Goal: Communication & Community: Participate in discussion

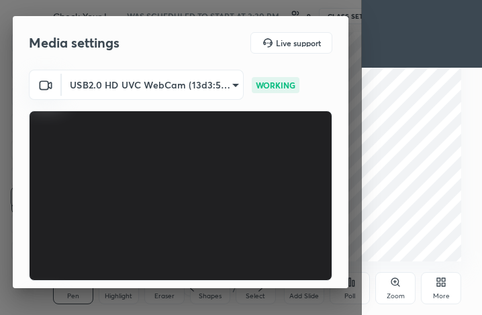
scroll to position [124, 0]
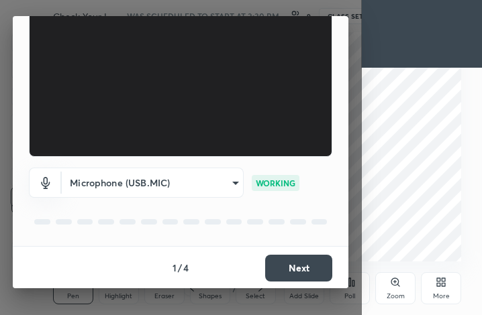
click at [277, 267] on button "Next" at bounding box center [298, 268] width 67 height 27
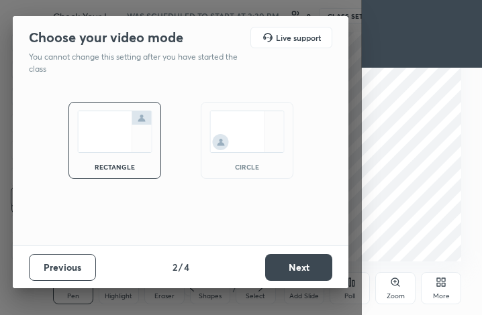
scroll to position [0, 0]
click at [277, 267] on button "Next" at bounding box center [298, 267] width 67 height 27
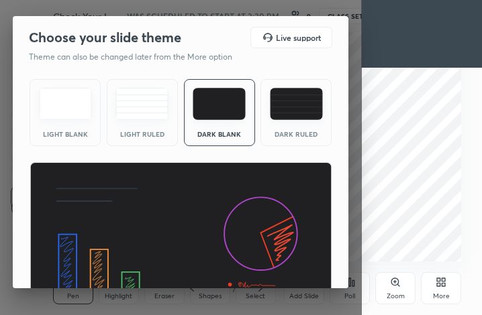
scroll to position [87, 0]
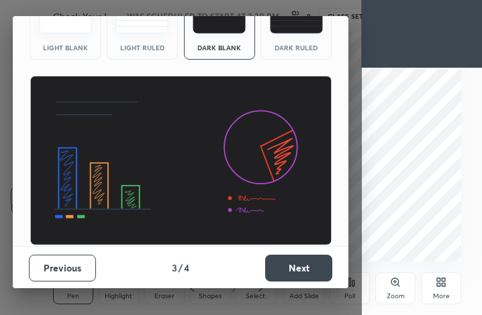
click at [283, 271] on button "Next" at bounding box center [298, 268] width 67 height 27
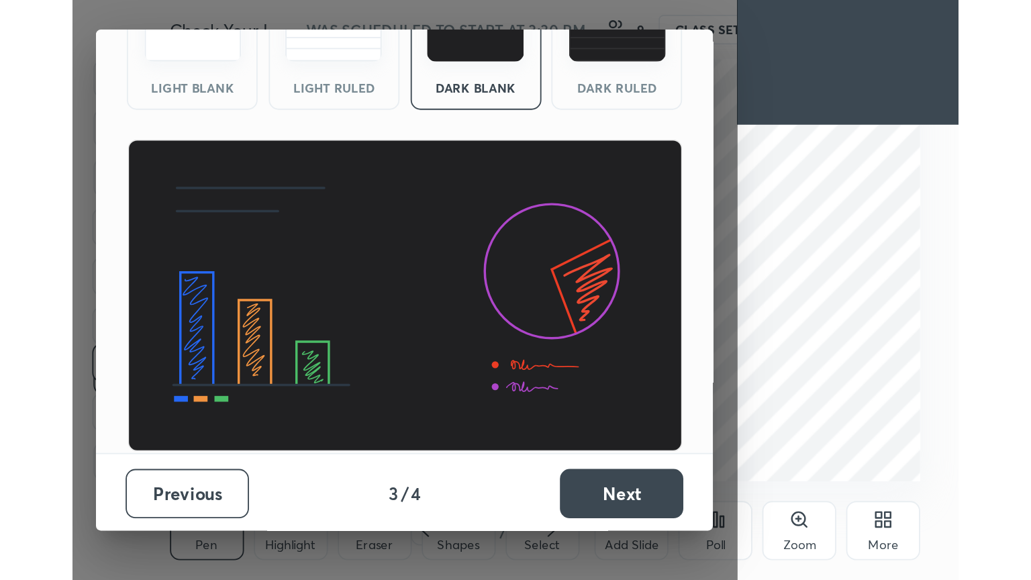
scroll to position [0, 0]
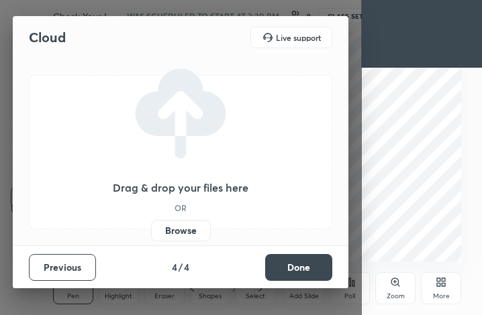
click at [283, 271] on button "Done" at bounding box center [298, 267] width 67 height 27
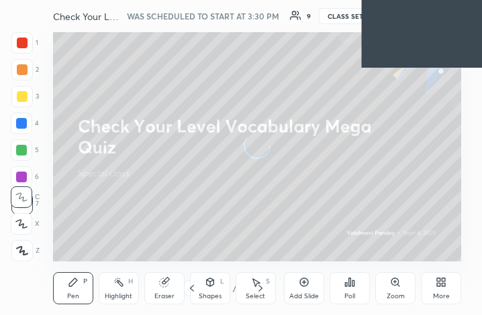
click at [436, 288] on div "More" at bounding box center [441, 289] width 40 height 32
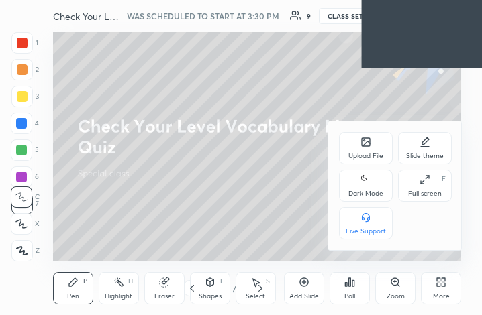
click at [416, 191] on div "Full screen" at bounding box center [425, 194] width 34 height 7
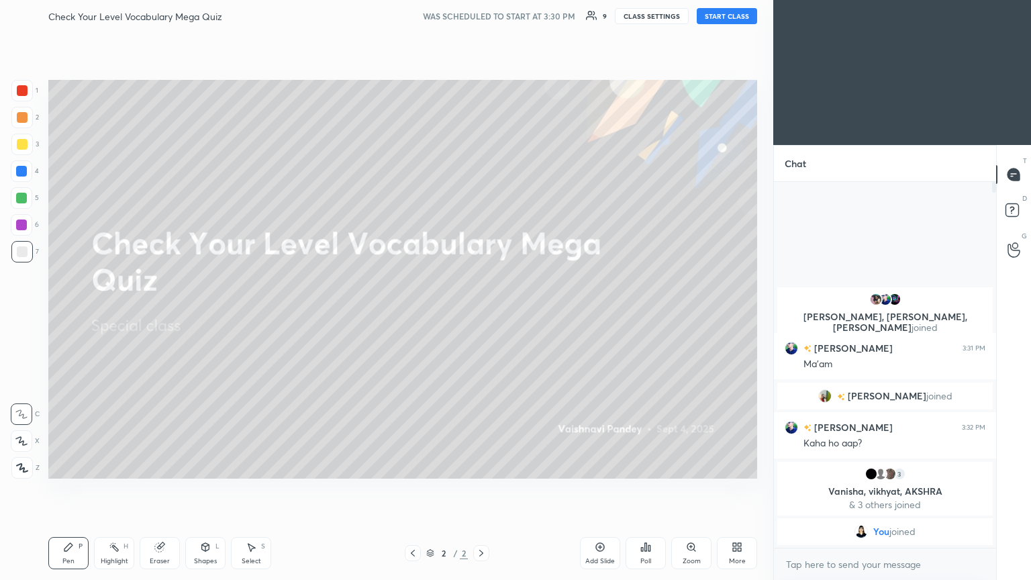
click at [481, 19] on button "START CLASS" at bounding box center [727, 16] width 60 height 16
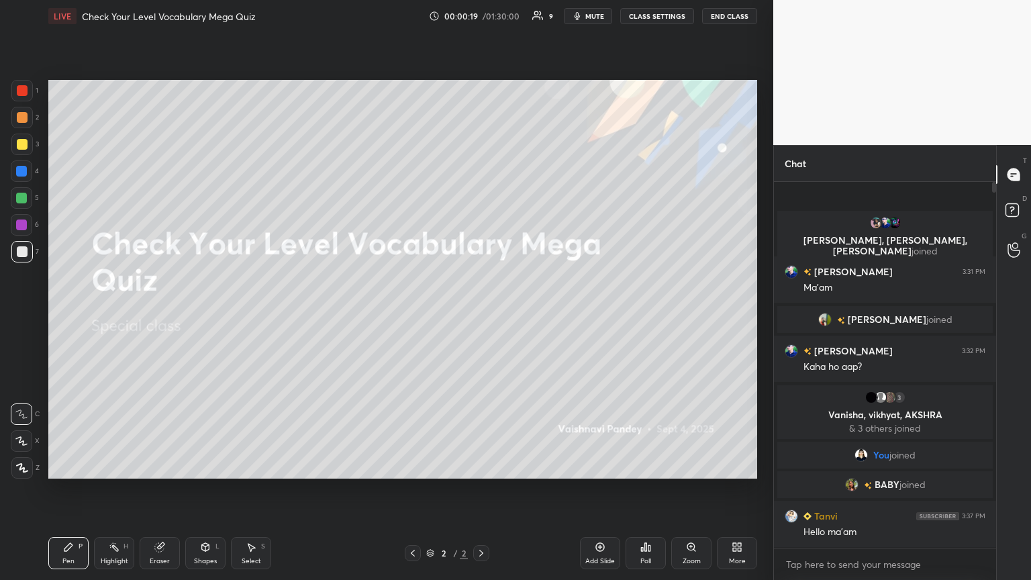
click at [481, 17] on button "CLASS SETTINGS" at bounding box center [657, 16] width 74 height 16
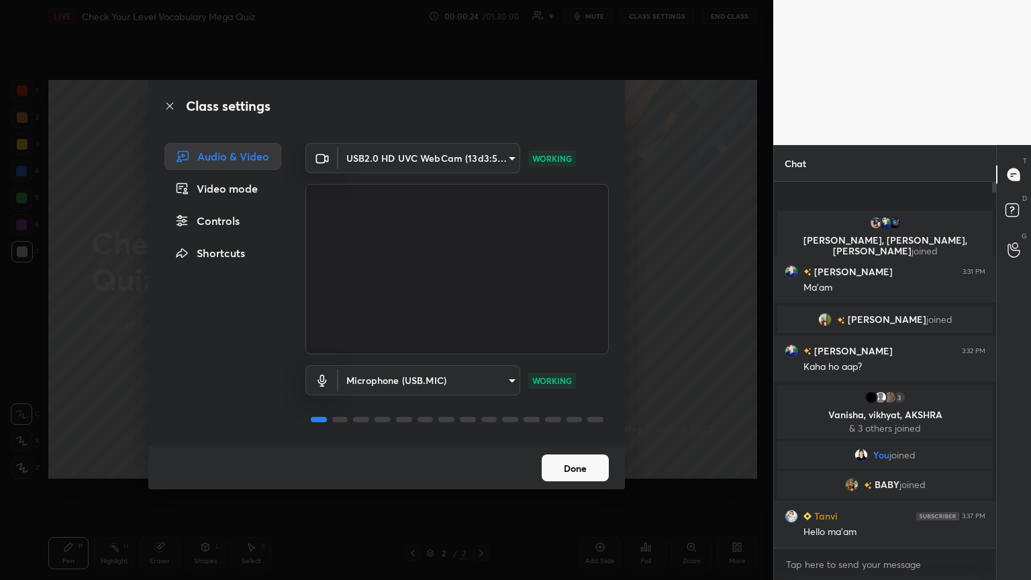
click at [481, 315] on button "Done" at bounding box center [575, 467] width 67 height 27
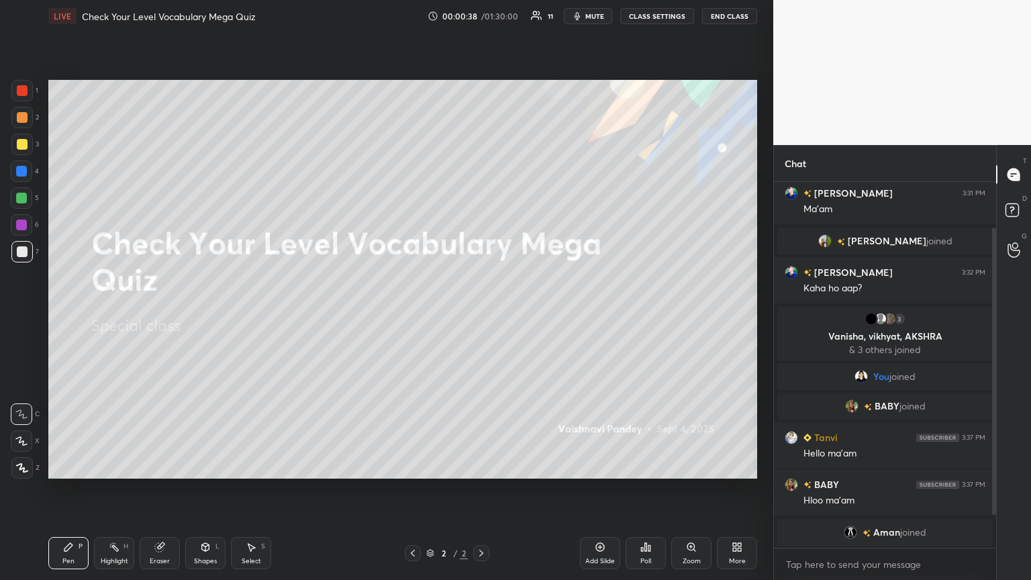
scroll to position [99, 0]
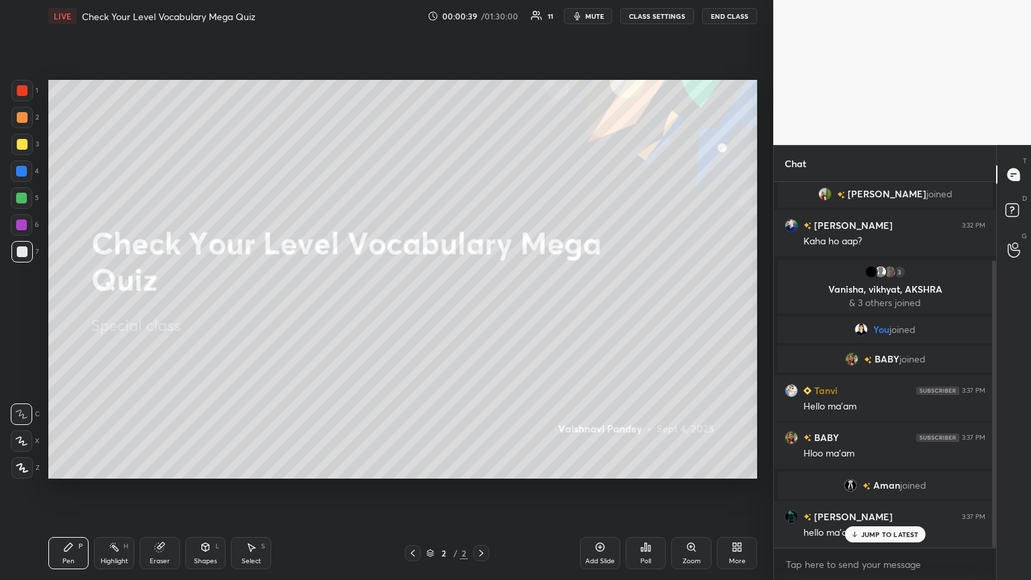
click at [481, 315] on icon at bounding box center [737, 547] width 11 height 11
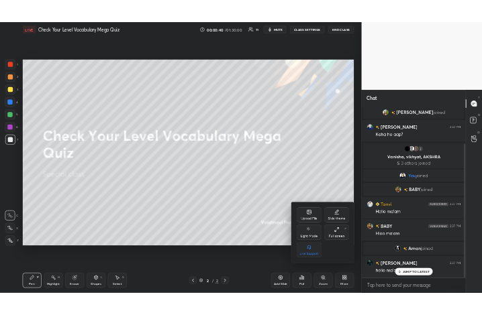
scroll to position [132, 0]
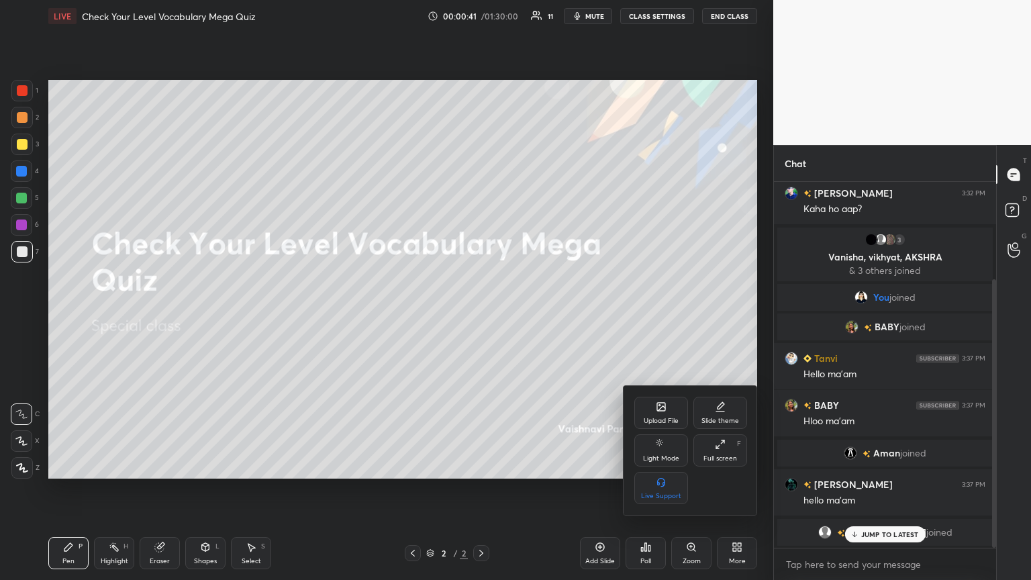
click at [481, 315] on div "Full screen" at bounding box center [720, 458] width 34 height 7
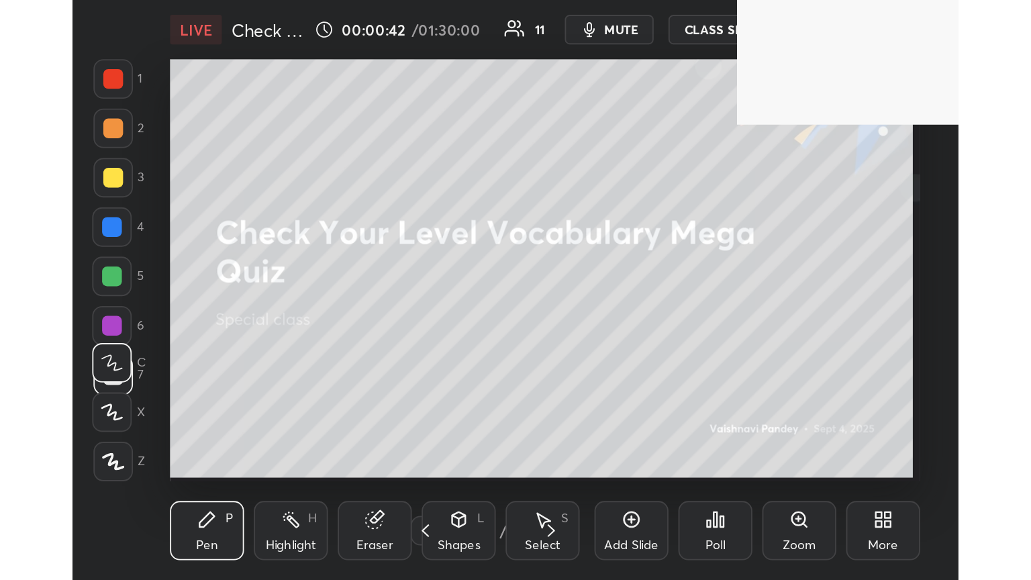
scroll to position [230, 428]
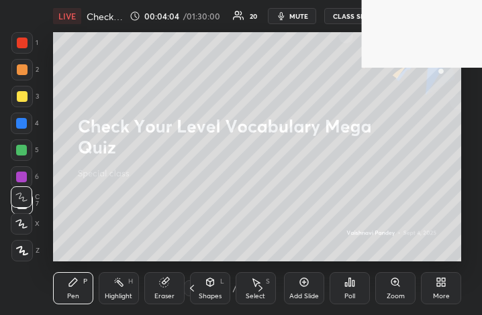
click at [446, 290] on div "More" at bounding box center [441, 289] width 40 height 32
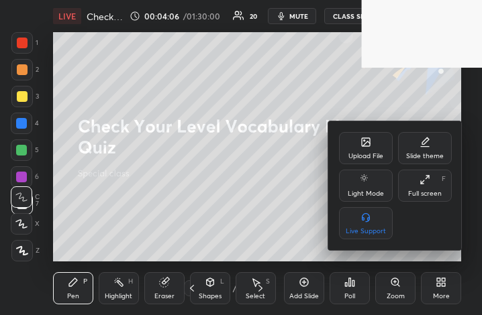
click at [420, 195] on div "Full screen" at bounding box center [425, 194] width 34 height 7
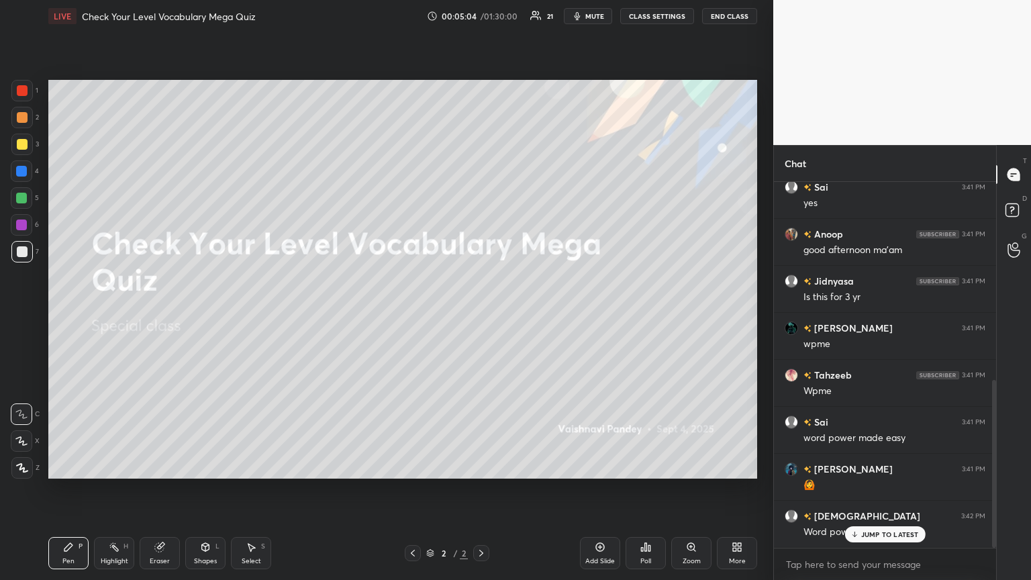
scroll to position [432, 0]
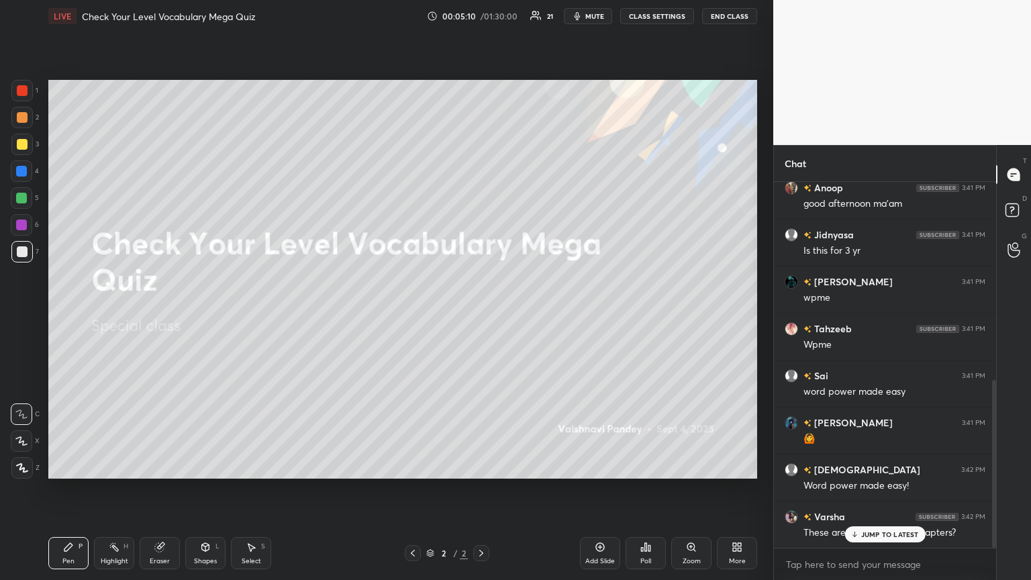
click at [481, 315] on div "JUMP TO LATEST" at bounding box center [884, 534] width 81 height 16
click at [481, 315] on div "More" at bounding box center [737, 553] width 40 height 32
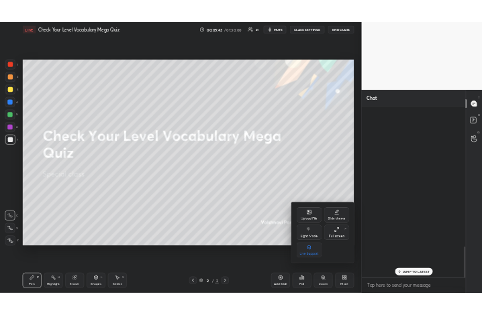
scroll to position [1627, 0]
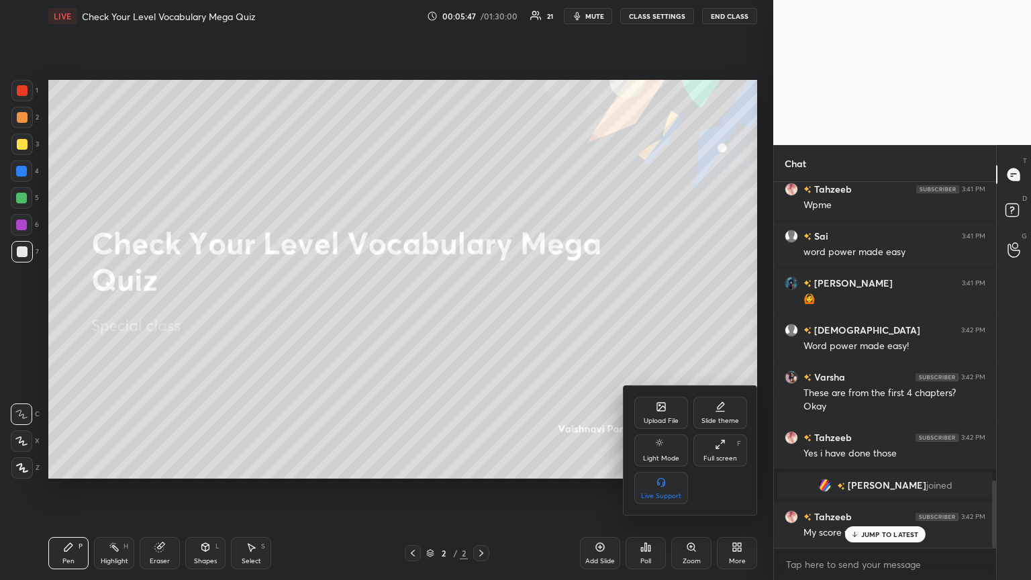
click at [481, 315] on div at bounding box center [515, 290] width 1031 height 580
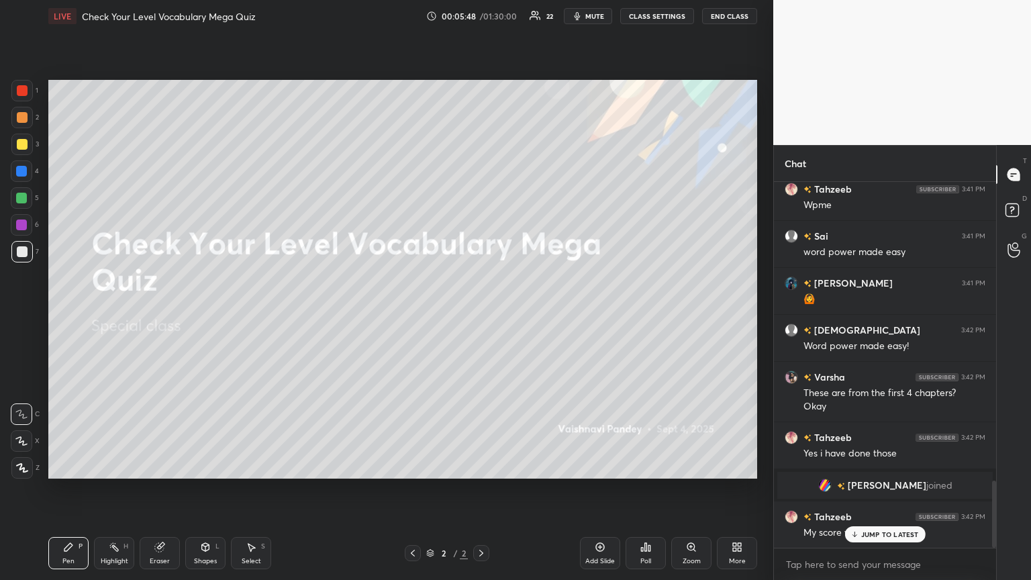
click at [481, 315] on p "JUMP TO LATEST" at bounding box center [890, 534] width 58 height 8
click at [481, 315] on icon at bounding box center [734, 549] width 3 height 3
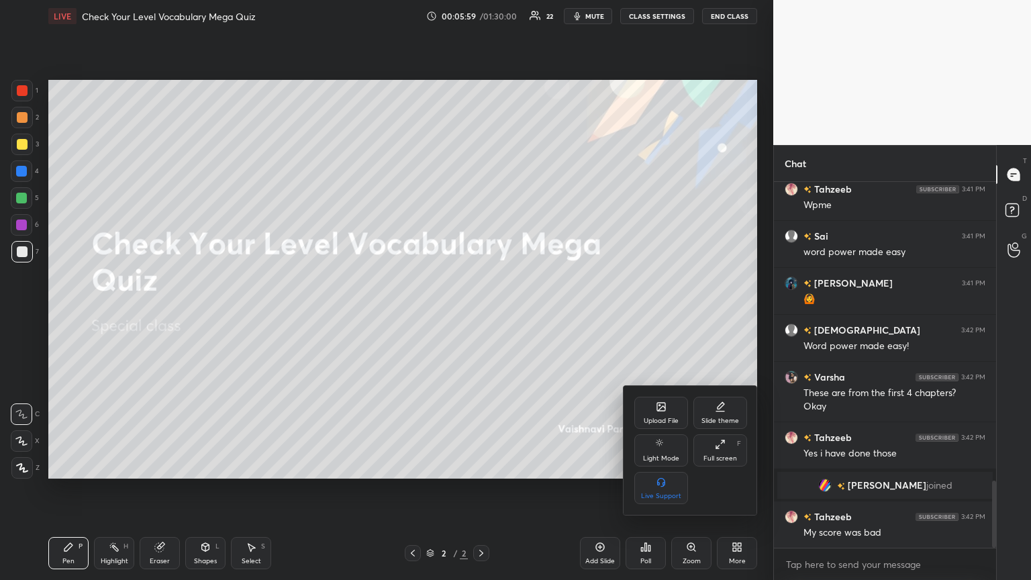
click at [481, 315] on div "Full screen" at bounding box center [720, 458] width 34 height 7
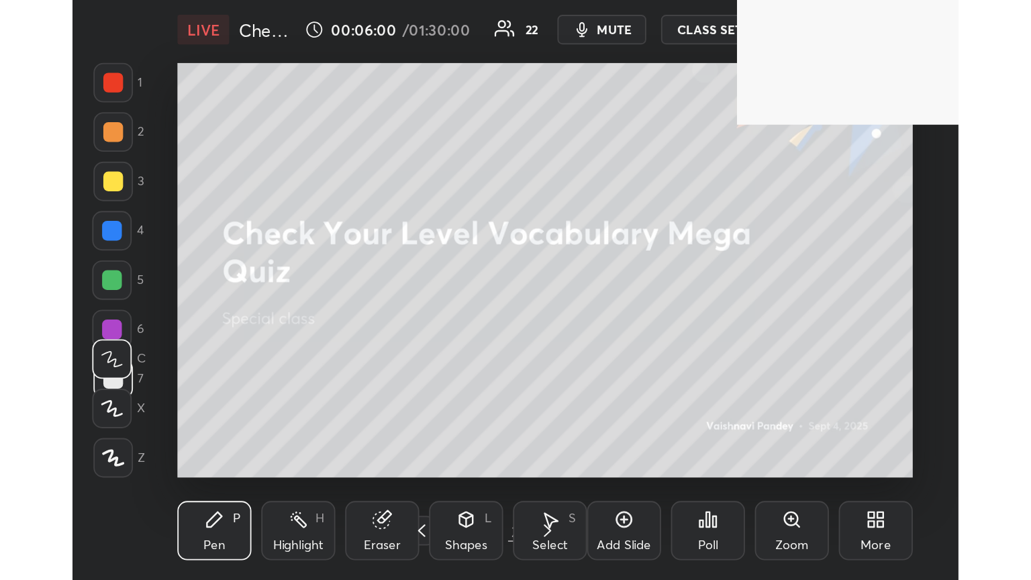
scroll to position [230, 428]
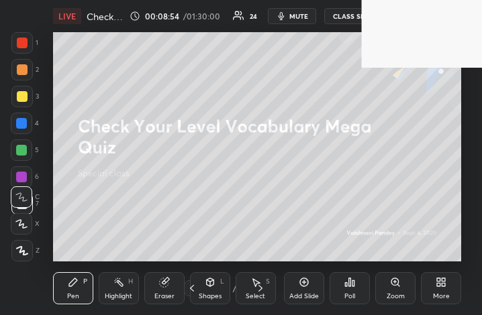
click at [441, 287] on icon at bounding box center [441, 282] width 11 height 11
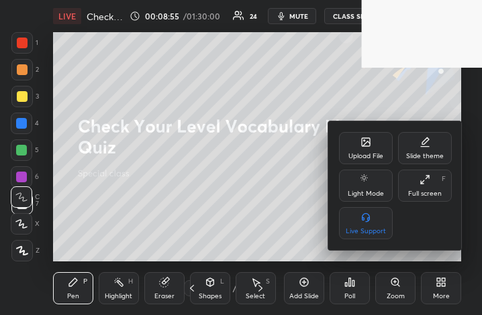
click at [370, 147] on icon at bounding box center [365, 142] width 11 height 11
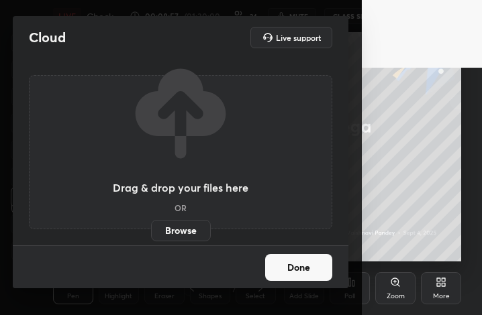
click at [201, 228] on label "Browse" at bounding box center [181, 230] width 60 height 21
click at [151, 228] on input "Browse" at bounding box center [151, 230] width 0 height 21
click at [172, 228] on label "Browse" at bounding box center [181, 230] width 60 height 21
click at [151, 228] on input "Browse" at bounding box center [151, 230] width 0 height 21
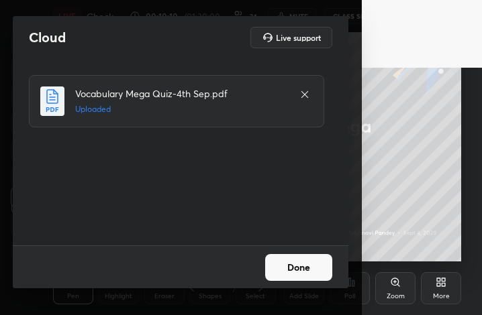
click at [320, 269] on button "Done" at bounding box center [298, 267] width 67 height 27
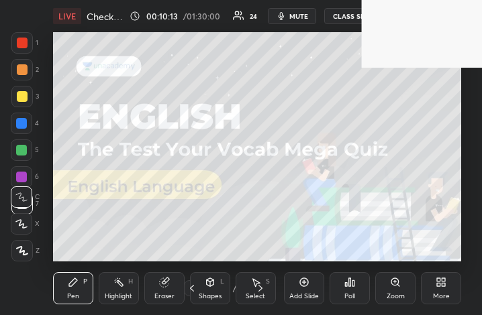
click at [442, 295] on div "More" at bounding box center [441, 296] width 17 height 7
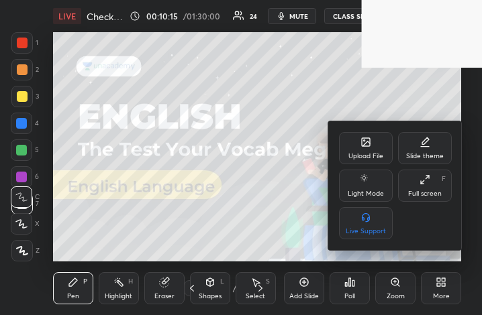
click at [420, 182] on icon at bounding box center [425, 180] width 11 height 11
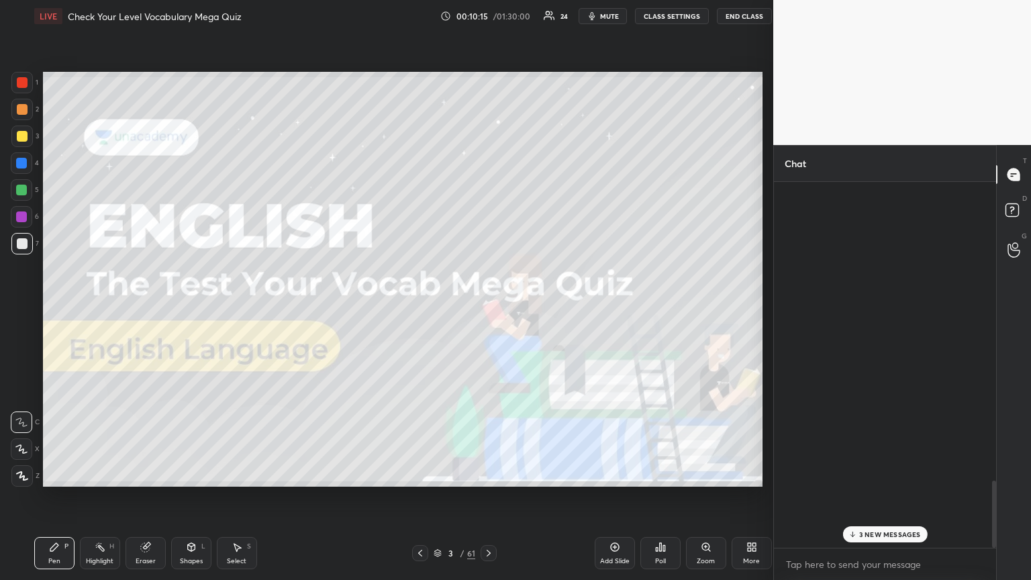
scroll to position [66633, 66407]
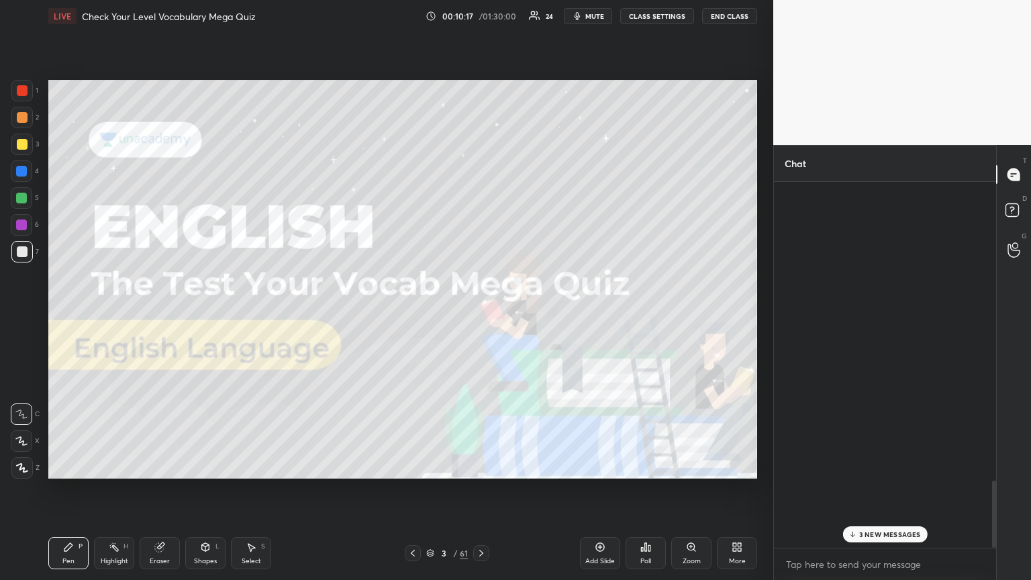
click at [481, 315] on p "3 NEW MESSAGES" at bounding box center [890, 534] width 62 height 8
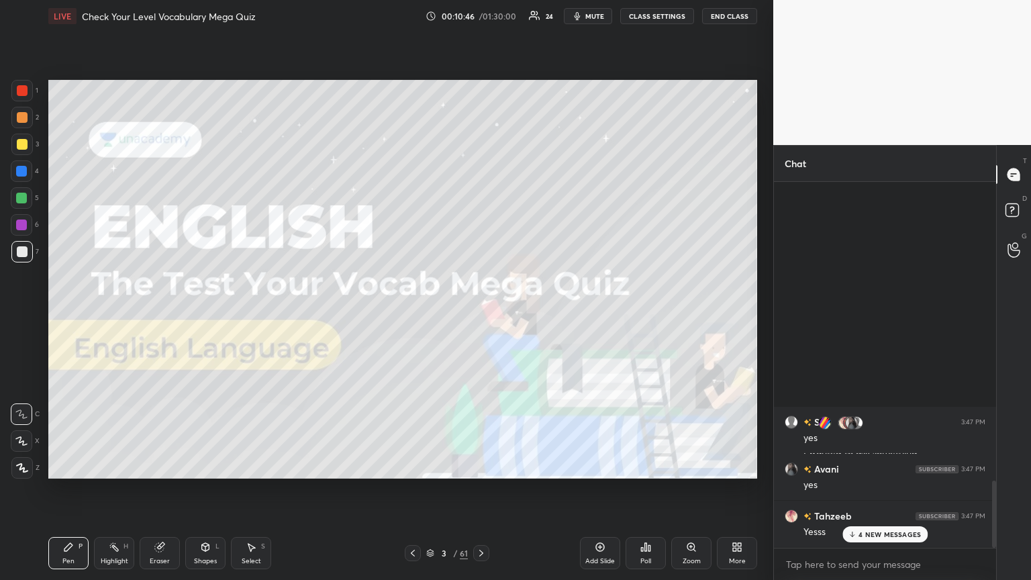
scroll to position [362, 218]
click at [481, 315] on icon at bounding box center [852, 534] width 9 height 8
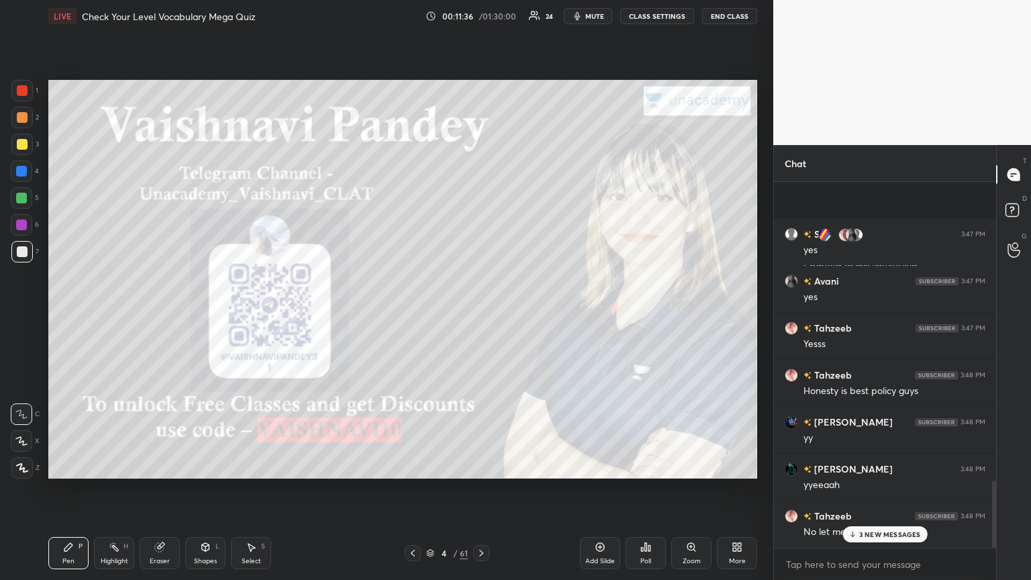
click at [481, 315] on p "3 NEW MESSAGES" at bounding box center [890, 534] width 62 height 8
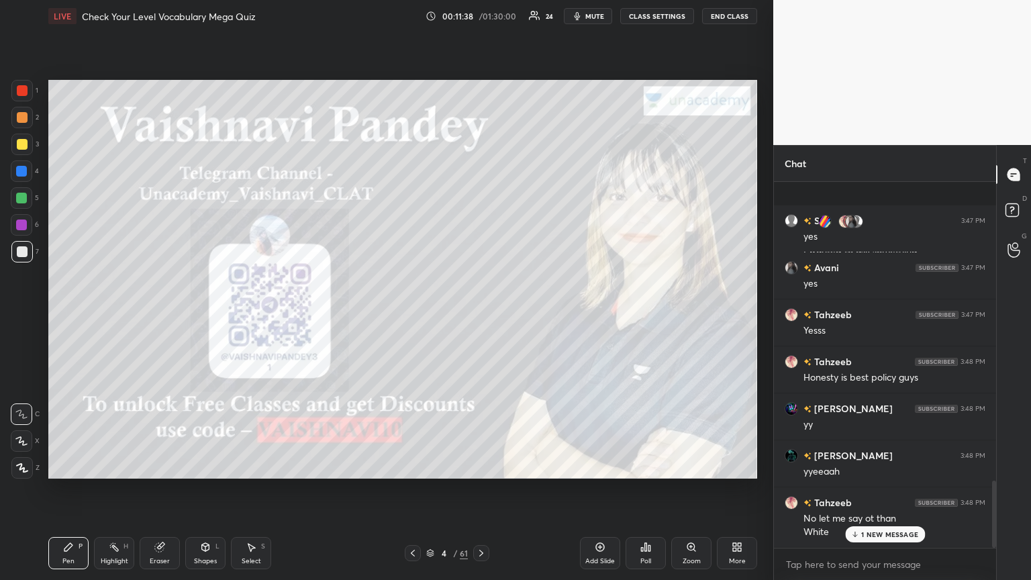
click at [481, 315] on p "1 NEW MESSAGE" at bounding box center [889, 534] width 57 height 8
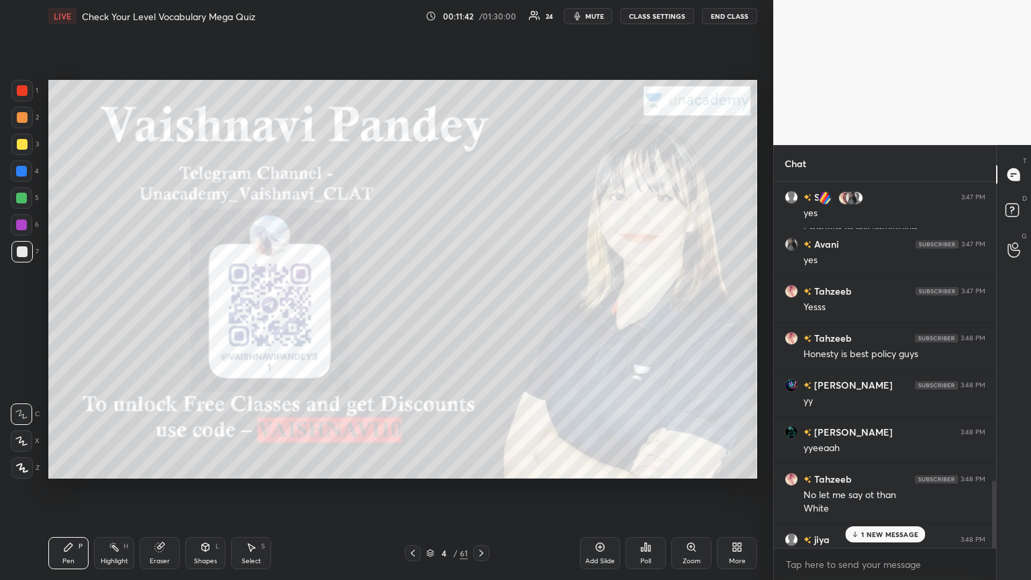
click at [481, 315] on p "1 NEW MESSAGE" at bounding box center [889, 534] width 57 height 8
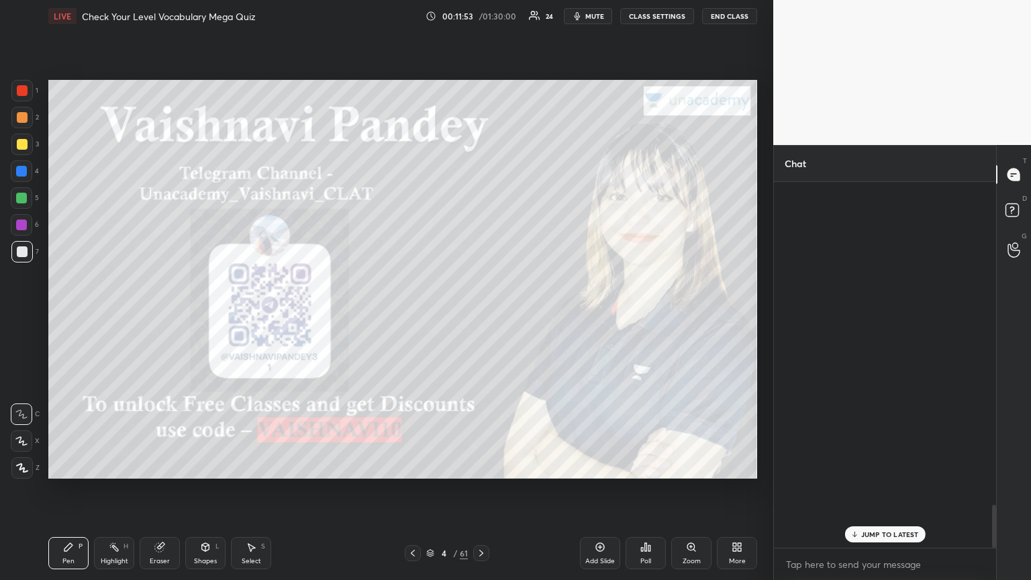
scroll to position [2768, 0]
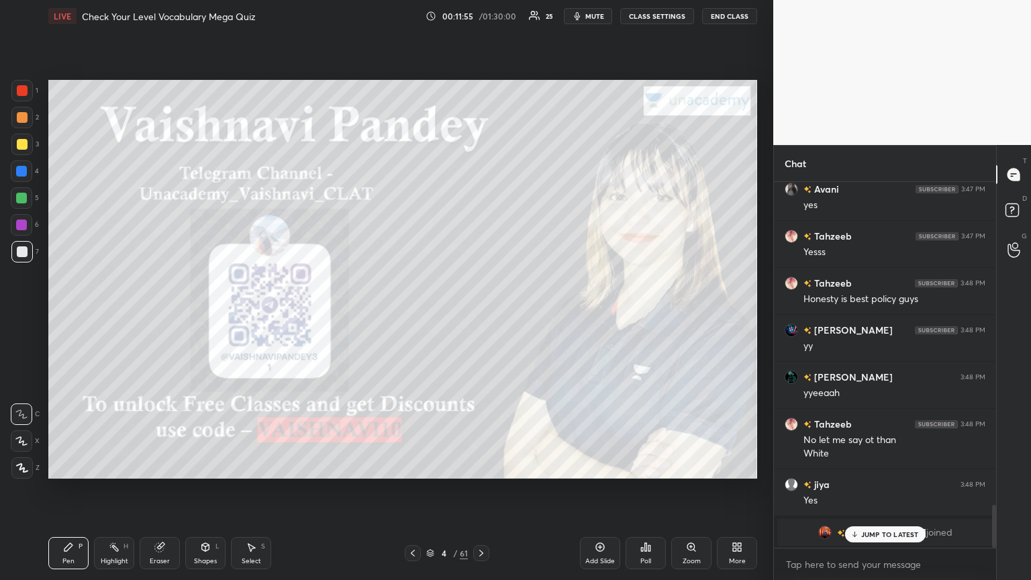
click at [481, 315] on p "JUMP TO LATEST" at bounding box center [890, 534] width 58 height 8
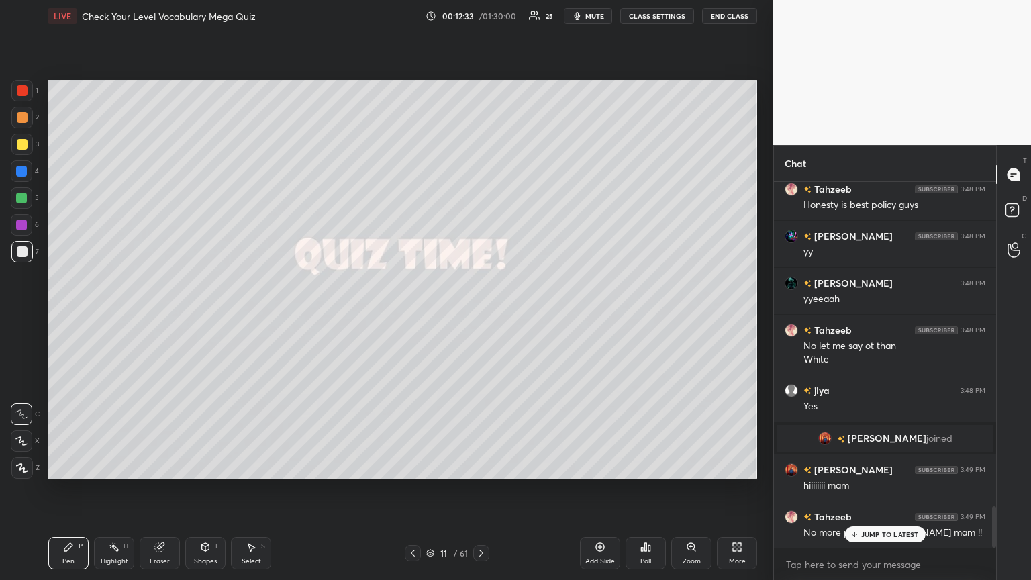
scroll to position [2895, 0]
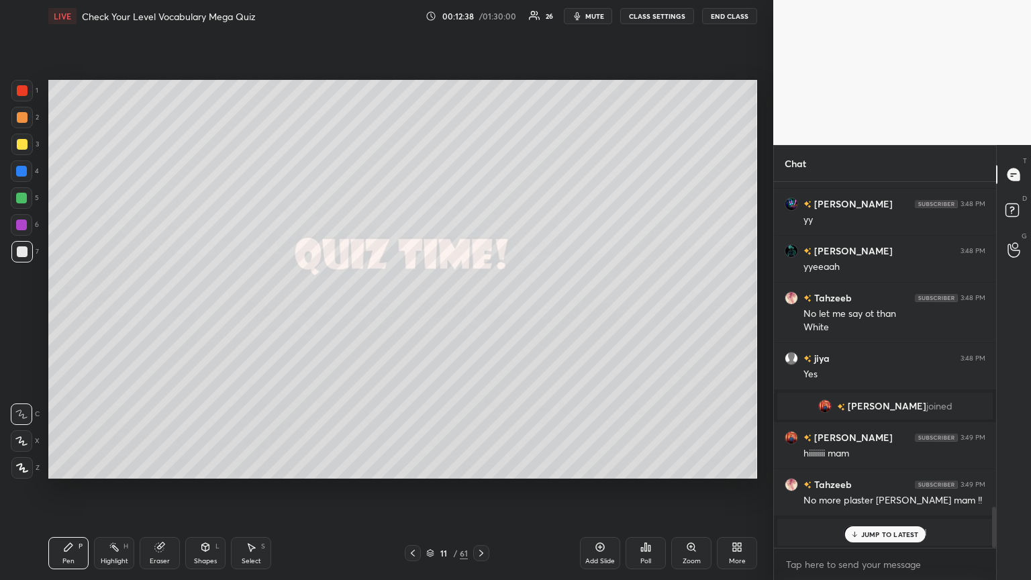
click at [481, 315] on p "JUMP TO LATEST" at bounding box center [890, 534] width 58 height 8
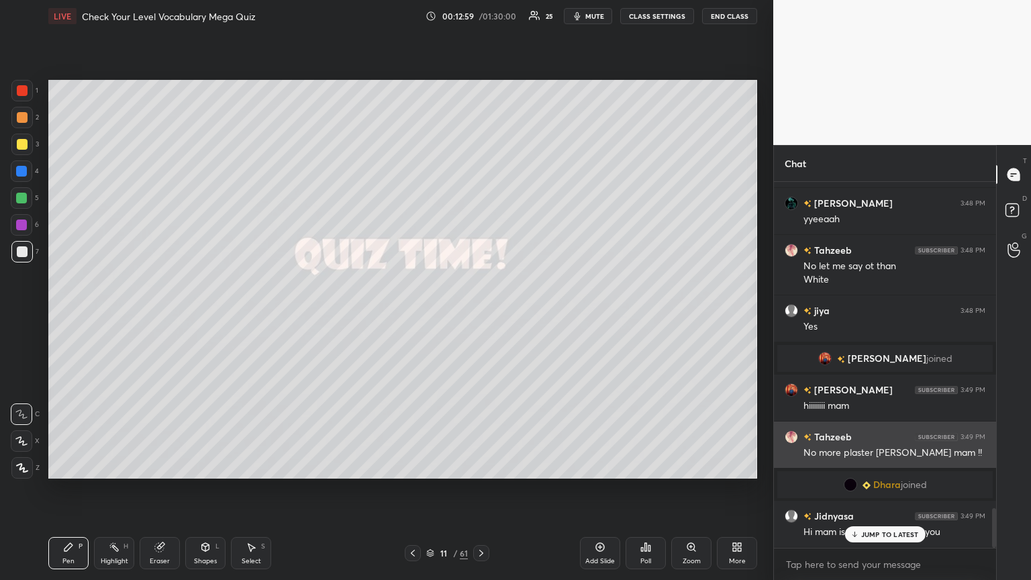
scroll to position [2988, 0]
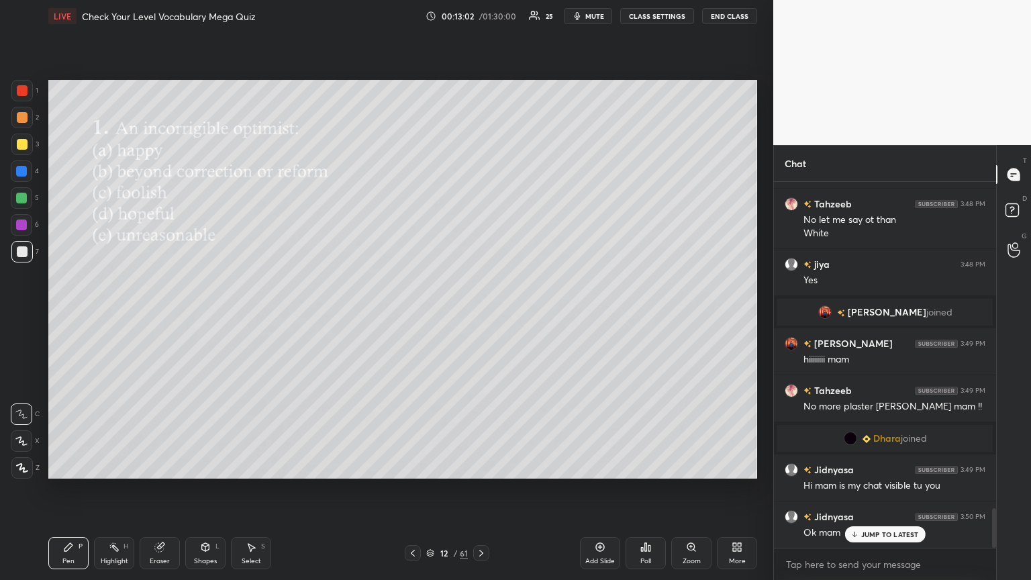
click at [481, 315] on div "Poll" at bounding box center [645, 561] width 11 height 7
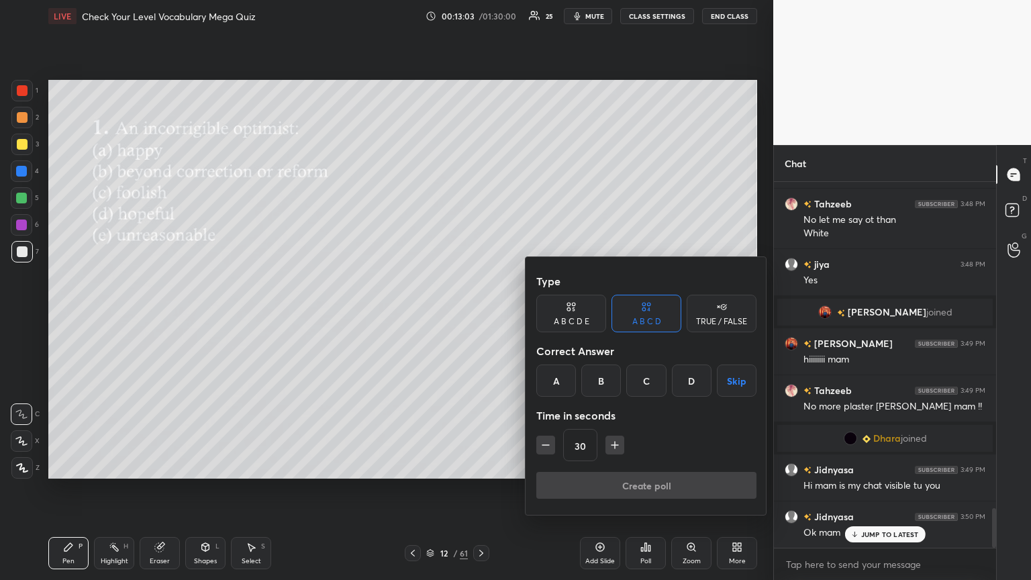
click at [481, 315] on div "B" at bounding box center [601, 380] width 40 height 32
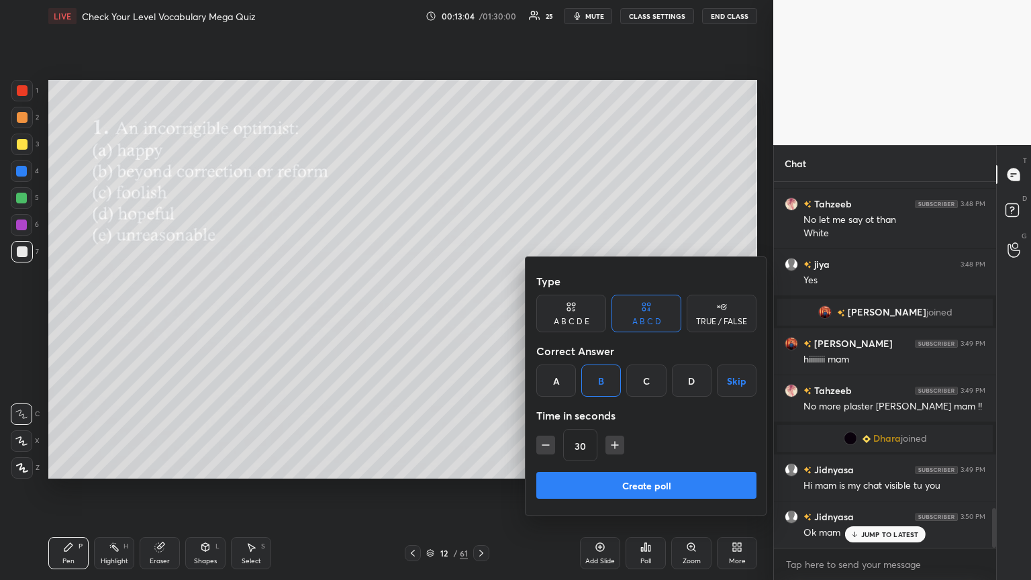
click at [481, 315] on button "Create poll" at bounding box center [646, 485] width 220 height 27
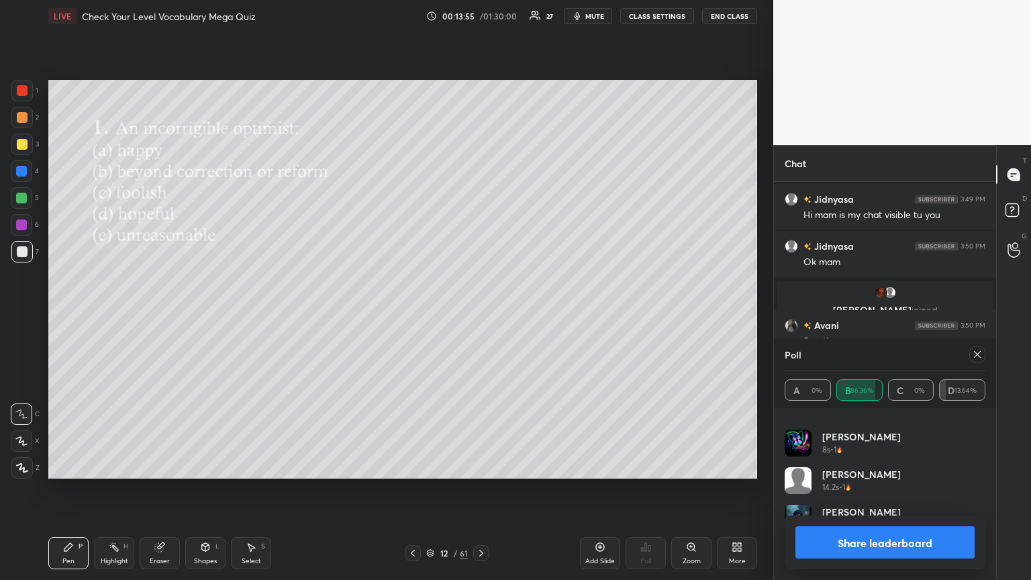
scroll to position [3305, 0]
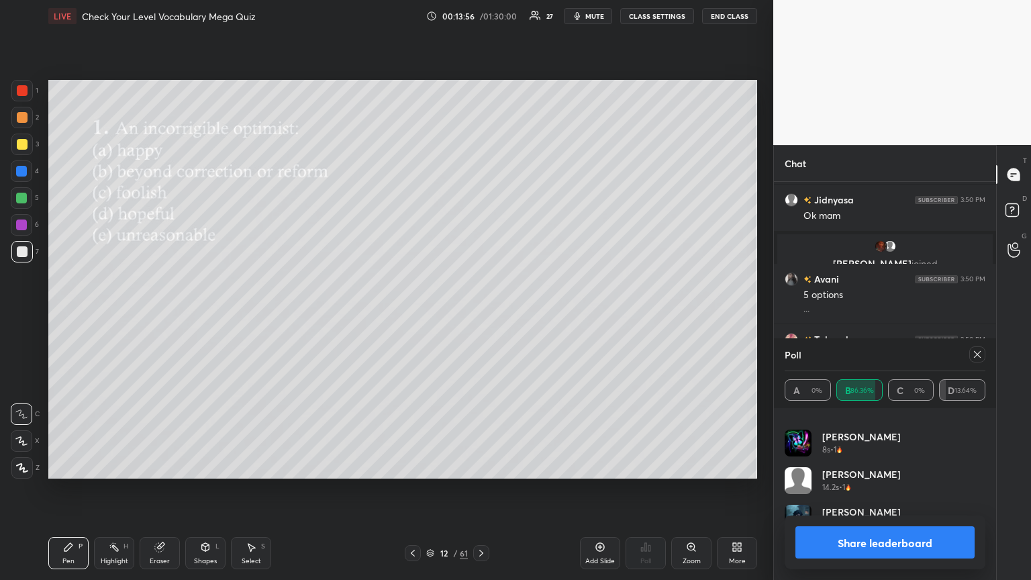
click at [481, 315] on icon at bounding box center [977, 354] width 11 height 11
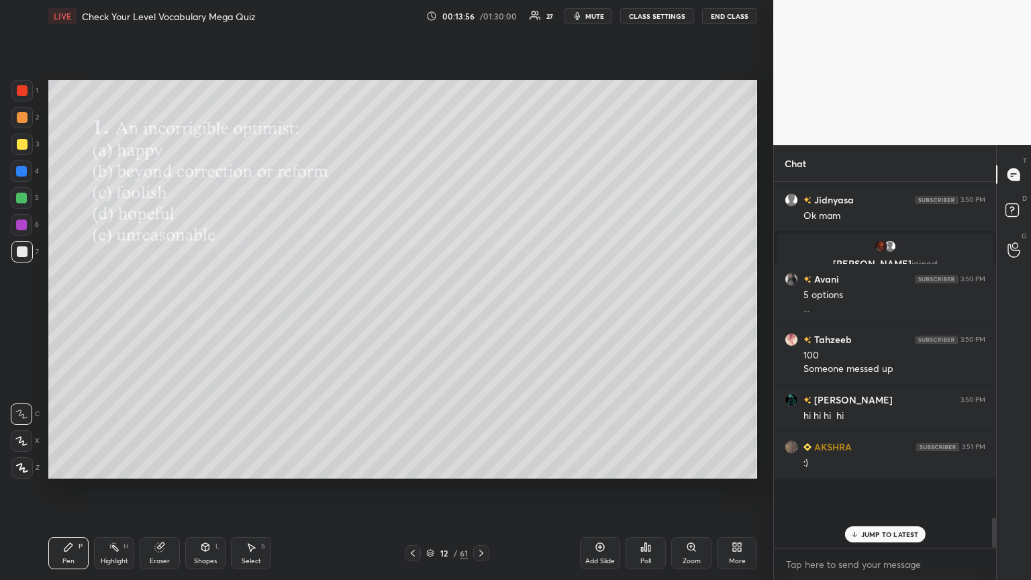
scroll to position [246, 218]
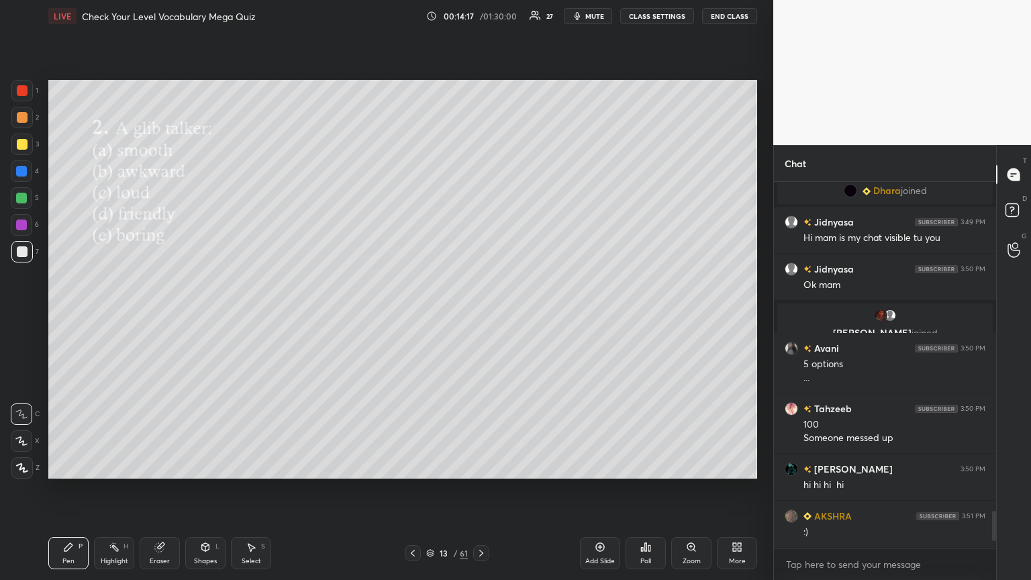
click at [481, 315] on div "Poll" at bounding box center [646, 553] width 40 height 32
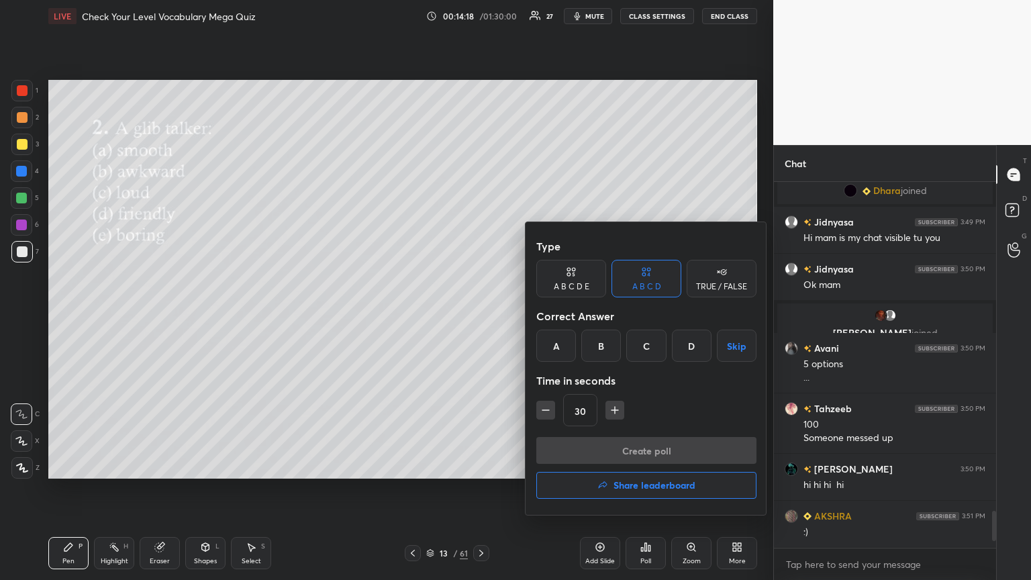
click at [481, 315] on div "A" at bounding box center [556, 346] width 40 height 32
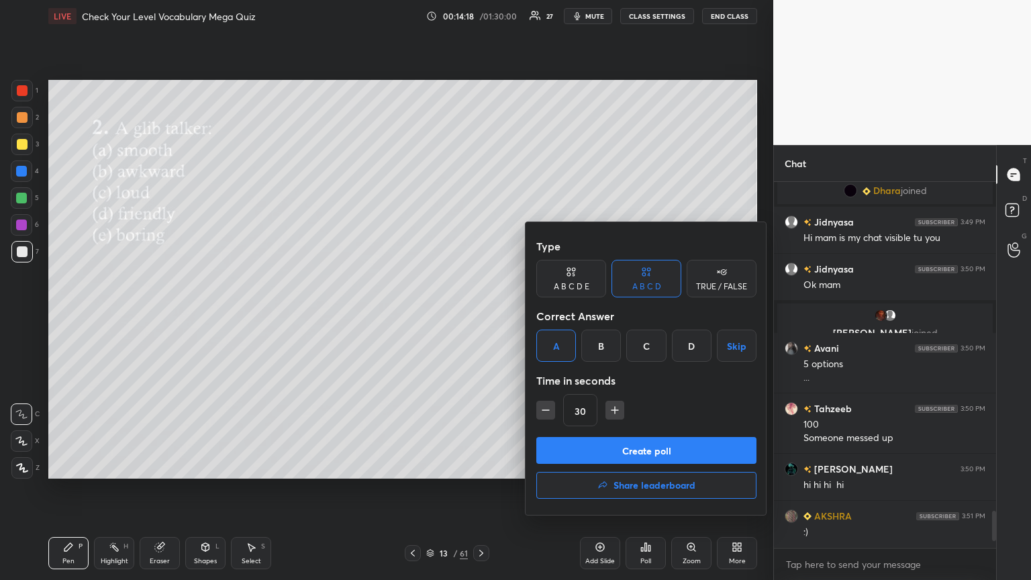
click at [481, 279] on div "A B C D E" at bounding box center [571, 279] width 70 height 38
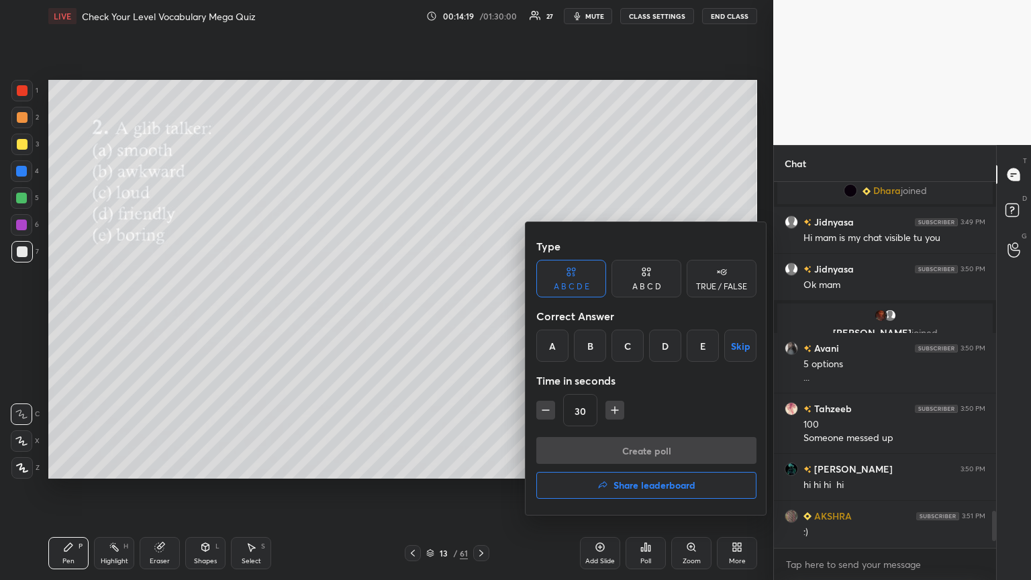
click at [481, 315] on div "A" at bounding box center [552, 346] width 32 height 32
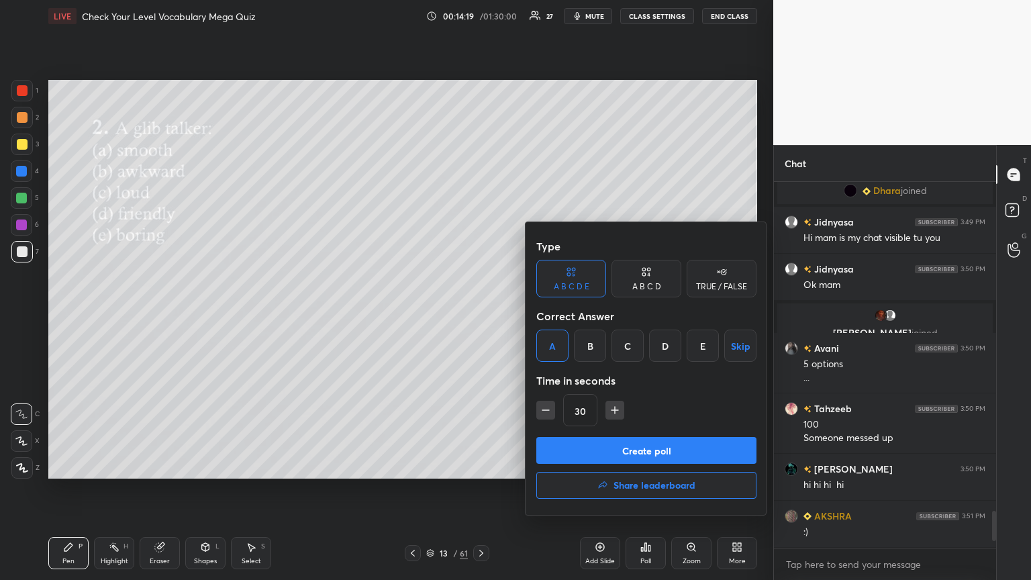
click at [481, 315] on div "Create poll Share leaderboard" at bounding box center [646, 470] width 220 height 67
click at [481, 315] on button "Create poll" at bounding box center [646, 450] width 220 height 27
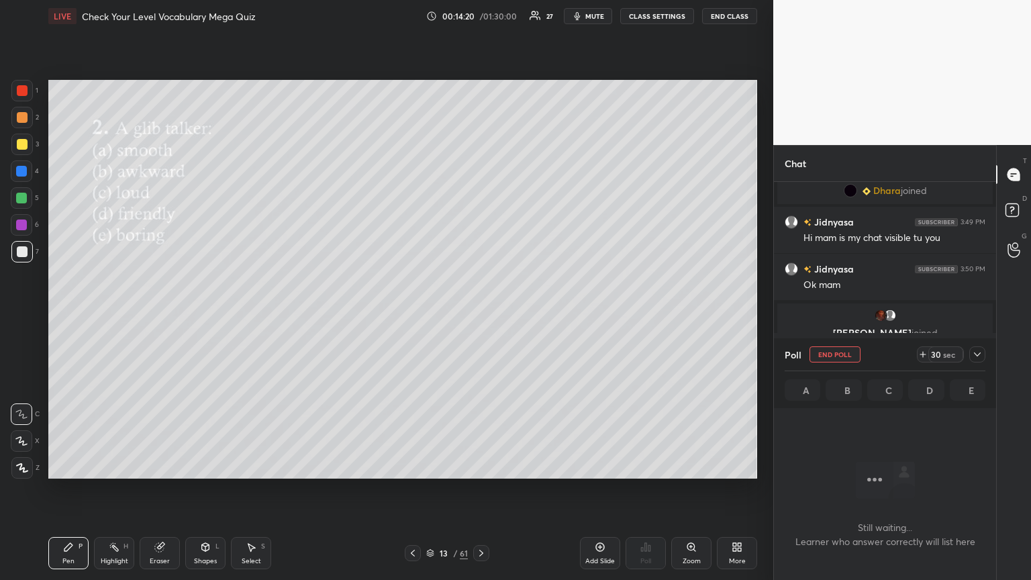
scroll to position [5, 4]
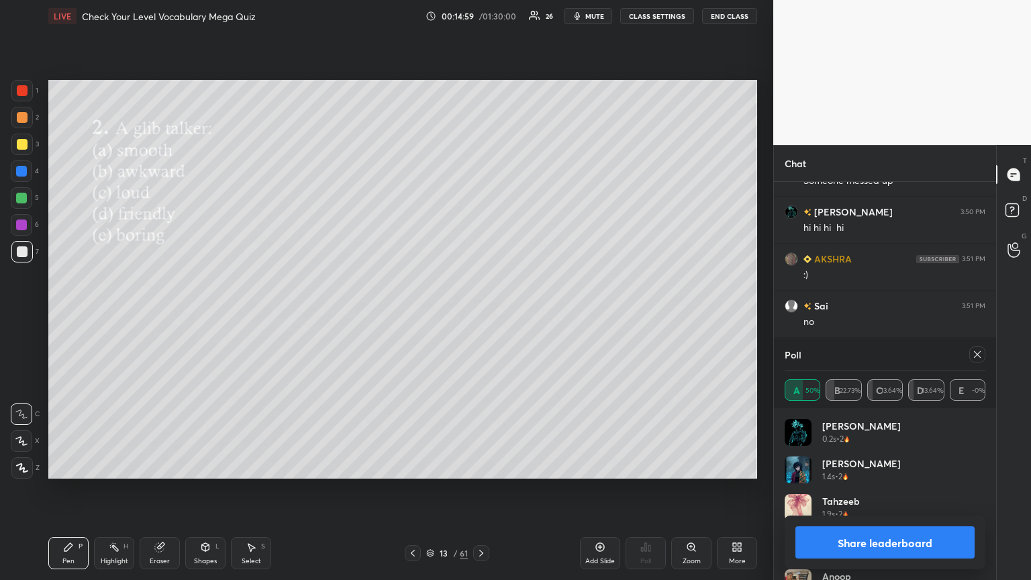
click at [481, 315] on div at bounding box center [977, 354] width 16 height 16
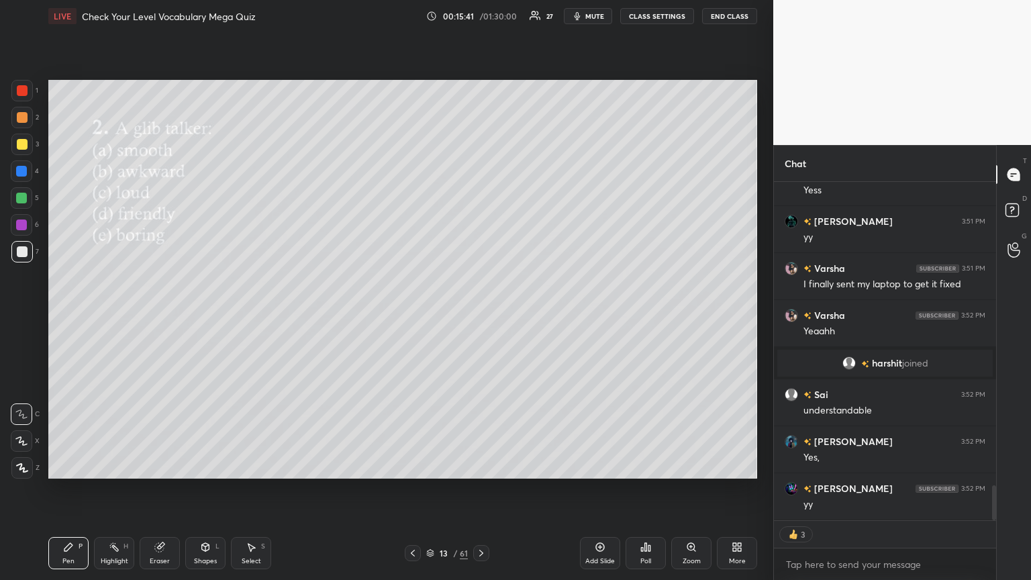
scroll to position [2955, 0]
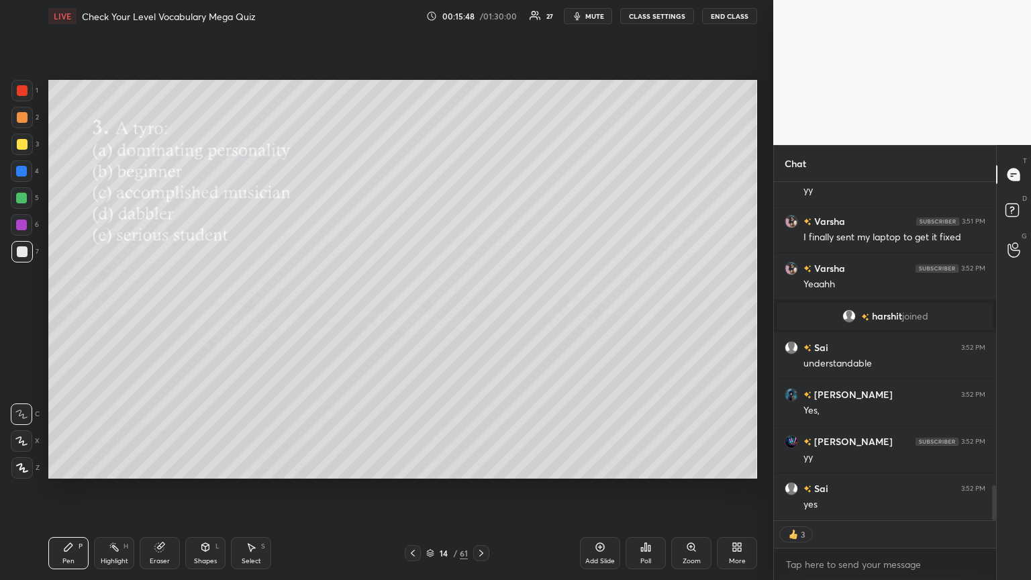
type textarea "x"
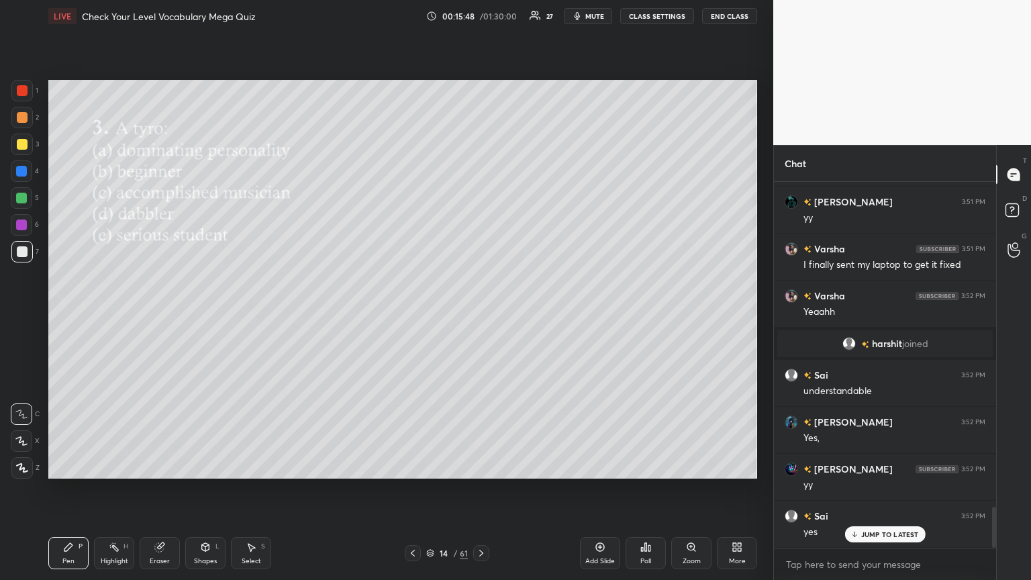
scroll to position [2927, 0]
click at [481, 315] on icon at bounding box center [649, 548] width 2 height 6
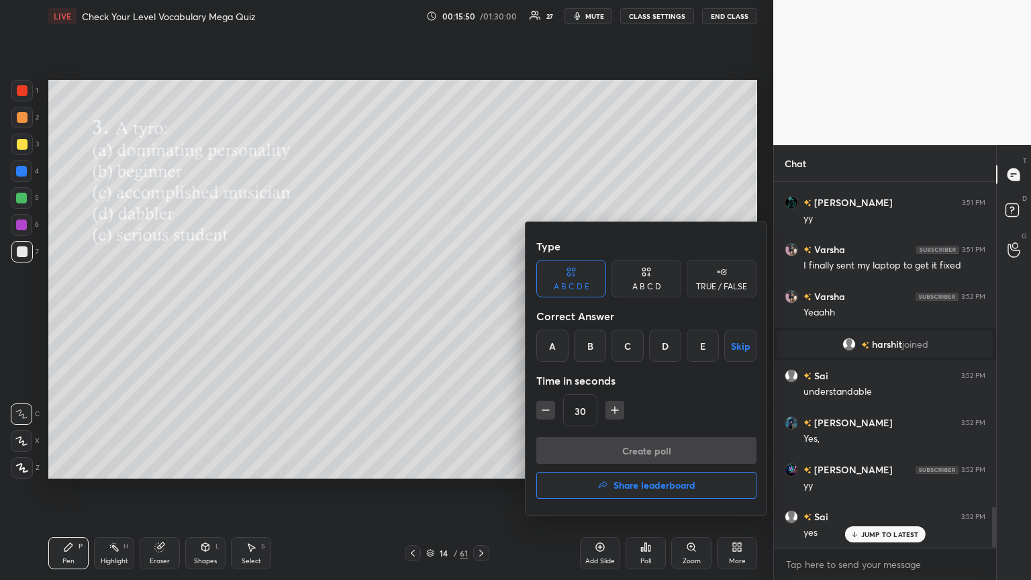
click at [481, 315] on icon "button" at bounding box center [545, 409] width 13 height 13
type input "15"
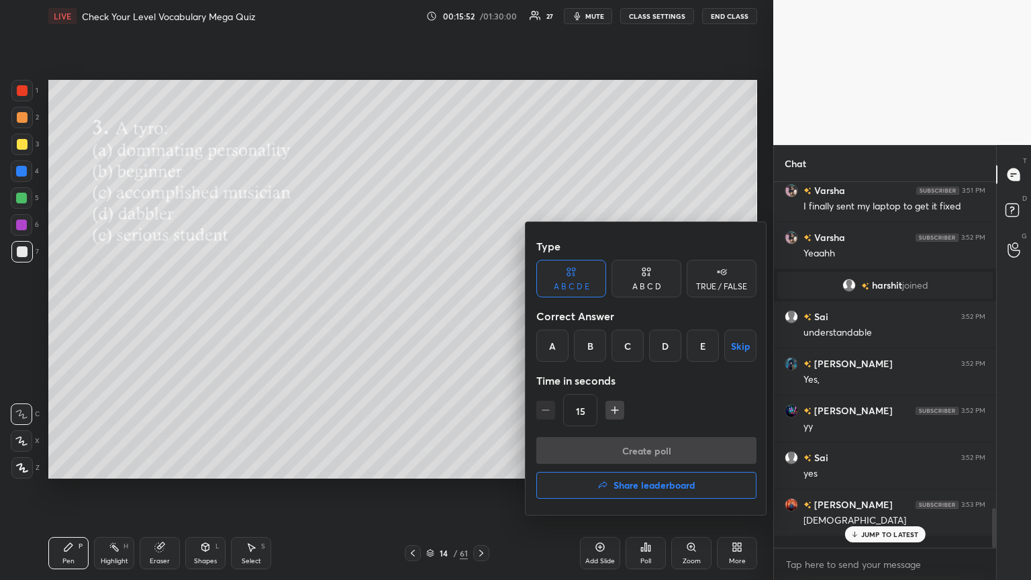
drag, startPoint x: 591, startPoint y: 345, endPoint x: 595, endPoint y: 361, distance: 16.6
click at [481, 315] on div "B" at bounding box center [590, 346] width 32 height 32
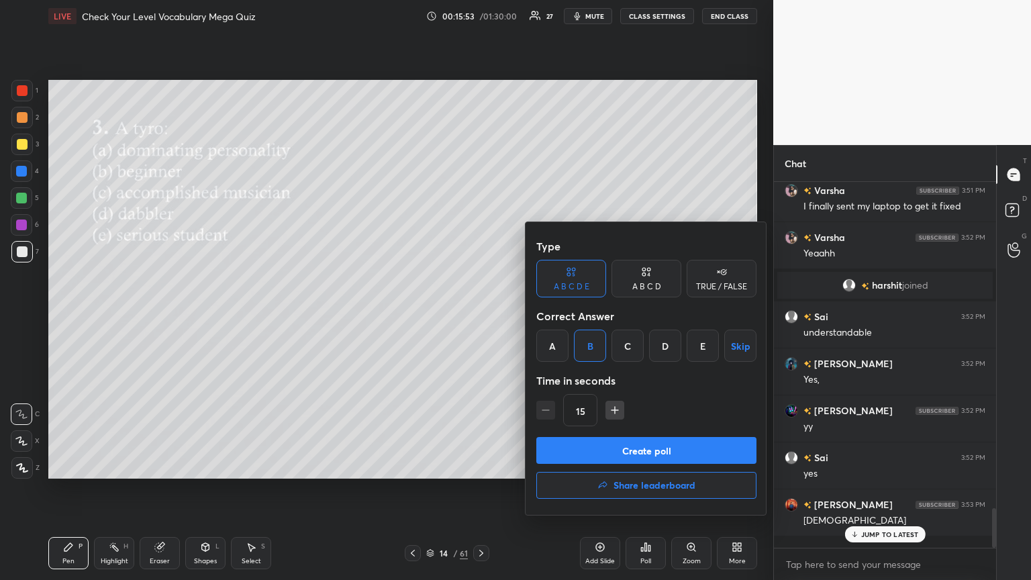
click at [481, 315] on button "Create poll" at bounding box center [646, 450] width 220 height 27
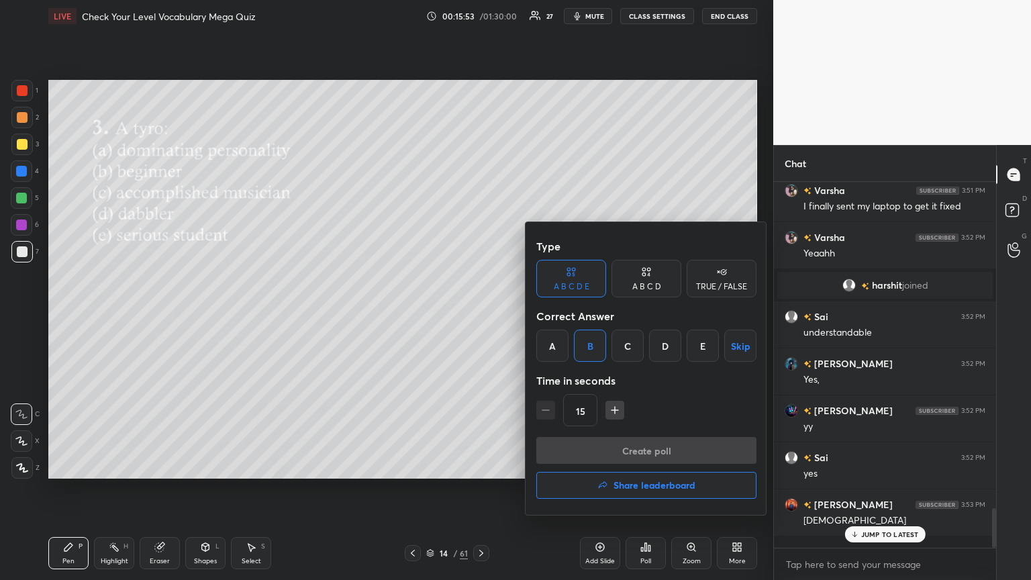
scroll to position [5, 4]
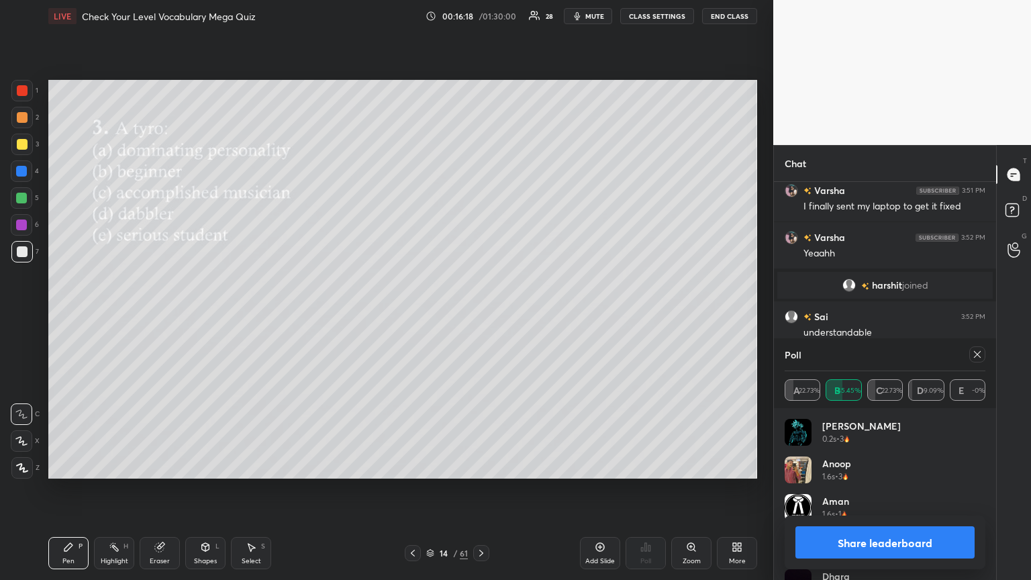
click at [481, 315] on icon at bounding box center [977, 354] width 11 height 11
type textarea "x"
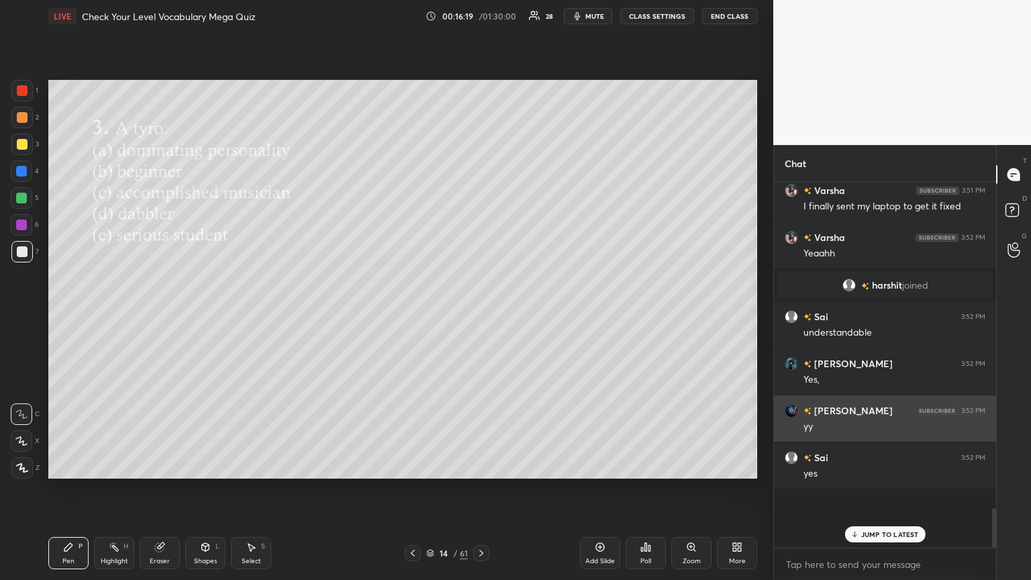
scroll to position [355, 218]
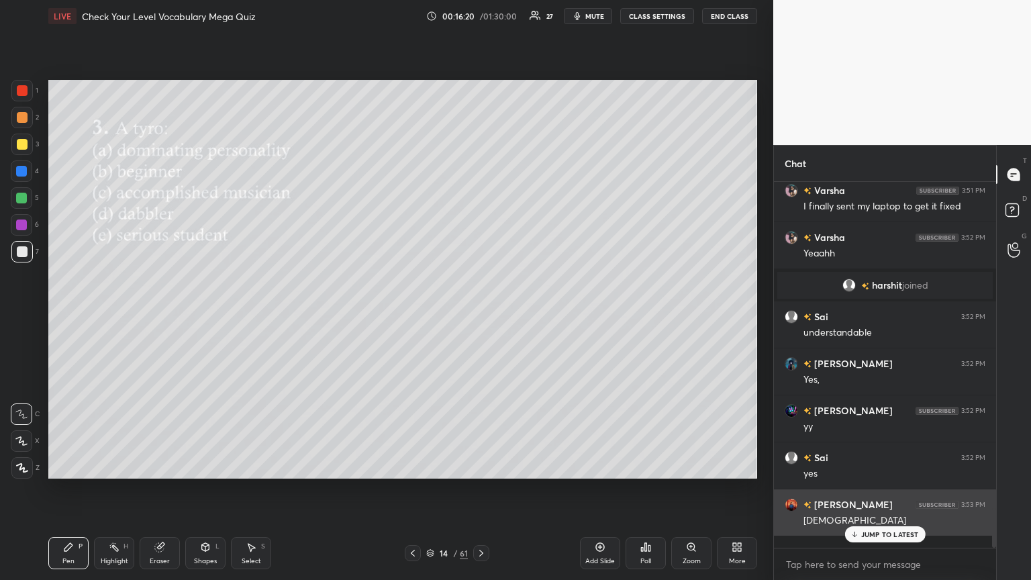
click at [481, 315] on p "JUMP TO LATEST" at bounding box center [890, 534] width 58 height 8
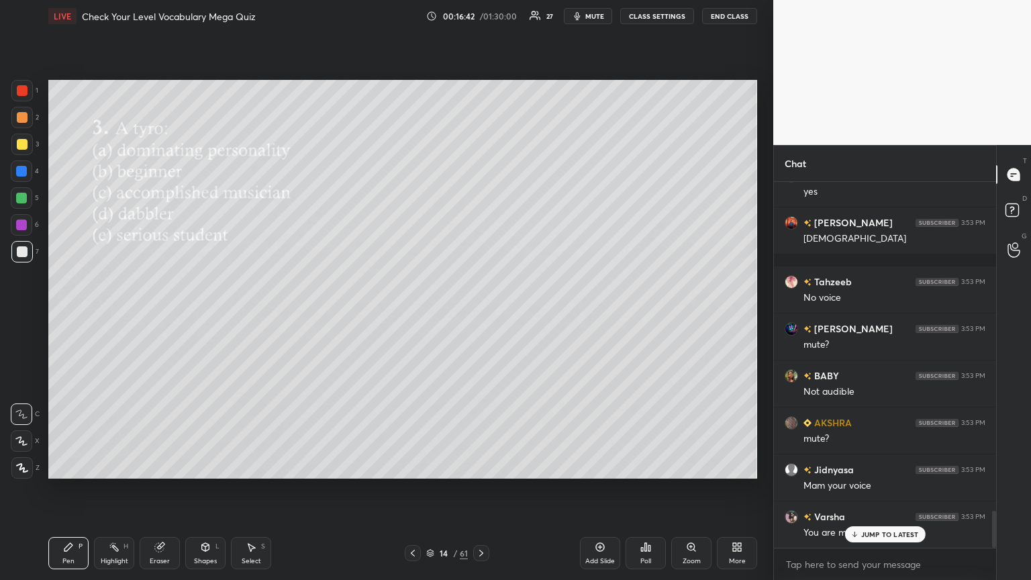
click at [481, 315] on p "JUMP TO LATEST" at bounding box center [890, 534] width 58 height 8
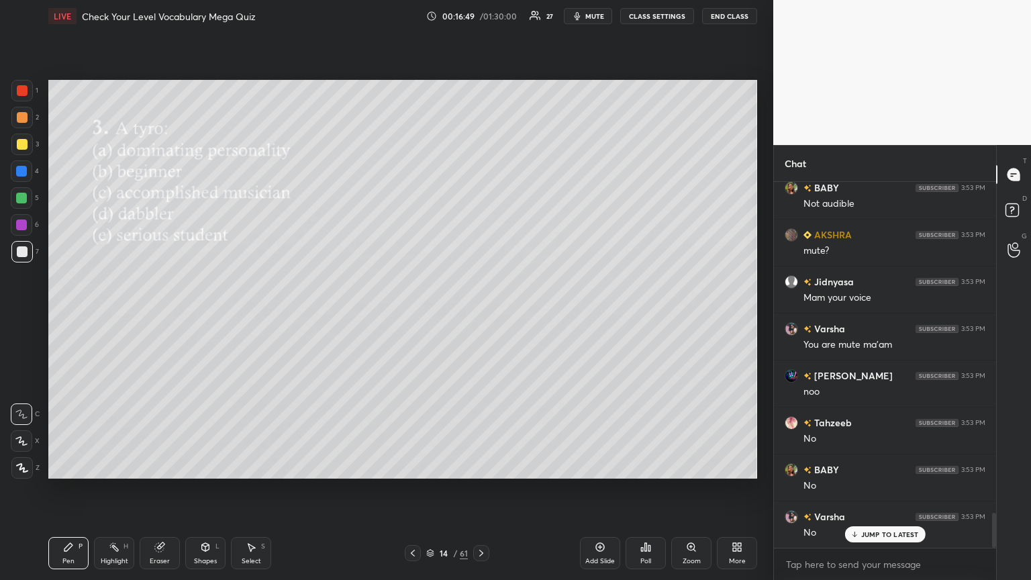
click at [481, 315] on div "More" at bounding box center [737, 553] width 40 height 32
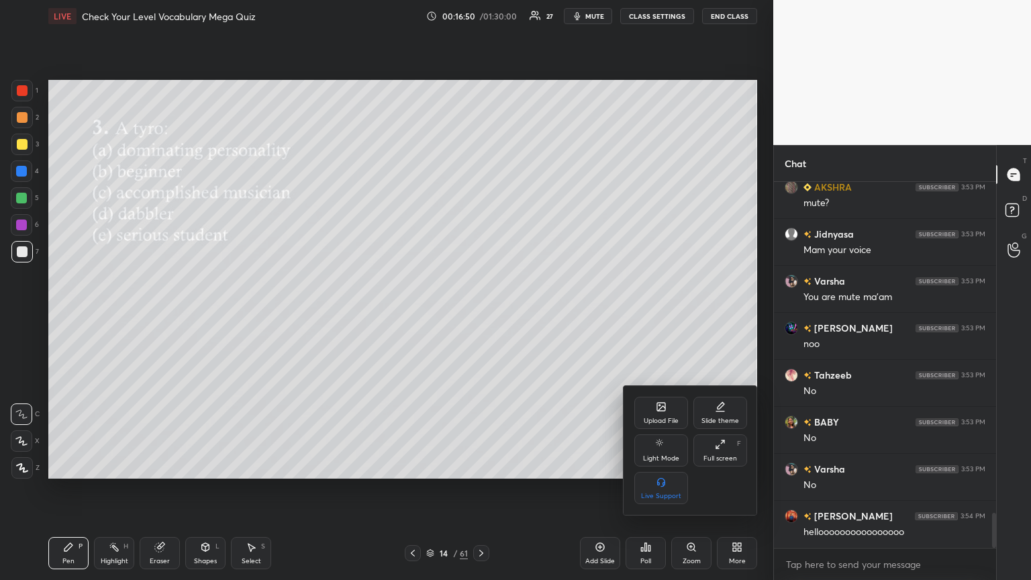
click at [481, 315] on icon at bounding box center [720, 444] width 11 height 11
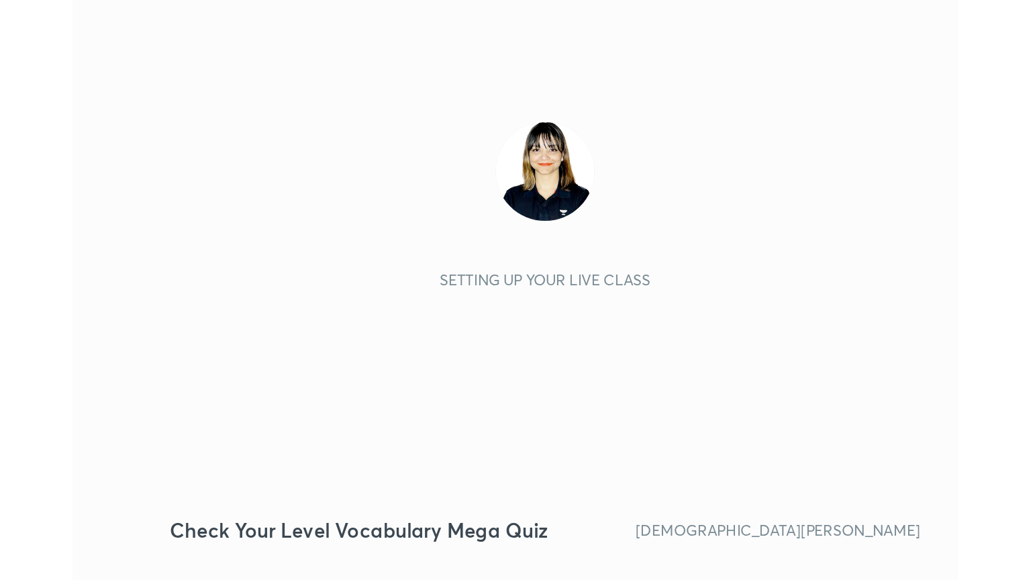
scroll to position [230, 428]
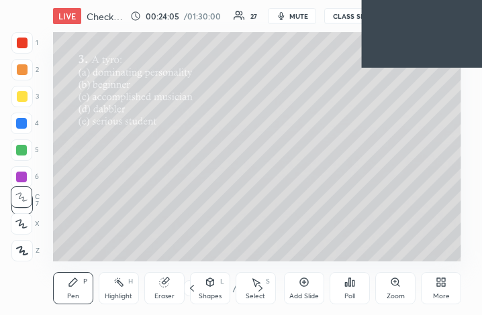
click at [436, 292] on div "More" at bounding box center [441, 289] width 40 height 32
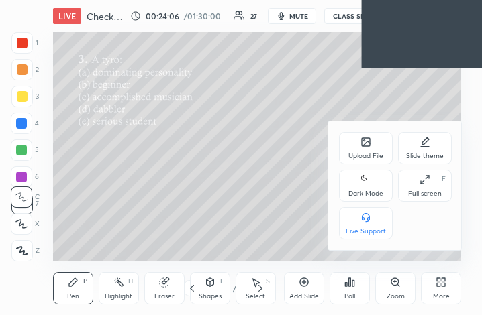
click at [411, 179] on div "Full screen F" at bounding box center [425, 186] width 54 height 32
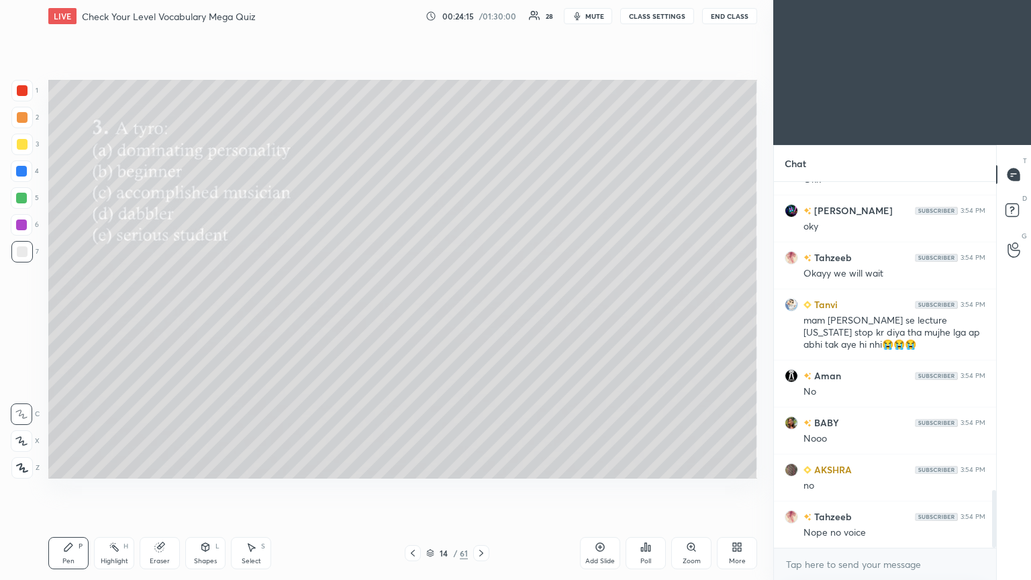
scroll to position [1943, 0]
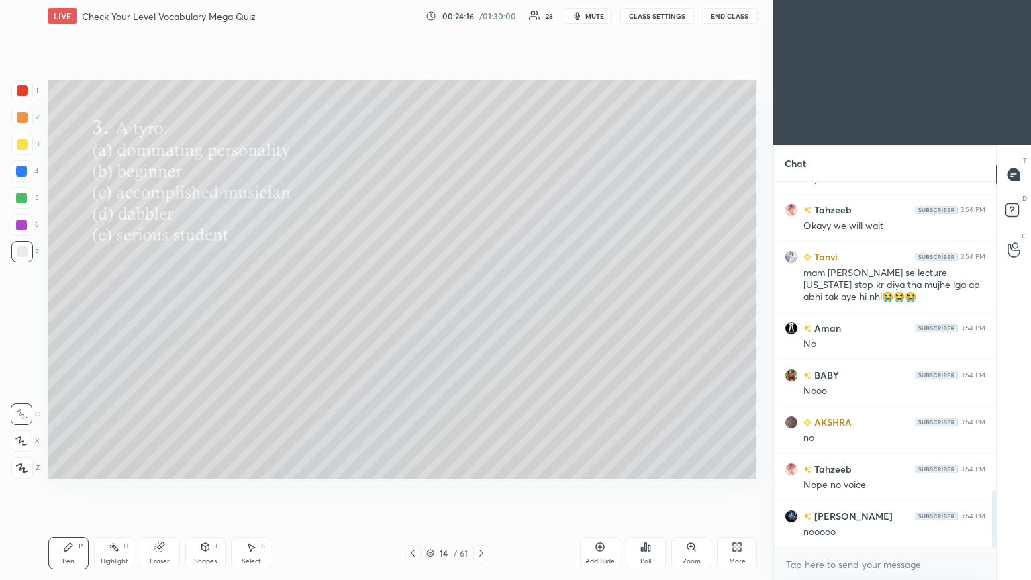
click at [481, 15] on button "CLASS SETTINGS" at bounding box center [657, 16] width 74 height 16
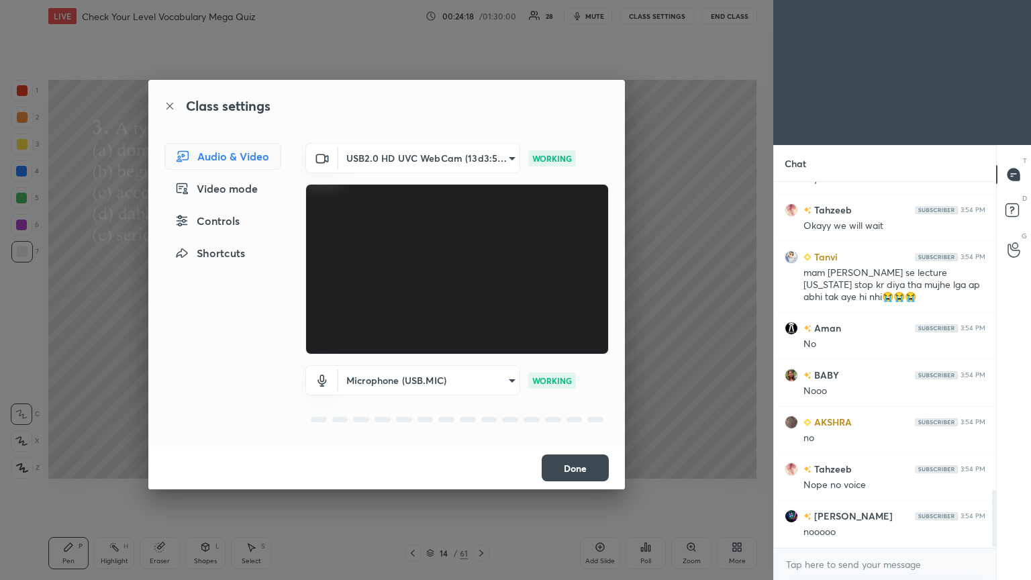
scroll to position [1976, 0]
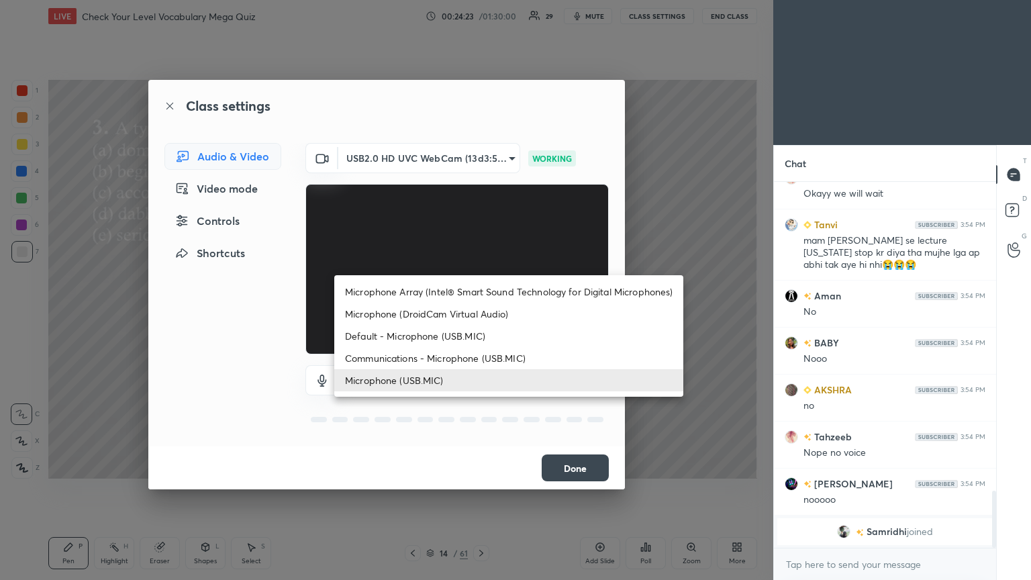
click at [481, 315] on body "1 2 3 4 5 6 7 C X Z C X Z E E Erase all H H LIVE Check Your Level Vocabulary Me…" at bounding box center [515, 290] width 1031 height 580
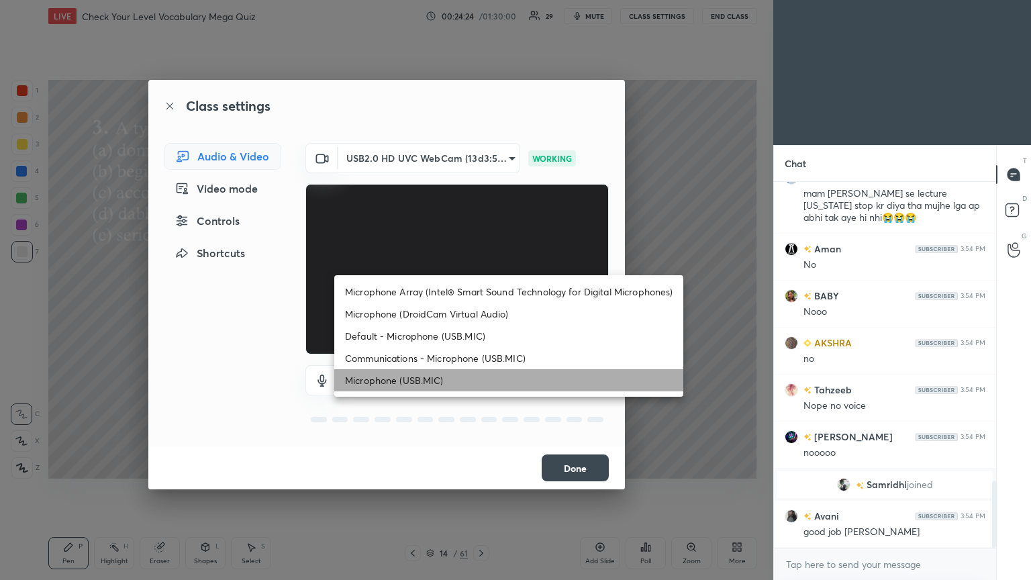
click at [481, 315] on li "Microphone (USB.MIC)" at bounding box center [508, 380] width 349 height 22
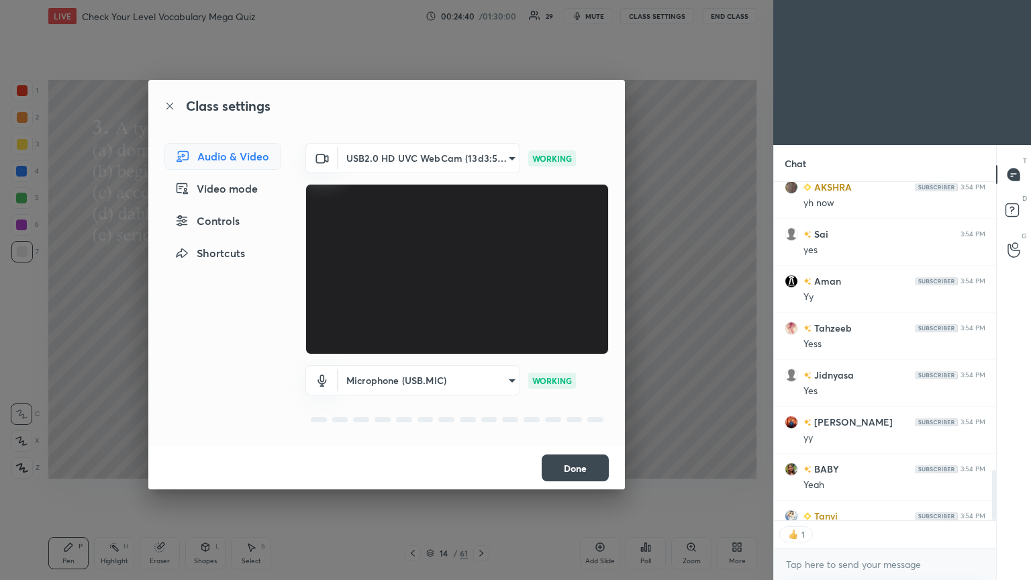
scroll to position [2182, 0]
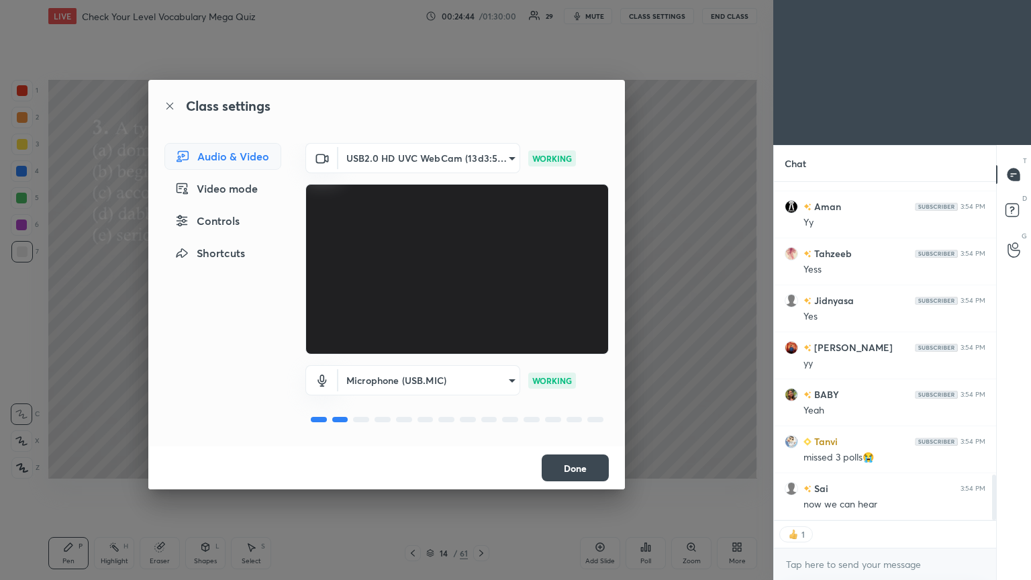
click at [481, 315] on button "Done" at bounding box center [575, 467] width 67 height 27
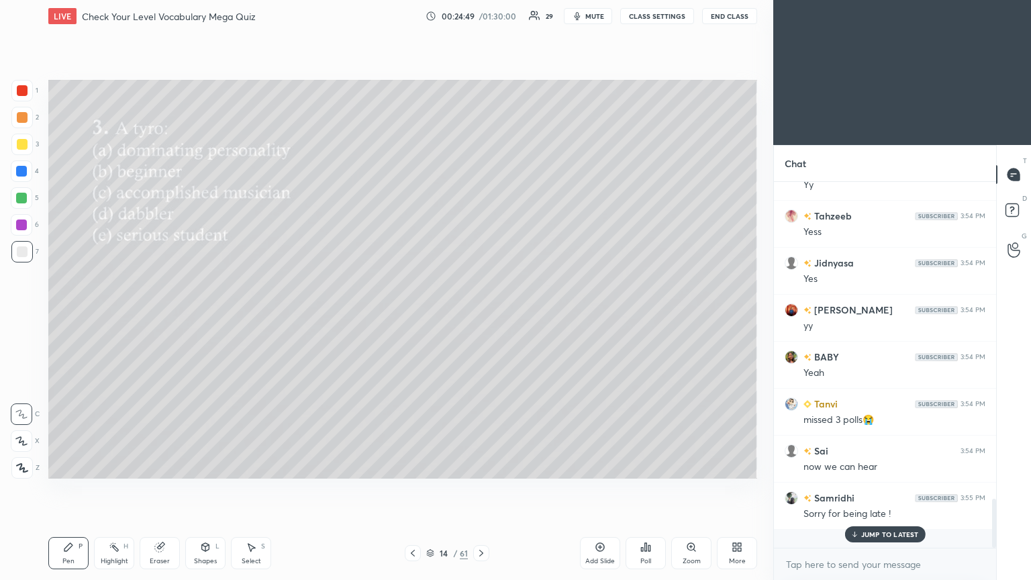
scroll to position [2201, 0]
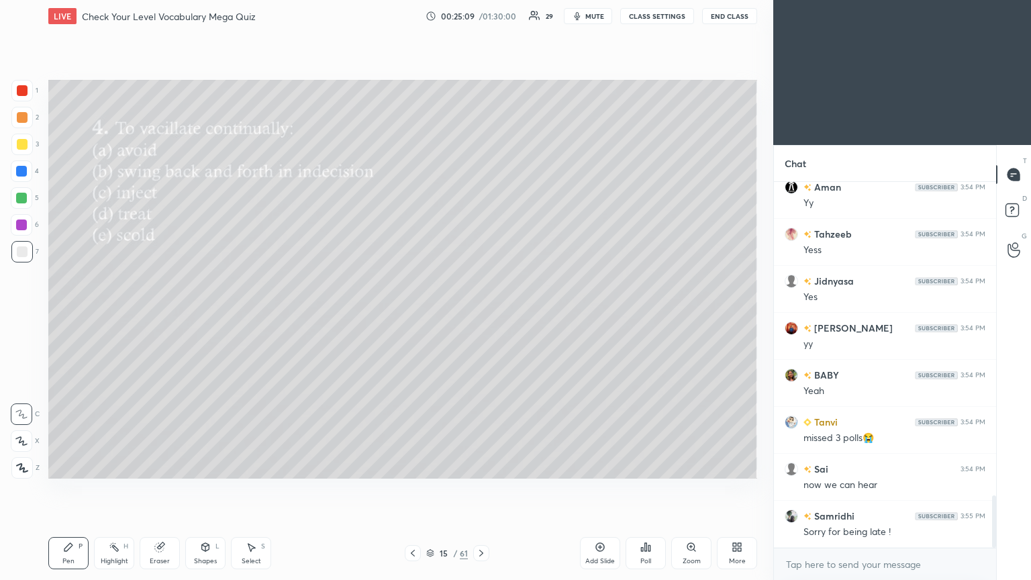
click at [481, 315] on div "Poll" at bounding box center [645, 561] width 11 height 7
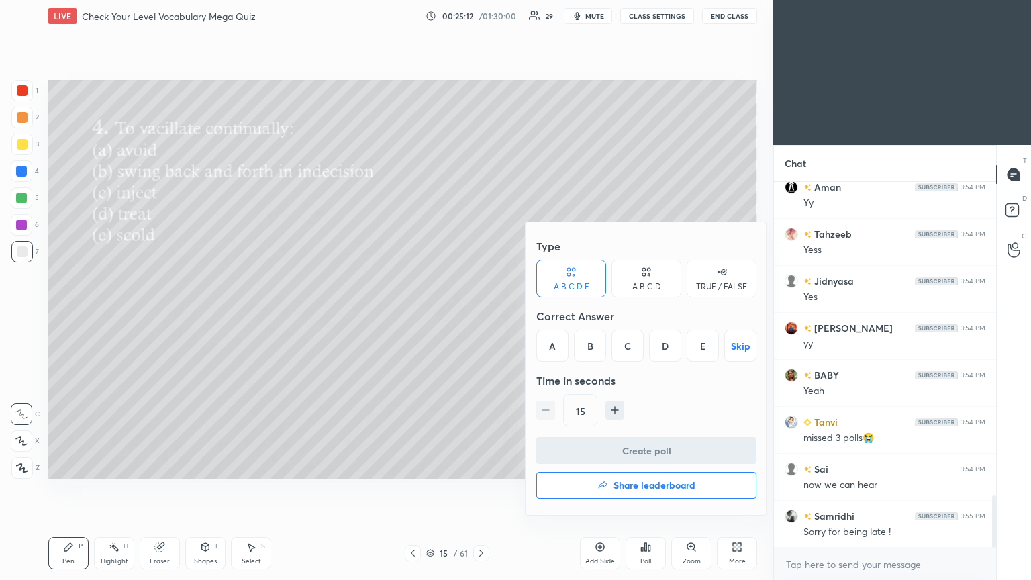
click at [481, 315] on div "B" at bounding box center [590, 346] width 32 height 32
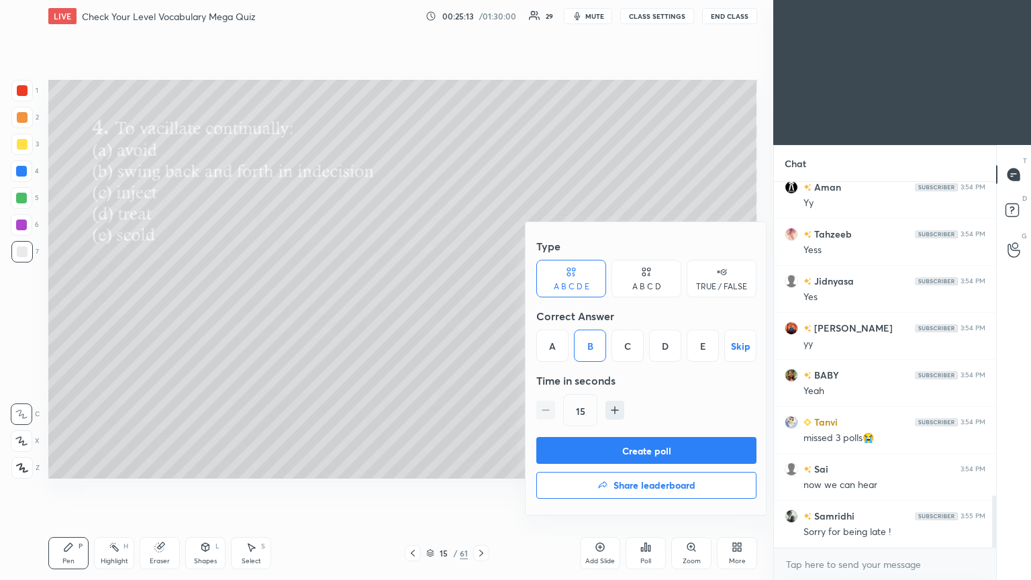
click at [481, 315] on button "Create poll" at bounding box center [646, 450] width 220 height 27
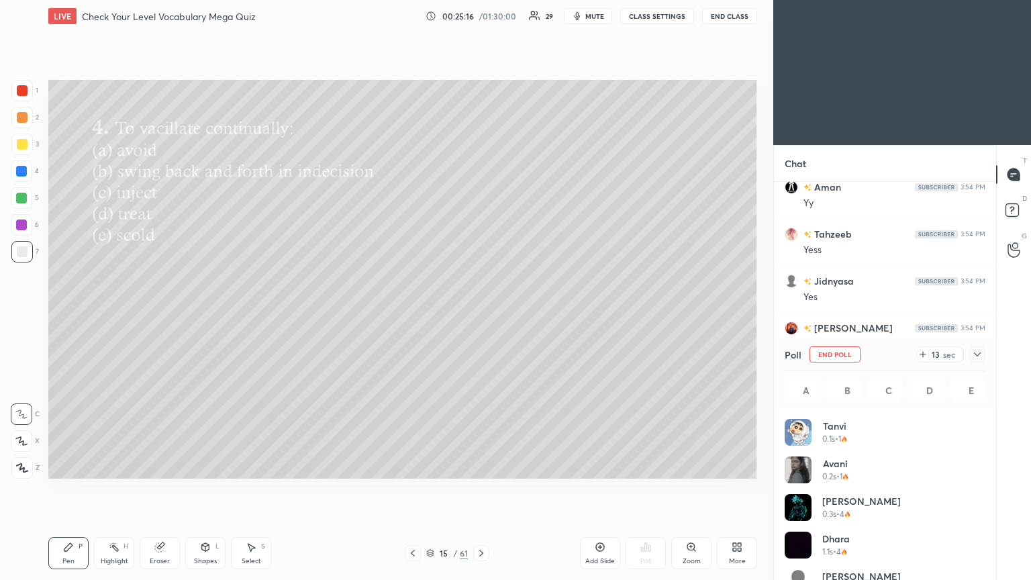
scroll to position [157, 197]
click at [481, 315] on icon at bounding box center [977, 354] width 11 height 11
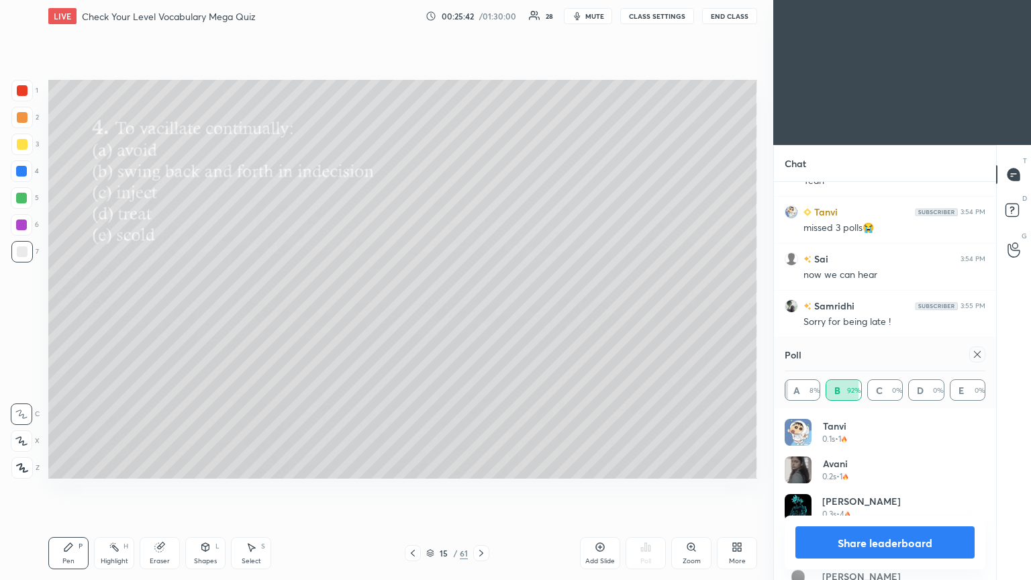
scroll to position [2459, 0]
click at [481, 315] on icon at bounding box center [977, 354] width 11 height 11
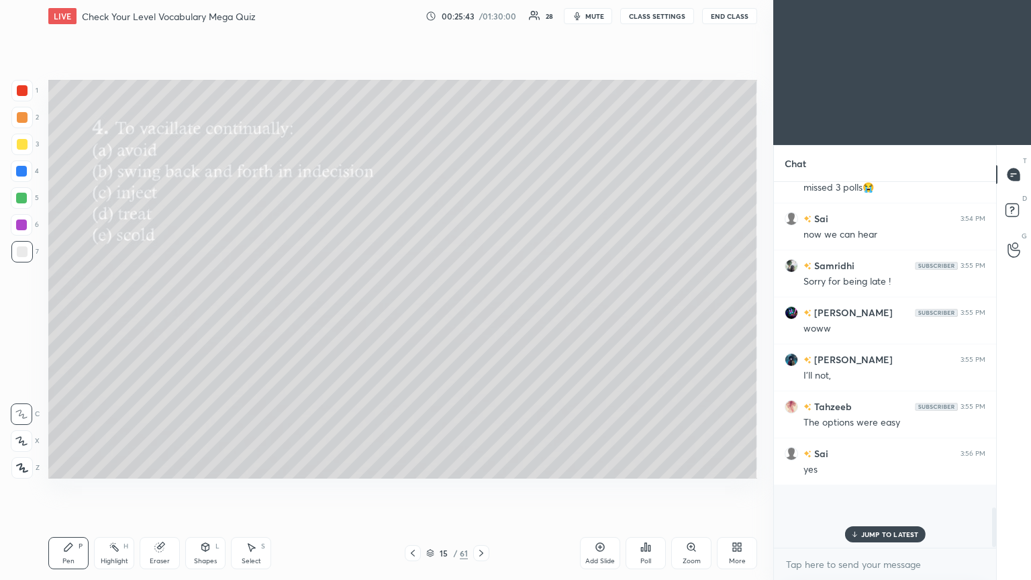
scroll to position [5, 4]
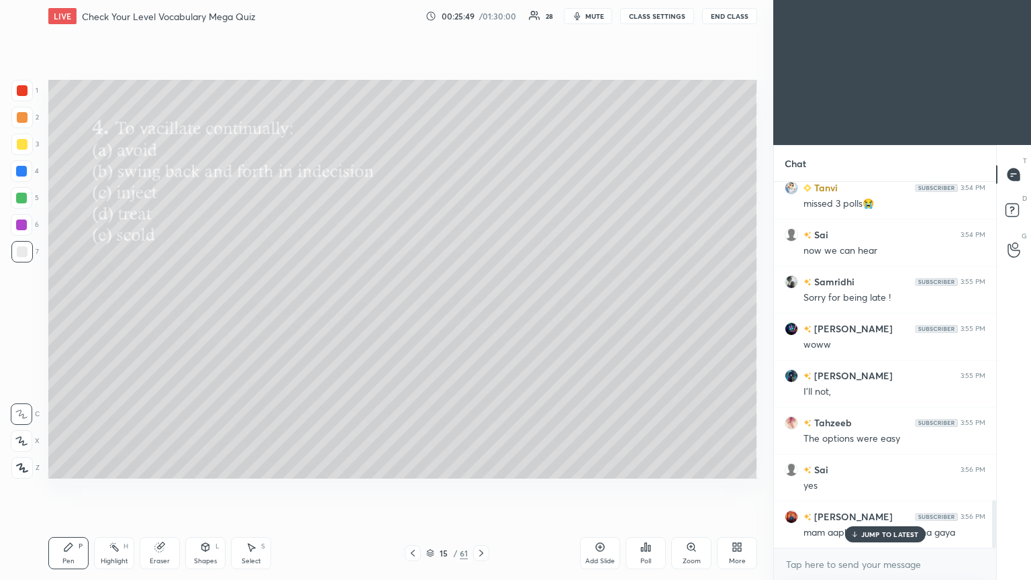
click at [481, 315] on p "JUMP TO LATEST" at bounding box center [890, 534] width 58 height 8
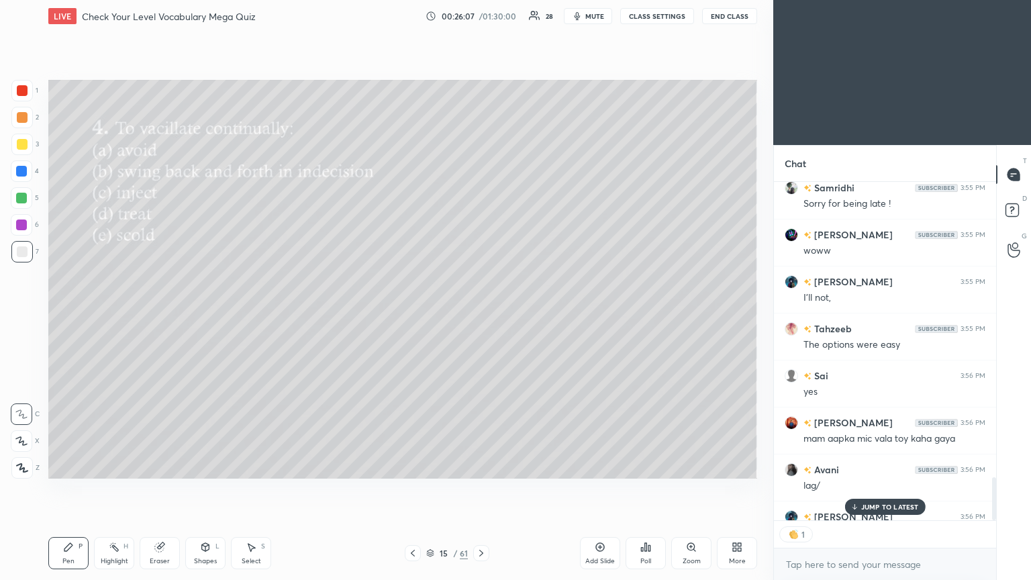
click at [481, 315] on p "JUMP TO LATEST" at bounding box center [890, 507] width 58 height 8
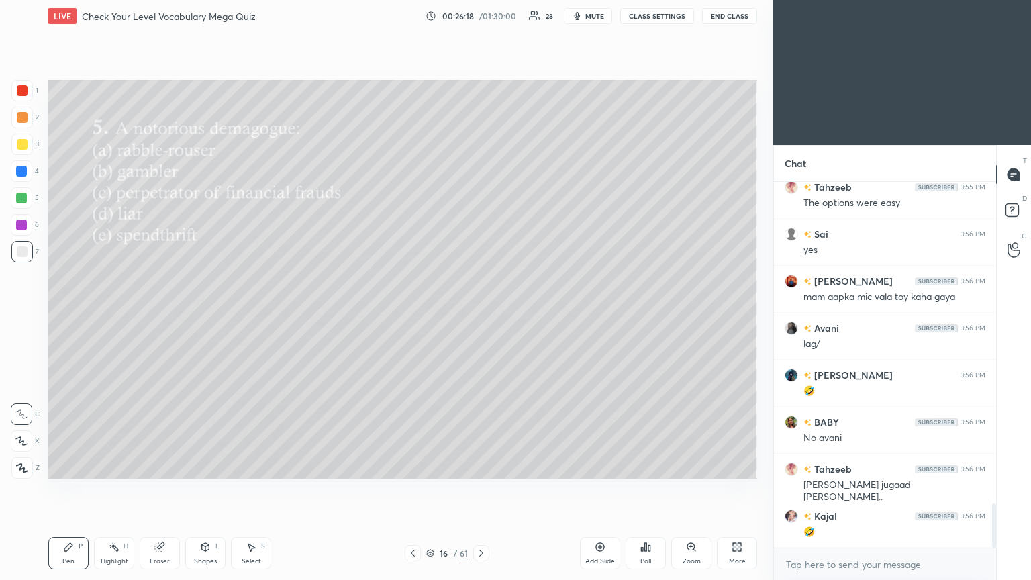
click at [481, 315] on icon at bounding box center [642, 549] width 2 height 3
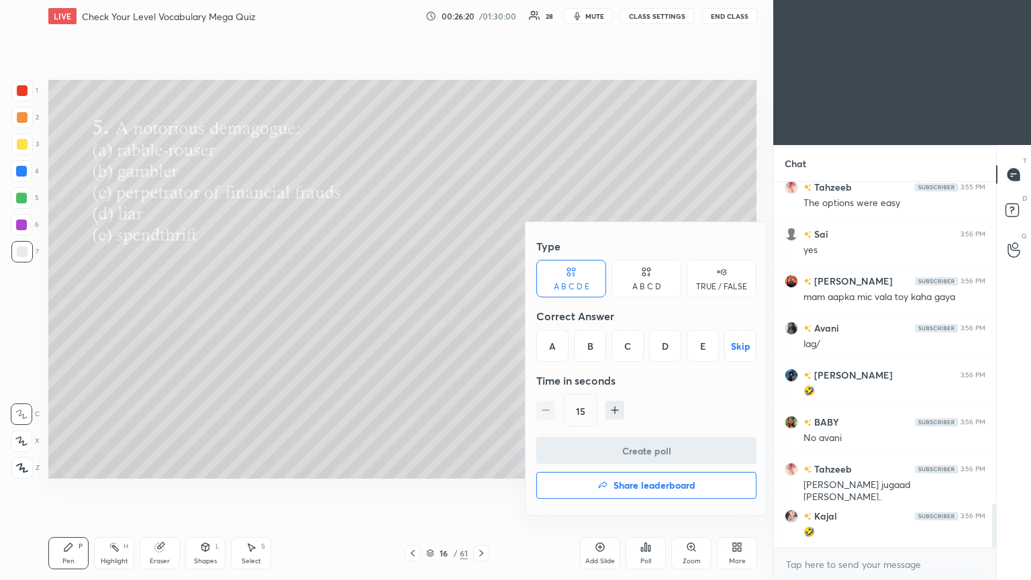
click at [481, 315] on div "A" at bounding box center [552, 346] width 32 height 32
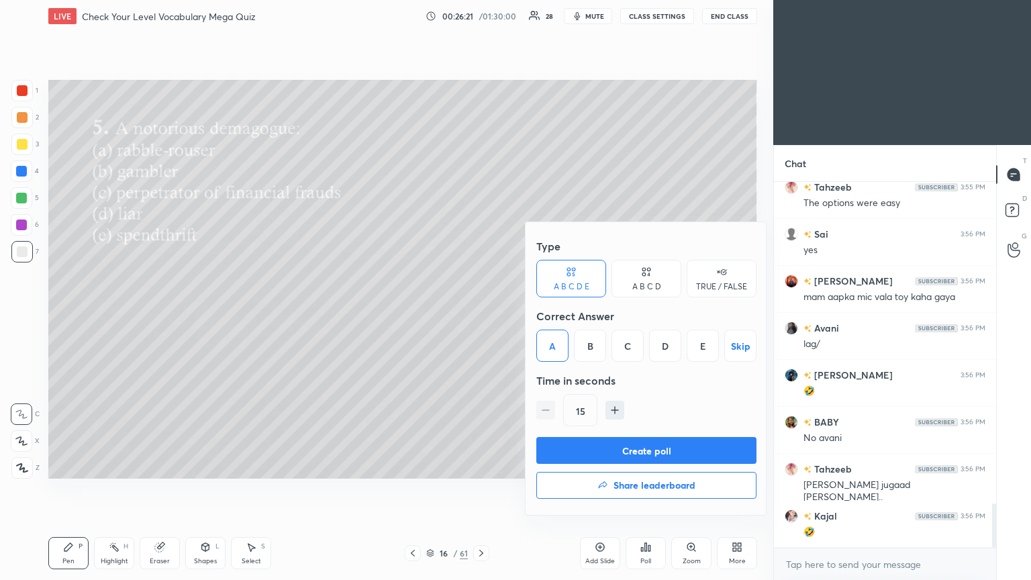
click at [481, 315] on button "Create poll" at bounding box center [646, 450] width 220 height 27
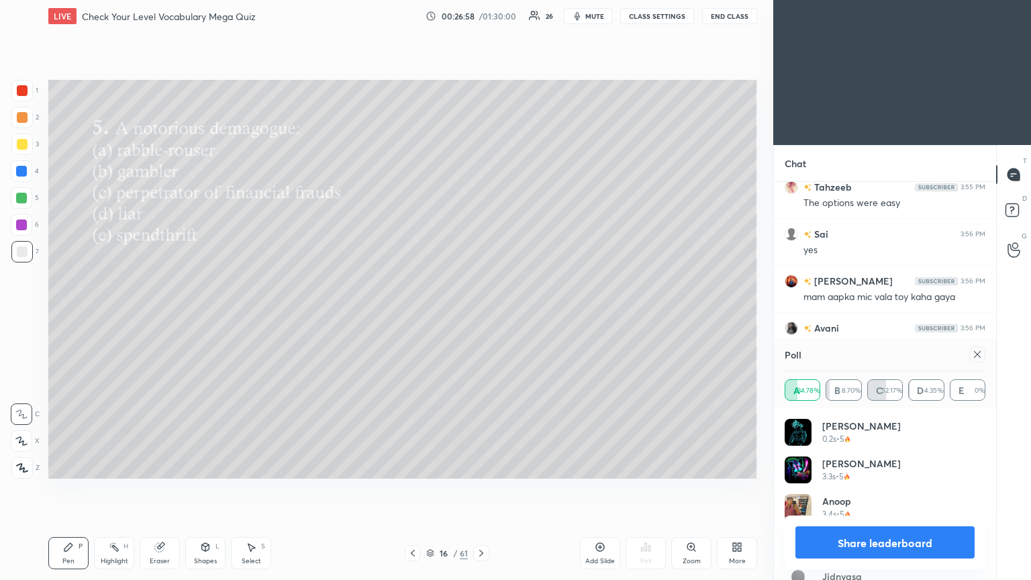
click at [481, 315] on icon at bounding box center [977, 354] width 11 height 11
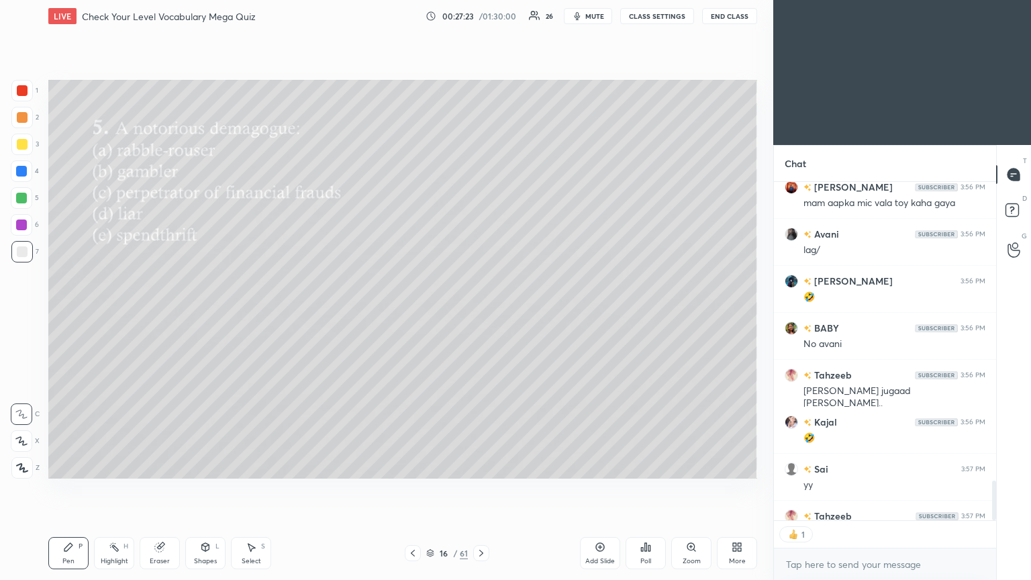
scroll to position [335, 218]
click at [481, 315] on div "Poll" at bounding box center [646, 553] width 40 height 32
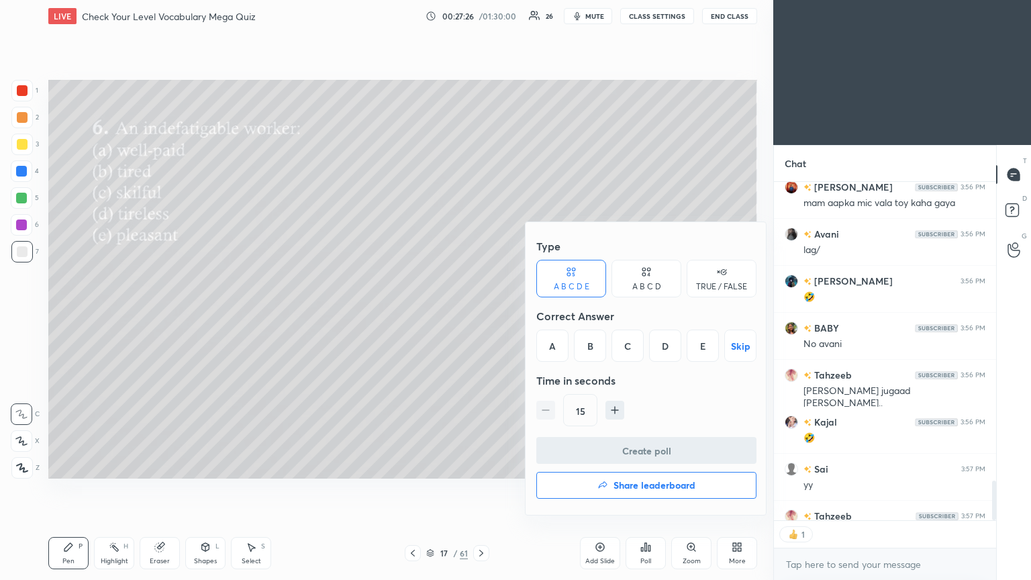
scroll to position [2839, 0]
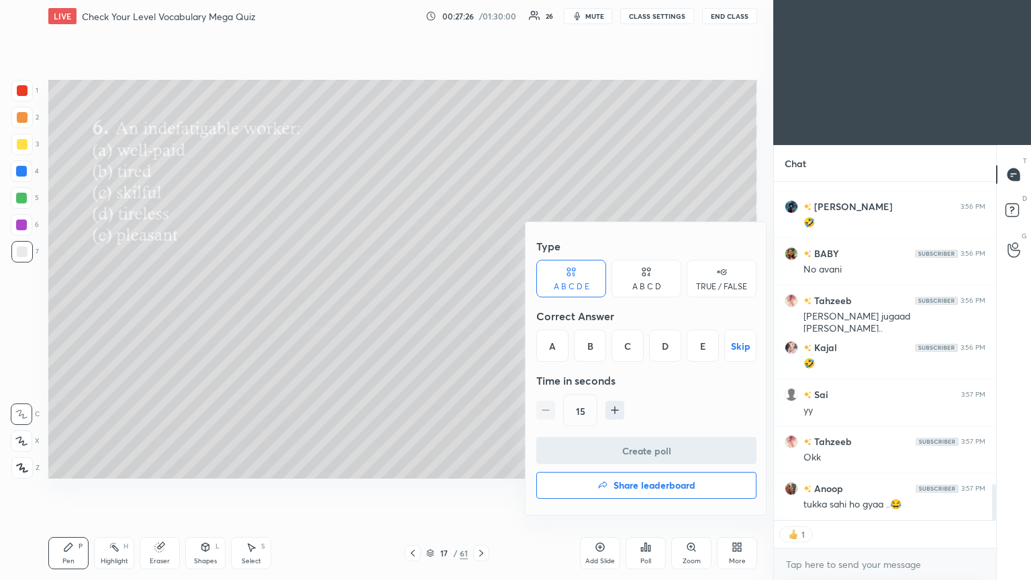
click at [481, 315] on div "D" at bounding box center [665, 346] width 32 height 32
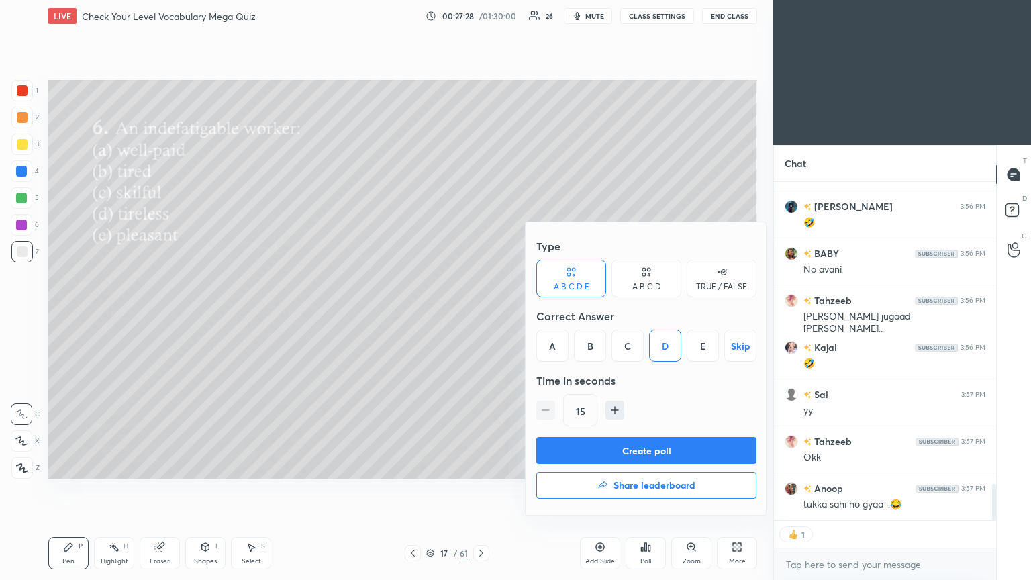
click at [481, 315] on button "Create poll" at bounding box center [646, 450] width 220 height 27
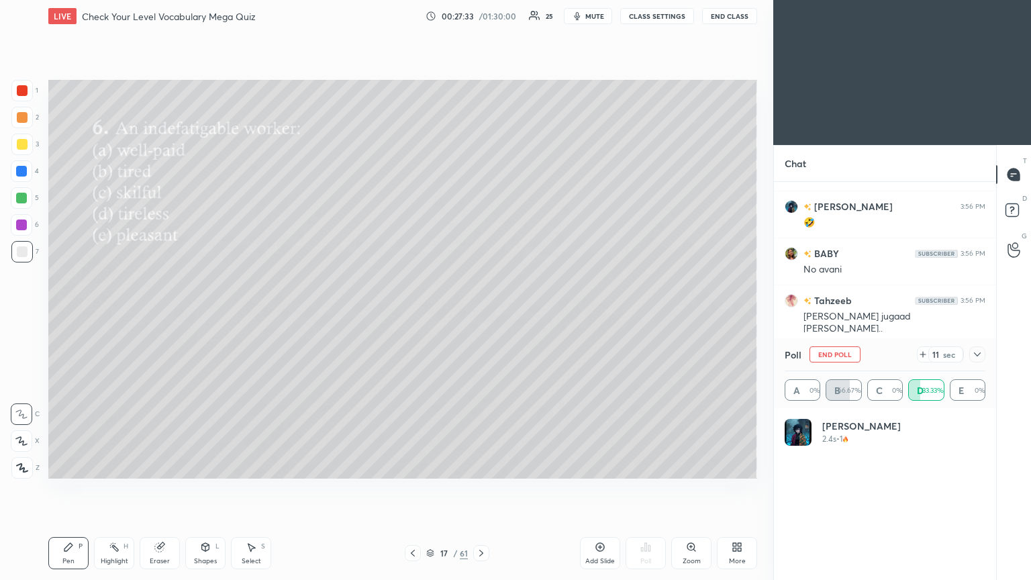
scroll to position [292, 218]
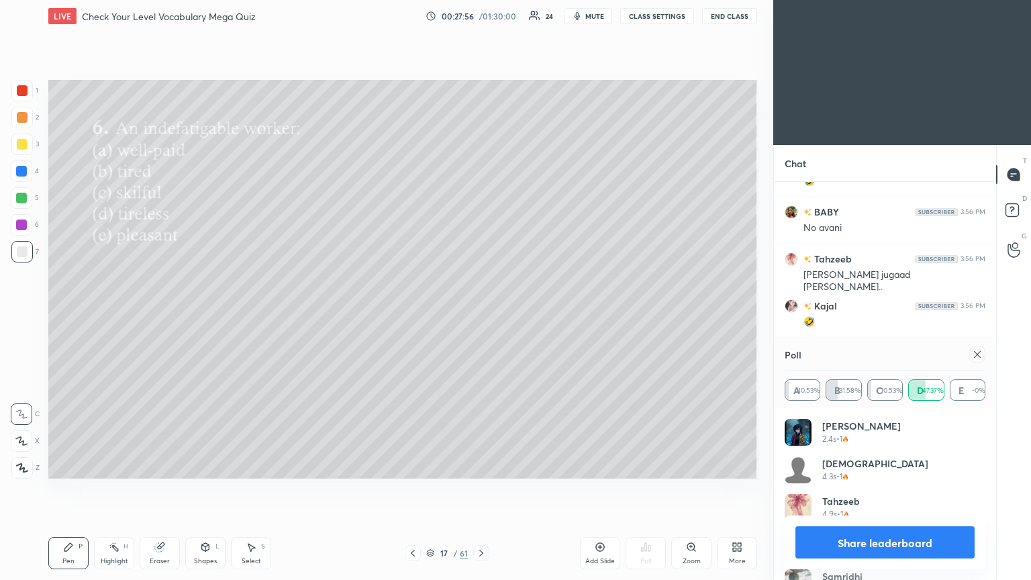
click at [481, 315] on icon at bounding box center [977, 354] width 11 height 11
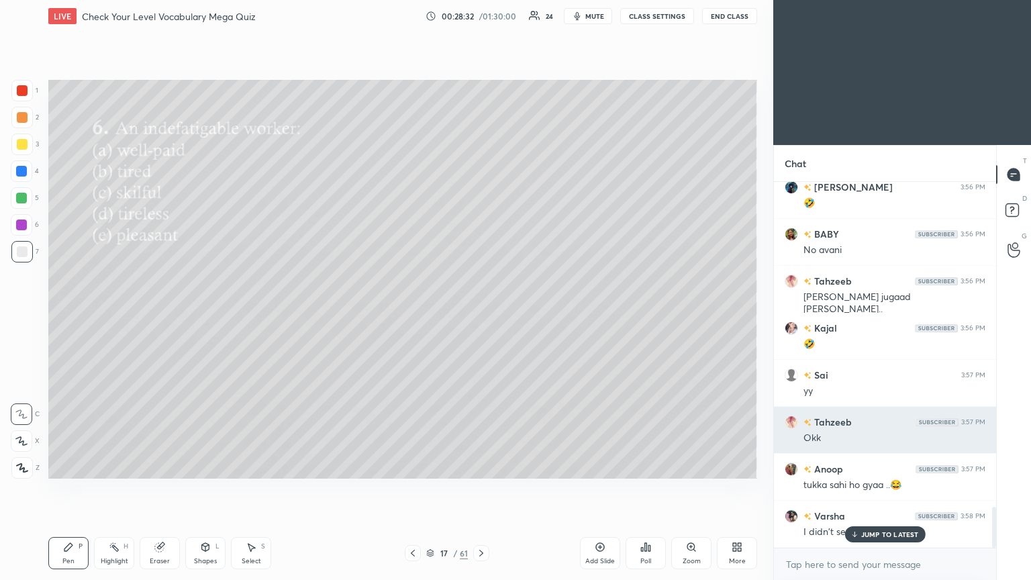
scroll to position [2905, 0]
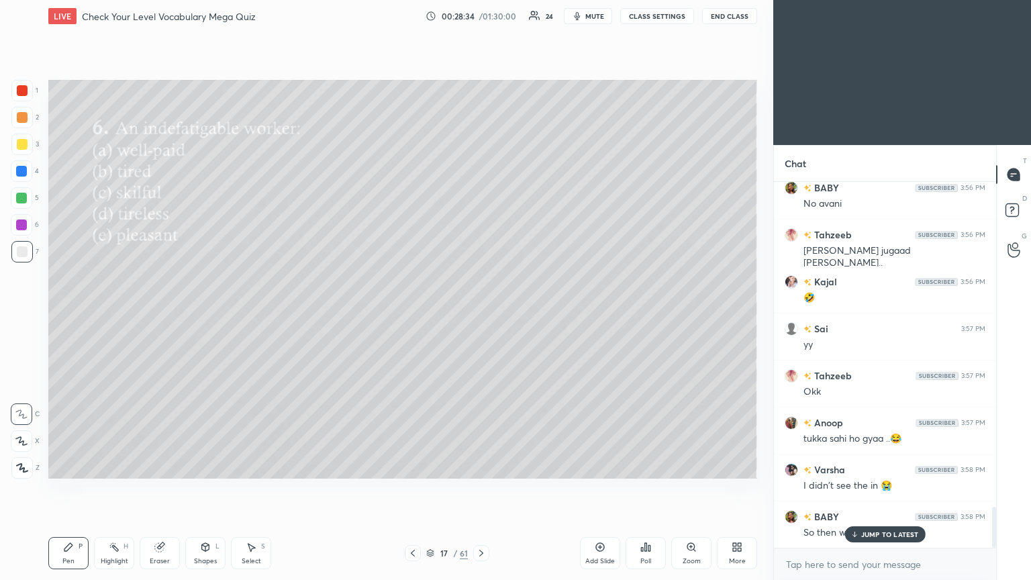
click at [481, 315] on icon at bounding box center [855, 534] width 0 height 5
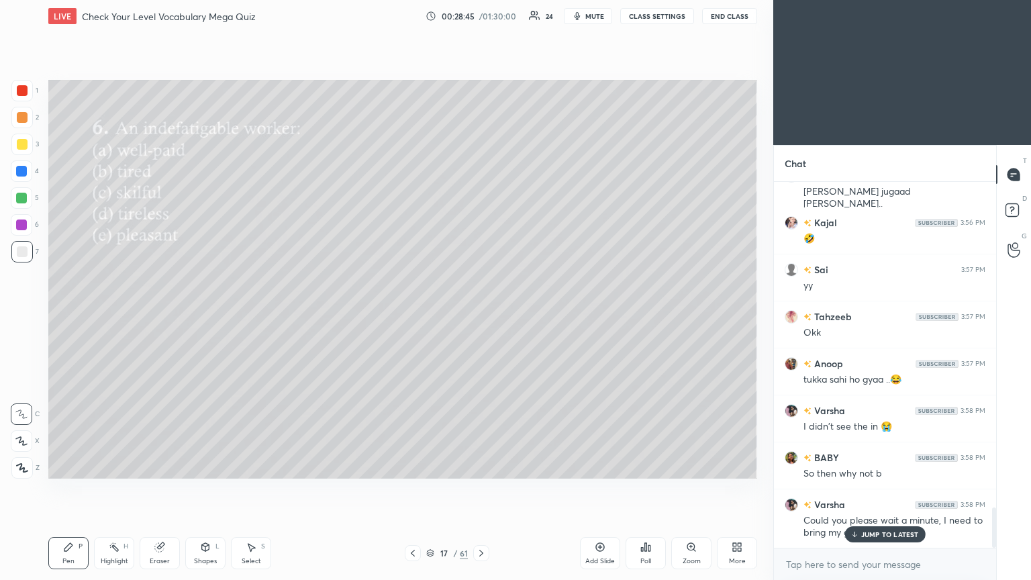
click at [481, 315] on p "JUMP TO LATEST" at bounding box center [890, 534] width 58 height 8
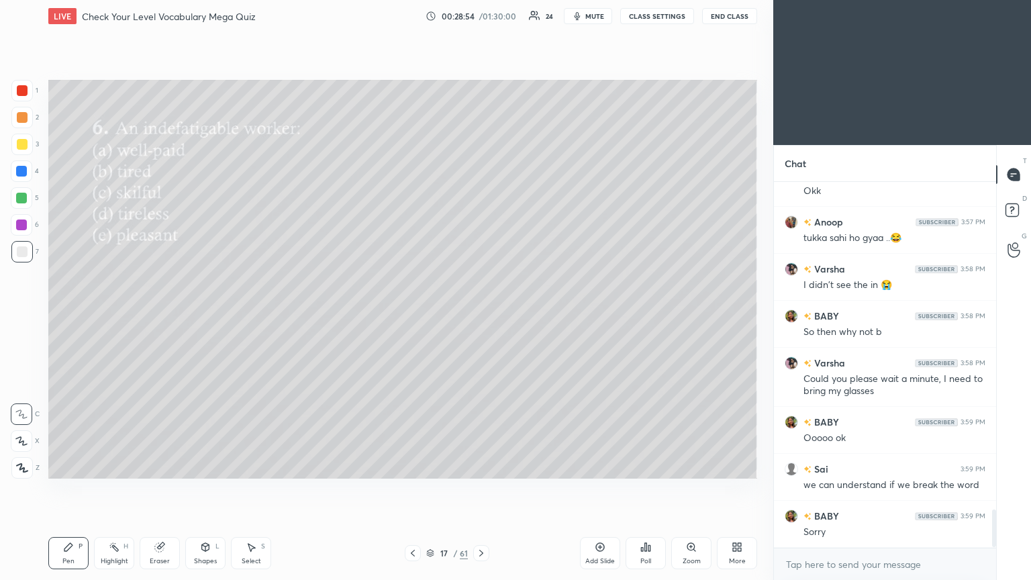
scroll to position [3138, 0]
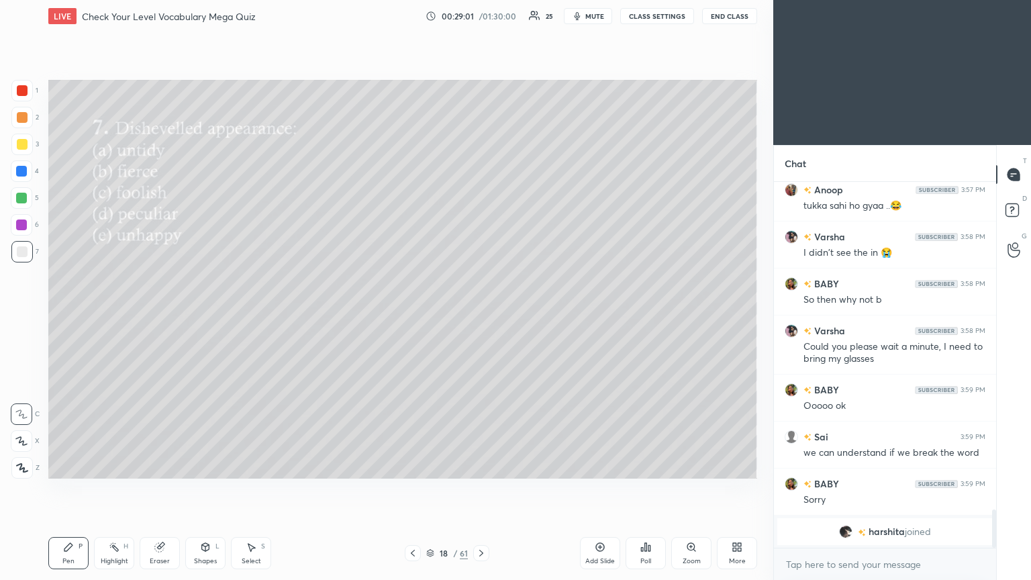
click at [481, 315] on div "Poll" at bounding box center [646, 553] width 40 height 32
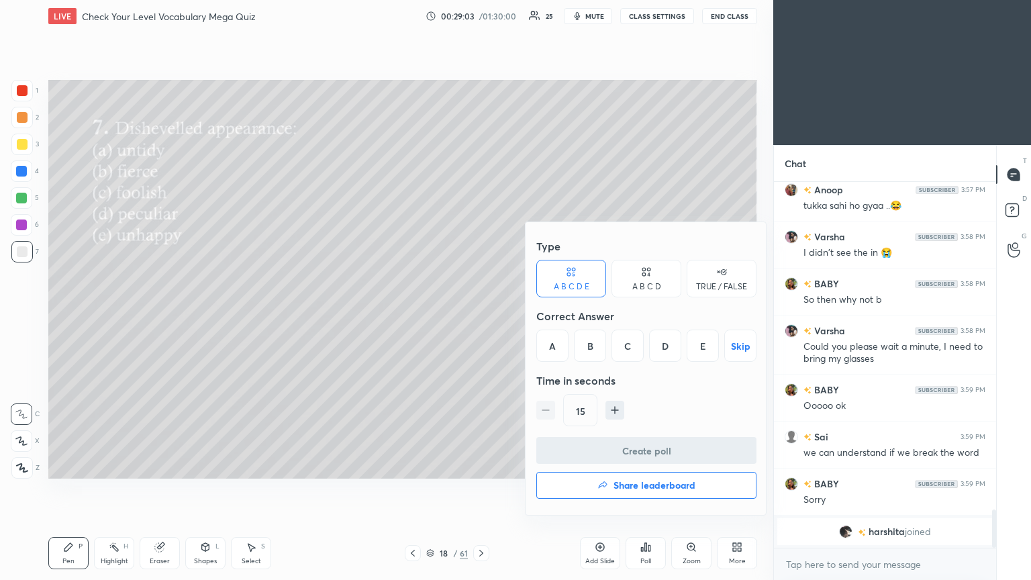
click at [481, 315] on div "A" at bounding box center [552, 346] width 32 height 32
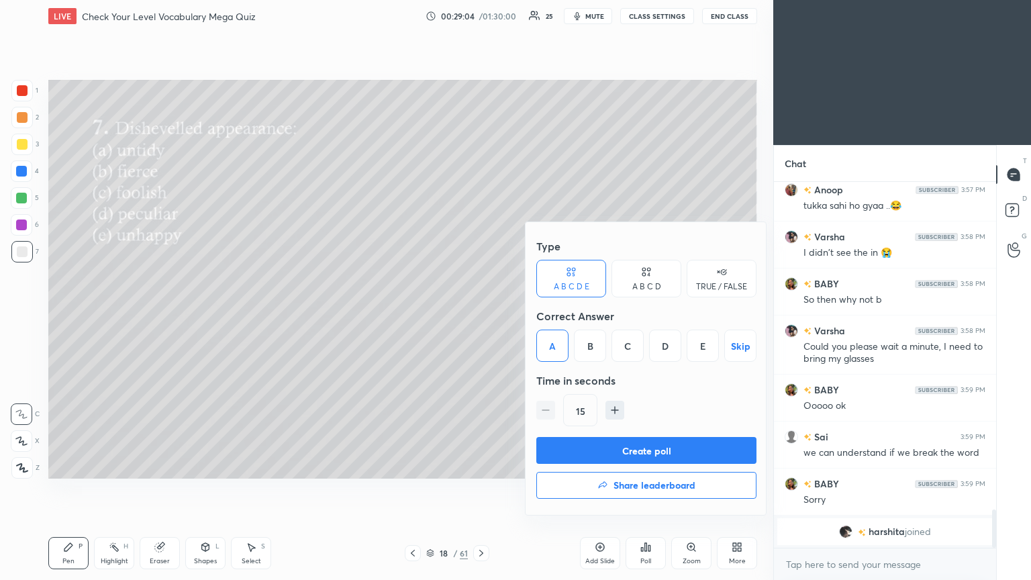
click at [481, 315] on button "Create poll" at bounding box center [646, 450] width 220 height 27
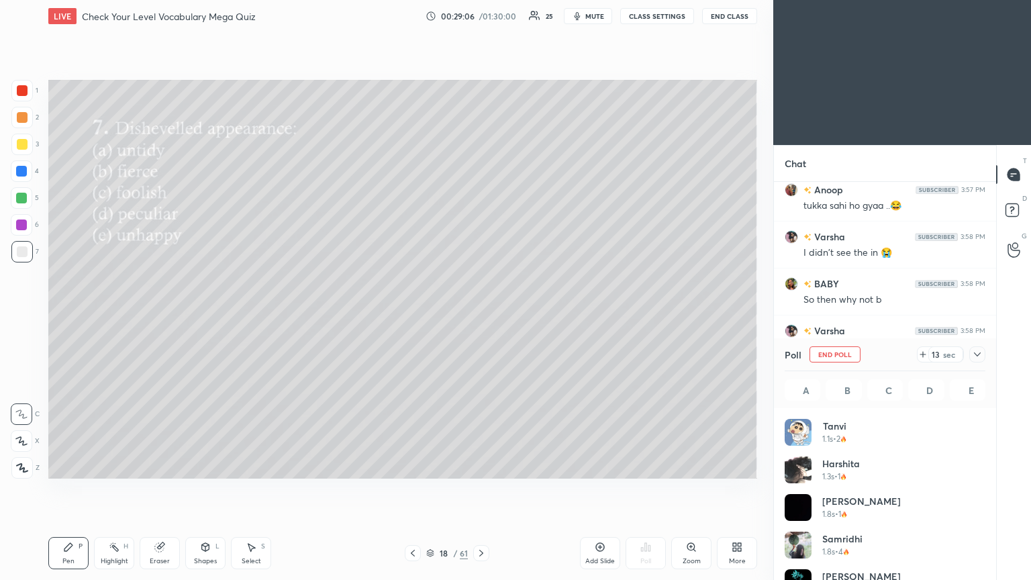
scroll to position [157, 197]
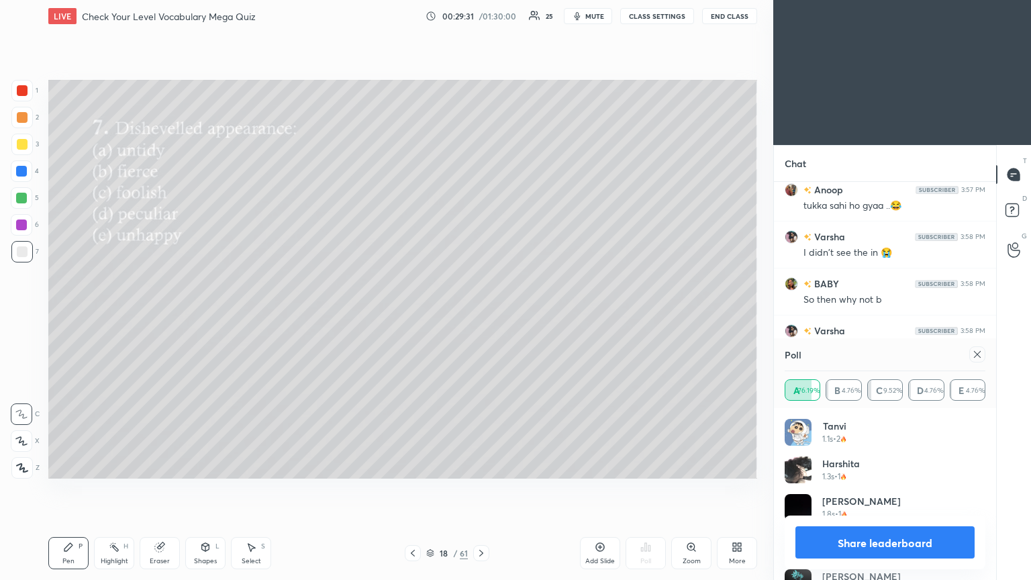
click at [481, 315] on div at bounding box center [977, 354] width 16 height 16
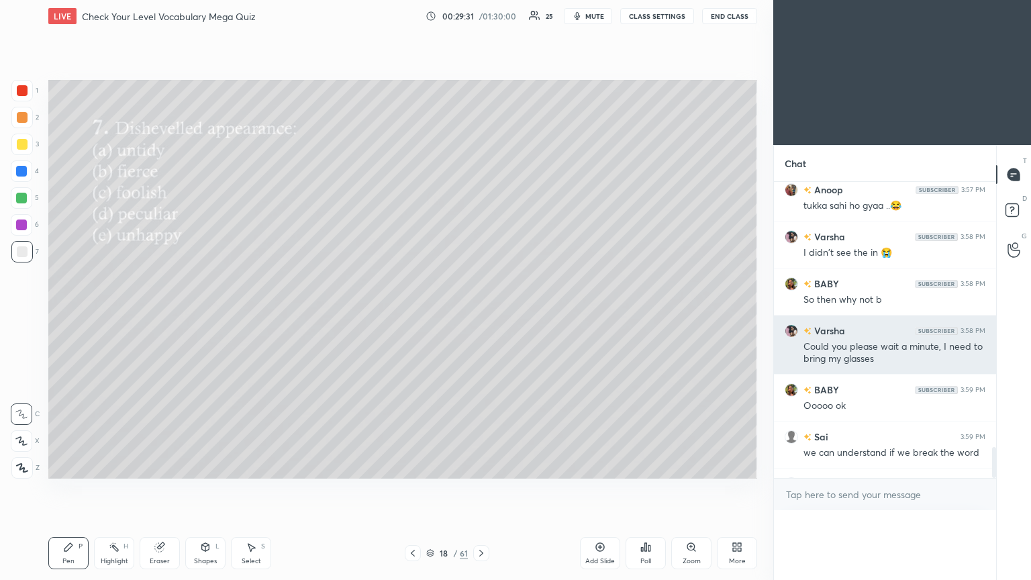
scroll to position [0, 4]
click at [481, 315] on div "Could you please wait a minute, I need to bring my glasses" at bounding box center [895, 353] width 182 height 26
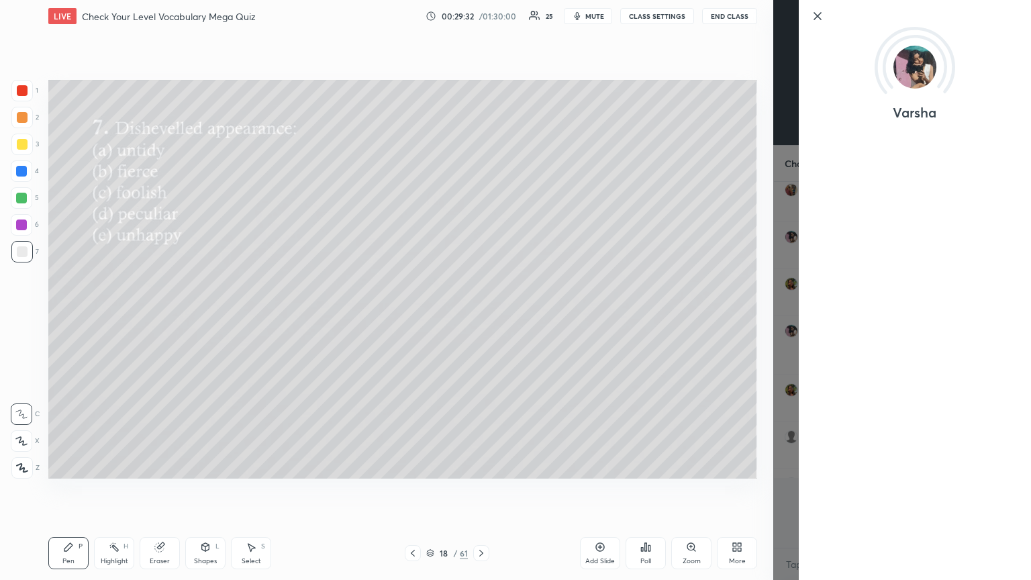
scroll to position [246, 218]
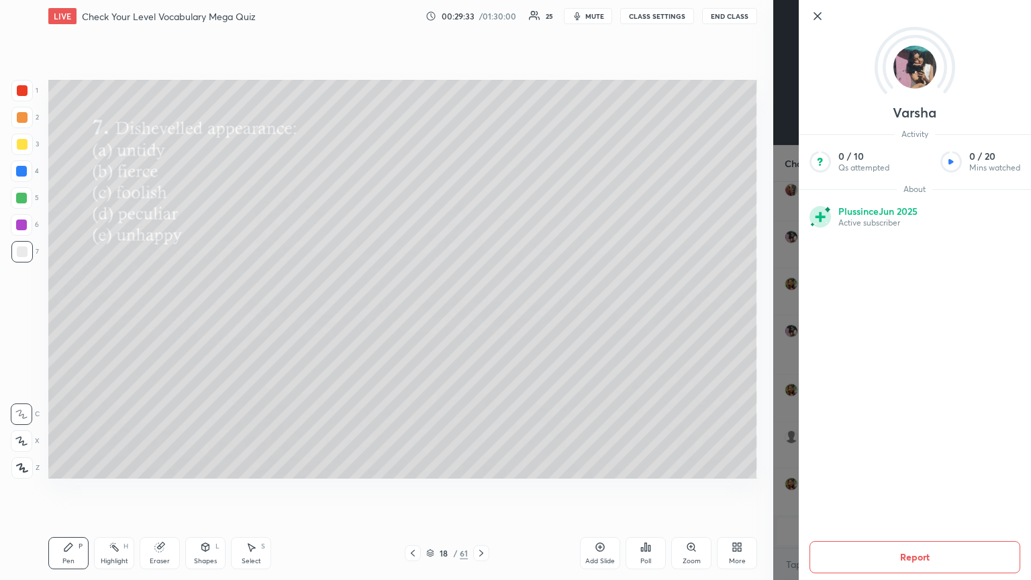
drag, startPoint x: 820, startPoint y: 15, endPoint x: 808, endPoint y: 17, distance: 12.2
click at [481, 15] on icon at bounding box center [818, 16] width 16 height 16
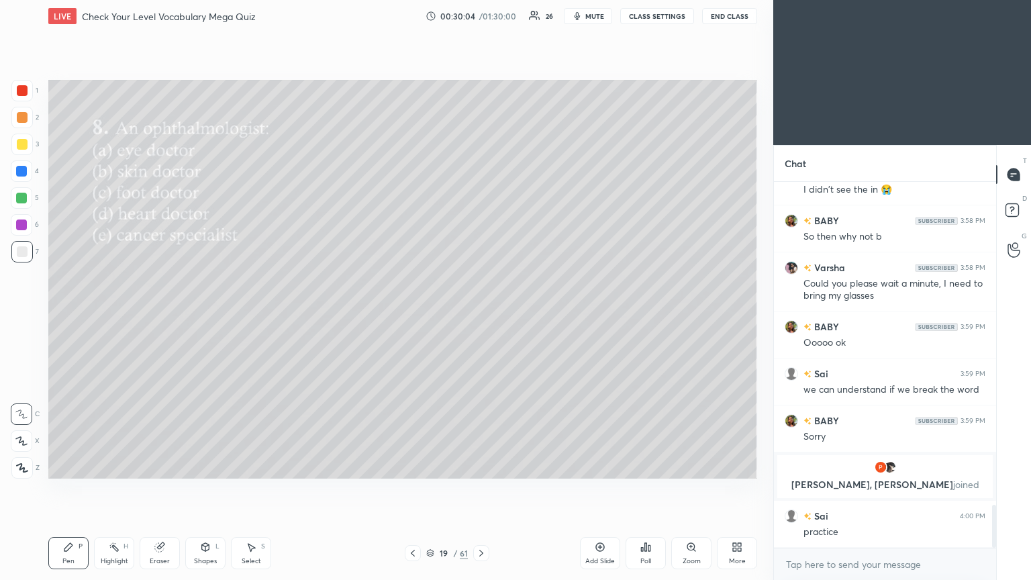
click at [481, 315] on icon at bounding box center [642, 549] width 2 height 3
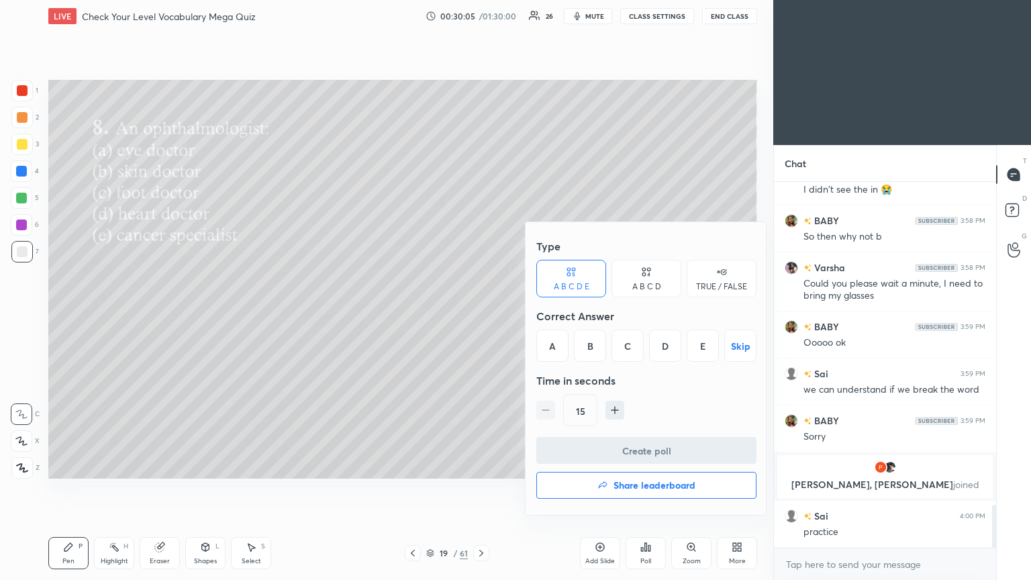
click at [481, 315] on div "A" at bounding box center [552, 346] width 32 height 32
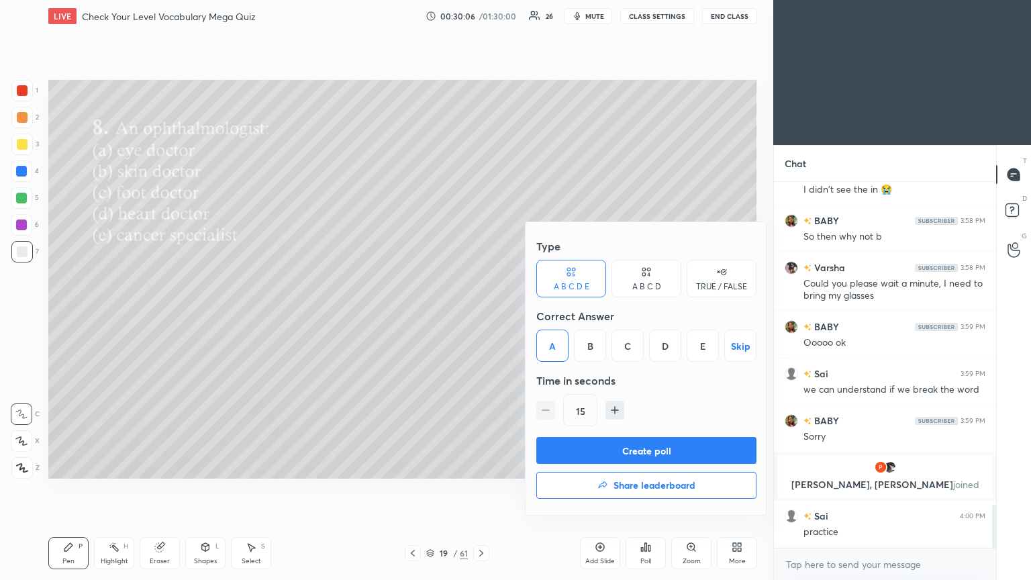
click at [481, 315] on button "Create poll" at bounding box center [646, 450] width 220 height 27
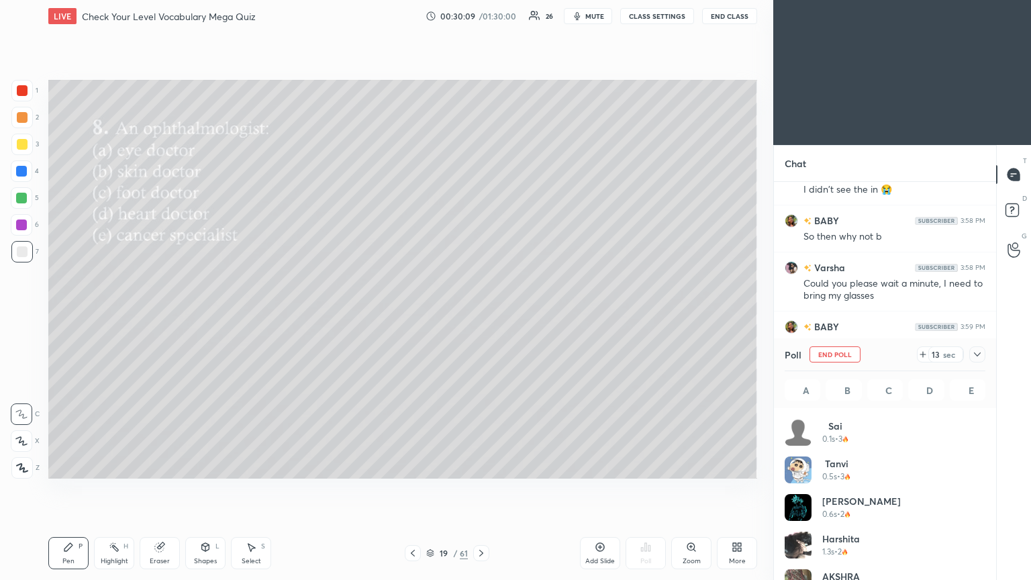
scroll to position [157, 197]
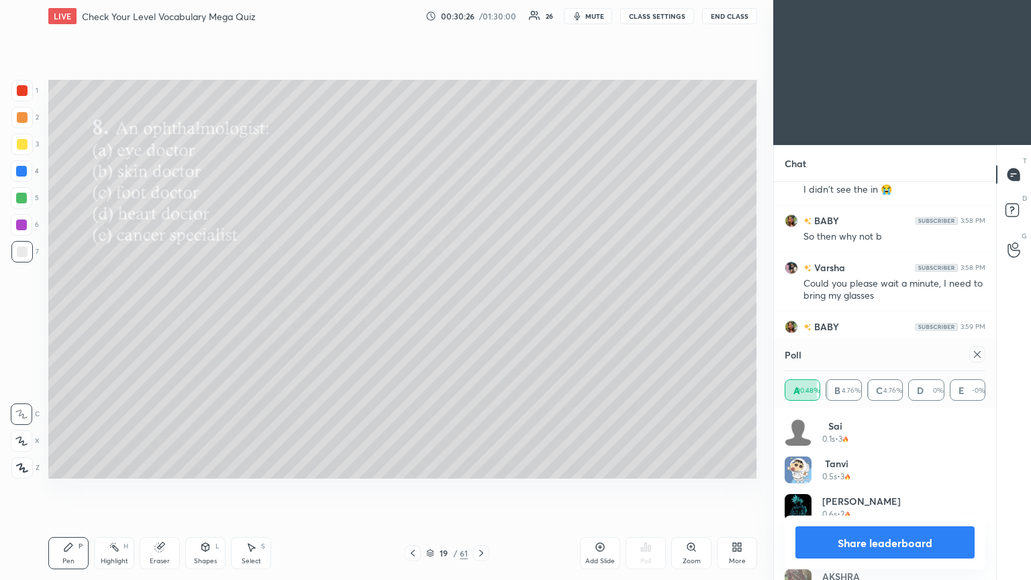
drag, startPoint x: 978, startPoint y: 348, endPoint x: 961, endPoint y: 354, distance: 18.7
click at [481, 315] on div at bounding box center [977, 354] width 16 height 16
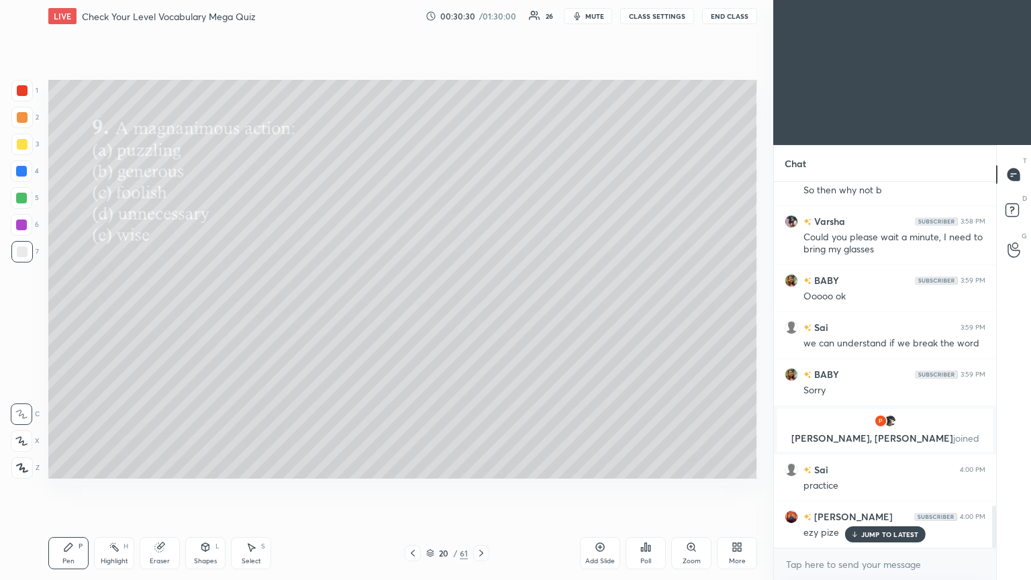
click at [481, 315] on div "Poll" at bounding box center [646, 553] width 40 height 32
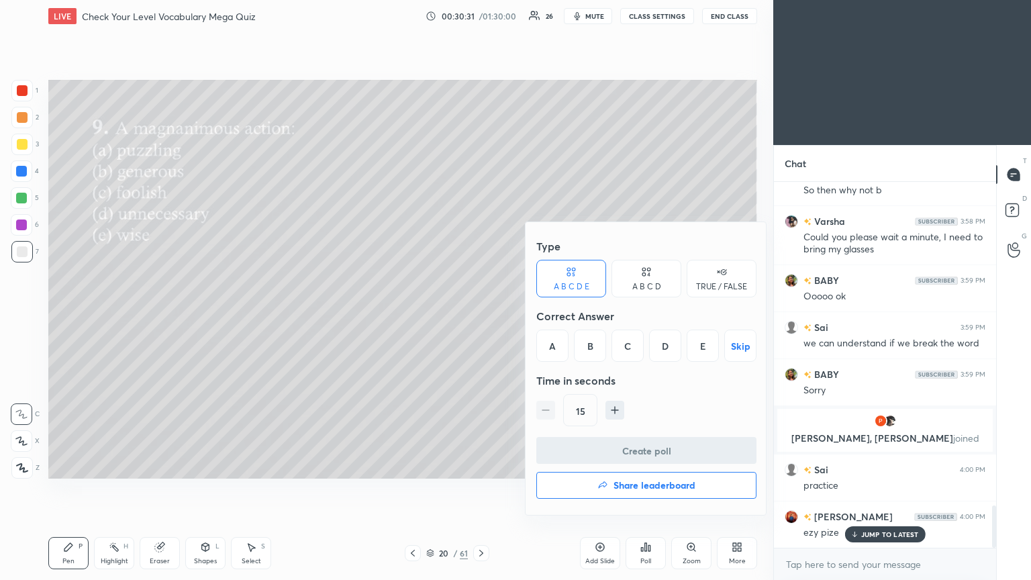
click at [481, 315] on div "B" at bounding box center [590, 346] width 32 height 32
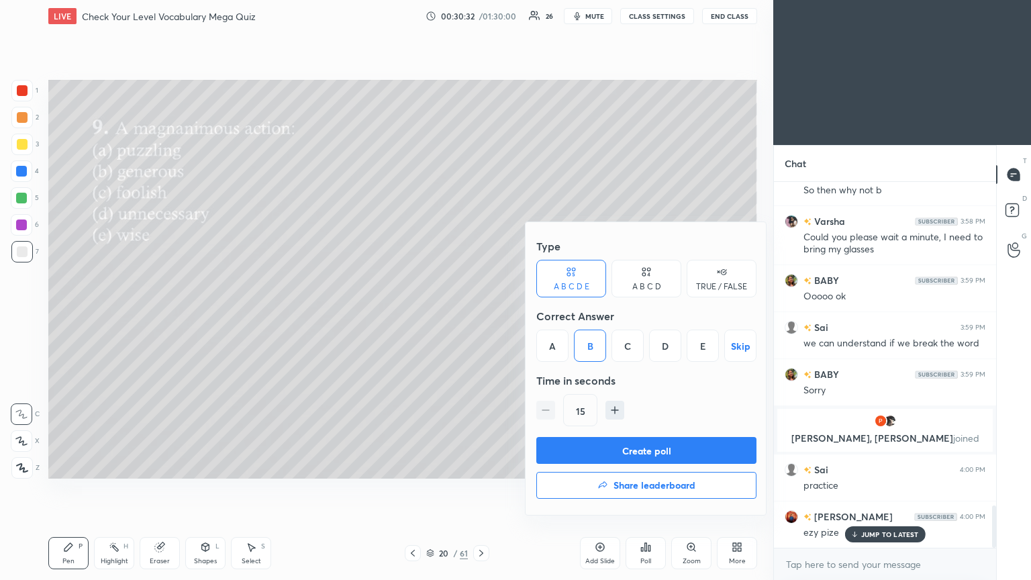
click at [481, 315] on button "Create poll" at bounding box center [646, 450] width 220 height 27
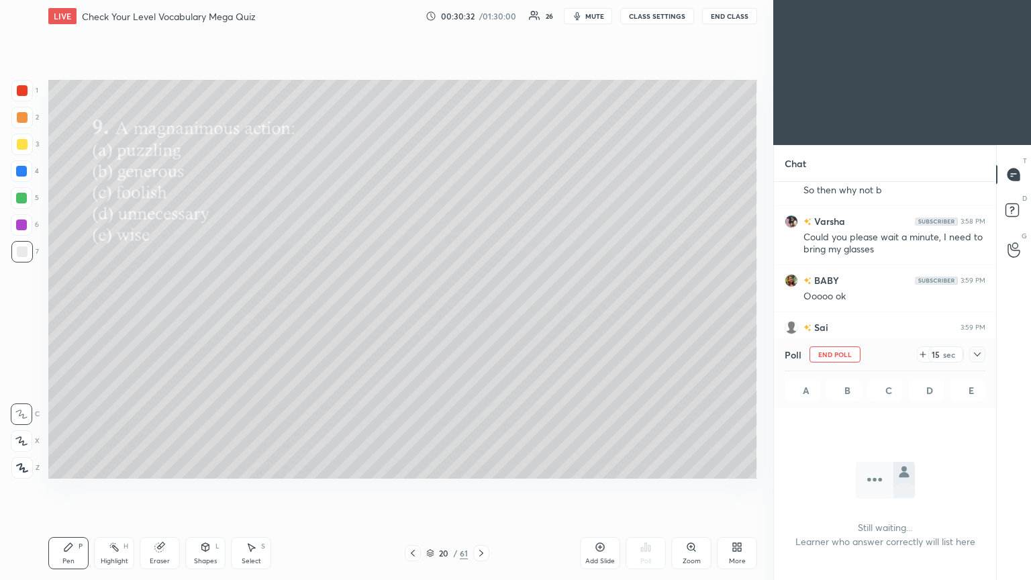
scroll to position [5, 4]
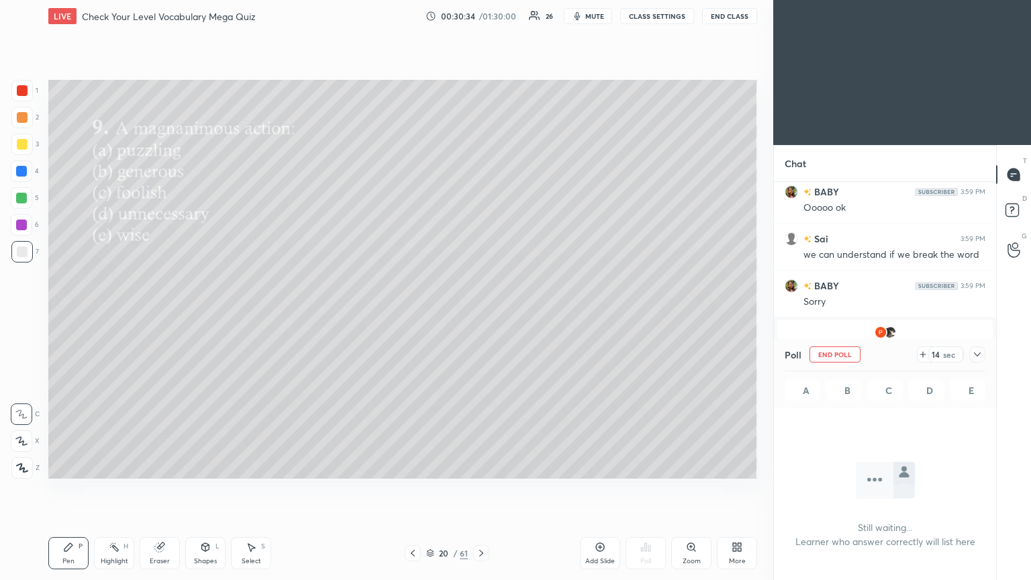
drag, startPoint x: 979, startPoint y: 353, endPoint x: 923, endPoint y: 354, distance: 55.7
click at [481, 315] on icon at bounding box center [977, 354] width 11 height 11
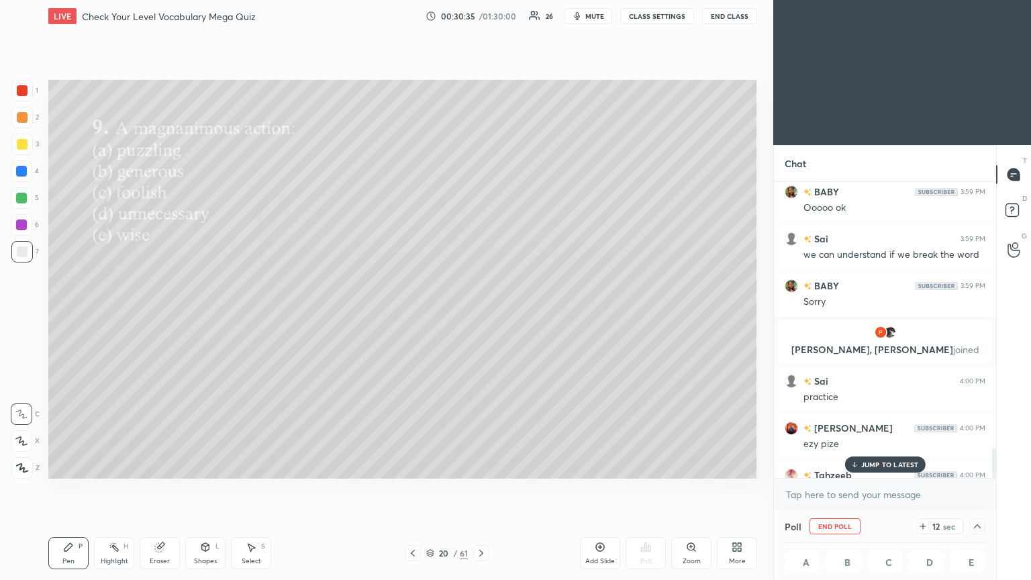
click at [481, 315] on p "JUMP TO LATEST" at bounding box center [890, 464] width 58 height 8
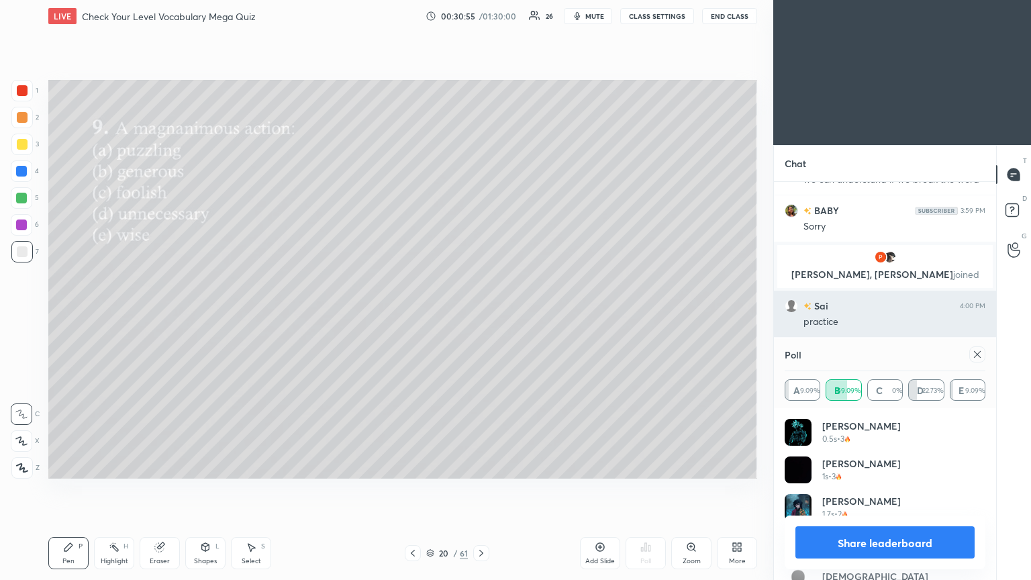
drag, startPoint x: 978, startPoint y: 354, endPoint x: 806, endPoint y: 311, distance: 177.3
click at [481, 315] on icon at bounding box center [977, 354] width 11 height 11
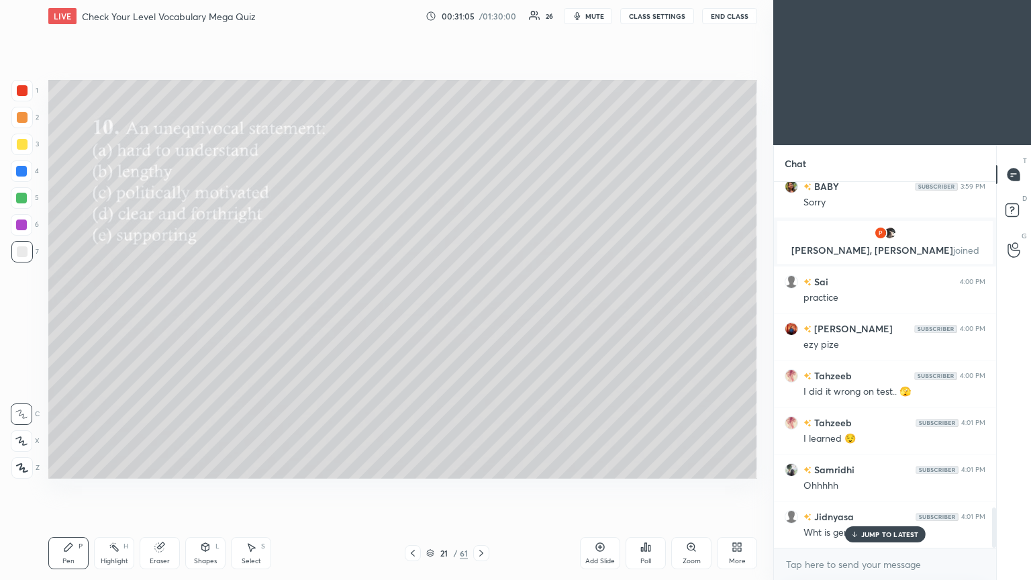
click at [481, 315] on icon at bounding box center [645, 547] width 11 height 11
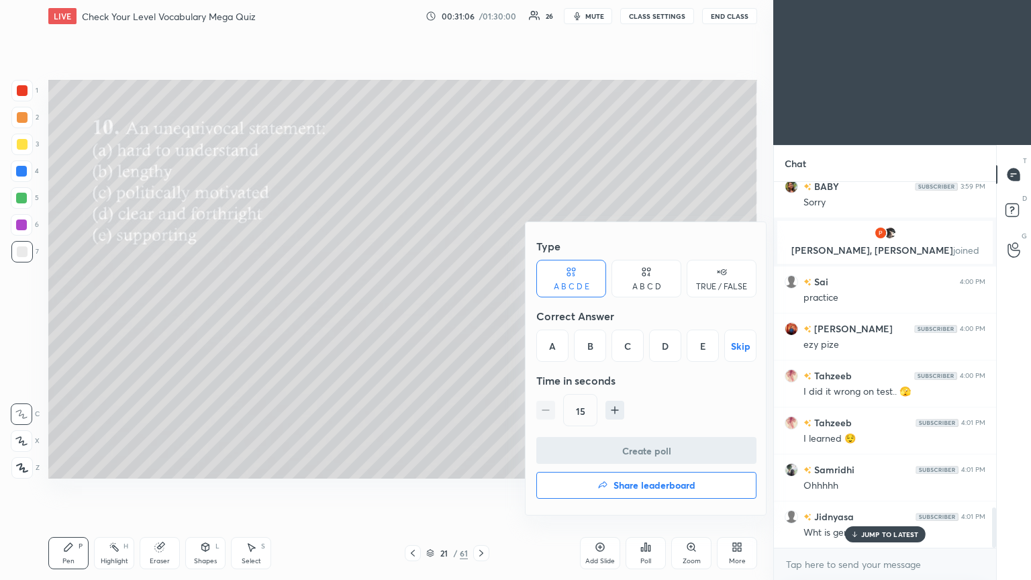
click at [481, 315] on div "D" at bounding box center [665, 346] width 32 height 32
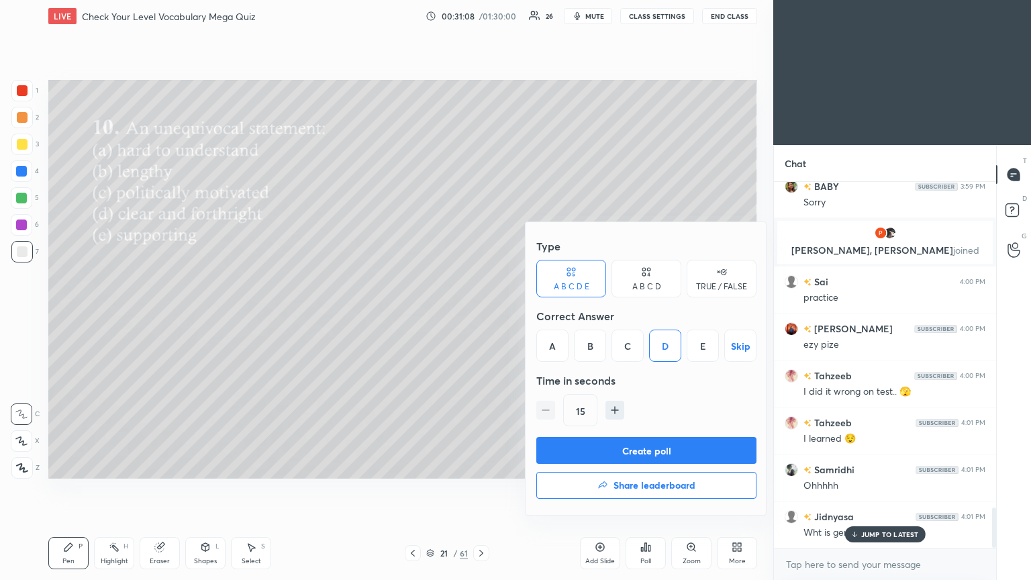
click at [481, 315] on button "Create poll" at bounding box center [646, 450] width 220 height 27
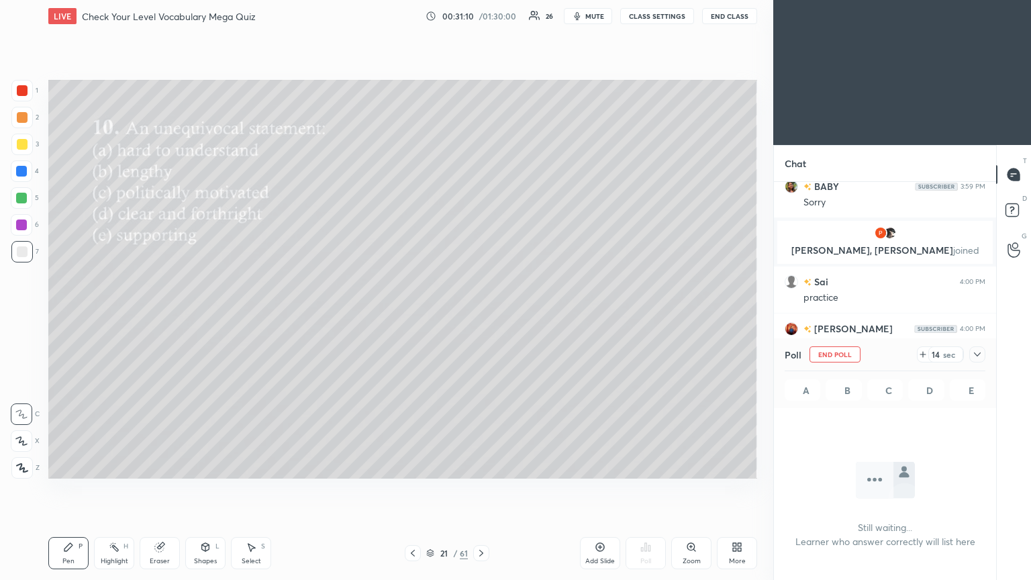
click at [481, 315] on div at bounding box center [977, 354] width 16 height 16
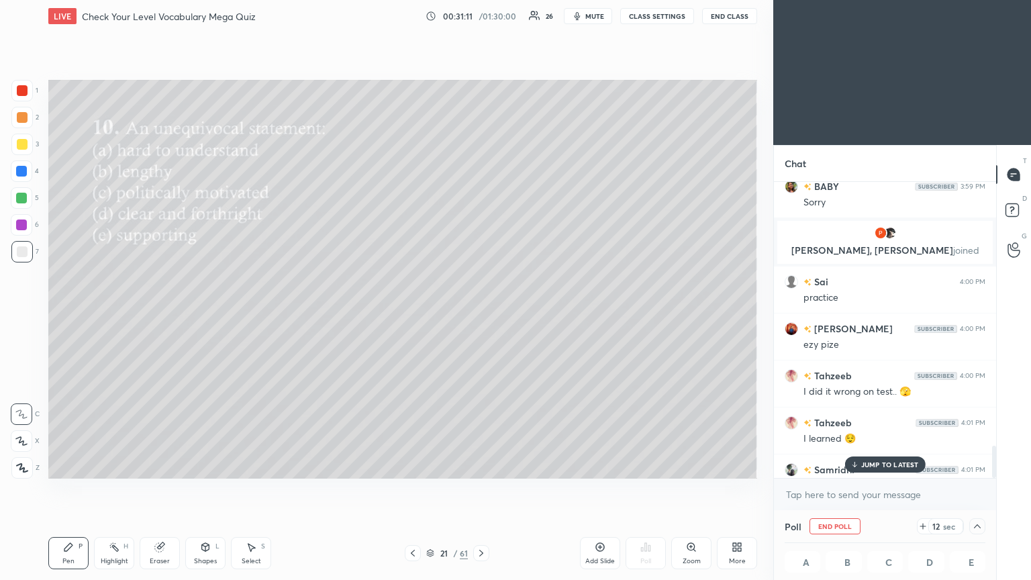
click at [481, 315] on p "JUMP TO LATEST" at bounding box center [890, 464] width 58 height 8
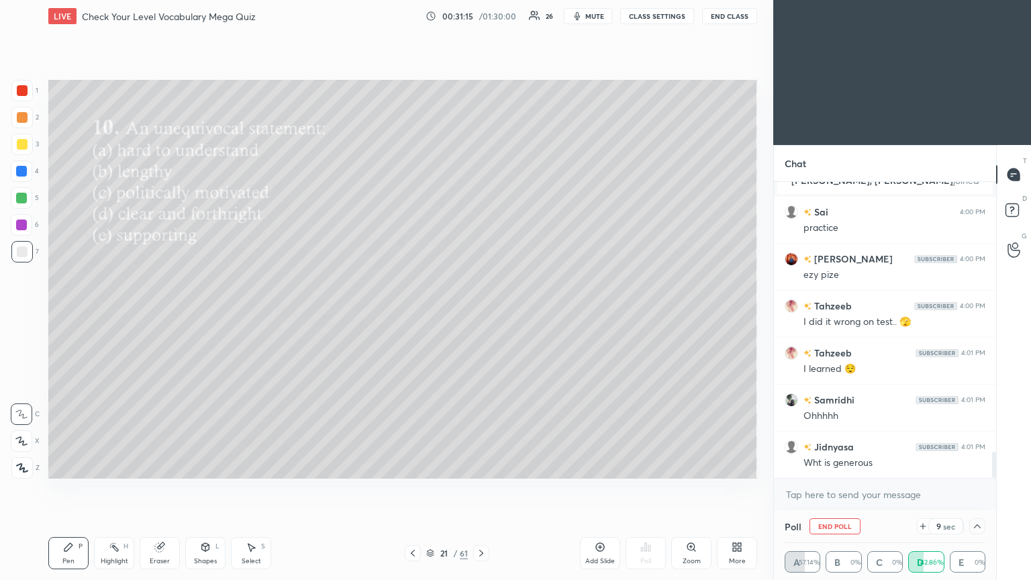
click at [481, 315] on icon at bounding box center [977, 526] width 11 height 11
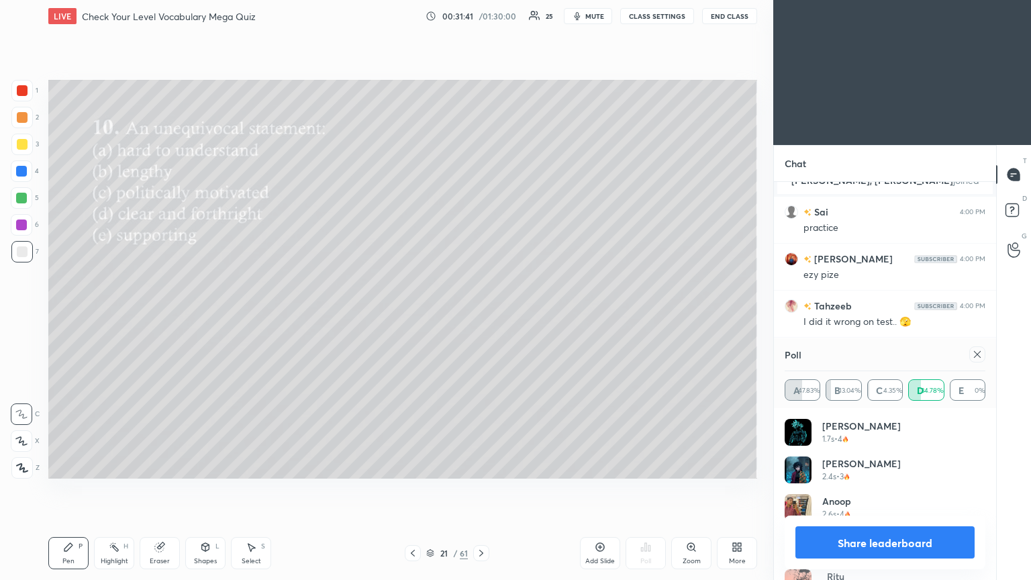
drag, startPoint x: 979, startPoint y: 352, endPoint x: 972, endPoint y: 352, distance: 6.7
click at [481, 315] on icon at bounding box center [977, 354] width 11 height 11
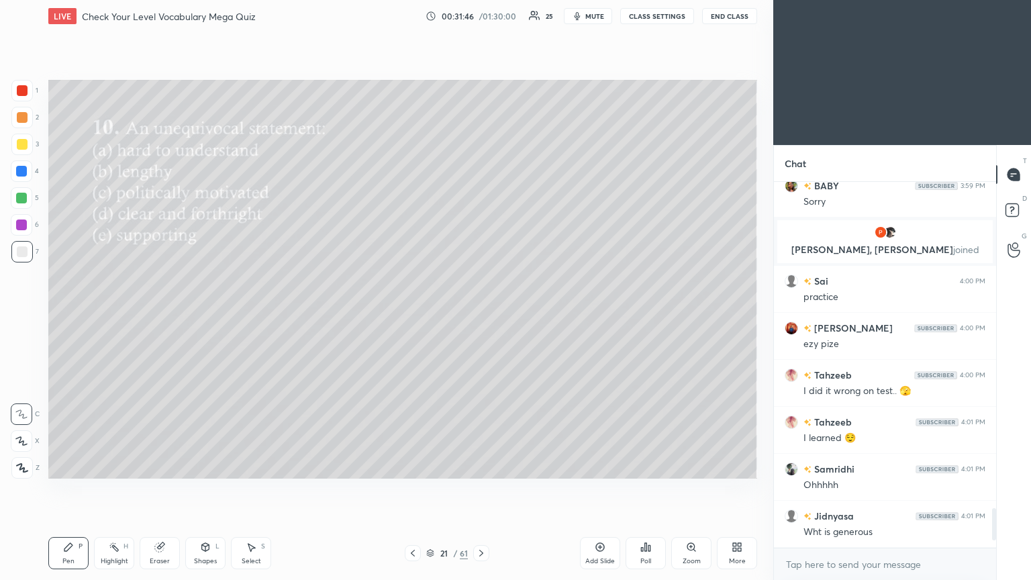
click at [481, 315] on icon at bounding box center [642, 549] width 2 height 3
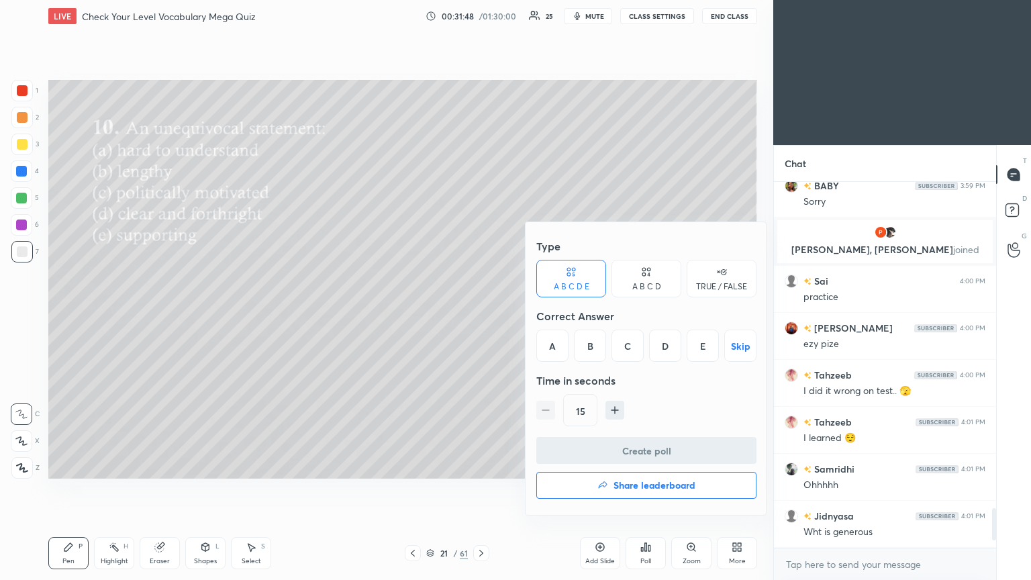
click at [481, 315] on icon "button" at bounding box center [602, 485] width 11 height 11
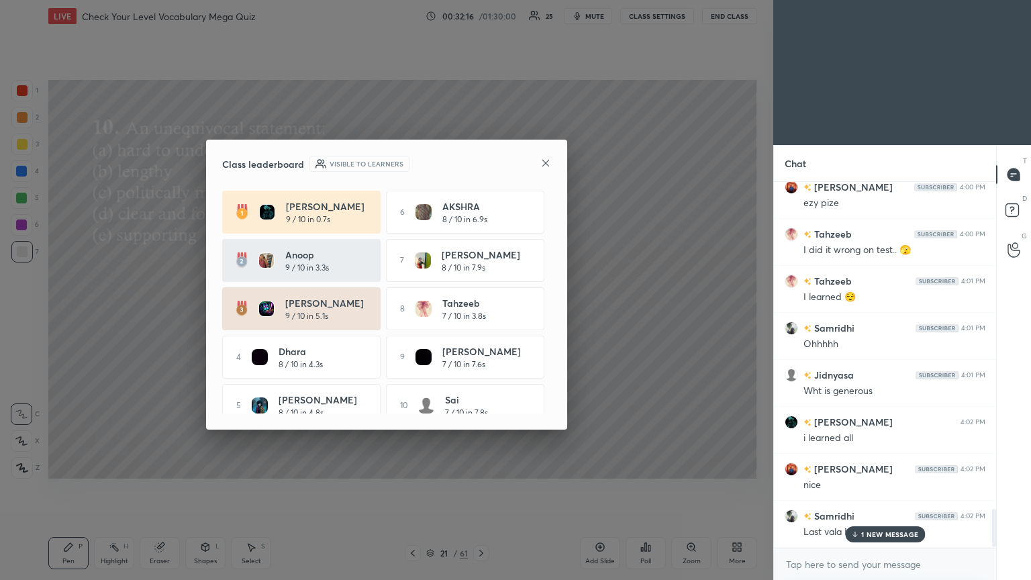
scroll to position [4, 4]
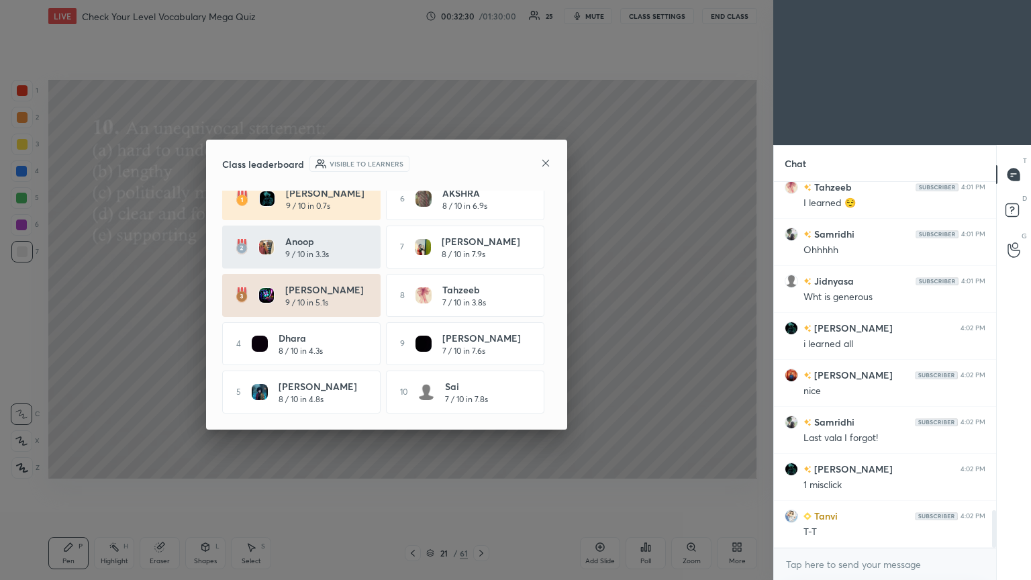
click at [481, 156] on div "Class leaderboard Visible to learners" at bounding box center [386, 164] width 329 height 16
click at [481, 166] on icon at bounding box center [545, 163] width 11 height 11
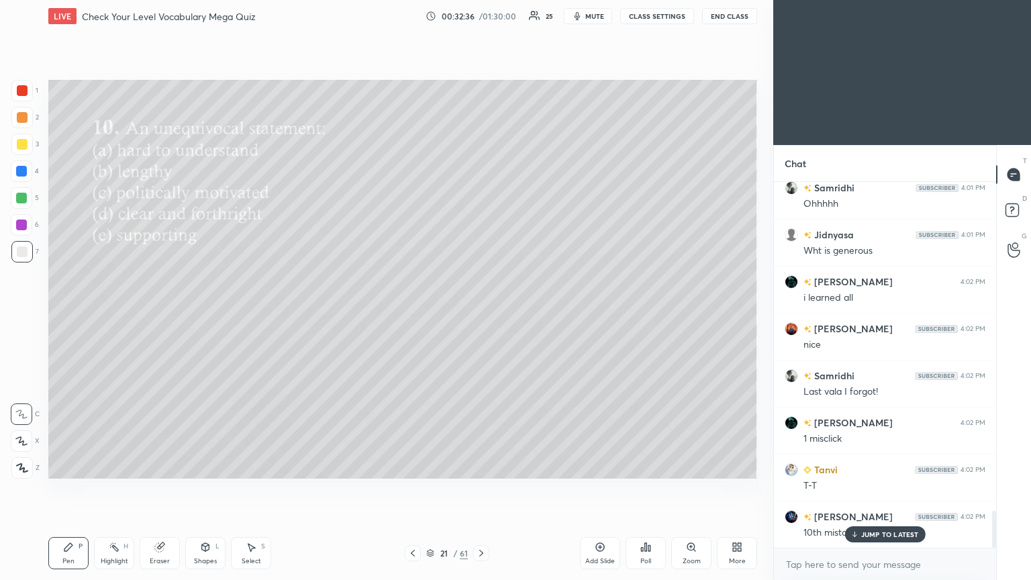
click at [481, 315] on div "JUMP TO LATEST" at bounding box center [884, 534] width 81 height 16
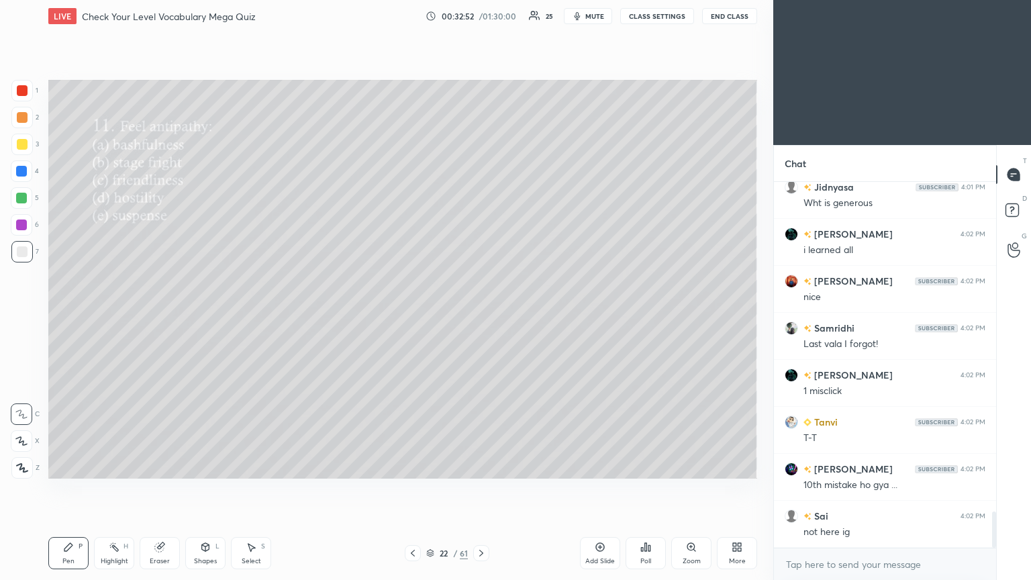
click at [481, 315] on icon at bounding box center [649, 548] width 2 height 6
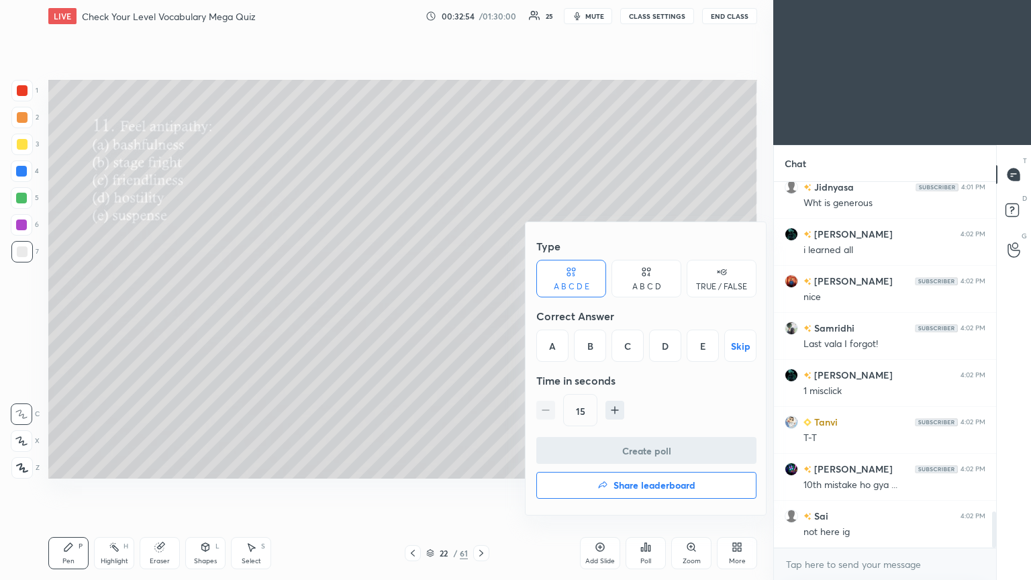
click at [481, 315] on div "D" at bounding box center [665, 346] width 32 height 32
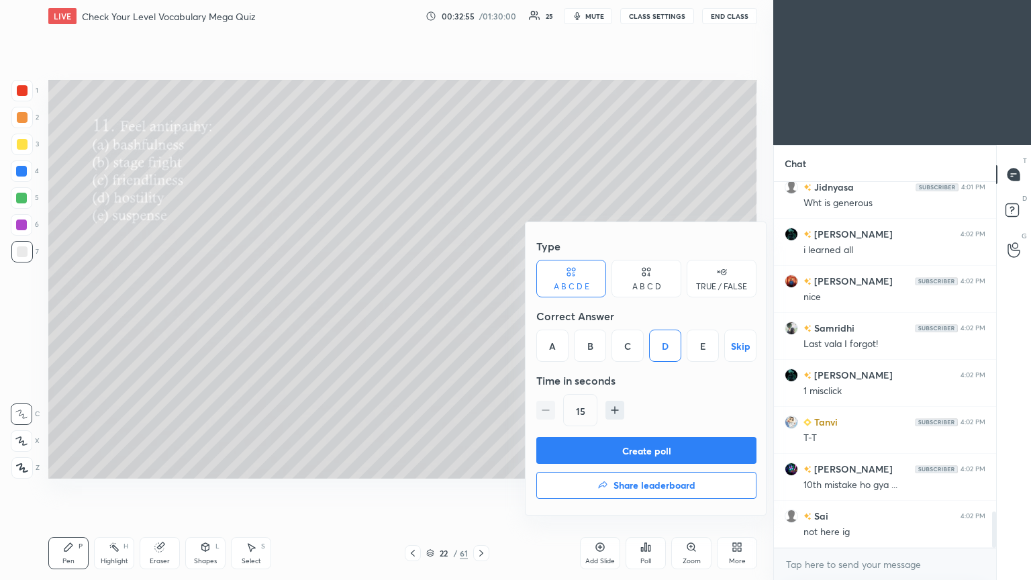
click at [481, 315] on button "Create poll" at bounding box center [646, 450] width 220 height 27
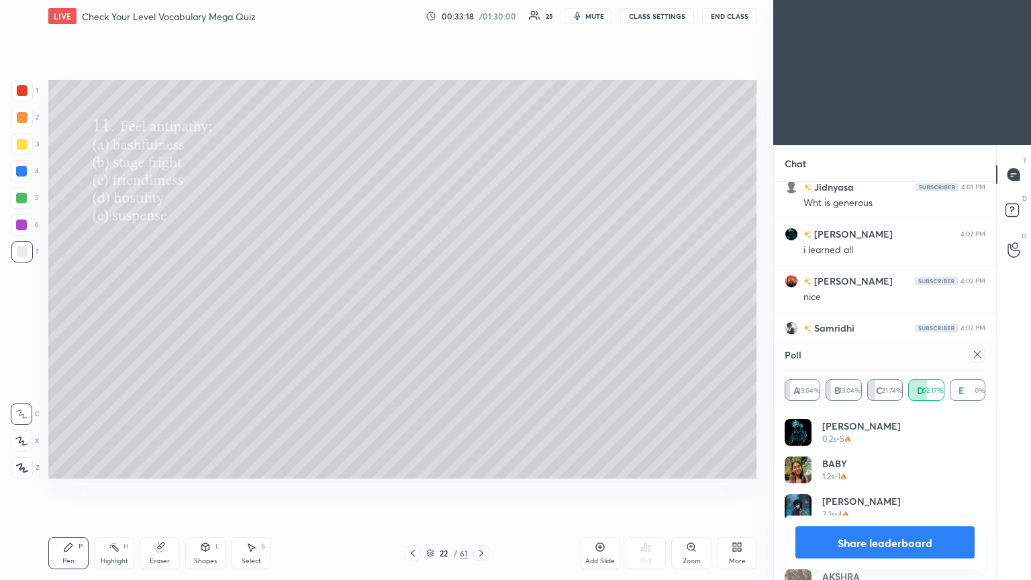
click at [481, 315] on div at bounding box center [977, 354] width 16 height 16
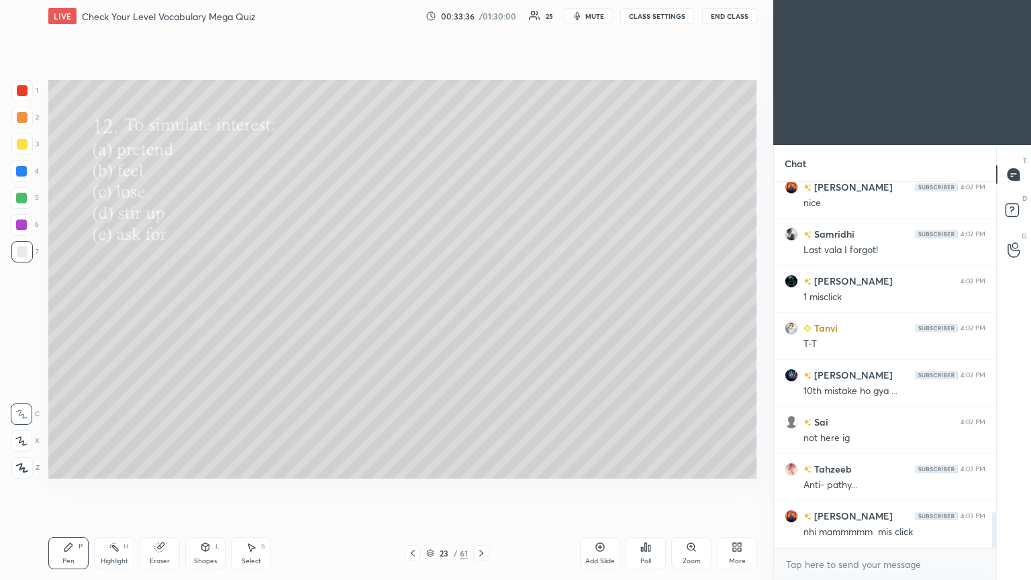
scroll to position [3439, 0]
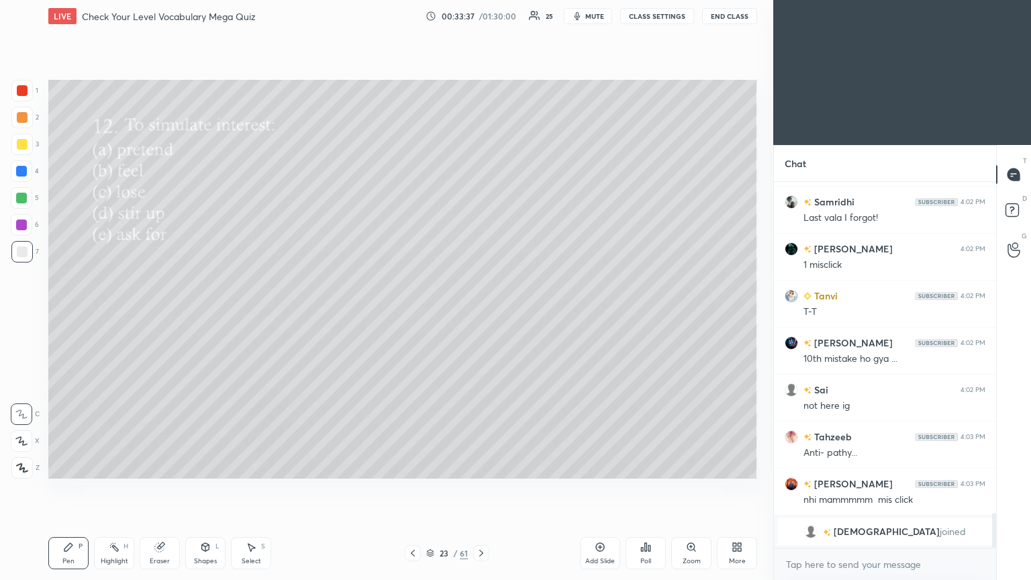
click at [481, 315] on icon at bounding box center [645, 547] width 11 height 11
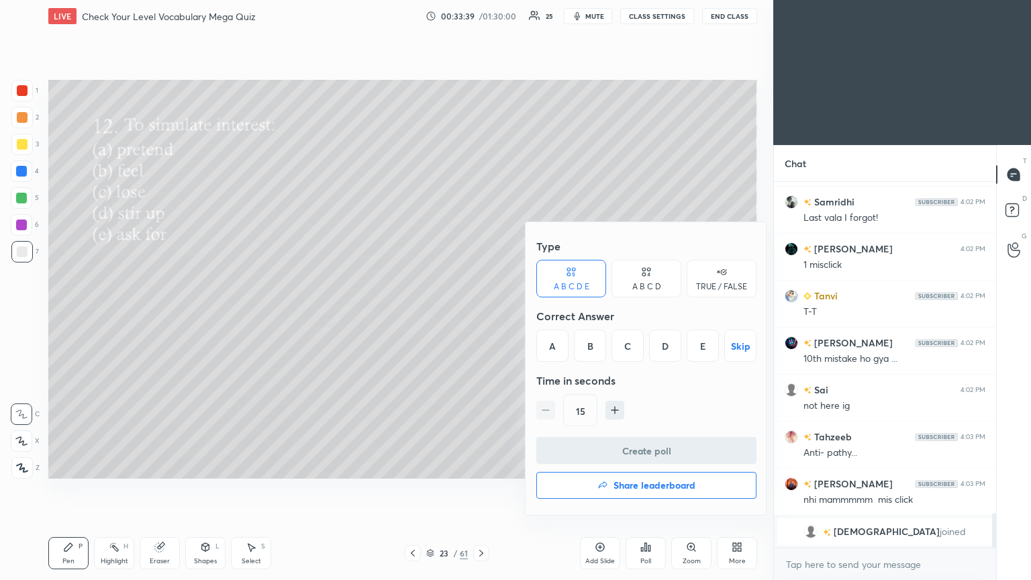
click at [481, 315] on div "A" at bounding box center [552, 346] width 32 height 32
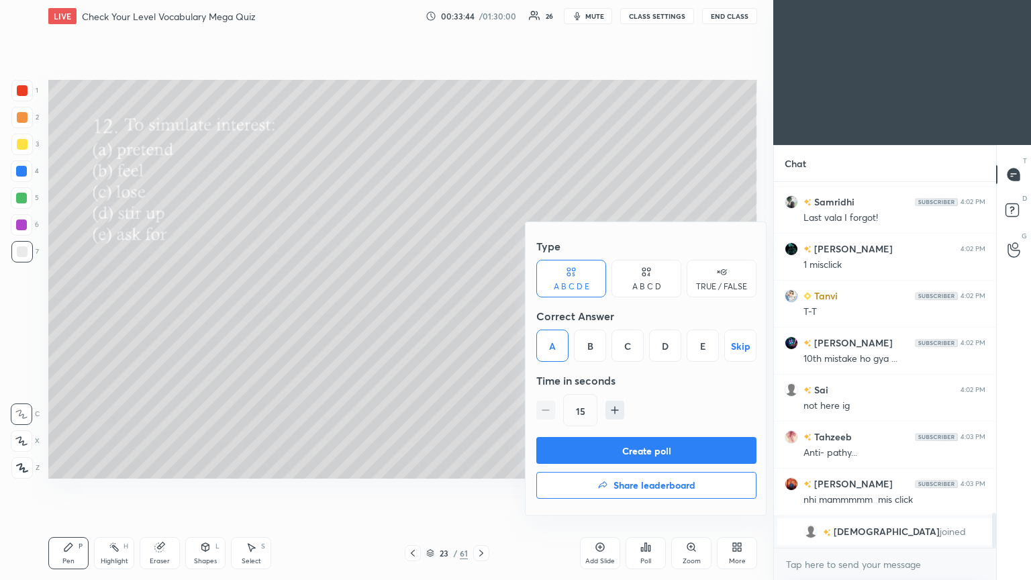
click at [481, 315] on button "Create poll" at bounding box center [646, 450] width 220 height 27
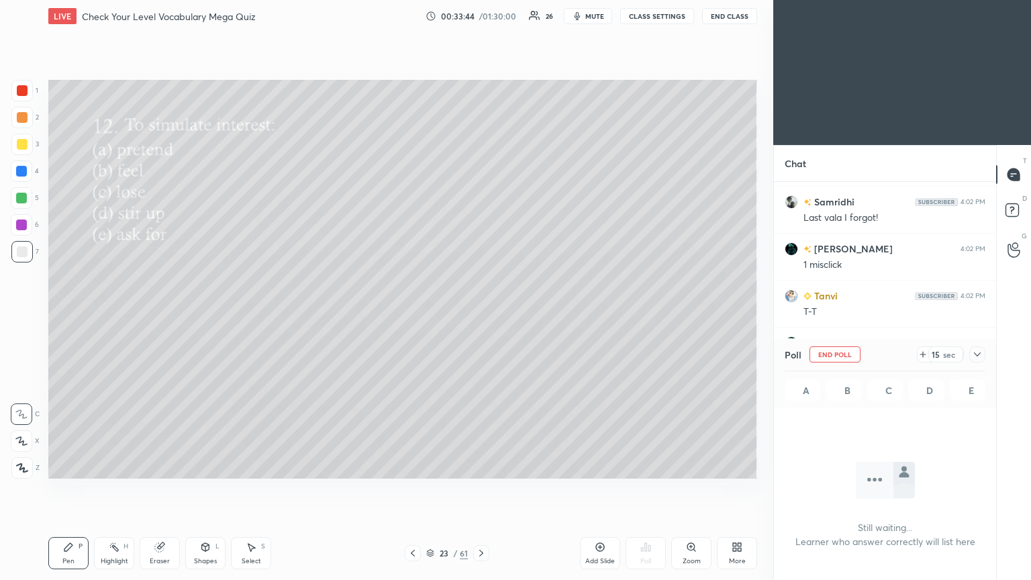
scroll to position [292, 218]
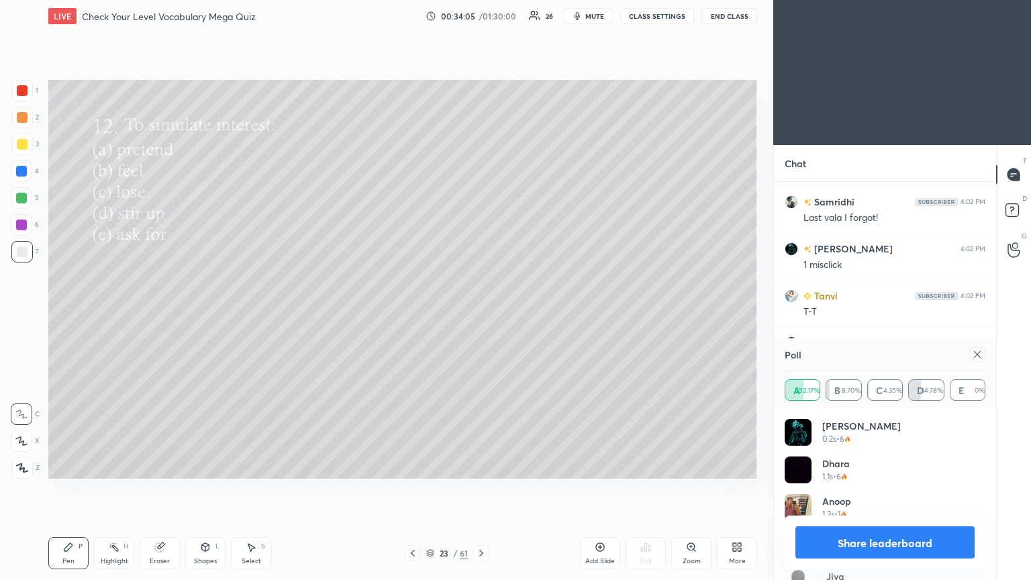
click at [481, 315] on div at bounding box center [977, 354] width 16 height 16
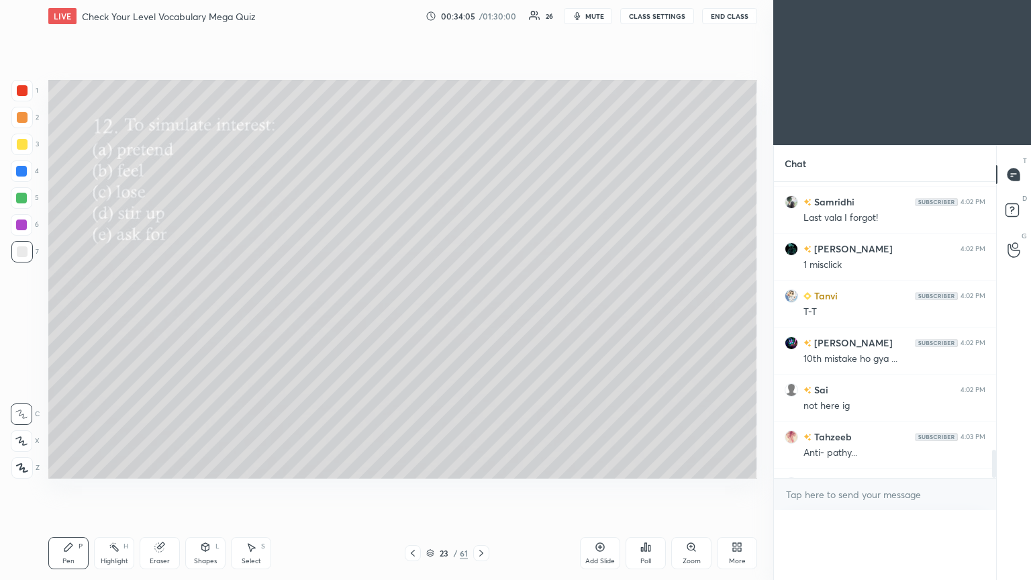
scroll to position [0, 0]
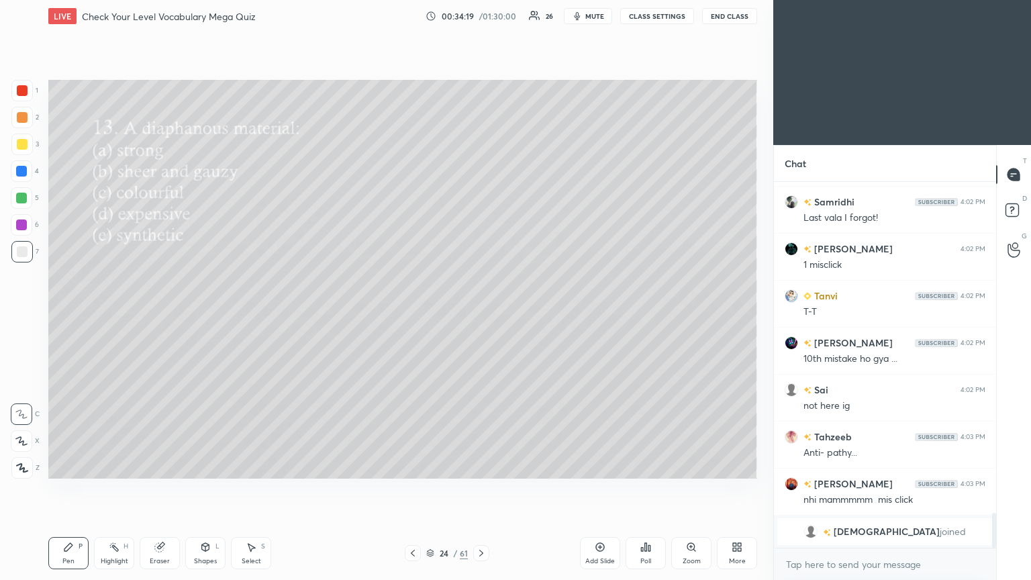
click at [481, 315] on div "Poll" at bounding box center [645, 561] width 11 height 7
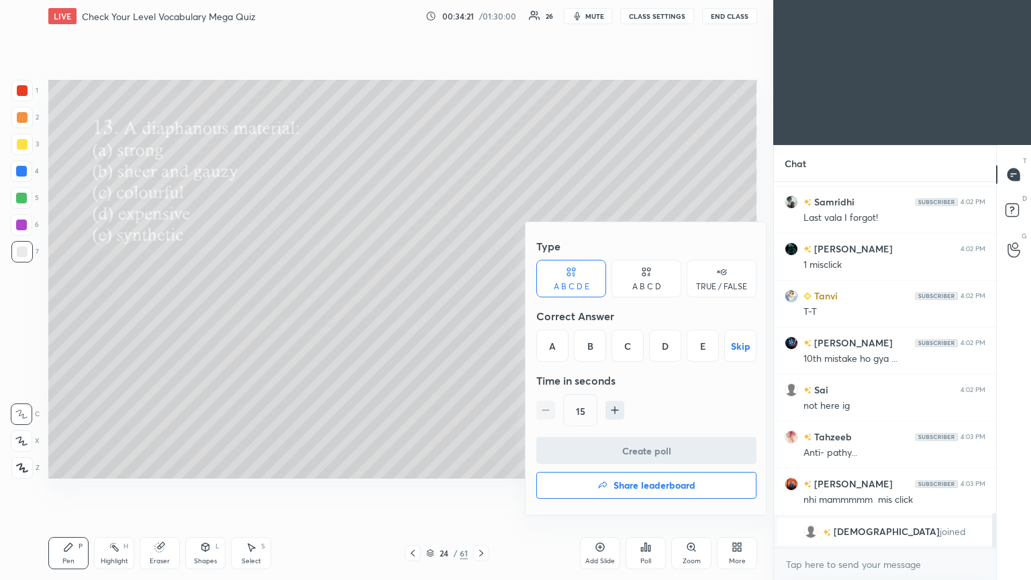
click at [481, 315] on div "B" at bounding box center [590, 346] width 32 height 32
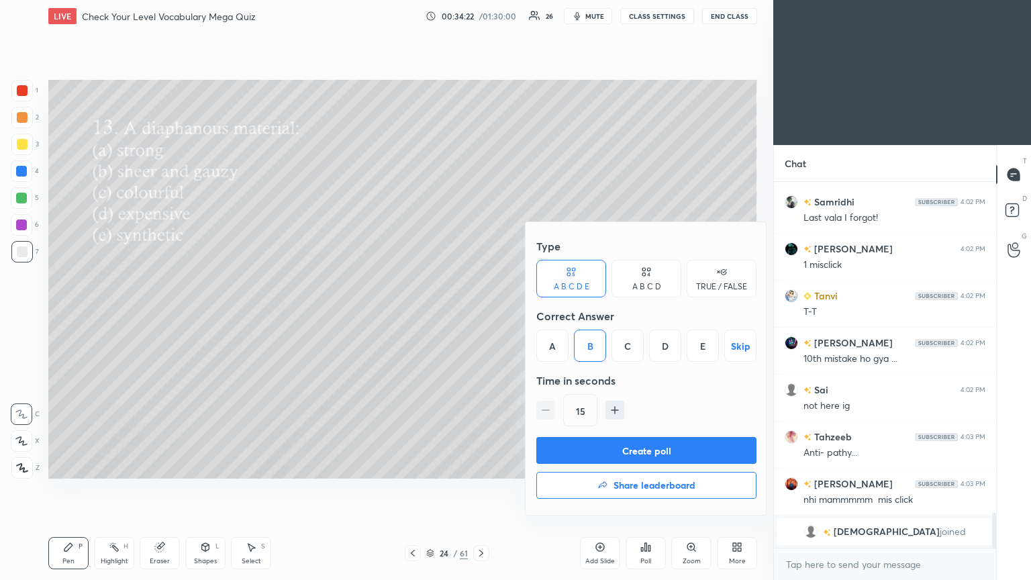
click at [481, 315] on button "Create poll" at bounding box center [646, 450] width 220 height 27
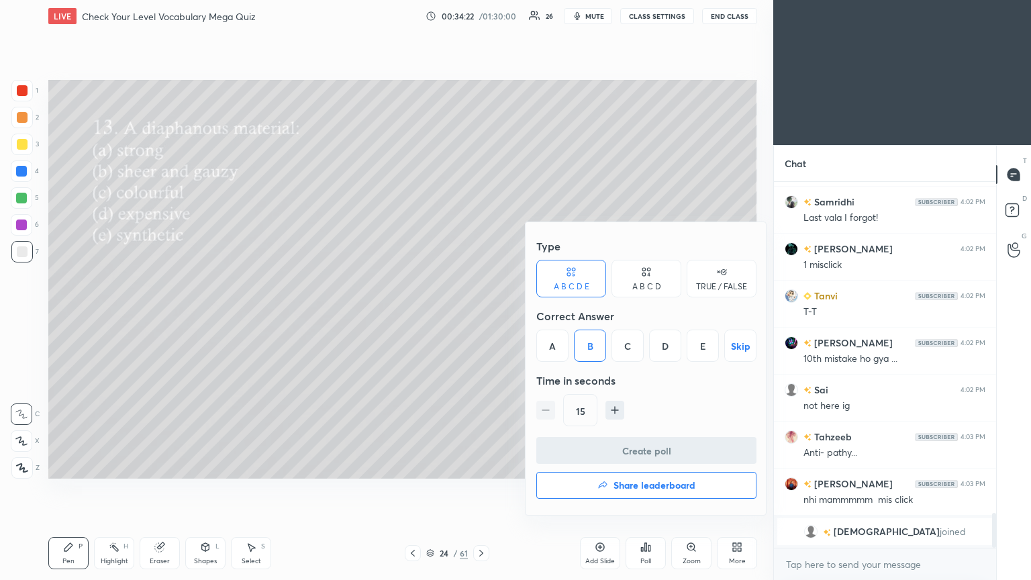
scroll to position [5, 4]
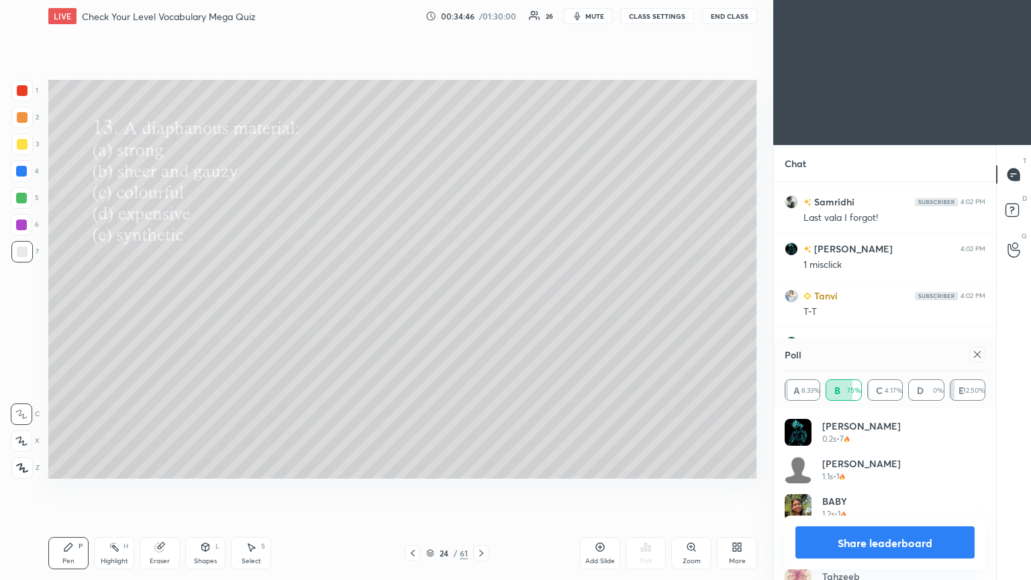
drag, startPoint x: 977, startPoint y: 352, endPoint x: 963, endPoint y: 374, distance: 26.3
click at [481, 315] on icon at bounding box center [977, 354] width 11 height 11
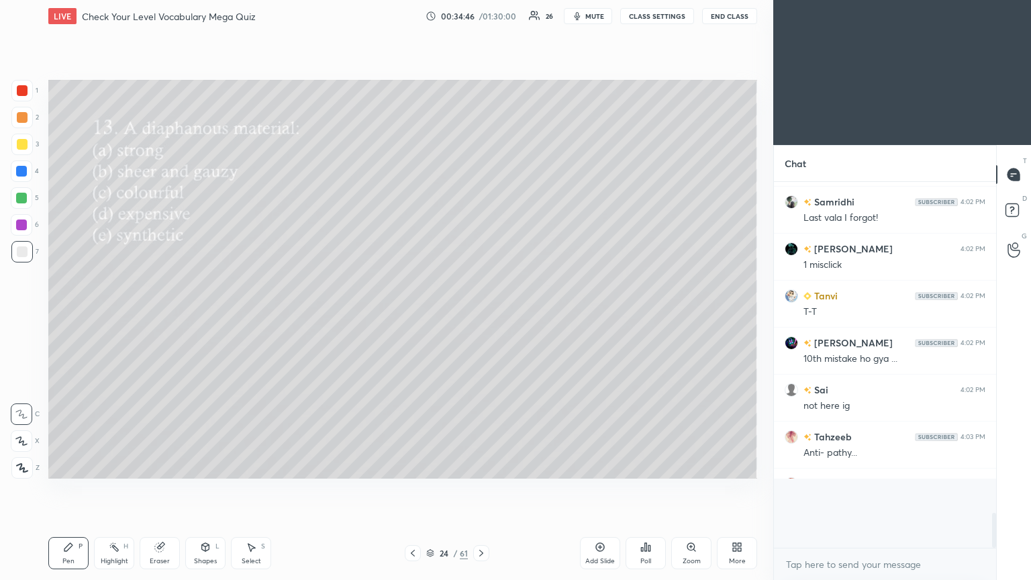
scroll to position [314, 218]
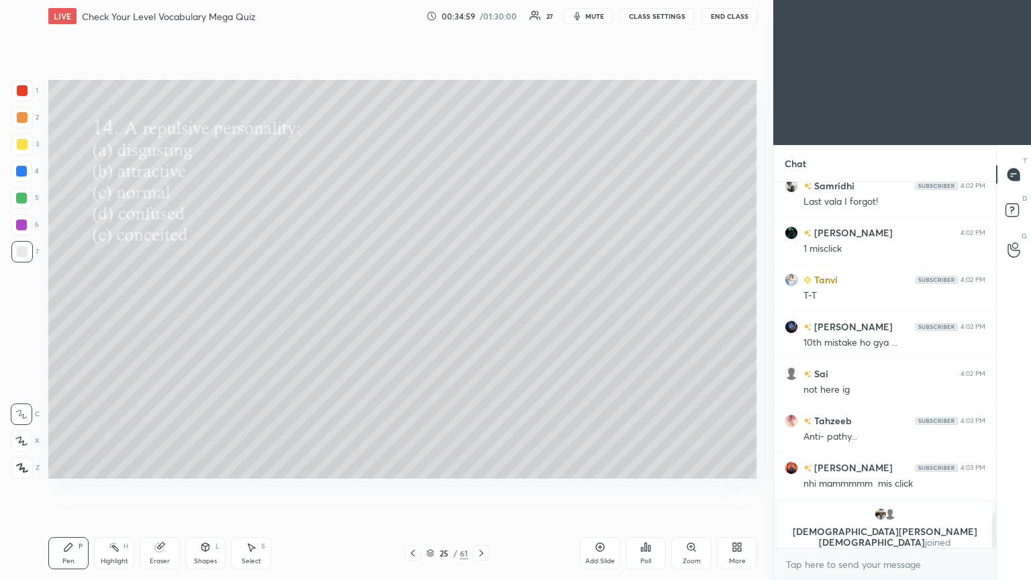
click at [481, 315] on div "Poll" at bounding box center [645, 561] width 11 height 7
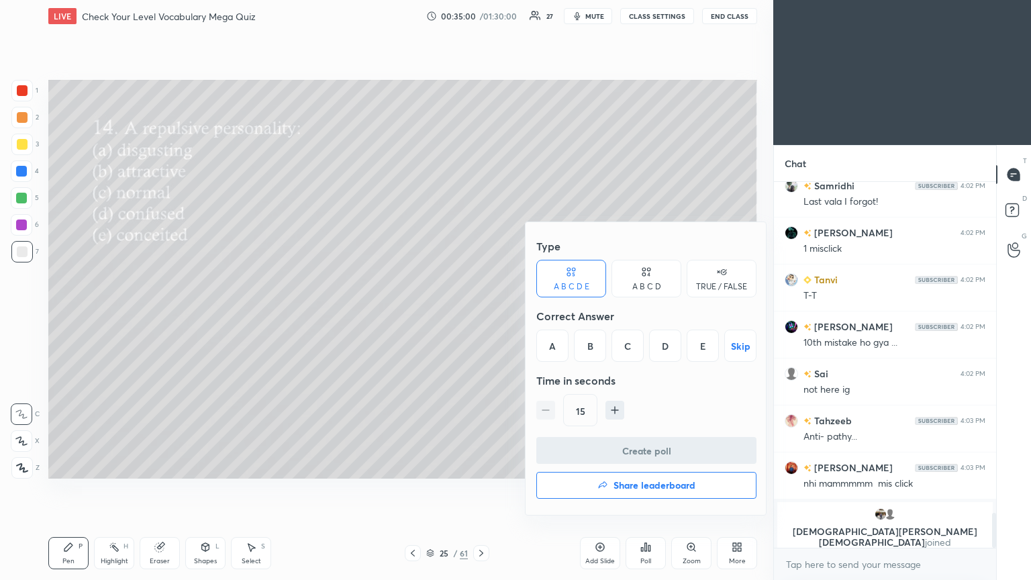
click at [481, 315] on div "A" at bounding box center [552, 346] width 32 height 32
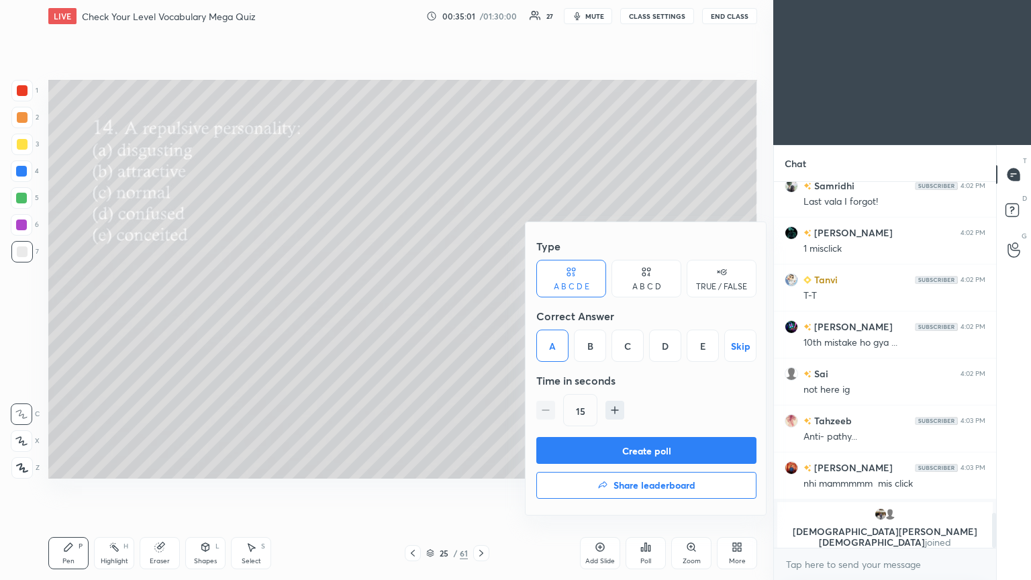
drag, startPoint x: 631, startPoint y: 450, endPoint x: 540, endPoint y: 471, distance: 93.8
click at [481, 315] on button "Create poll" at bounding box center [646, 450] width 220 height 27
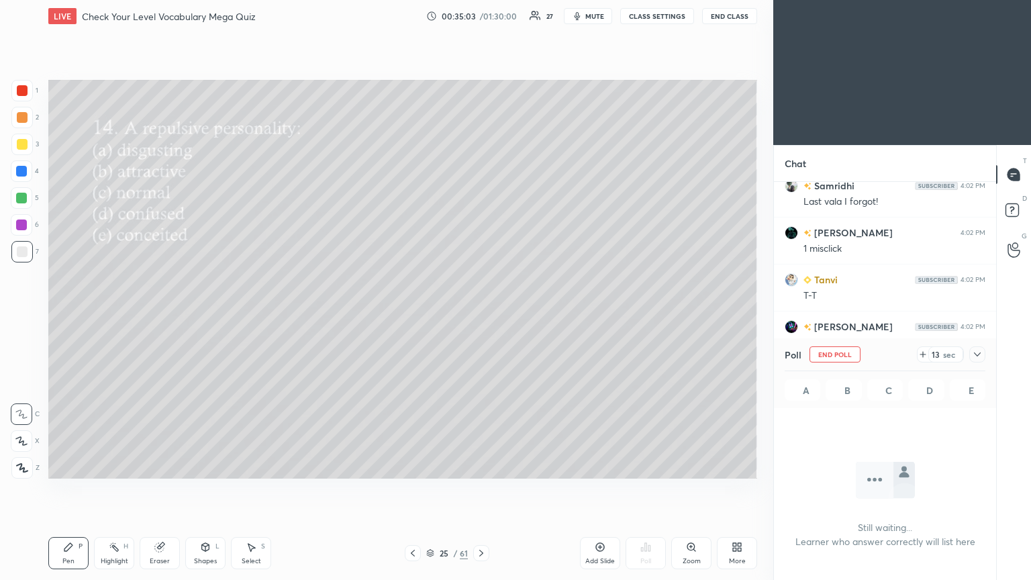
click at [481, 315] on icon at bounding box center [977, 354] width 7 height 4
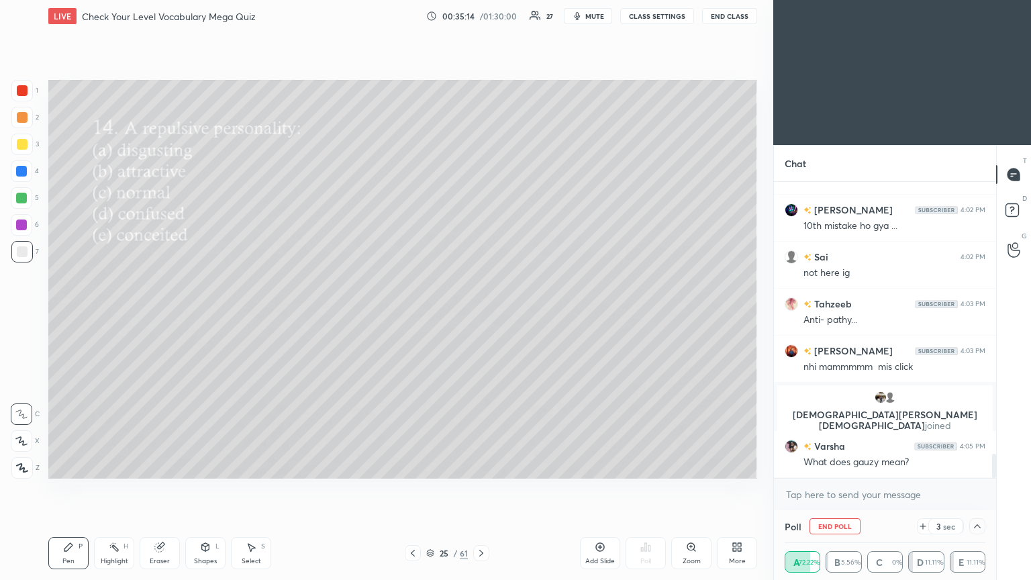
click at [481, 315] on icon at bounding box center [977, 526] width 11 height 11
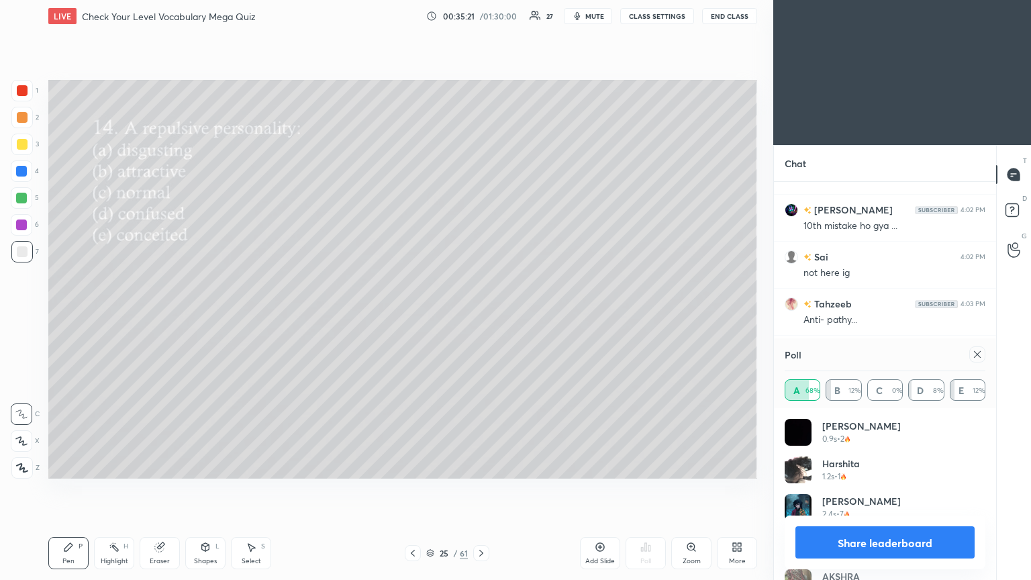
drag, startPoint x: 985, startPoint y: 356, endPoint x: 975, endPoint y: 358, distance: 9.5
click at [481, 315] on div at bounding box center [977, 354] width 16 height 16
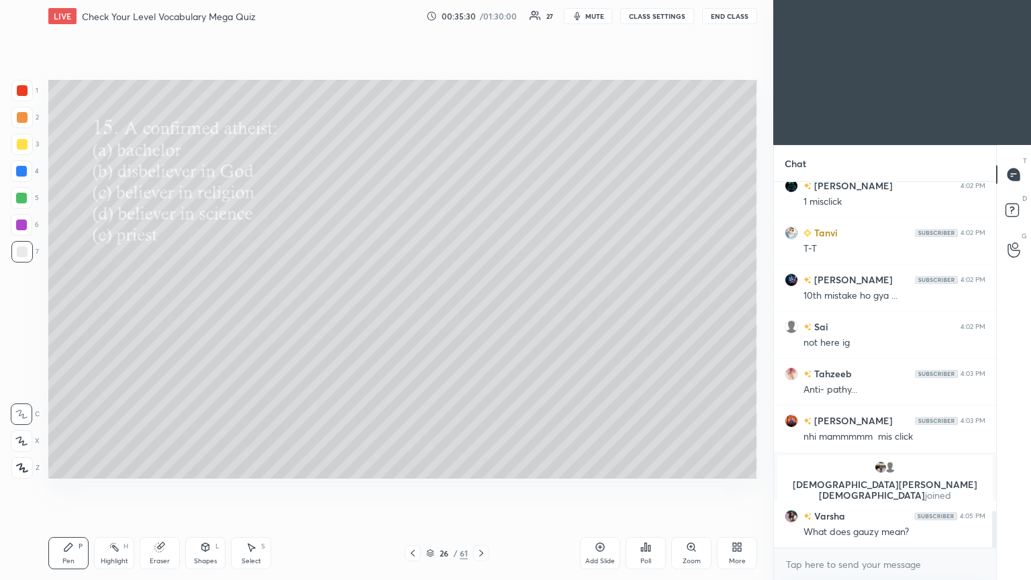
click at [481, 315] on div "Poll" at bounding box center [645, 561] width 11 height 7
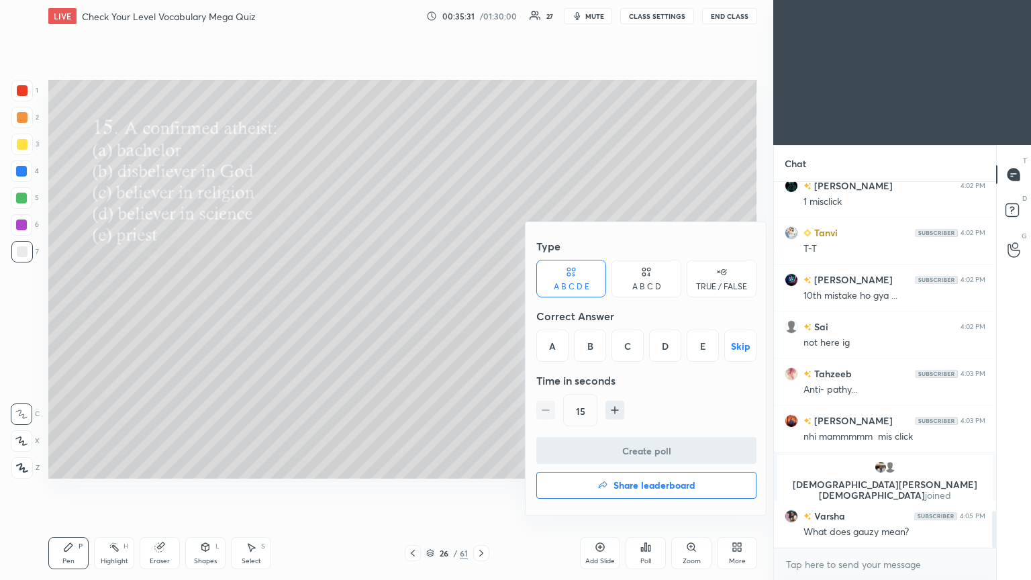
click at [481, 315] on div "B" at bounding box center [590, 346] width 32 height 32
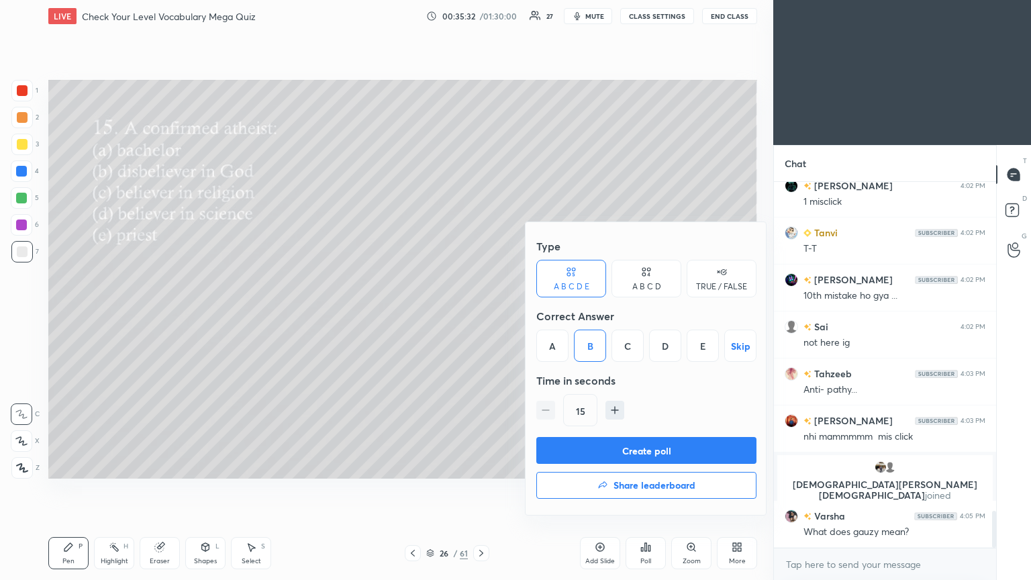
click at [481, 315] on button "Create poll" at bounding box center [646, 450] width 220 height 27
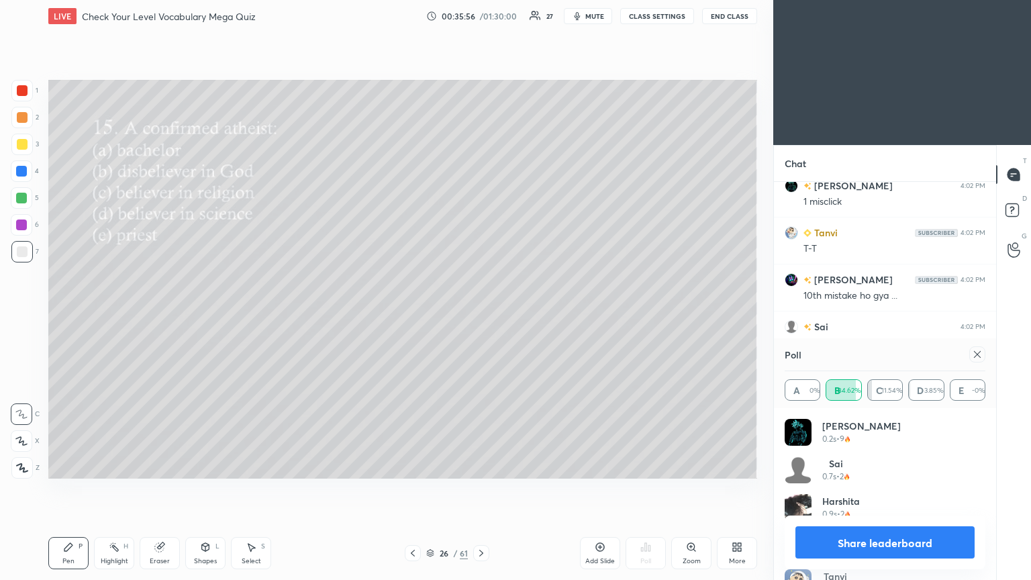
click at [481, 315] on div at bounding box center [974, 354] width 21 height 16
click at [481, 315] on icon at bounding box center [977, 354] width 11 height 11
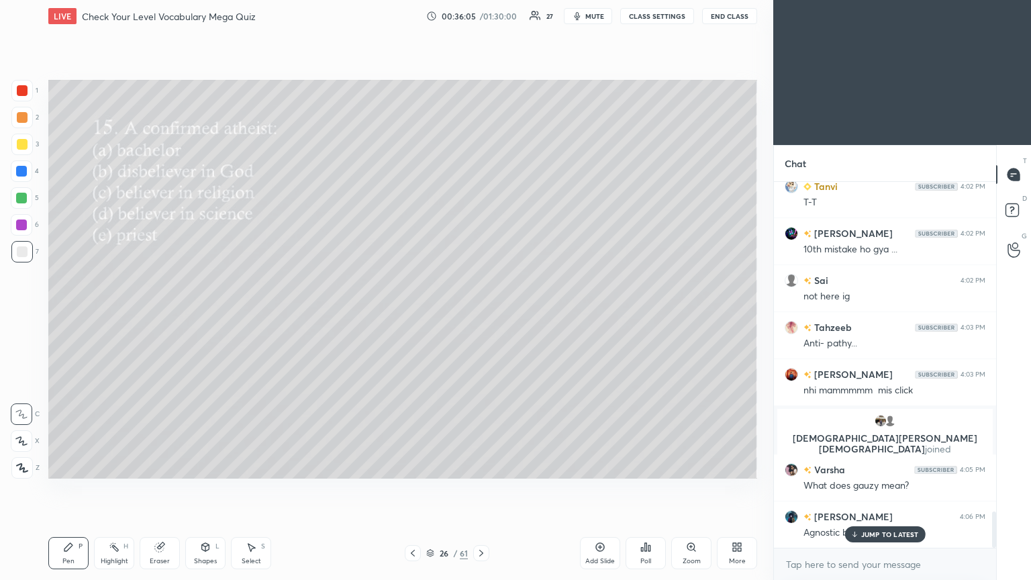
click at [481, 315] on div "JUMP TO LATEST" at bounding box center [884, 534] width 81 height 16
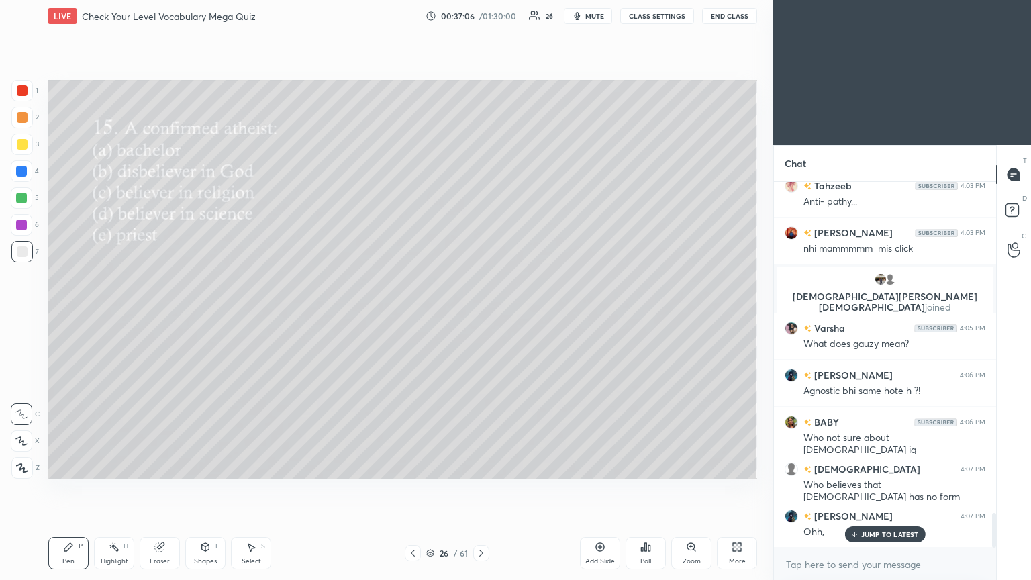
scroll to position [3483, 0]
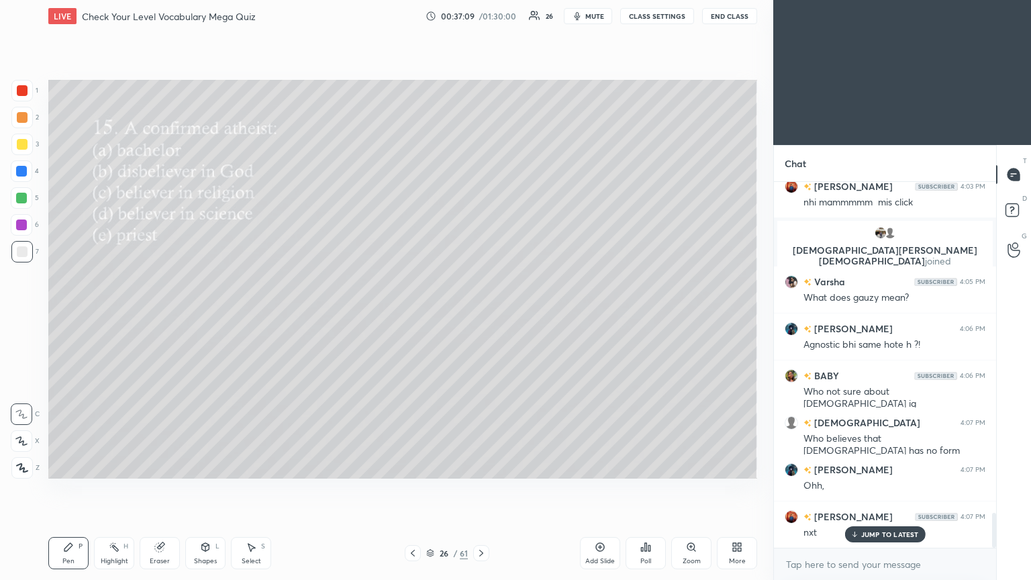
click at [481, 315] on div "JUMP TO LATEST" at bounding box center [884, 534] width 81 height 16
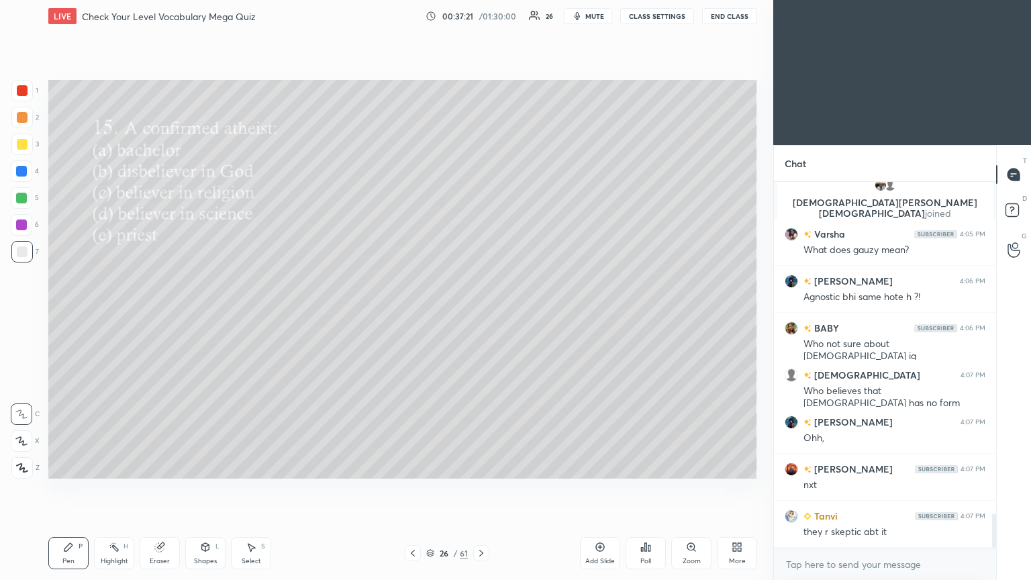
scroll to position [3577, 0]
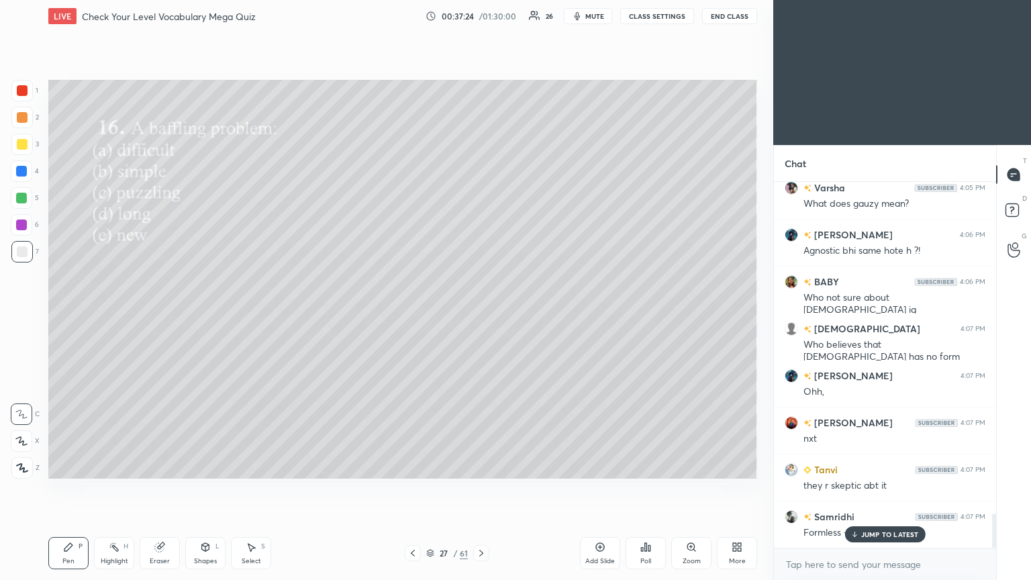
click at [481, 315] on div "Poll" at bounding box center [646, 553] width 40 height 32
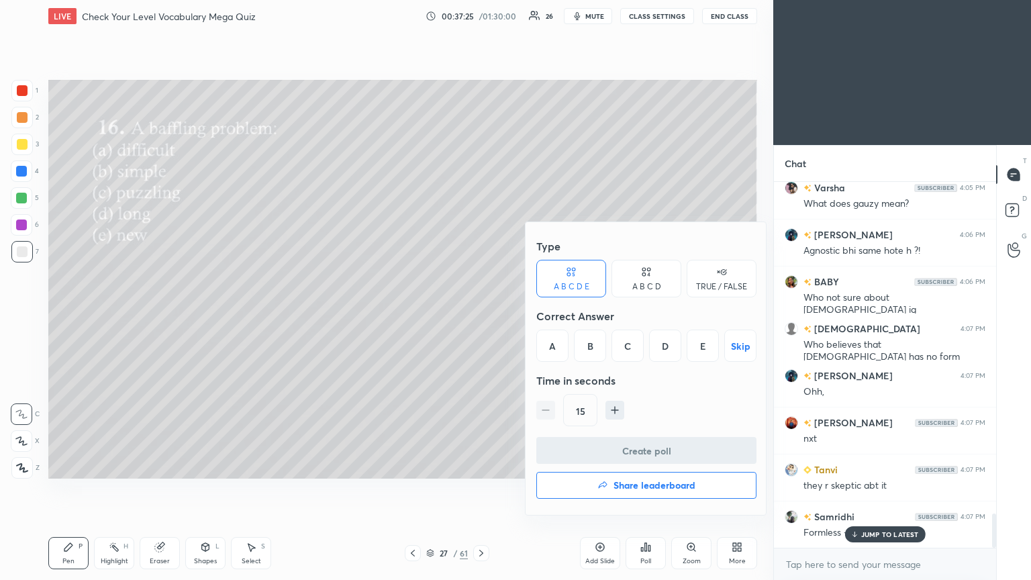
click at [481, 315] on div "C" at bounding box center [628, 346] width 32 height 32
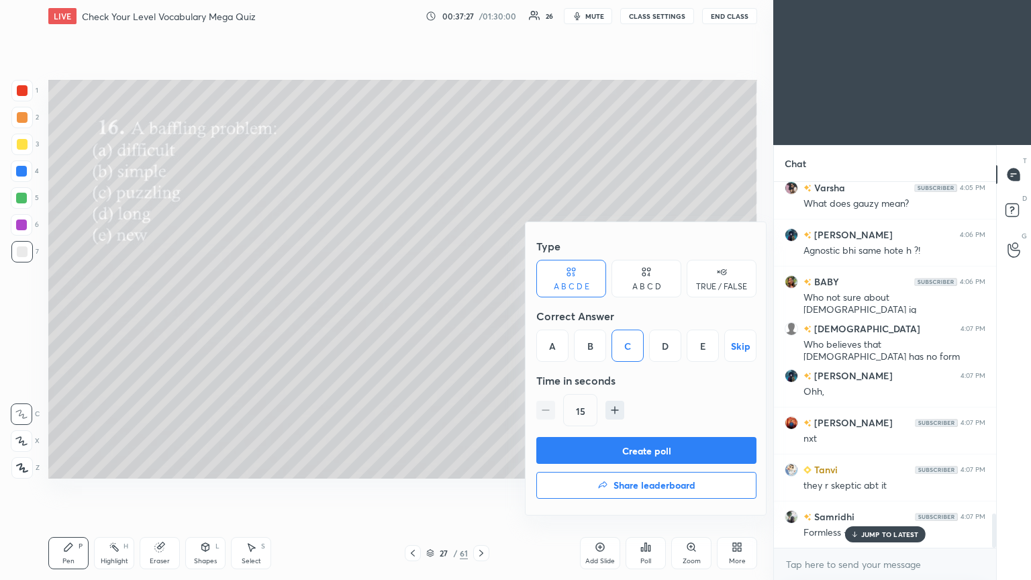
click at [481, 315] on button "Create poll" at bounding box center [646, 450] width 220 height 27
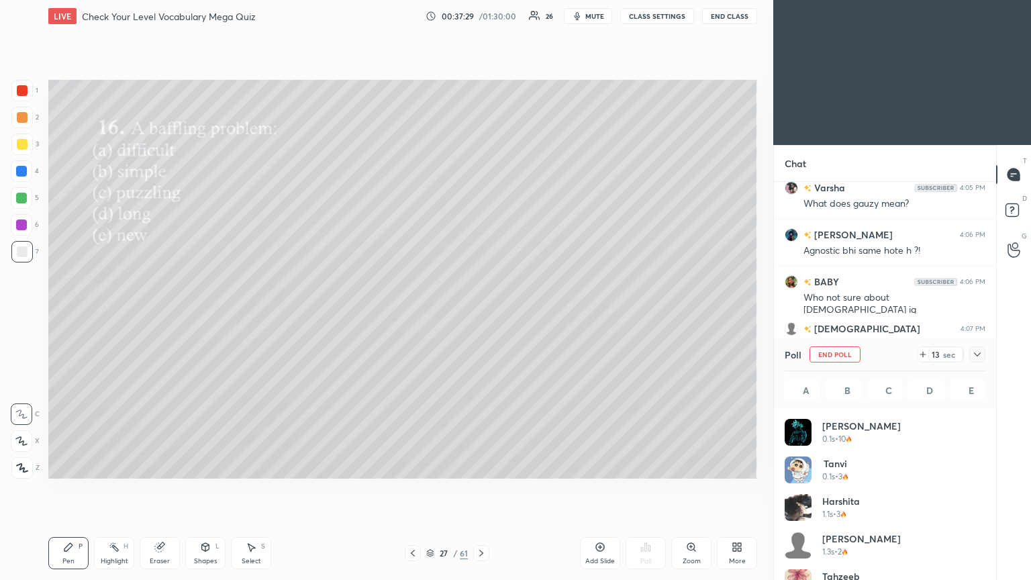
scroll to position [157, 197]
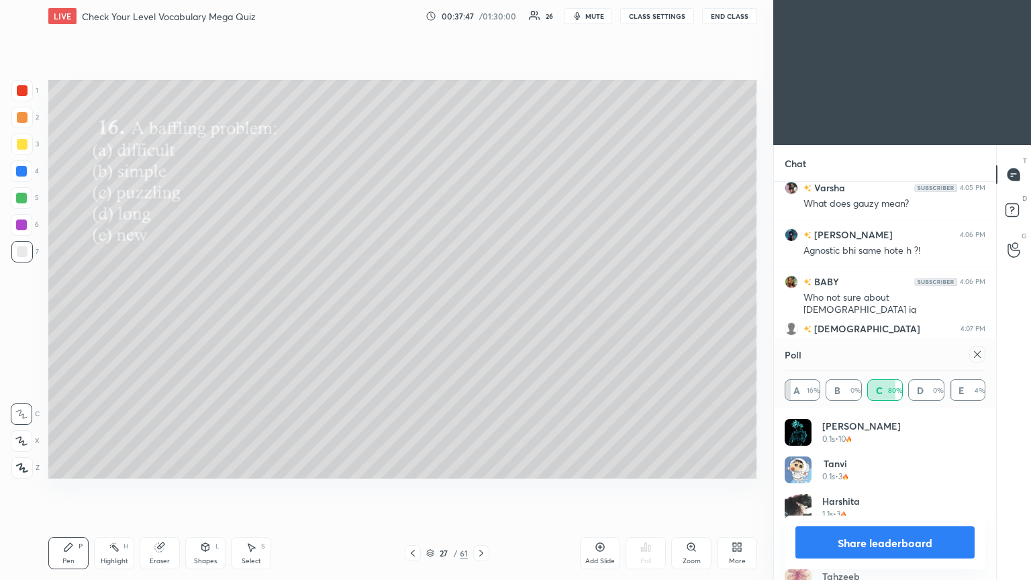
click at [481, 315] on icon at bounding box center [977, 354] width 7 height 7
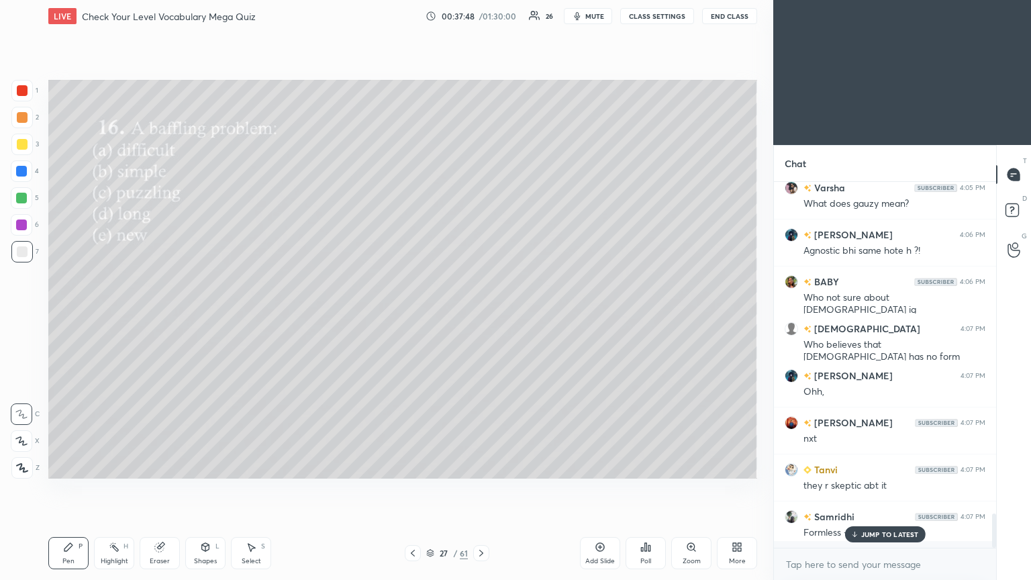
scroll to position [5, 4]
click at [481, 315] on div "JUMP TO LATEST" at bounding box center [884, 534] width 81 height 16
click at [481, 315] on div "Poll" at bounding box center [646, 553] width 40 height 32
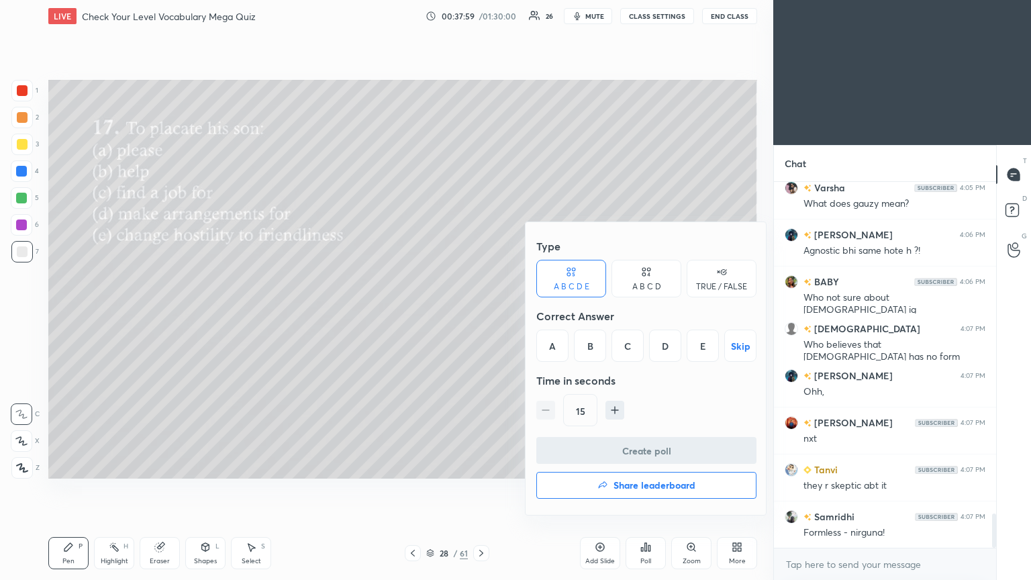
click at [481, 315] on div "E" at bounding box center [703, 346] width 32 height 32
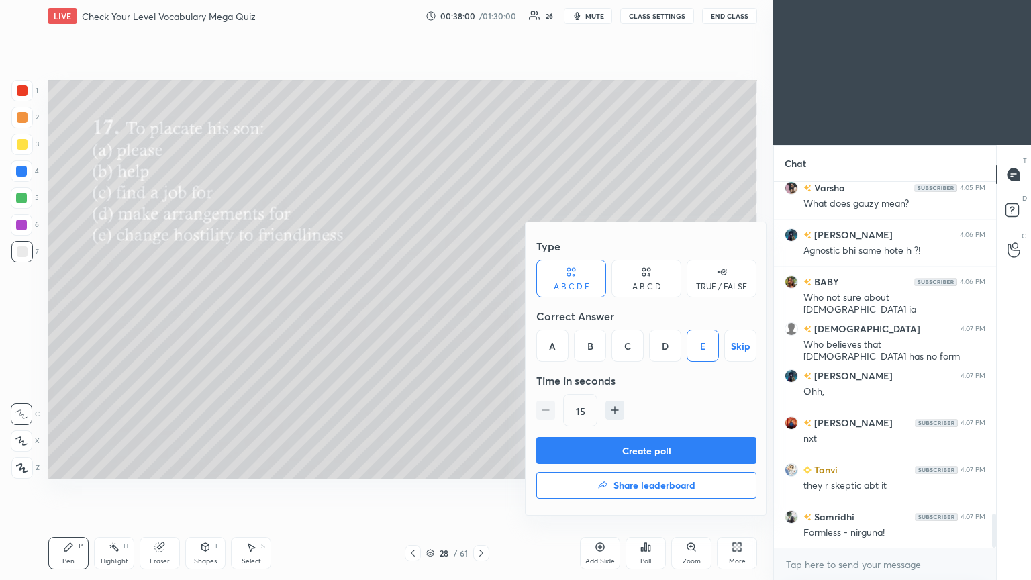
click at [481, 315] on button "Create poll" at bounding box center [646, 450] width 220 height 27
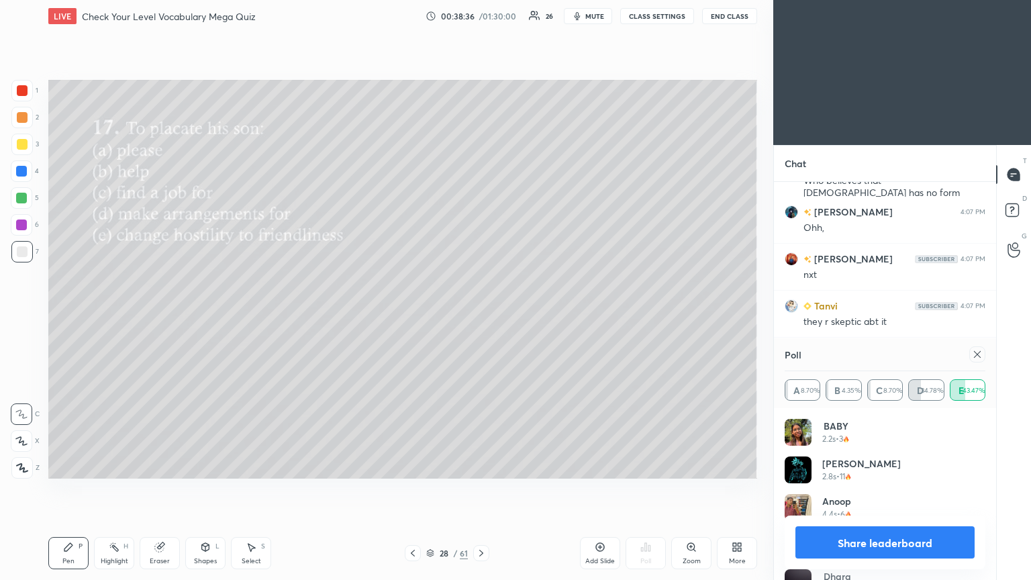
scroll to position [3788, 0]
click at [481, 315] on icon at bounding box center [977, 354] width 11 height 11
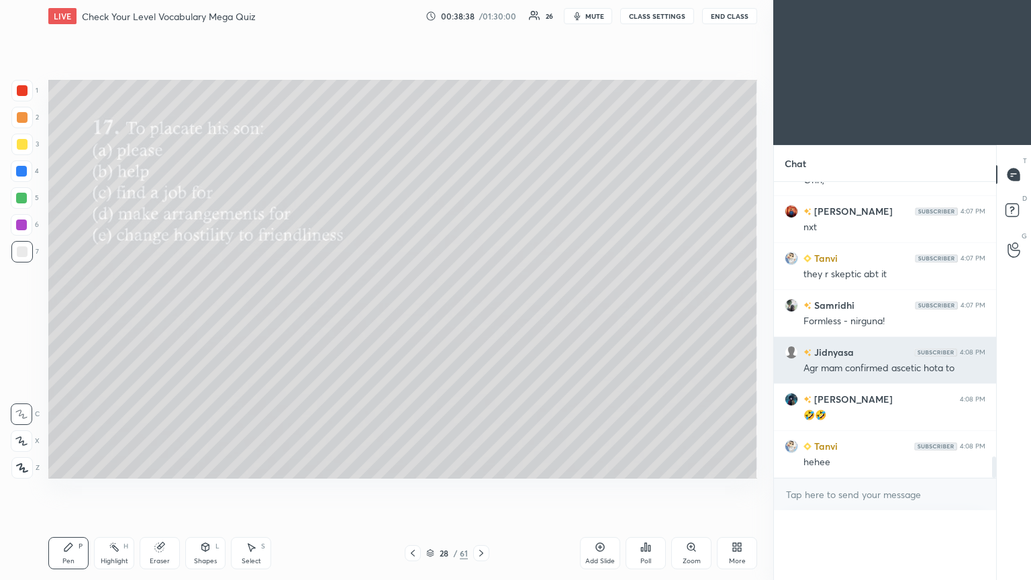
scroll to position [59, 197]
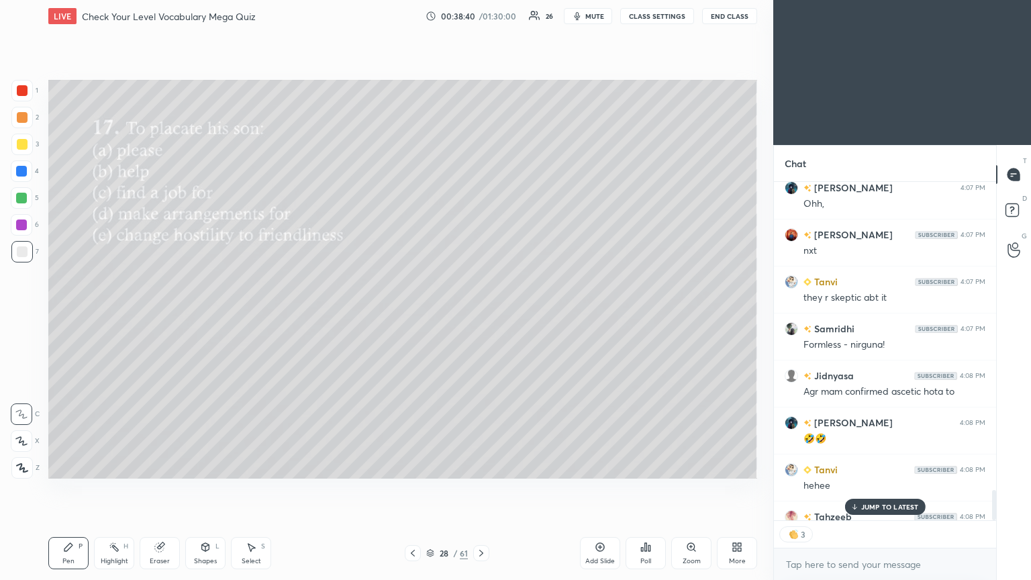
click at [481, 315] on p "JUMP TO LATEST" at bounding box center [890, 507] width 58 height 8
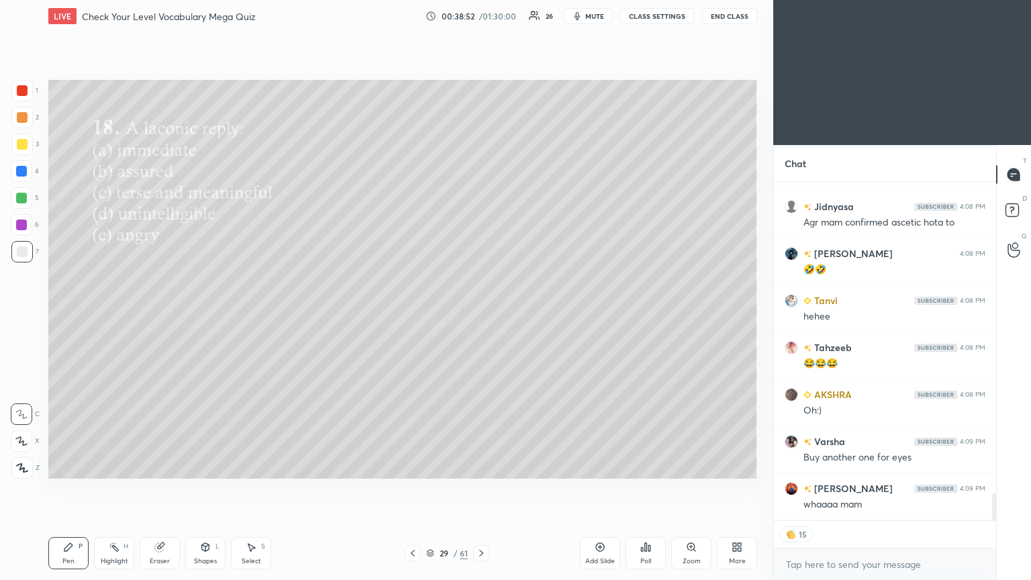
click at [481, 315] on icon at bounding box center [646, 547] width 2 height 8
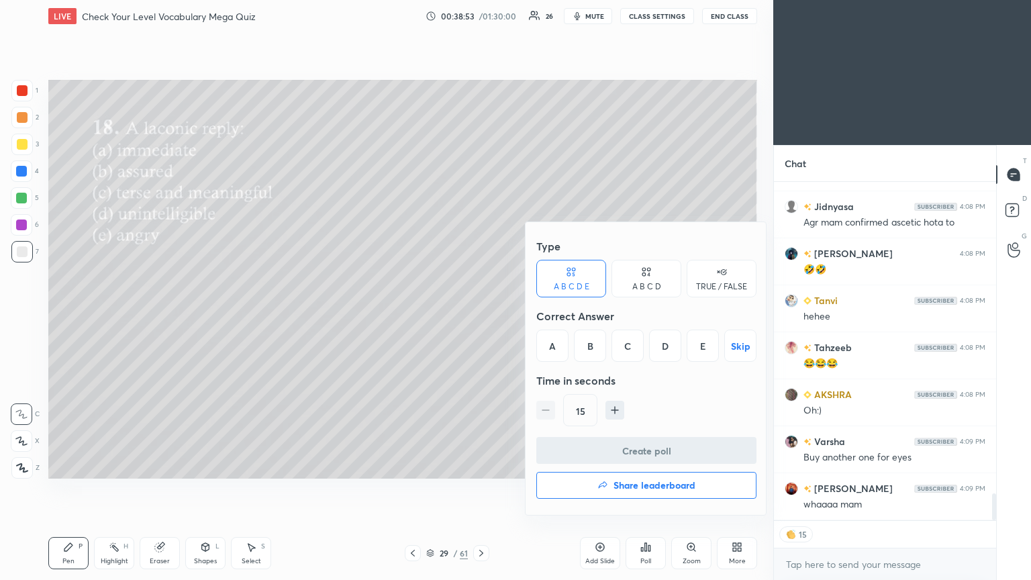
click at [481, 315] on div "C" at bounding box center [628, 346] width 32 height 32
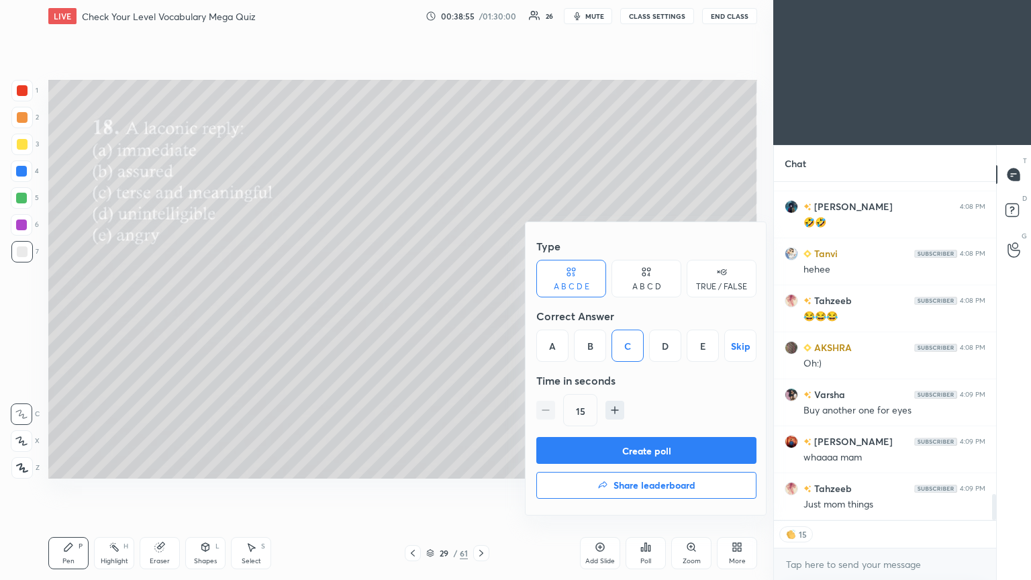
click at [481, 315] on button "Create poll" at bounding box center [646, 450] width 220 height 27
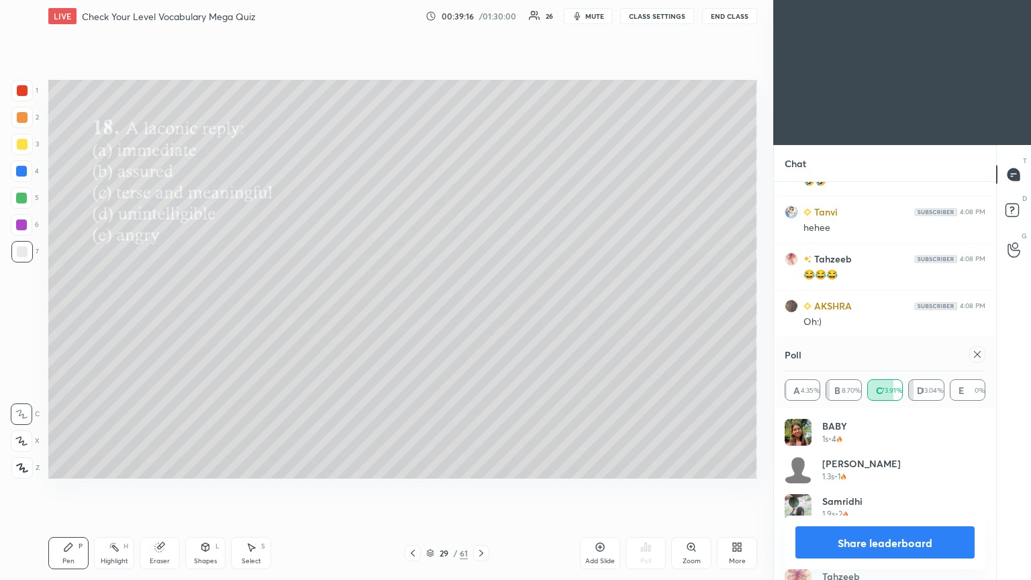
drag, startPoint x: 978, startPoint y: 349, endPoint x: 815, endPoint y: 349, distance: 163.1
click at [481, 315] on icon at bounding box center [977, 354] width 11 height 11
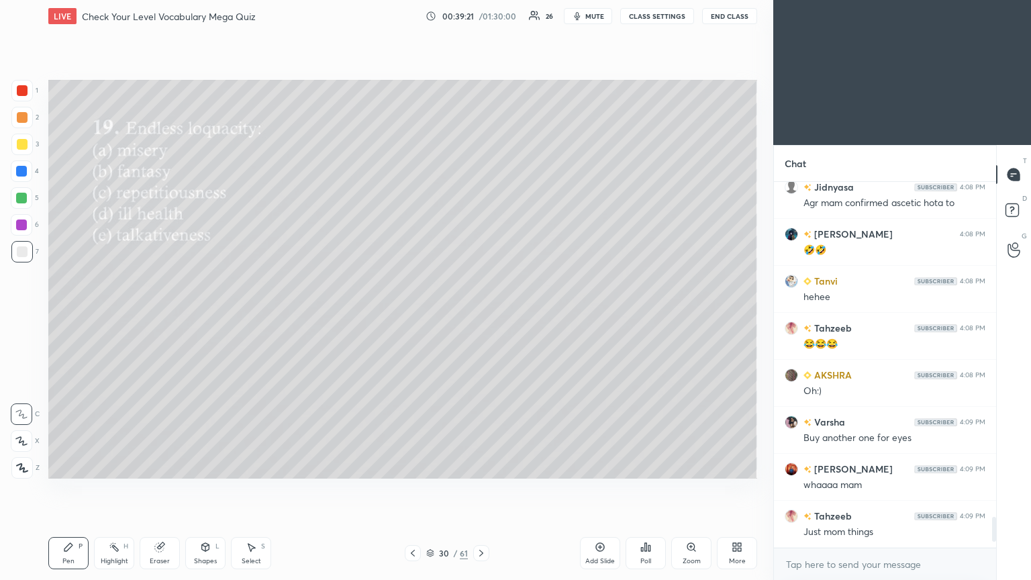
click at [481, 315] on div "Poll" at bounding box center [646, 553] width 40 height 32
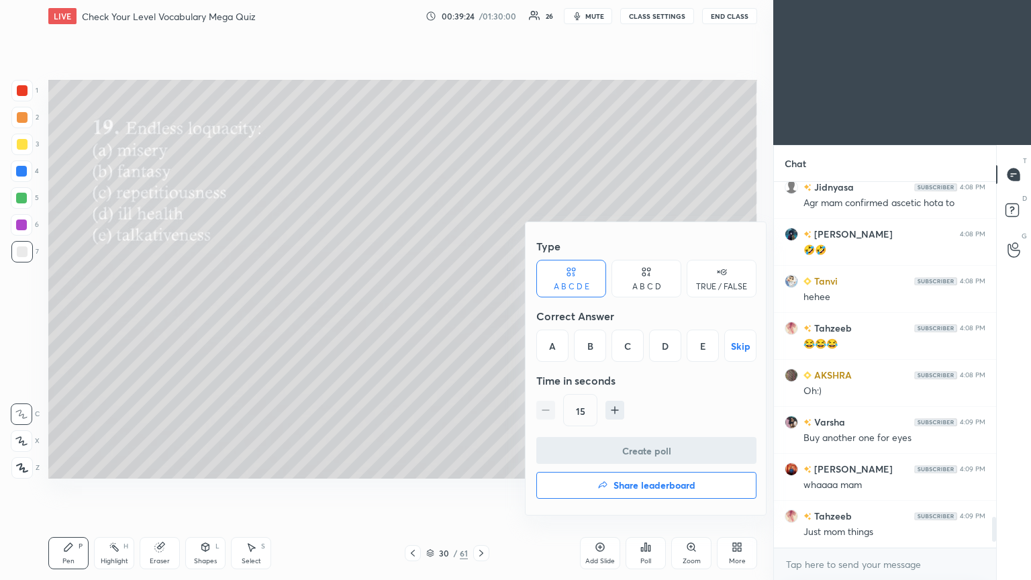
click at [481, 315] on div "E" at bounding box center [703, 346] width 32 height 32
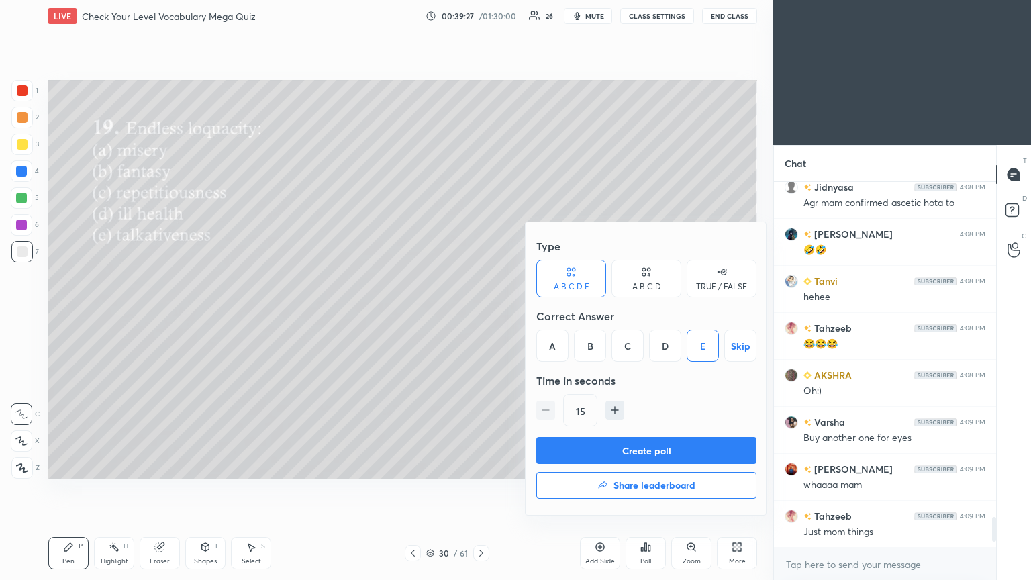
click at [481, 315] on button "Create poll" at bounding box center [646, 450] width 220 height 27
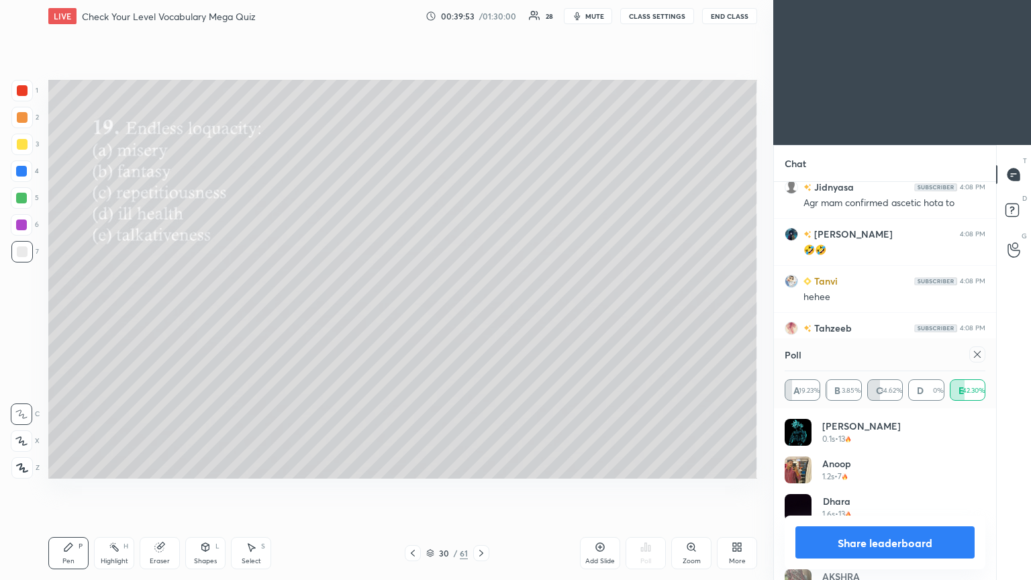
drag, startPoint x: 979, startPoint y: 352, endPoint x: 943, endPoint y: 362, distance: 37.2
click at [481, 315] on icon at bounding box center [977, 354] width 11 height 11
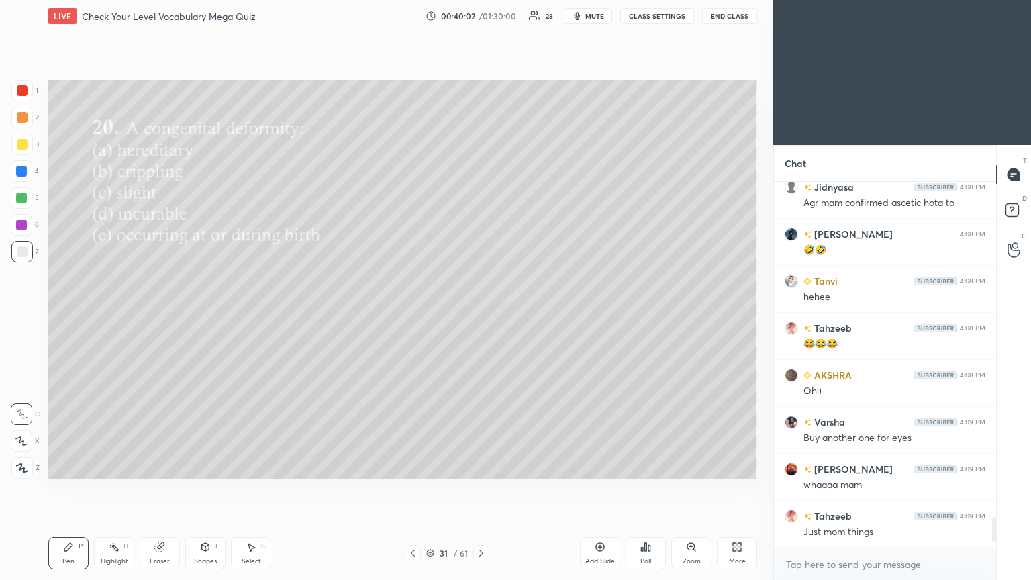
click at [481, 315] on div "Poll" at bounding box center [646, 553] width 40 height 32
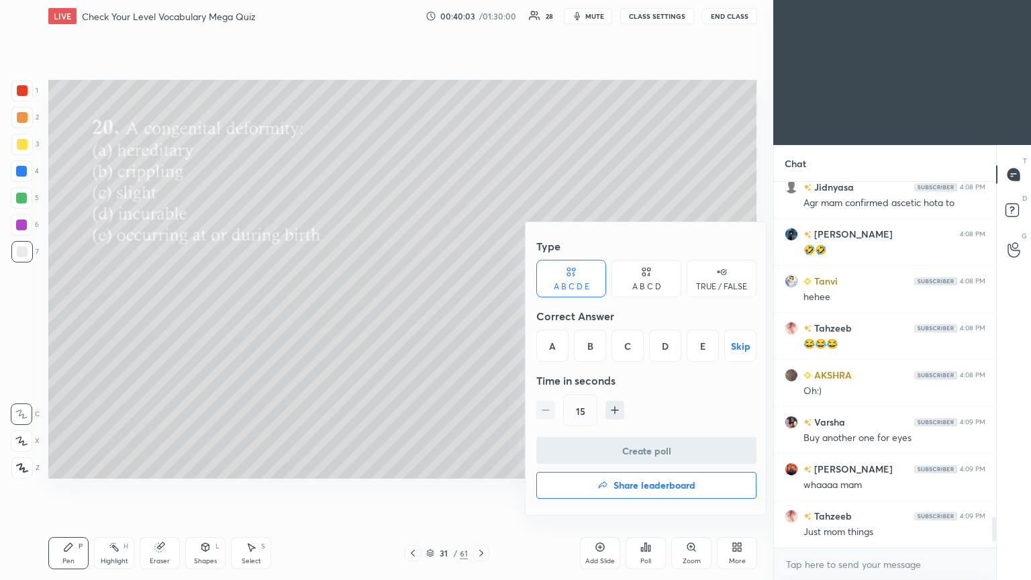
click at [481, 315] on div "E" at bounding box center [703, 346] width 32 height 32
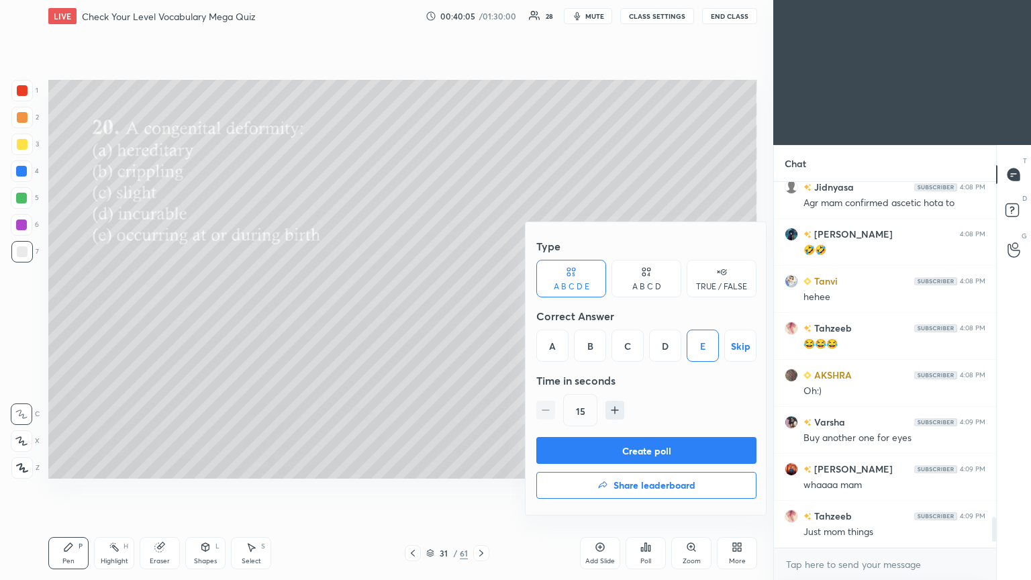
click at [481, 315] on button "Create poll" at bounding box center [646, 450] width 220 height 27
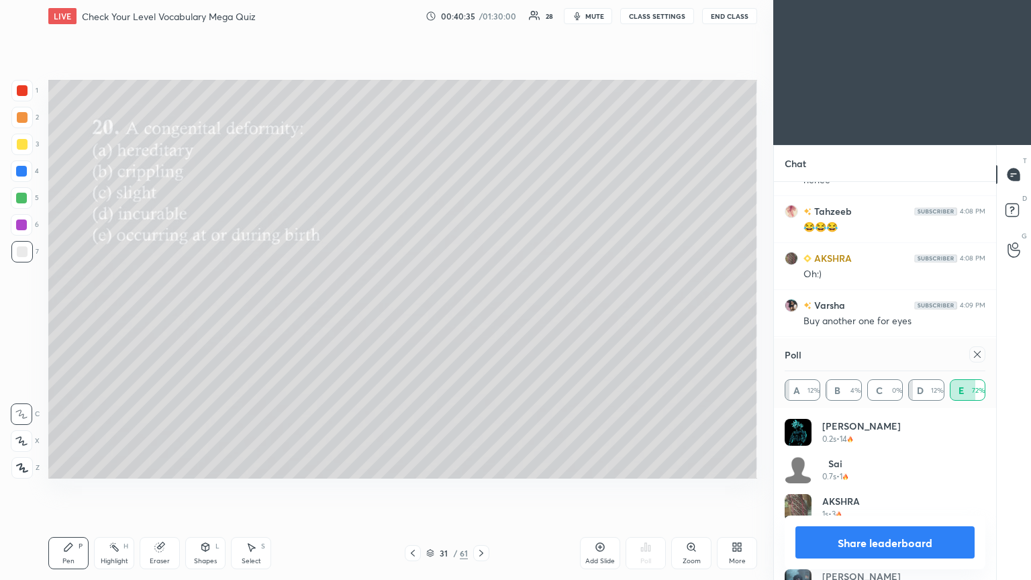
scroll to position [4083, 0]
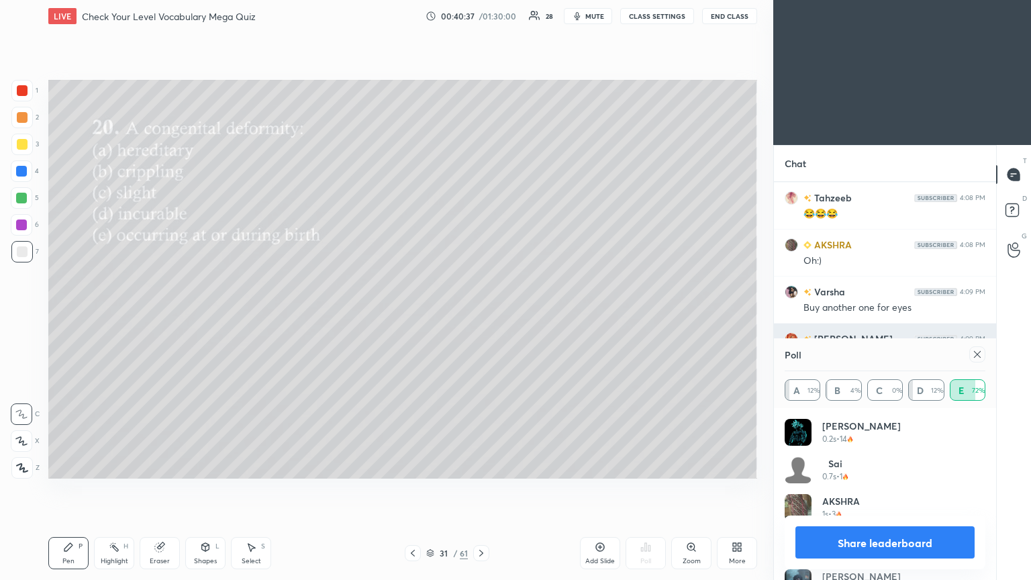
drag, startPoint x: 978, startPoint y: 350, endPoint x: 964, endPoint y: 349, distance: 14.1
click at [481, 315] on icon at bounding box center [977, 354] width 11 height 11
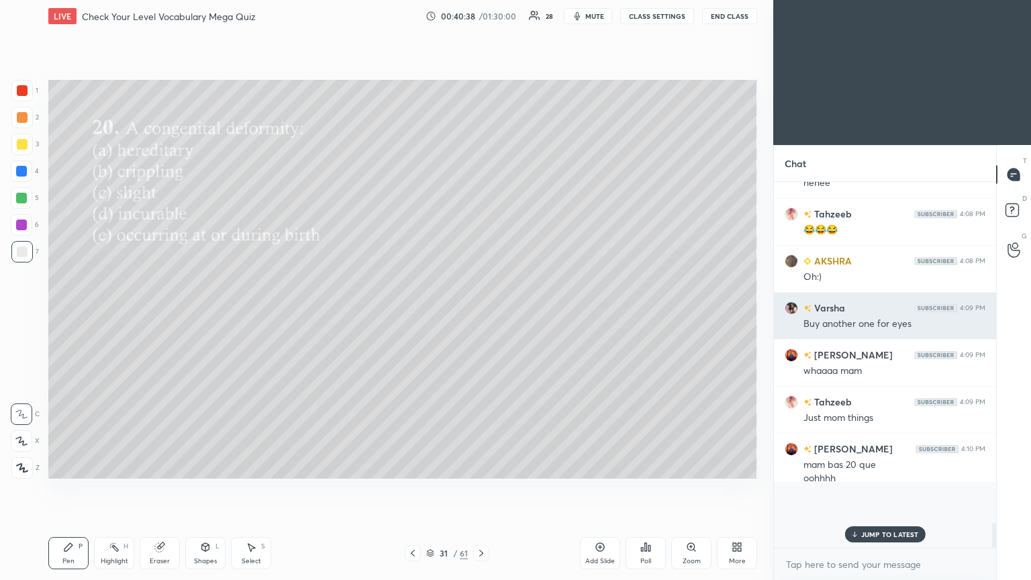
scroll to position [248, 218]
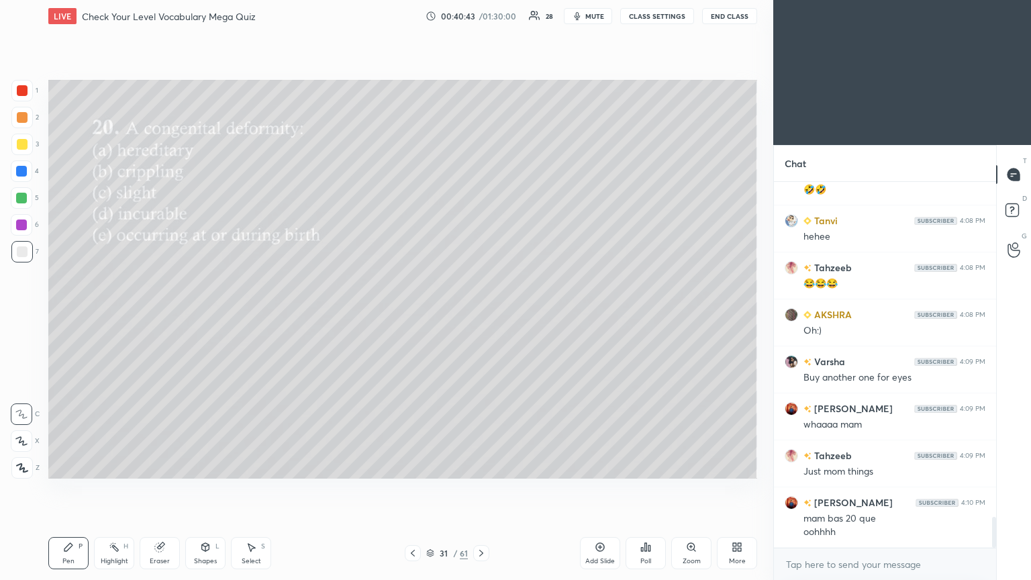
click at [481, 315] on icon at bounding box center [645, 547] width 11 height 11
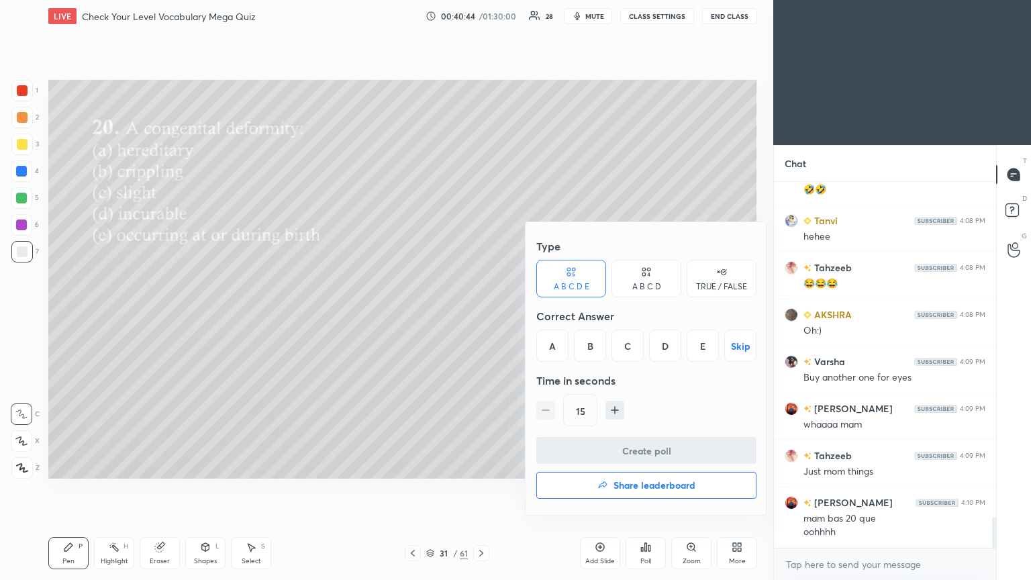
click at [481, 315] on button "Share leaderboard" at bounding box center [646, 485] width 220 height 27
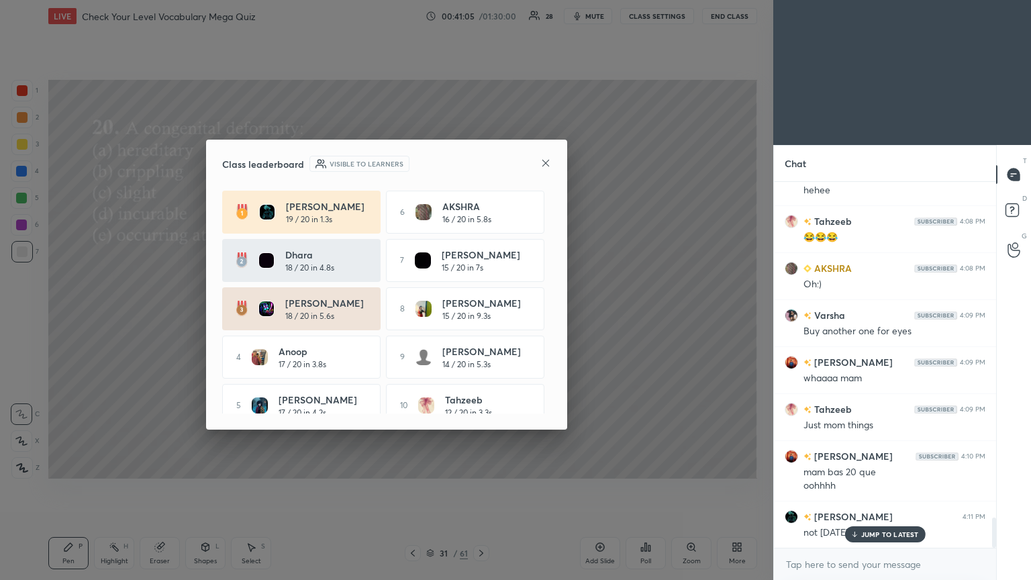
scroll to position [17, 0]
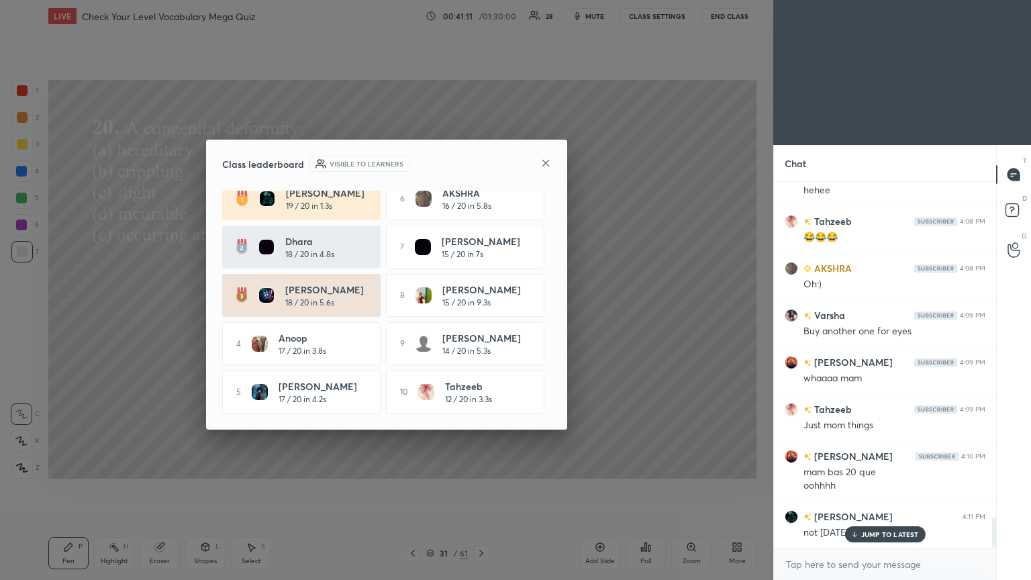
click at [481, 164] on icon at bounding box center [545, 163] width 11 height 11
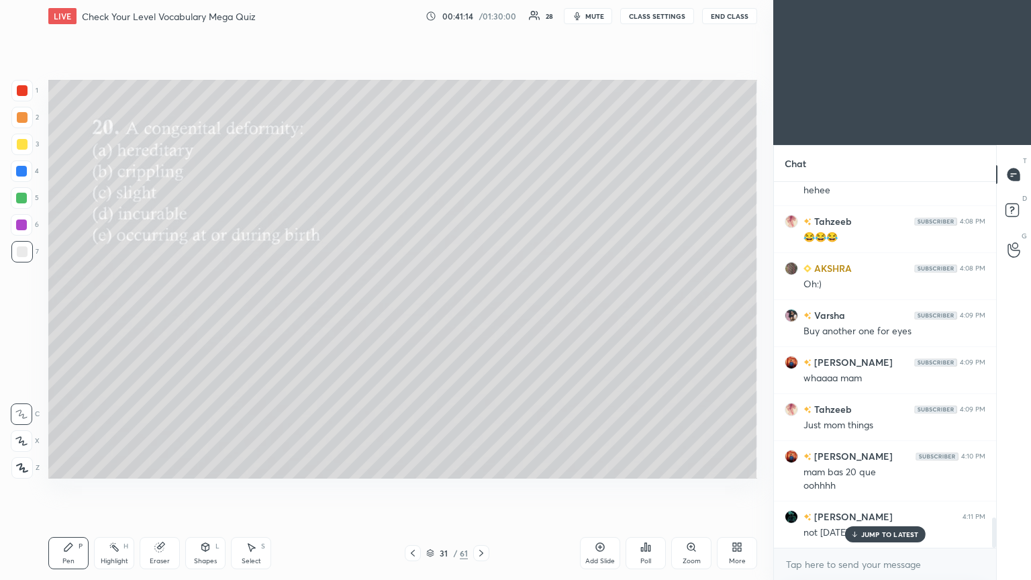
click at [481, 315] on div "JUMP TO LATEST" at bounding box center [884, 534] width 81 height 16
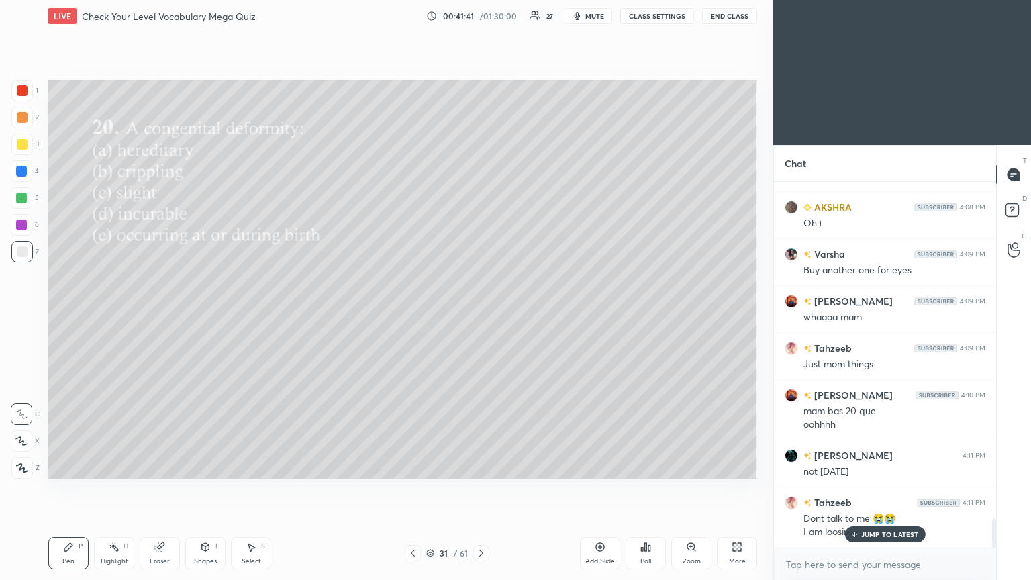
scroll to position [4167, 0]
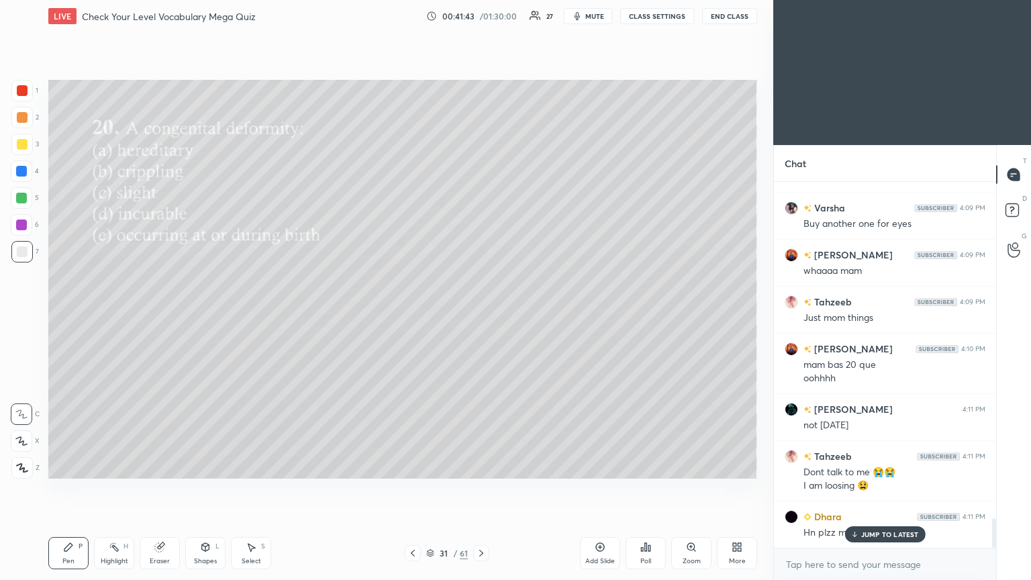
click at [481, 315] on p "JUMP TO LATEST" at bounding box center [890, 534] width 58 height 8
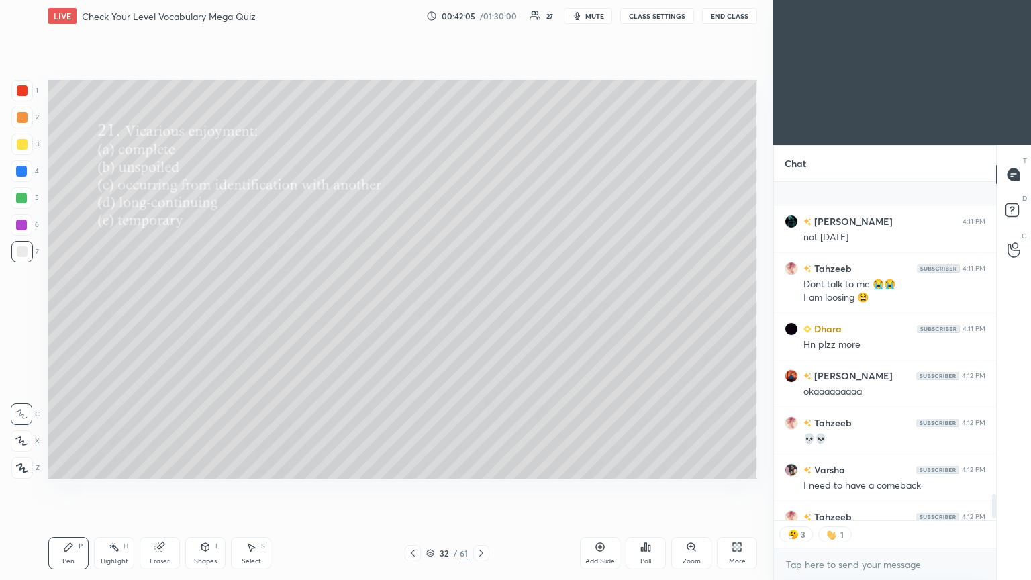
scroll to position [4430, 0]
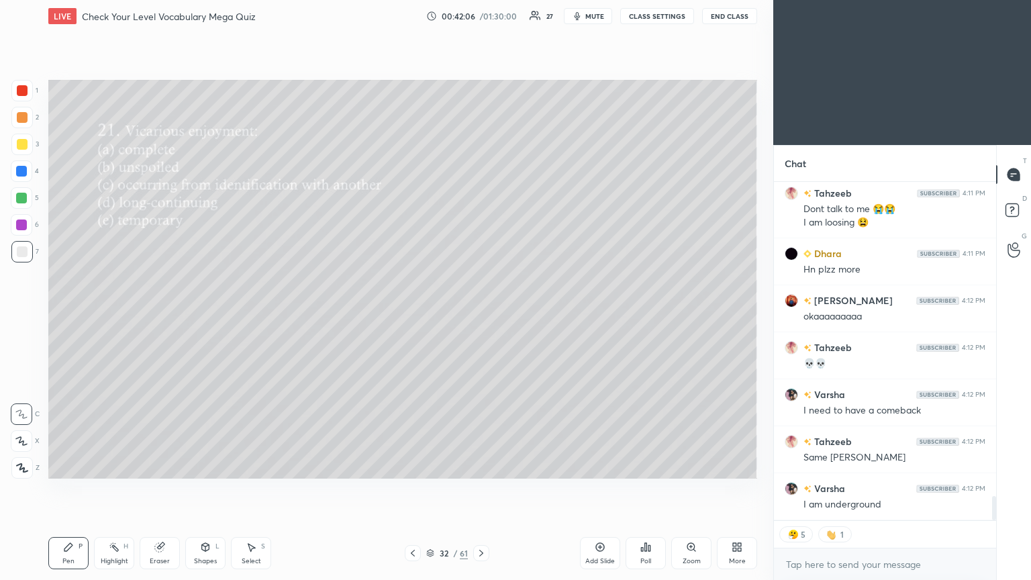
click at [481, 315] on div "Poll" at bounding box center [646, 553] width 40 height 32
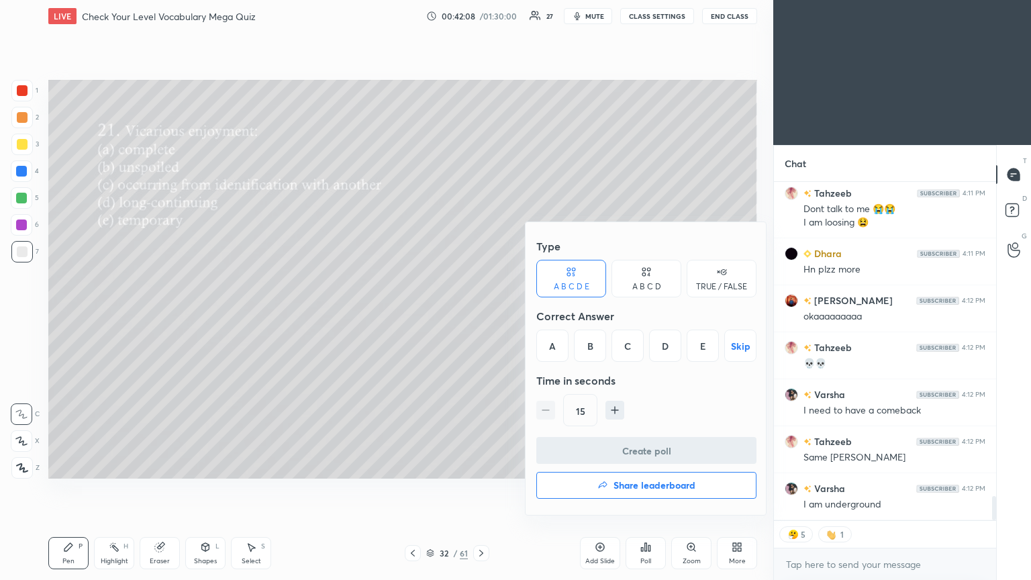
click at [481, 315] on div "C" at bounding box center [628, 346] width 32 height 32
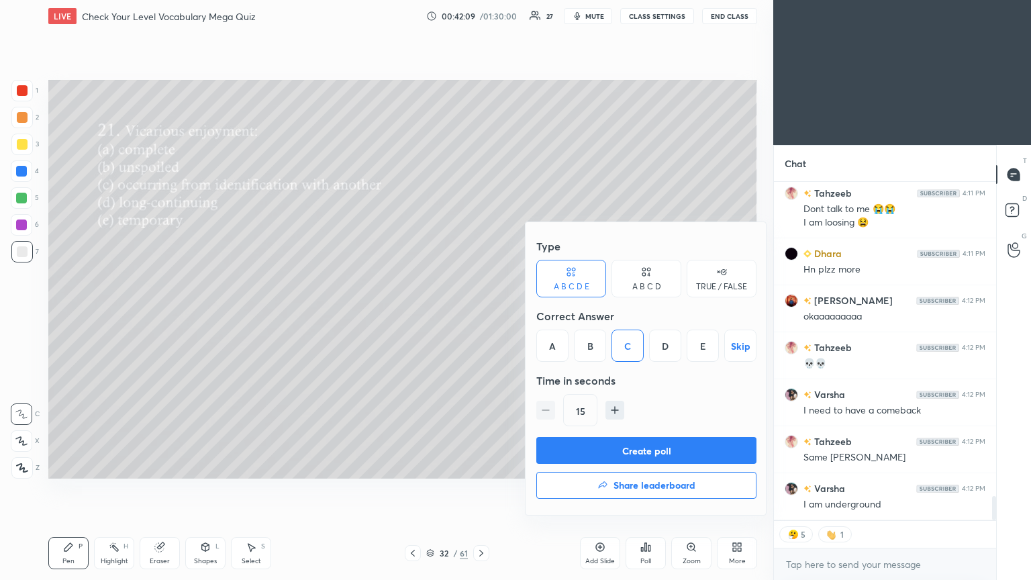
click at [481, 315] on button "Create poll" at bounding box center [646, 450] width 220 height 27
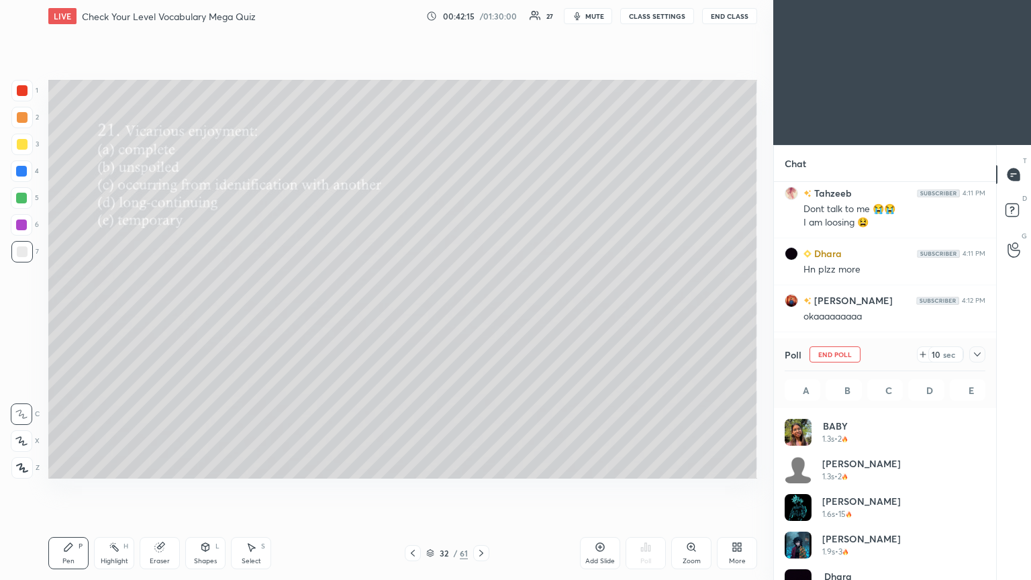
scroll to position [4473, 0]
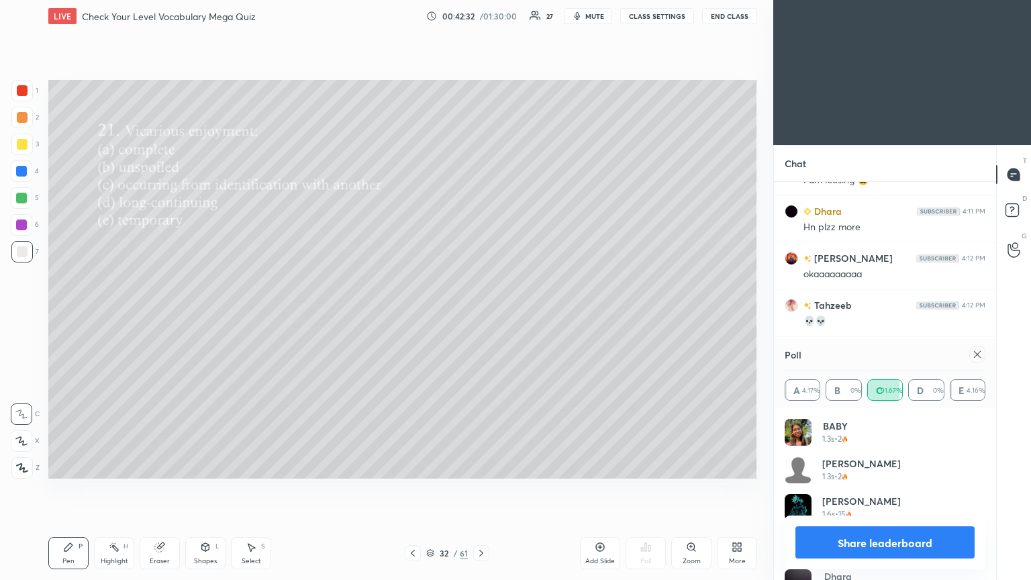
click at [481, 315] on icon at bounding box center [977, 354] width 11 height 11
type textarea "x"
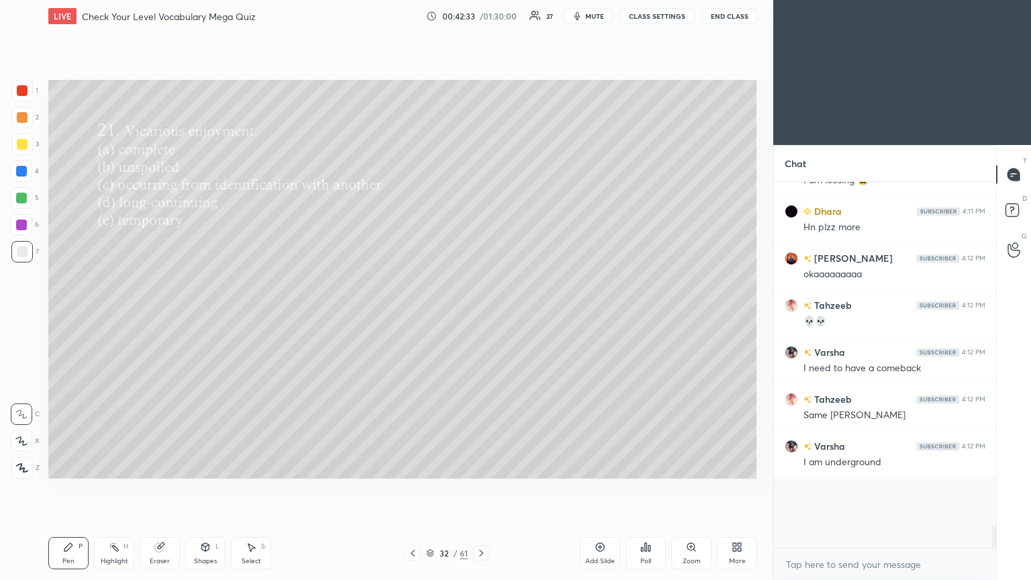
scroll to position [4, 4]
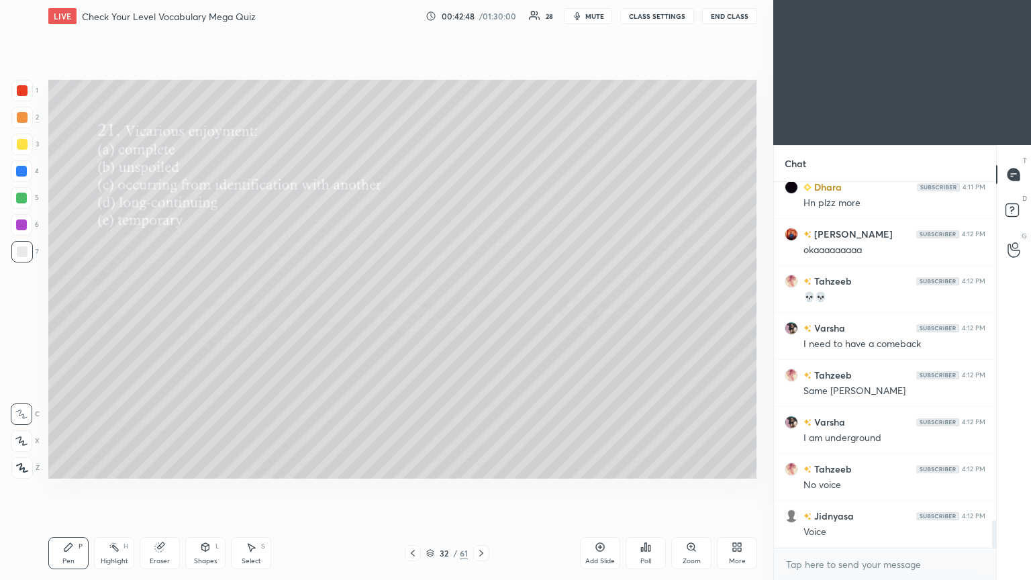
click at [481, 15] on button "CLASS SETTINGS" at bounding box center [657, 16] width 74 height 16
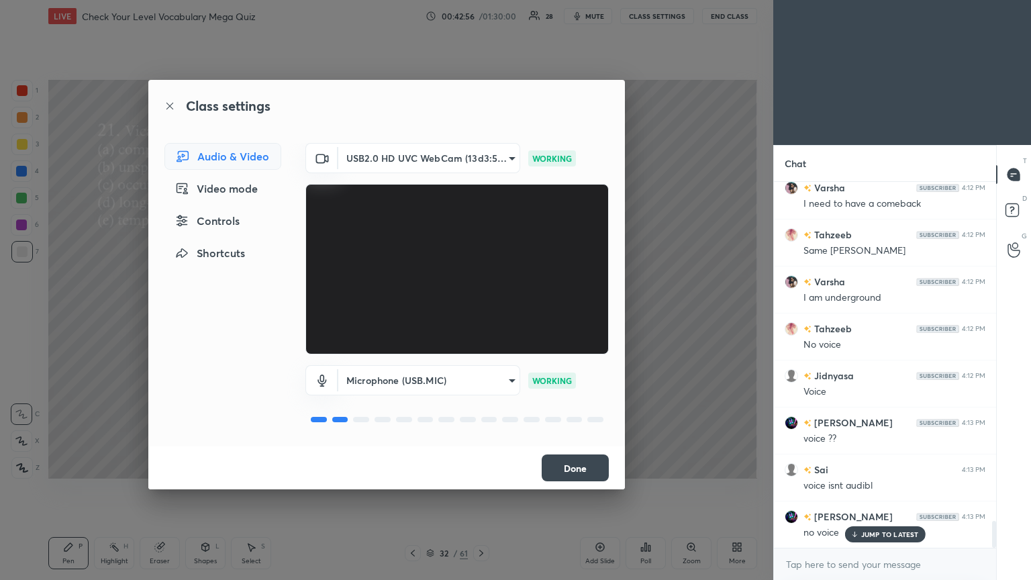
click at [481, 315] on button "Done" at bounding box center [575, 467] width 67 height 27
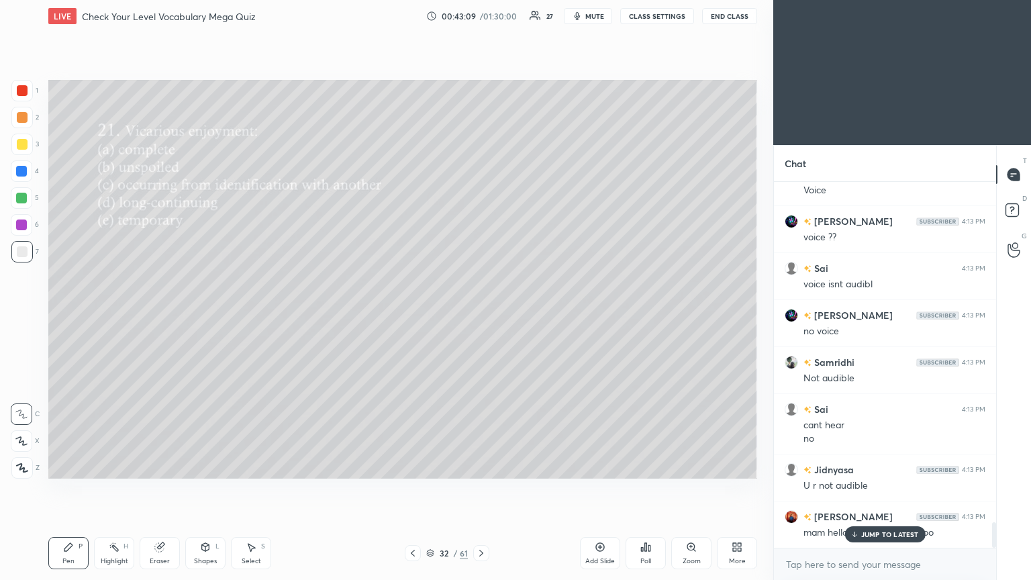
click at [481, 315] on p "JUMP TO LATEST" at bounding box center [890, 534] width 58 height 8
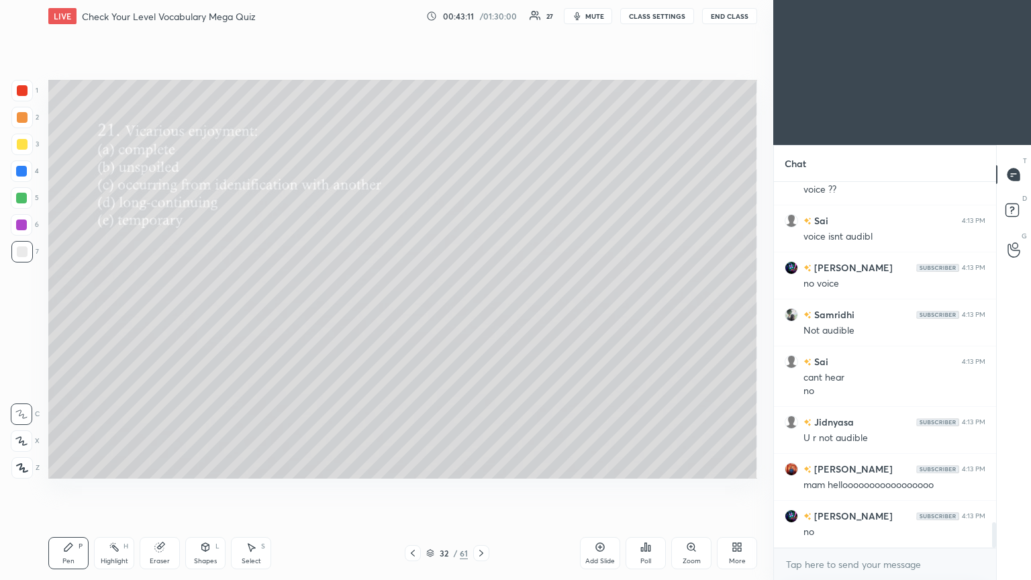
click at [481, 315] on div "More" at bounding box center [737, 553] width 40 height 32
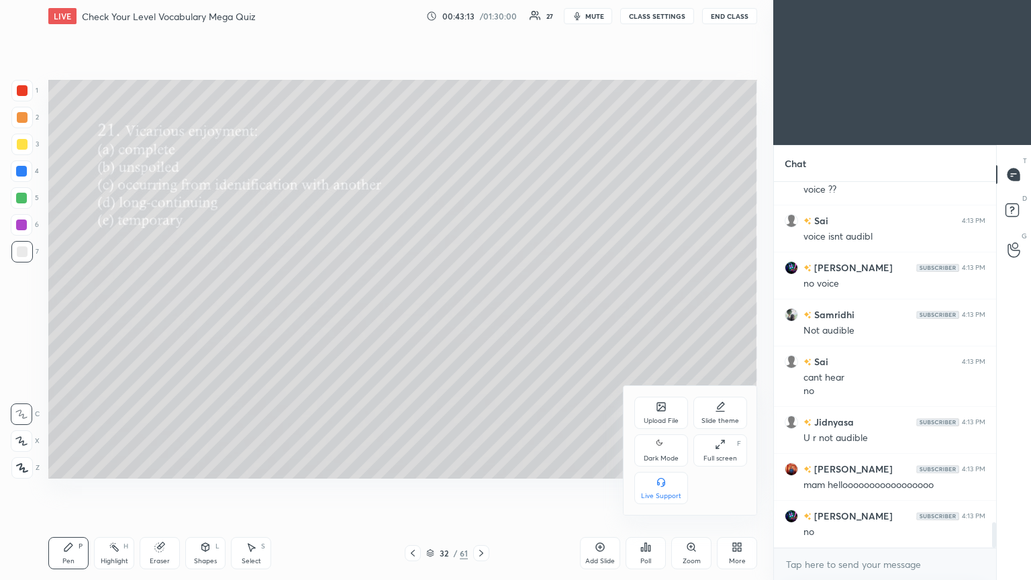
click at [481, 315] on div "Full screen F" at bounding box center [720, 450] width 54 height 32
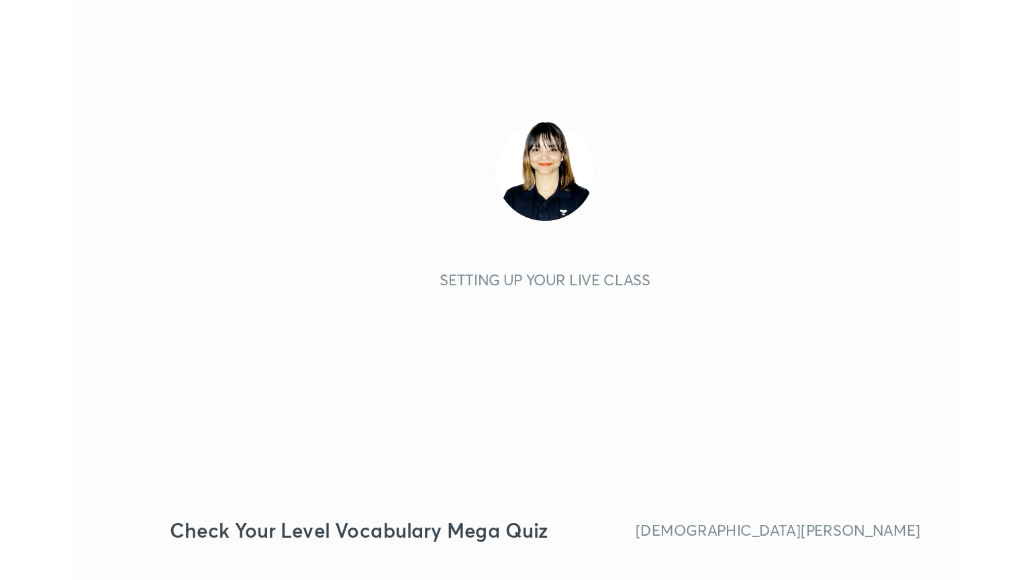
scroll to position [230, 428]
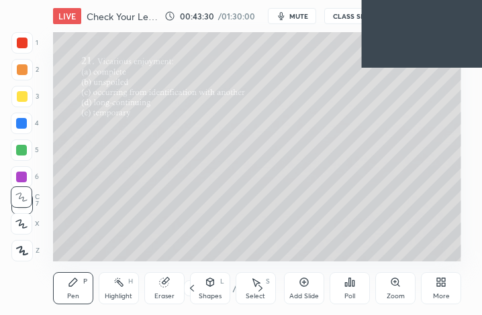
click at [440, 288] on div "More" at bounding box center [441, 289] width 40 height 32
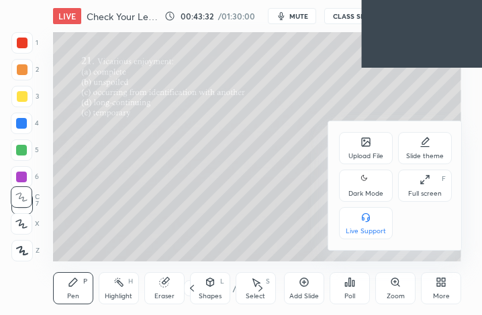
click at [424, 196] on div "Full screen" at bounding box center [425, 194] width 34 height 7
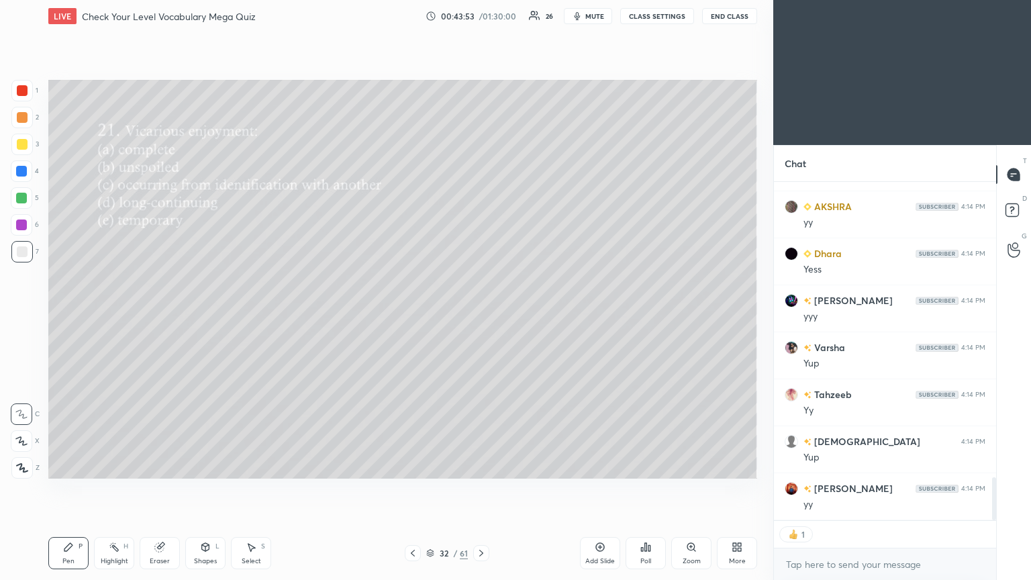
scroll to position [2335, 0]
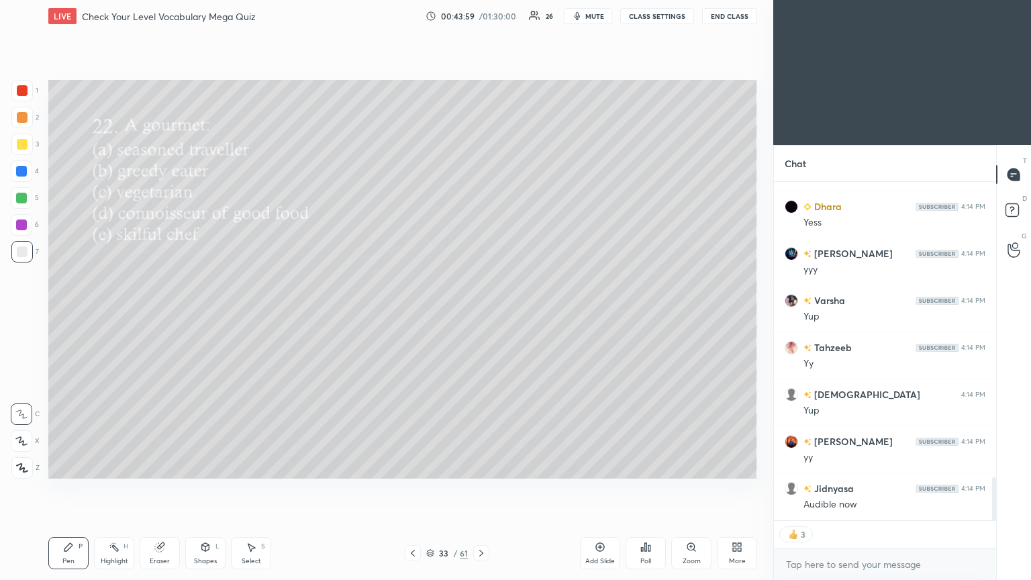
click at [481, 315] on div "Poll" at bounding box center [646, 553] width 40 height 32
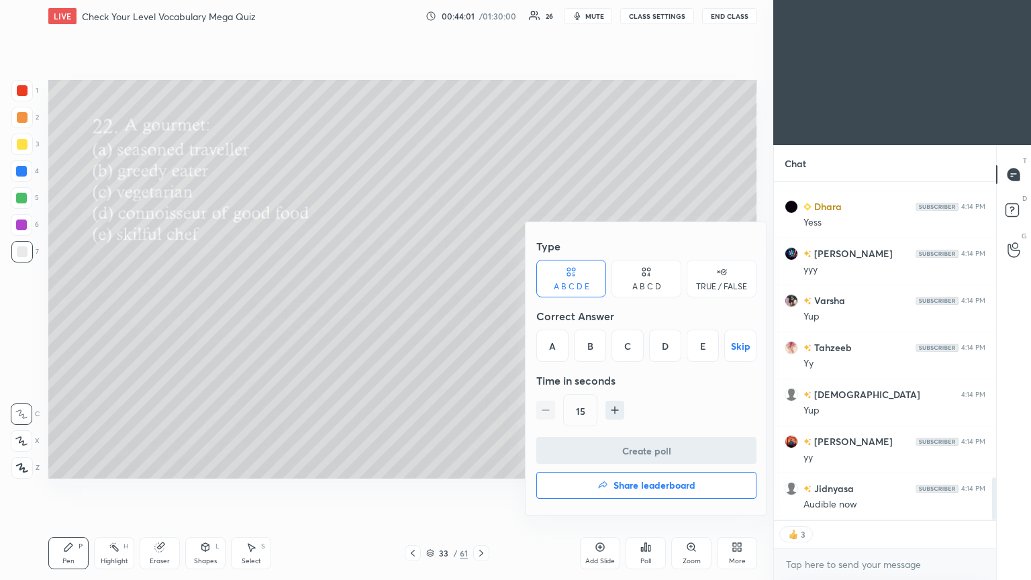
click at [481, 315] on div "D" at bounding box center [665, 346] width 32 height 32
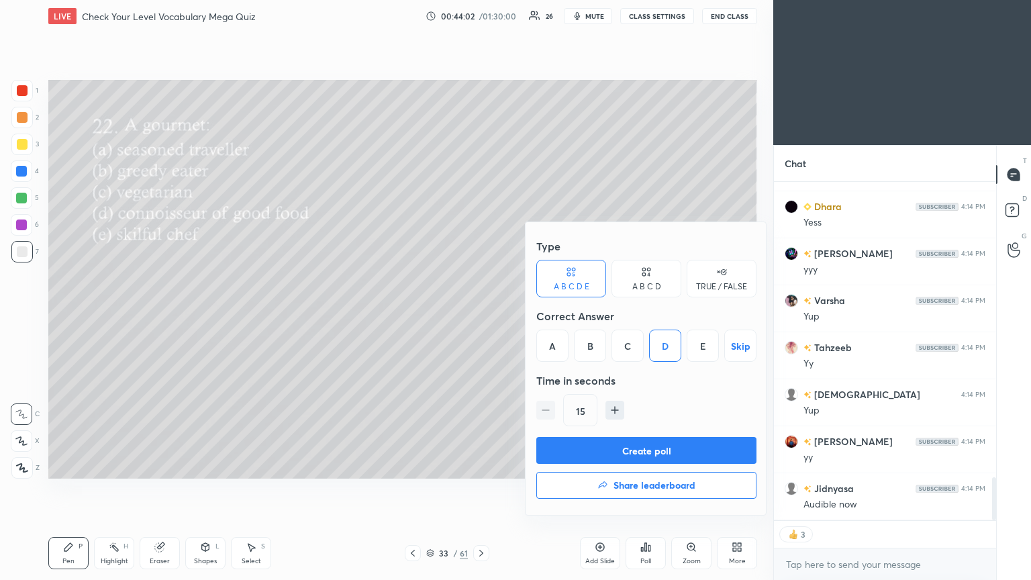
click at [481, 315] on button "Create poll" at bounding box center [646, 450] width 220 height 27
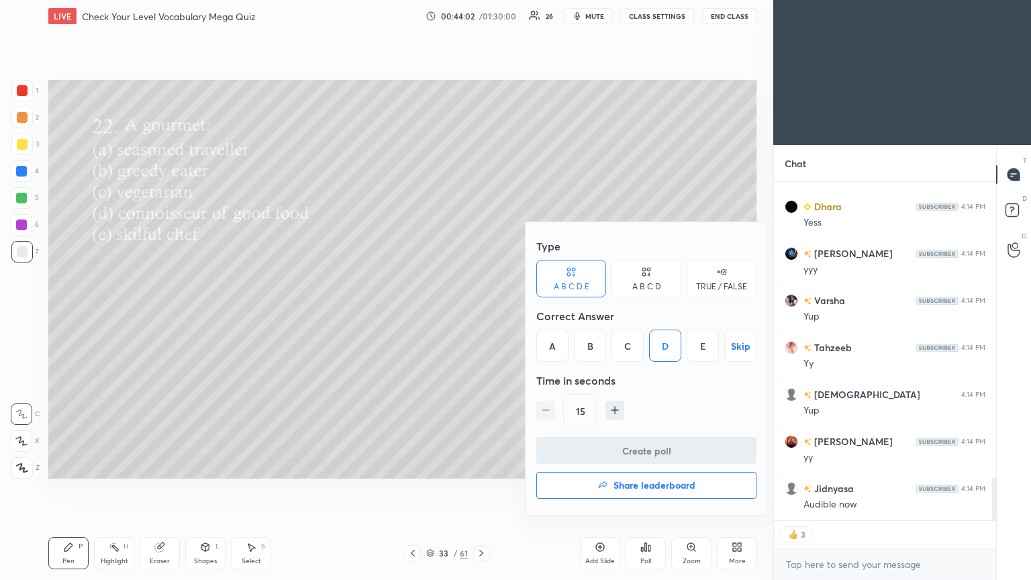
scroll to position [4, 4]
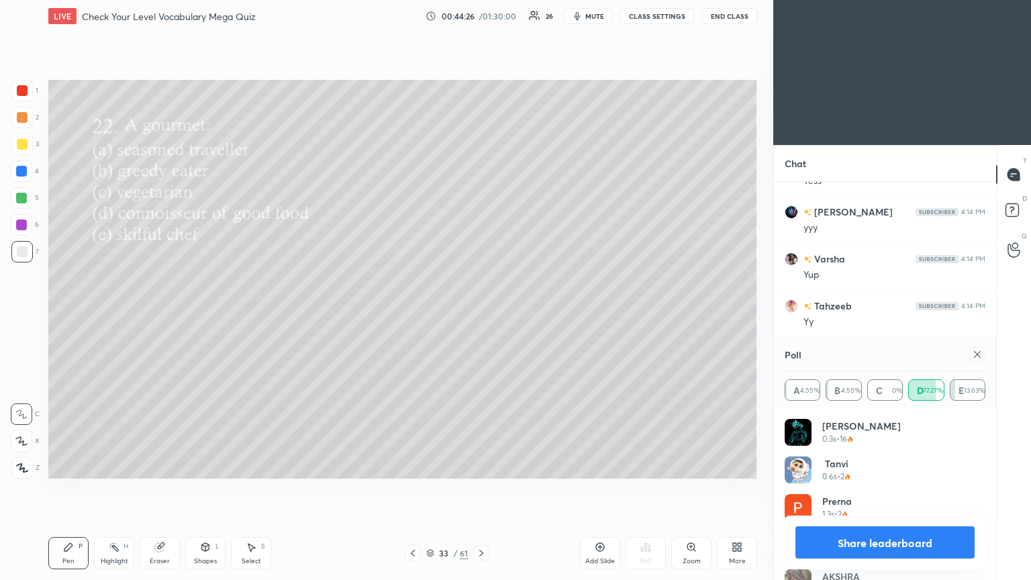
drag, startPoint x: 979, startPoint y: 354, endPoint x: 899, endPoint y: 371, distance: 81.6
click at [481, 315] on icon at bounding box center [977, 354] width 11 height 11
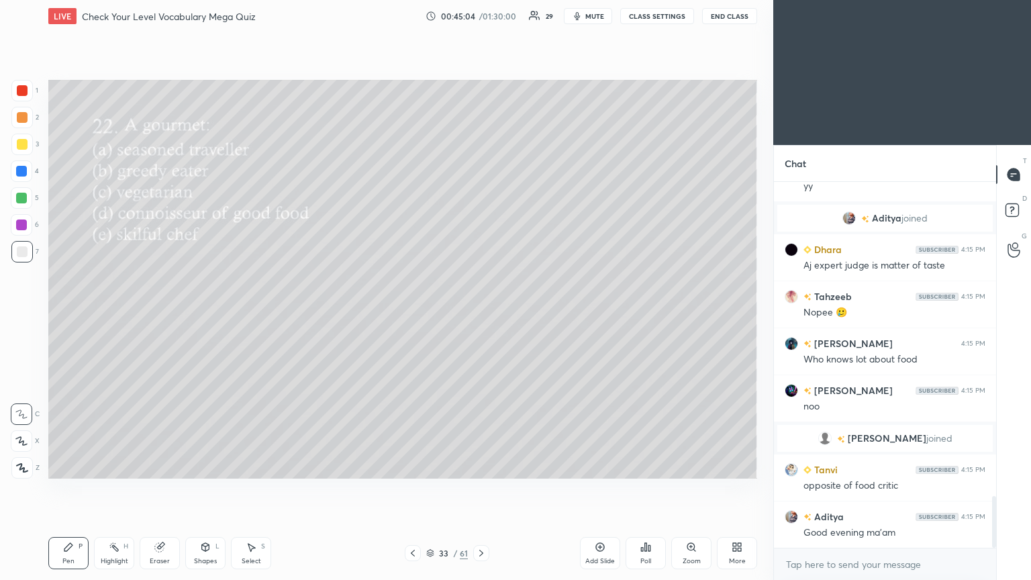
scroll to position [2209, 0]
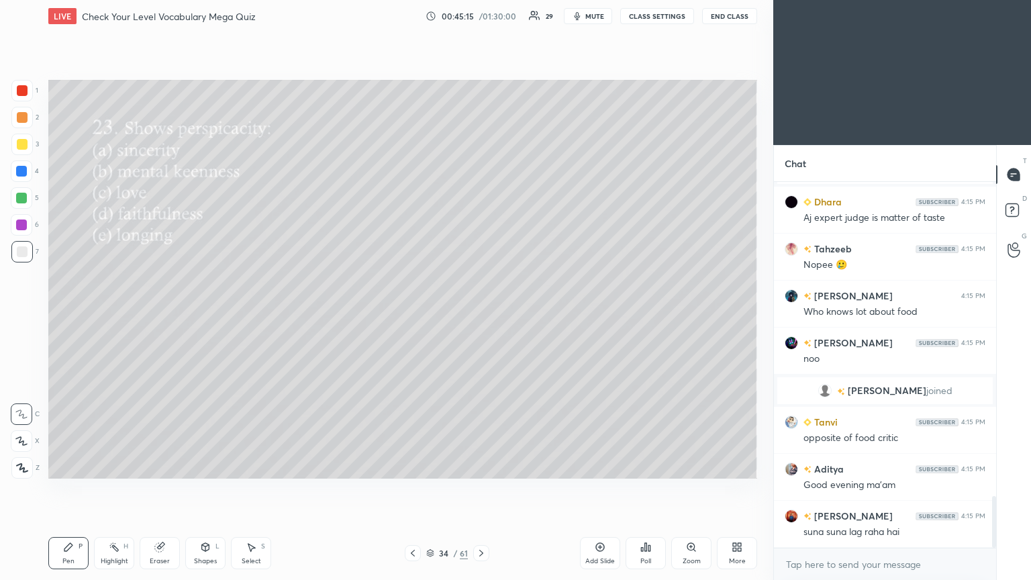
click at [481, 315] on icon at bounding box center [646, 547] width 2 height 8
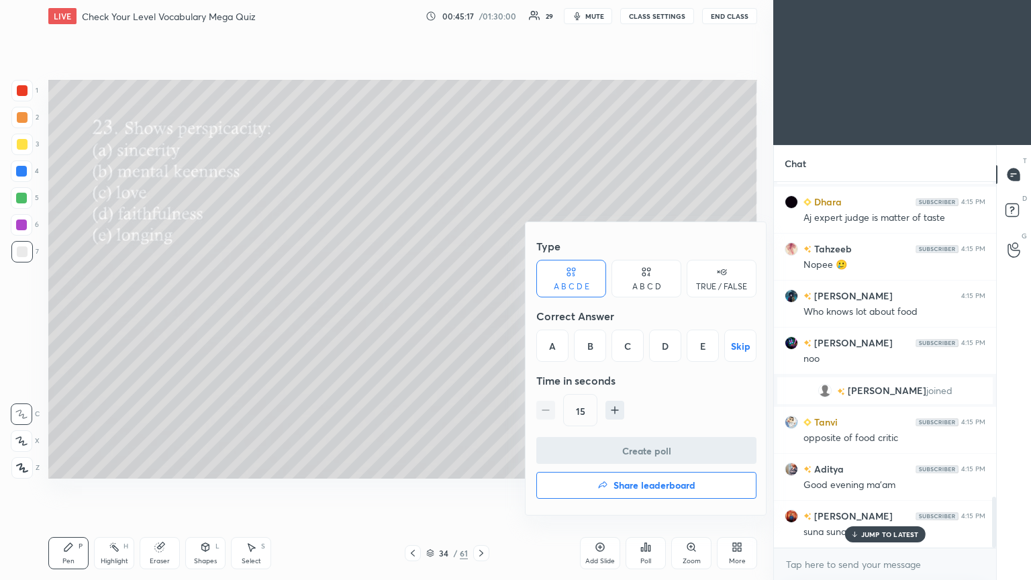
scroll to position [2255, 0]
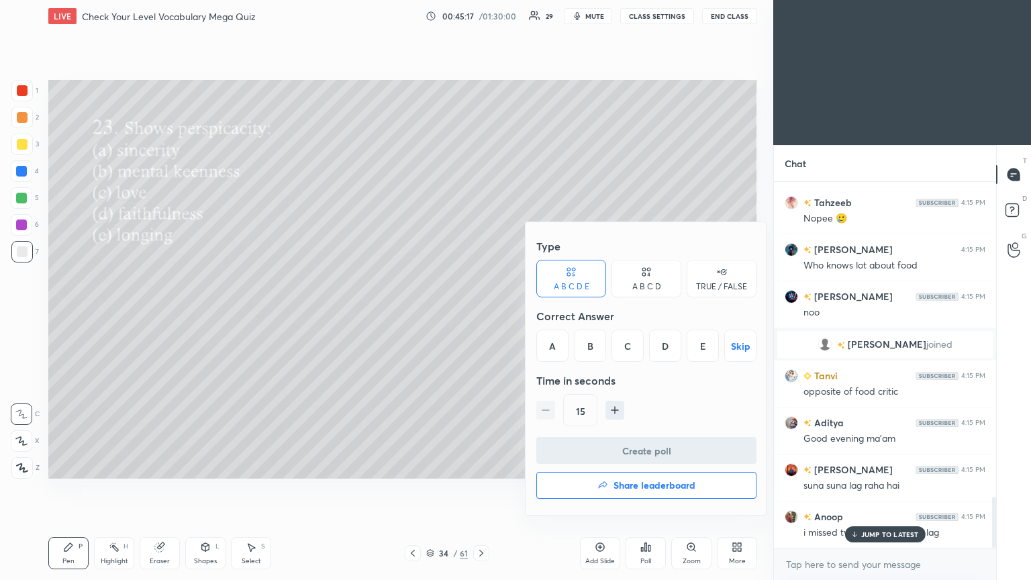
click at [481, 315] on div "B" at bounding box center [590, 346] width 32 height 32
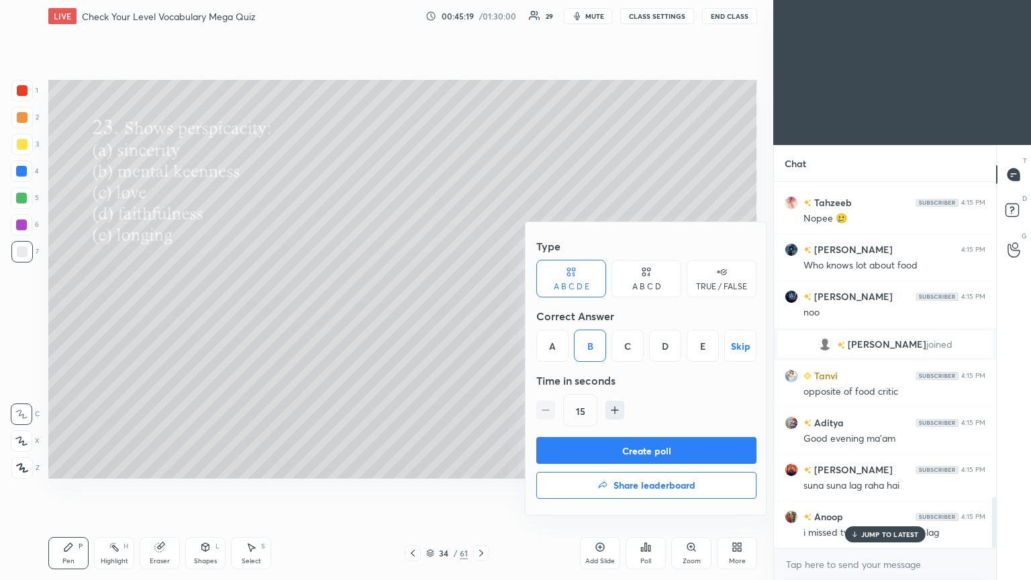
click at [481, 315] on button "Create poll" at bounding box center [646, 450] width 220 height 27
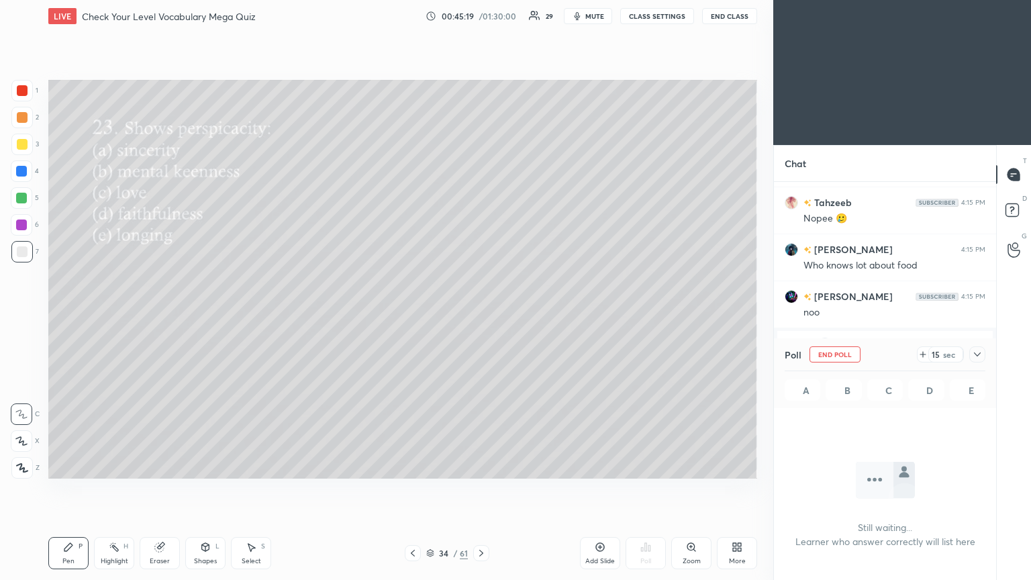
scroll to position [292, 218]
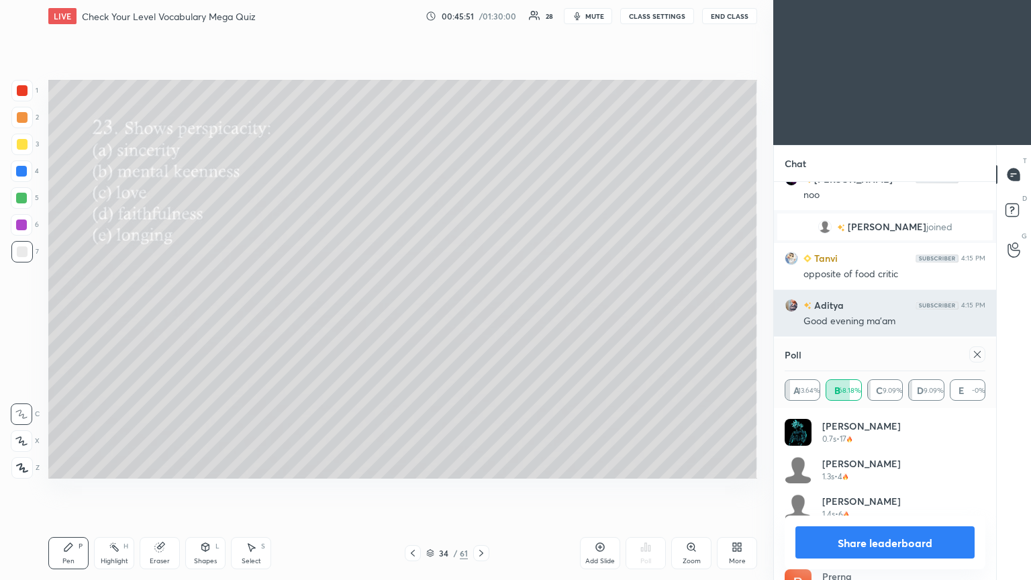
drag, startPoint x: 975, startPoint y: 356, endPoint x: 845, endPoint y: 322, distance: 134.5
click at [481, 315] on icon at bounding box center [977, 354] width 11 height 11
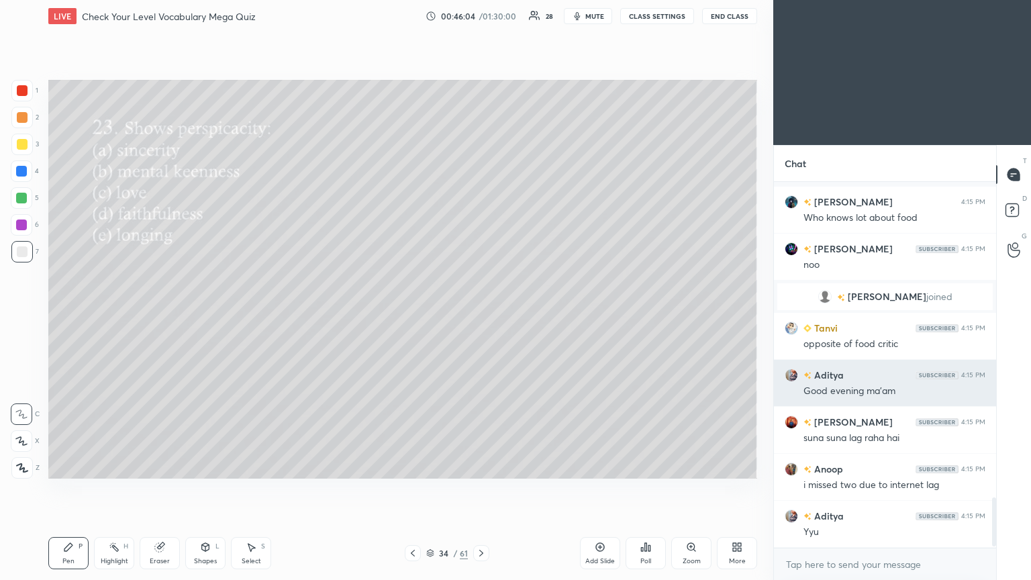
scroll to position [2374, 0]
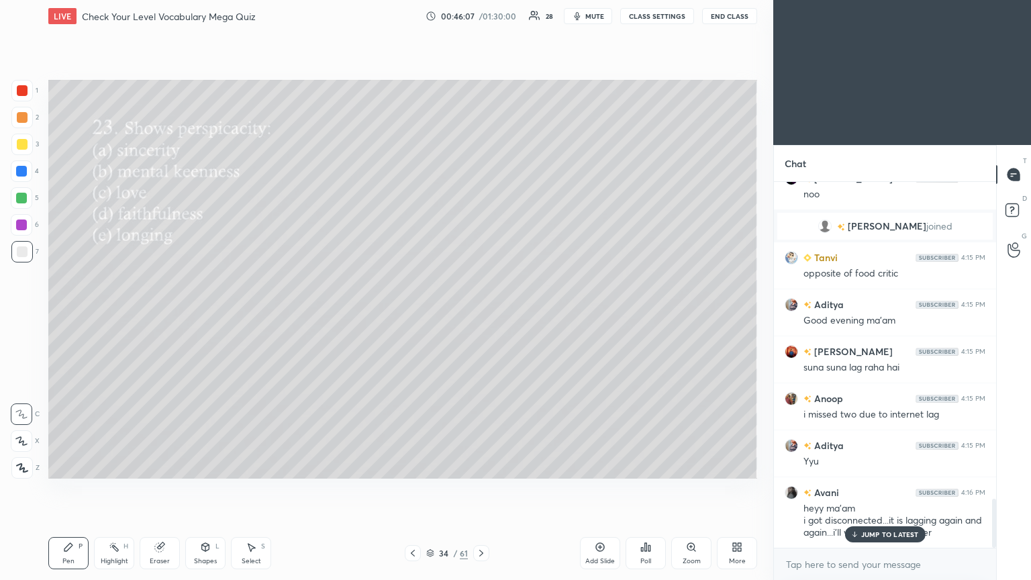
click at [481, 315] on icon at bounding box center [854, 534] width 9 height 8
click at [481, 315] on div "Poll" at bounding box center [646, 553] width 40 height 32
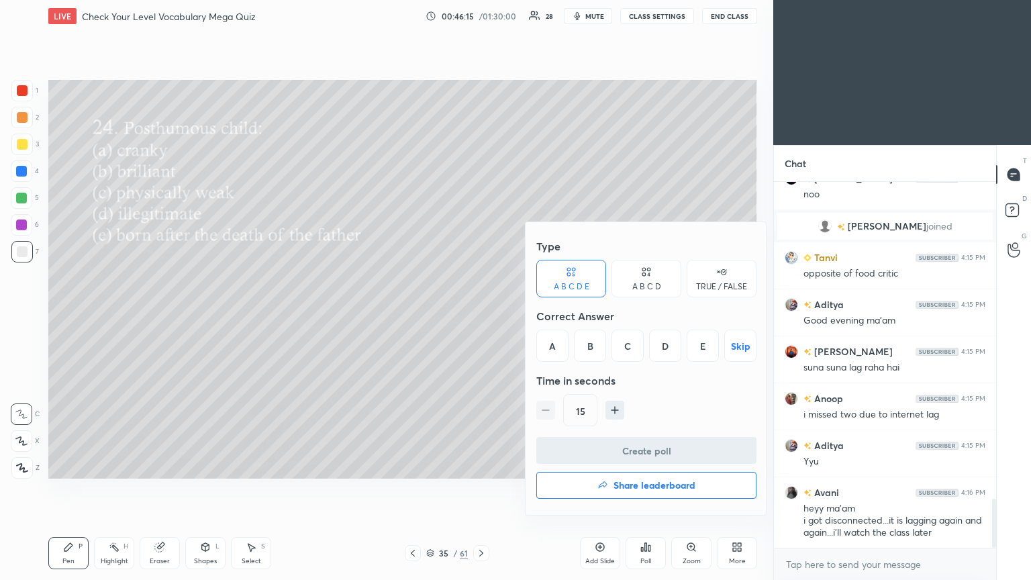
scroll to position [2387, 0]
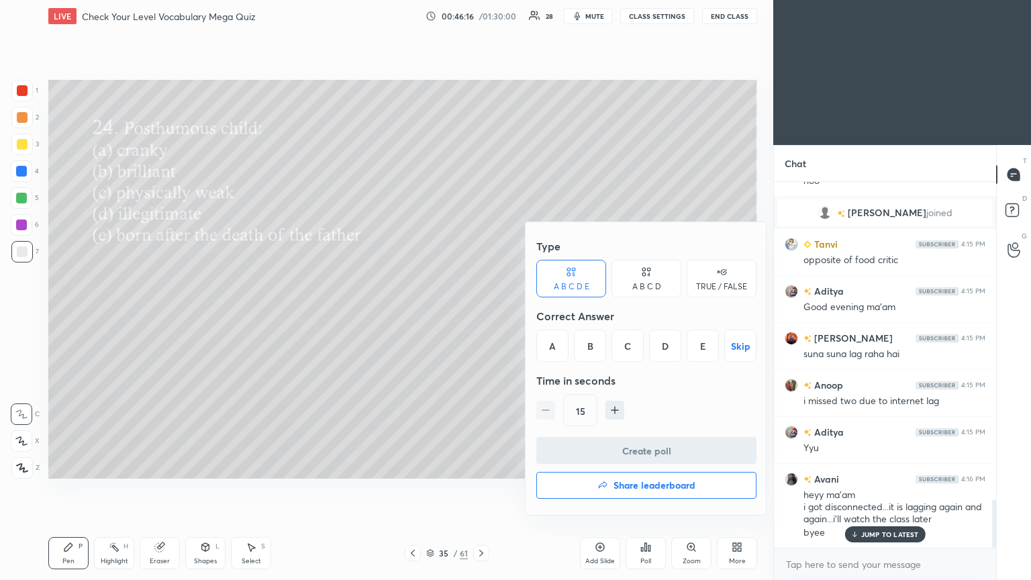
click at [481, 315] on div "E" at bounding box center [703, 346] width 32 height 32
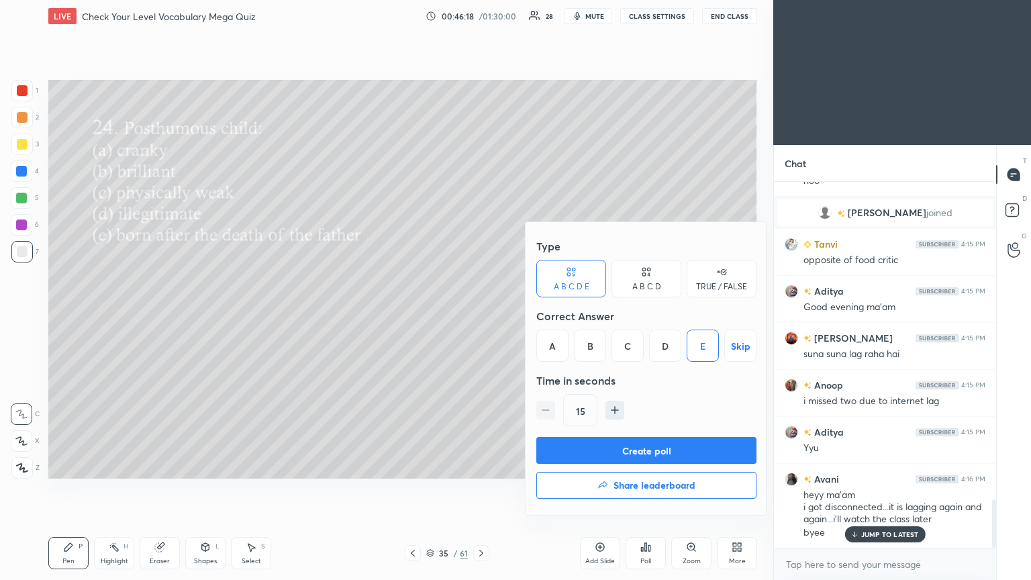
click at [481, 315] on button "Create poll" at bounding box center [646, 450] width 220 height 27
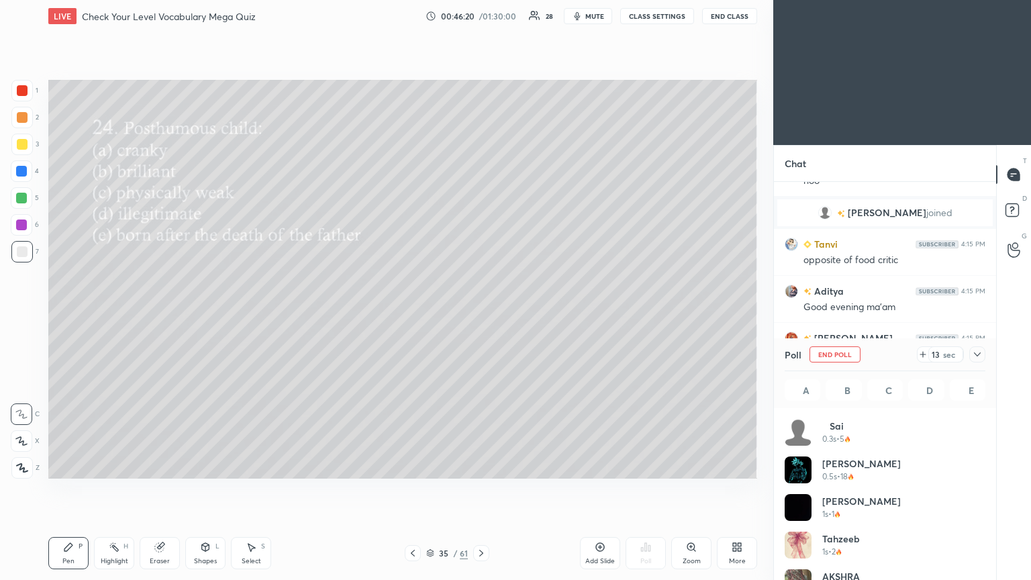
scroll to position [157, 197]
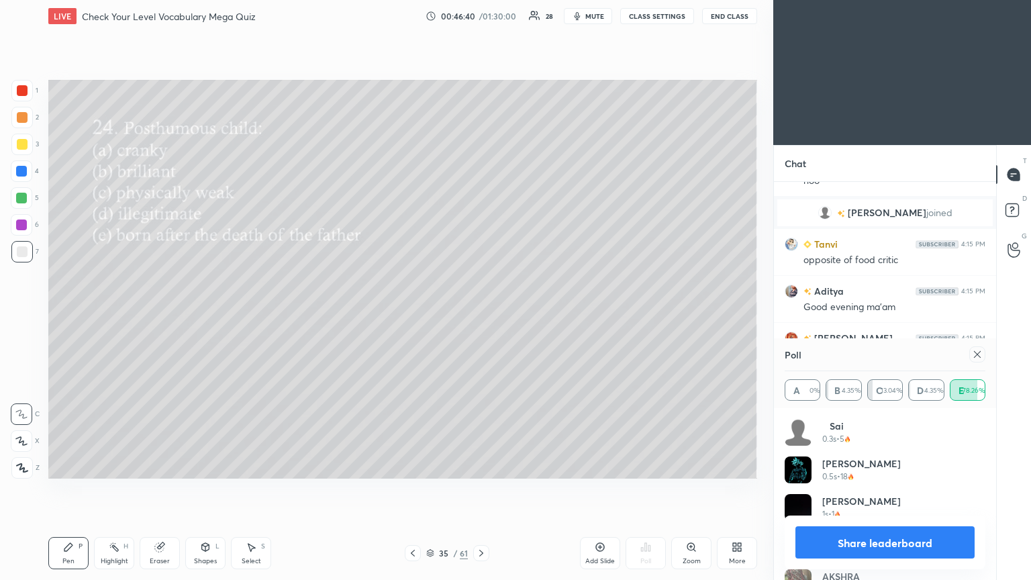
drag, startPoint x: 980, startPoint y: 349, endPoint x: 937, endPoint y: 361, distance: 44.6
click at [481, 315] on icon at bounding box center [977, 354] width 11 height 11
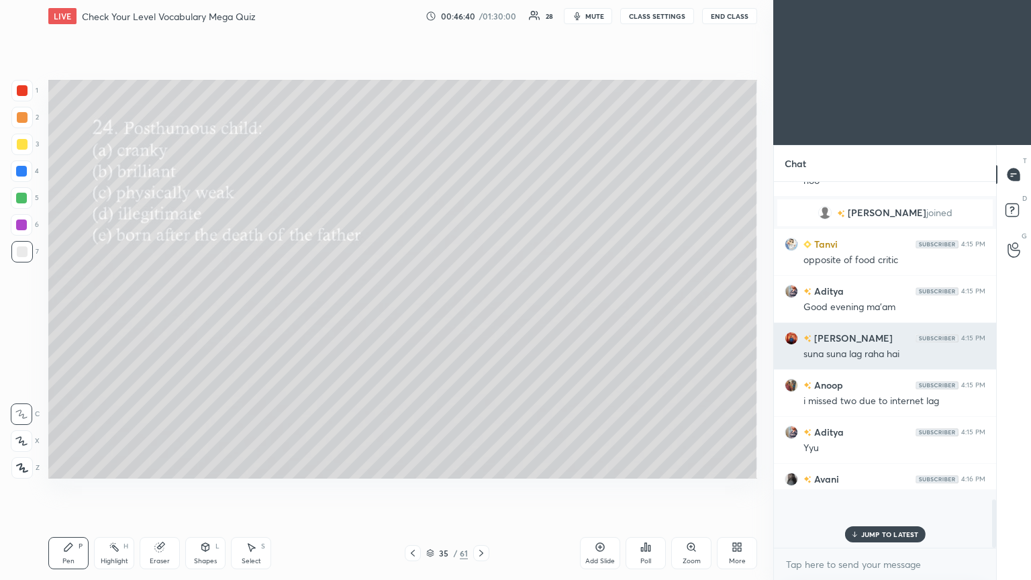
scroll to position [4, 4]
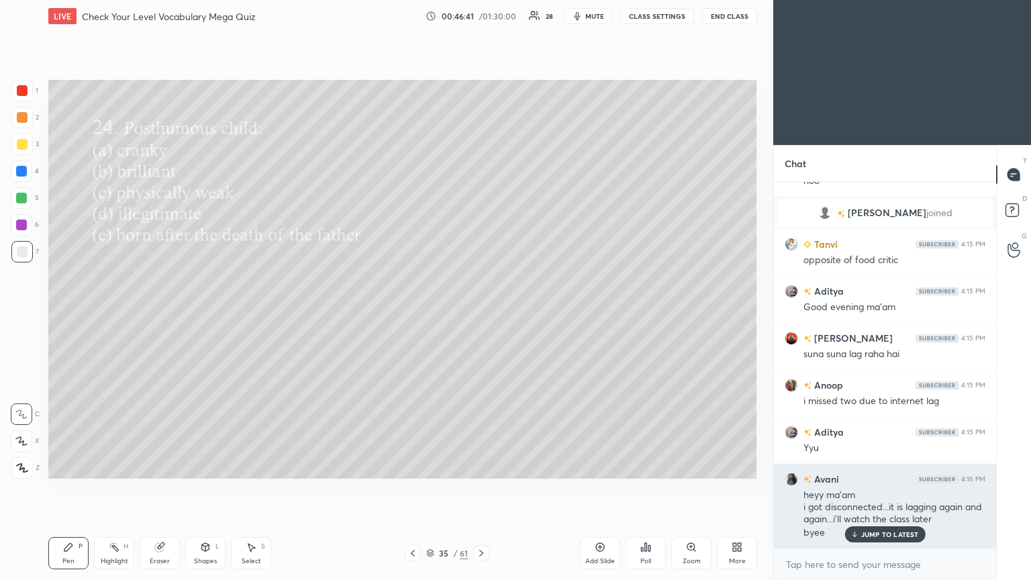
drag, startPoint x: 879, startPoint y: 536, endPoint x: 831, endPoint y: 529, distance: 48.2
click at [481, 315] on p "JUMP TO LATEST" at bounding box center [890, 534] width 58 height 8
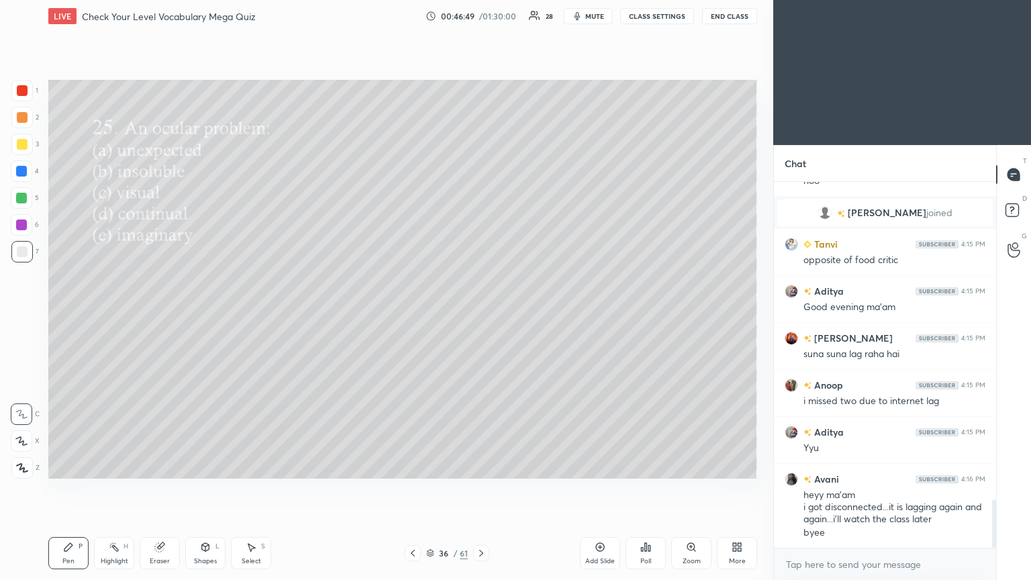
click at [481, 315] on div "Poll" at bounding box center [646, 553] width 40 height 32
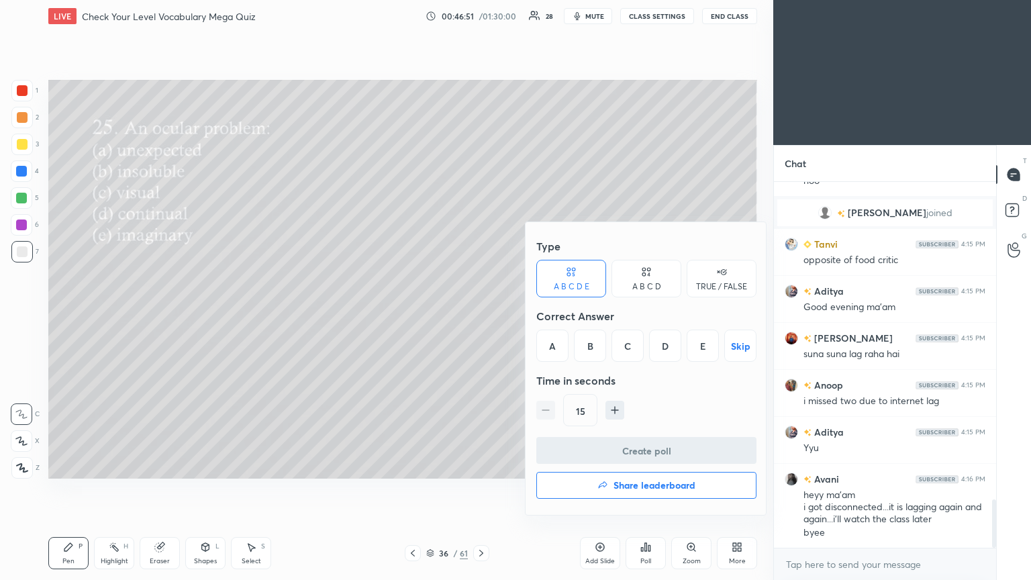
click at [481, 315] on div "C" at bounding box center [628, 346] width 32 height 32
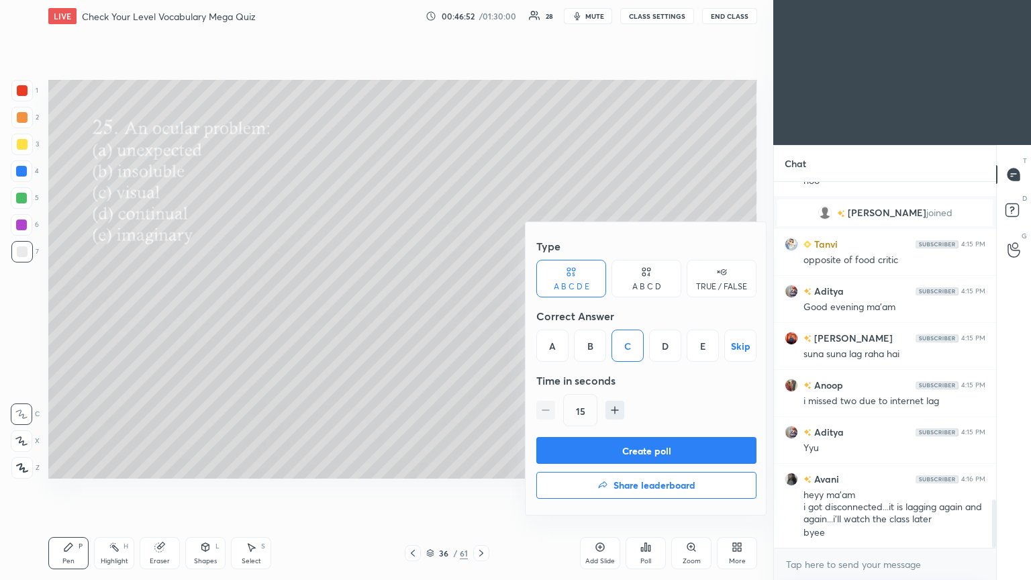
click at [481, 315] on button "Create poll" at bounding box center [646, 450] width 220 height 27
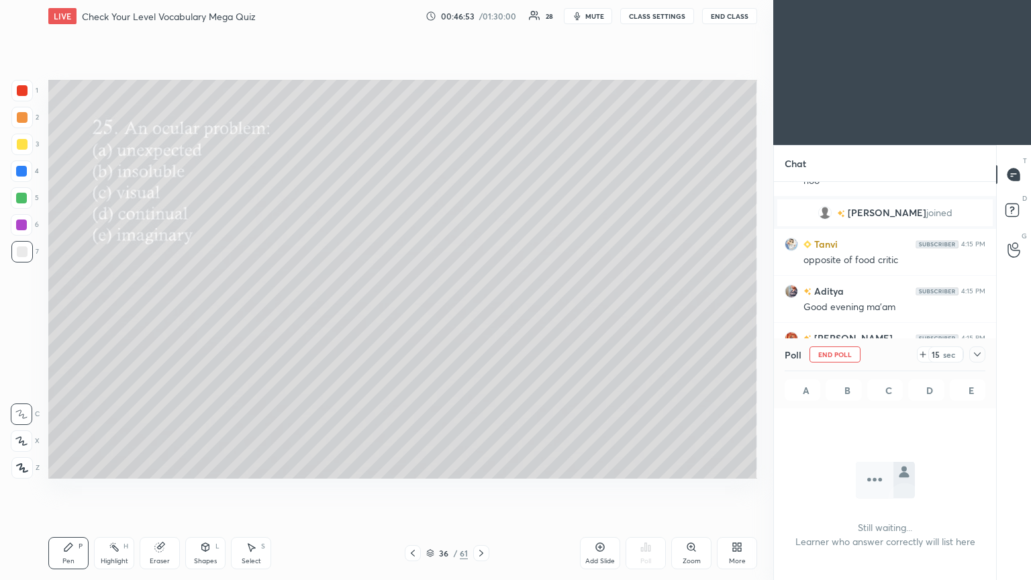
scroll to position [3, 4]
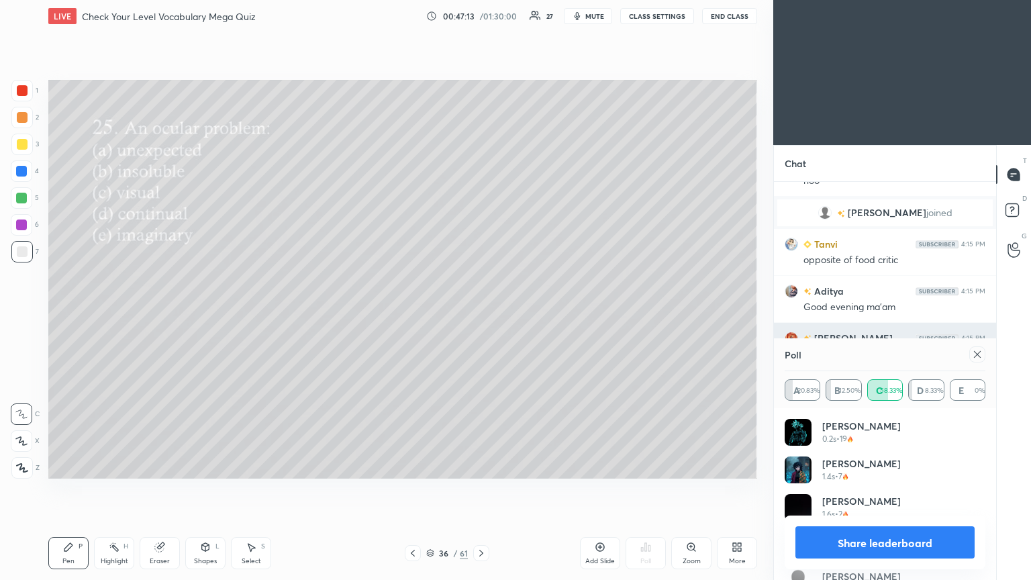
drag, startPoint x: 977, startPoint y: 349, endPoint x: 916, endPoint y: 366, distance: 62.7
click at [481, 315] on icon at bounding box center [977, 354] width 11 height 11
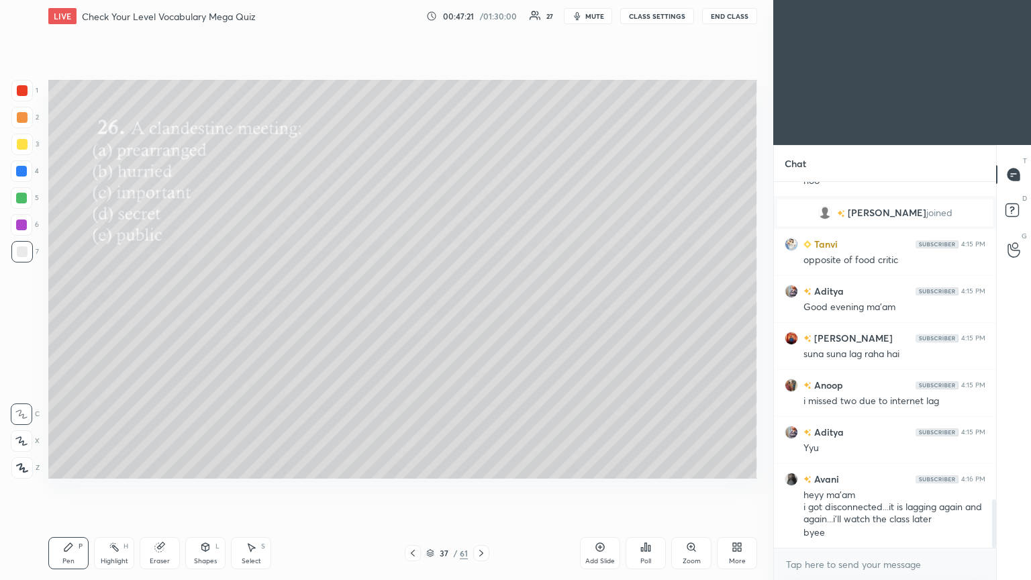
click at [481, 315] on div "Poll" at bounding box center [646, 553] width 40 height 32
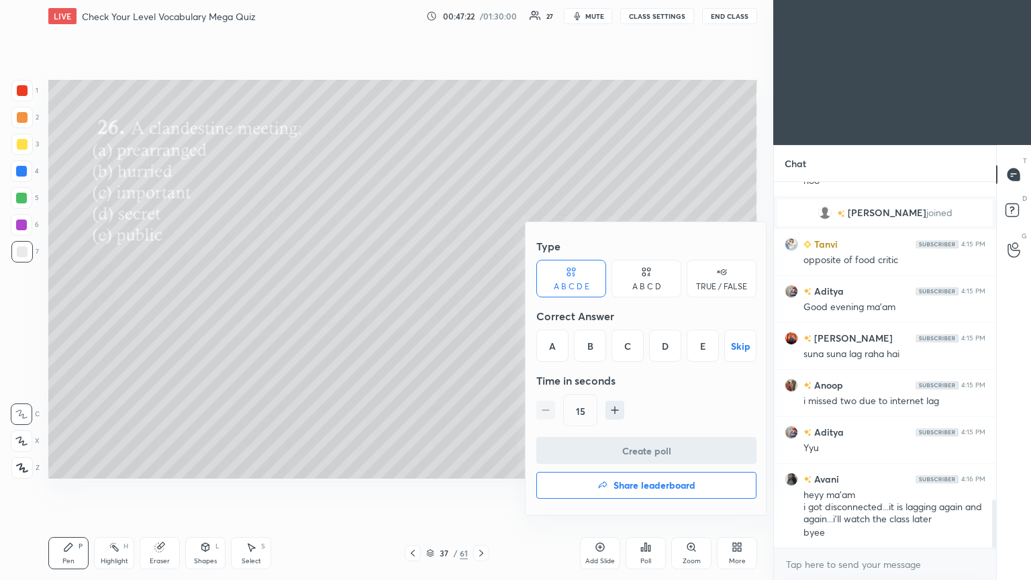
drag, startPoint x: 664, startPoint y: 346, endPoint x: 652, endPoint y: 395, distance: 51.0
click at [481, 315] on div "D" at bounding box center [665, 346] width 32 height 32
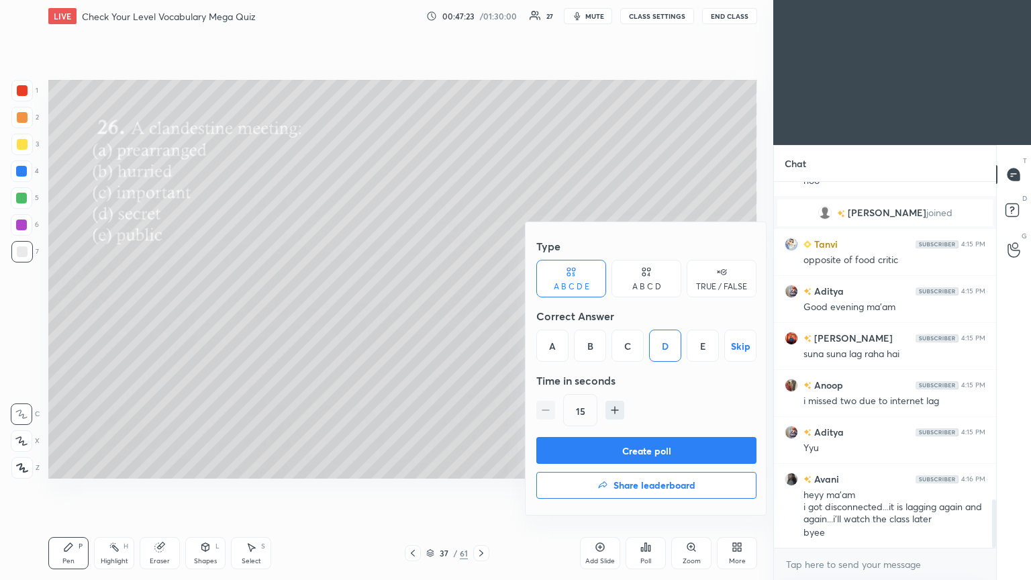
drag, startPoint x: 636, startPoint y: 440, endPoint x: 621, endPoint y: 451, distance: 18.8
click at [481, 315] on button "Create poll" at bounding box center [646, 450] width 220 height 27
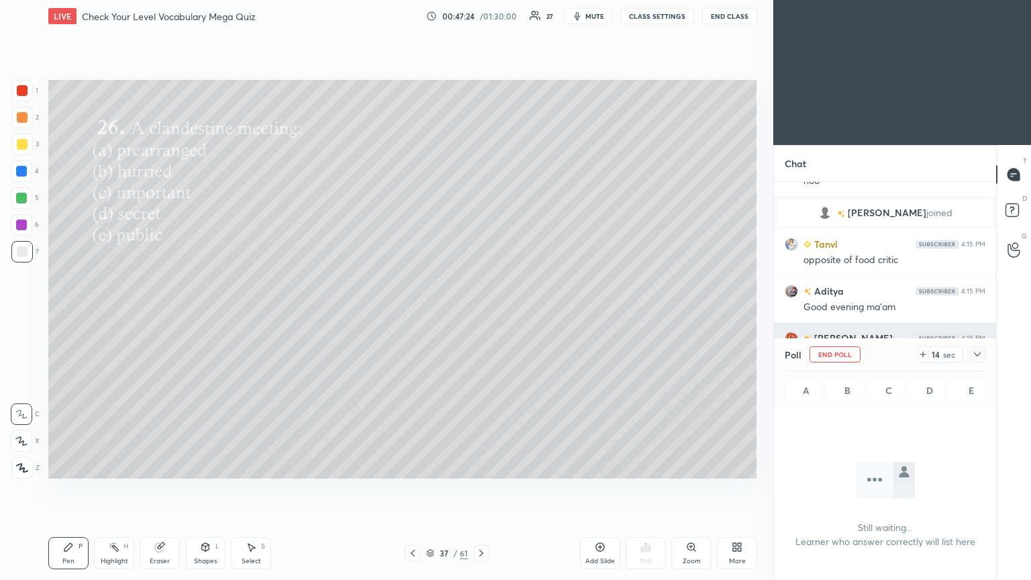
drag, startPoint x: 975, startPoint y: 352, endPoint x: 934, endPoint y: 368, distance: 43.1
click at [481, 315] on icon at bounding box center [977, 354] width 11 height 11
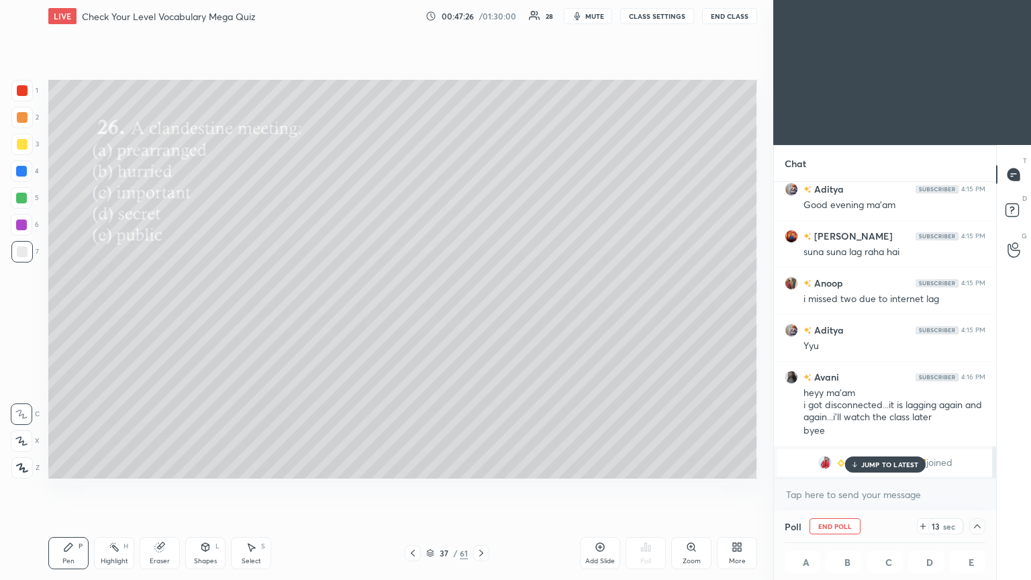
drag, startPoint x: 873, startPoint y: 463, endPoint x: 866, endPoint y: 463, distance: 7.4
click at [481, 315] on p "JUMP TO LATEST" at bounding box center [890, 464] width 58 height 8
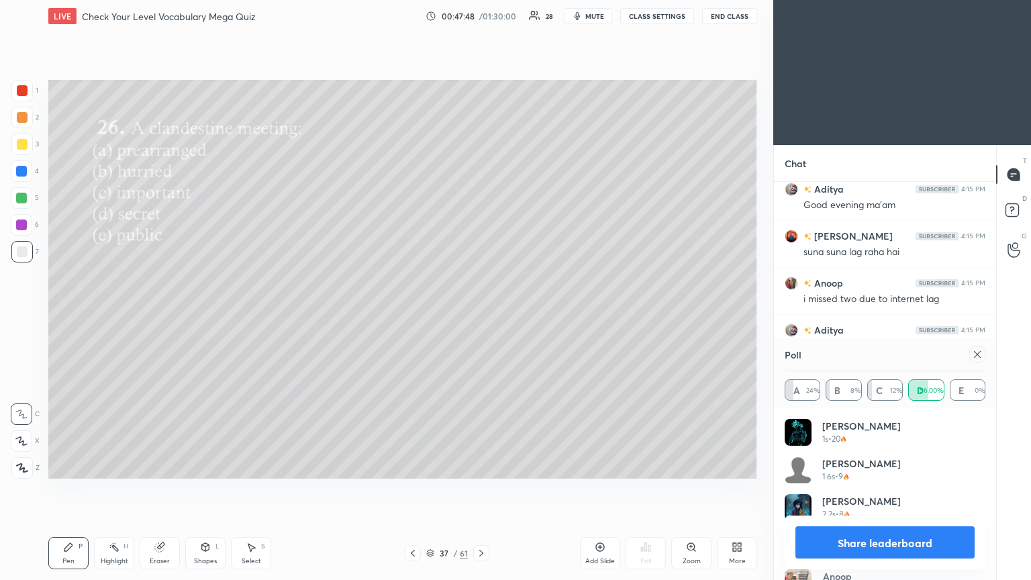
click at [481, 315] on icon at bounding box center [977, 354] width 11 height 11
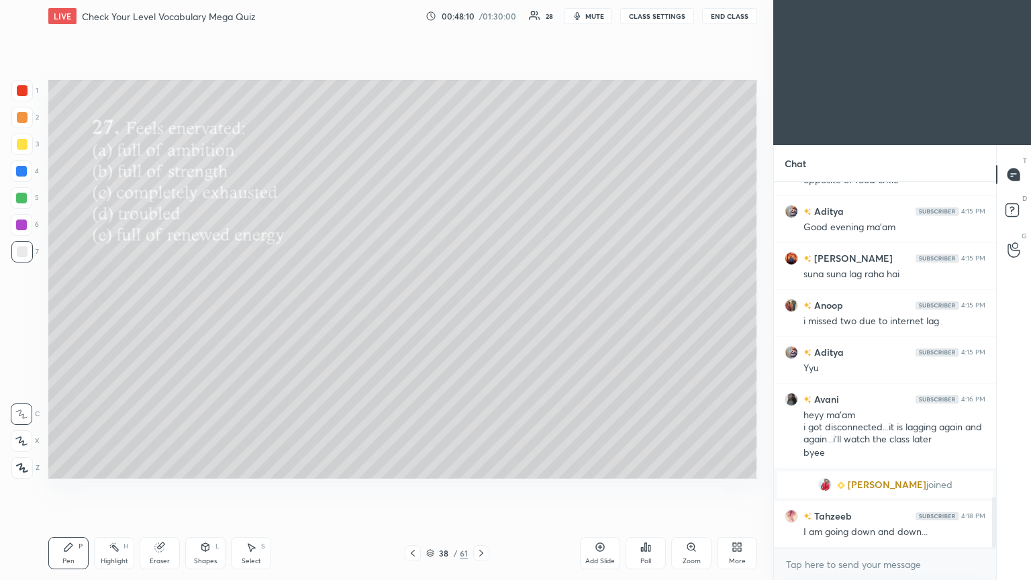
click at [481, 315] on div "Poll" at bounding box center [646, 553] width 40 height 32
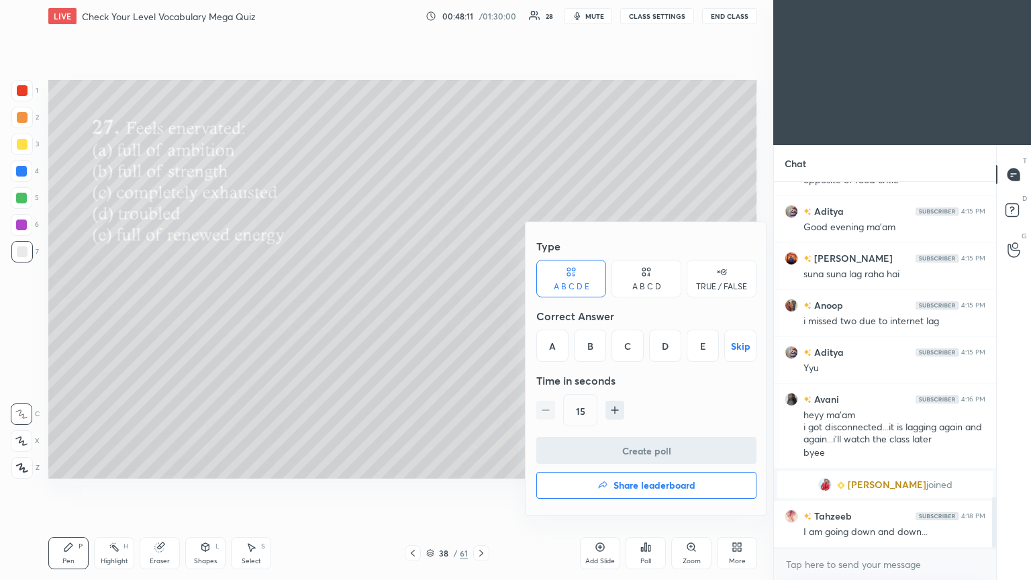
click at [481, 315] on div "C" at bounding box center [628, 346] width 32 height 32
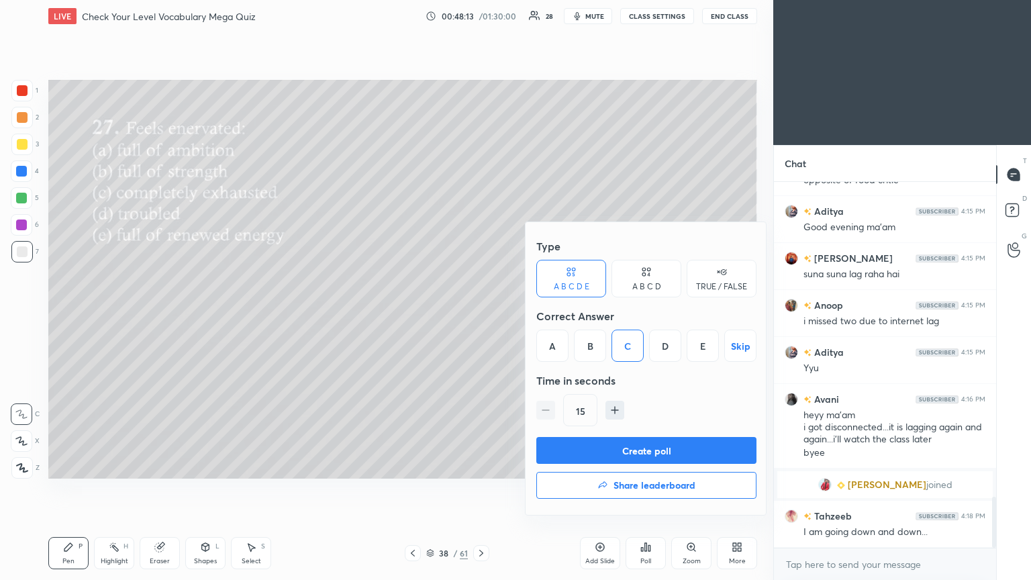
click at [481, 315] on button "Create poll" at bounding box center [646, 450] width 220 height 27
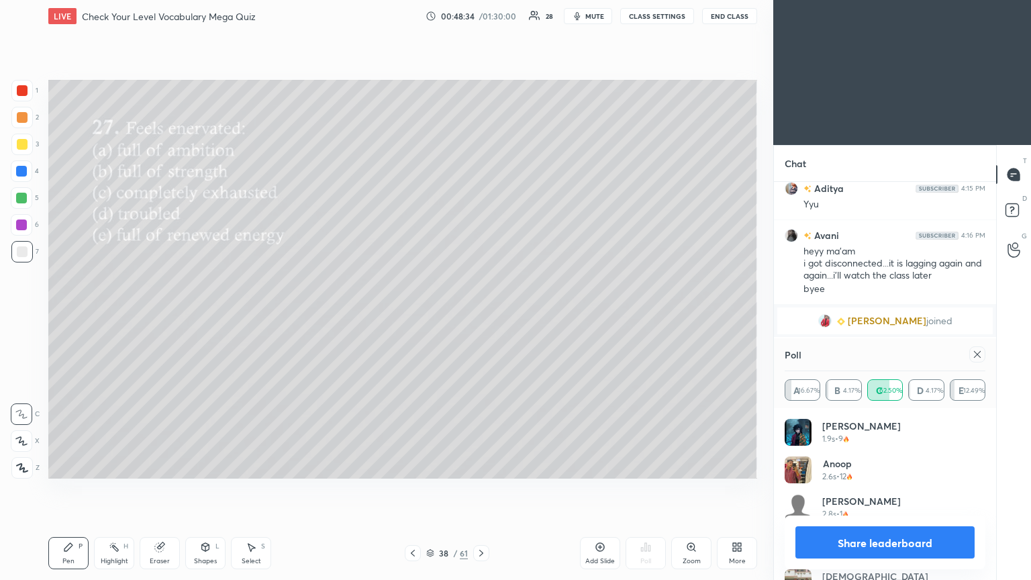
drag, startPoint x: 976, startPoint y: 352, endPoint x: 844, endPoint y: 326, distance: 134.1
click at [481, 315] on icon at bounding box center [977, 354] width 11 height 11
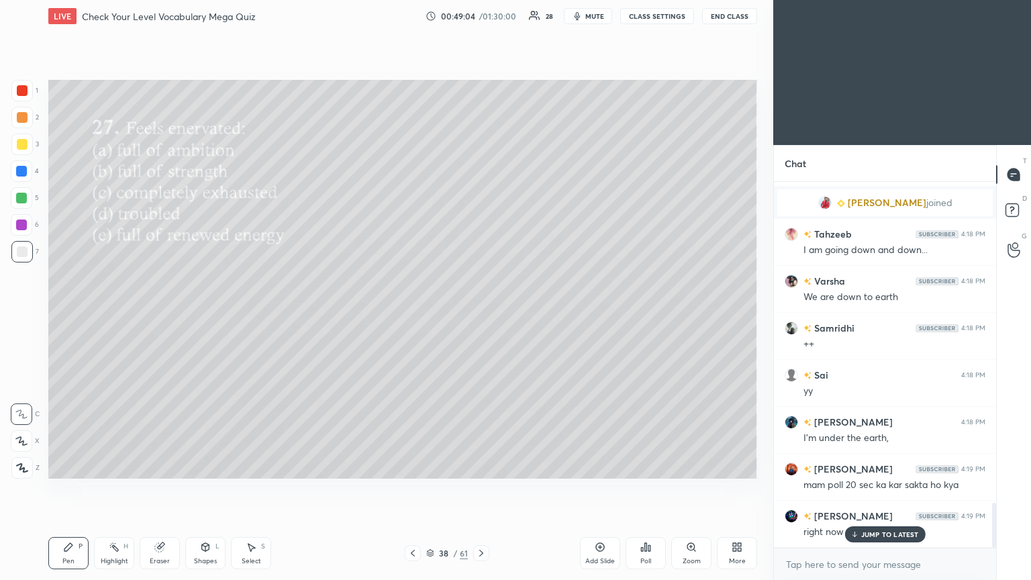
scroll to position [2594, 0]
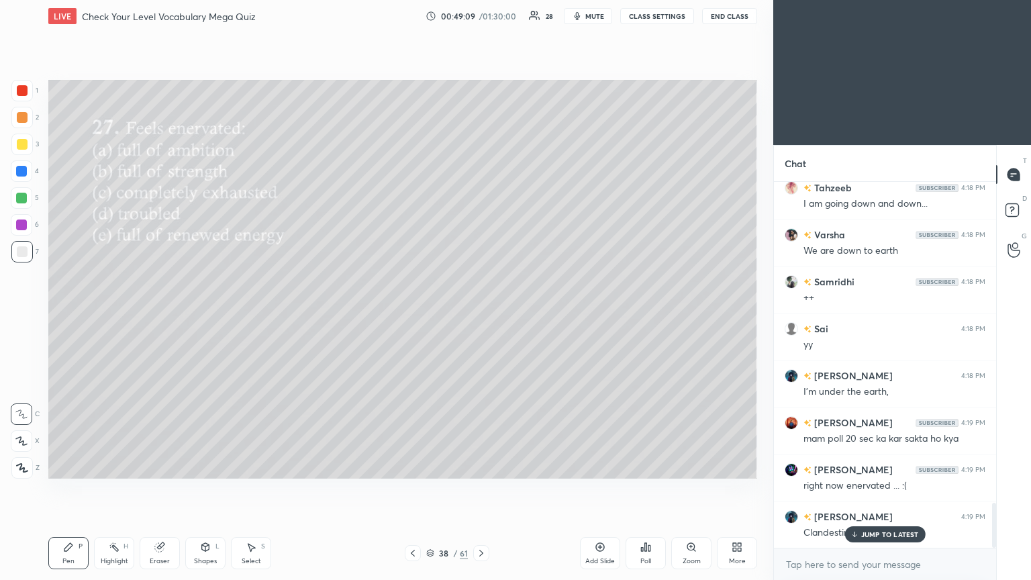
click at [481, 315] on p "JUMP TO LATEST" at bounding box center [890, 534] width 58 height 8
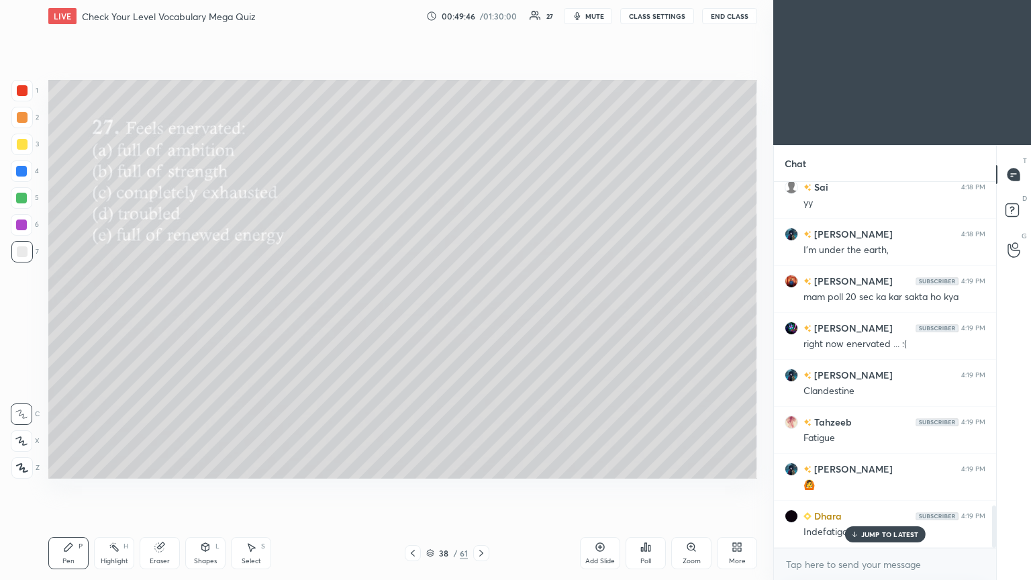
scroll to position [2782, 0]
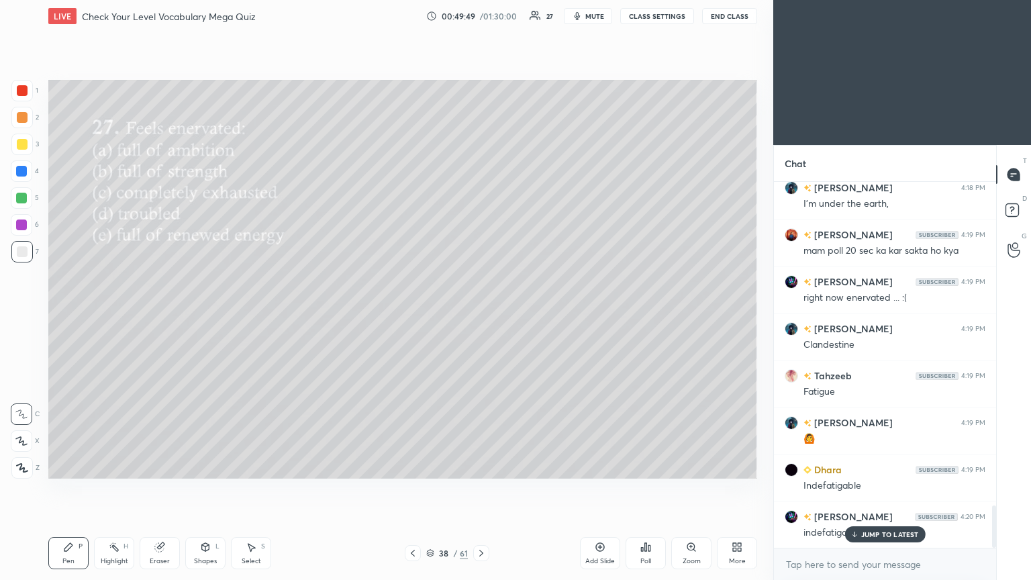
click at [481, 315] on div "JUMP TO LATEST" at bounding box center [884, 534] width 81 height 16
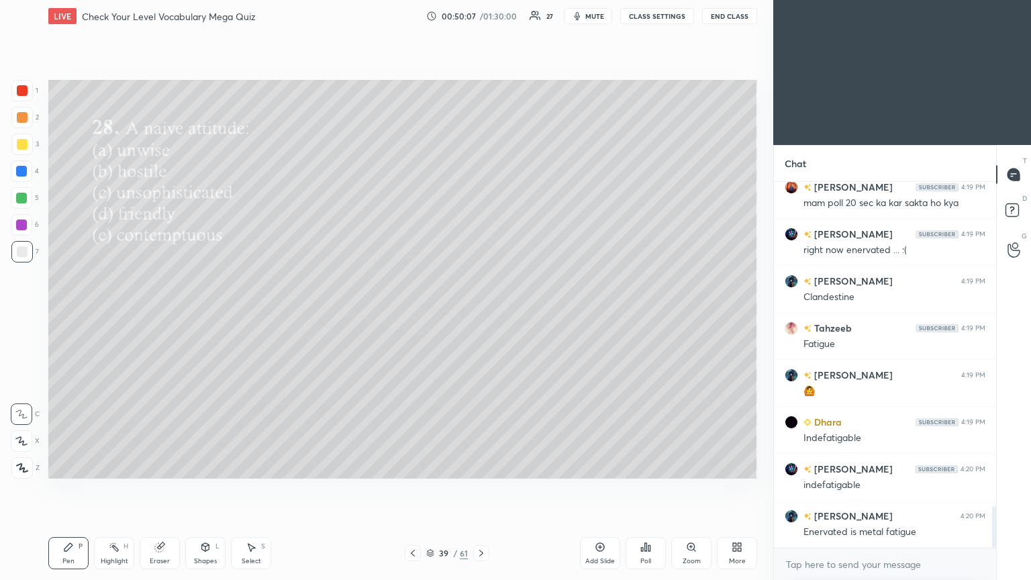
click at [481, 315] on icon at bounding box center [646, 547] width 2 height 8
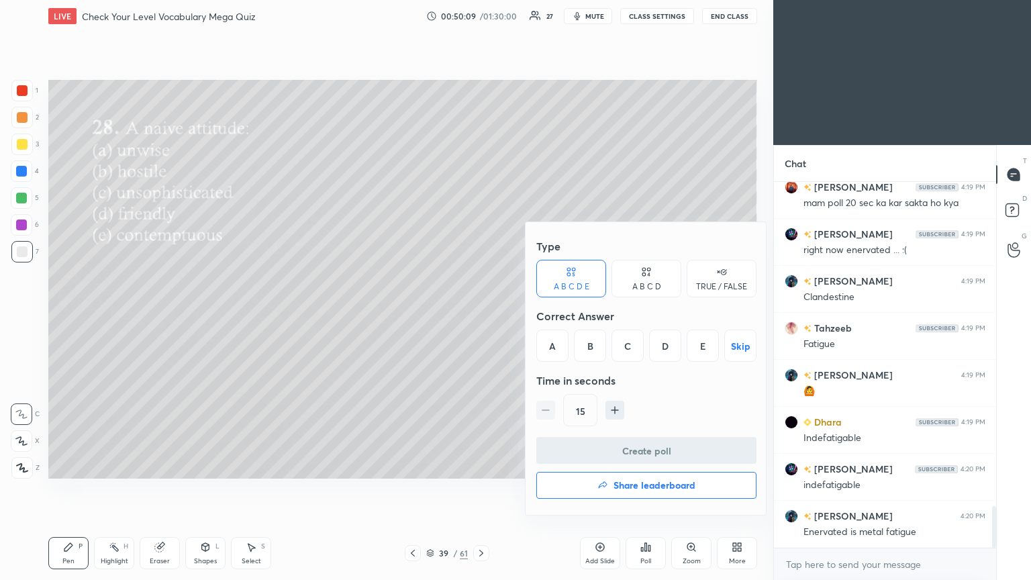
click at [383, 315] on div at bounding box center [515, 290] width 1031 height 580
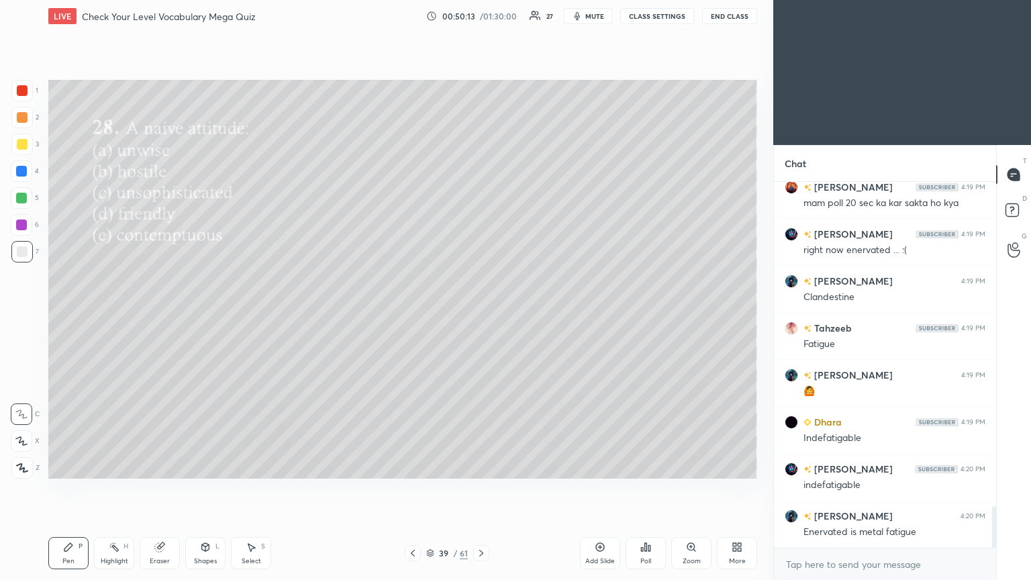
click at [481, 315] on div "Poll" at bounding box center [646, 553] width 40 height 32
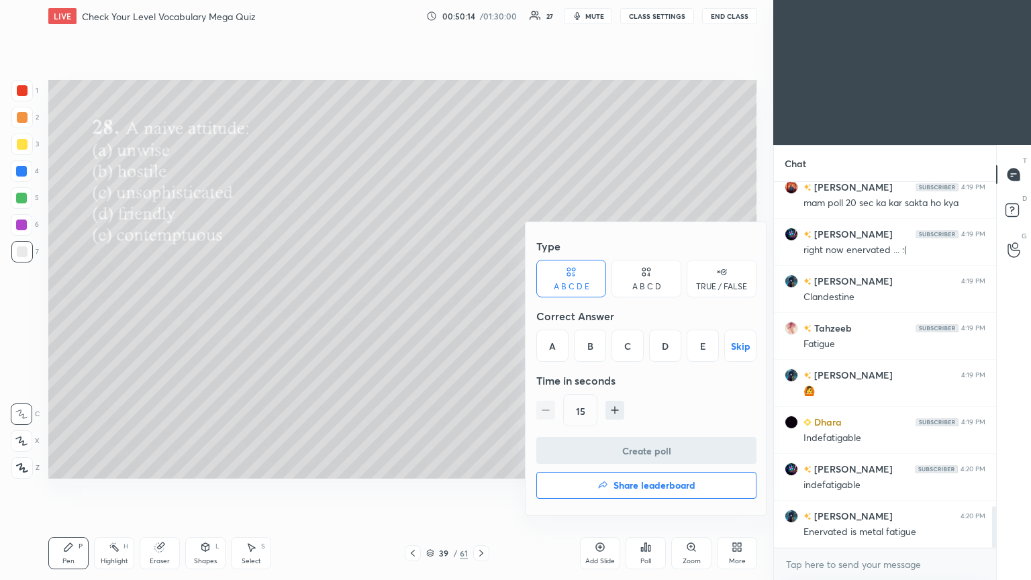
click at [481, 315] on div "C" at bounding box center [628, 346] width 32 height 32
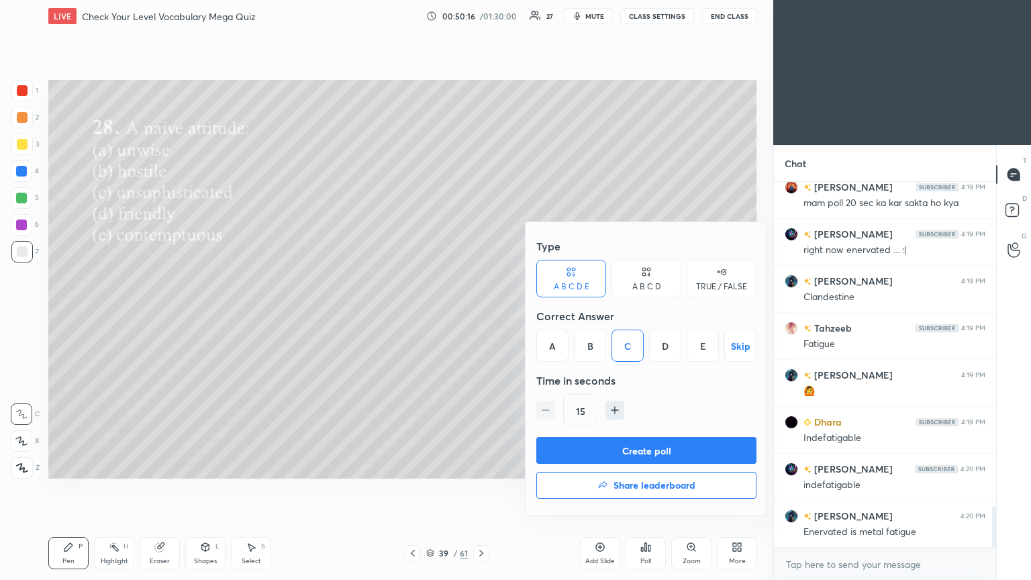
click at [481, 315] on button "Create poll" at bounding box center [646, 450] width 220 height 27
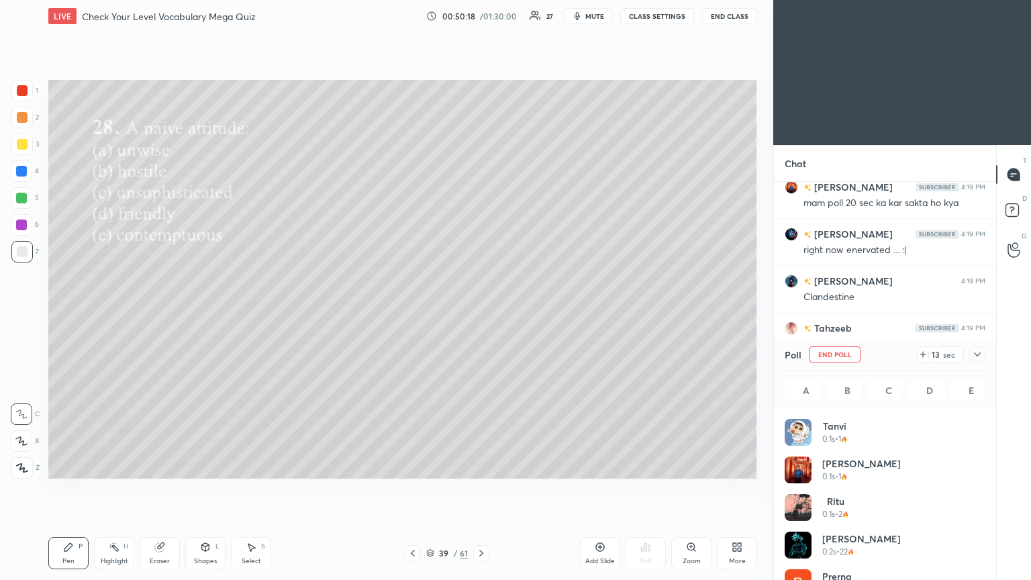
scroll to position [157, 197]
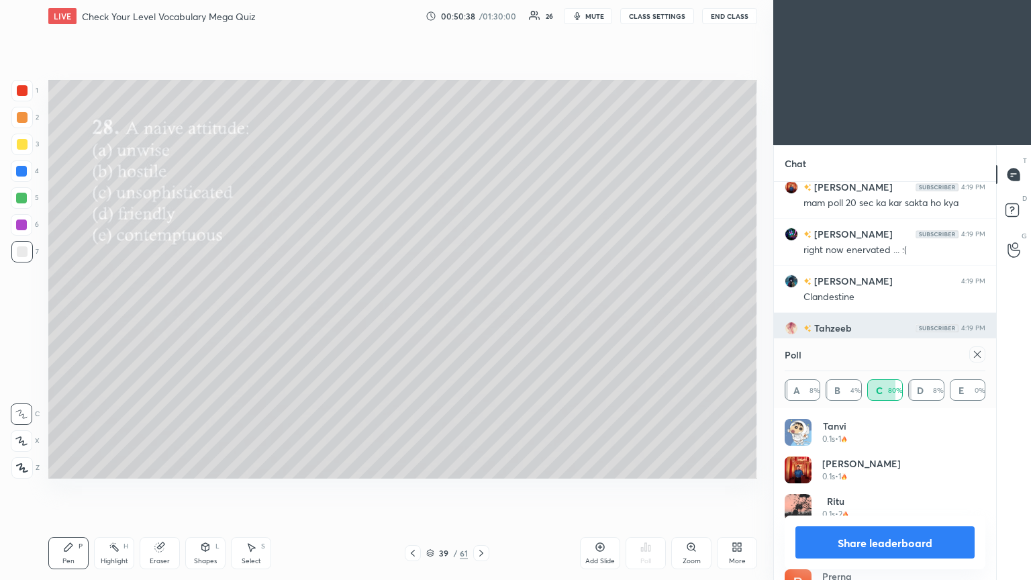
click at [481, 315] on icon at bounding box center [977, 354] width 11 height 11
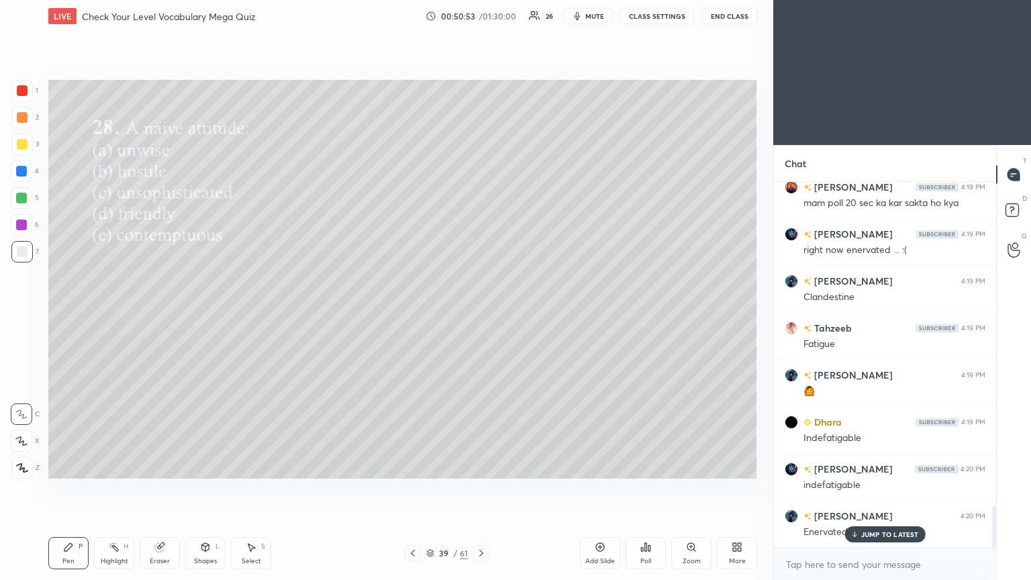
scroll to position [2876, 0]
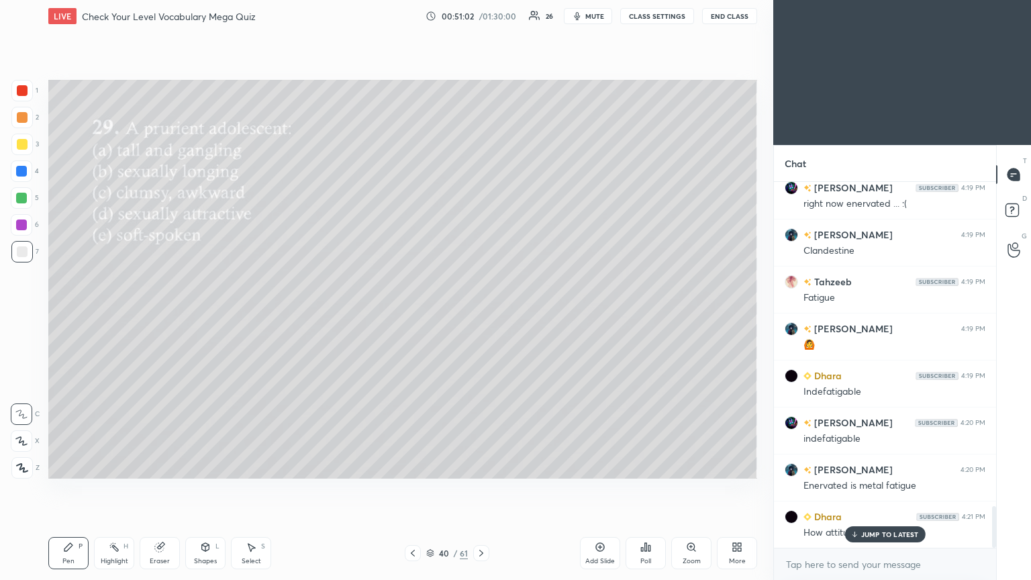
click at [481, 315] on div "JUMP TO LATEST" at bounding box center [884, 534] width 81 height 16
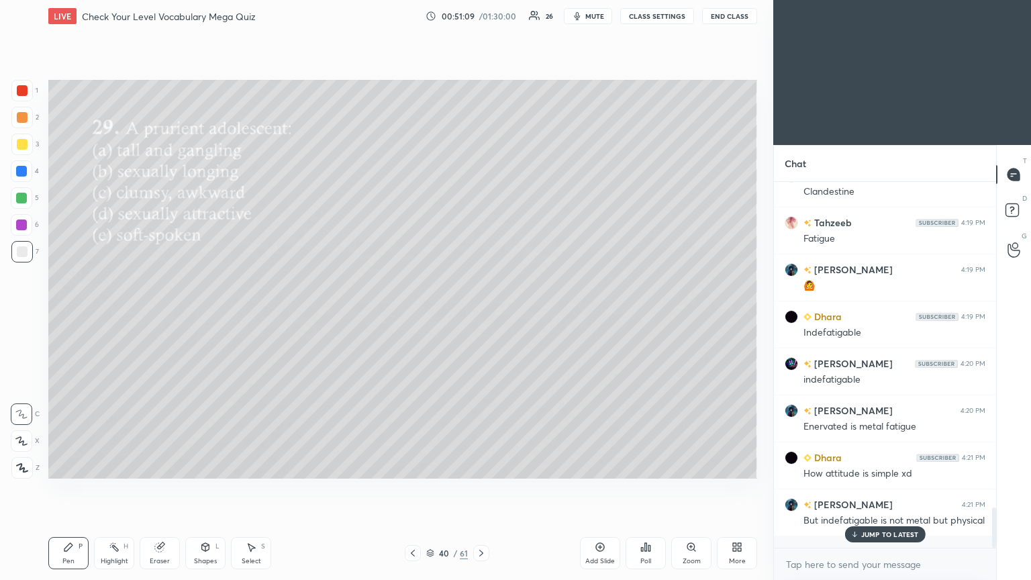
click at [481, 315] on div "Poll" at bounding box center [646, 553] width 40 height 32
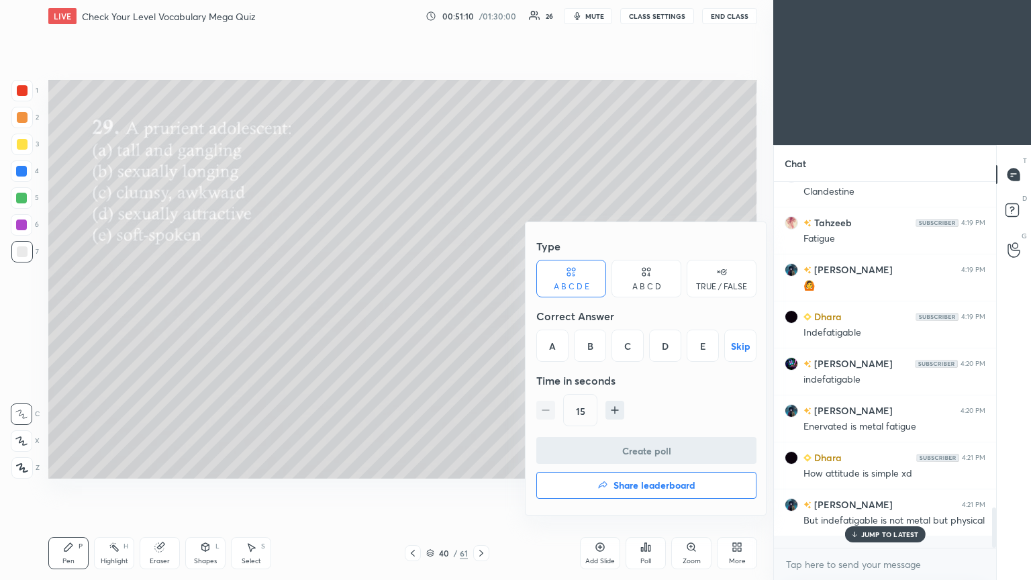
click at [481, 315] on div "B" at bounding box center [590, 346] width 32 height 32
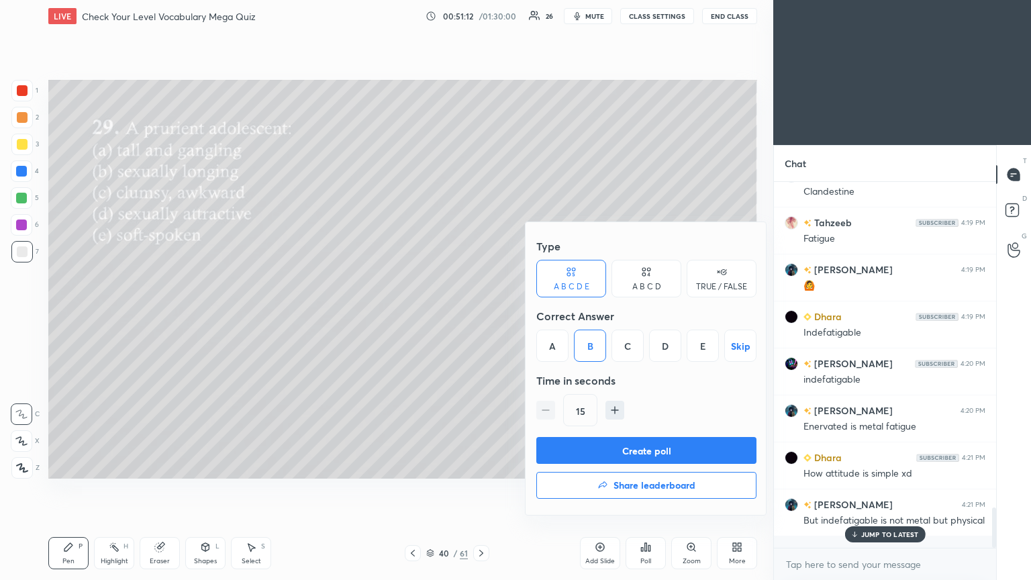
click at [481, 315] on button "Create poll" at bounding box center [646, 450] width 220 height 27
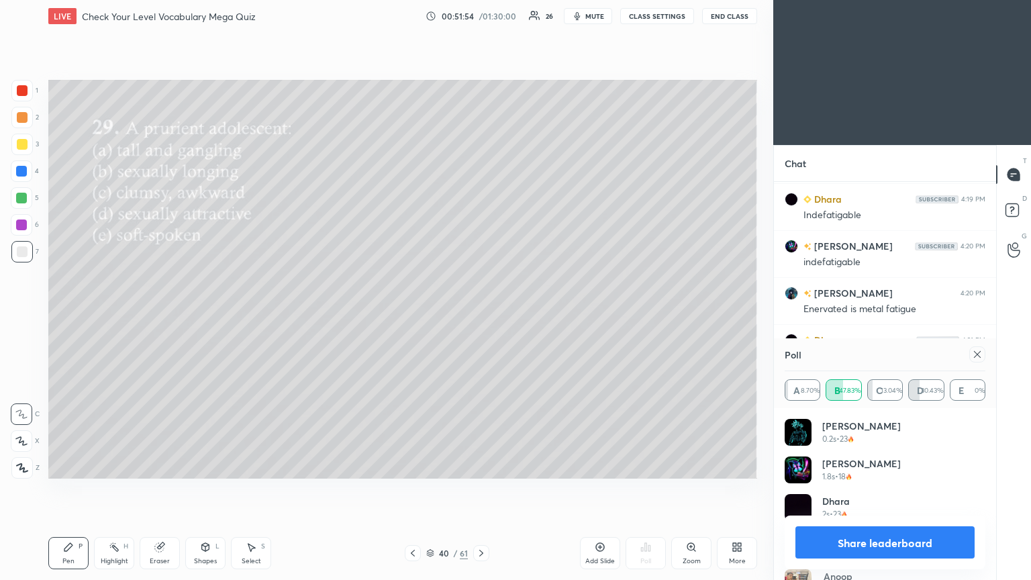
scroll to position [3099, 0]
drag, startPoint x: 973, startPoint y: 354, endPoint x: 768, endPoint y: 310, distance: 209.3
click at [481, 315] on div at bounding box center [974, 354] width 21 height 16
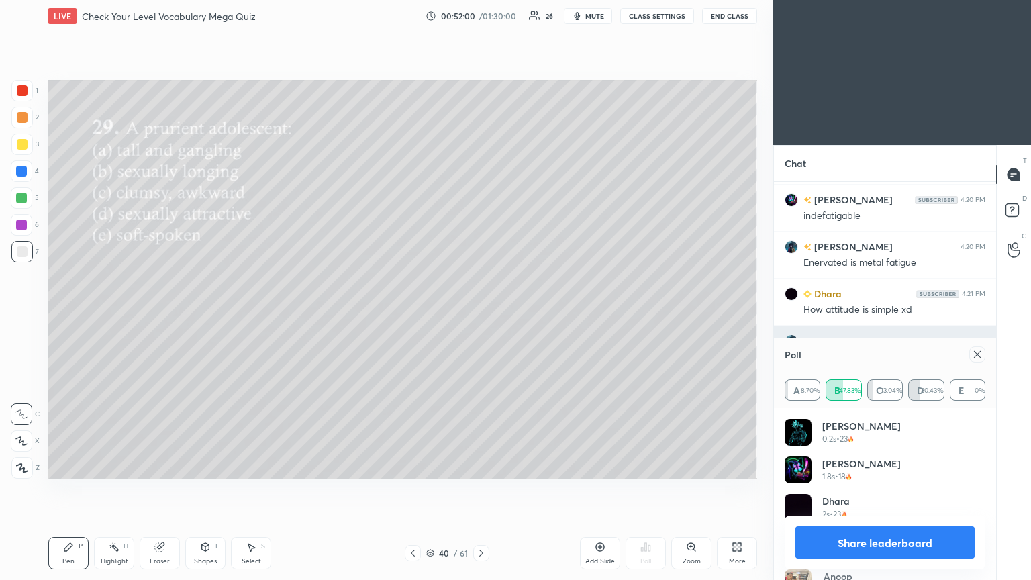
drag, startPoint x: 977, startPoint y: 355, endPoint x: 963, endPoint y: 348, distance: 15.6
click at [481, 315] on icon at bounding box center [977, 354] width 11 height 11
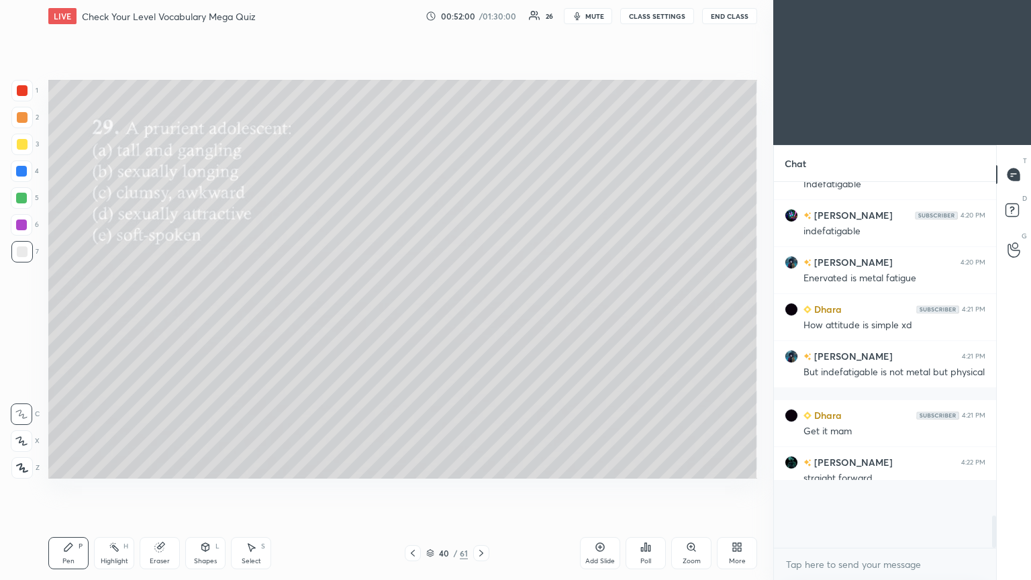
scroll to position [350, 218]
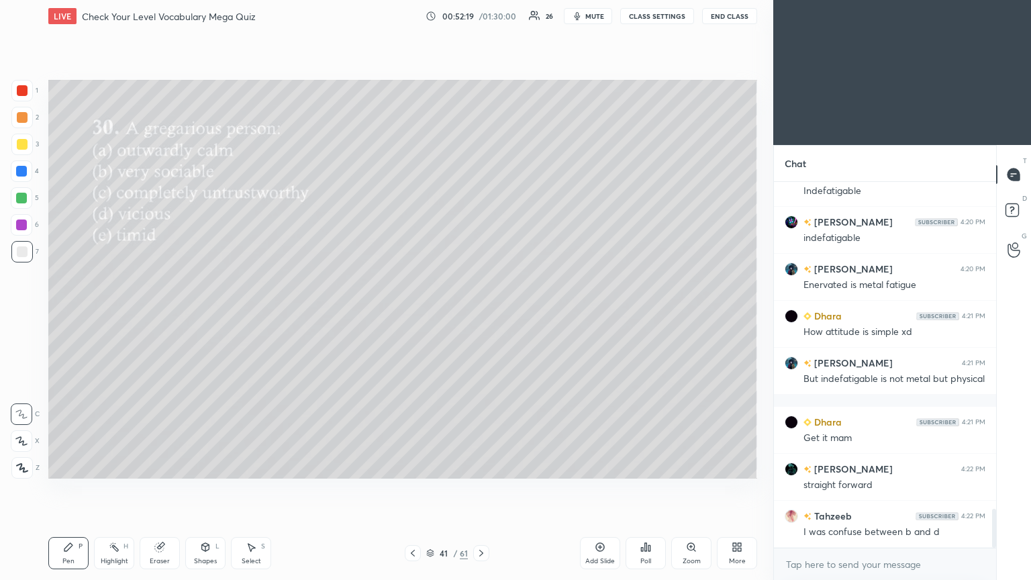
click at [481, 315] on div "Poll" at bounding box center [646, 553] width 40 height 32
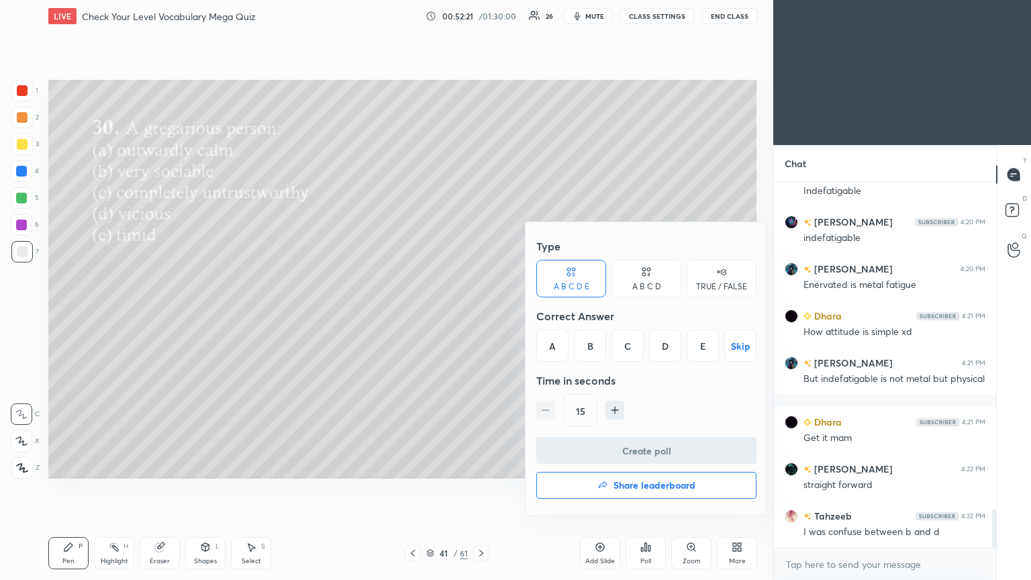
click at [481, 315] on div "B" at bounding box center [590, 346] width 32 height 32
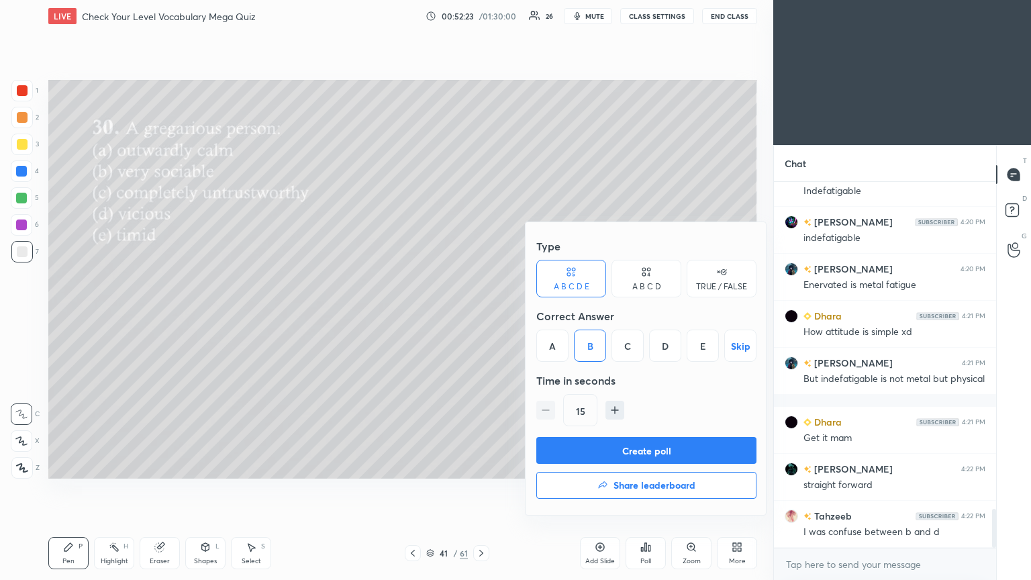
click at [481, 315] on button "Create poll" at bounding box center [646, 450] width 220 height 27
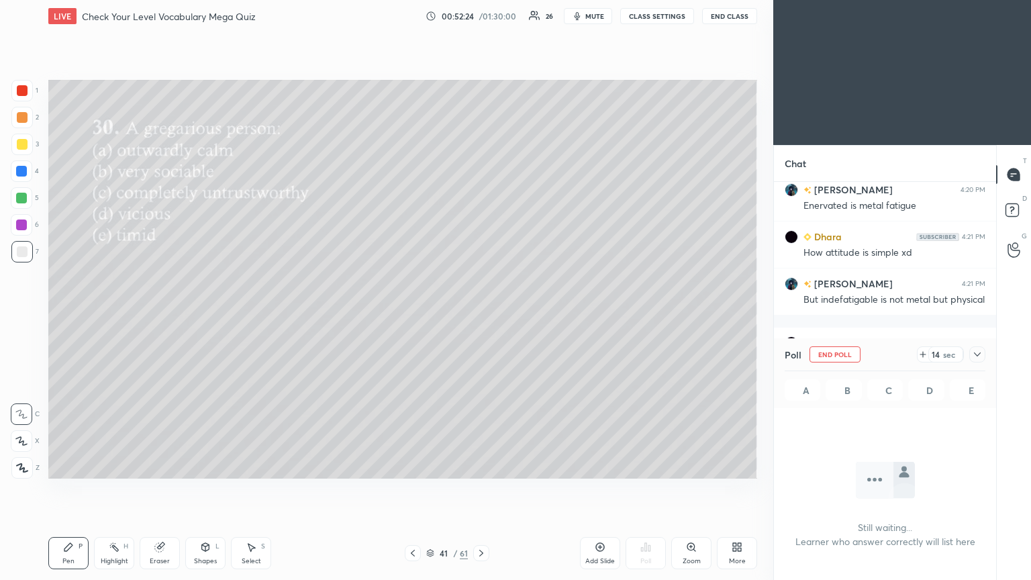
scroll to position [4, 4]
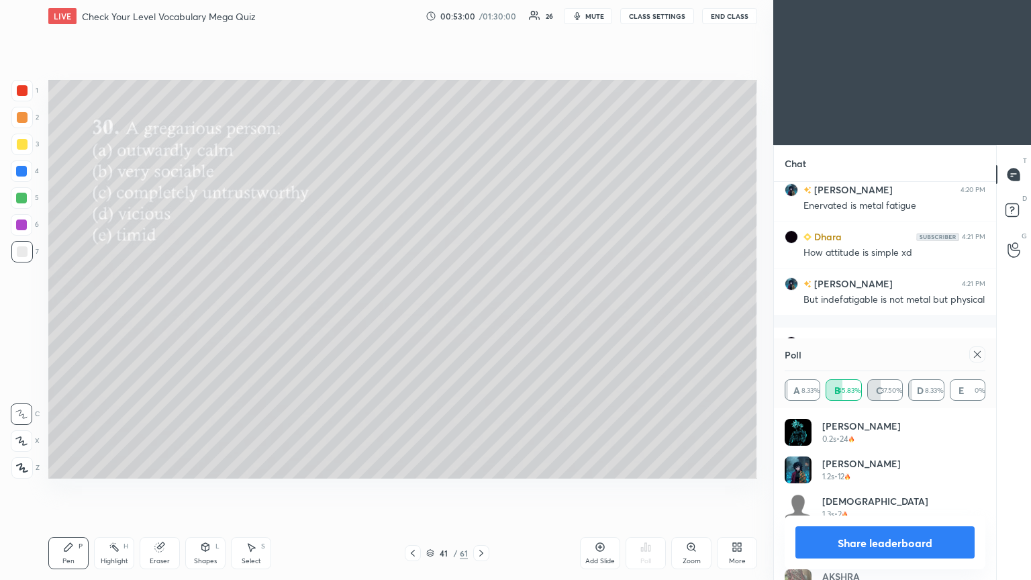
click at [481, 315] on icon at bounding box center [977, 354] width 11 height 11
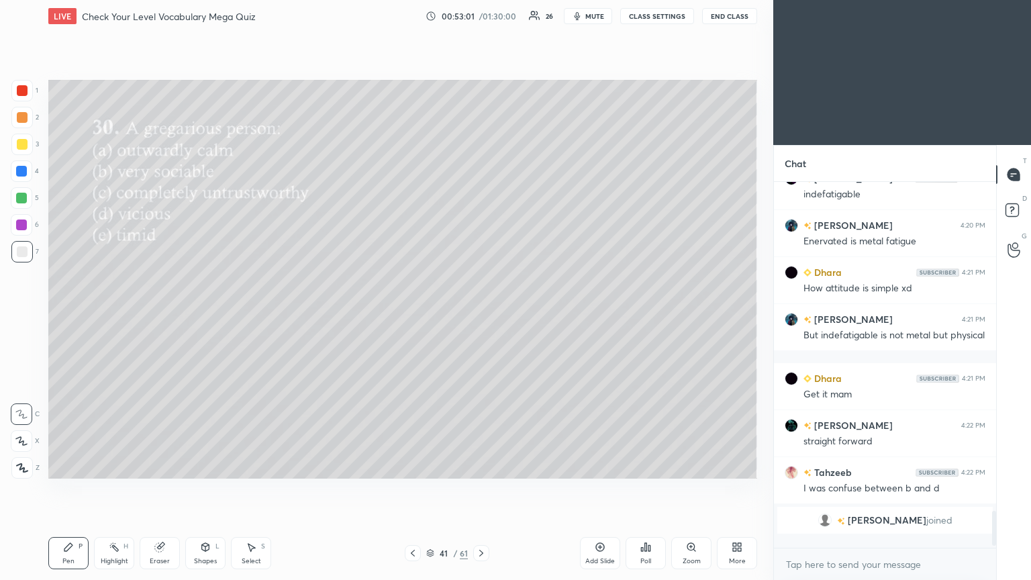
scroll to position [243, 218]
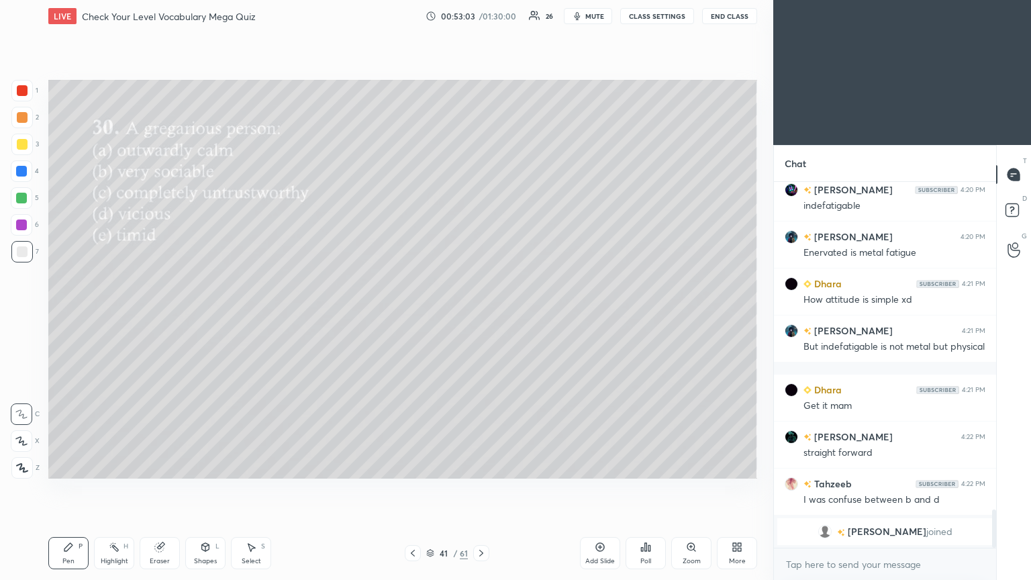
click at [481, 315] on div "Poll" at bounding box center [646, 553] width 40 height 32
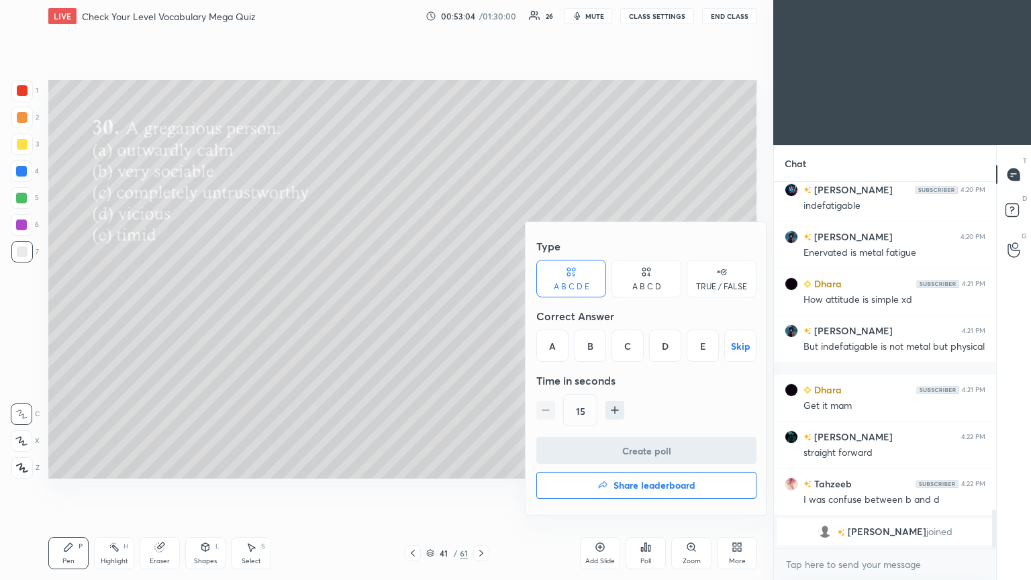
drag, startPoint x: 585, startPoint y: 491, endPoint x: 534, endPoint y: 499, distance: 50.9
click at [481, 315] on button "Share leaderboard" at bounding box center [646, 485] width 220 height 27
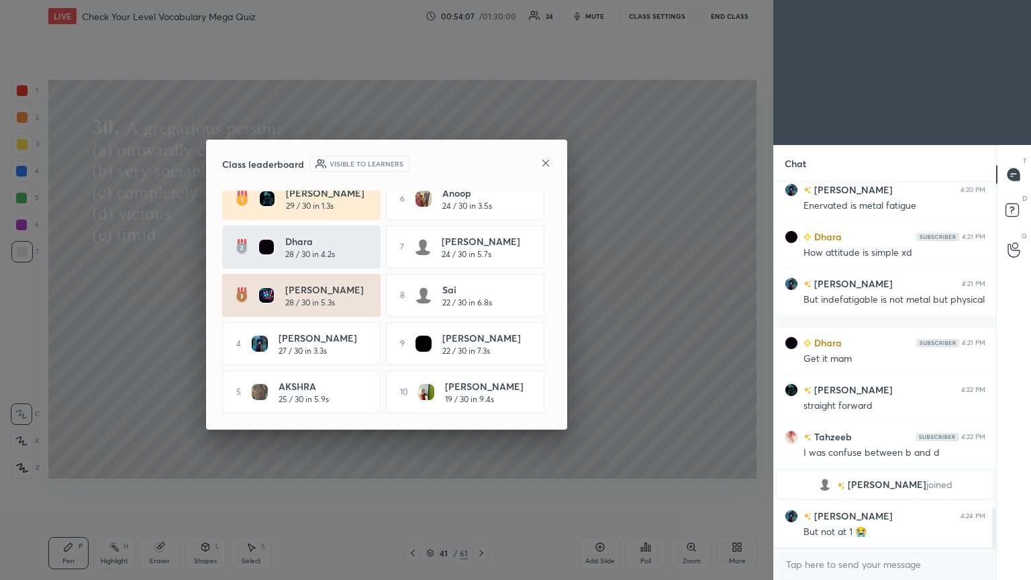
scroll to position [2966, 0]
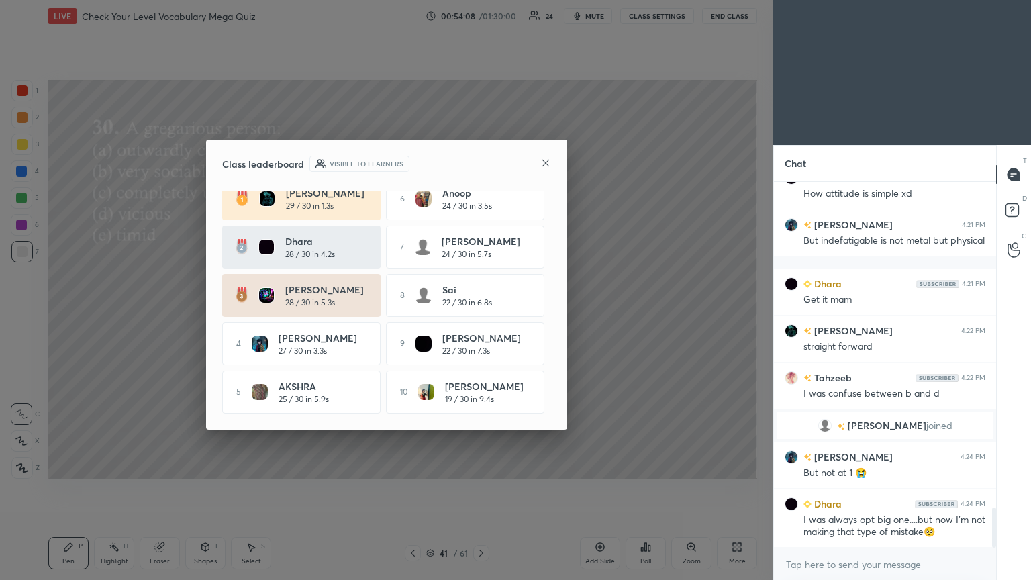
click at [481, 158] on icon at bounding box center [545, 163] width 11 height 11
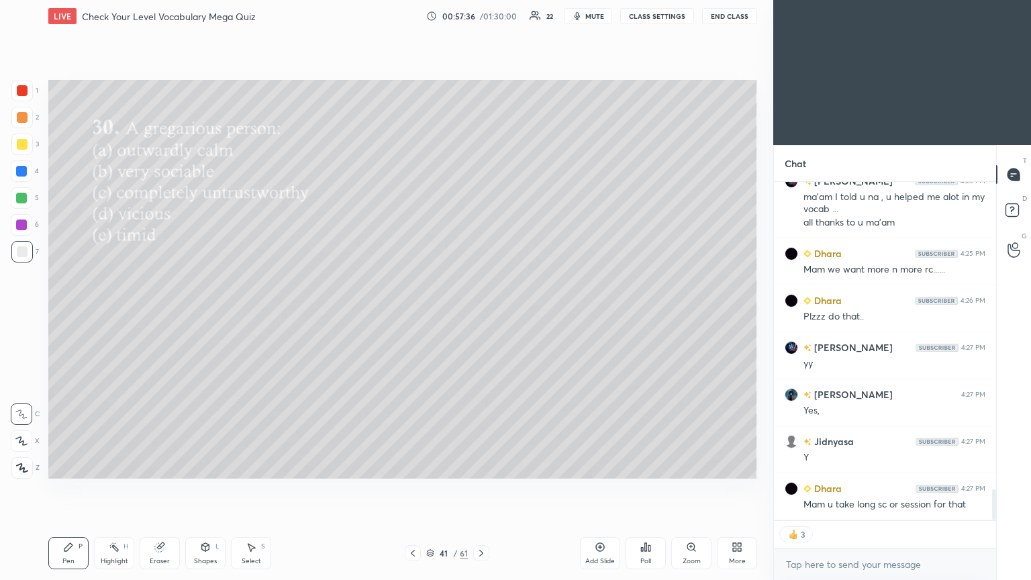
scroll to position [3362, 0]
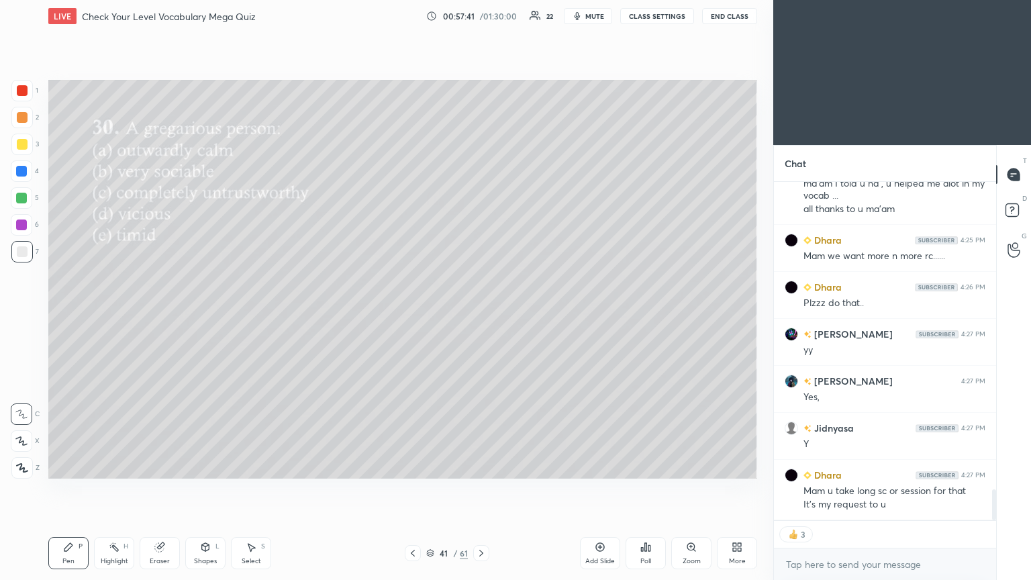
type textarea "x"
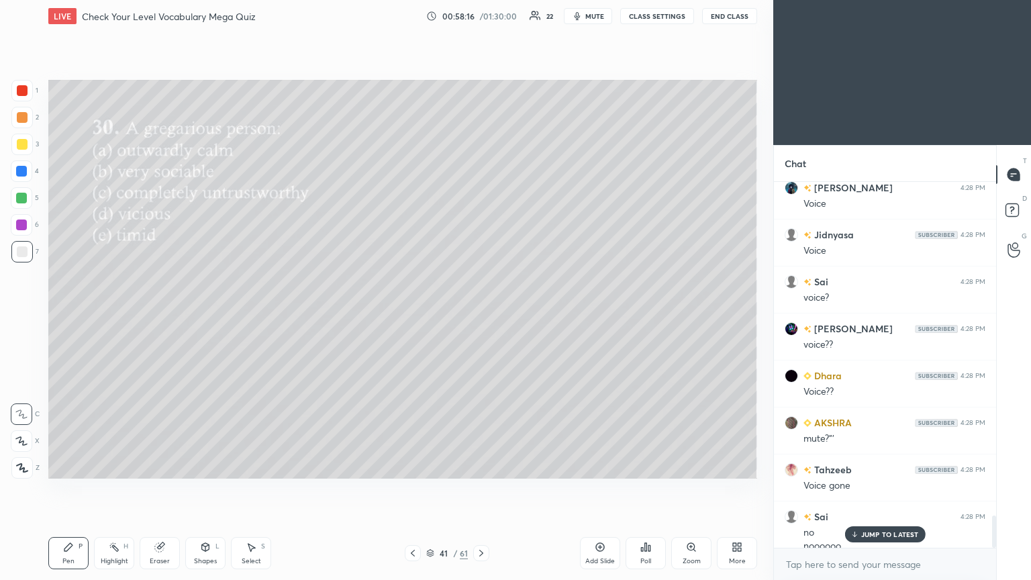
scroll to position [3770, 0]
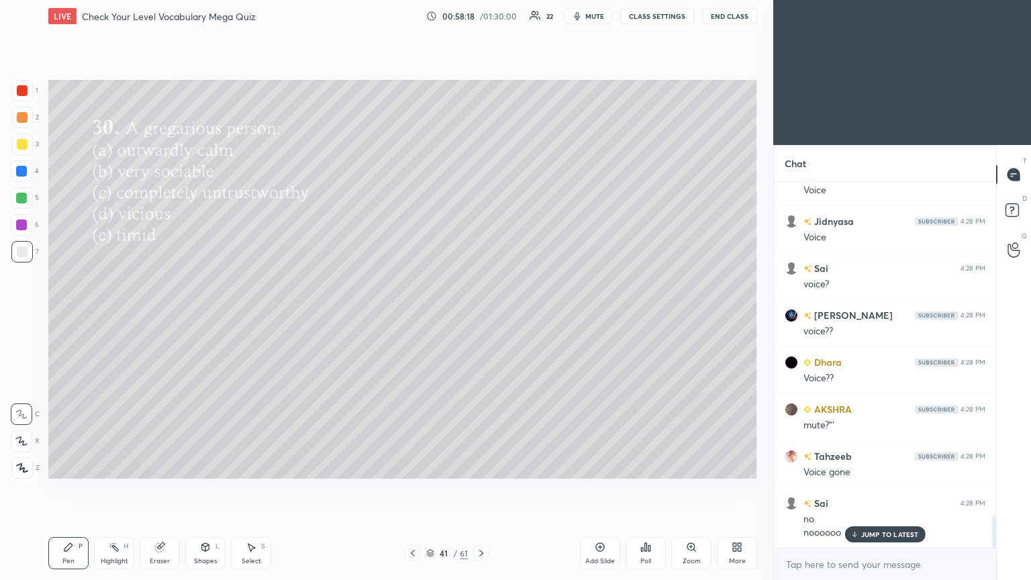
click at [481, 17] on button "CLASS SETTINGS" at bounding box center [657, 16] width 74 height 16
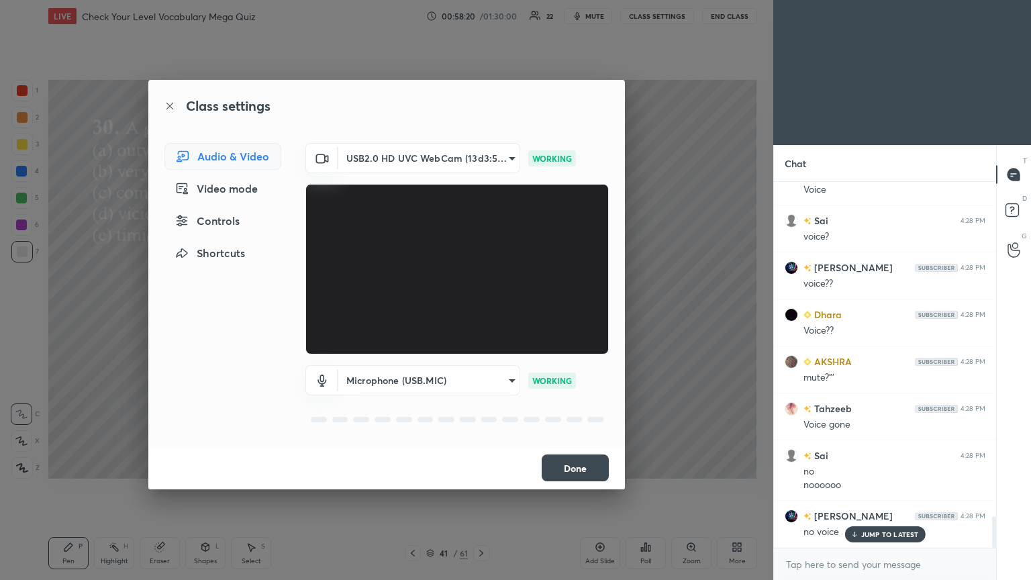
scroll to position [3864, 0]
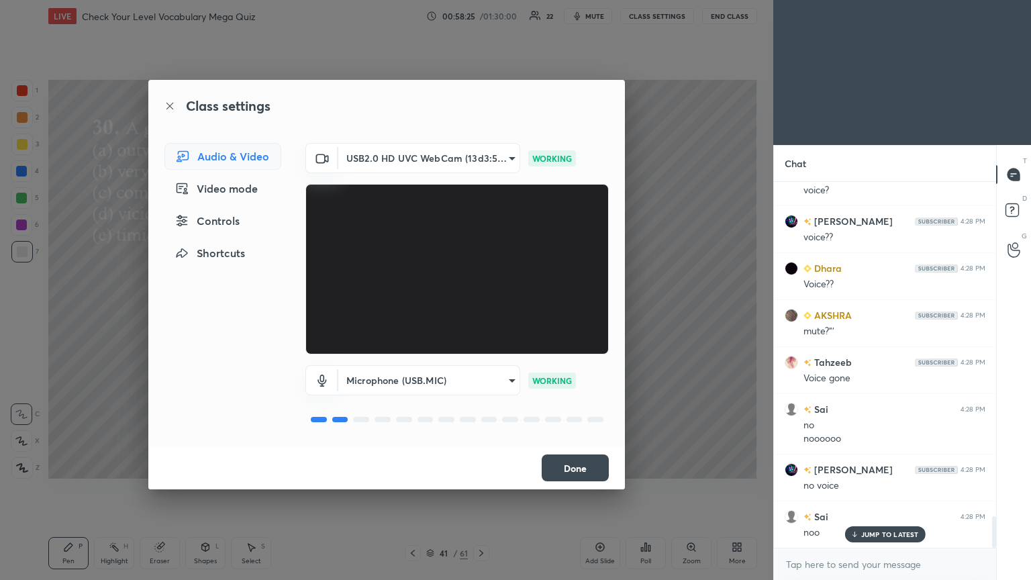
click at [481, 315] on button "Done" at bounding box center [575, 467] width 67 height 27
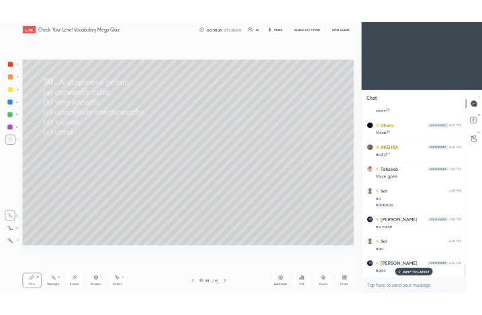
scroll to position [3958, 0]
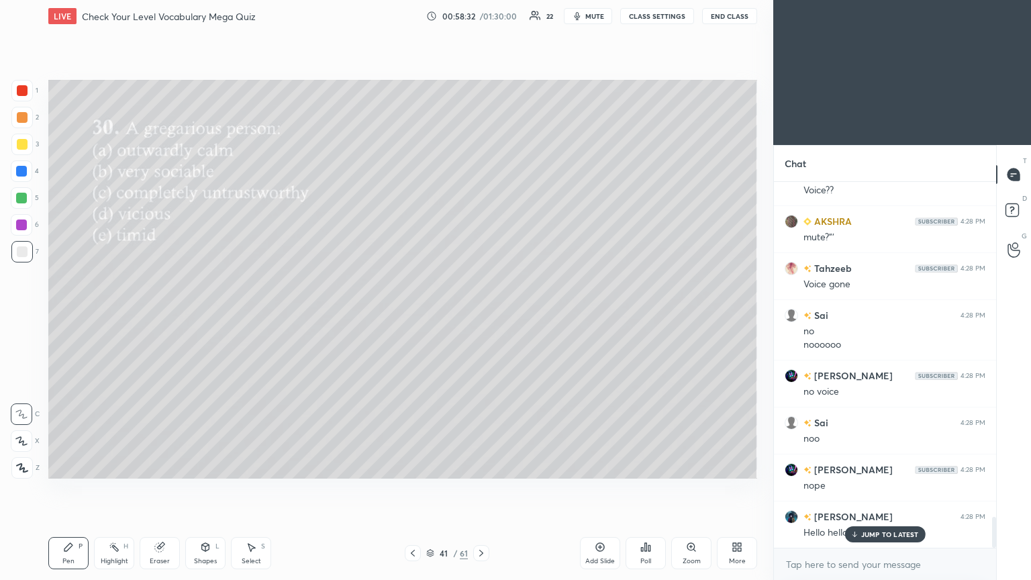
click at [481, 315] on p "JUMP TO LATEST" at bounding box center [890, 534] width 58 height 8
click at [481, 315] on div "More" at bounding box center [737, 561] width 17 height 7
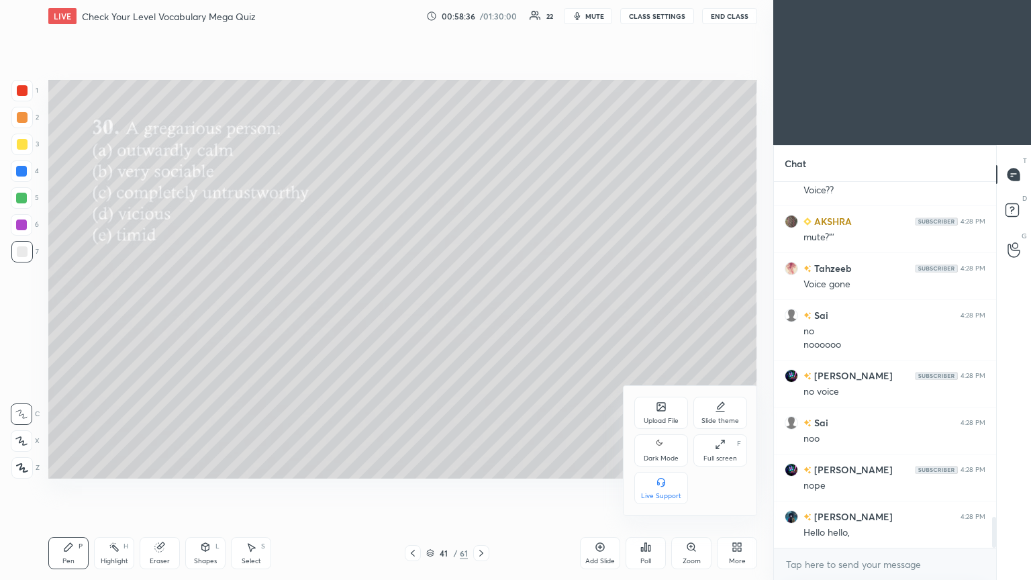
click at [481, 315] on div "Full screen" at bounding box center [720, 458] width 34 height 7
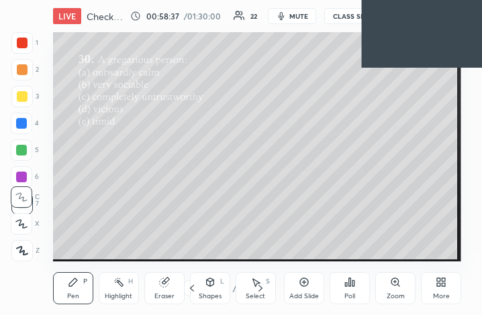
scroll to position [230, 428]
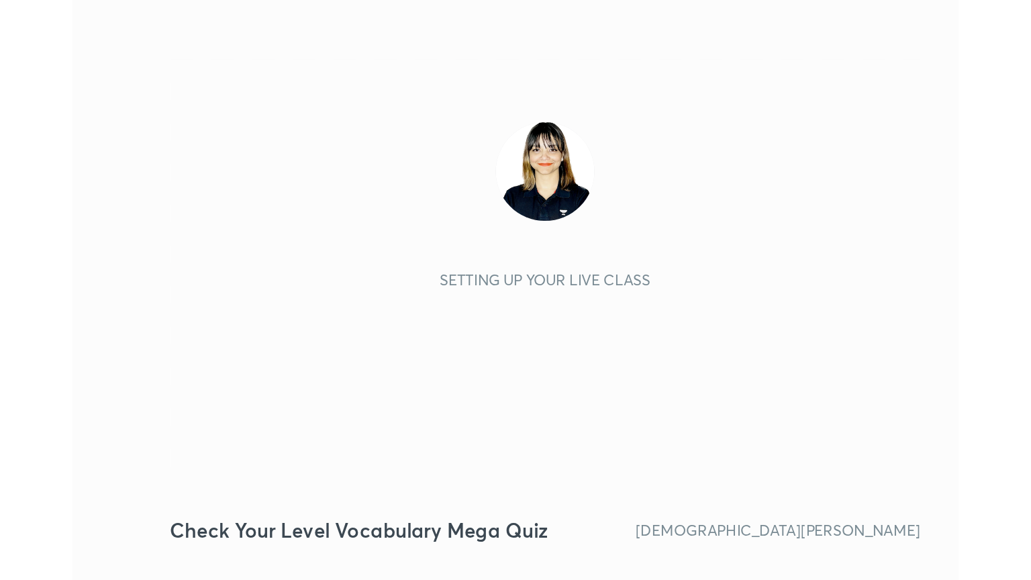
scroll to position [230, 428]
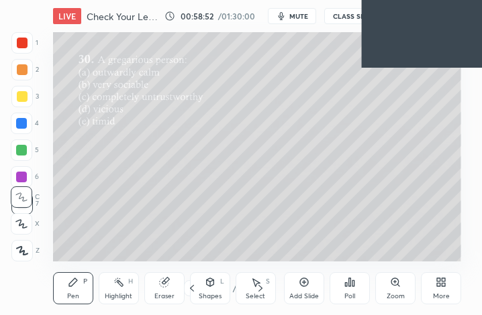
click at [435, 287] on div "More" at bounding box center [441, 289] width 40 height 32
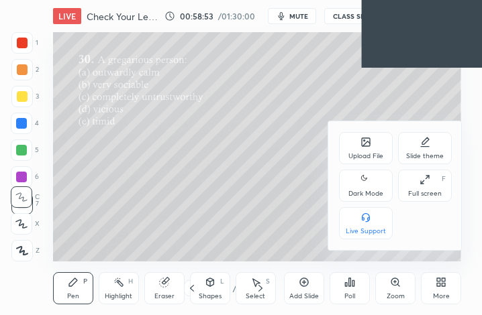
click at [422, 184] on icon at bounding box center [422, 182] width 3 height 3
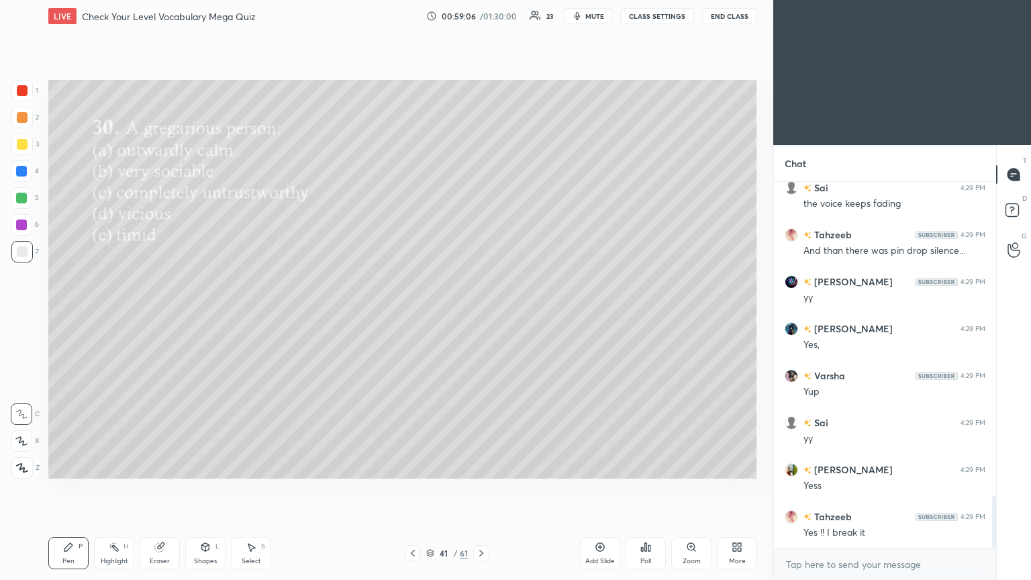
scroll to position [2209, 0]
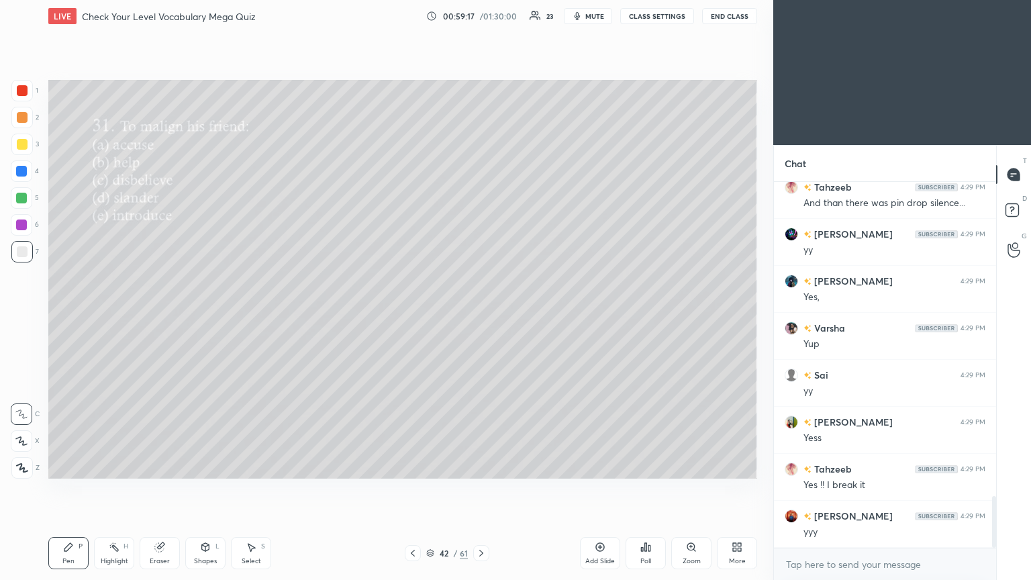
click at [481, 315] on div "Poll" at bounding box center [646, 553] width 40 height 32
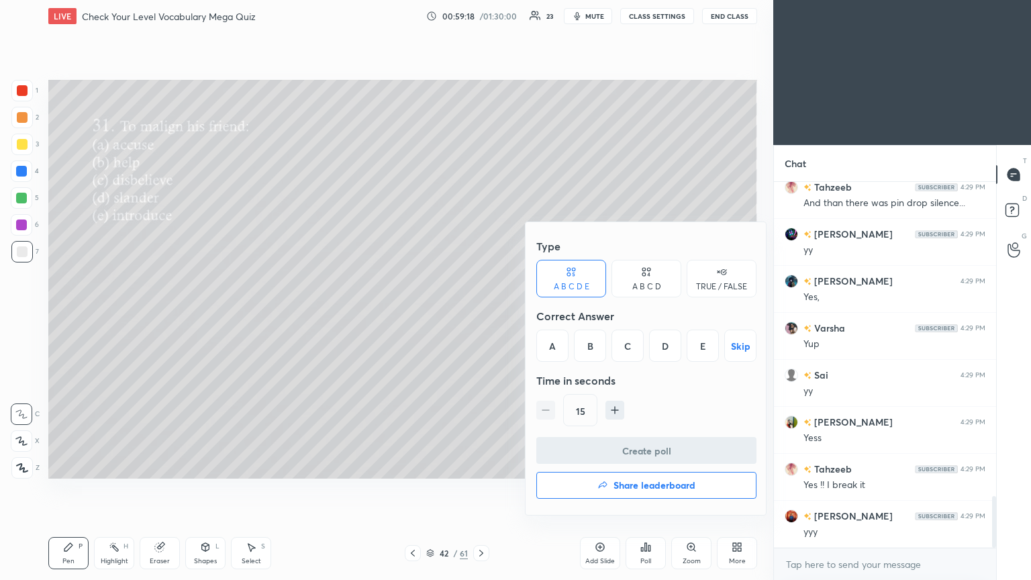
click at [481, 315] on div "C" at bounding box center [628, 346] width 32 height 32
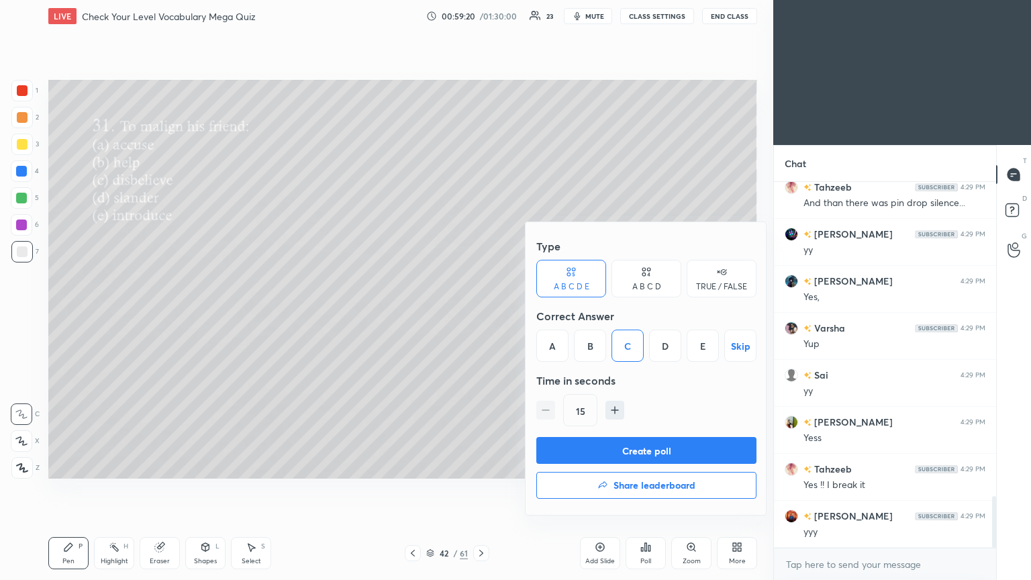
click at [481, 315] on button "Create poll" at bounding box center [646, 450] width 220 height 27
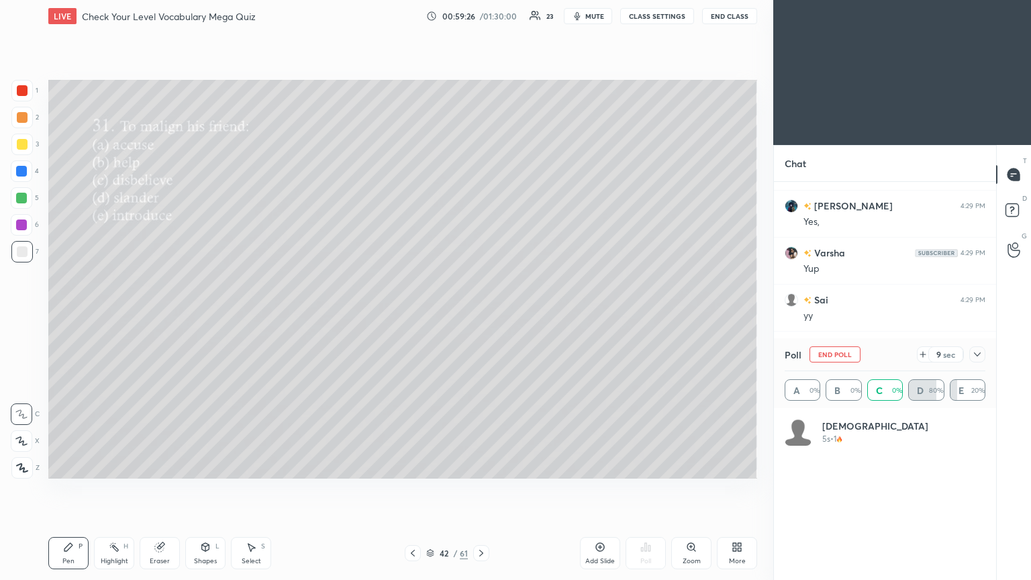
scroll to position [4, 4]
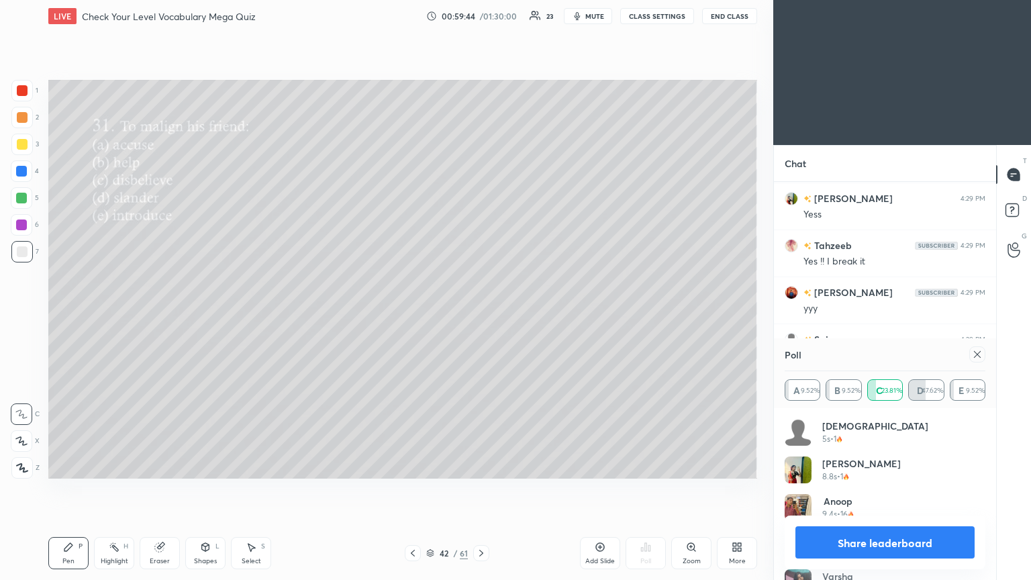
click at [481, 315] on icon at bounding box center [977, 354] width 7 height 7
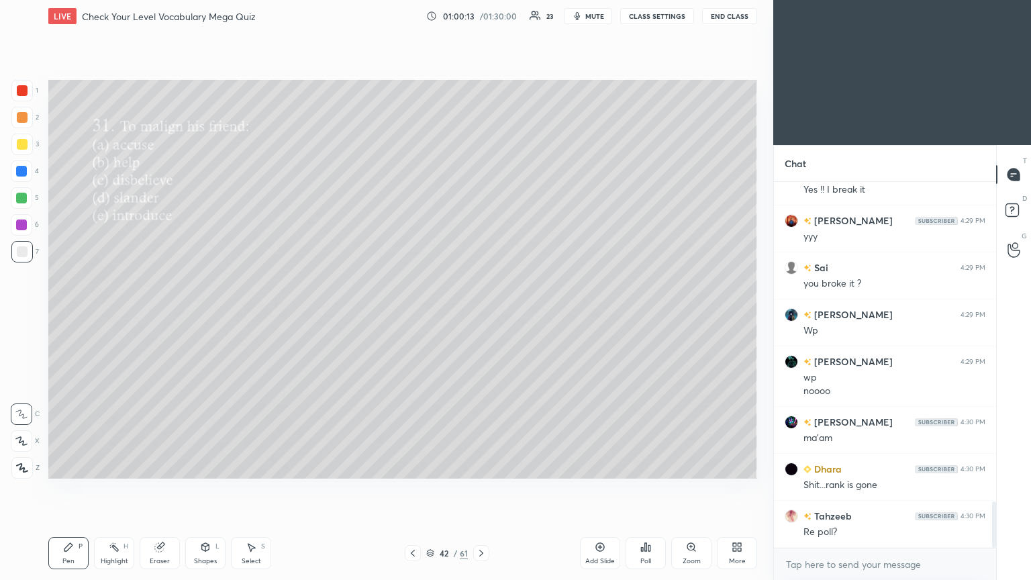
click at [481, 315] on div "Poll" at bounding box center [646, 553] width 40 height 32
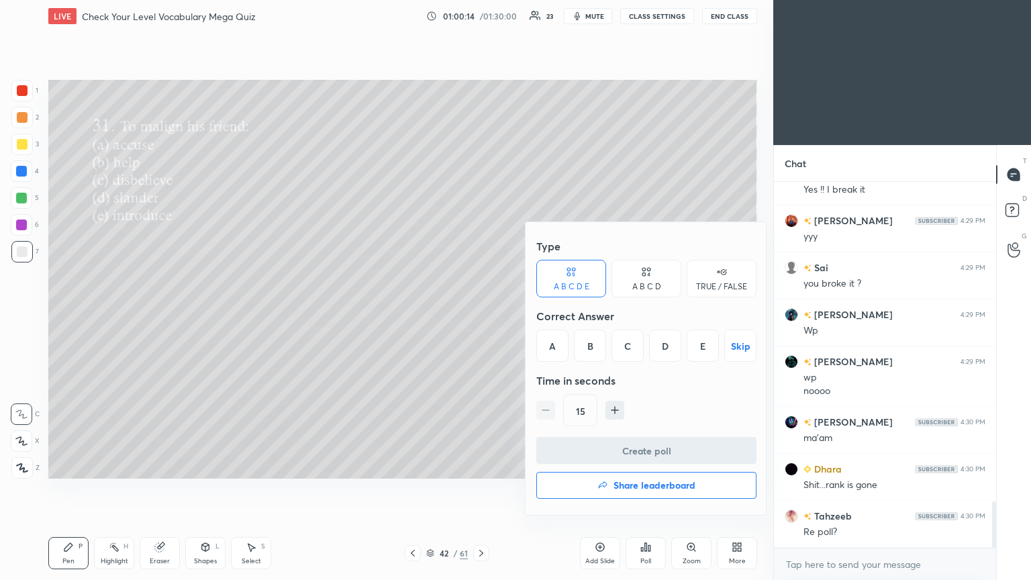
click at [481, 315] on div "D" at bounding box center [665, 346] width 32 height 32
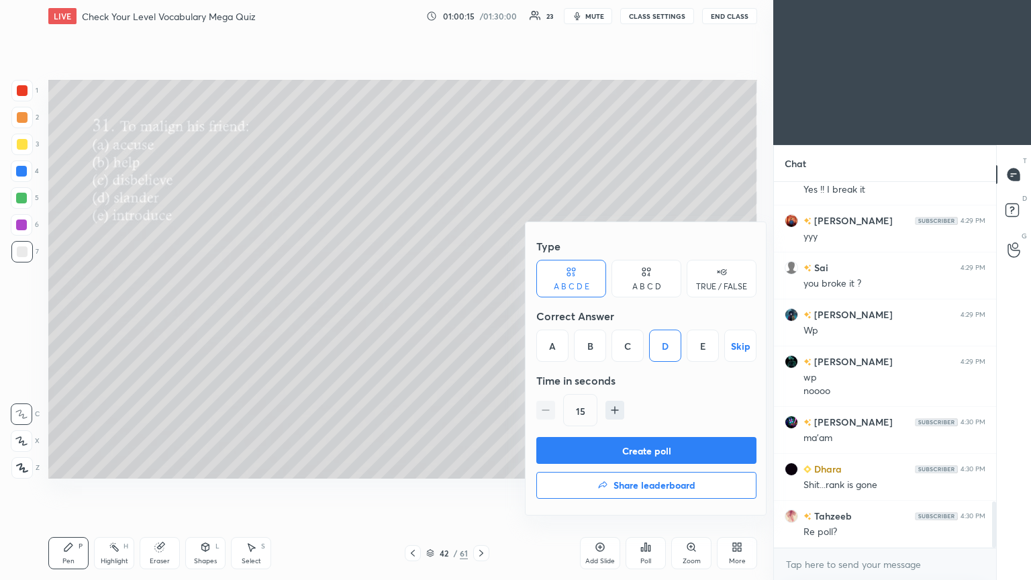
click at [481, 315] on button "Create poll" at bounding box center [646, 450] width 220 height 27
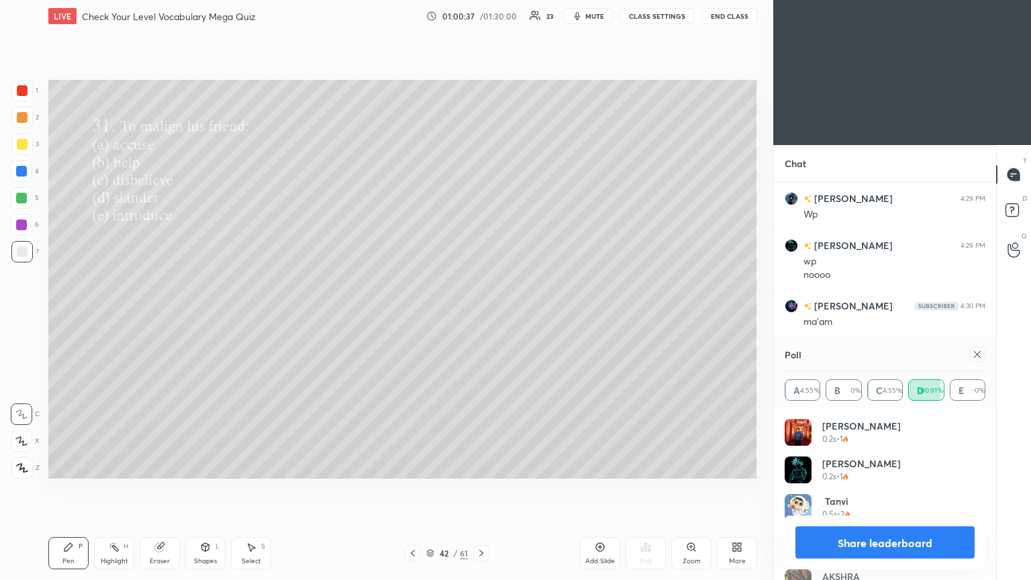
click at [481, 315] on div at bounding box center [974, 354] width 21 height 16
click at [481, 315] on icon at bounding box center [977, 354] width 11 height 11
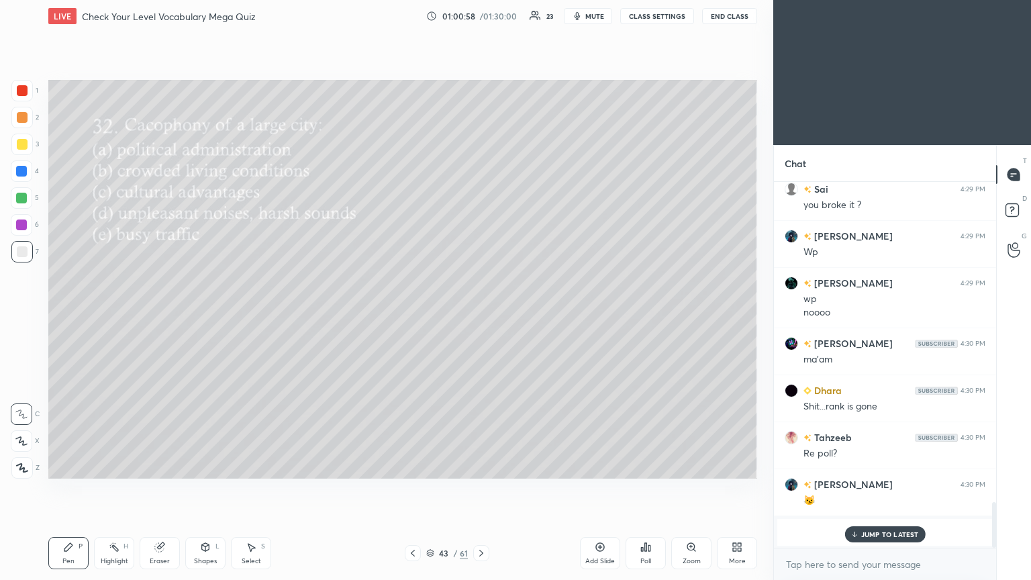
click at [481, 315] on icon at bounding box center [646, 547] width 2 height 8
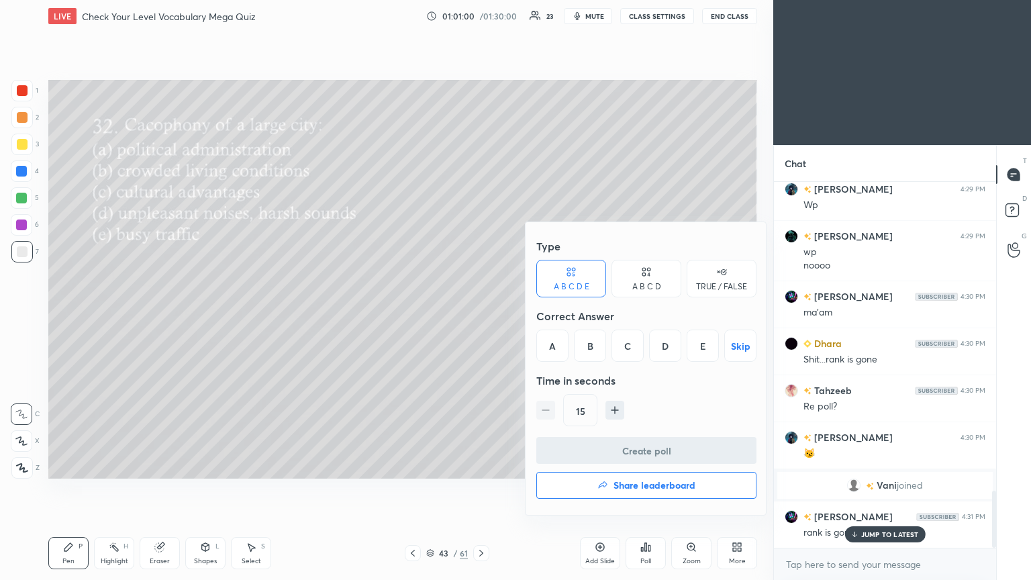
click at [481, 315] on div "D" at bounding box center [665, 346] width 32 height 32
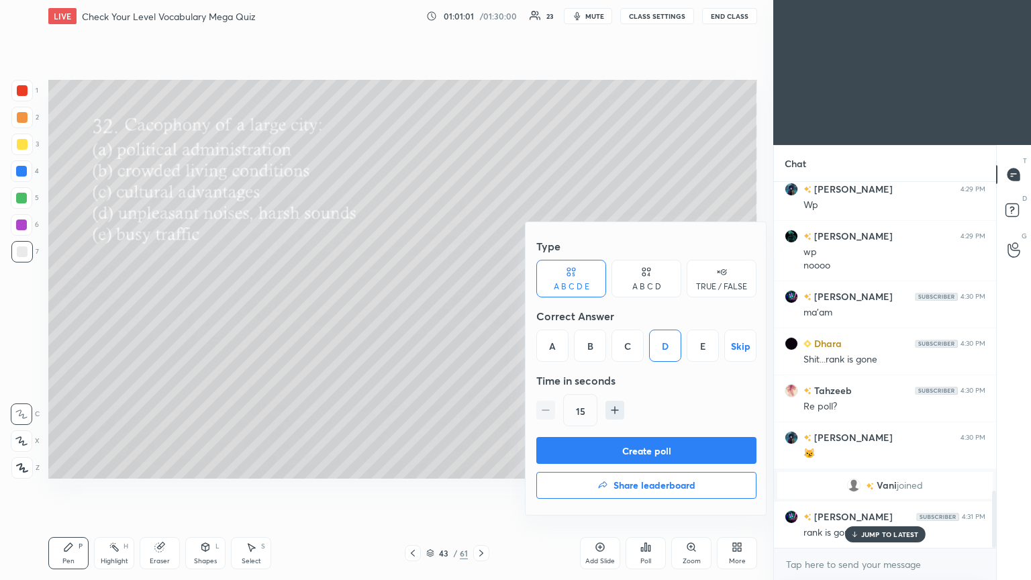
click at [481, 315] on button "Create poll" at bounding box center [646, 450] width 220 height 27
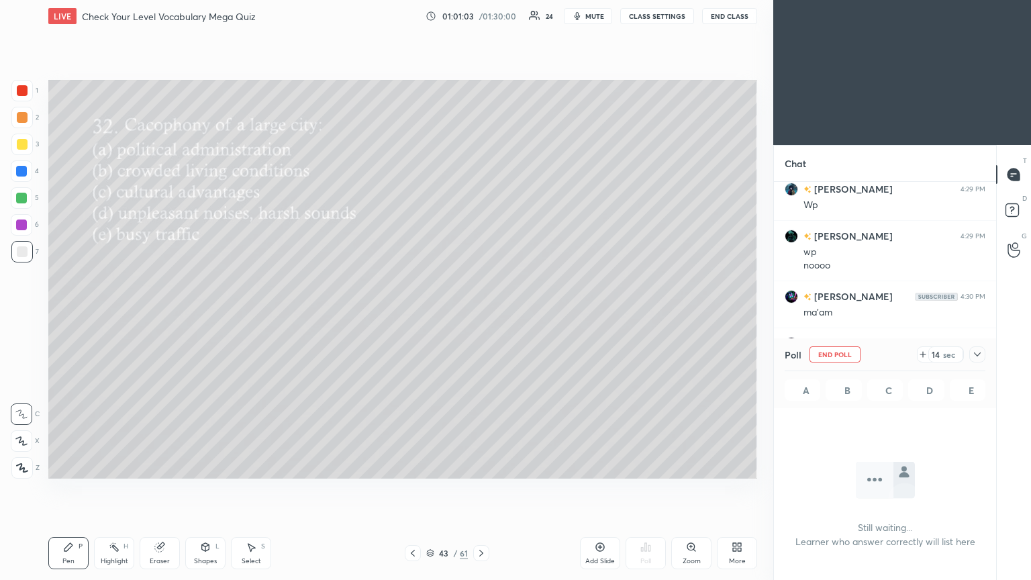
click at [481, 315] on icon at bounding box center [977, 354] width 11 height 11
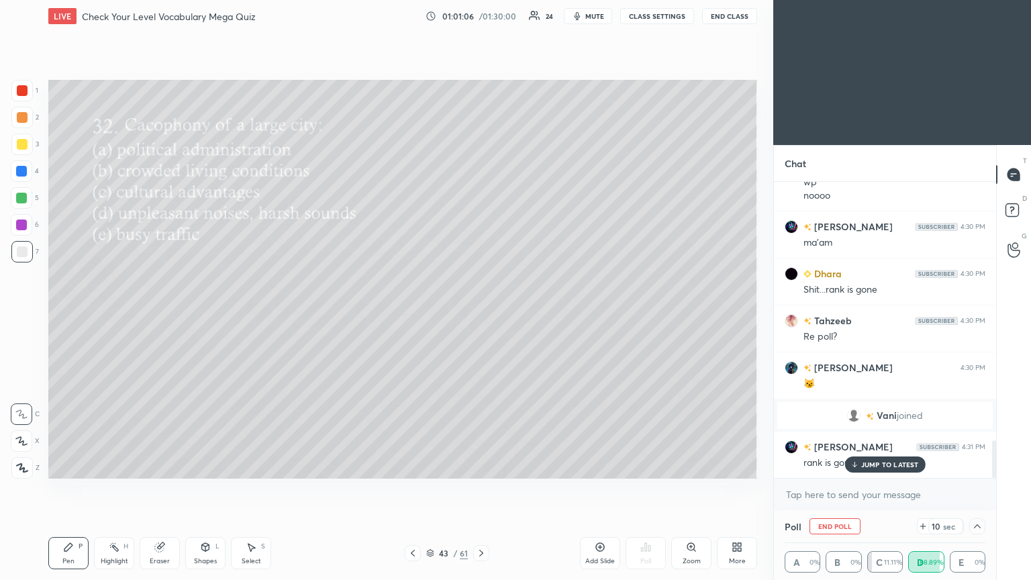
click at [481, 315] on p "JUMP TO LATEST" at bounding box center [890, 464] width 58 height 8
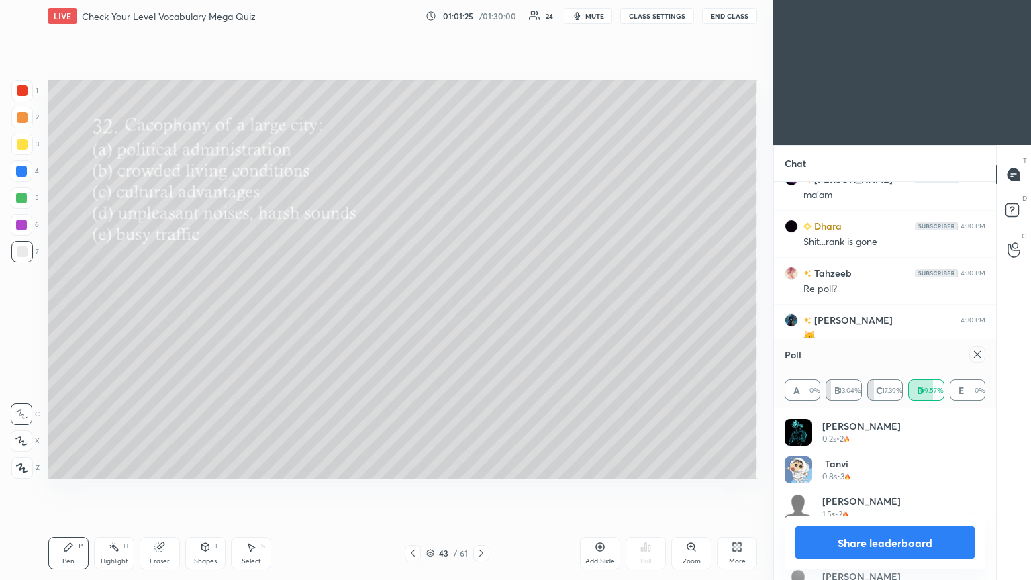
drag, startPoint x: 974, startPoint y: 357, endPoint x: 815, endPoint y: 361, distance: 159.1
click at [481, 315] on div at bounding box center [977, 354] width 16 height 16
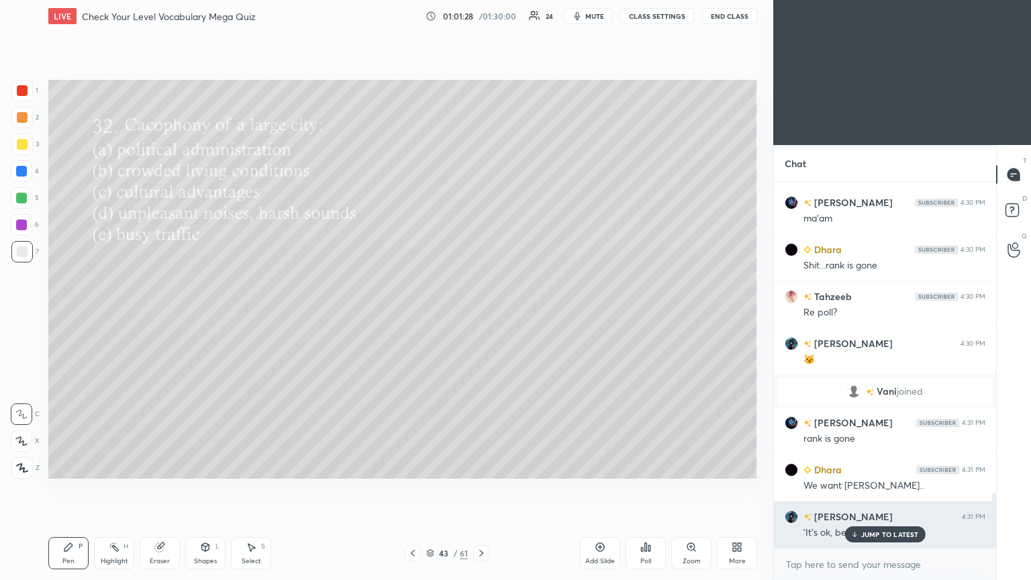
click at [481, 315] on p "JUMP TO LATEST" at bounding box center [890, 534] width 58 height 8
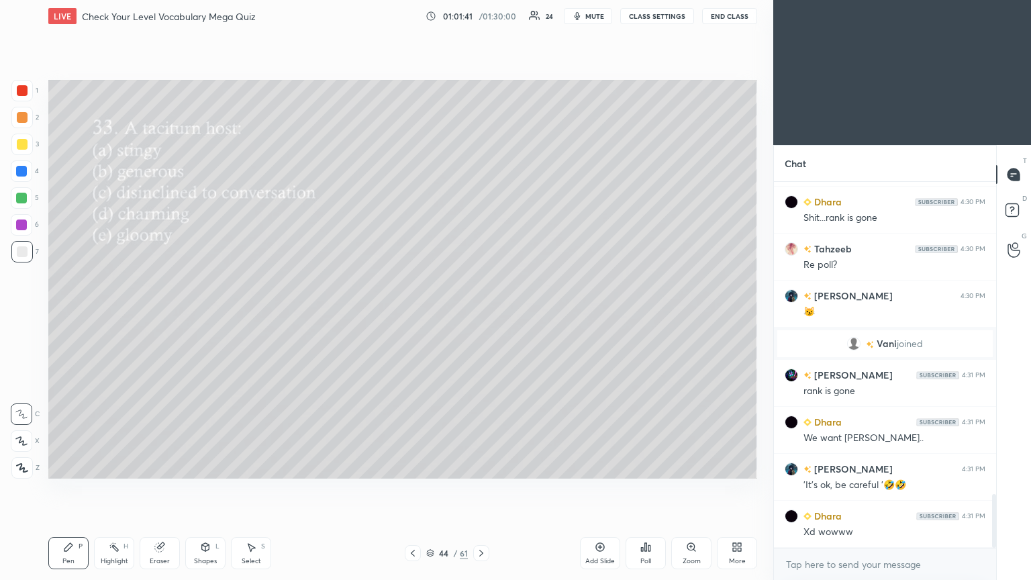
click at [481, 315] on icon at bounding box center [646, 547] width 2 height 8
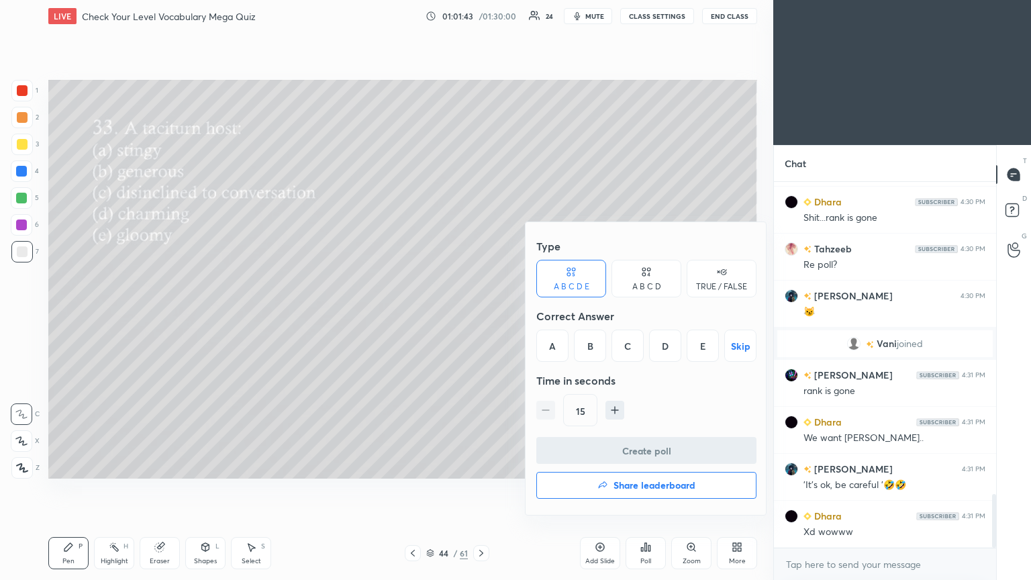
drag, startPoint x: 624, startPoint y: 349, endPoint x: 624, endPoint y: 368, distance: 18.8
click at [481, 315] on div "C" at bounding box center [628, 346] width 32 height 32
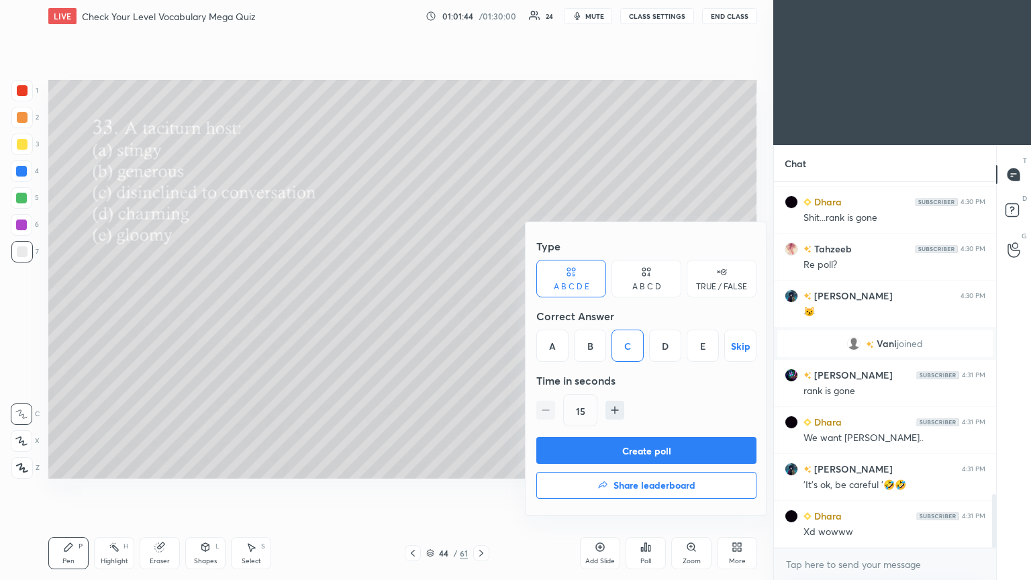
click at [481, 315] on button "Create poll" at bounding box center [646, 450] width 220 height 27
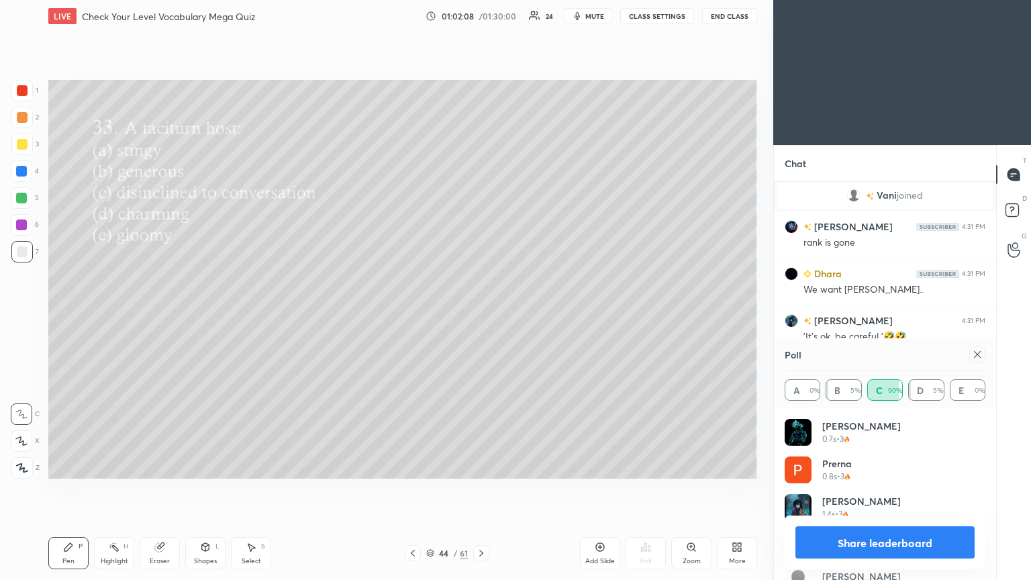
click at [481, 315] on icon at bounding box center [977, 354] width 7 height 7
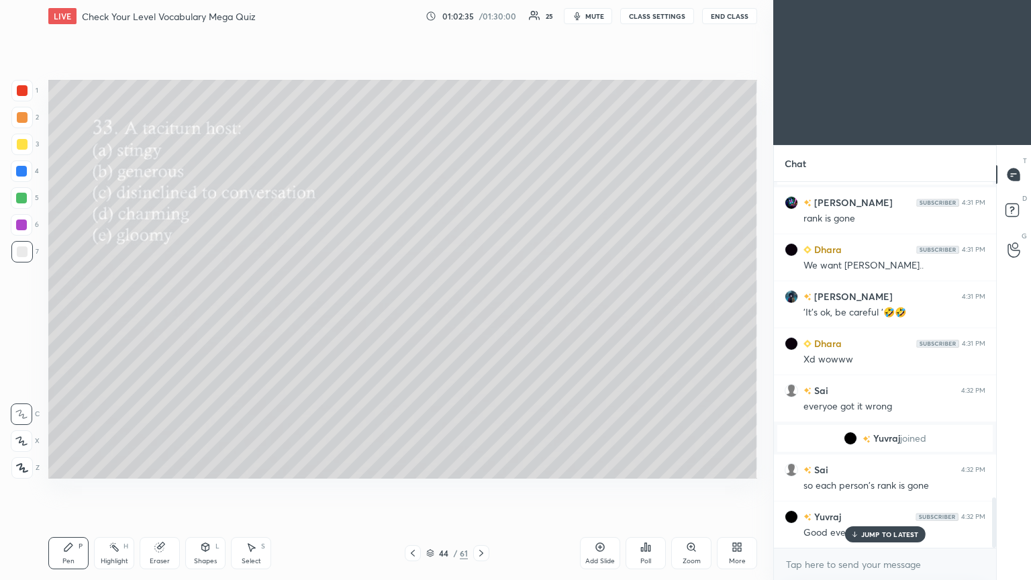
click at [481, 315] on p "JUMP TO LATEST" at bounding box center [890, 534] width 58 height 8
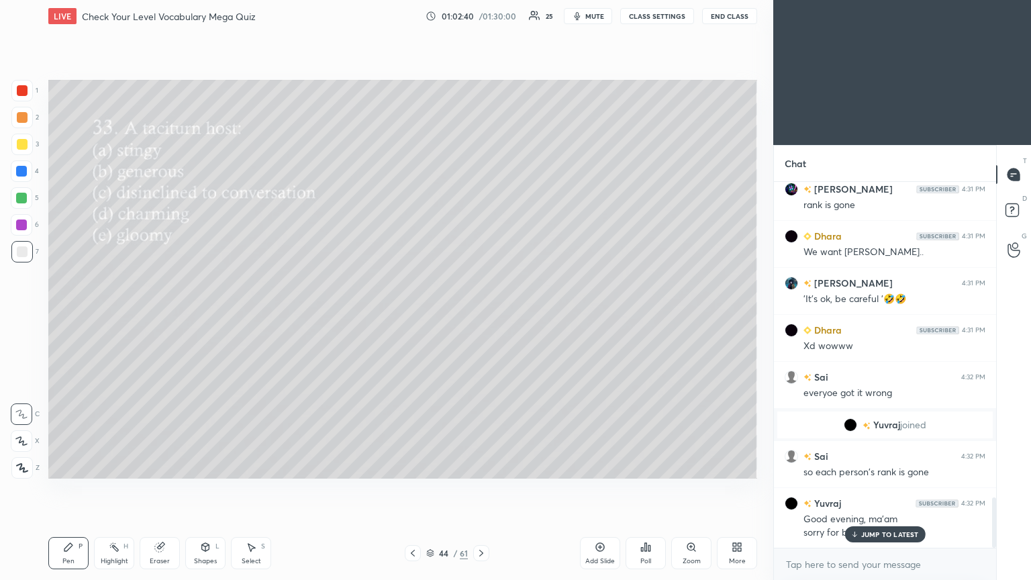
click at [481, 315] on div "JUMP TO LATEST" at bounding box center [884, 534] width 81 height 16
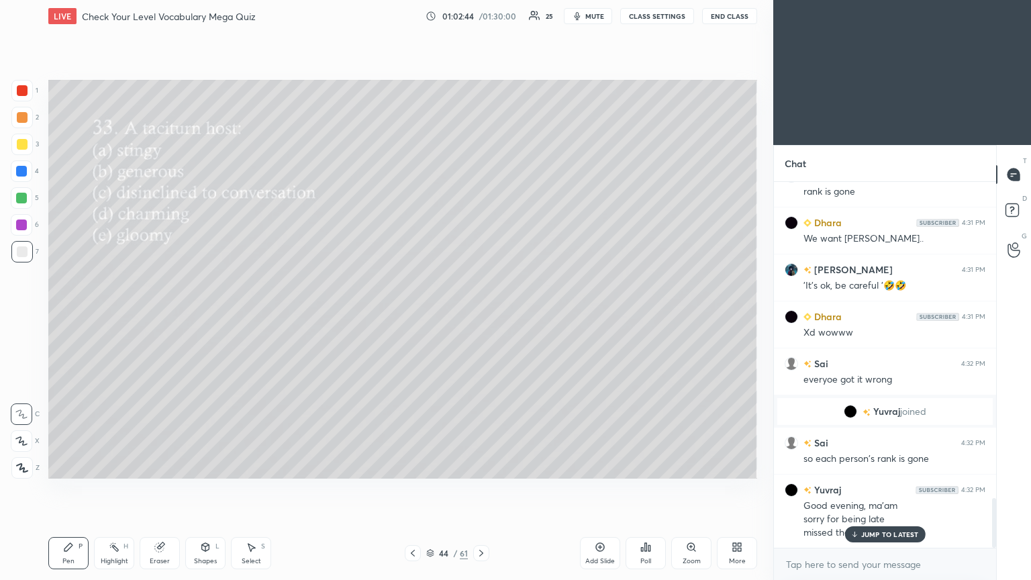
click at [481, 315] on div "JUMP TO LATEST" at bounding box center [884, 534] width 81 height 16
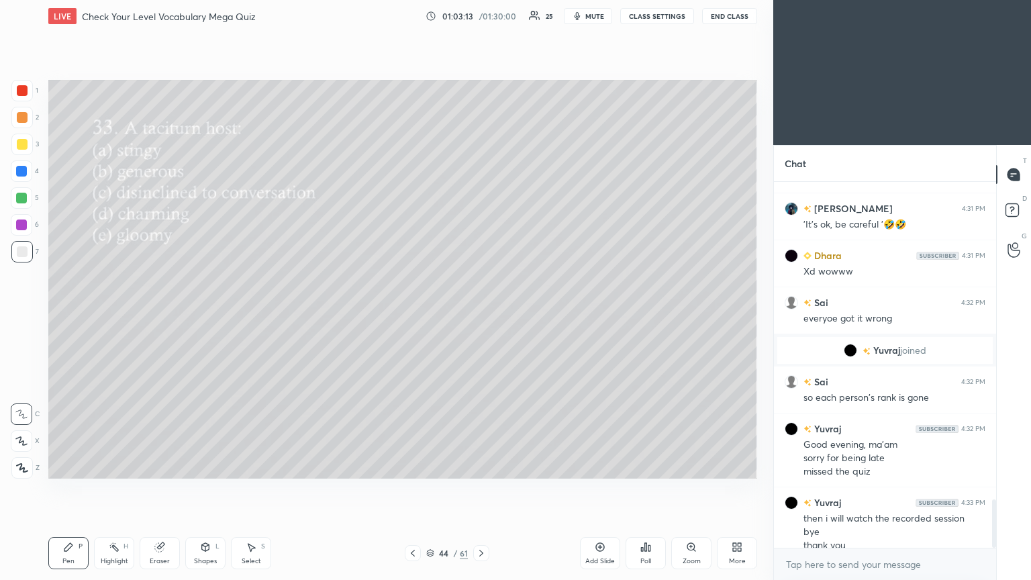
scroll to position [2397, 0]
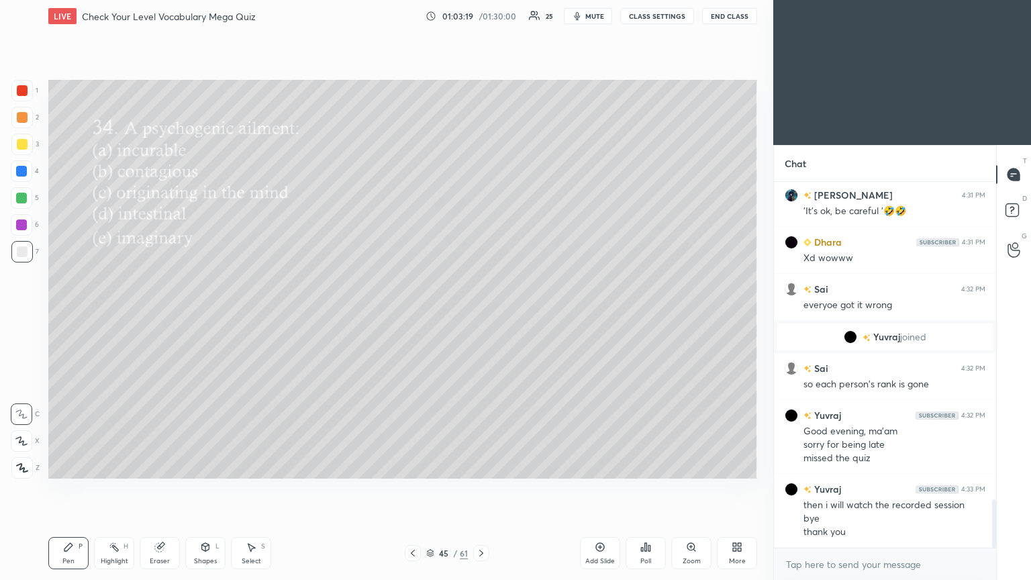
click at [481, 315] on div "Poll" at bounding box center [646, 553] width 40 height 32
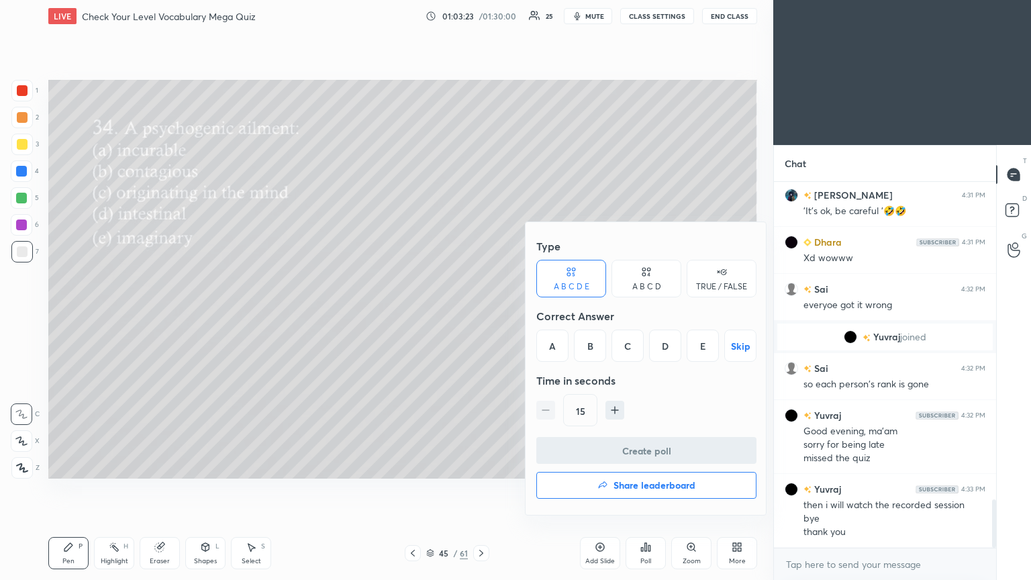
click at [481, 315] on div "C" at bounding box center [628, 346] width 32 height 32
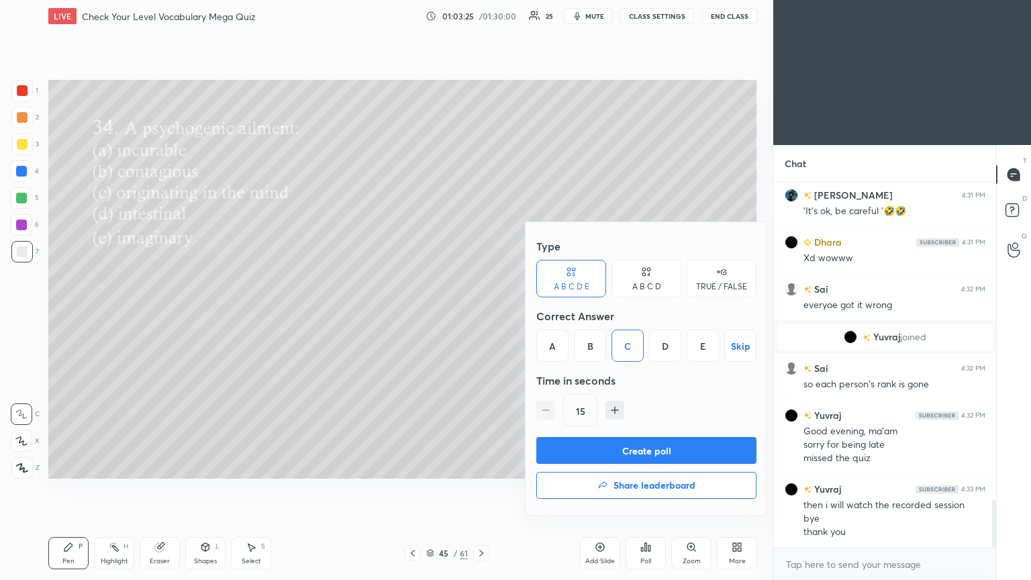
click at [481, 315] on button "Create poll" at bounding box center [646, 450] width 220 height 27
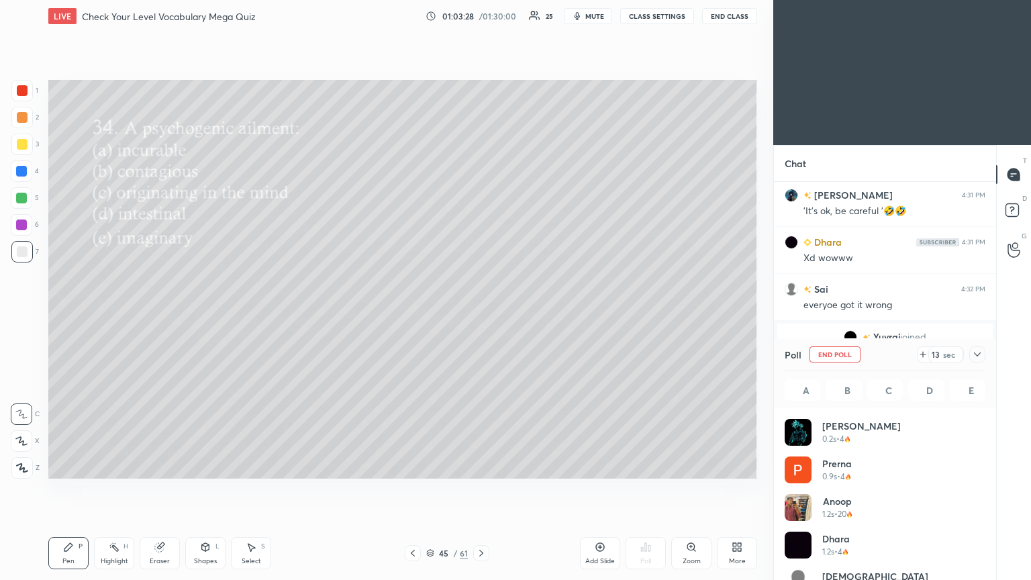
scroll to position [157, 197]
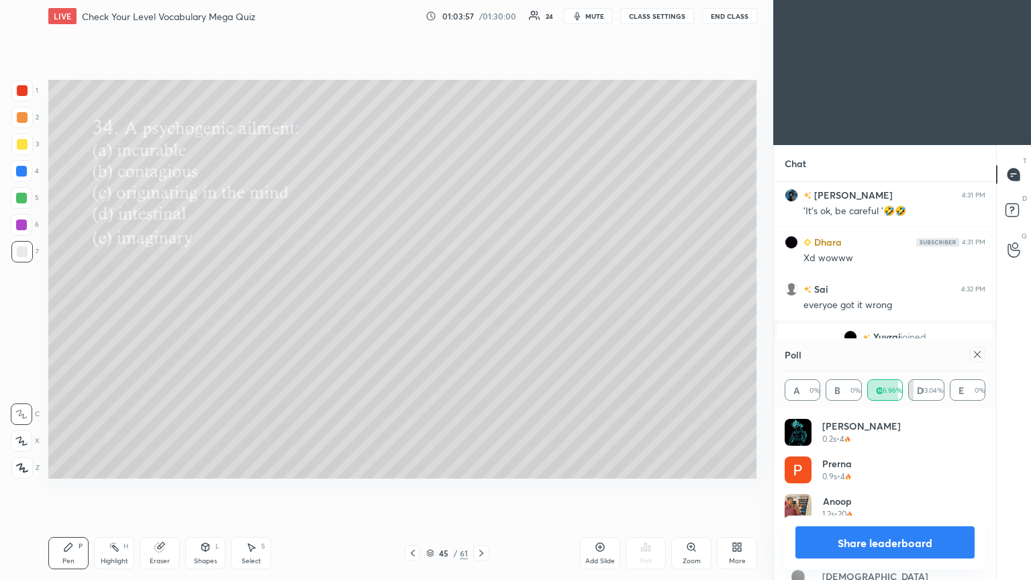
click at [481, 17] on button "mute" at bounding box center [588, 16] width 48 height 16
drag, startPoint x: 972, startPoint y: 357, endPoint x: 963, endPoint y: 358, distance: 9.5
click at [481, 315] on div at bounding box center [974, 354] width 21 height 16
click at [481, 315] on icon at bounding box center [977, 354] width 11 height 11
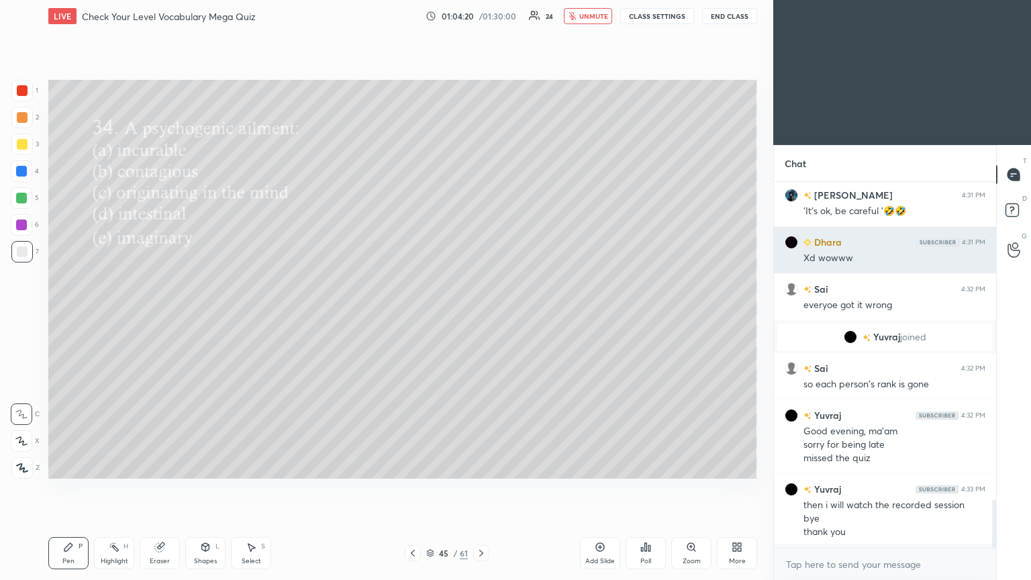
scroll to position [250, 218]
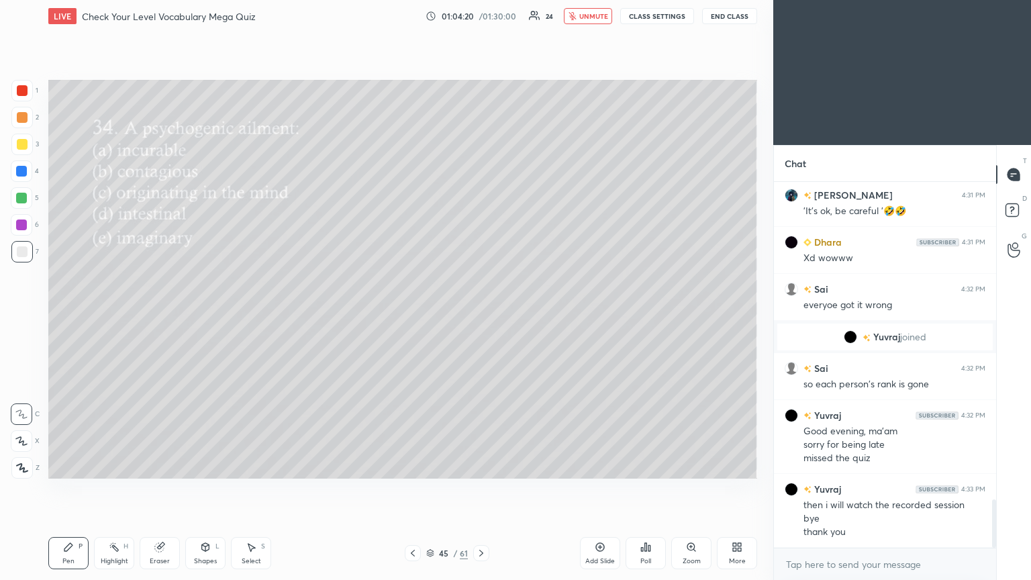
click at [481, 17] on span "unmute" at bounding box center [593, 15] width 29 height 9
click at [481, 315] on div "Poll" at bounding box center [646, 553] width 40 height 32
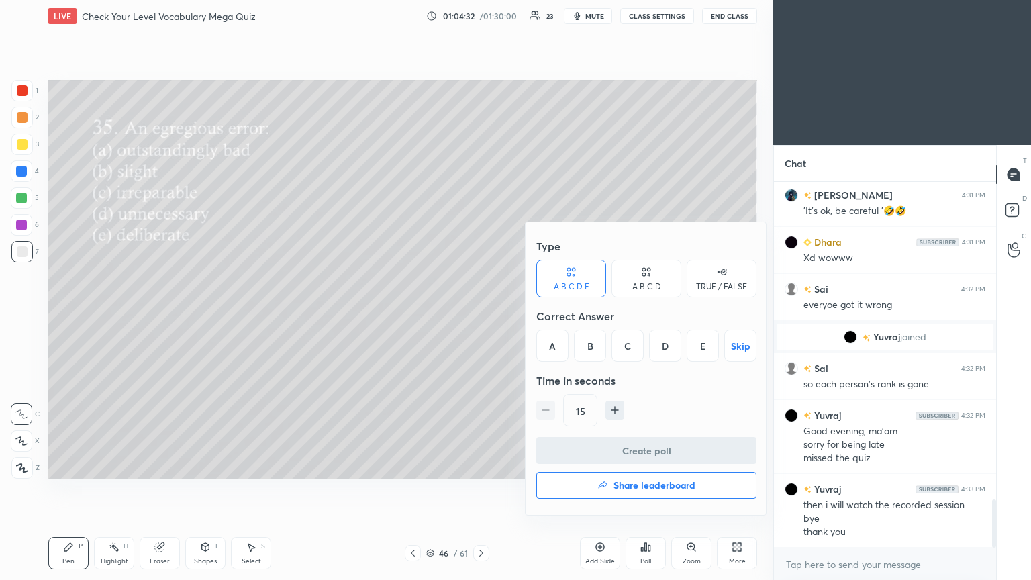
click at [481, 315] on div "A" at bounding box center [552, 346] width 32 height 32
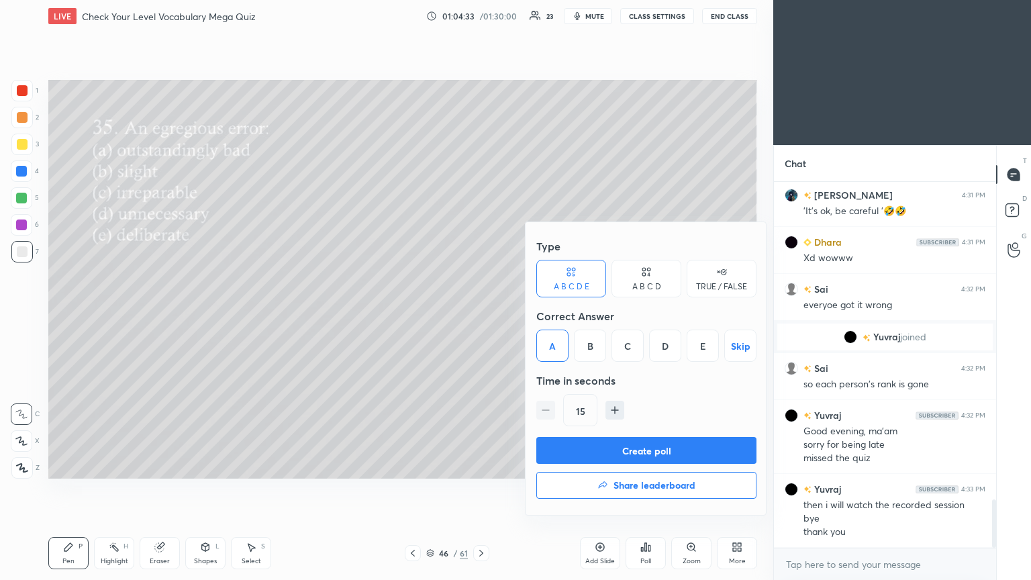
click at [481, 315] on button "Create poll" at bounding box center [646, 450] width 220 height 27
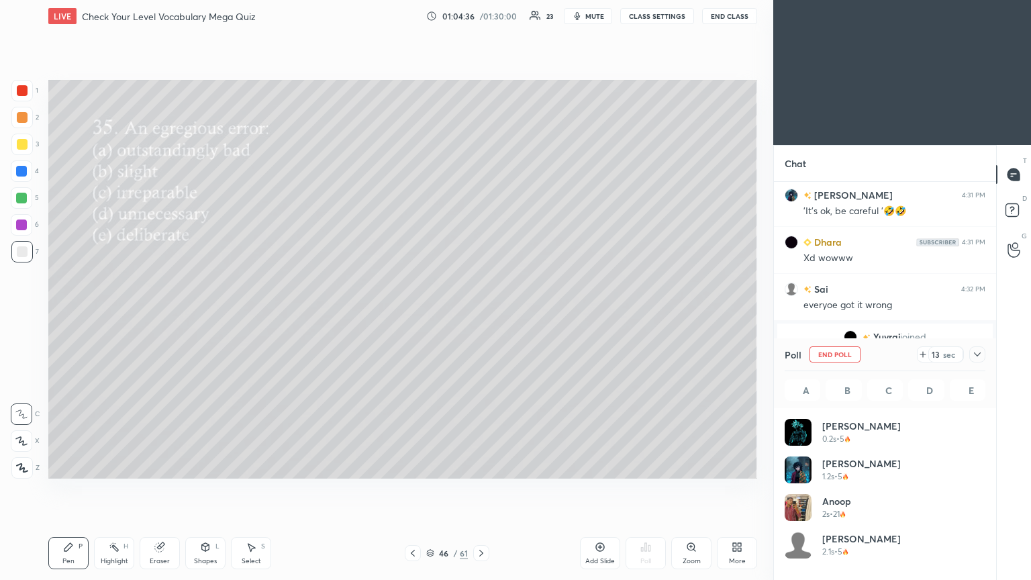
scroll to position [157, 197]
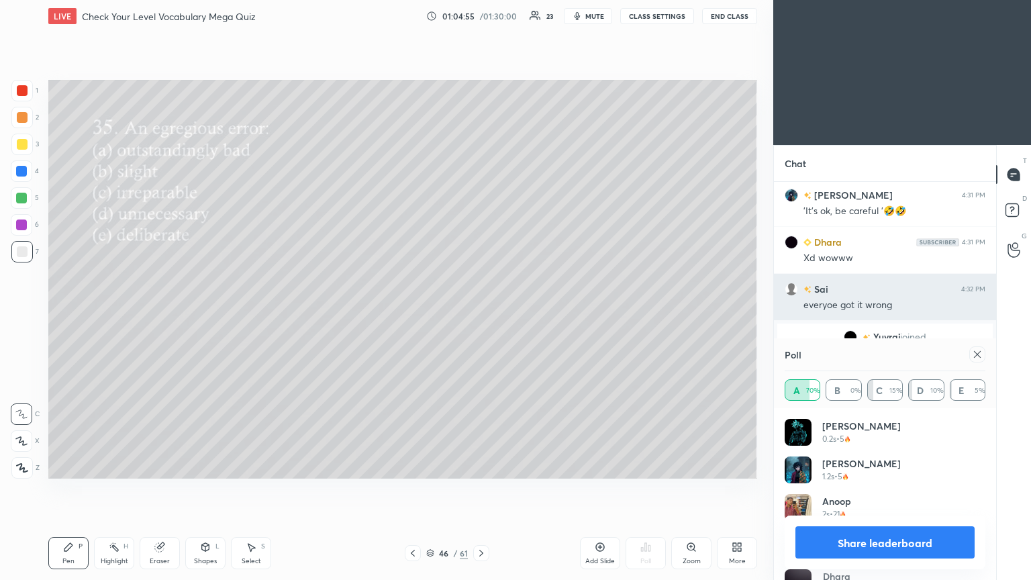
drag, startPoint x: 978, startPoint y: 354, endPoint x: 862, endPoint y: 314, distance: 122.7
click at [481, 315] on icon at bounding box center [977, 354] width 11 height 11
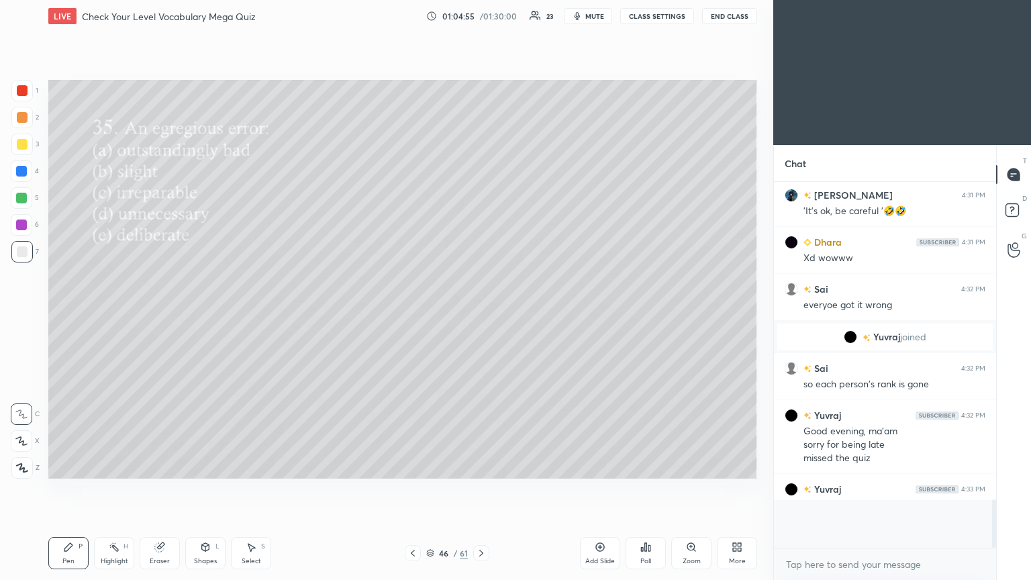
scroll to position [355, 218]
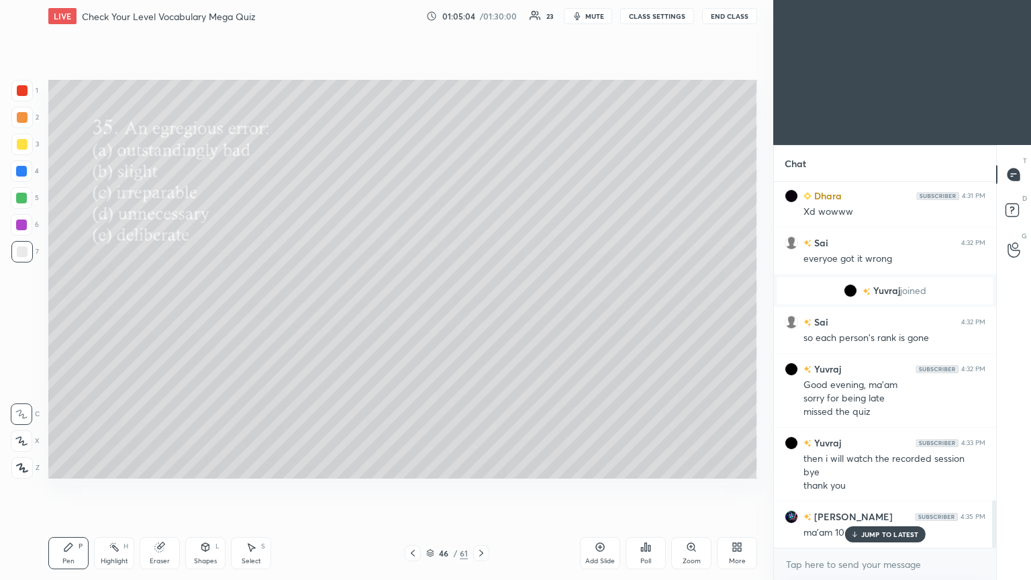
click at [481, 315] on p "JUMP TO LATEST" at bounding box center [890, 534] width 58 height 8
click at [481, 315] on icon at bounding box center [642, 549] width 2 height 3
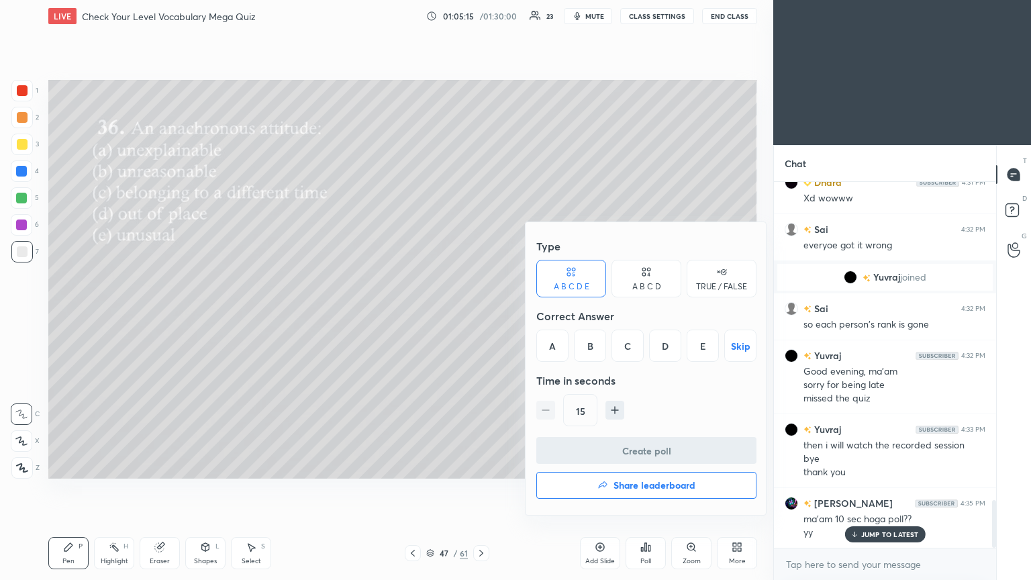
click at [481, 315] on div "C" at bounding box center [628, 346] width 32 height 32
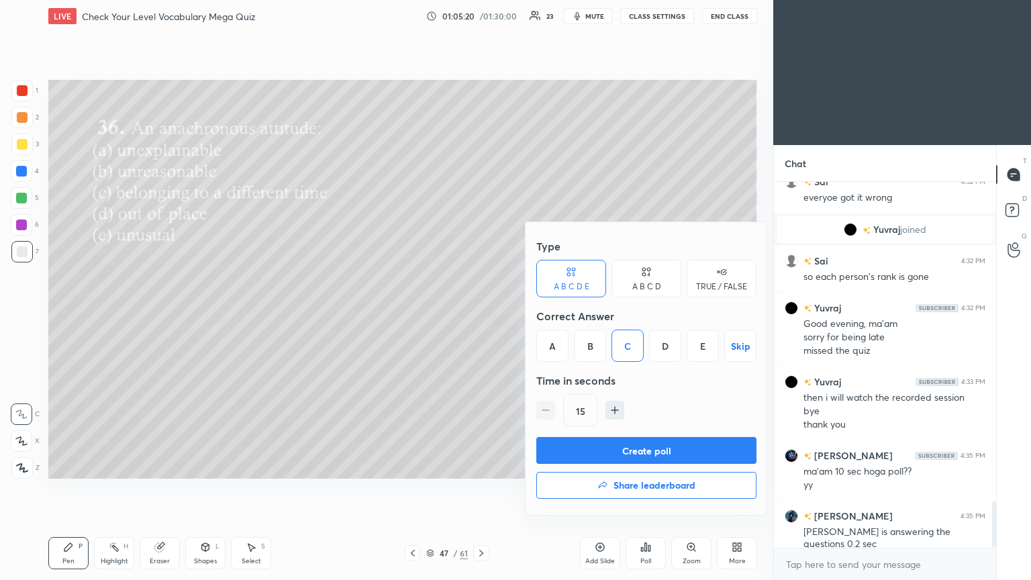
scroll to position [2551, 0]
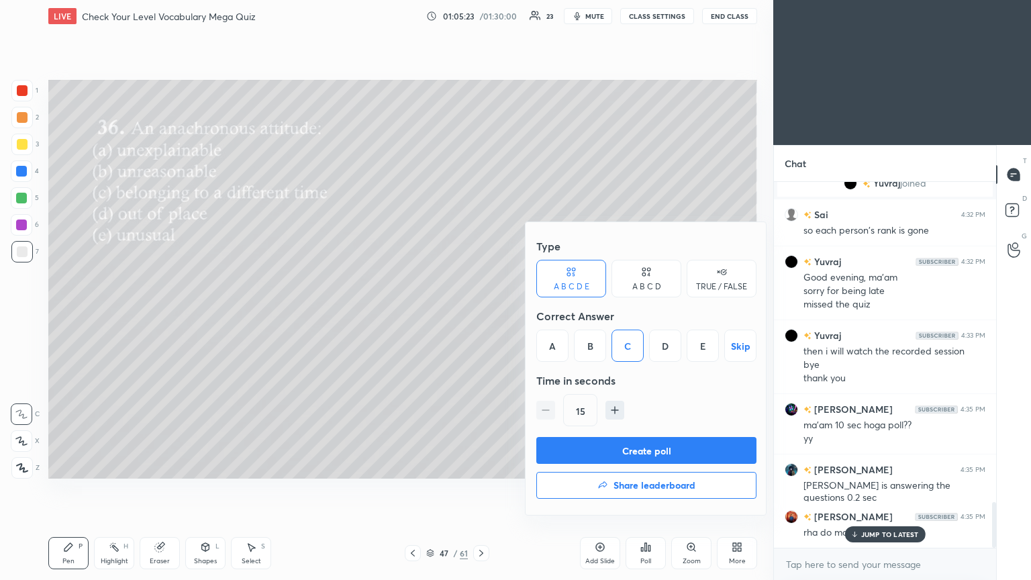
click at [481, 315] on button "Create poll" at bounding box center [646, 450] width 220 height 27
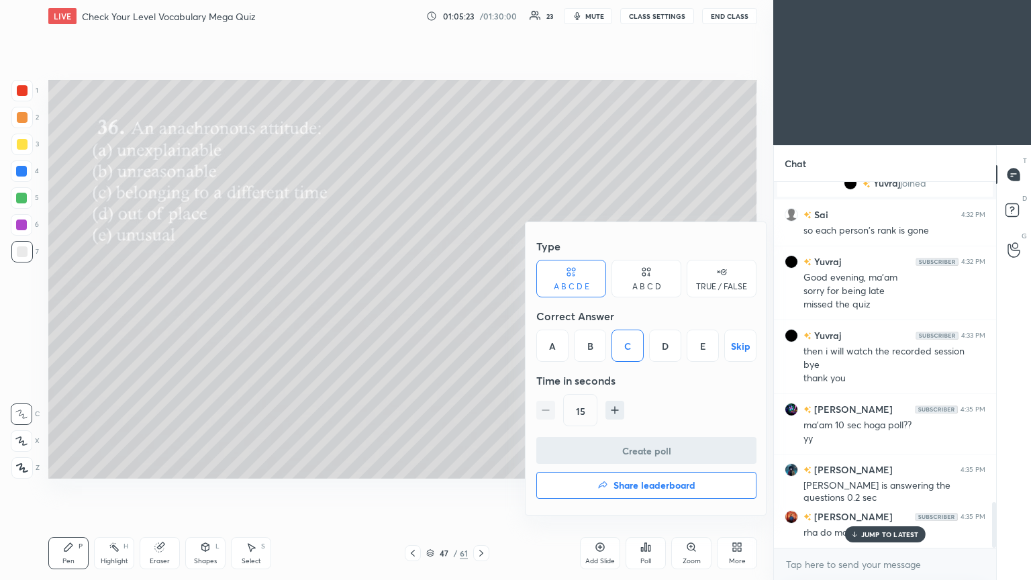
scroll to position [222, 218]
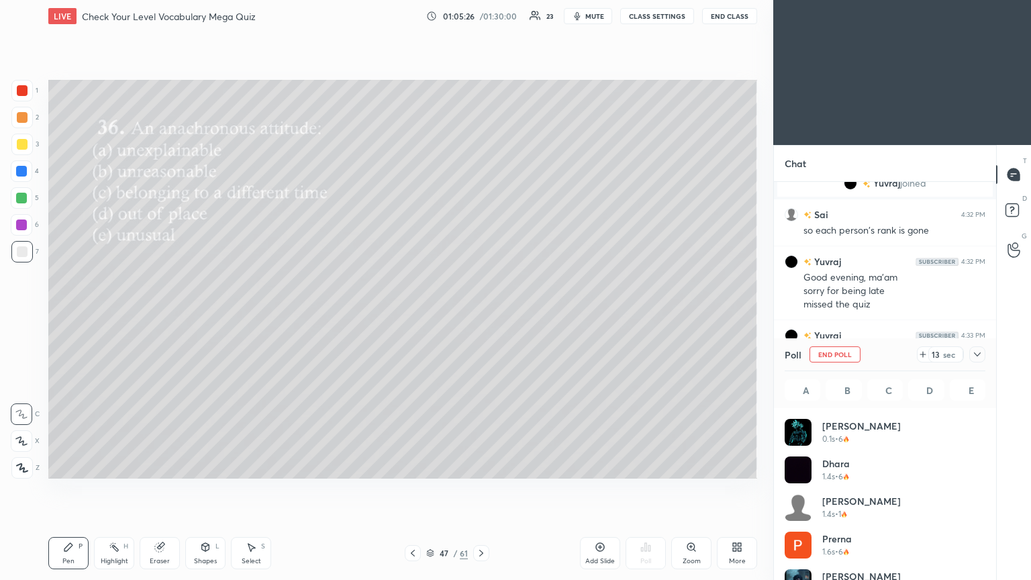
click at [481, 315] on icon at bounding box center [977, 354] width 11 height 11
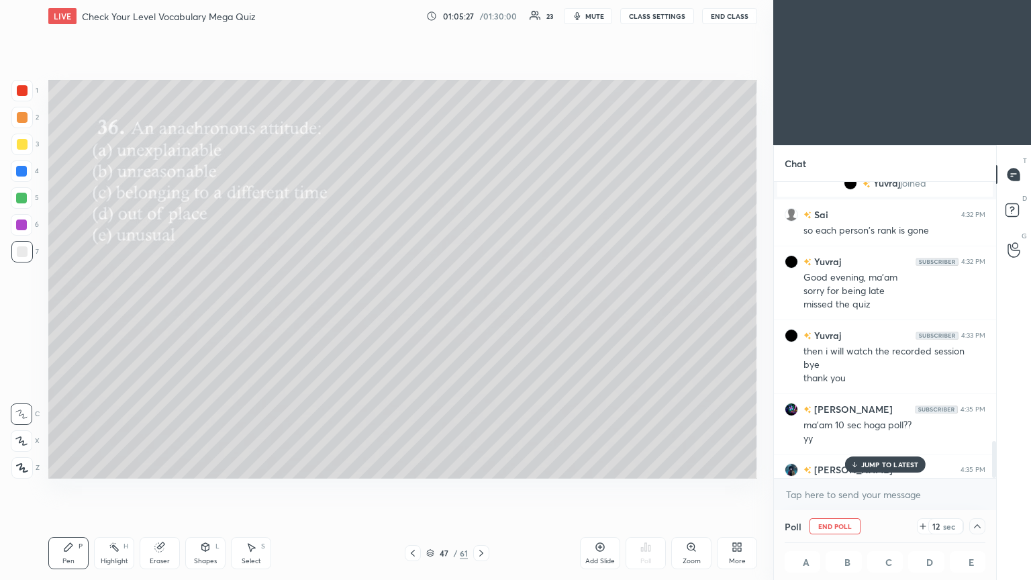
click at [481, 315] on icon at bounding box center [854, 464] width 9 height 8
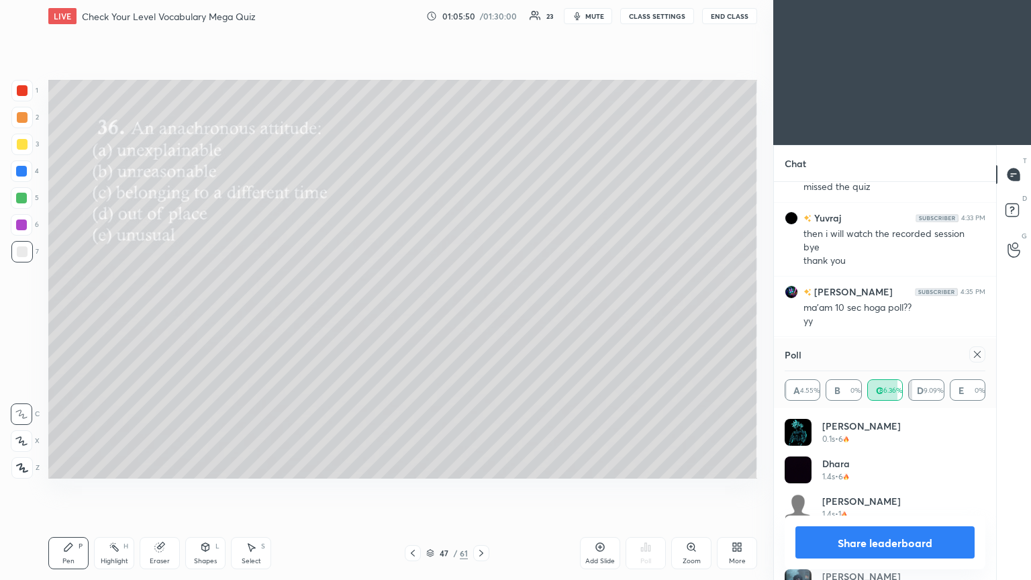
drag, startPoint x: 982, startPoint y: 351, endPoint x: 961, endPoint y: 359, distance: 22.3
click at [481, 315] on icon at bounding box center [977, 354] width 11 height 11
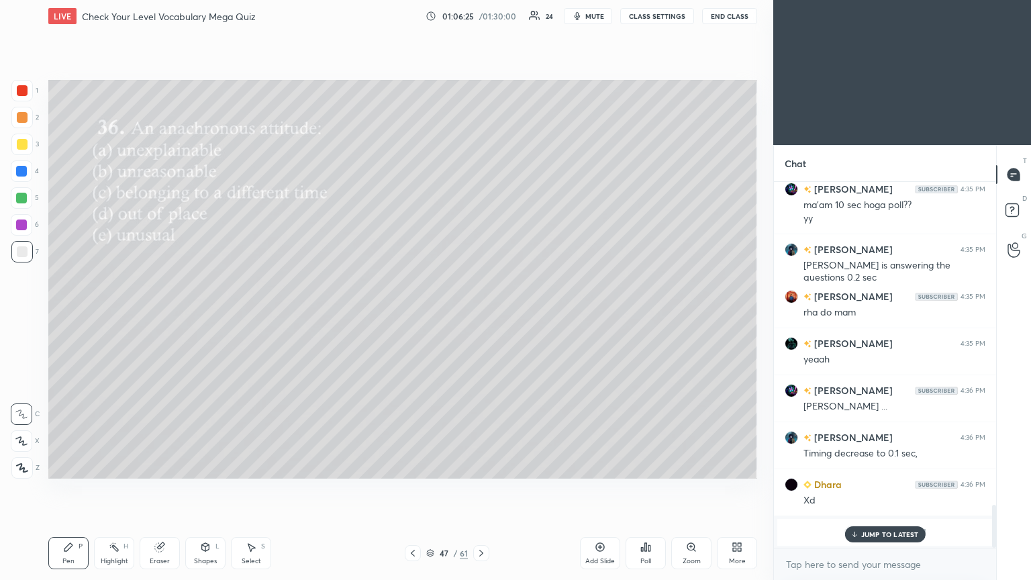
click at [481, 315] on div "JUMP TO LATEST" at bounding box center [884, 534] width 81 height 16
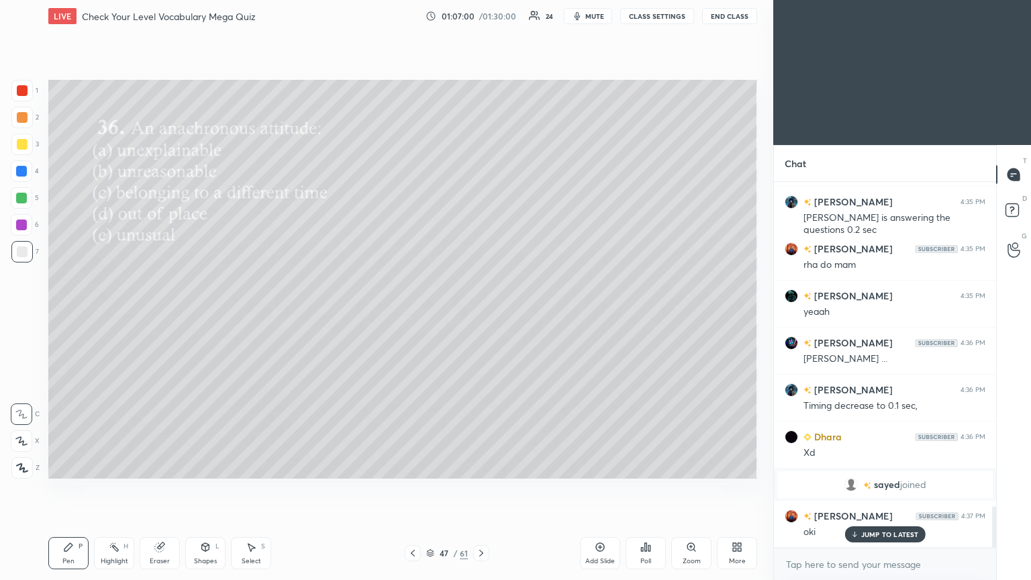
scroll to position [2865, 0]
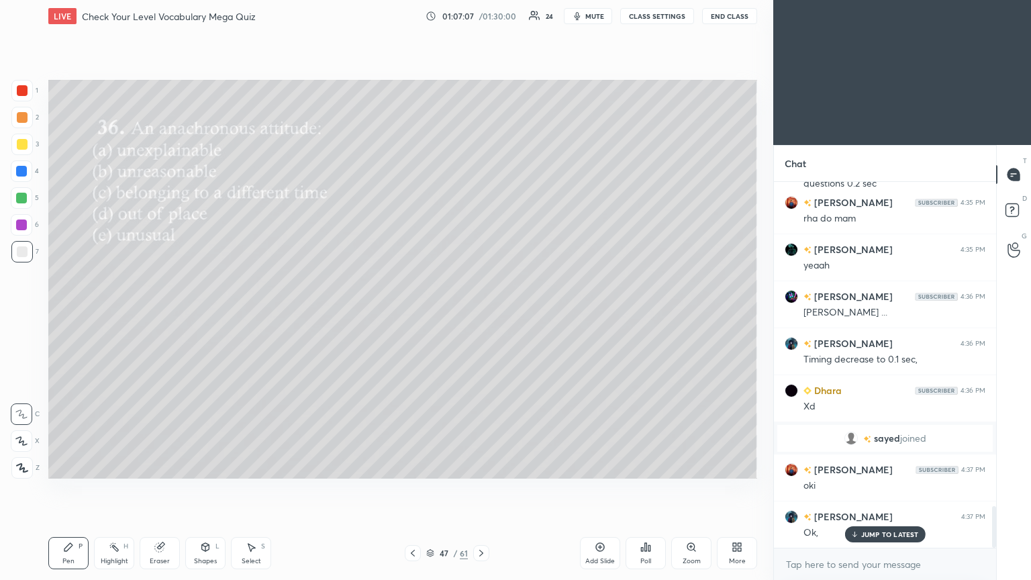
click at [481, 315] on p "JUMP TO LATEST" at bounding box center [890, 534] width 58 height 8
click at [481, 315] on div "Add Slide Poll Zoom More" at bounding box center [668, 553] width 177 height 75
click at [481, 315] on icon at bounding box center [646, 547] width 2 height 8
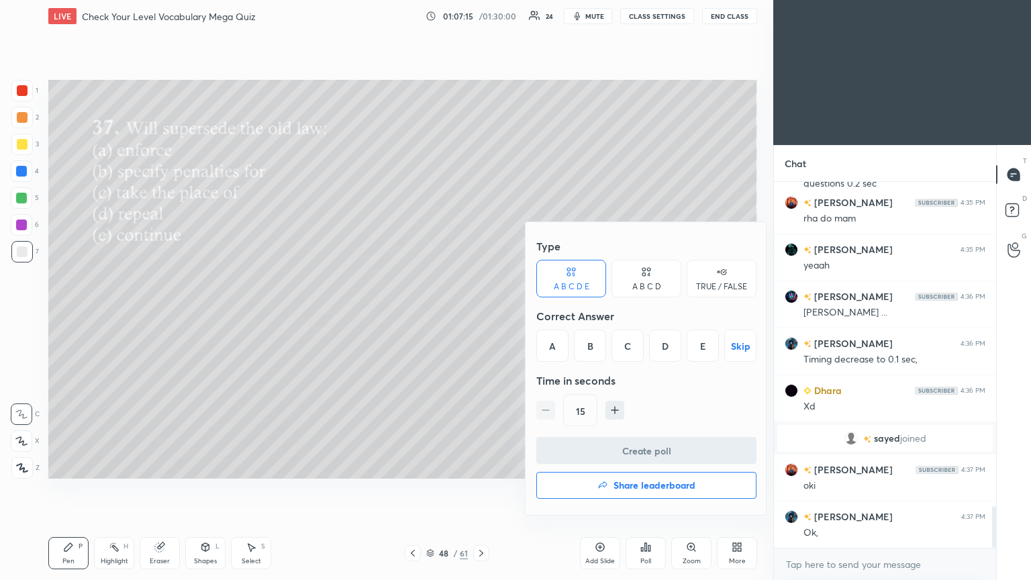
click at [481, 315] on div "C" at bounding box center [628, 346] width 32 height 32
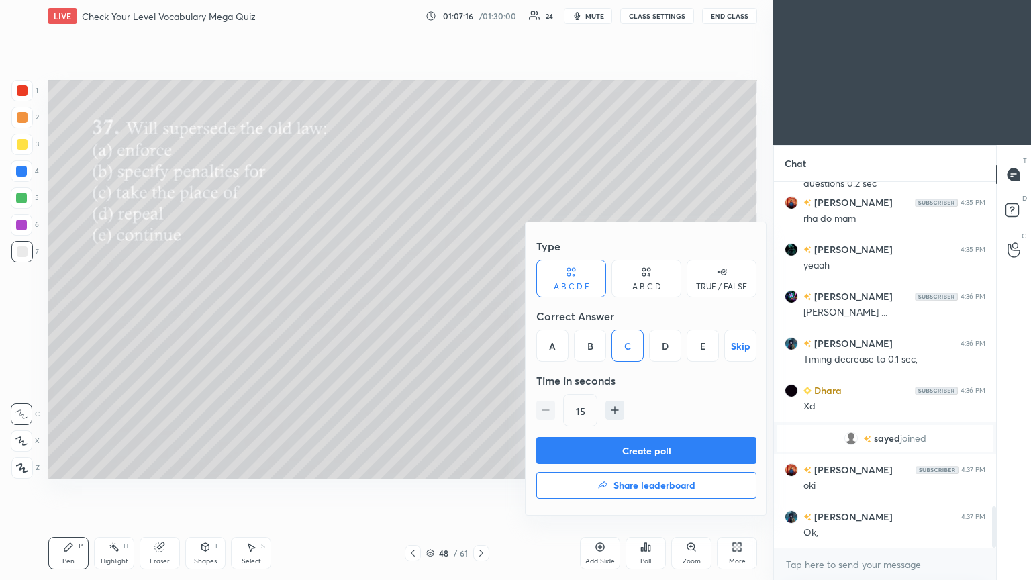
click at [481, 315] on button "Create poll" at bounding box center [646, 450] width 220 height 27
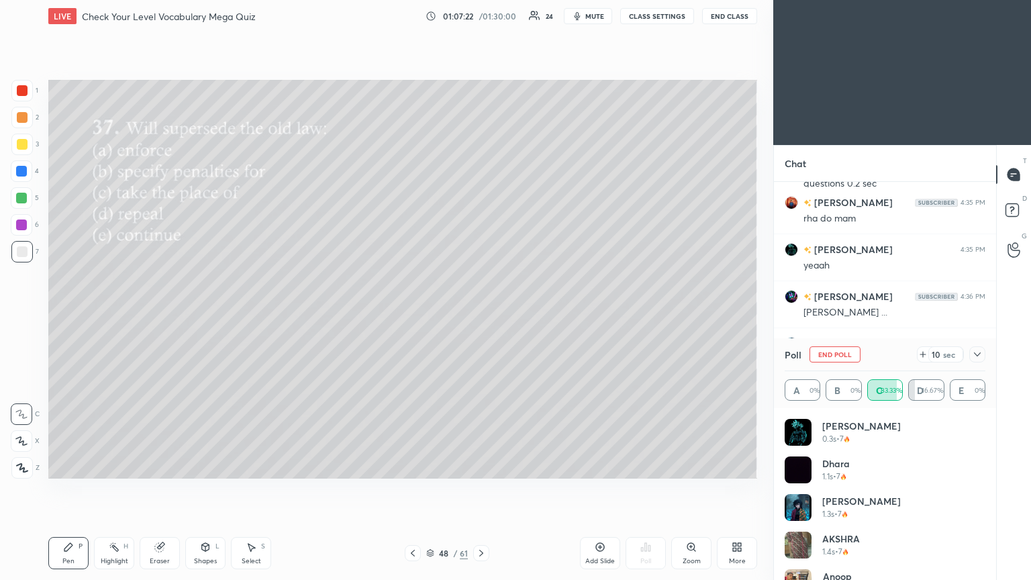
scroll to position [2982, 0]
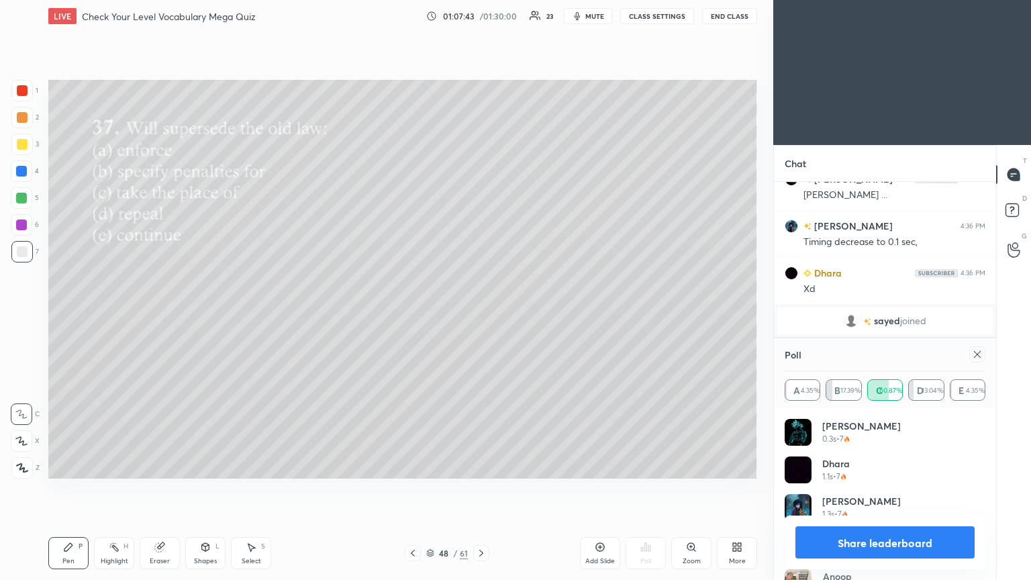
drag, startPoint x: 983, startPoint y: 357, endPoint x: 897, endPoint y: 369, distance: 86.8
click at [481, 315] on div at bounding box center [977, 354] width 16 height 16
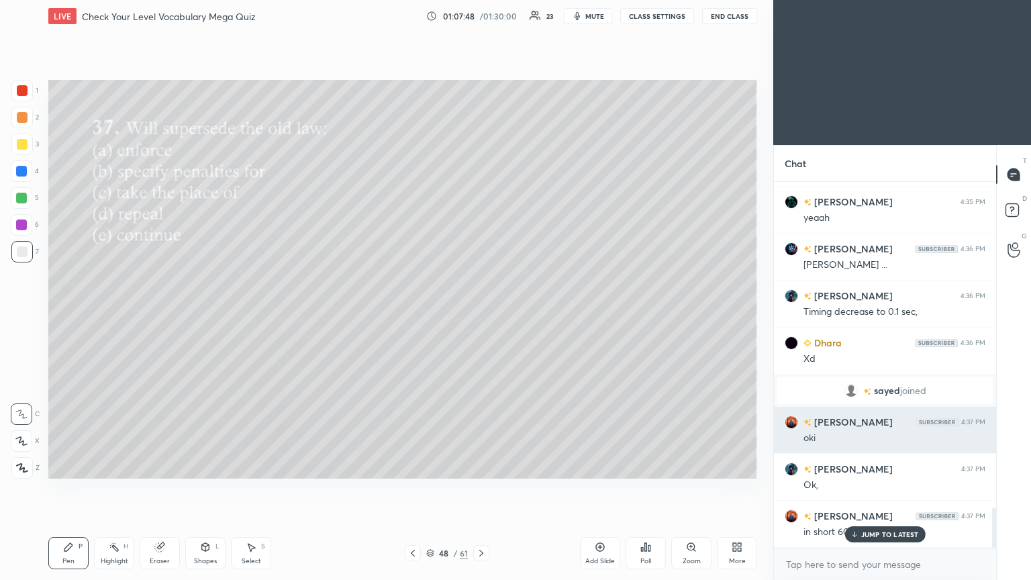
scroll to position [2959, 0]
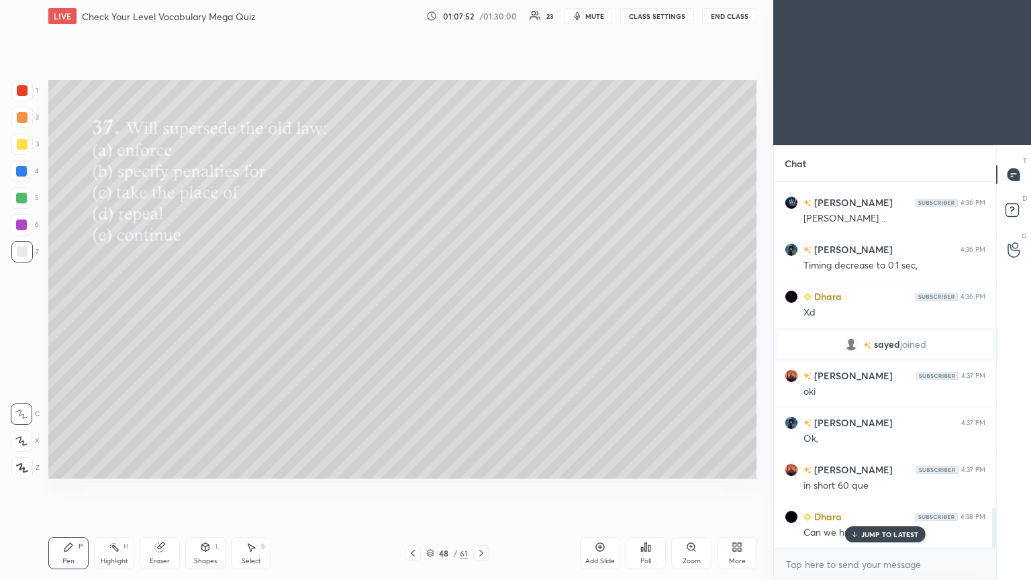
click at [481, 315] on p "JUMP TO LATEST" at bounding box center [890, 534] width 58 height 8
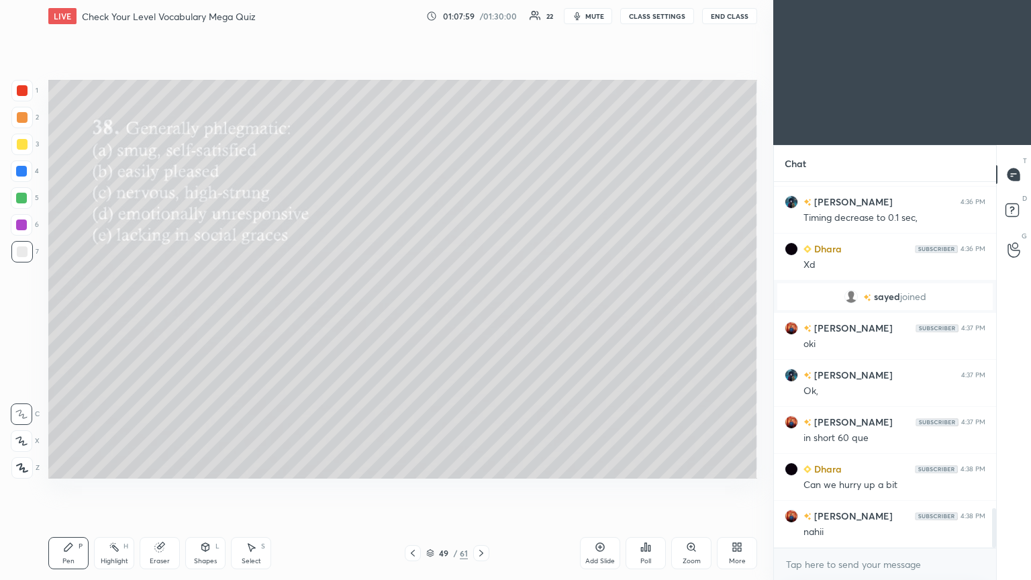
scroll to position [3053, 0]
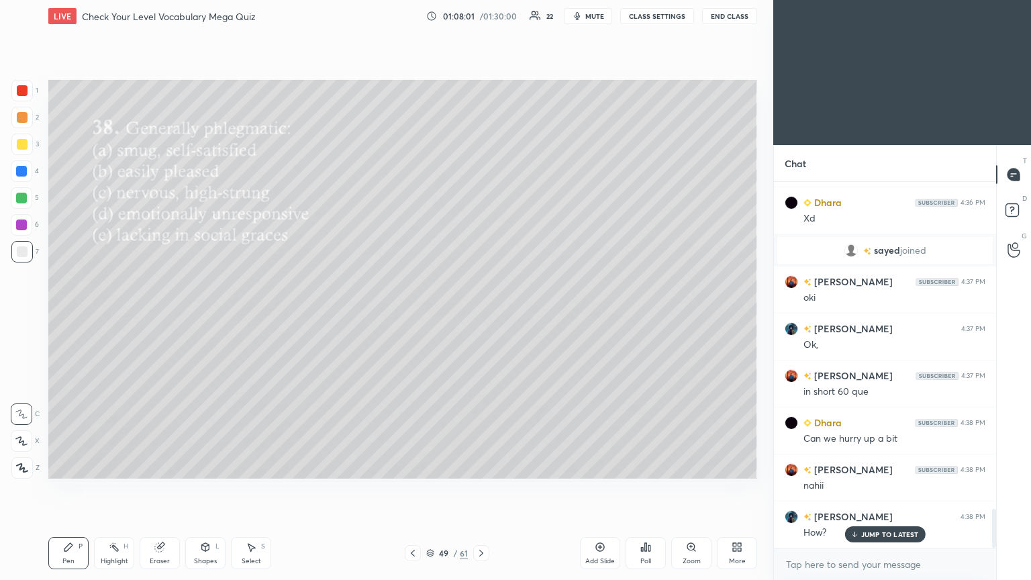
click at [481, 315] on icon at bounding box center [645, 547] width 11 height 11
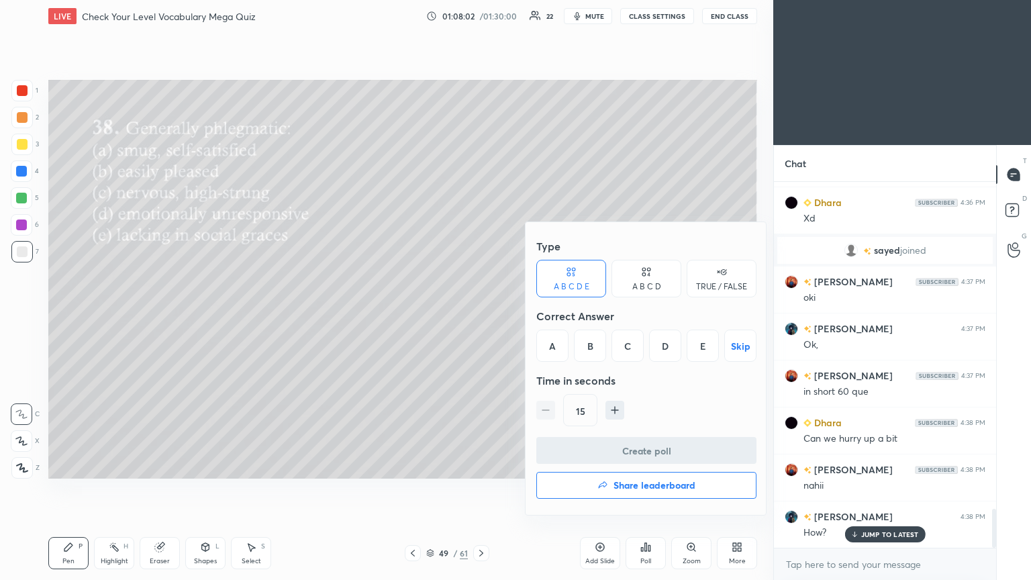
click at [481, 315] on div "D" at bounding box center [665, 346] width 32 height 32
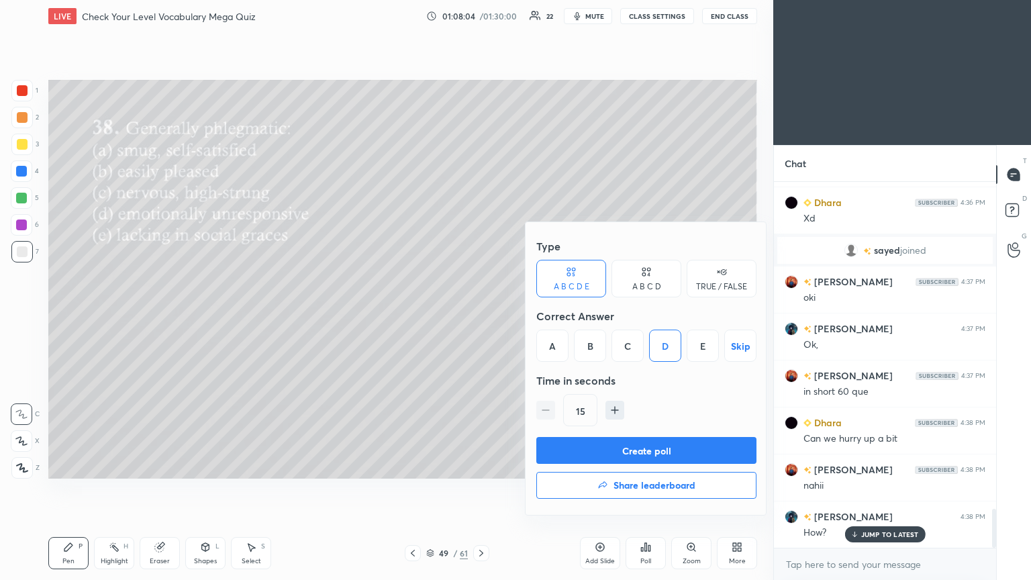
click at [481, 315] on button "Create poll" at bounding box center [646, 450] width 220 height 27
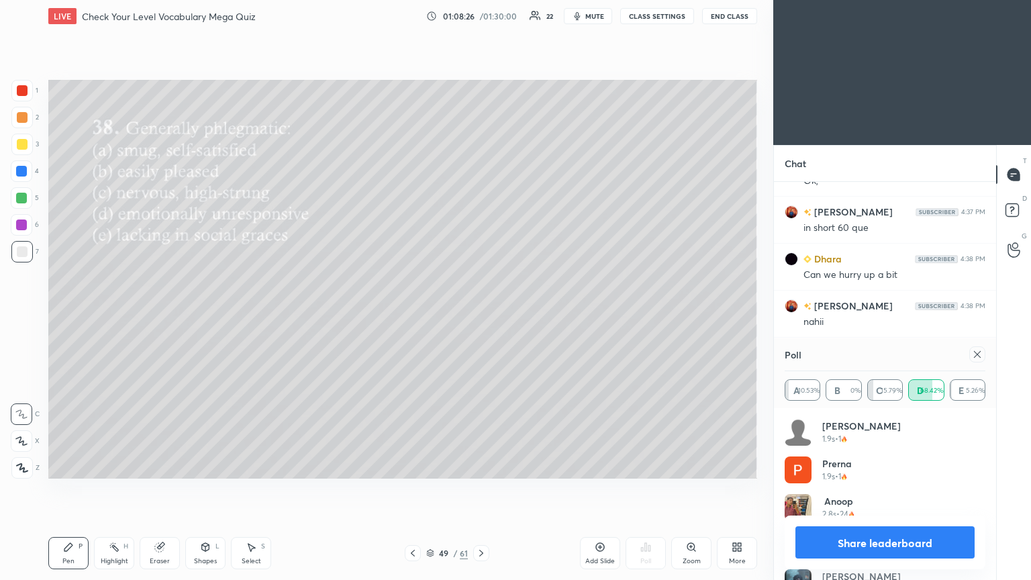
drag, startPoint x: 977, startPoint y: 356, endPoint x: 895, endPoint y: 364, distance: 82.4
click at [481, 315] on icon at bounding box center [977, 354] width 11 height 11
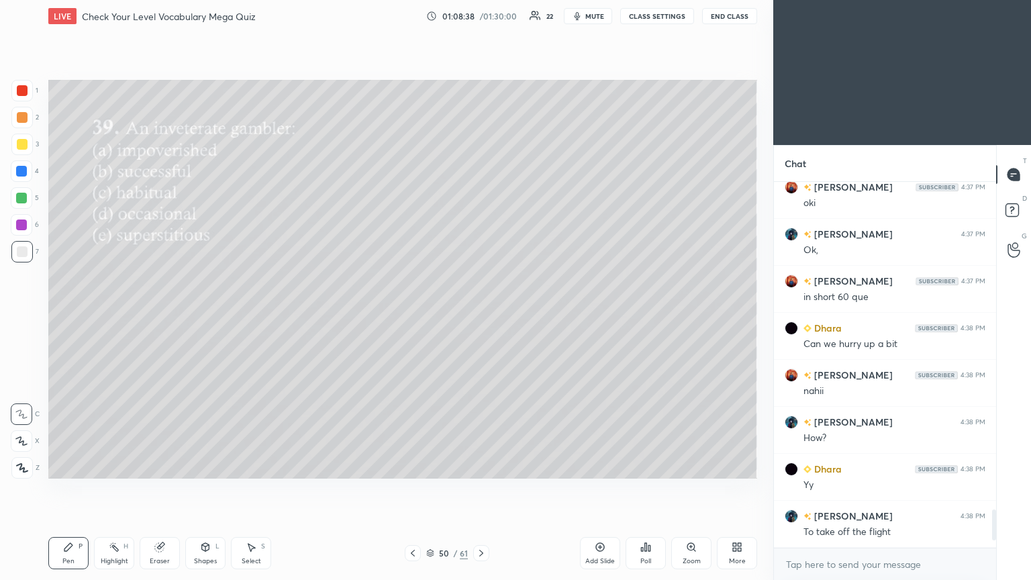
click at [481, 315] on div "Poll" at bounding box center [645, 561] width 11 height 7
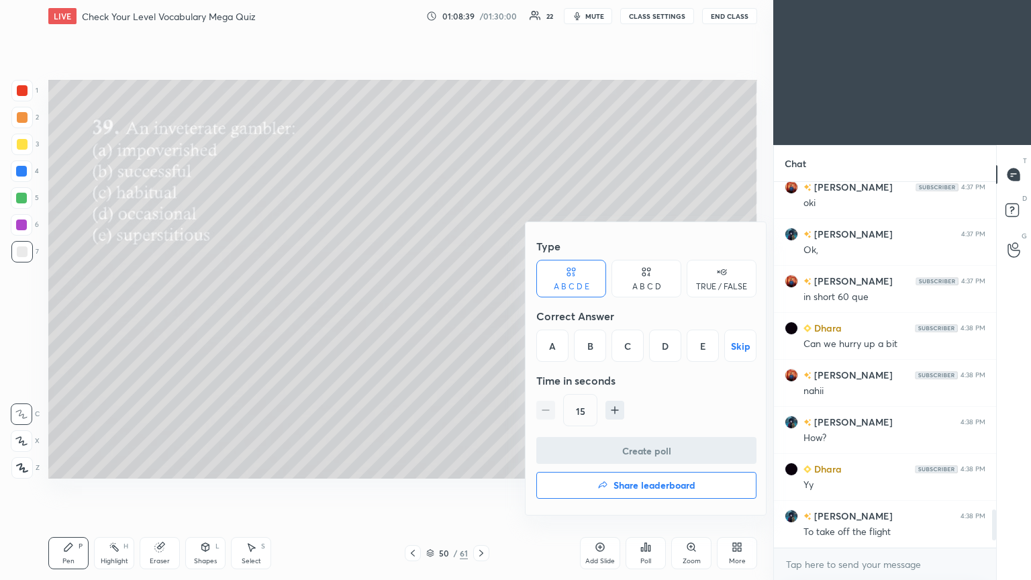
click at [481, 315] on div "C" at bounding box center [628, 346] width 32 height 32
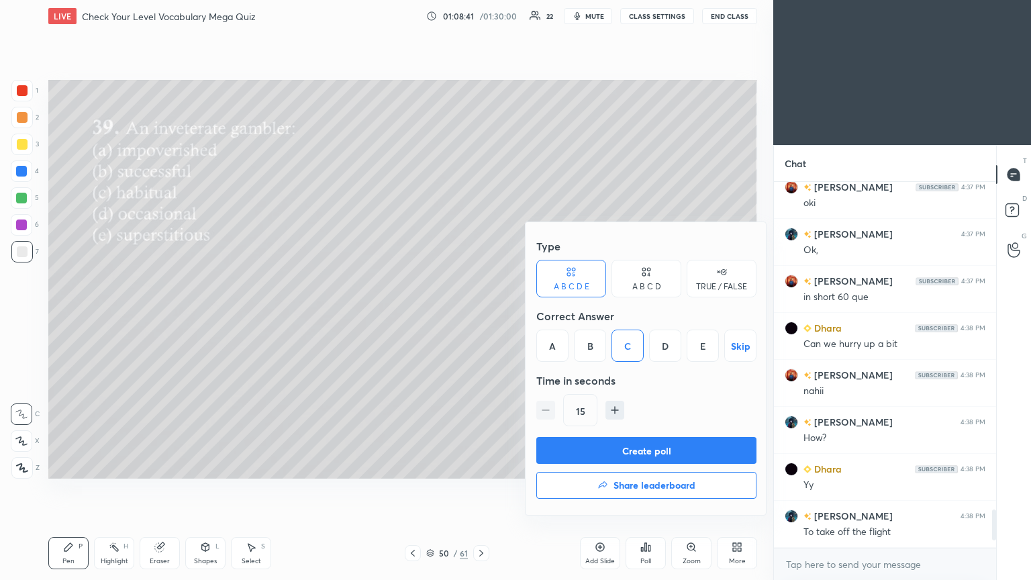
click at [481, 315] on button "Create poll" at bounding box center [646, 450] width 220 height 27
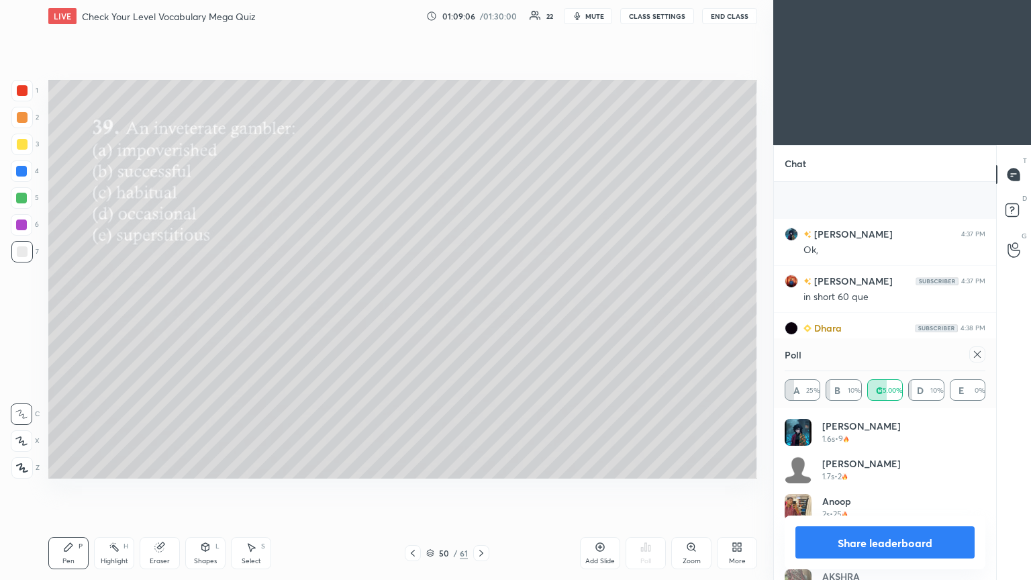
scroll to position [3264, 0]
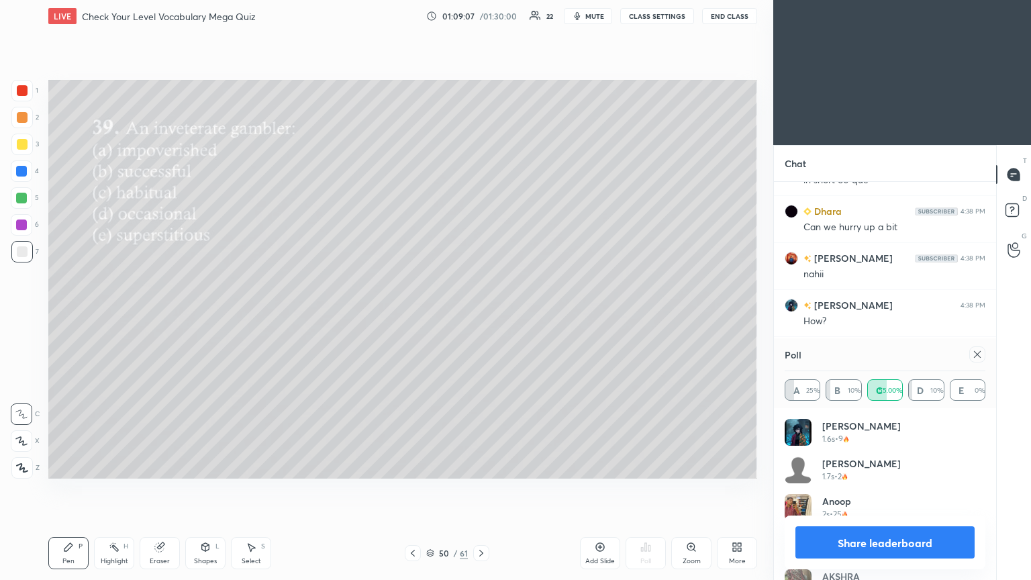
drag, startPoint x: 976, startPoint y: 356, endPoint x: 837, endPoint y: 395, distance: 144.3
click at [481, 315] on icon at bounding box center [977, 354] width 11 height 11
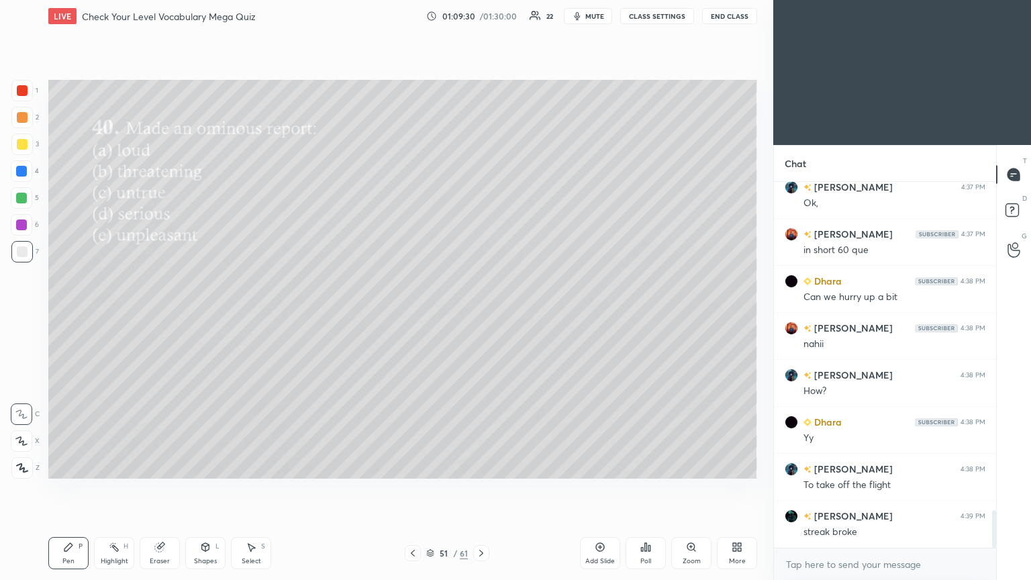
click at [481, 315] on icon at bounding box center [645, 547] width 11 height 11
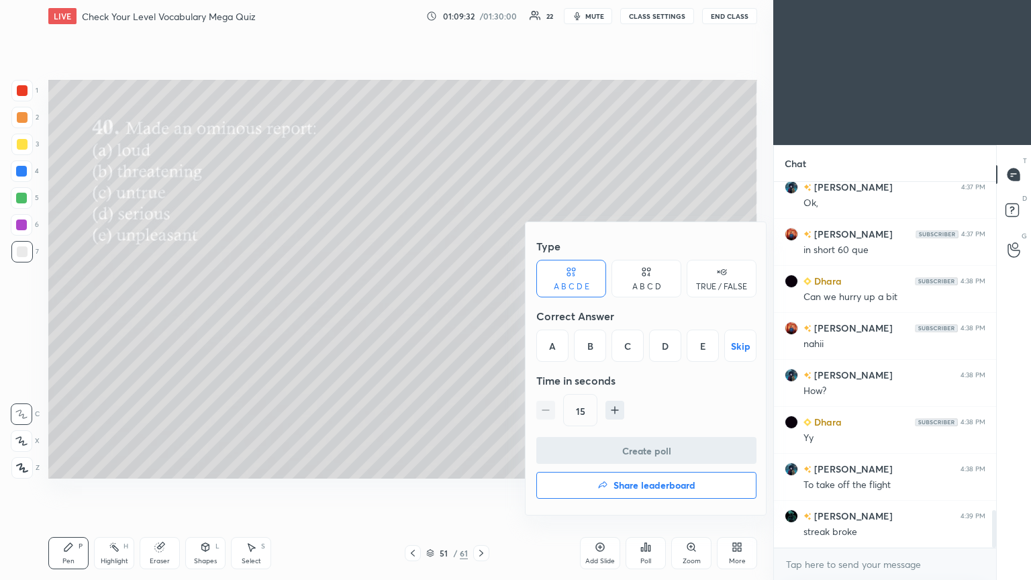
click at [481, 315] on div "B" at bounding box center [590, 346] width 32 height 32
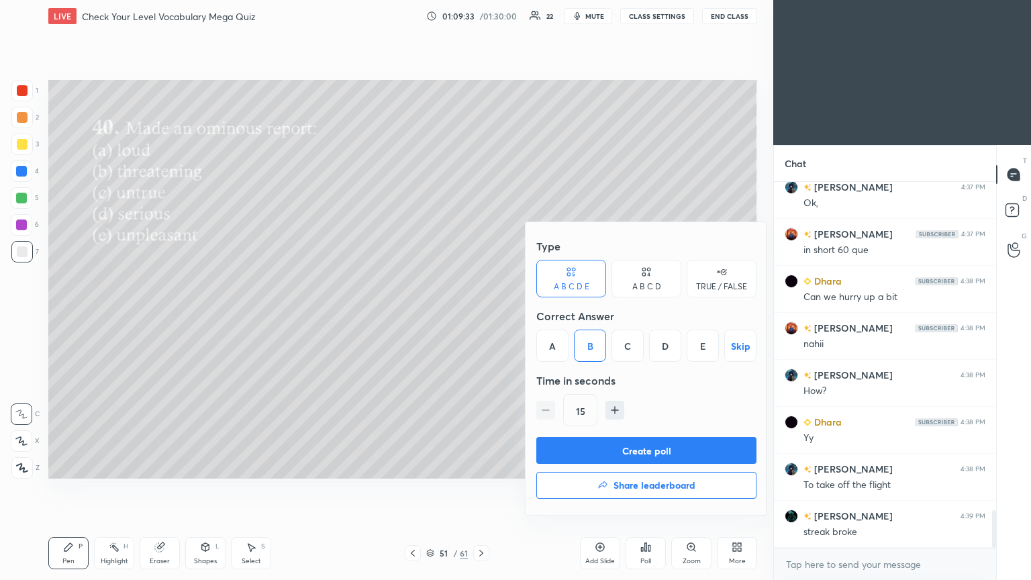
click at [481, 315] on button "Create poll" at bounding box center [646, 450] width 220 height 27
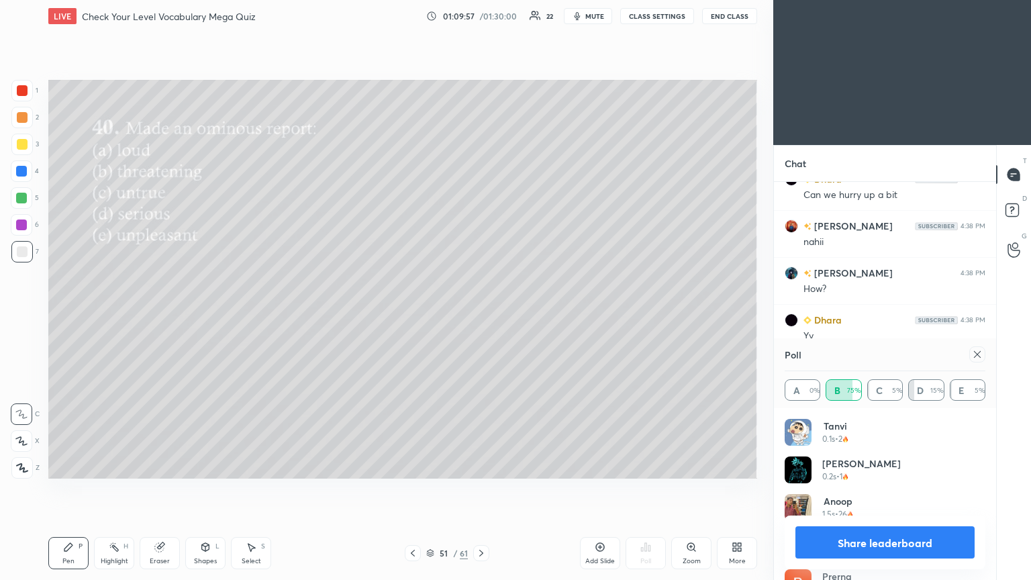
click at [481, 315] on icon at bounding box center [977, 354] width 11 height 11
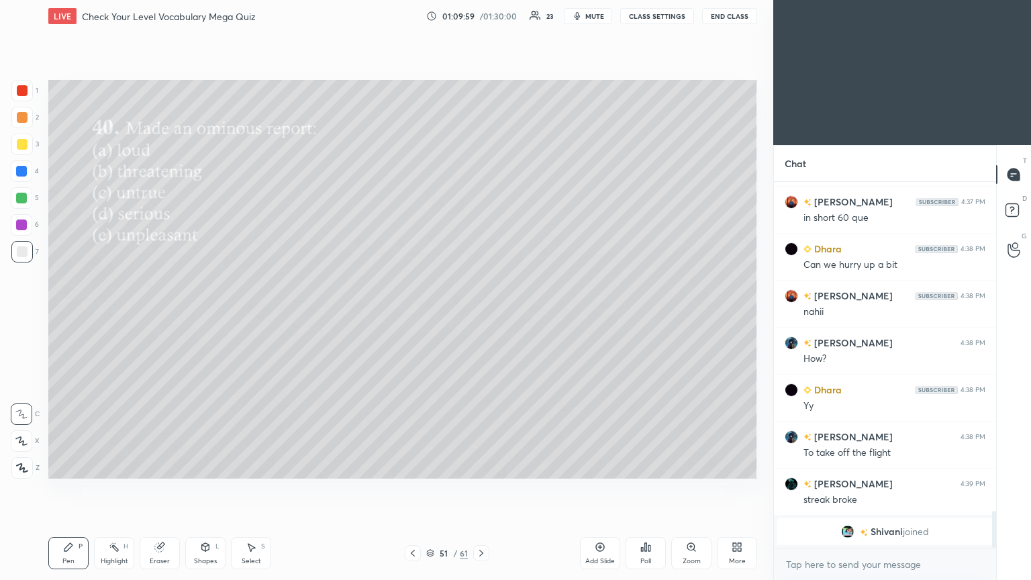
click at [481, 17] on span "mute" at bounding box center [594, 15] width 19 height 9
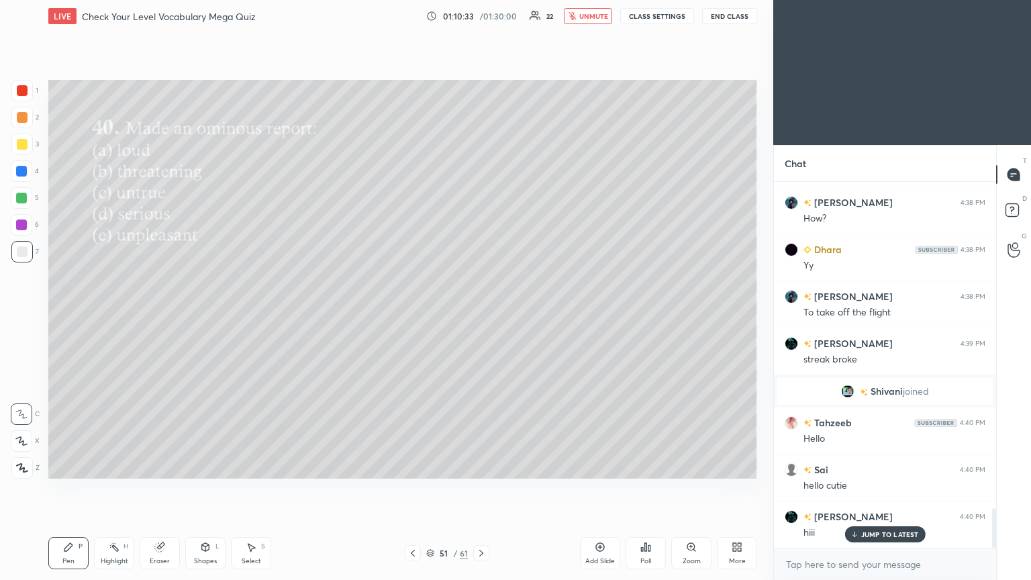
click at [481, 315] on div "JUMP TO LATEST" at bounding box center [884, 534] width 81 height 16
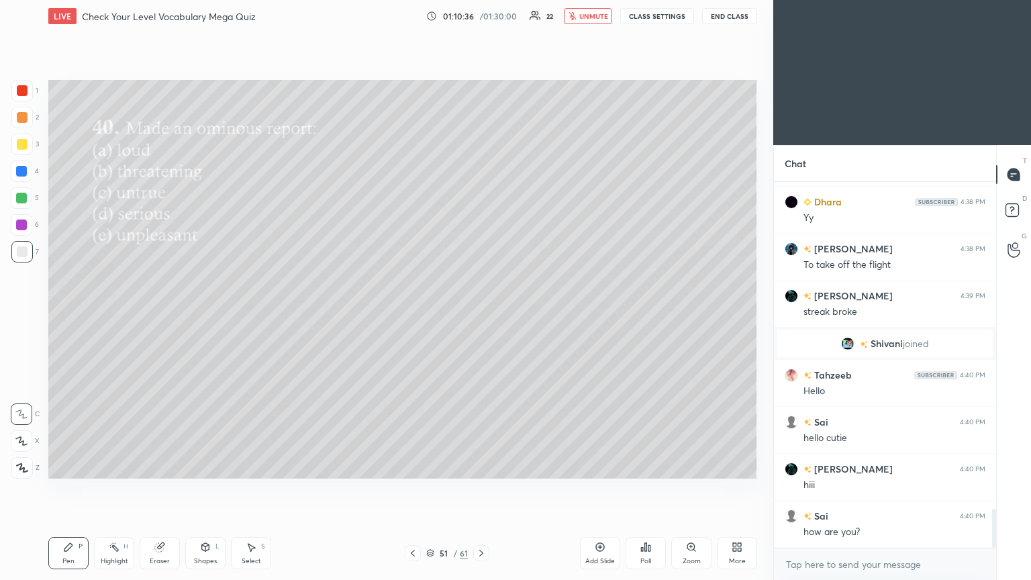
click at [481, 13] on span "unmute" at bounding box center [593, 15] width 29 height 9
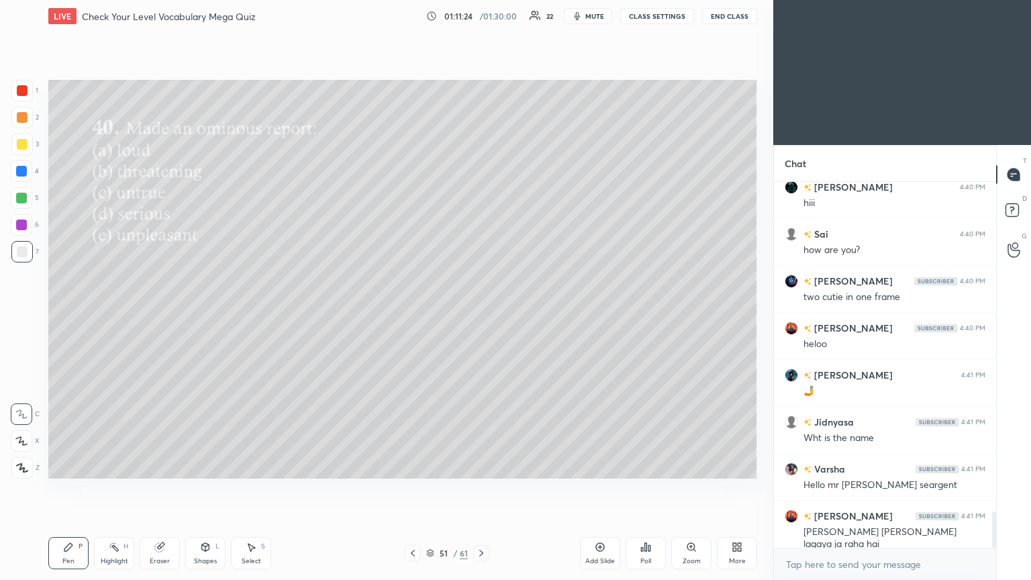
scroll to position [3370, 0]
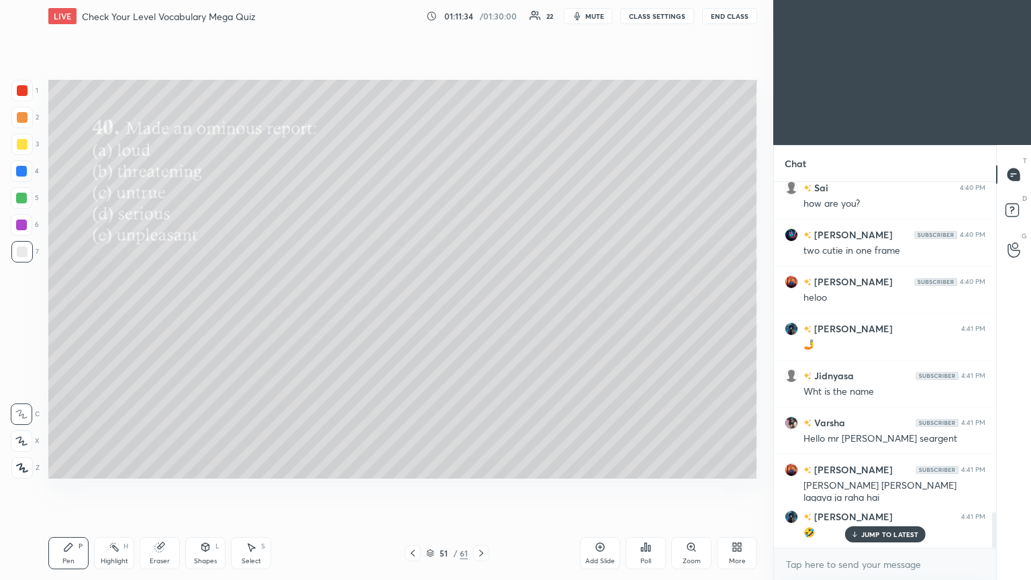
click at [481, 315] on div "Poll" at bounding box center [646, 553] width 40 height 32
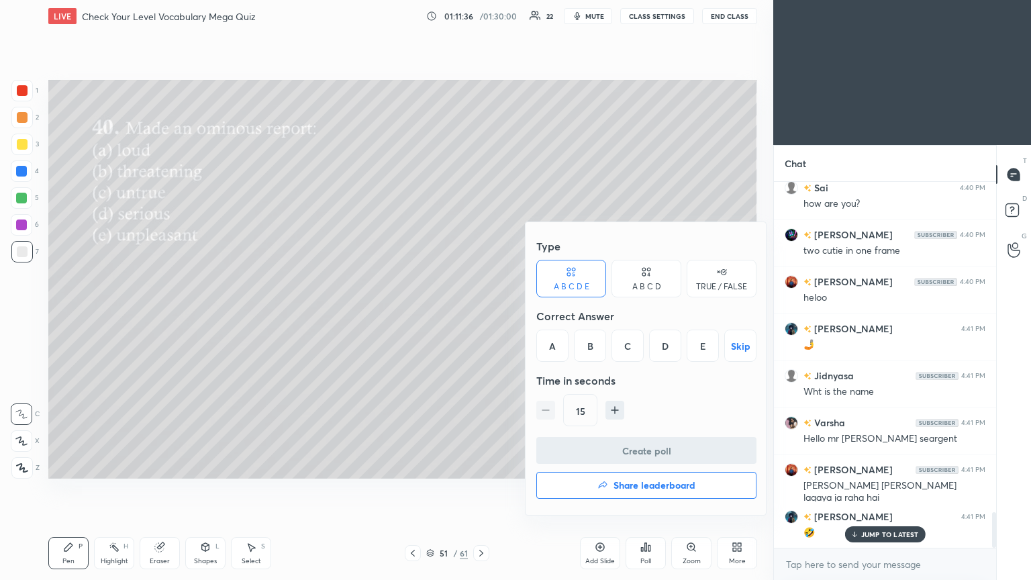
click at [481, 315] on h4 "Share leaderboard" at bounding box center [655, 485] width 82 height 9
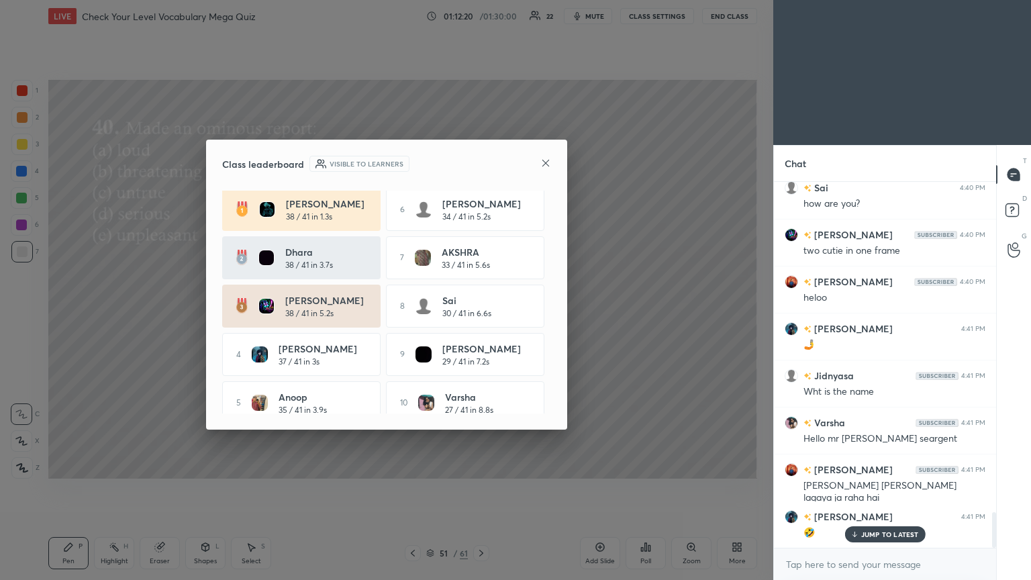
scroll to position [17, 0]
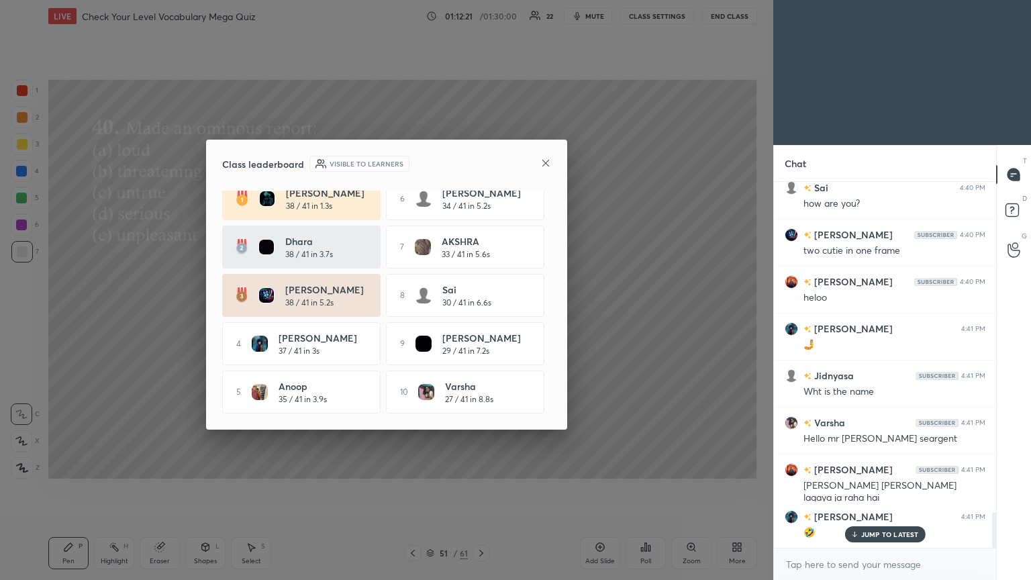
click at [481, 161] on icon at bounding box center [545, 163] width 11 height 11
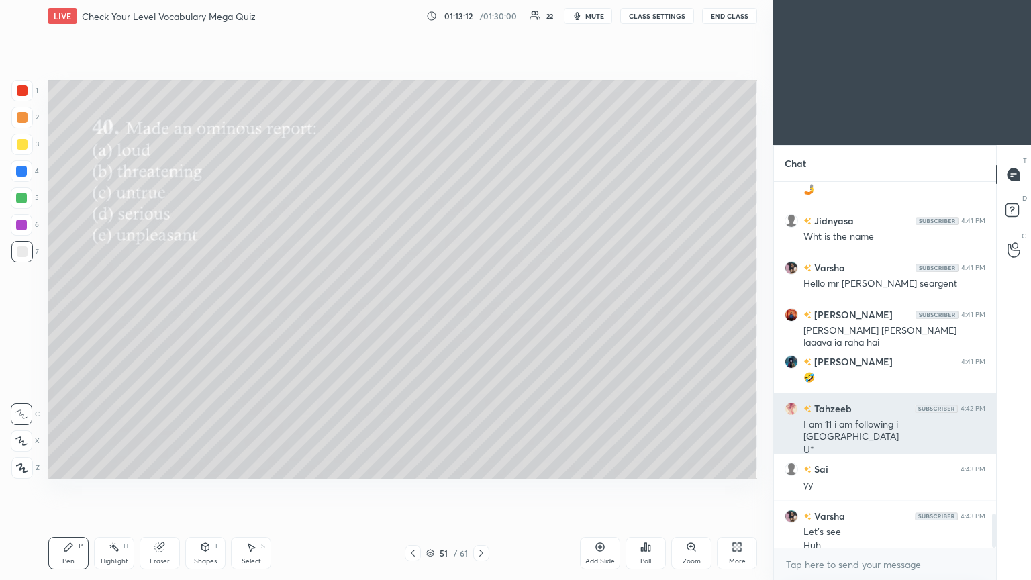
scroll to position [3538, 0]
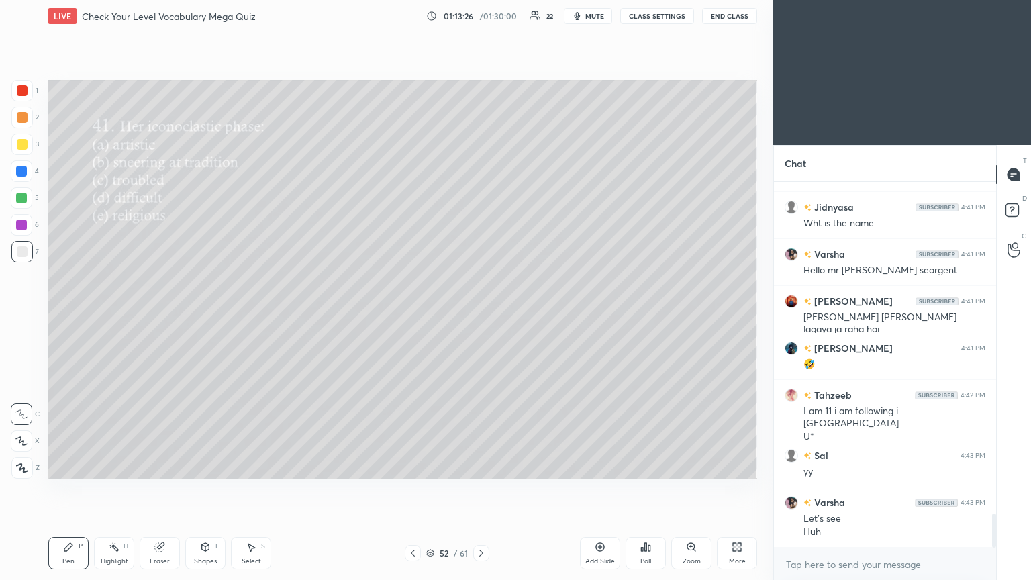
click at [481, 315] on icon at bounding box center [642, 549] width 2 height 3
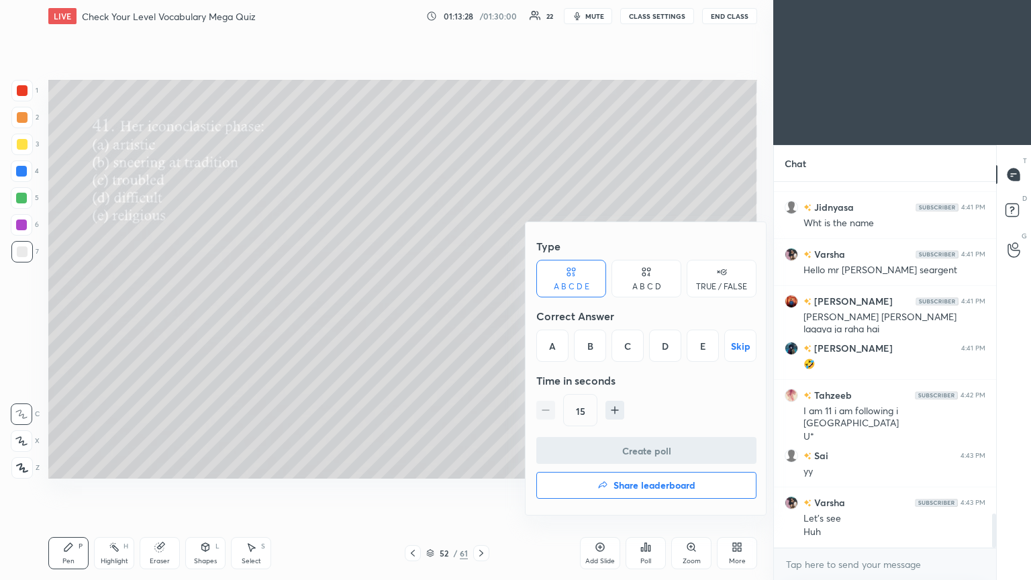
click at [481, 315] on div "B" at bounding box center [590, 346] width 32 height 32
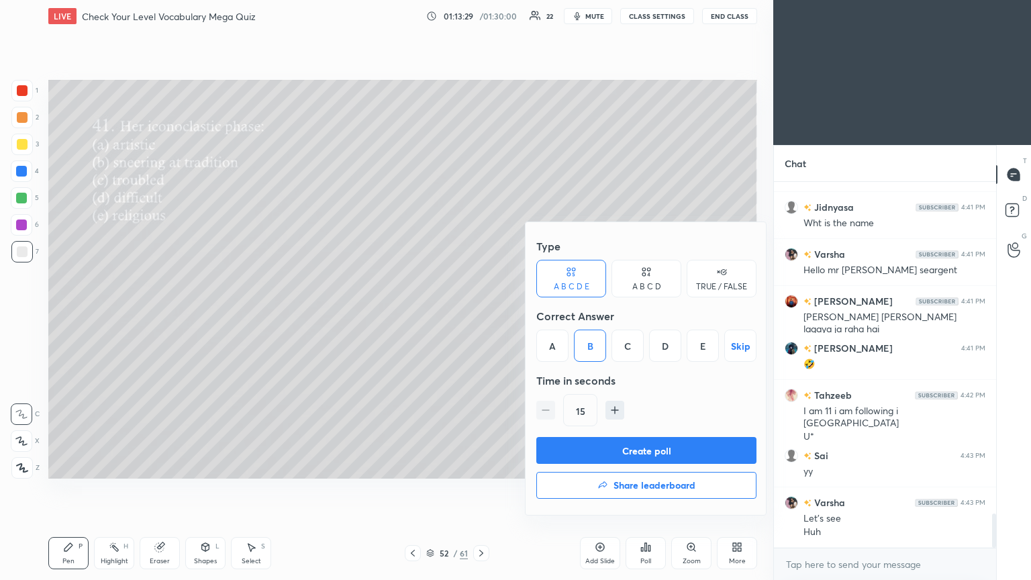
click at [481, 315] on button "Create poll" at bounding box center [646, 450] width 220 height 27
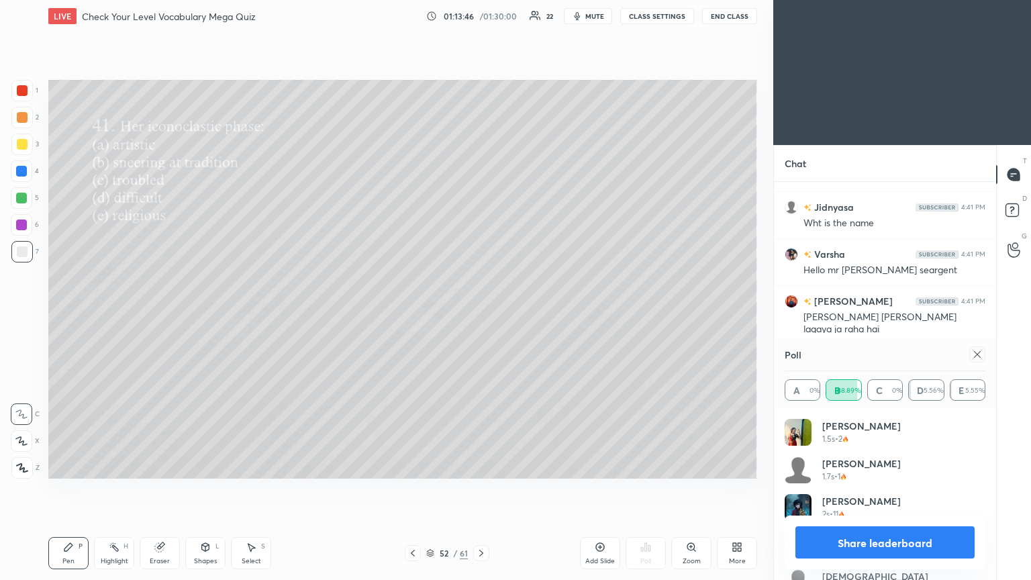
scroll to position [3654, 0]
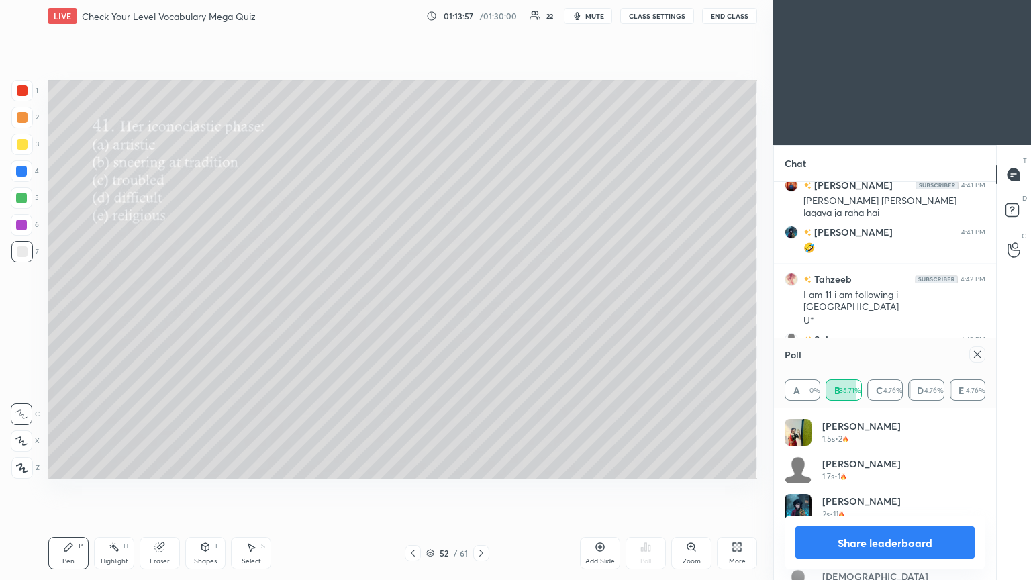
drag, startPoint x: 977, startPoint y: 355, endPoint x: 971, endPoint y: 359, distance: 7.3
click at [481, 315] on icon at bounding box center [977, 354] width 11 height 11
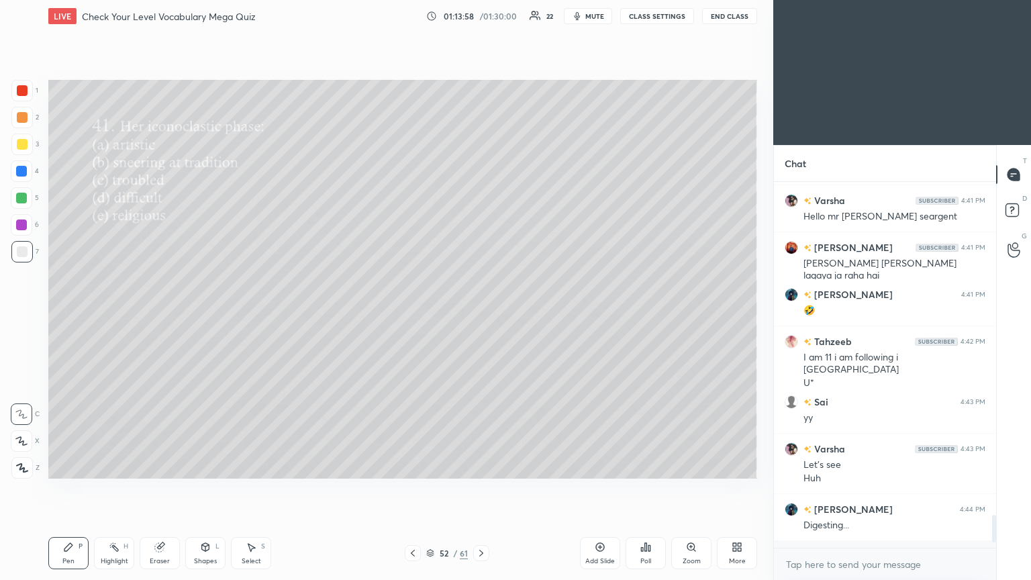
scroll to position [362, 218]
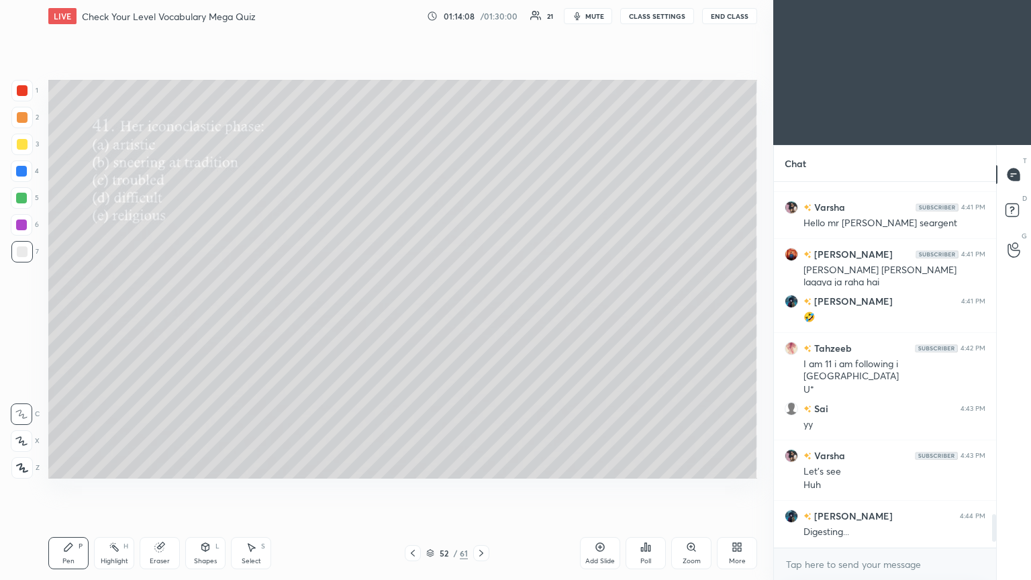
click at [481, 12] on span "mute" at bounding box center [594, 15] width 19 height 9
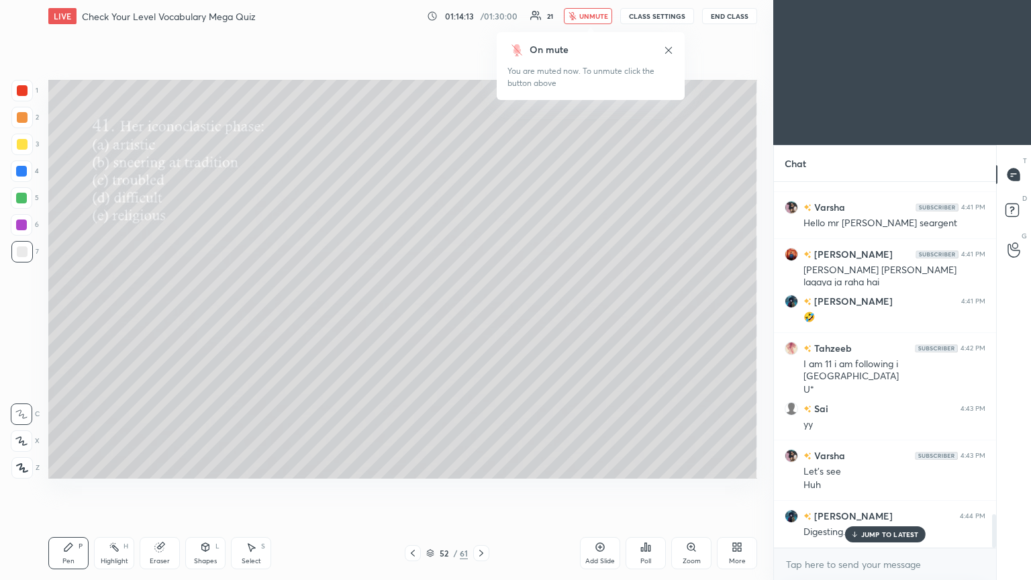
scroll to position [3617, 0]
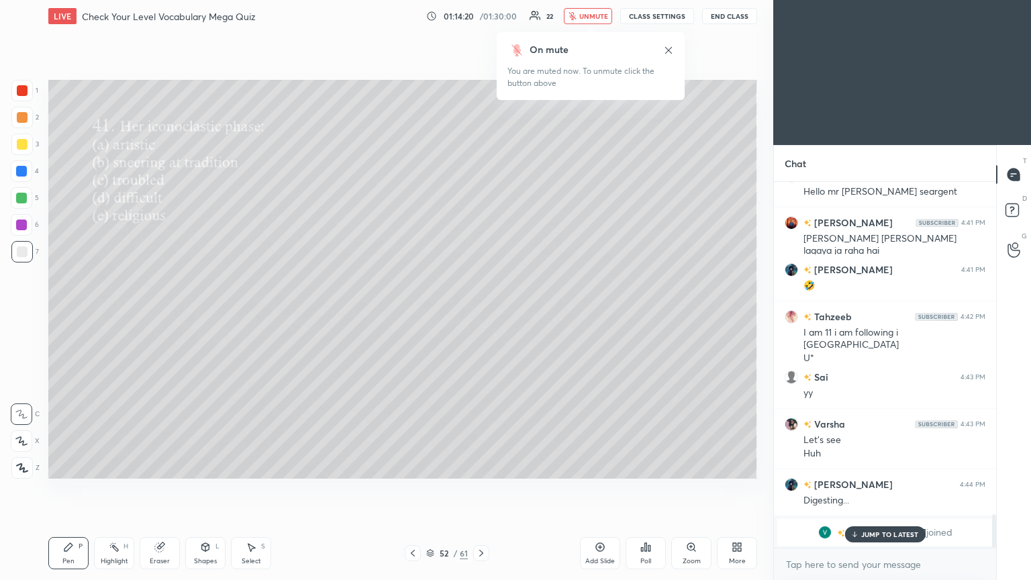
click at [481, 20] on button "unmute" at bounding box center [588, 16] width 48 height 16
click at [481, 315] on div "Poll" at bounding box center [645, 561] width 11 height 7
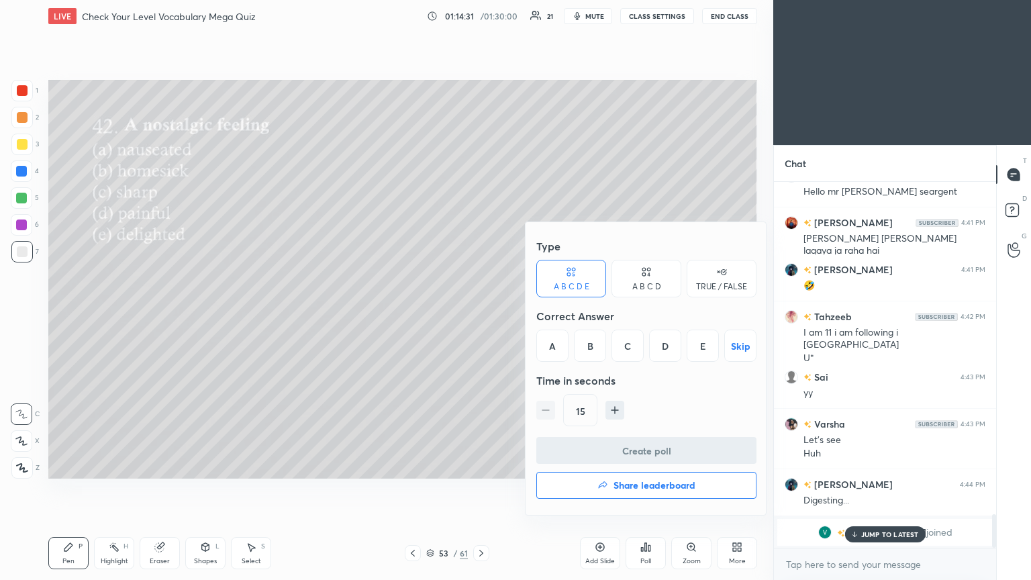
click at [481, 315] on div "B" at bounding box center [590, 346] width 32 height 32
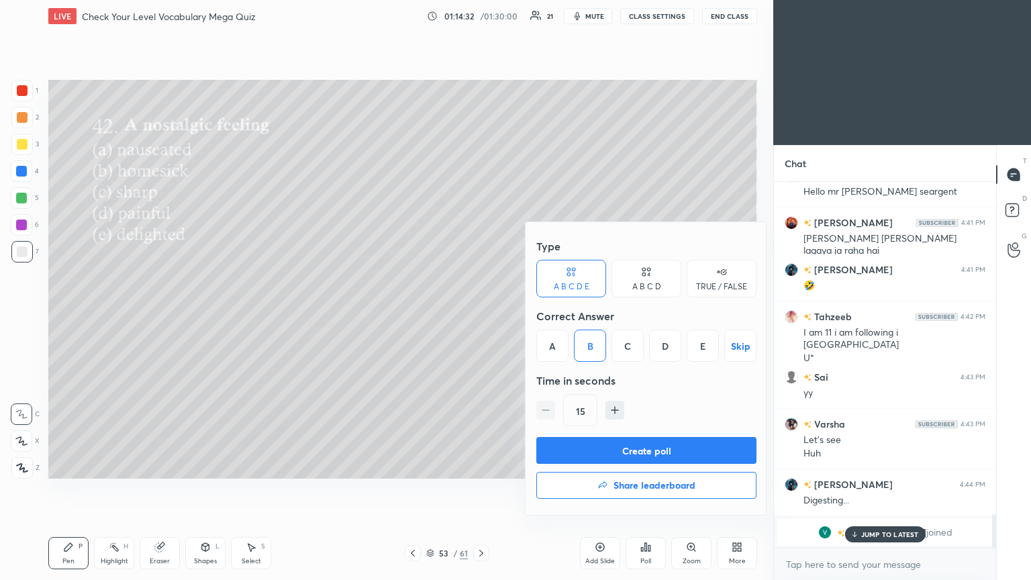
click at [481, 315] on button "Create poll" at bounding box center [646, 450] width 220 height 27
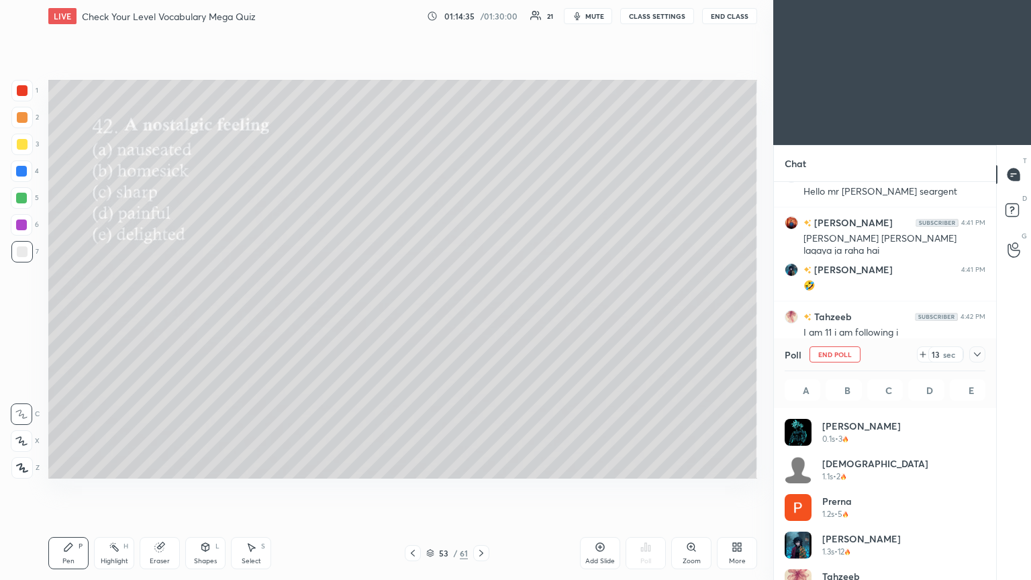
scroll to position [4, 4]
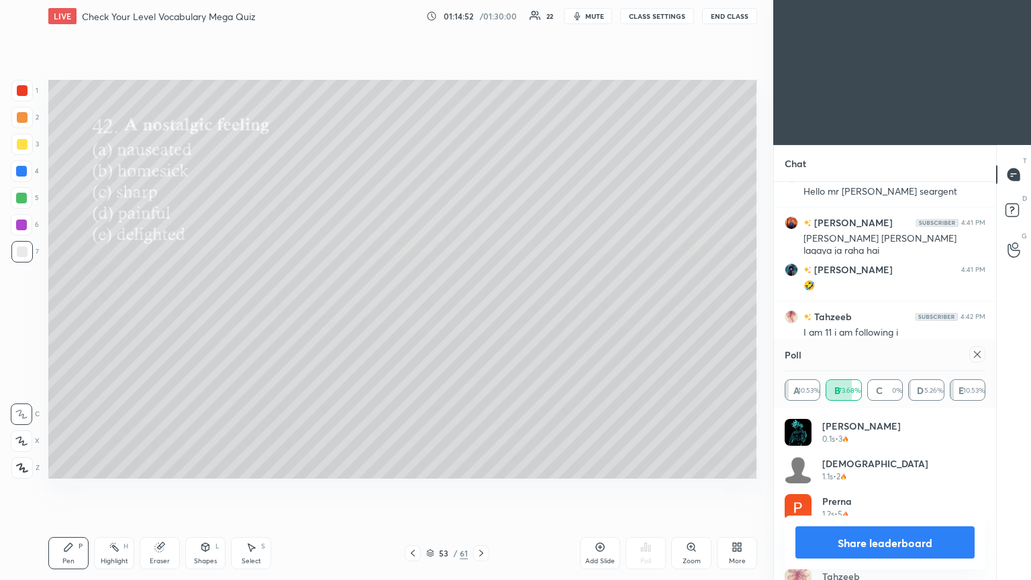
drag, startPoint x: 977, startPoint y: 352, endPoint x: 968, endPoint y: 352, distance: 8.8
click at [481, 315] on icon at bounding box center [977, 354] width 11 height 11
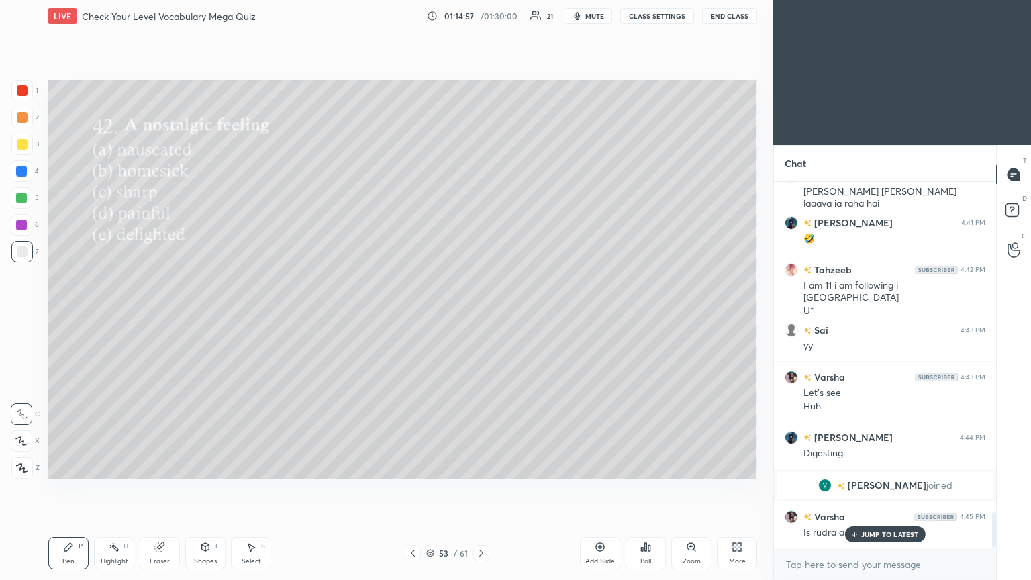
click at [481, 315] on div "Setting up your live class Poll for secs No correct answer Start poll" at bounding box center [403, 279] width 720 height 494
click at [481, 315] on p "JUMP TO LATEST" at bounding box center [890, 534] width 58 height 8
click at [481, 315] on div "Poll" at bounding box center [645, 561] width 11 height 7
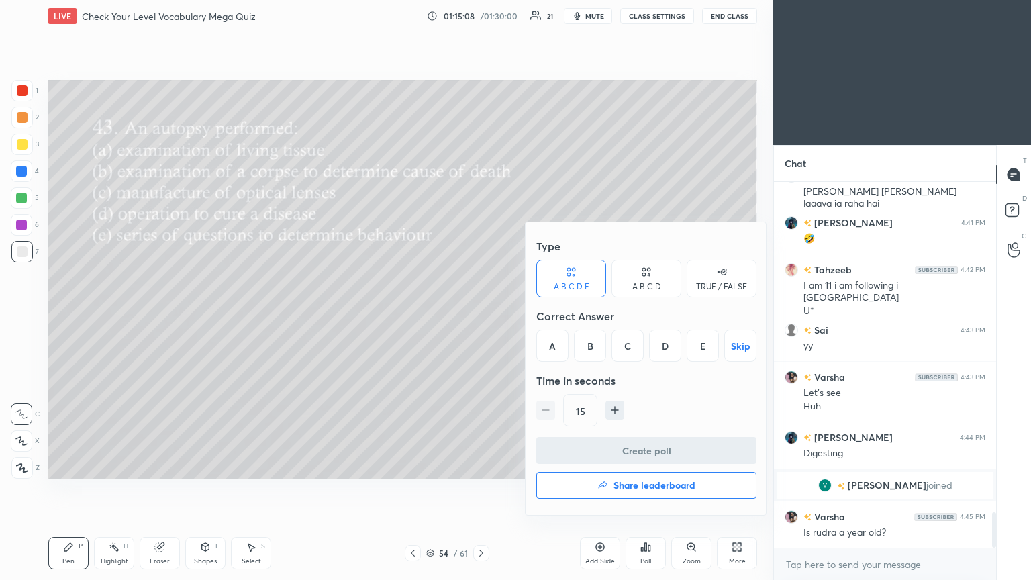
click at [481, 315] on div "B" at bounding box center [590, 346] width 32 height 32
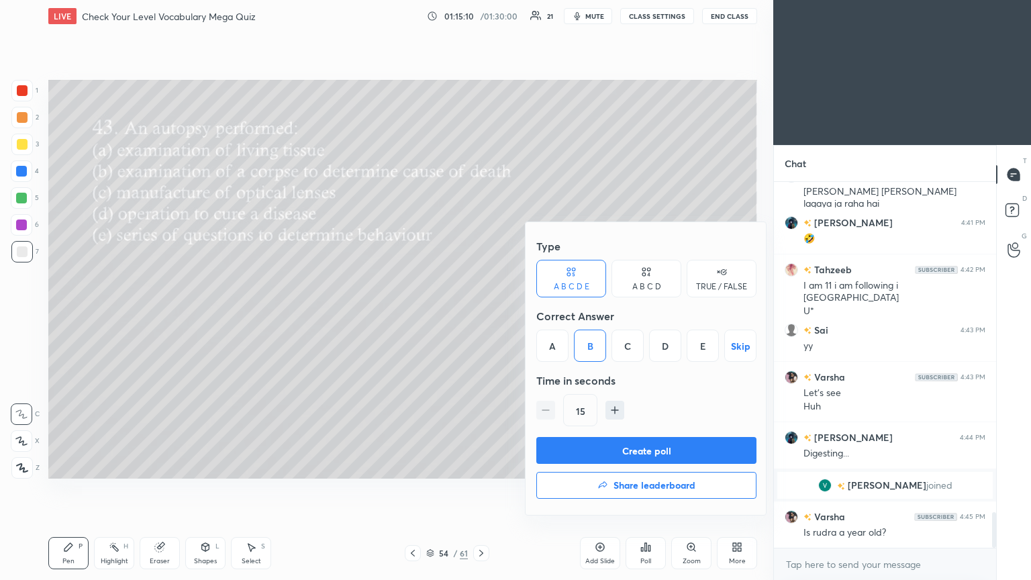
click at [481, 315] on button "Create poll" at bounding box center [646, 450] width 220 height 27
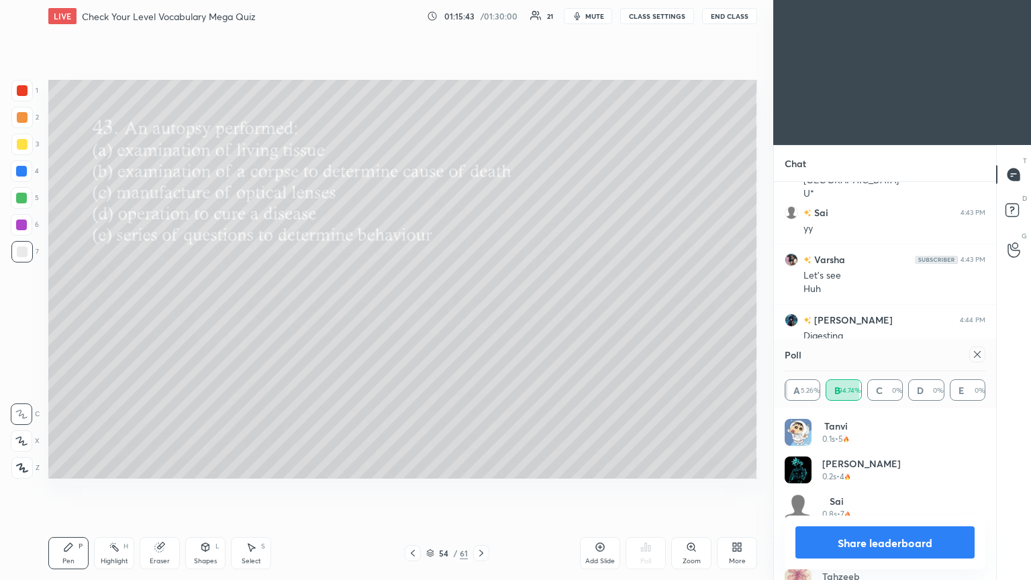
scroll to position [3587, 0]
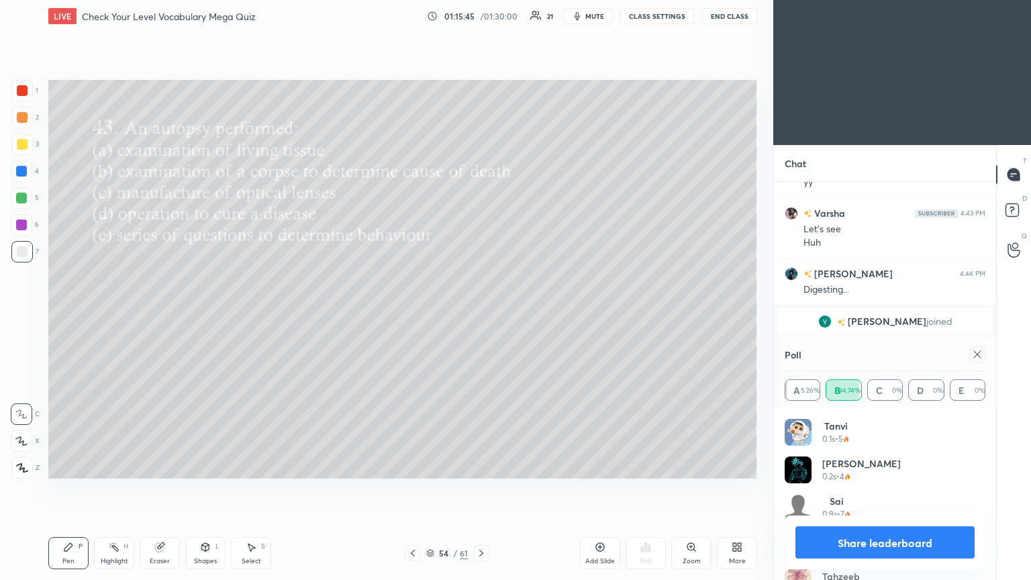
drag, startPoint x: 979, startPoint y: 354, endPoint x: 787, endPoint y: 353, distance: 191.3
click at [481, 315] on icon at bounding box center [977, 354] width 11 height 11
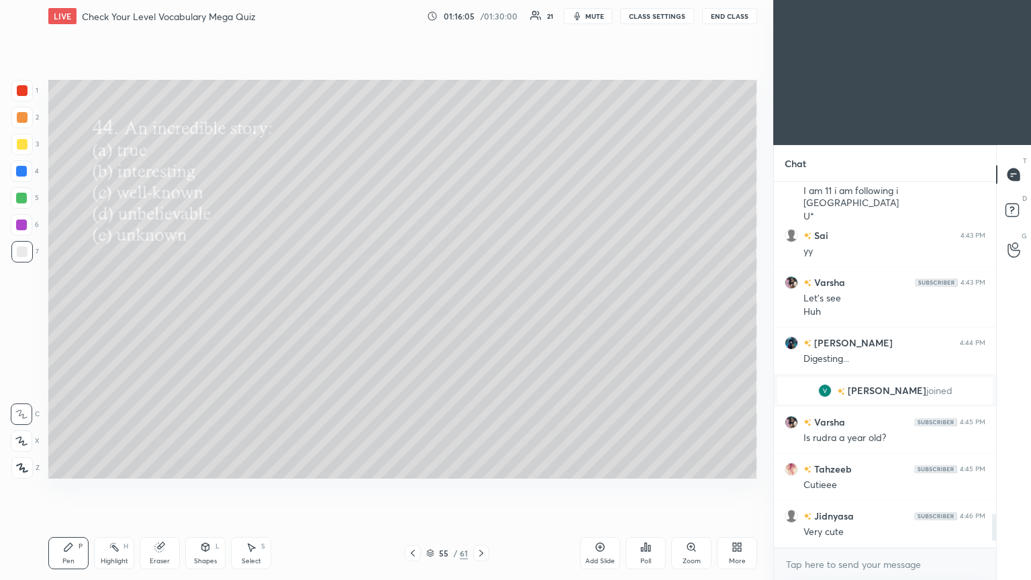
click at [481, 315] on div "Poll" at bounding box center [646, 553] width 40 height 32
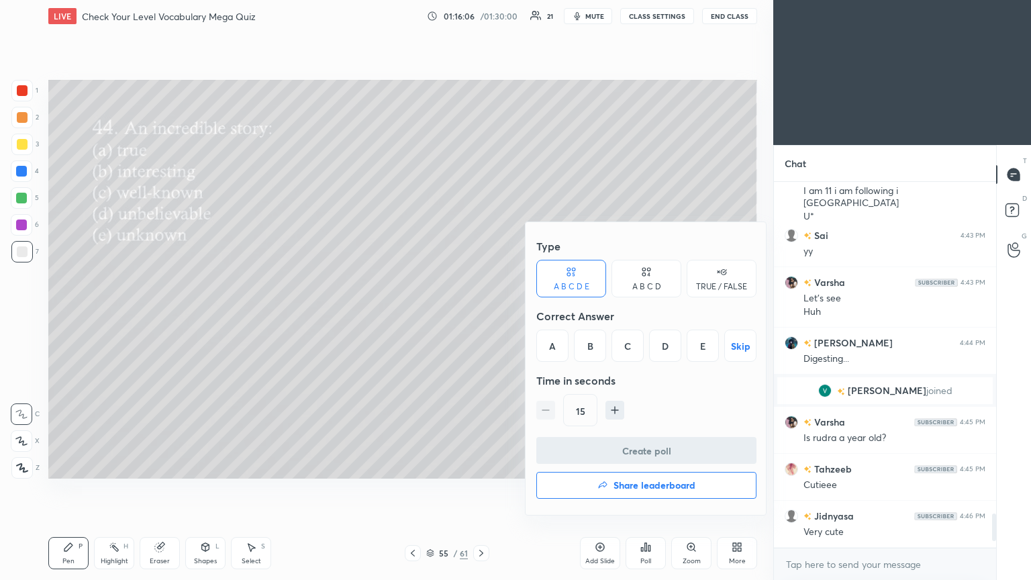
click at [481, 315] on div "D" at bounding box center [665, 346] width 32 height 32
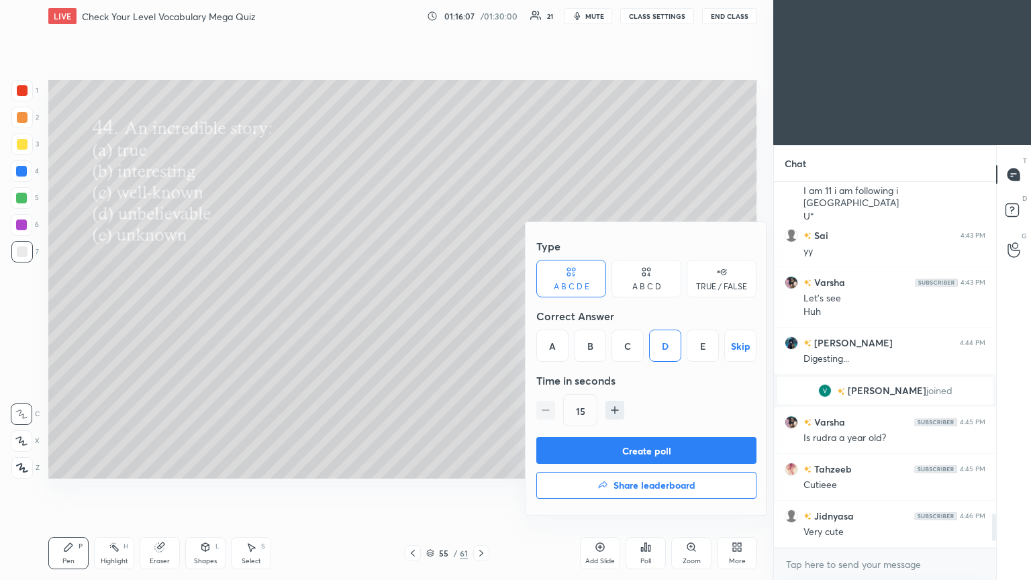
click at [481, 315] on button "Create poll" at bounding box center [646, 450] width 220 height 27
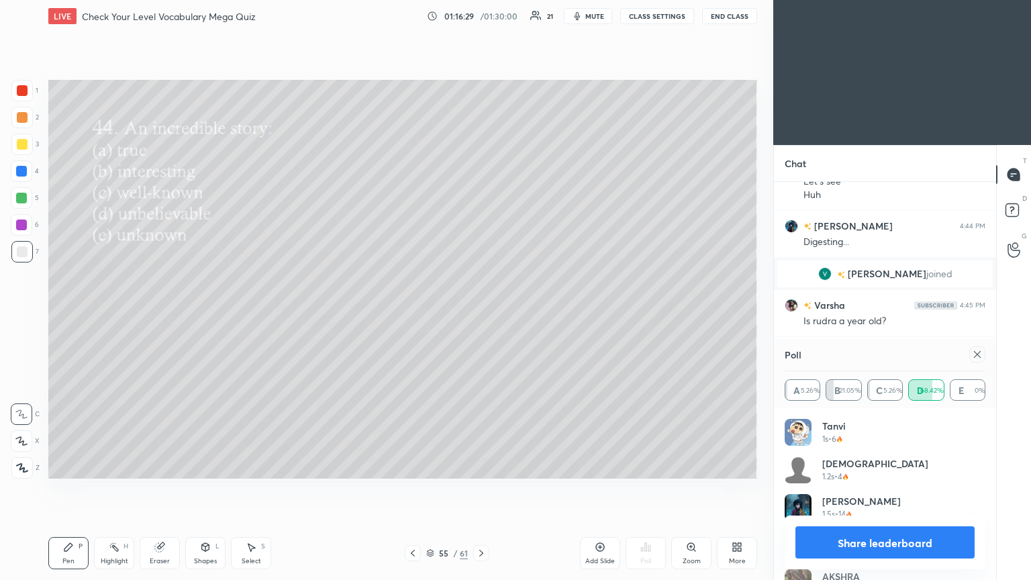
click at [481, 315] on icon at bounding box center [977, 354] width 11 height 11
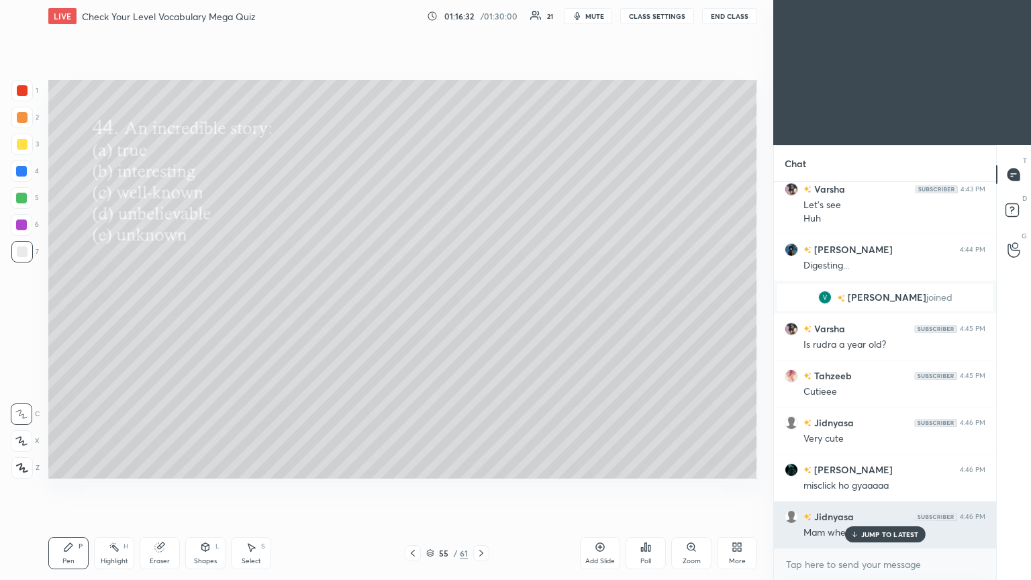
drag, startPoint x: 858, startPoint y: 534, endPoint x: 839, endPoint y: 529, distance: 19.4
click at [481, 315] on icon at bounding box center [854, 534] width 9 height 8
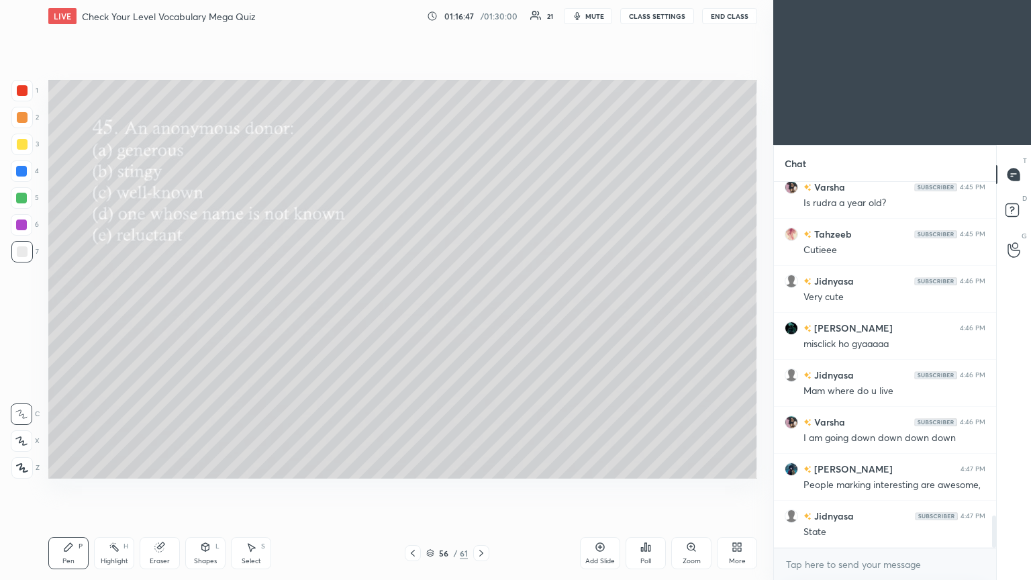
click at [481, 315] on div "Poll" at bounding box center [646, 553] width 40 height 32
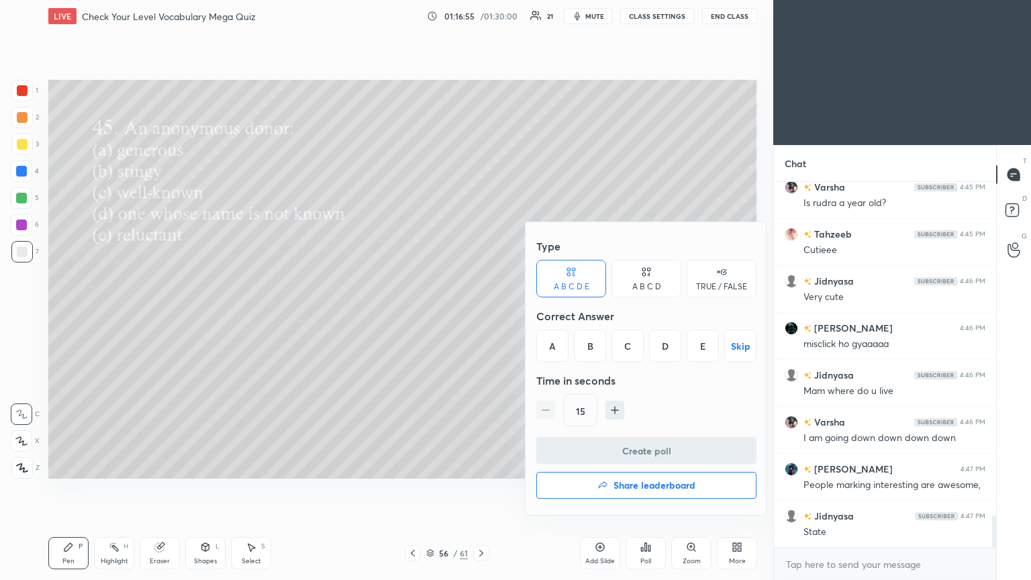
click at [481, 315] on div "D" at bounding box center [665, 346] width 32 height 32
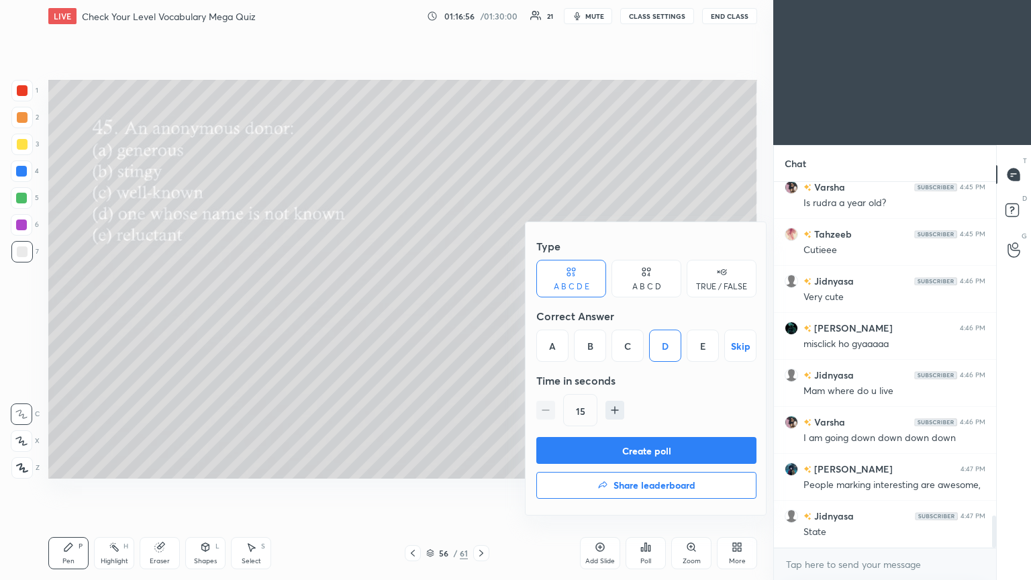
click at [481, 315] on button "Create poll" at bounding box center [646, 450] width 220 height 27
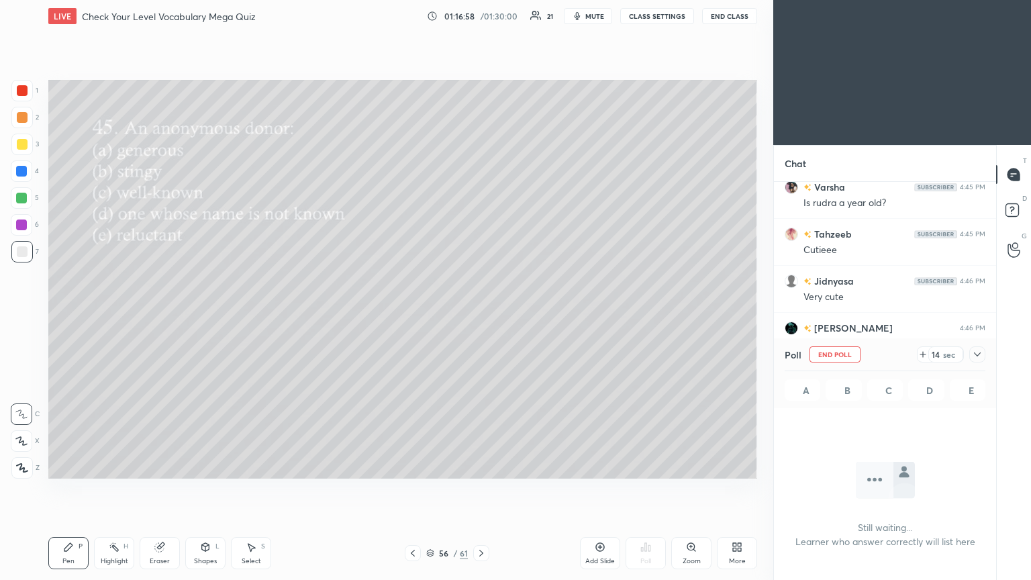
click at [481, 315] on icon at bounding box center [977, 354] width 11 height 11
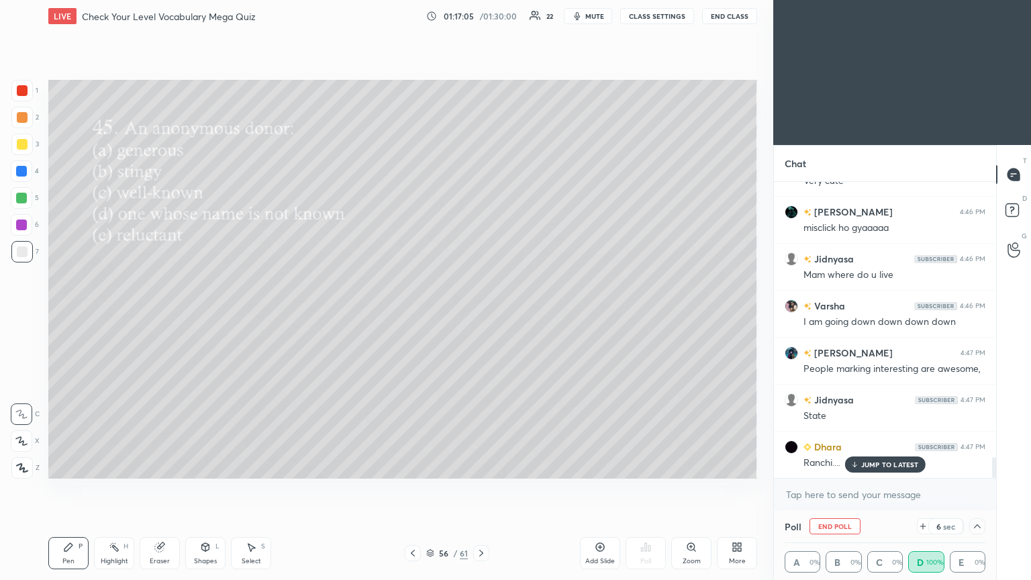
click at [481, 315] on p "JUMP TO LATEST" at bounding box center [890, 464] width 58 height 8
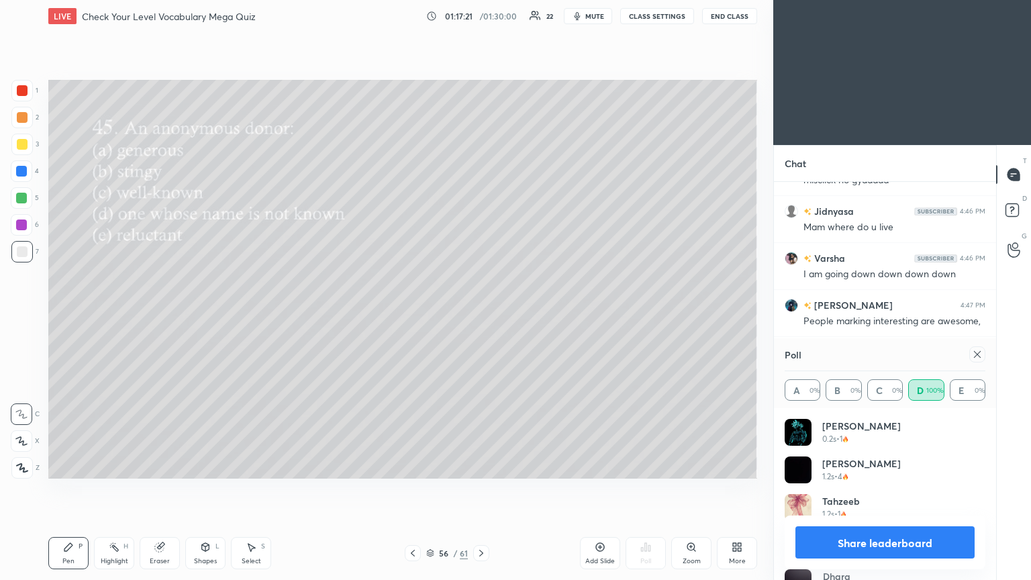
drag, startPoint x: 981, startPoint y: 356, endPoint x: 967, endPoint y: 352, distance: 14.0
click at [481, 315] on icon at bounding box center [977, 354] width 11 height 11
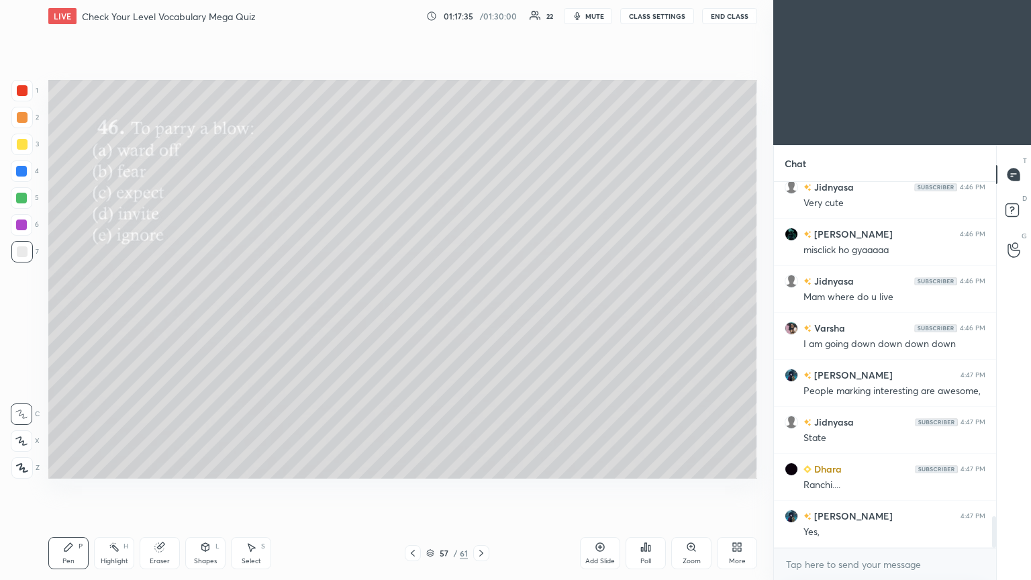
click at [481, 315] on div "Poll" at bounding box center [646, 553] width 40 height 32
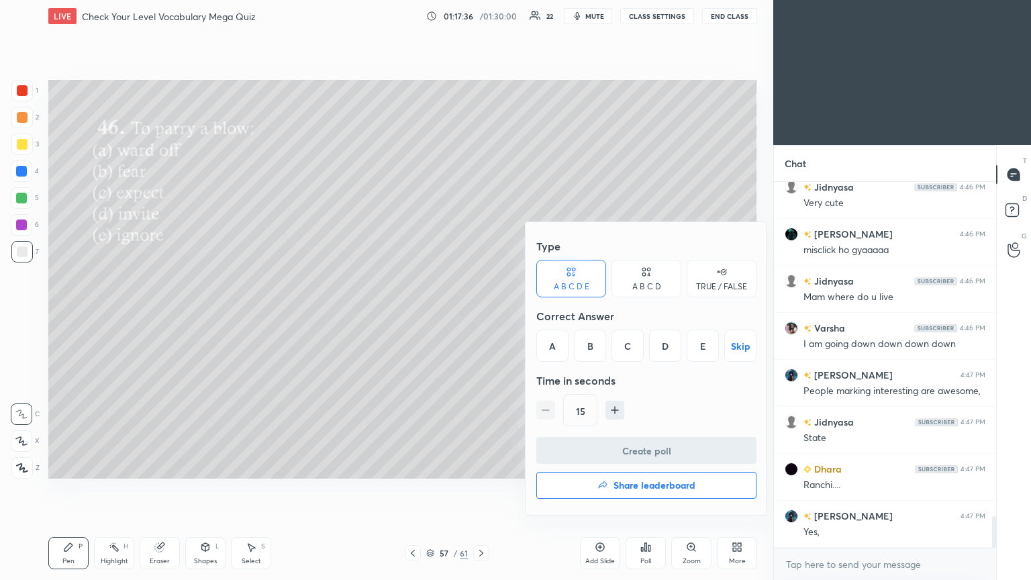
drag, startPoint x: 547, startPoint y: 348, endPoint x: 547, endPoint y: 362, distance: 14.8
click at [481, 315] on div "A" at bounding box center [552, 346] width 32 height 32
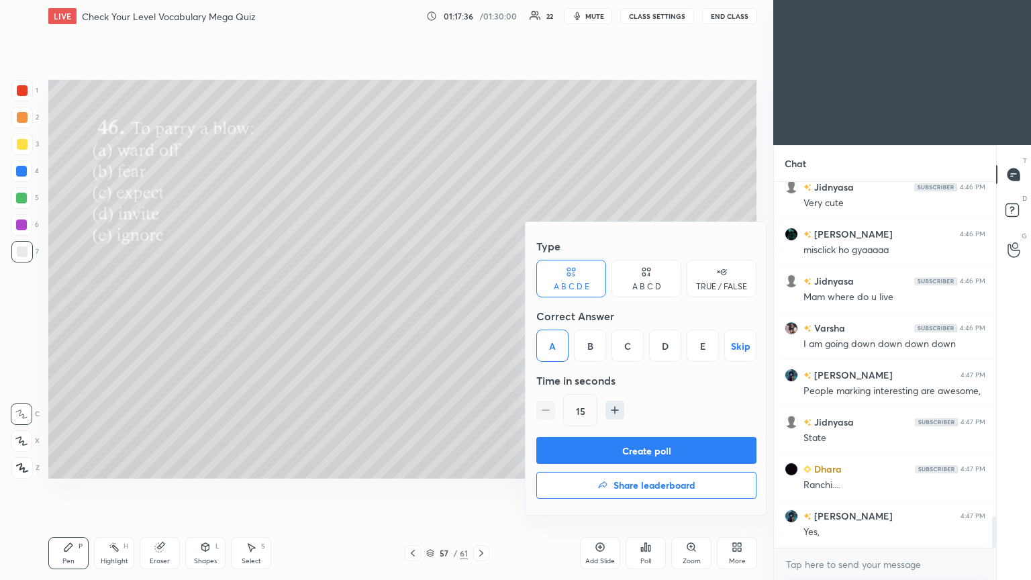
drag, startPoint x: 599, startPoint y: 440, endPoint x: 589, endPoint y: 427, distance: 16.2
click at [481, 315] on button "Create poll" at bounding box center [646, 450] width 220 height 27
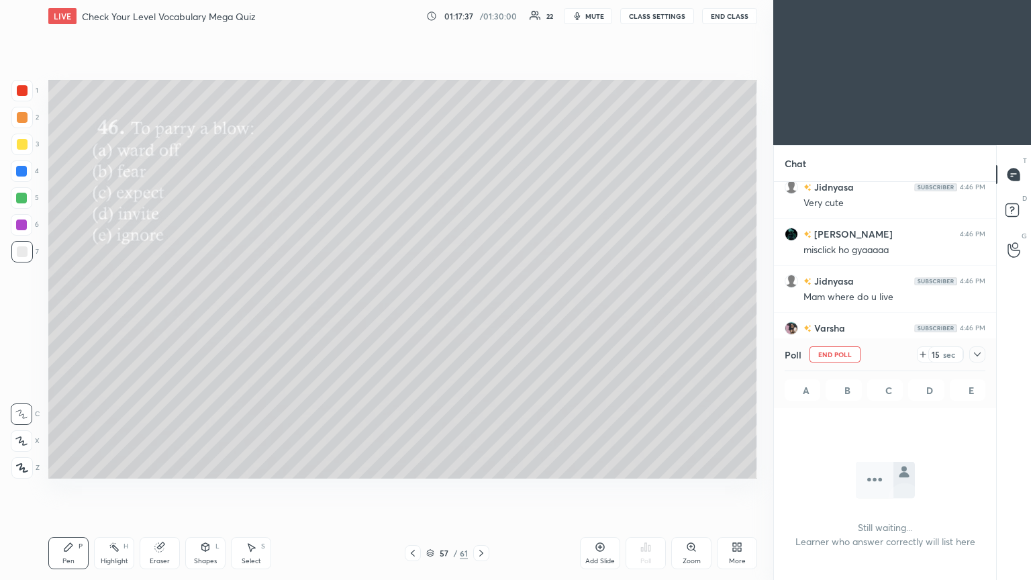
click at [481, 15] on span "mute" at bounding box center [594, 15] width 19 height 9
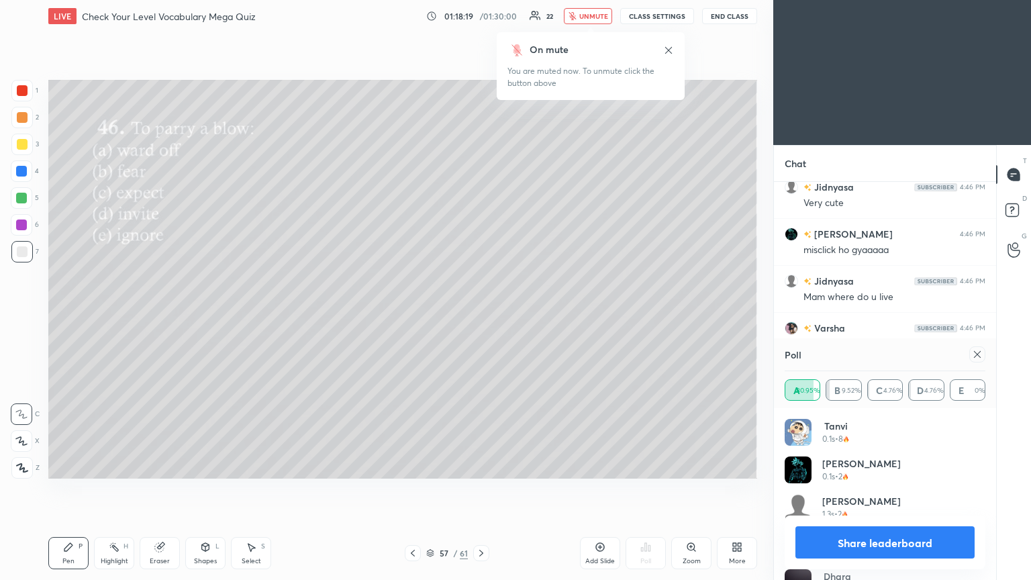
click at [481, 16] on span "unmute" at bounding box center [593, 15] width 29 height 9
click at [481, 17] on span "mute" at bounding box center [594, 15] width 19 height 9
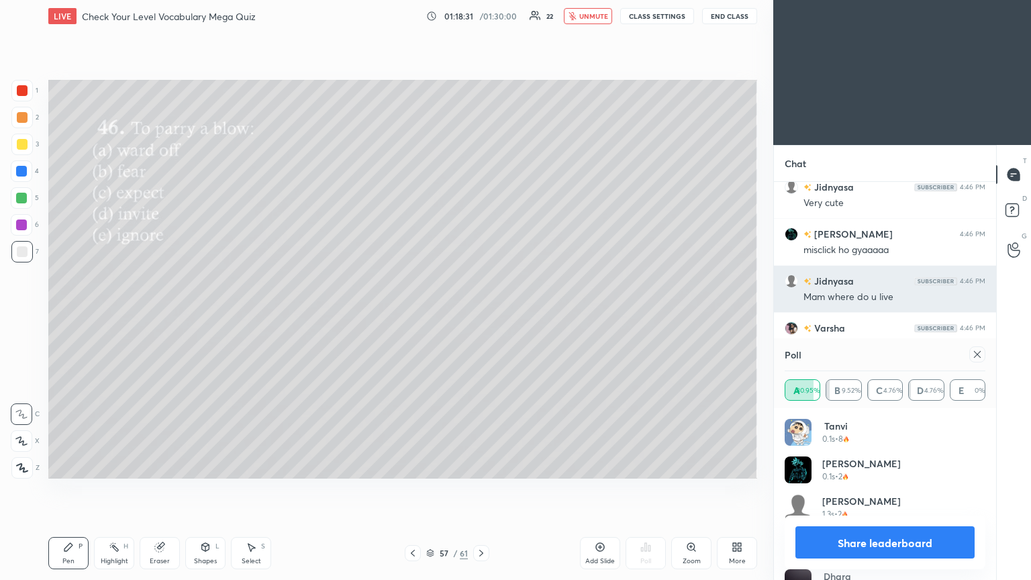
drag, startPoint x: 975, startPoint y: 354, endPoint x: 778, endPoint y: 307, distance: 202.9
click at [481, 315] on div at bounding box center [977, 354] width 16 height 16
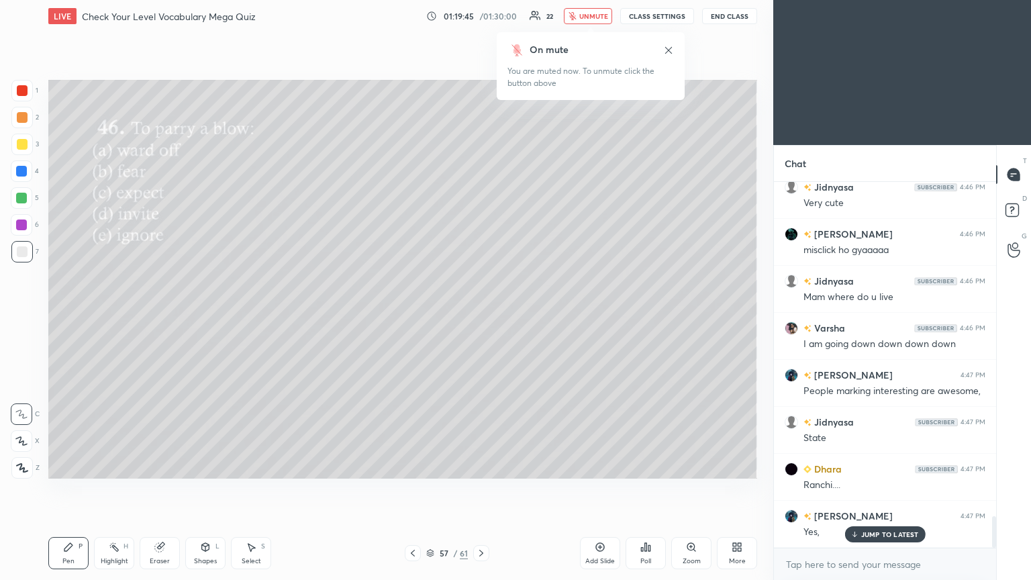
scroll to position [3893, 0]
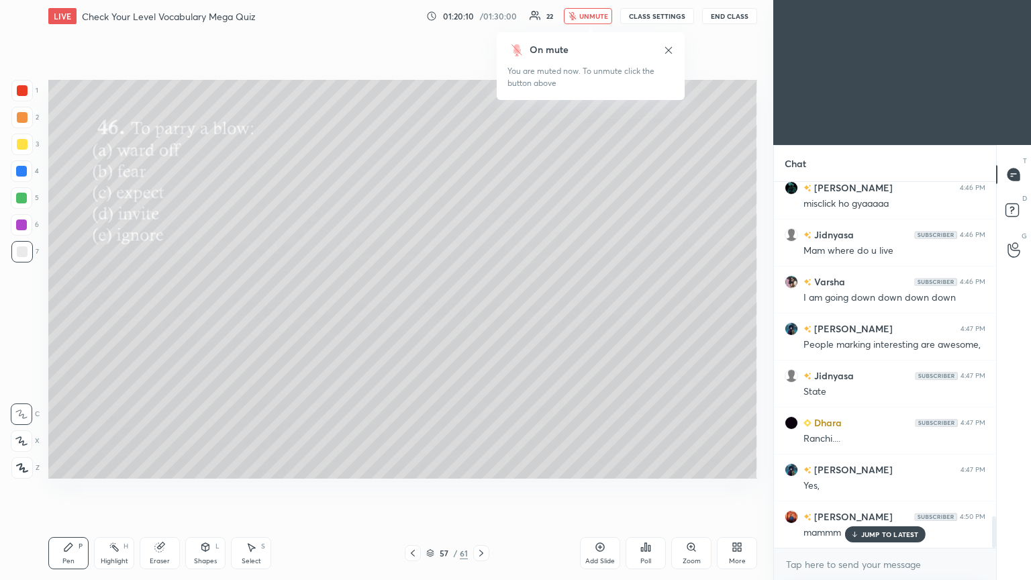
drag, startPoint x: 595, startPoint y: 19, endPoint x: 587, endPoint y: 15, distance: 9.6
click at [481, 17] on span "unmute" at bounding box center [593, 15] width 29 height 9
click at [481, 315] on p "JUMP TO LATEST" at bounding box center [890, 534] width 58 height 8
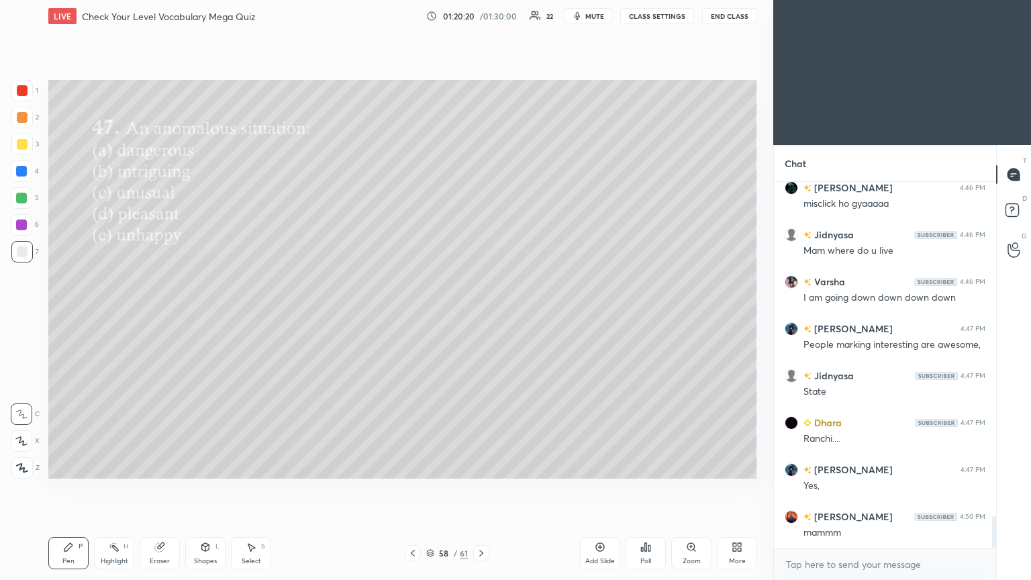
click at [481, 315] on div "Poll" at bounding box center [646, 553] width 40 height 32
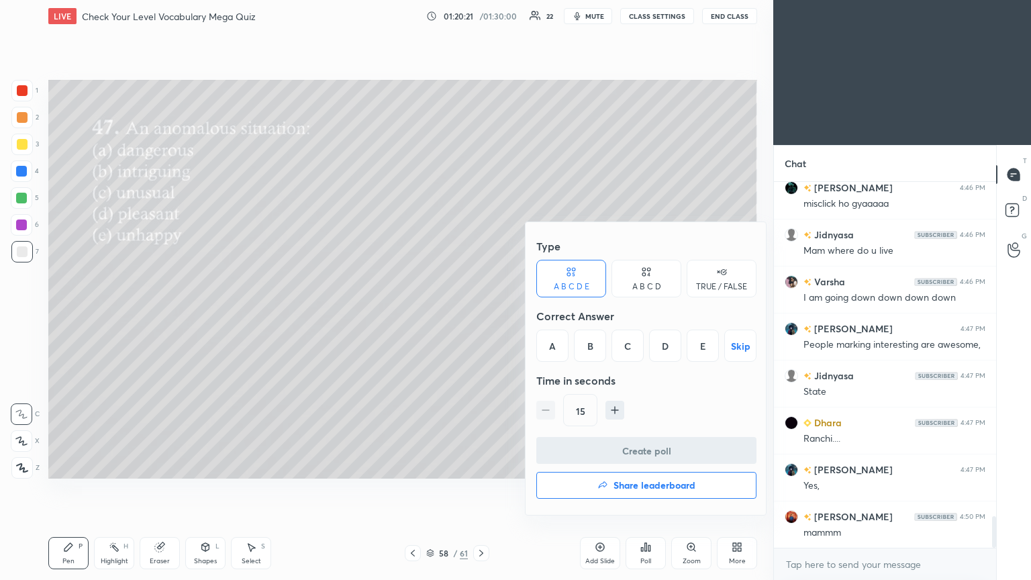
click at [481, 315] on div "C" at bounding box center [628, 346] width 32 height 32
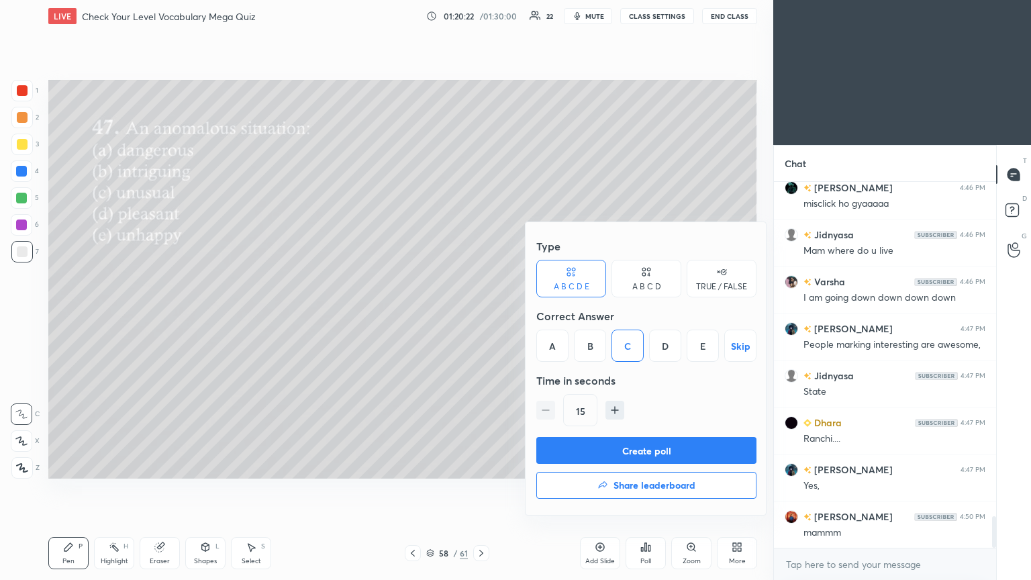
click at [481, 315] on button "Create poll" at bounding box center [646, 450] width 220 height 27
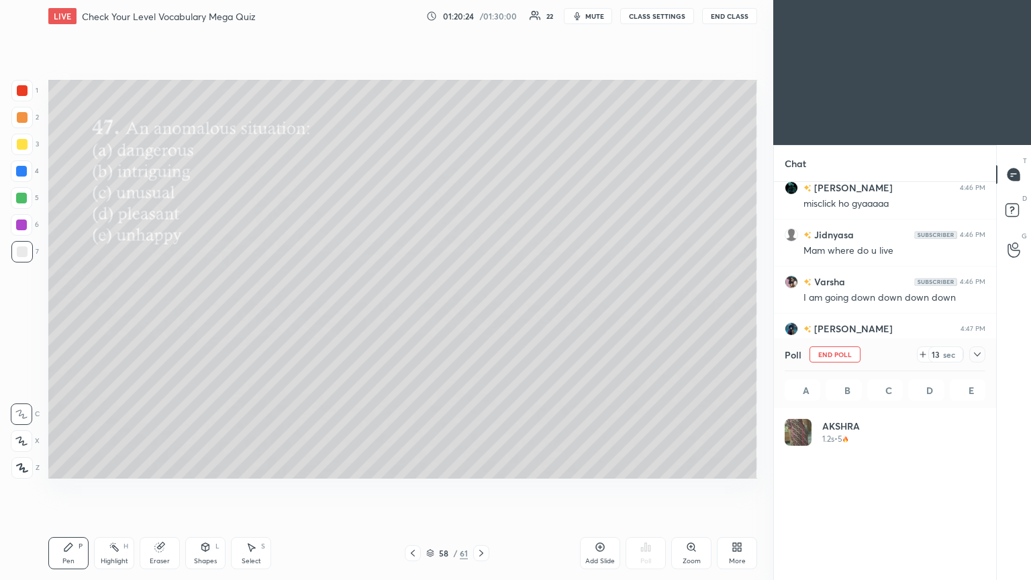
scroll to position [157, 197]
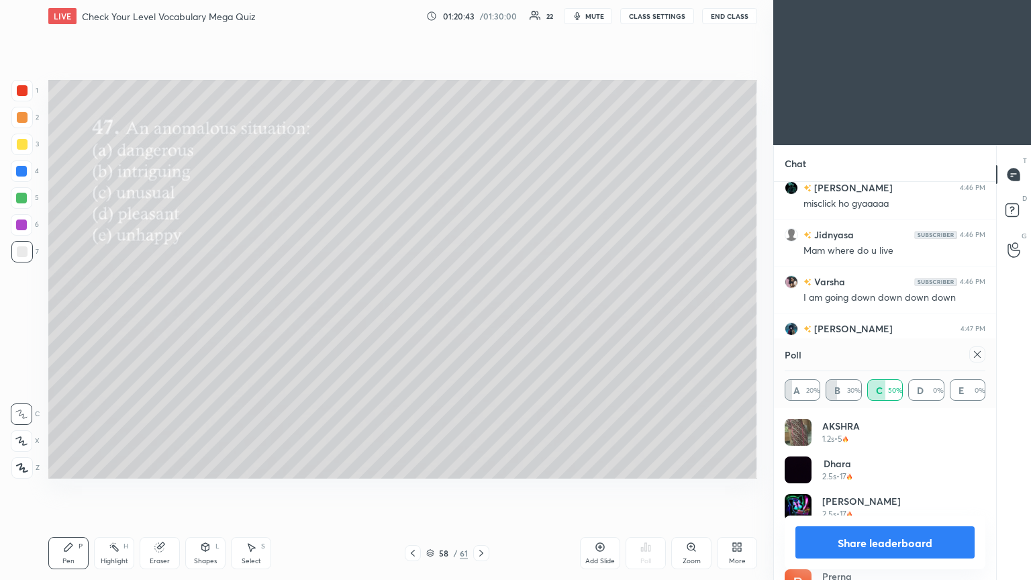
drag, startPoint x: 981, startPoint y: 353, endPoint x: 972, endPoint y: 356, distance: 9.3
click at [481, 315] on icon at bounding box center [977, 354] width 11 height 11
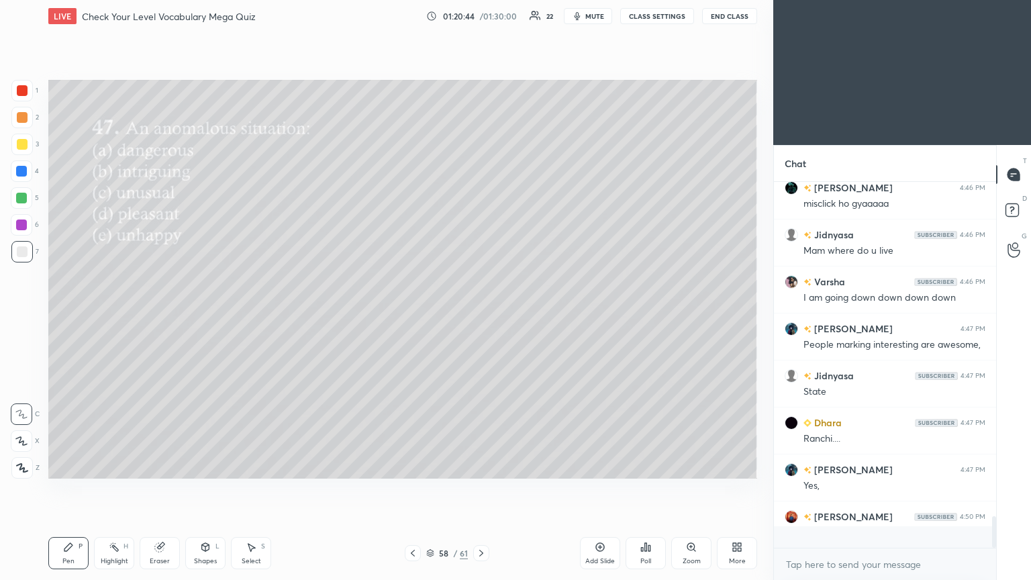
scroll to position [246, 218]
click at [481, 315] on icon at bounding box center [646, 547] width 2 height 8
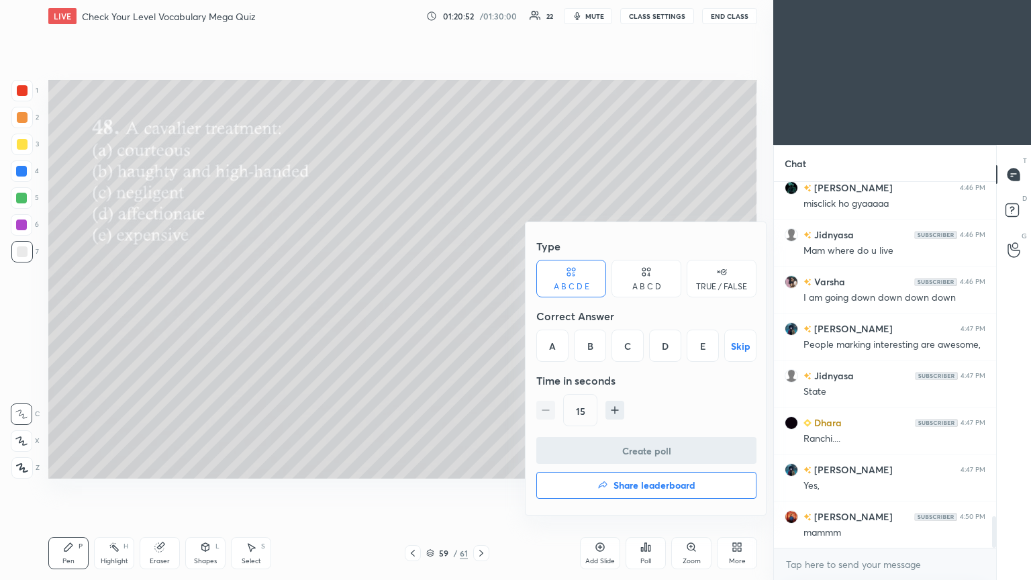
click at [481, 315] on div "B" at bounding box center [590, 346] width 32 height 32
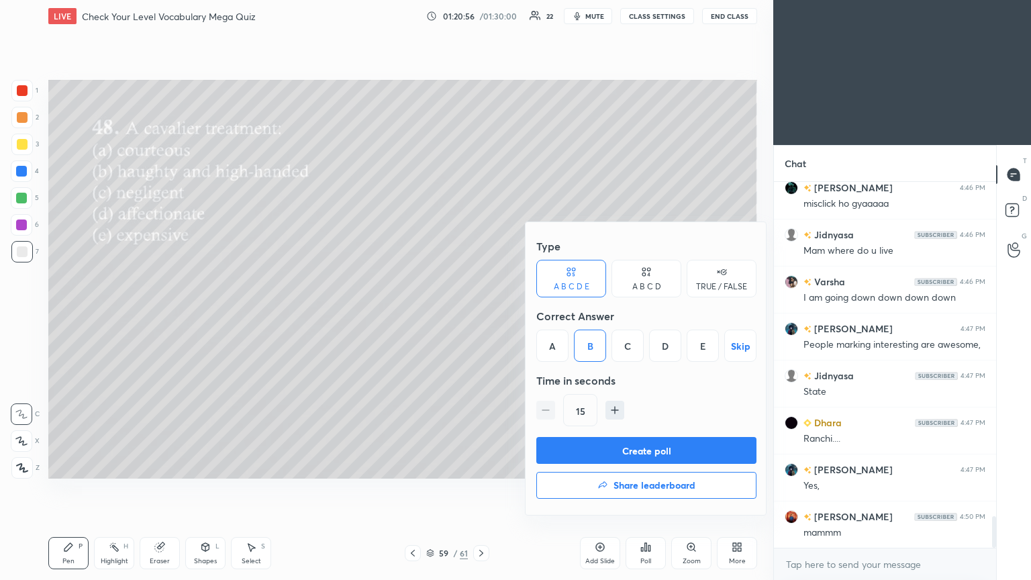
click at [481, 315] on button "Create poll" at bounding box center [646, 450] width 220 height 27
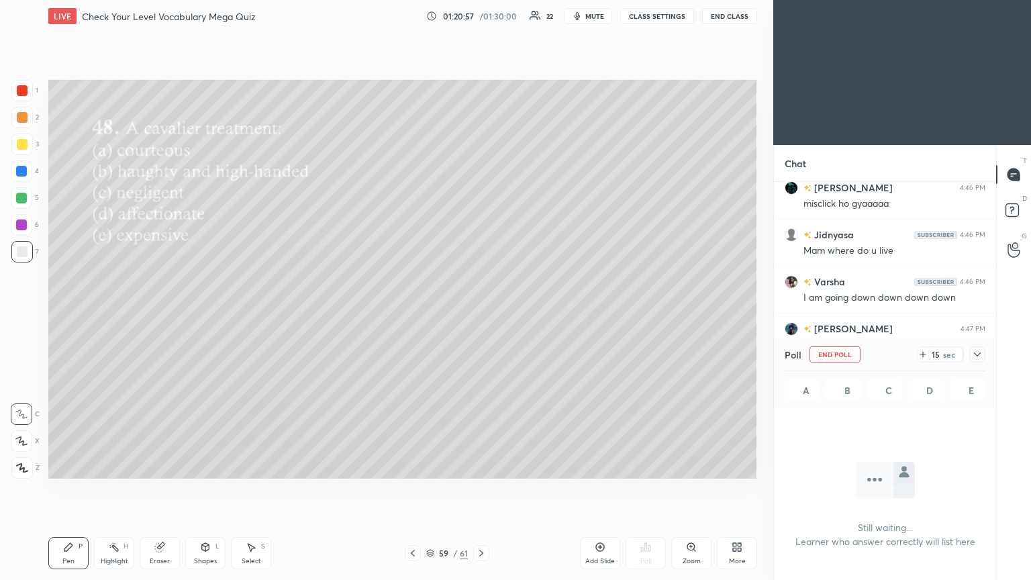
scroll to position [215, 218]
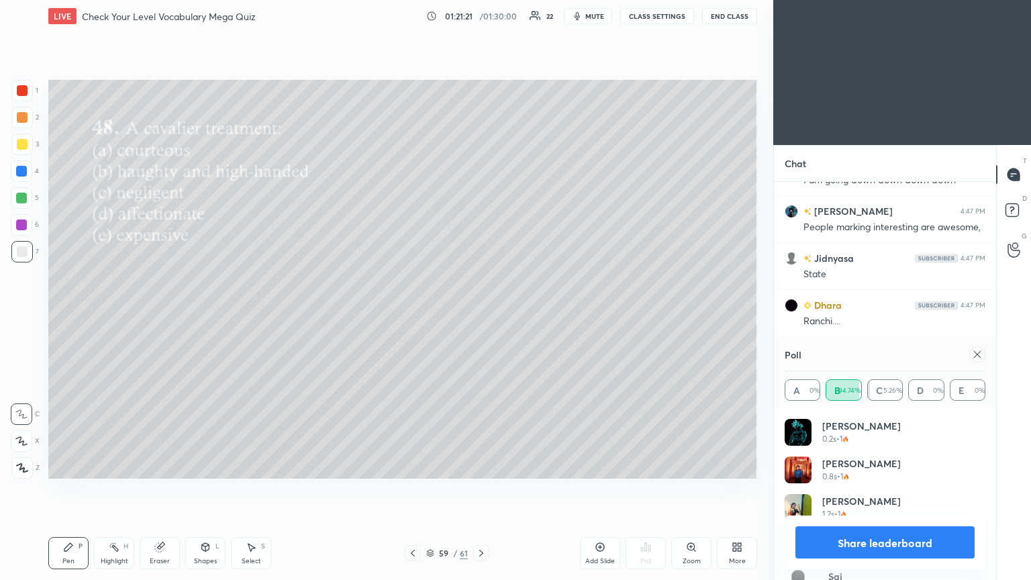
click at [481, 315] on icon at bounding box center [977, 354] width 11 height 11
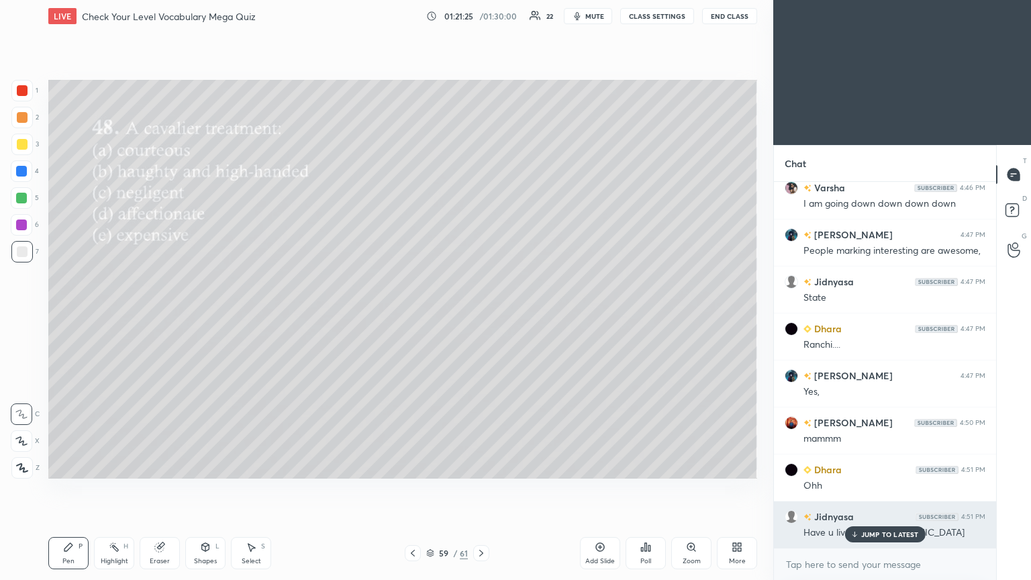
click at [481, 315] on icon at bounding box center [854, 534] width 9 height 8
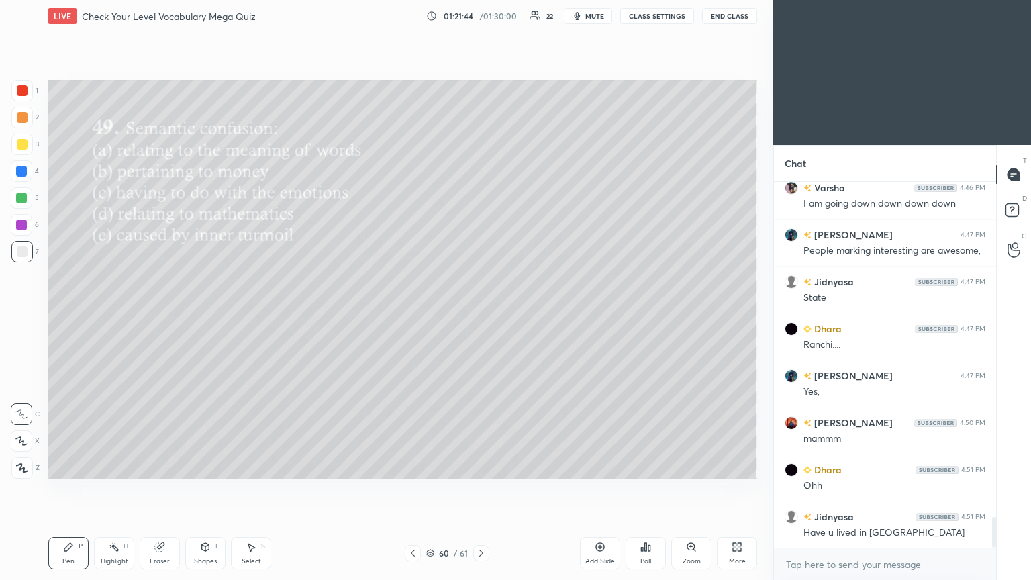
click at [481, 315] on icon at bounding box center [649, 548] width 2 height 6
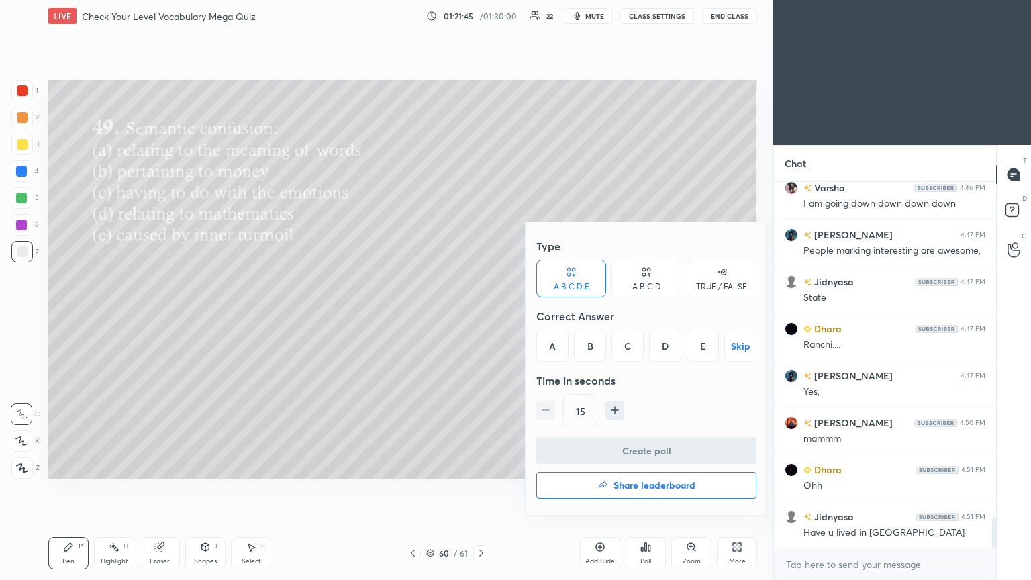
click at [481, 315] on div "A" at bounding box center [552, 346] width 32 height 32
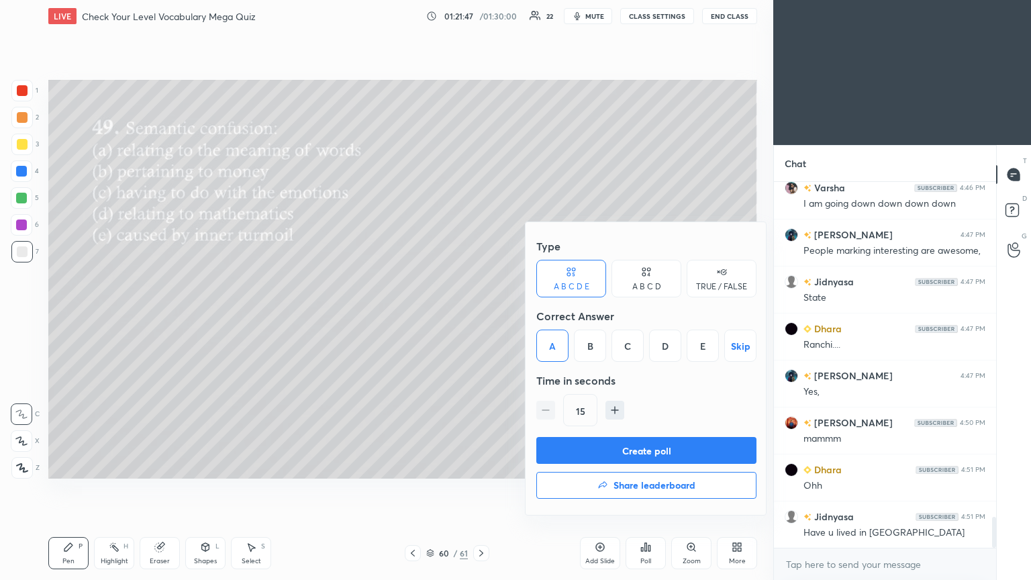
click at [481, 315] on button "Create poll" at bounding box center [646, 450] width 220 height 27
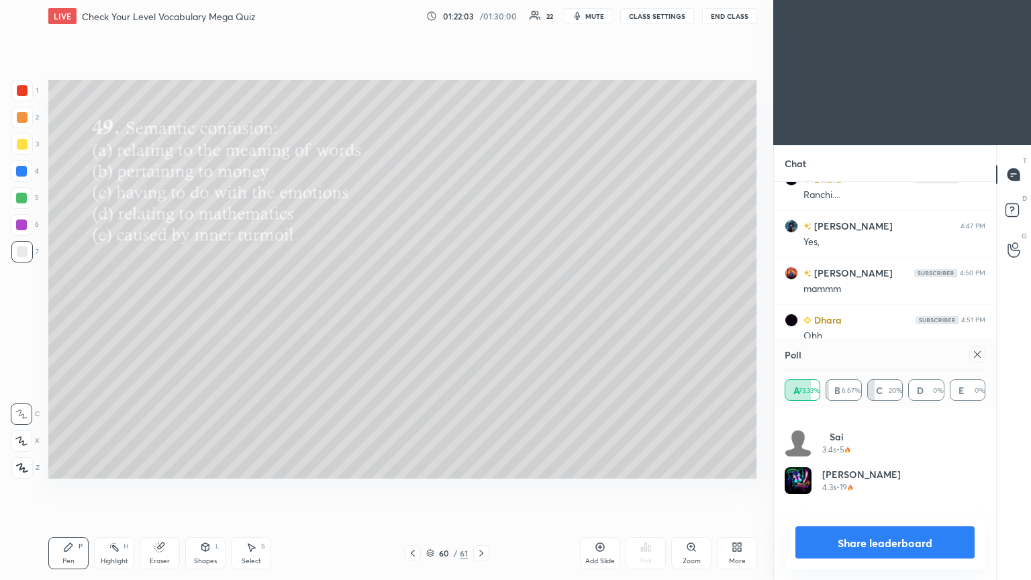
scroll to position [0, 0]
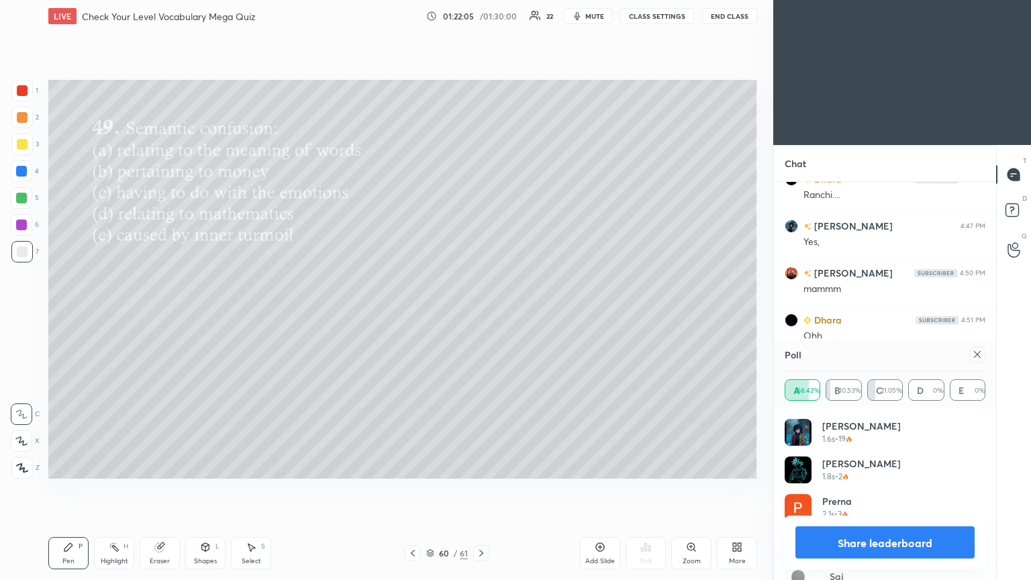
click at [481, 315] on icon at bounding box center [977, 354] width 11 height 11
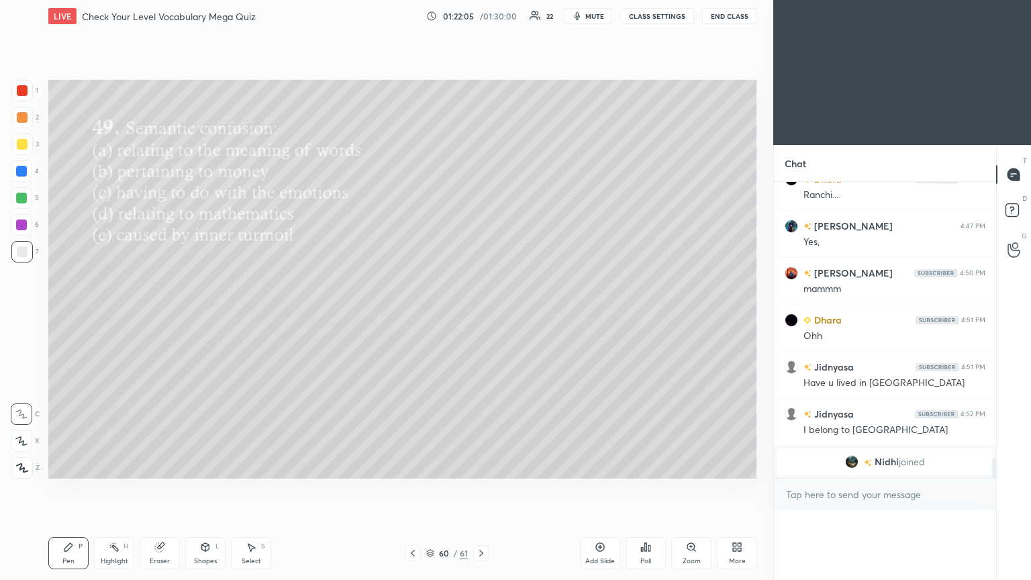
scroll to position [0, 4]
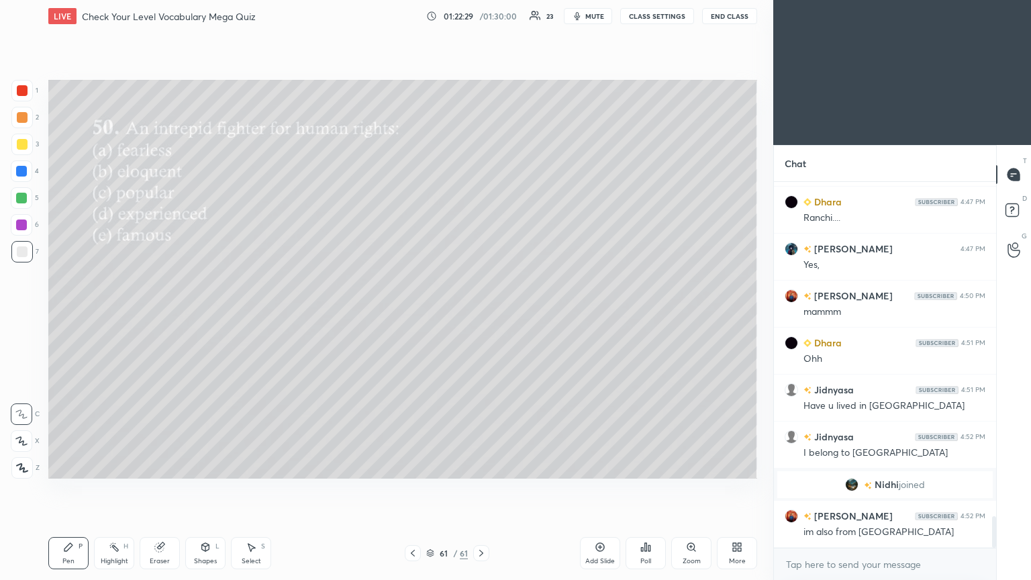
click at [481, 315] on div "Poll" at bounding box center [646, 553] width 40 height 32
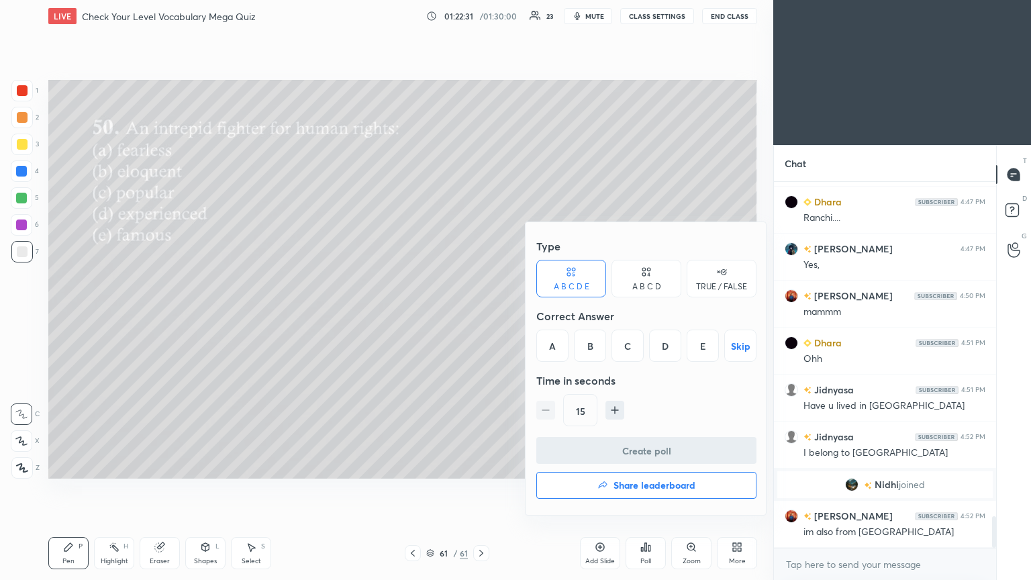
click at [481, 315] on div "A" at bounding box center [552, 346] width 32 height 32
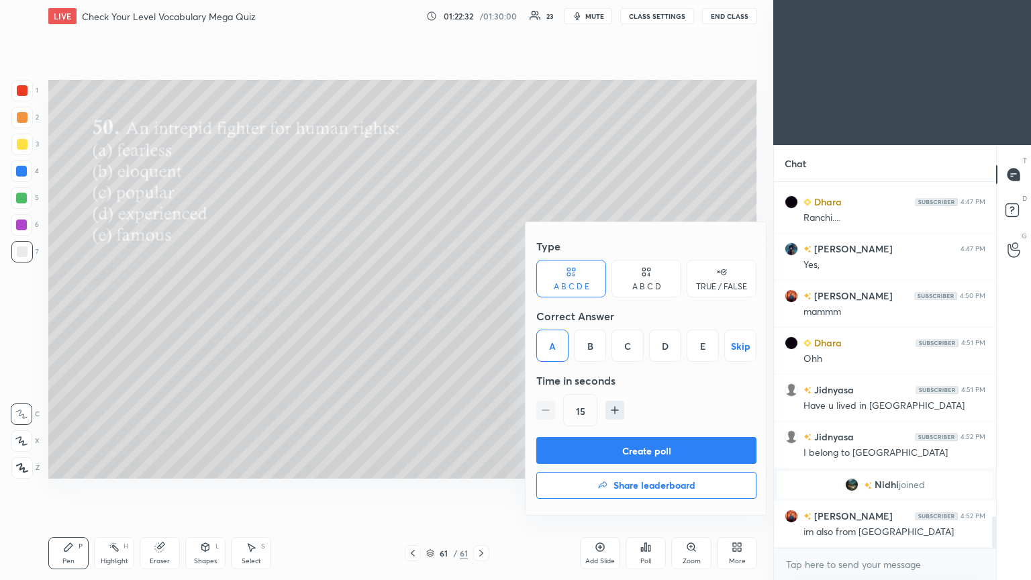
click at [481, 315] on button "Create poll" at bounding box center [646, 450] width 220 height 27
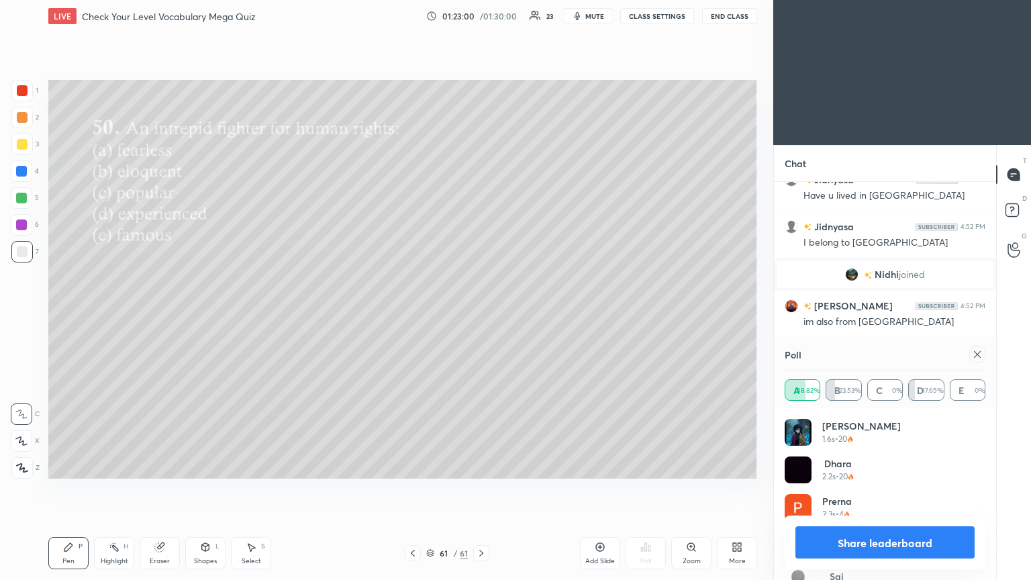
click at [481, 315] on div at bounding box center [977, 354] width 16 height 16
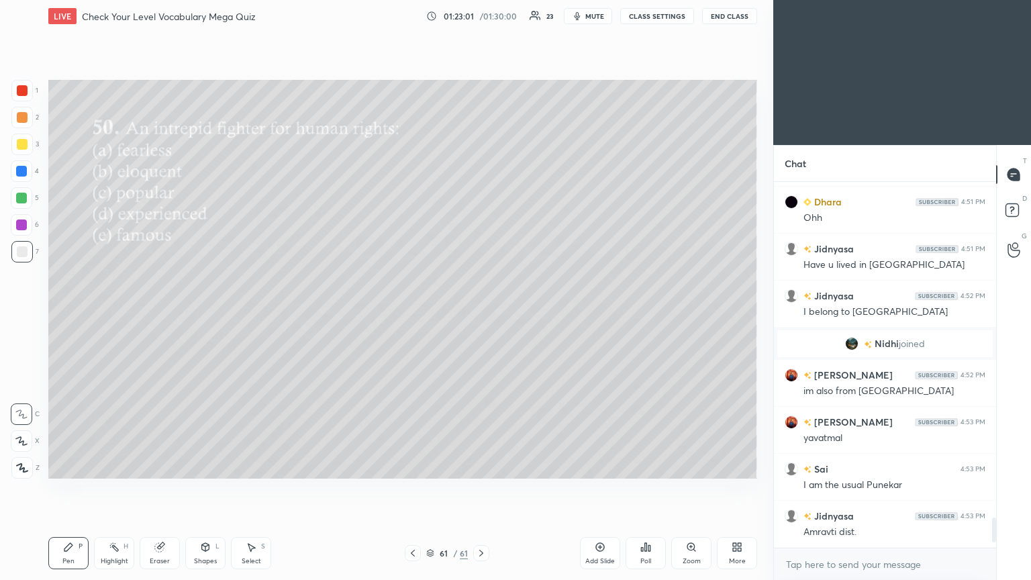
click at [481, 315] on div "Poll" at bounding box center [645, 561] width 11 height 7
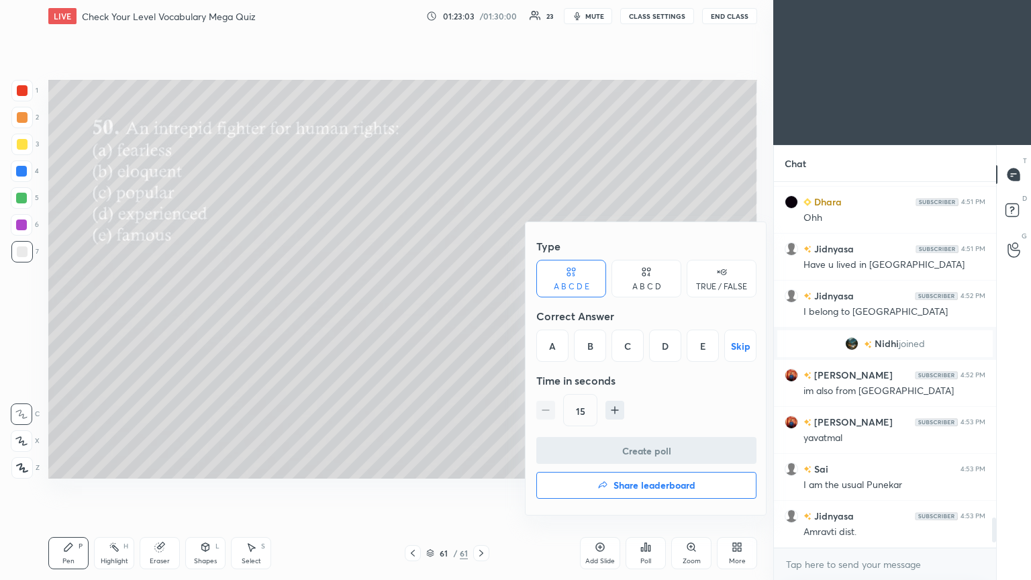
click at [481, 315] on h4 "Share leaderboard" at bounding box center [655, 485] width 82 height 9
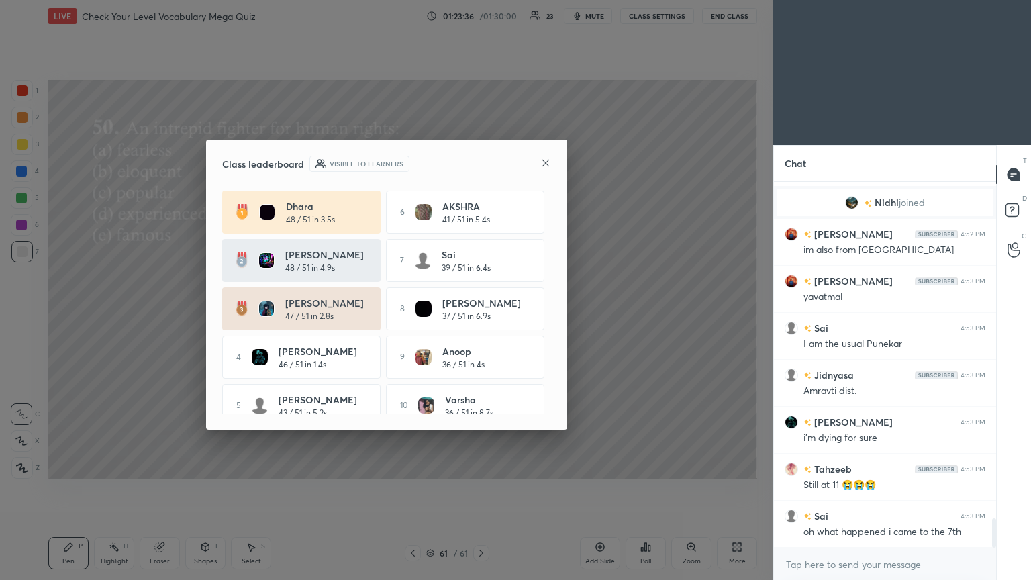
click at [294, 262] on h5 "48 / 51 in 4.9s" at bounding box center [310, 268] width 50 height 12
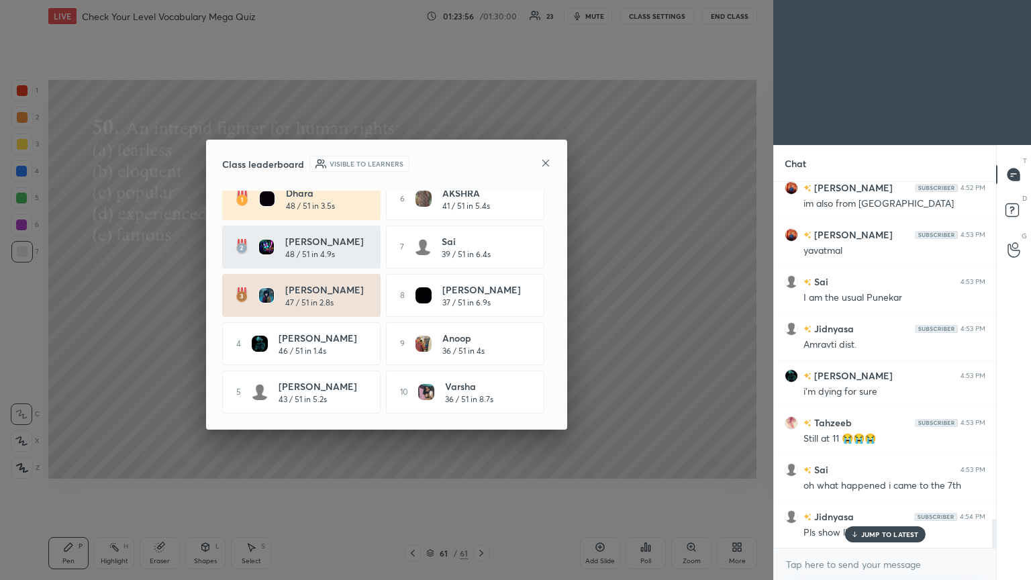
click at [481, 158] on icon at bounding box center [545, 163] width 11 height 11
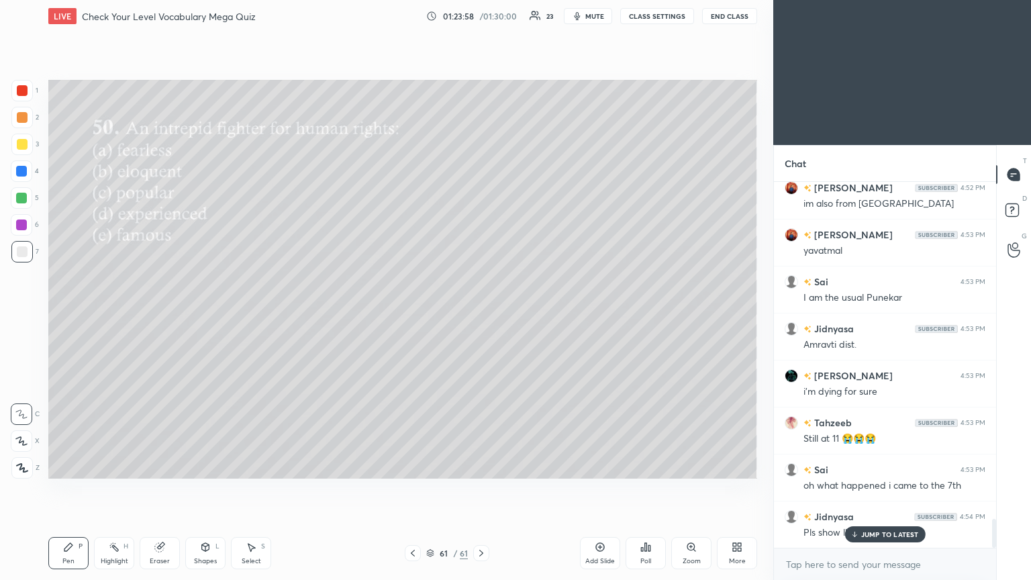
click at [481, 315] on div "JUMP TO LATEST" at bounding box center [884, 534] width 81 height 16
click at [481, 315] on div "Poll" at bounding box center [645, 561] width 11 height 7
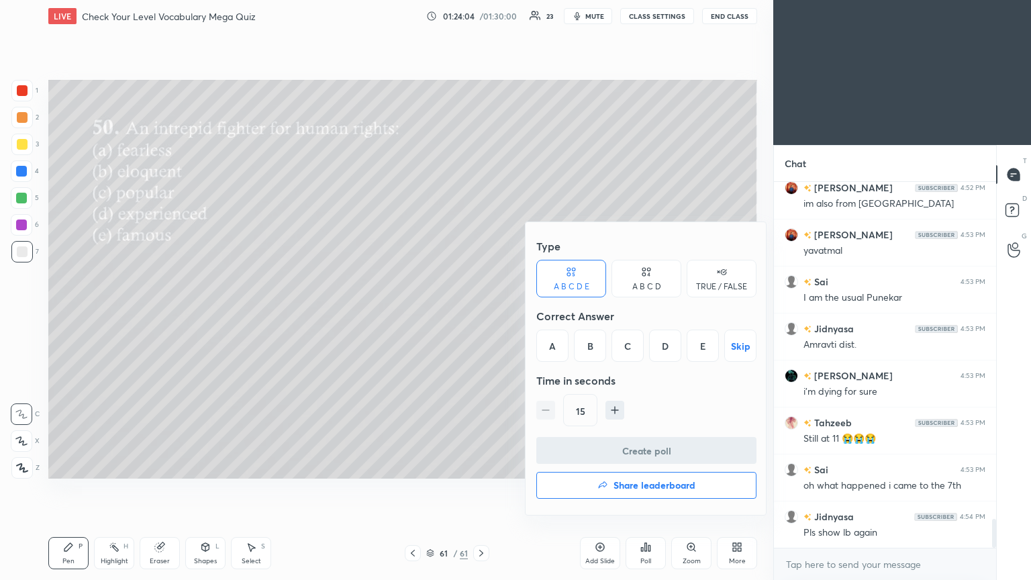
click at [481, 315] on button "Share leaderboard" at bounding box center [646, 485] width 220 height 27
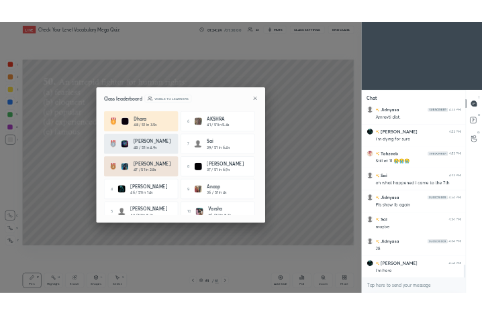
scroll to position [0, 0]
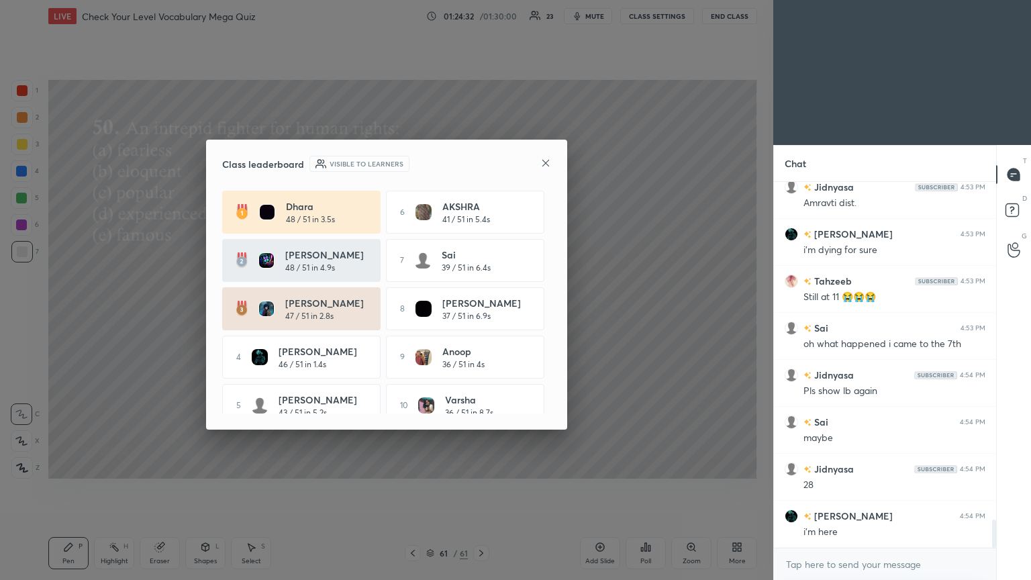
click at [481, 165] on icon at bounding box center [545, 163] width 11 height 11
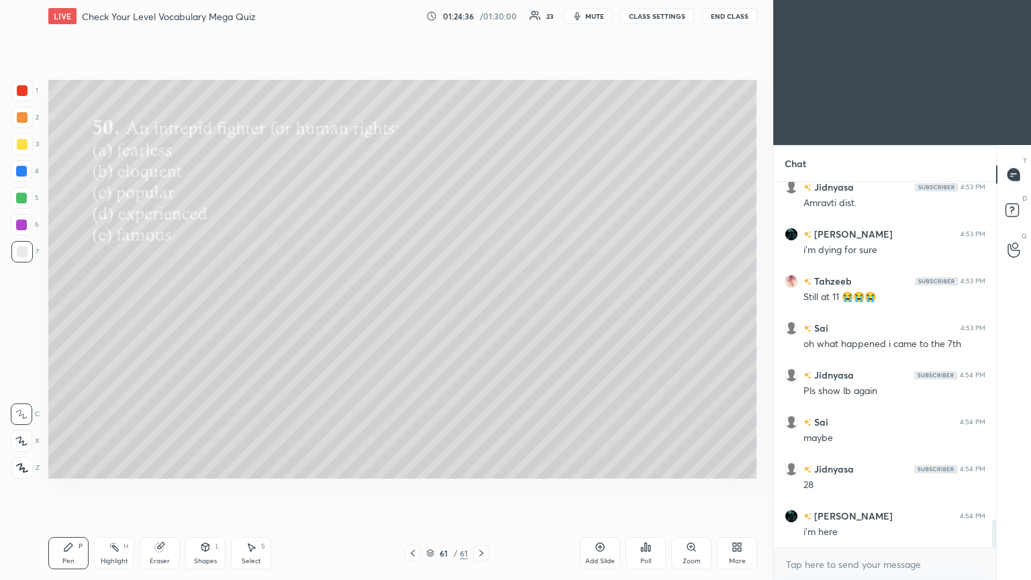
click at [481, 315] on icon at bounding box center [737, 547] width 11 height 11
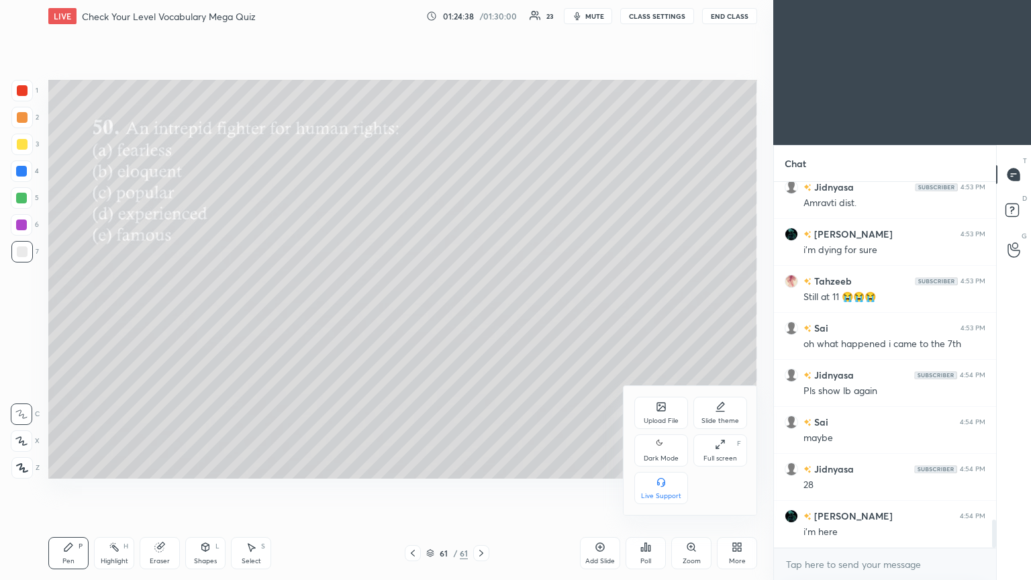
click at [481, 315] on div "Full screen F" at bounding box center [720, 450] width 54 height 32
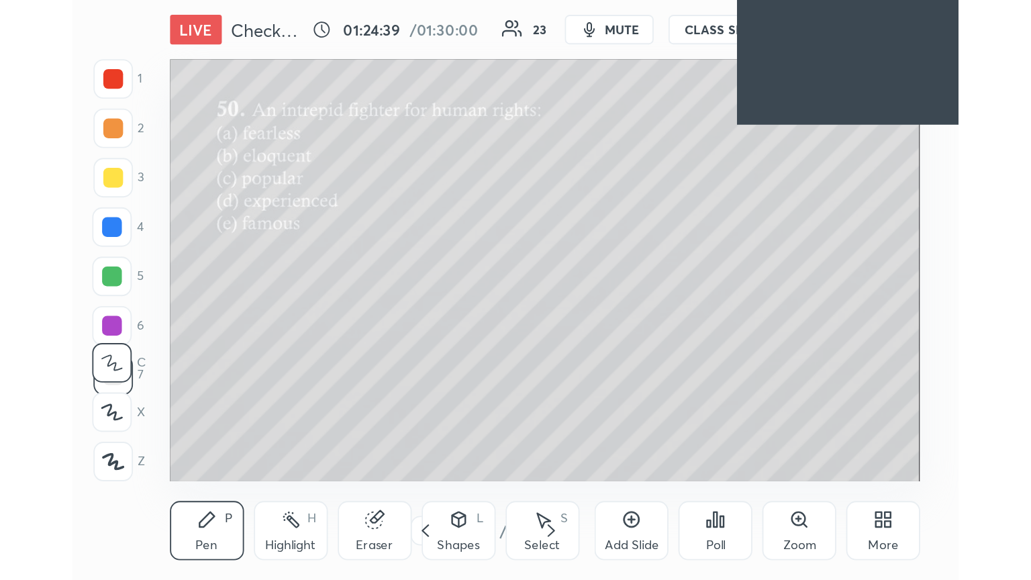
scroll to position [230, 428]
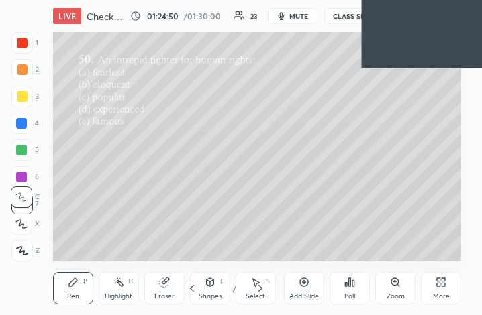
click at [297, 18] on span "mute" at bounding box center [298, 15] width 19 height 9
click at [346, 299] on div "Poll" at bounding box center [349, 296] width 11 height 7
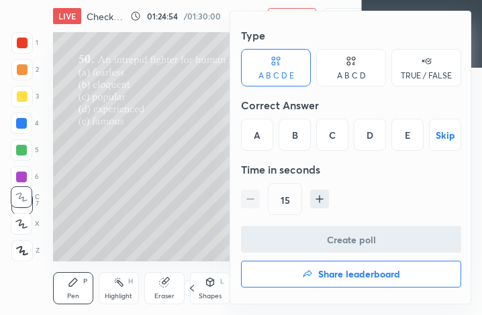
click at [336, 275] on h4 "Share leaderboard" at bounding box center [359, 274] width 82 height 9
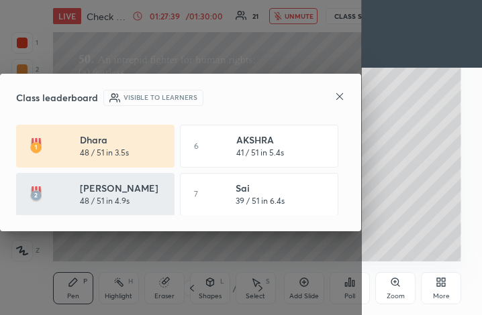
click at [444, 286] on icon at bounding box center [443, 284] width 3 height 3
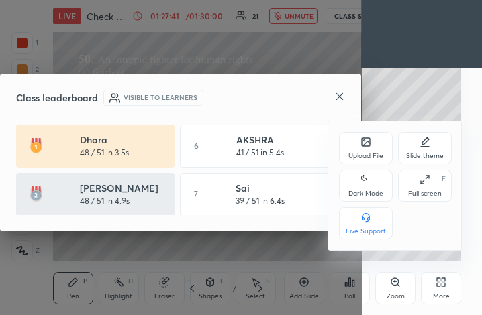
click at [416, 193] on div "Full screen" at bounding box center [425, 194] width 34 height 7
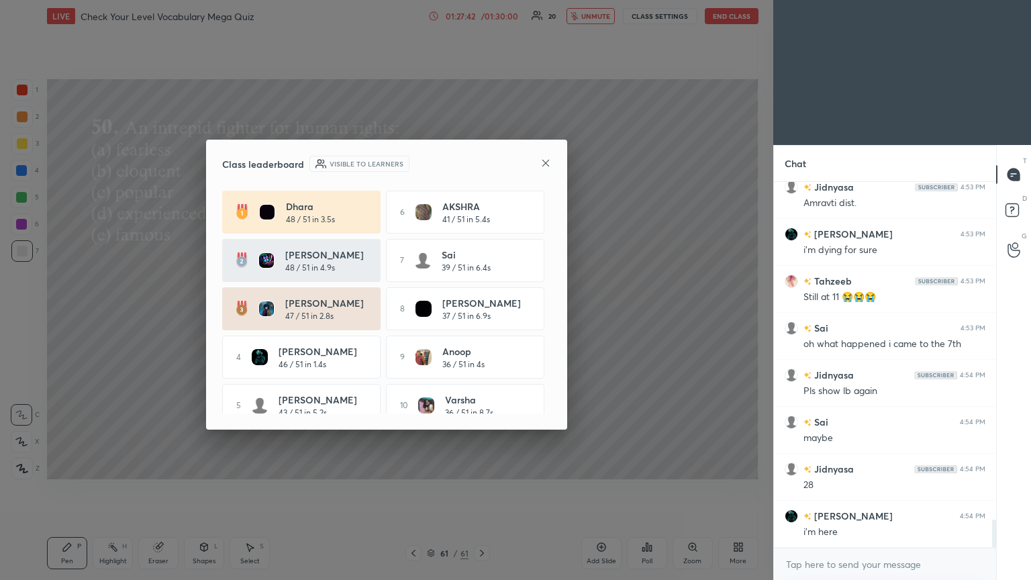
scroll to position [66633, 66407]
click at [481, 166] on icon at bounding box center [545, 163] width 11 height 11
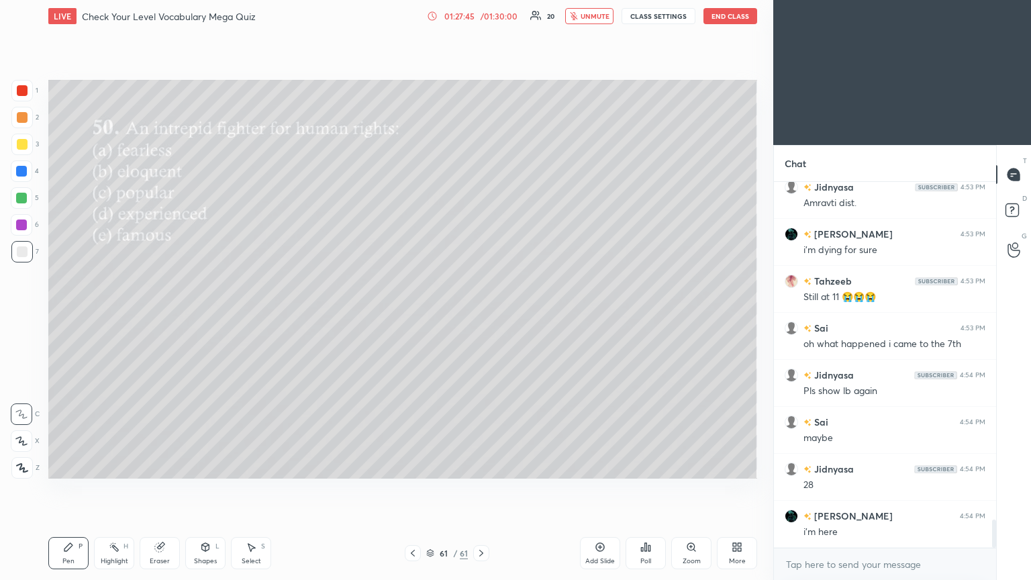
click at [481, 9] on button "unmute" at bounding box center [589, 16] width 48 height 16
click at [481, 315] on div "More" at bounding box center [737, 553] width 40 height 32
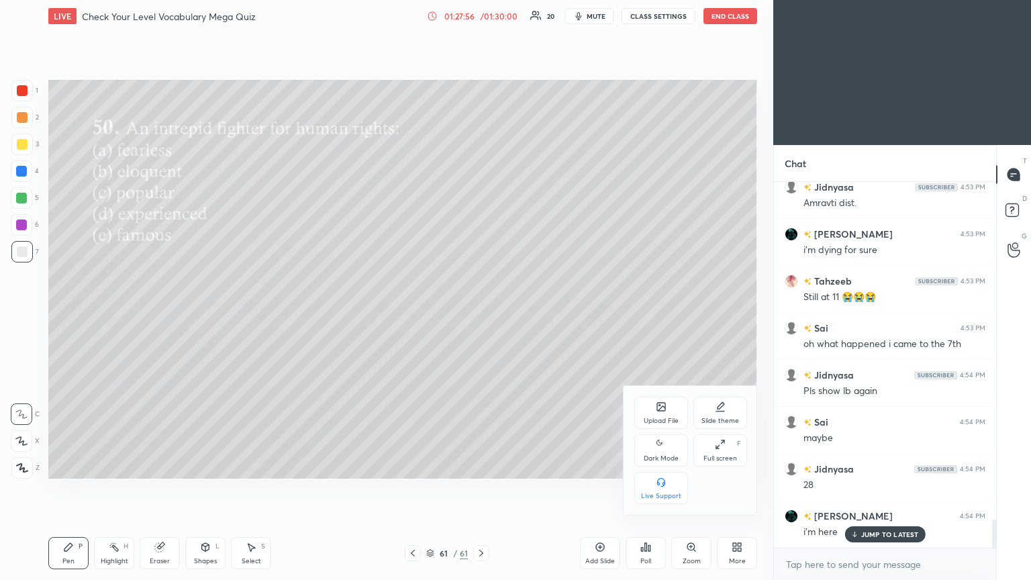
scroll to position [4430, 0]
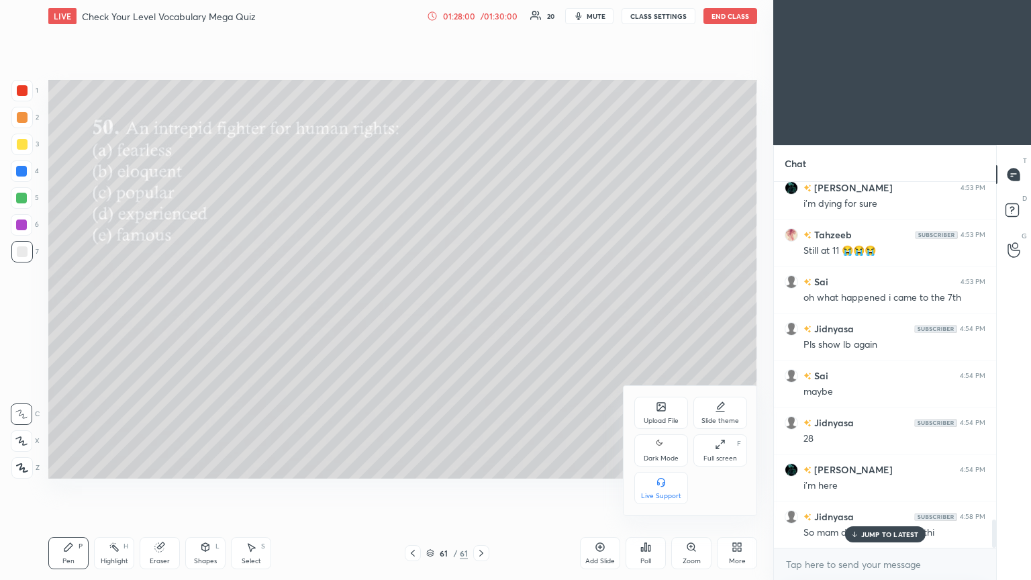
click at [481, 315] on div at bounding box center [515, 290] width 1031 height 580
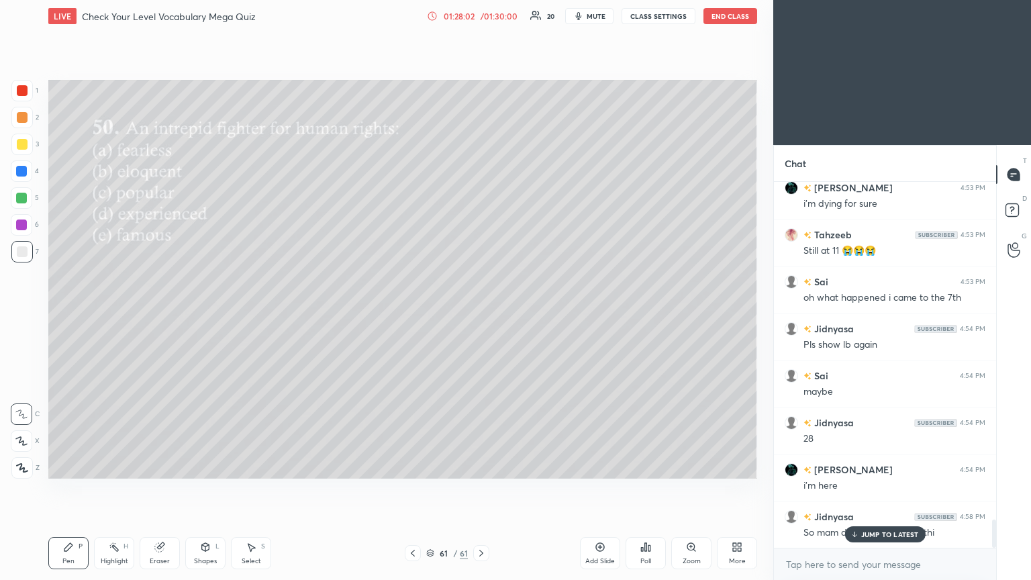
click at [481, 315] on icon at bounding box center [734, 544] width 3 height 3
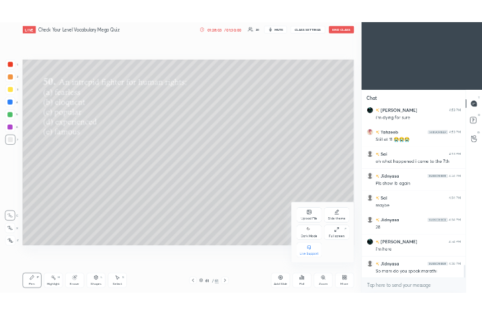
scroll to position [4478, 0]
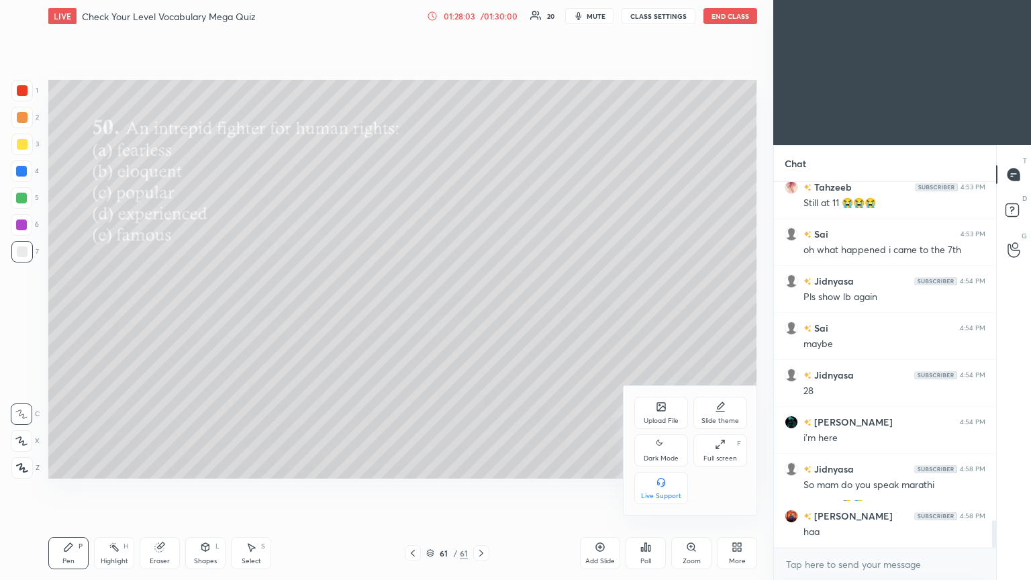
click at [481, 315] on div "Upload File" at bounding box center [661, 413] width 54 height 32
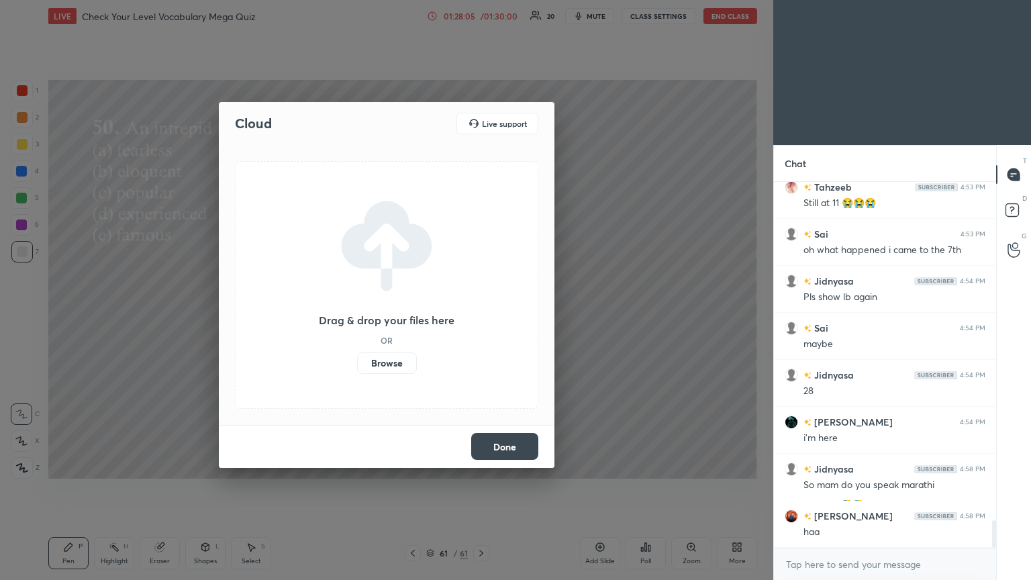
click at [393, 315] on label "Browse" at bounding box center [387, 362] width 60 height 21
click at [357, 315] on input "Browse" at bounding box center [357, 362] width 0 height 21
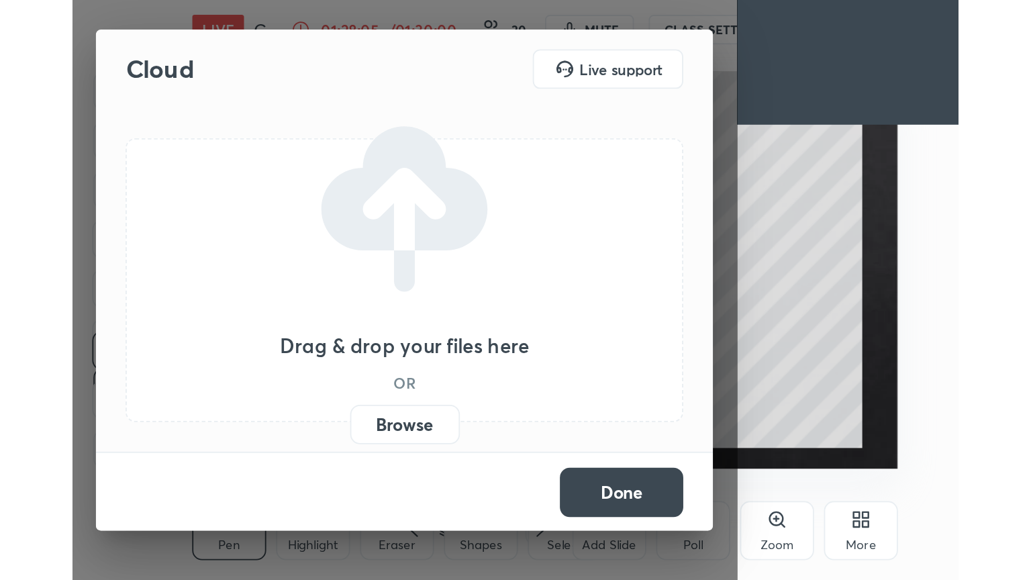
scroll to position [230, 428]
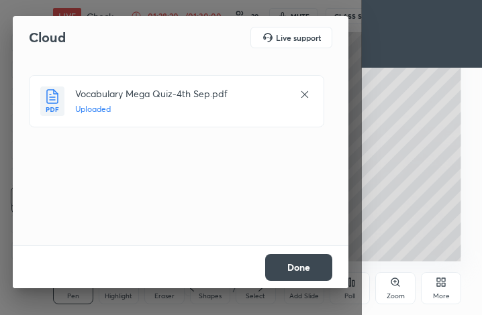
click at [274, 254] on button "Done" at bounding box center [298, 267] width 67 height 27
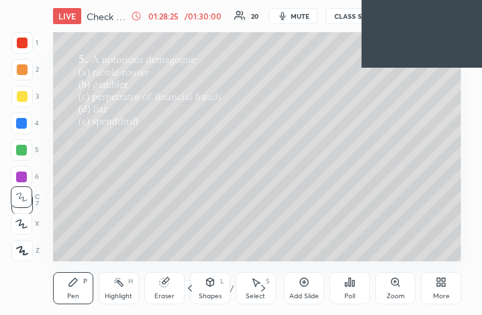
click at [433, 289] on div "More" at bounding box center [441, 289] width 40 height 32
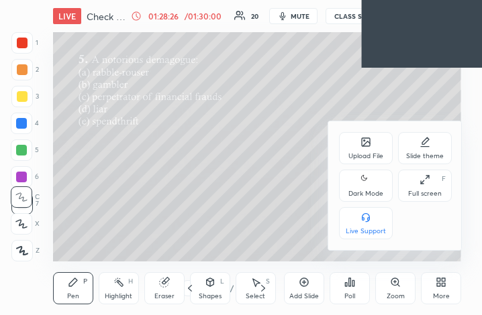
click at [415, 191] on div "Full screen" at bounding box center [425, 194] width 34 height 7
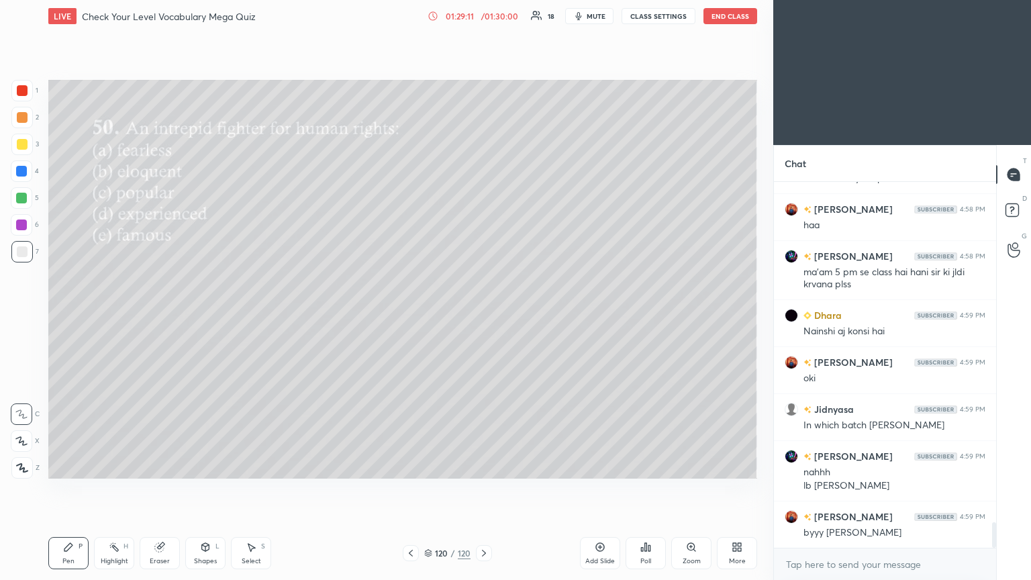
scroll to position [4832, 0]
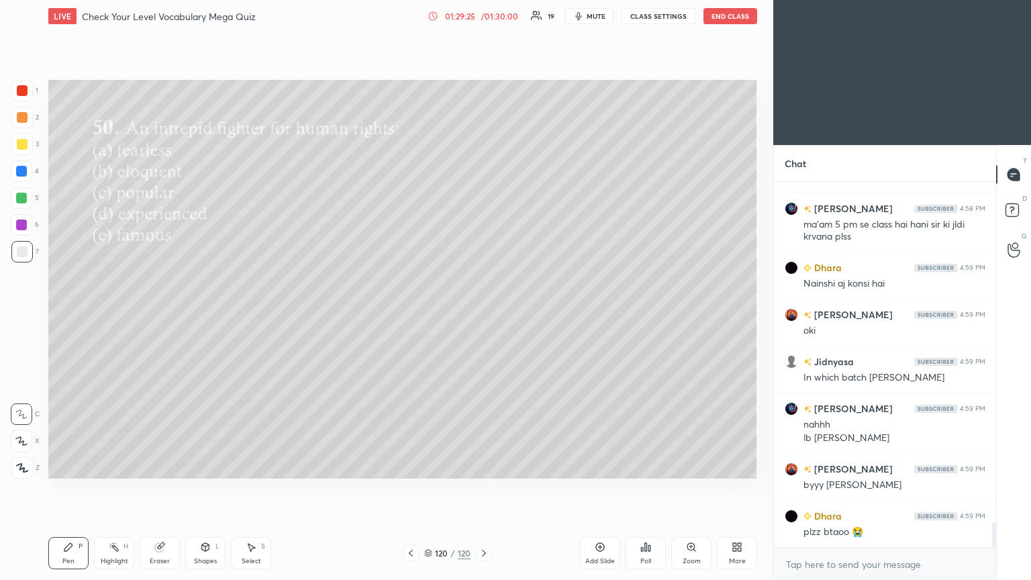
click at [481, 315] on div "More" at bounding box center [737, 561] width 17 height 7
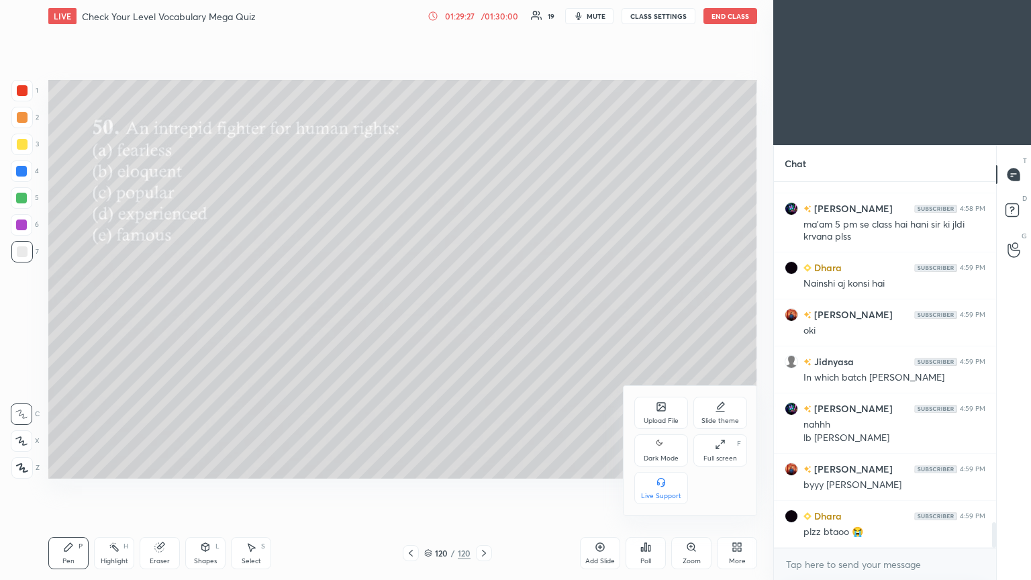
click at [481, 315] on div "Upload File Slide theme Dark Mode Full screen F Live Support" at bounding box center [690, 450] width 113 height 107
click at [481, 315] on icon at bounding box center [661, 407] width 8 height 8
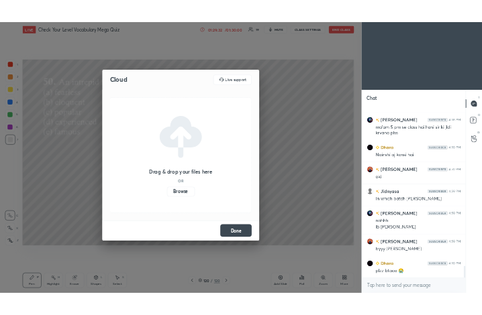
scroll to position [4879, 0]
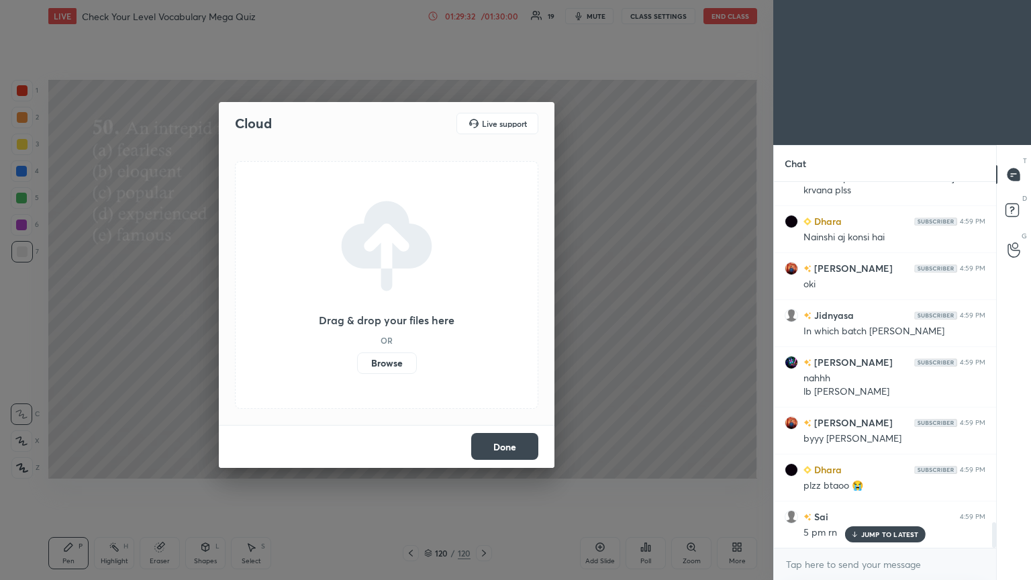
click at [385, 315] on label "Browse" at bounding box center [387, 362] width 60 height 21
click at [357, 315] on input "Browse" at bounding box center [357, 362] width 0 height 21
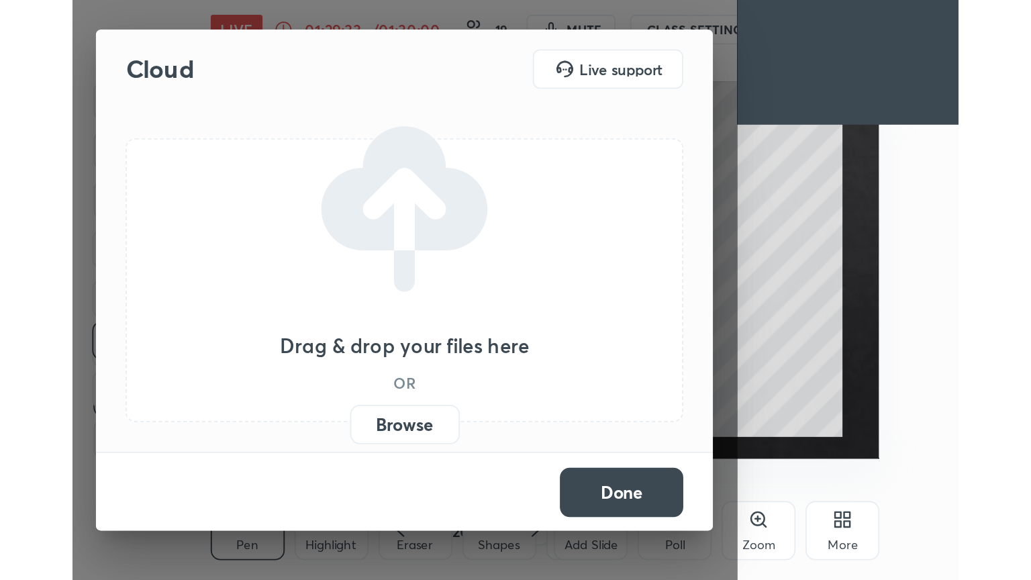
scroll to position [230, 428]
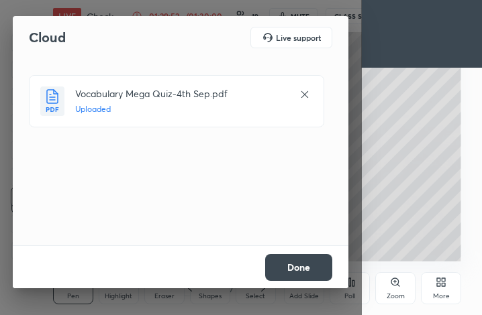
click at [285, 271] on button "Done" at bounding box center [298, 267] width 67 height 27
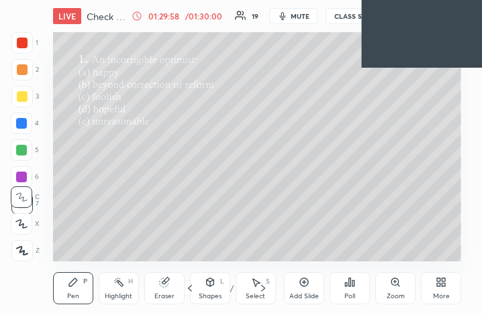
click at [452, 290] on div "More" at bounding box center [441, 289] width 40 height 32
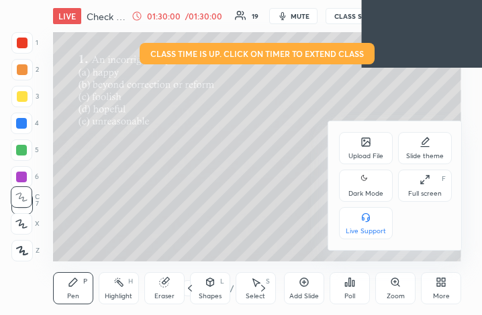
click at [426, 191] on div "Full screen" at bounding box center [425, 194] width 34 height 7
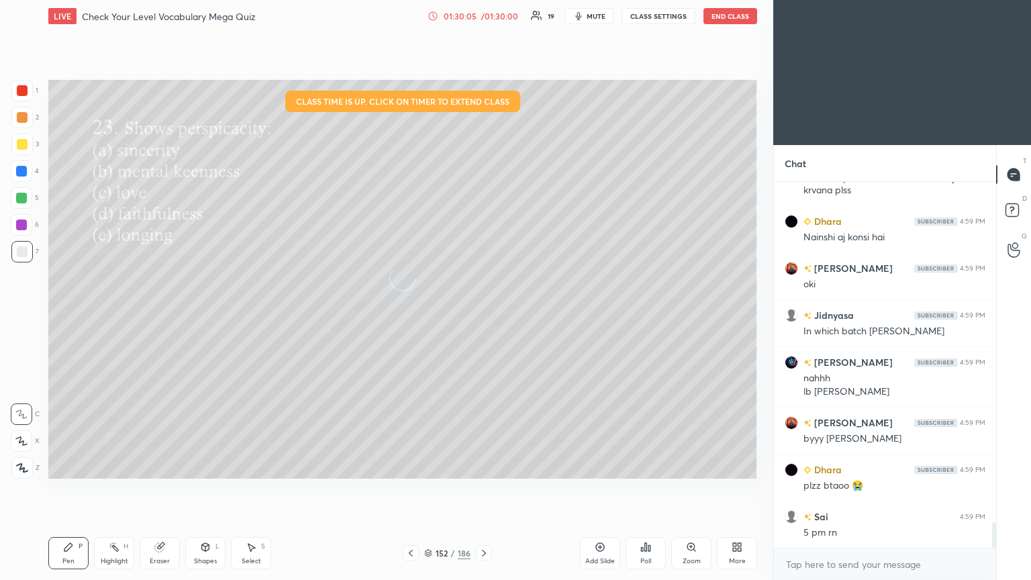
scroll to position [4926, 0]
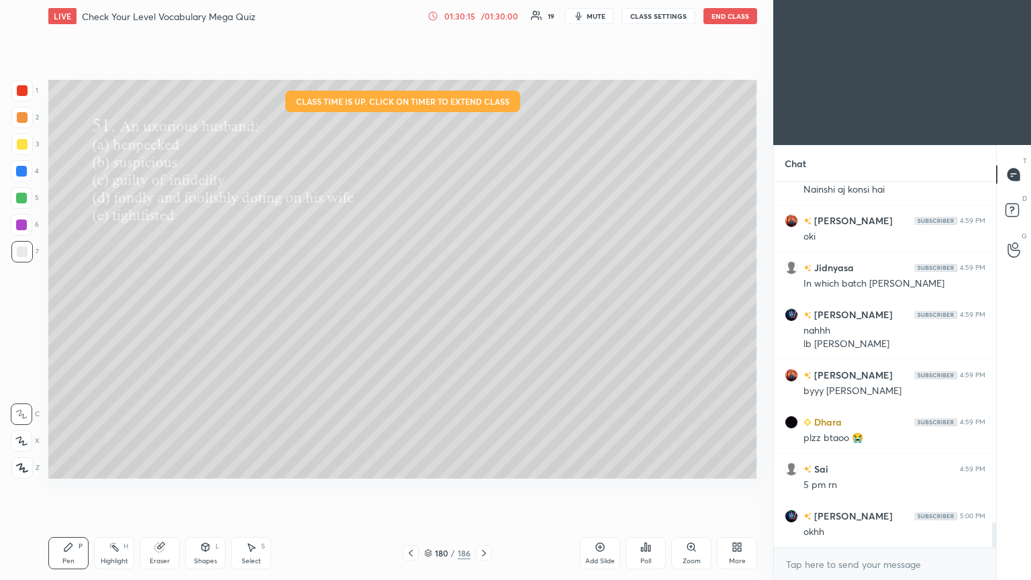
click at [481, 315] on icon at bounding box center [645, 547] width 11 height 11
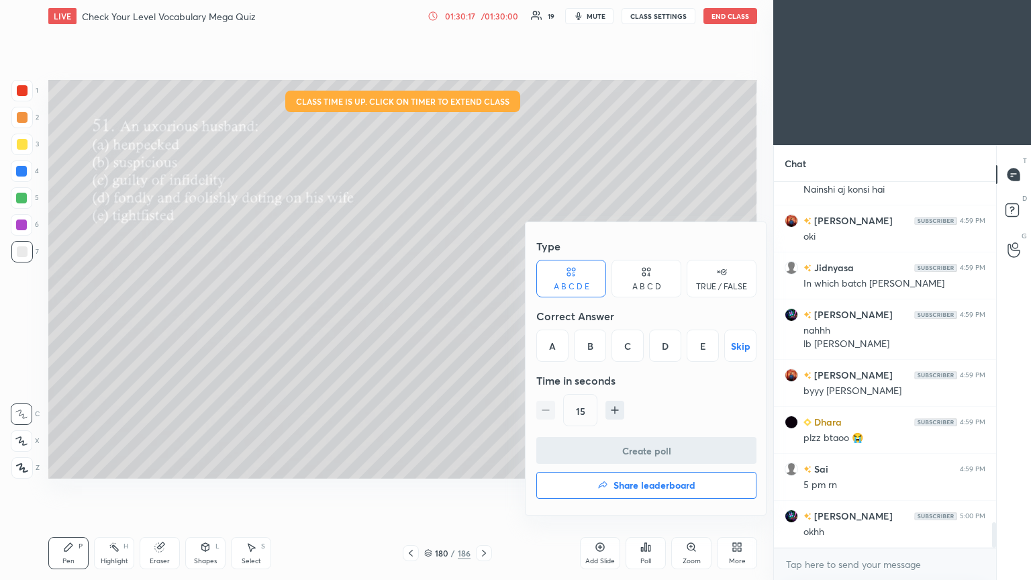
click at [481, 315] on div "D" at bounding box center [665, 346] width 32 height 32
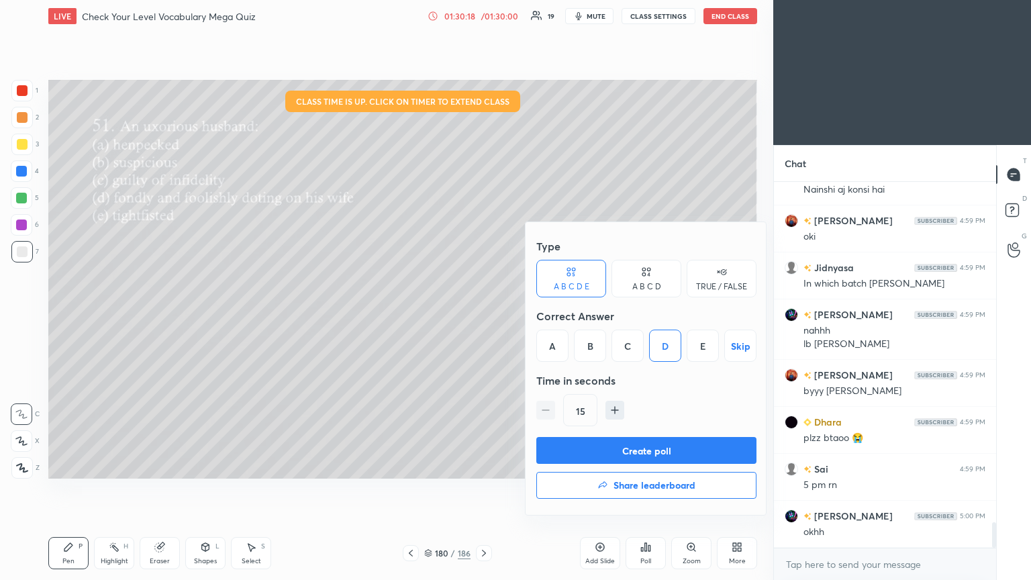
click at [481, 315] on button "Create poll" at bounding box center [646, 450] width 220 height 27
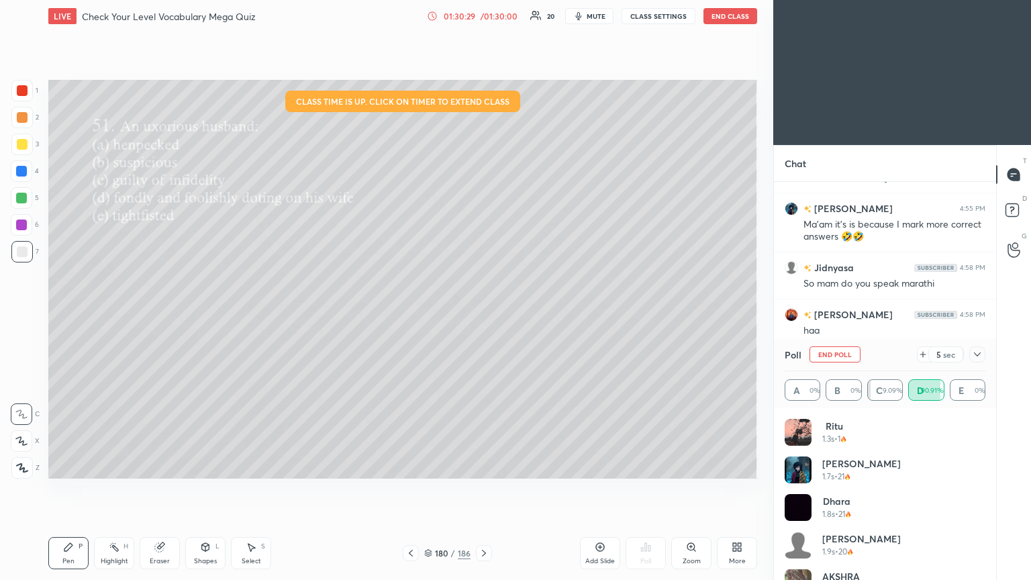
scroll to position [5169, 0]
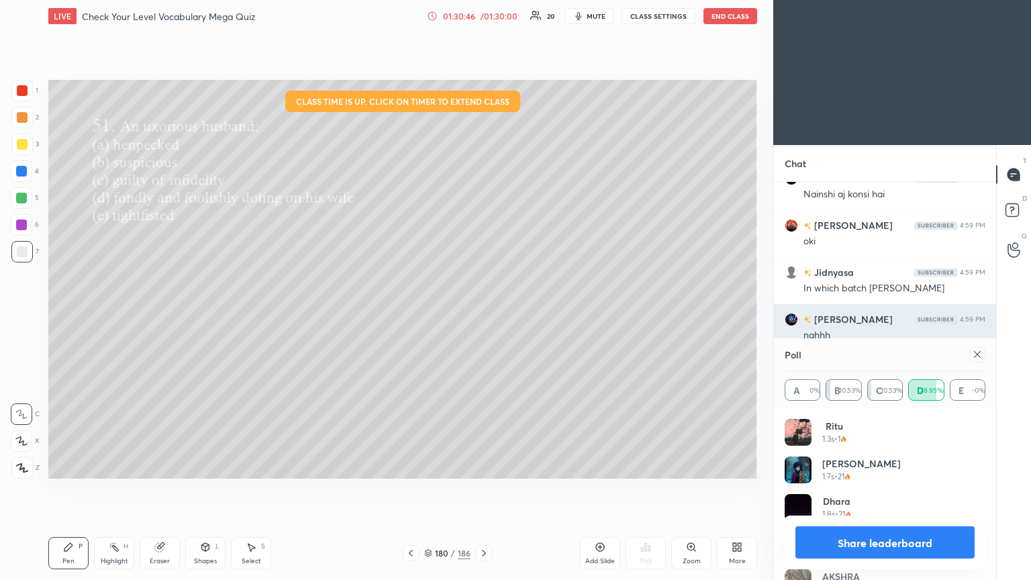
drag, startPoint x: 971, startPoint y: 355, endPoint x: 944, endPoint y: 359, distance: 27.2
click at [481, 315] on div at bounding box center [977, 354] width 16 height 16
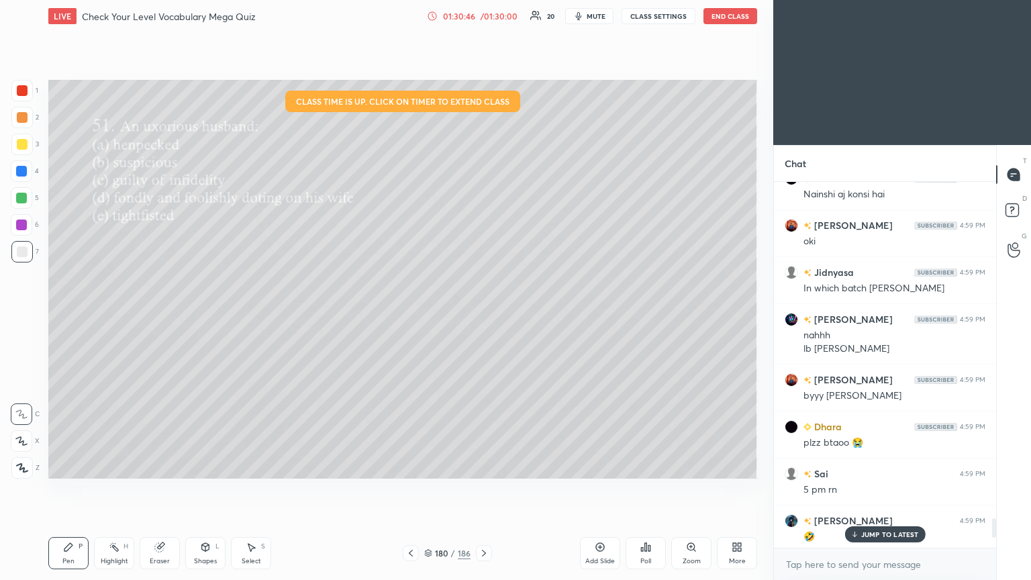
scroll to position [5, 4]
drag, startPoint x: 867, startPoint y: 536, endPoint x: 773, endPoint y: 486, distance: 106.6
click at [481, 315] on div "JUMP TO LATEST" at bounding box center [884, 534] width 81 height 16
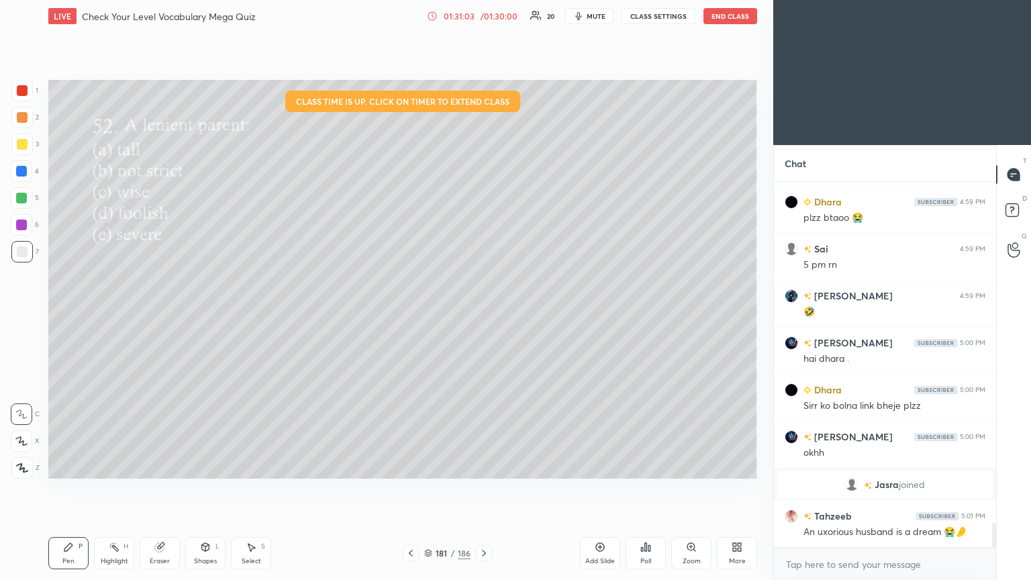
click at [481, 315] on div "Poll" at bounding box center [646, 553] width 40 height 32
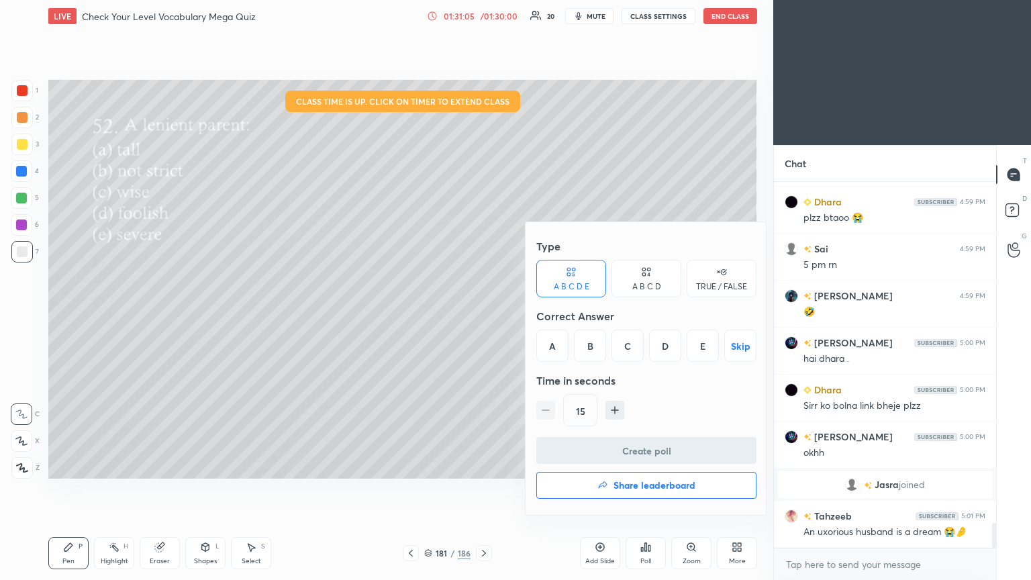
click at [481, 315] on div "B" at bounding box center [590, 346] width 32 height 32
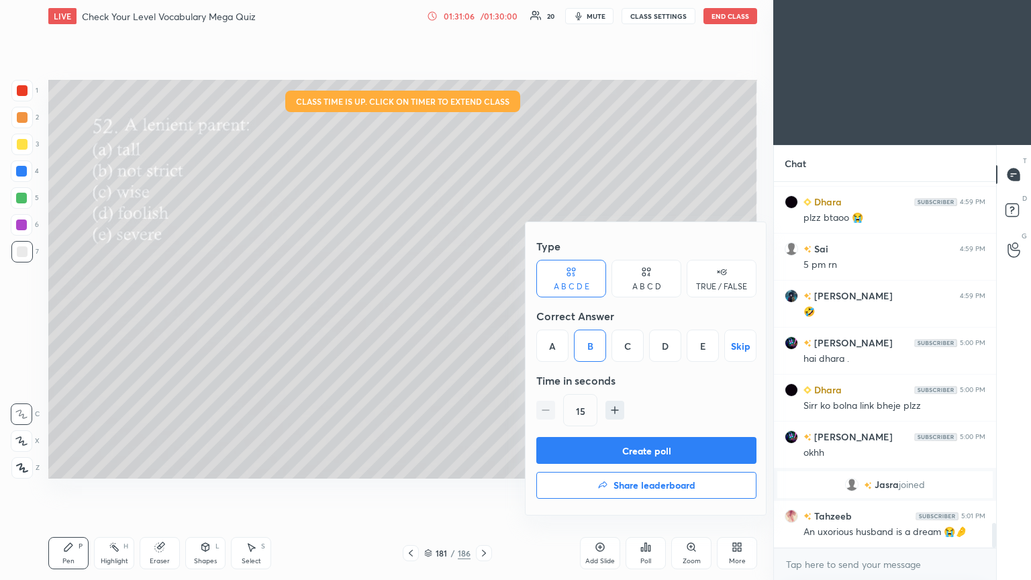
click at [481, 315] on button "Create poll" at bounding box center [646, 450] width 220 height 27
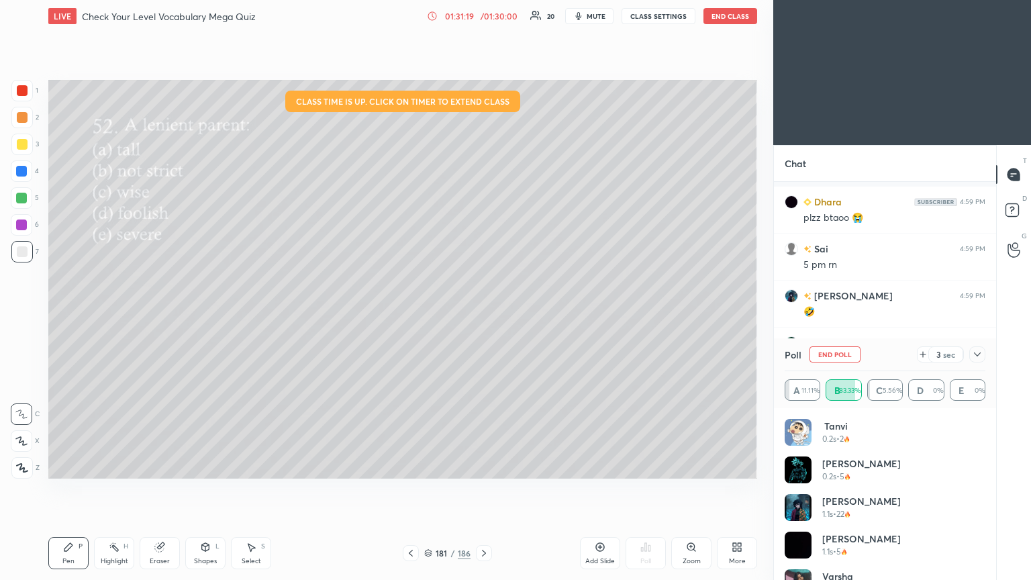
scroll to position [5117, 0]
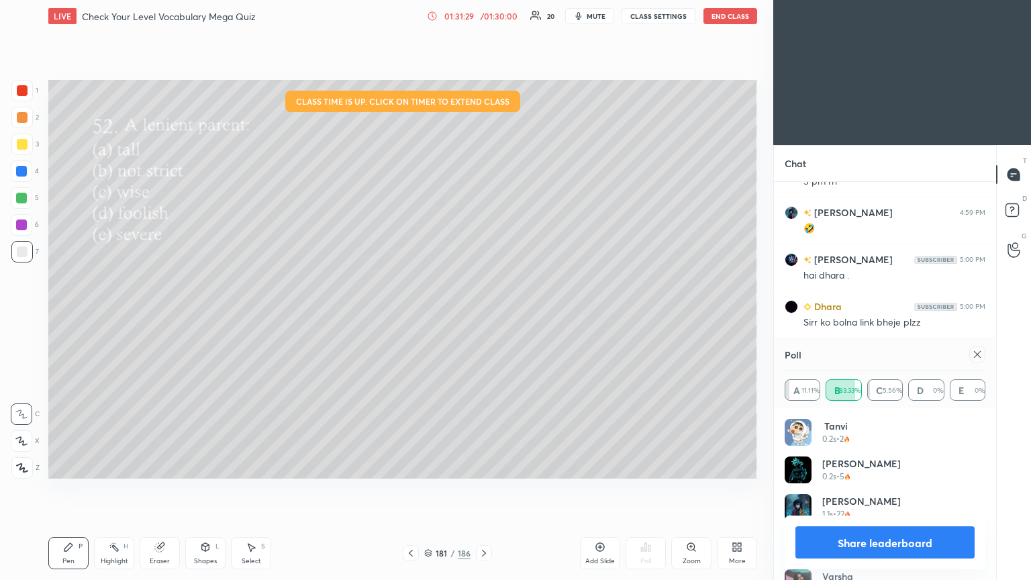
click at [481, 315] on div at bounding box center [977, 354] width 16 height 16
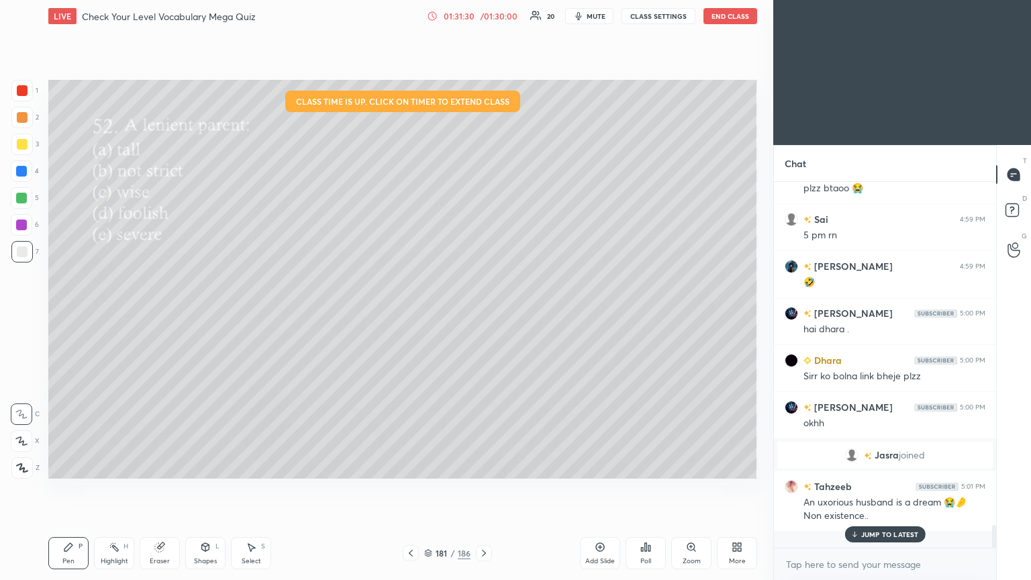
scroll to position [362, 218]
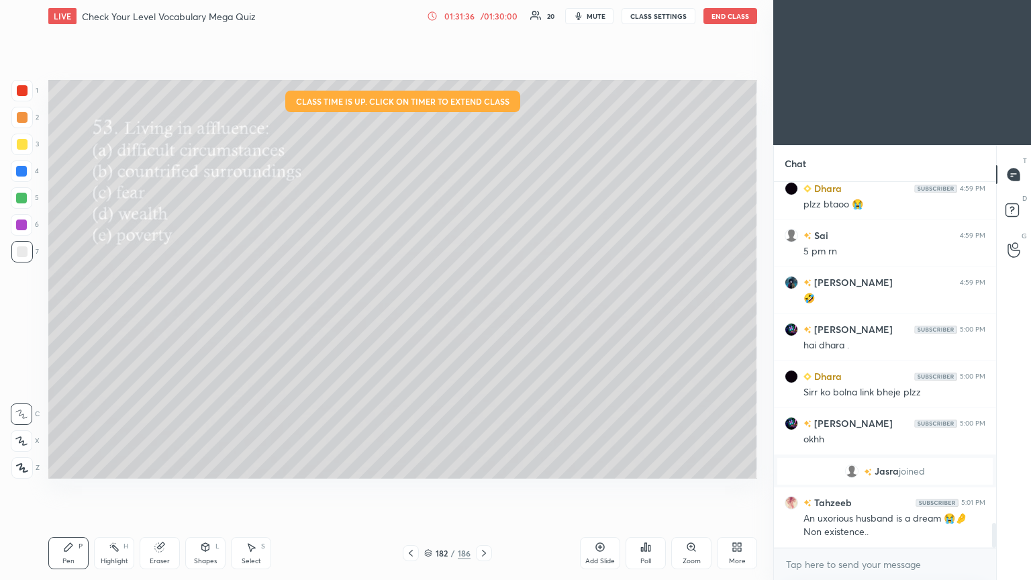
click at [481, 315] on icon at bounding box center [646, 547] width 2 height 8
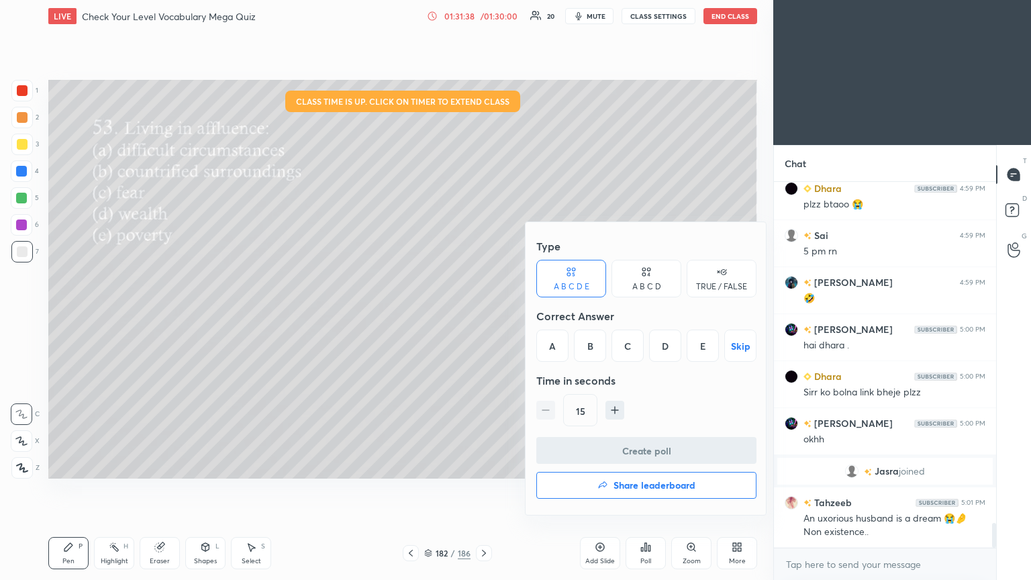
click at [481, 315] on div "D" at bounding box center [665, 346] width 32 height 32
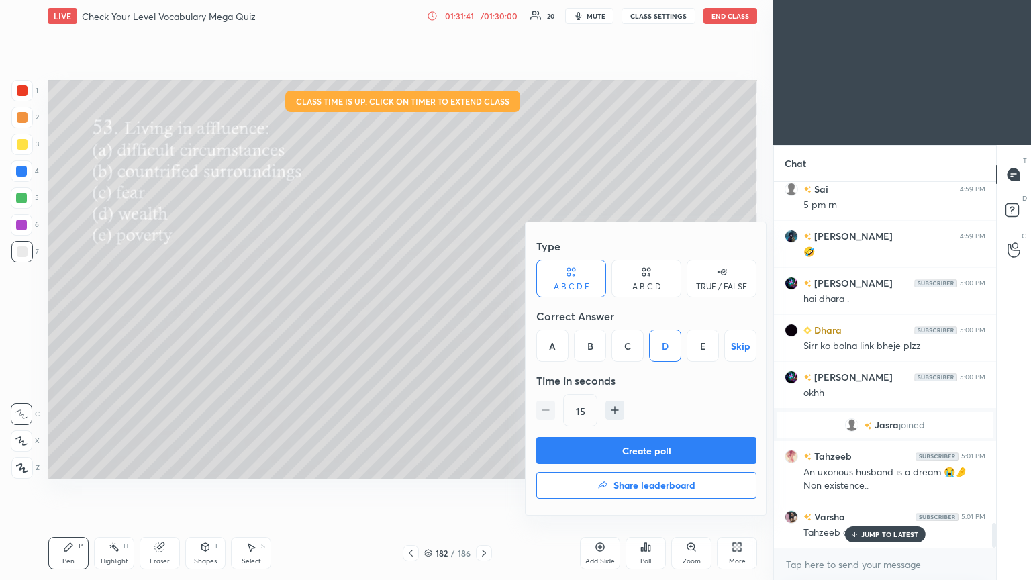
click at [481, 315] on button "Create poll" at bounding box center [646, 450] width 220 height 27
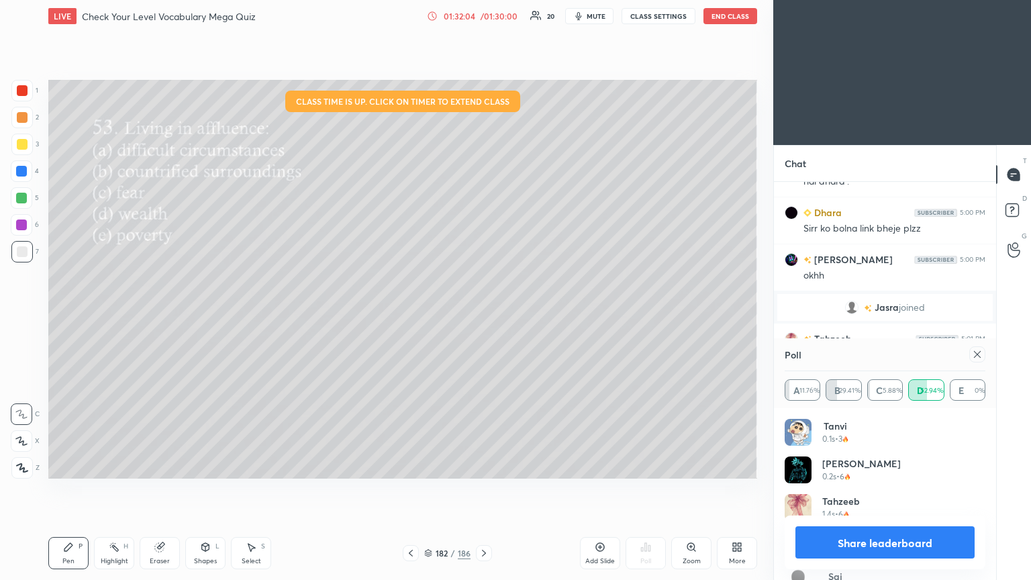
click at [481, 315] on icon at bounding box center [977, 354] width 11 height 11
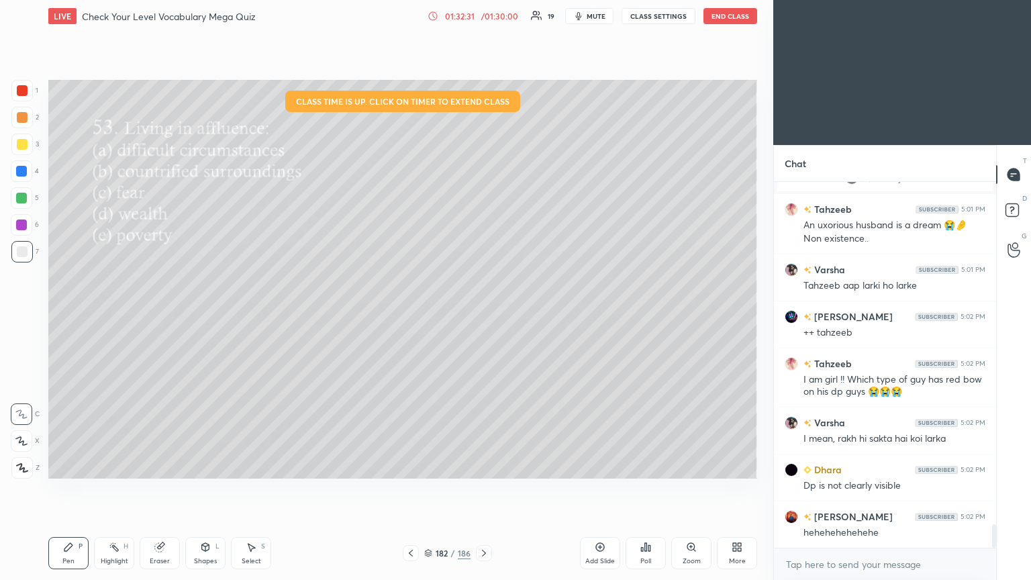
scroll to position [5388, 0]
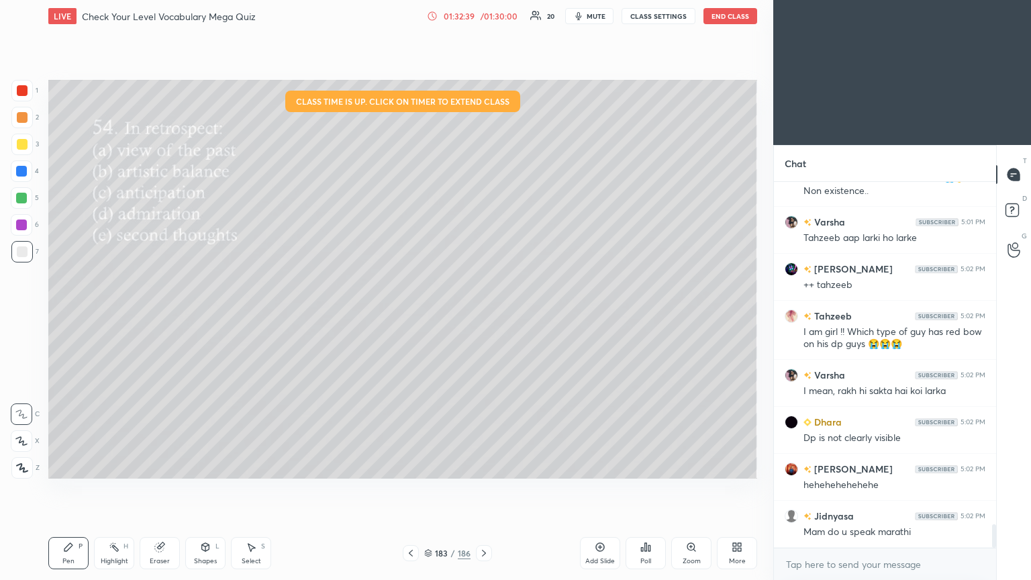
click at [481, 315] on div "Poll" at bounding box center [646, 553] width 40 height 32
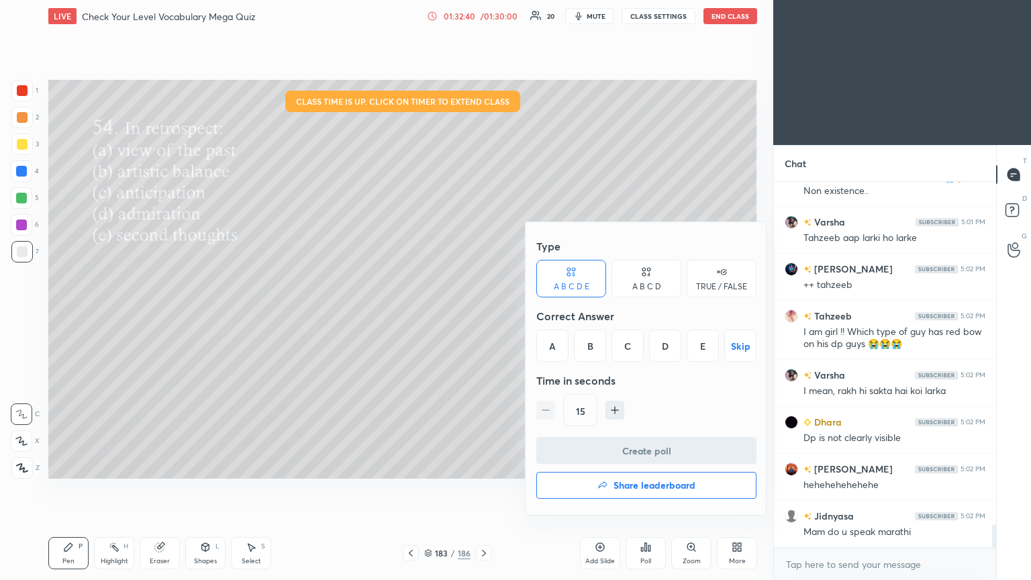
click at [481, 315] on div "A" at bounding box center [552, 346] width 32 height 32
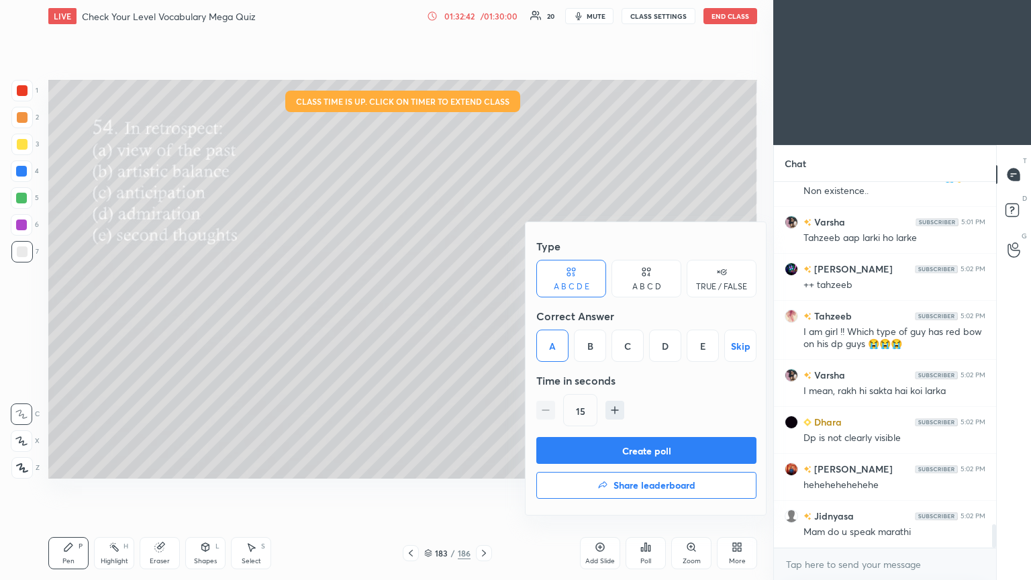
click at [481, 315] on button "Create poll" at bounding box center [646, 450] width 220 height 27
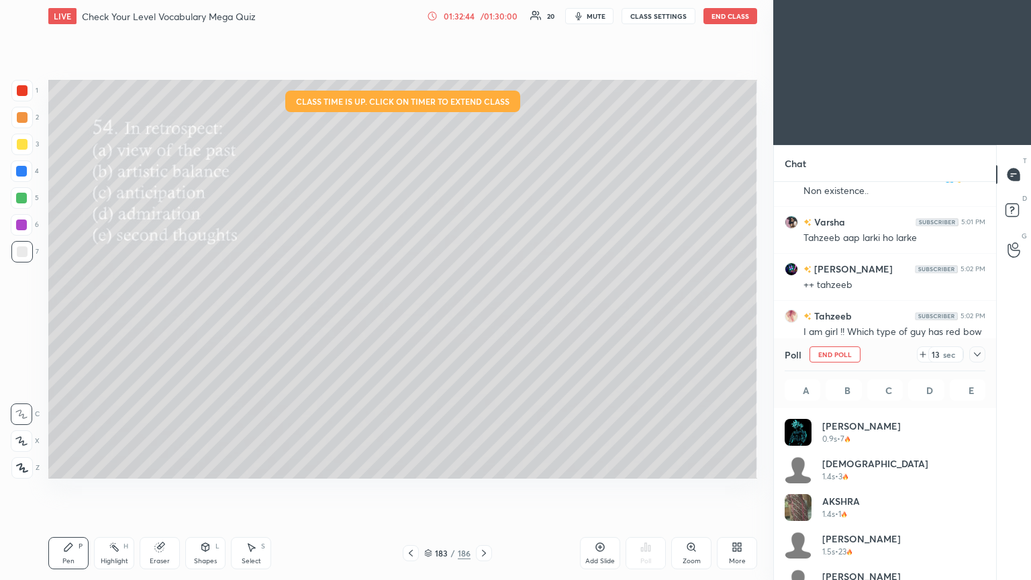
scroll to position [4, 4]
click at [481, 315] on icon at bounding box center [977, 354] width 11 height 11
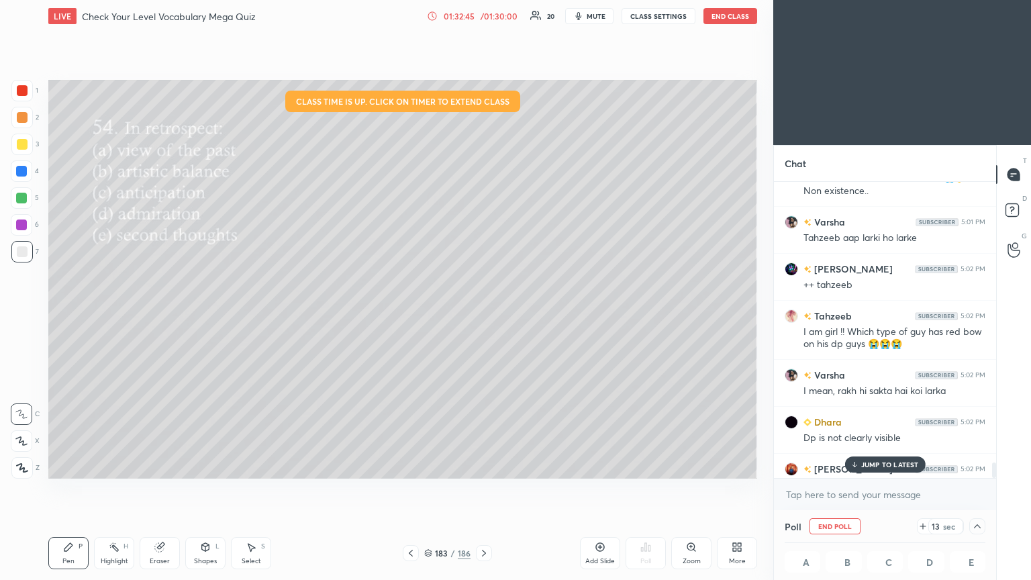
scroll to position [5504, 0]
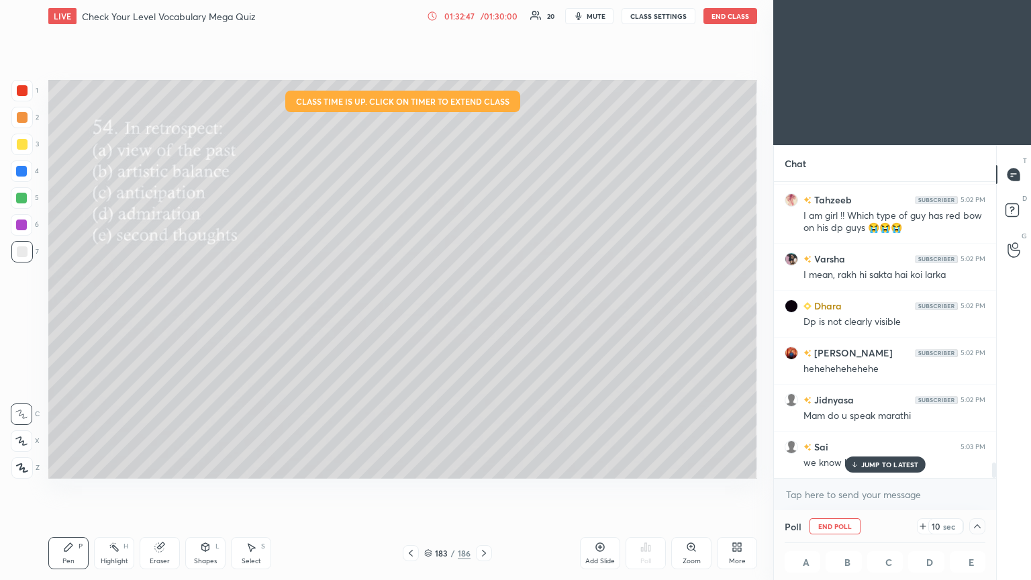
click at [481, 315] on div "JUMP TO LATEST" at bounding box center [884, 464] width 81 height 16
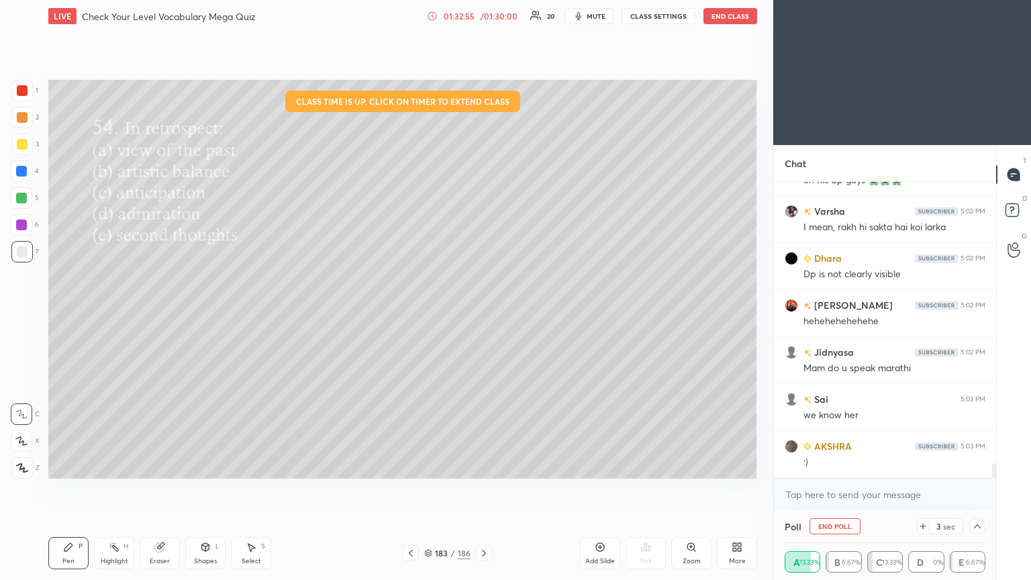
scroll to position [5611, 0]
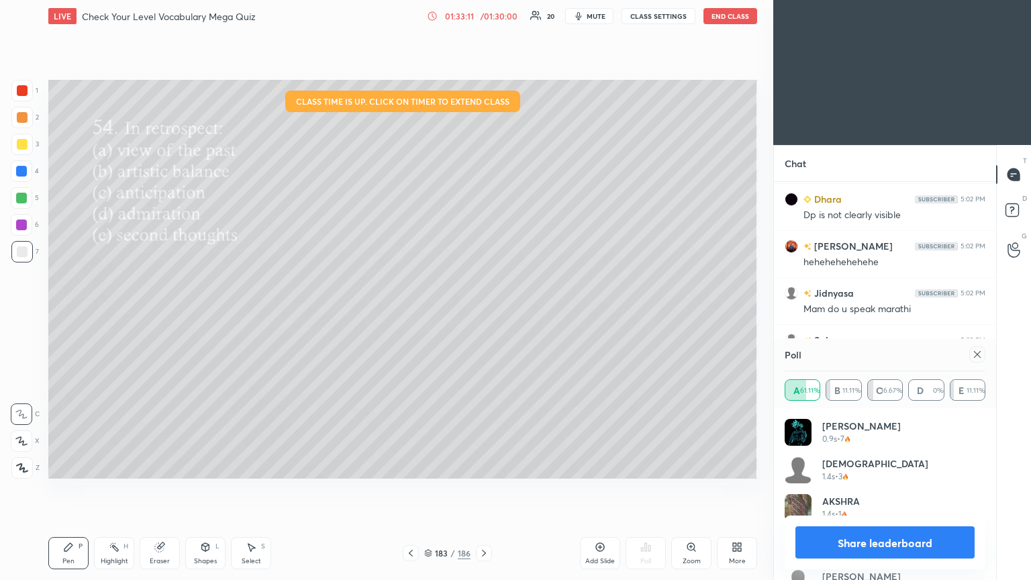
click at [481, 315] on icon at bounding box center [977, 354] width 11 height 11
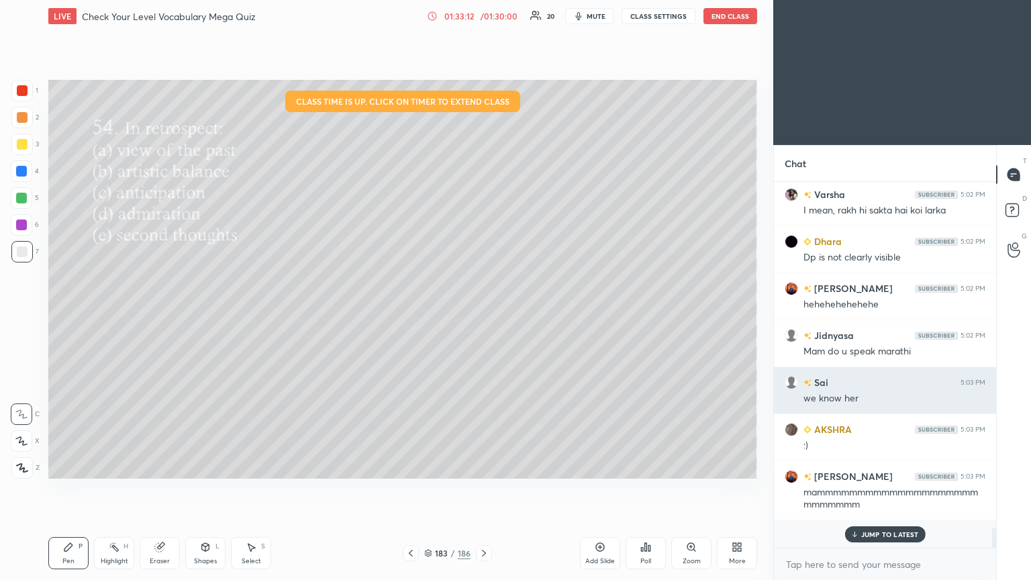
scroll to position [248, 218]
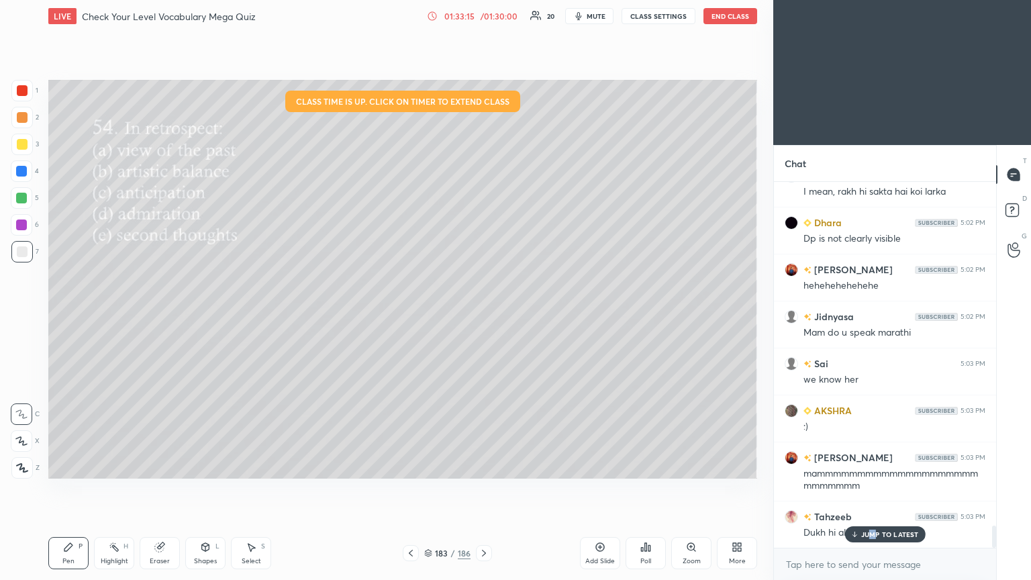
drag, startPoint x: 872, startPoint y: 529, endPoint x: 773, endPoint y: 497, distance: 104.4
click at [481, 315] on div "JUMP TO LATEST" at bounding box center [884, 534] width 81 height 16
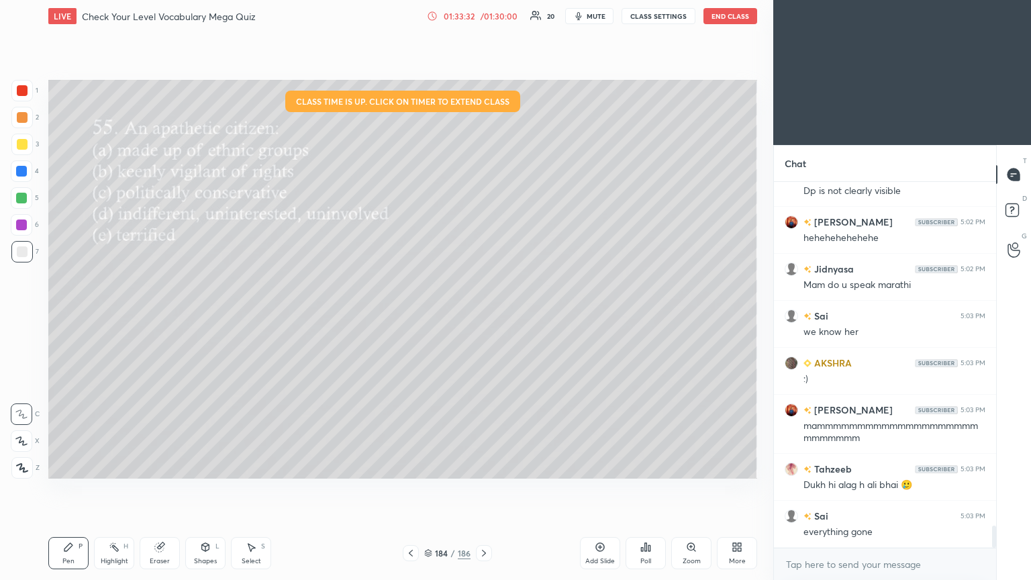
click at [481, 315] on icon at bounding box center [646, 547] width 2 height 8
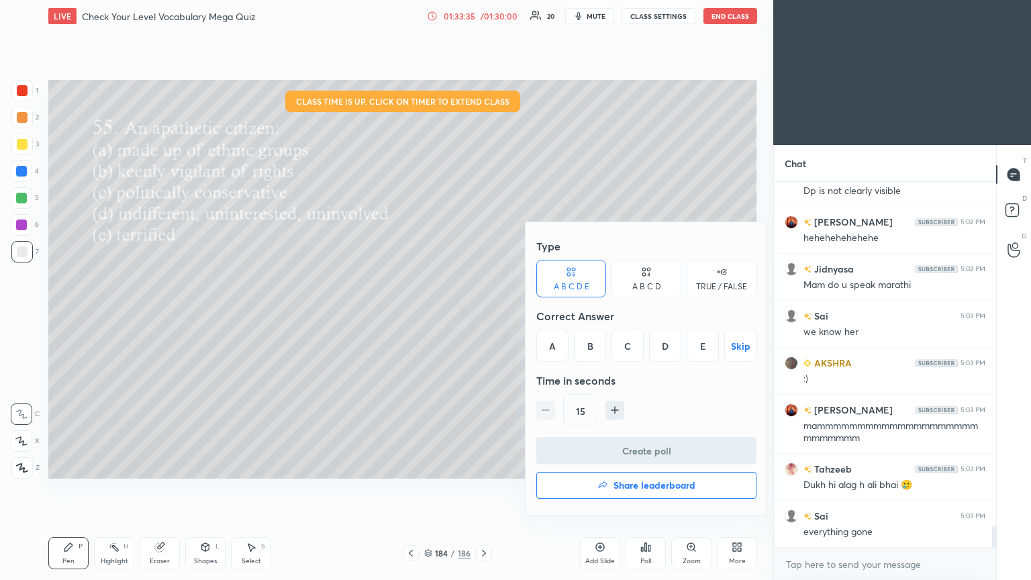
click at [481, 315] on div "D" at bounding box center [665, 346] width 32 height 32
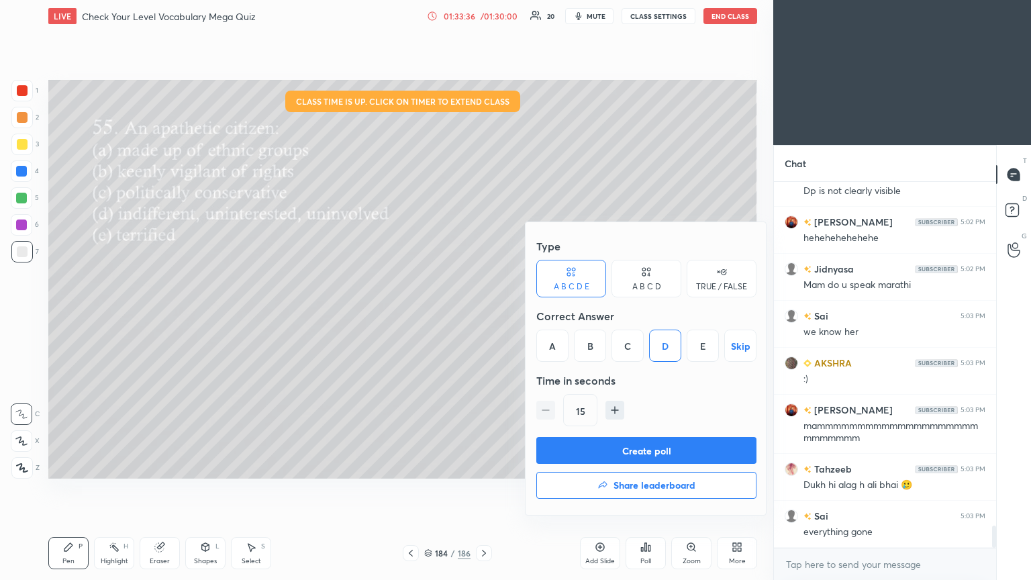
click at [481, 315] on button "Create poll" at bounding box center [646, 450] width 220 height 27
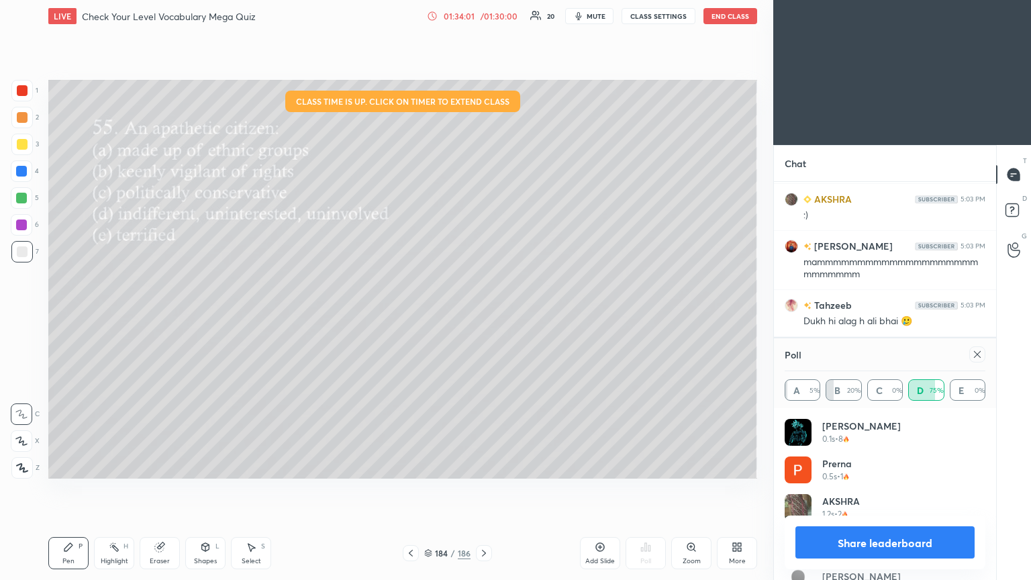
click at [481, 315] on icon at bounding box center [977, 354] width 11 height 11
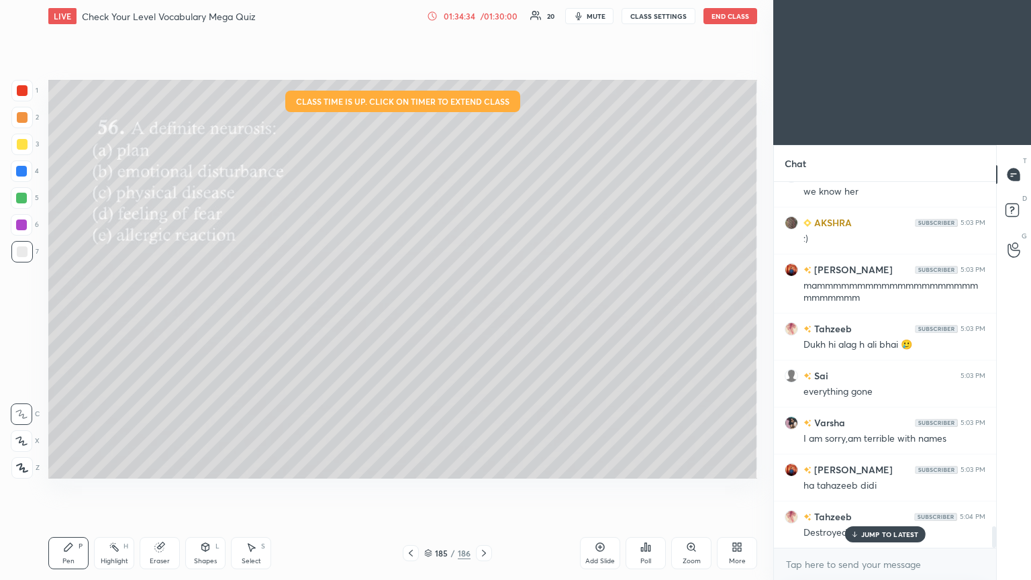
click at [481, 315] on div "Poll" at bounding box center [646, 553] width 40 height 32
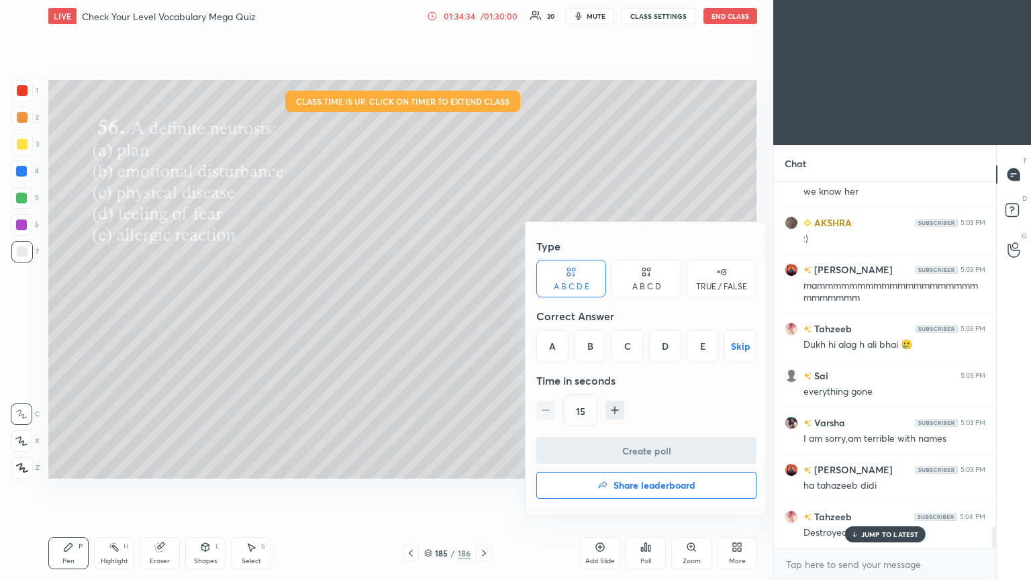
scroll to position [5823, 0]
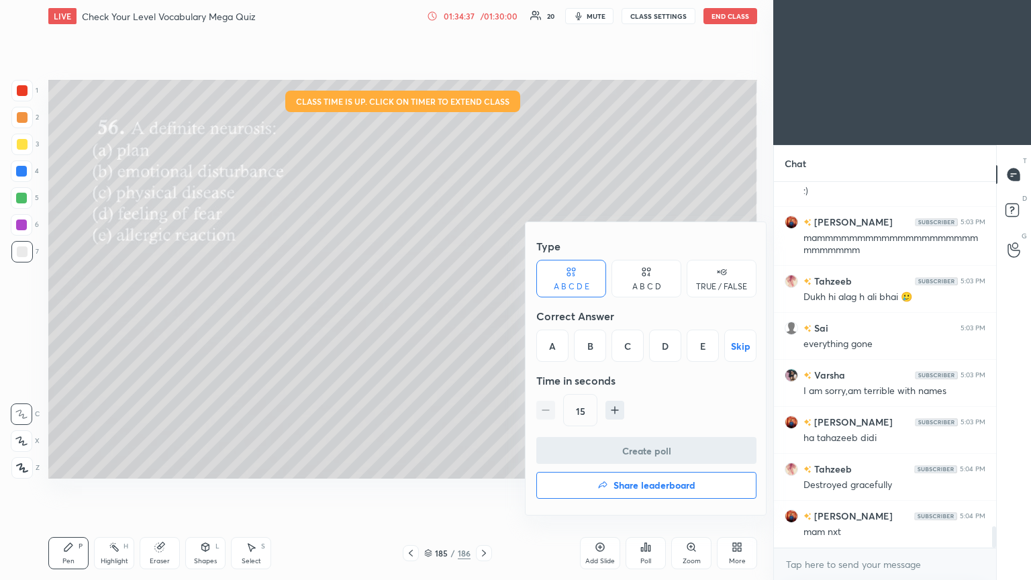
click at [481, 315] on div "B" at bounding box center [590, 346] width 32 height 32
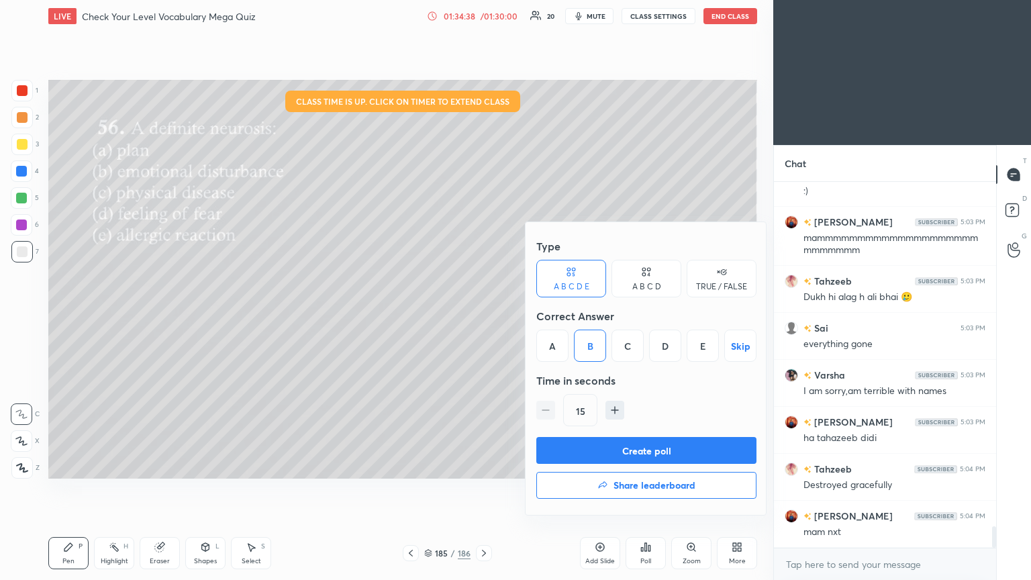
click at [481, 315] on button "Create poll" at bounding box center [646, 450] width 220 height 27
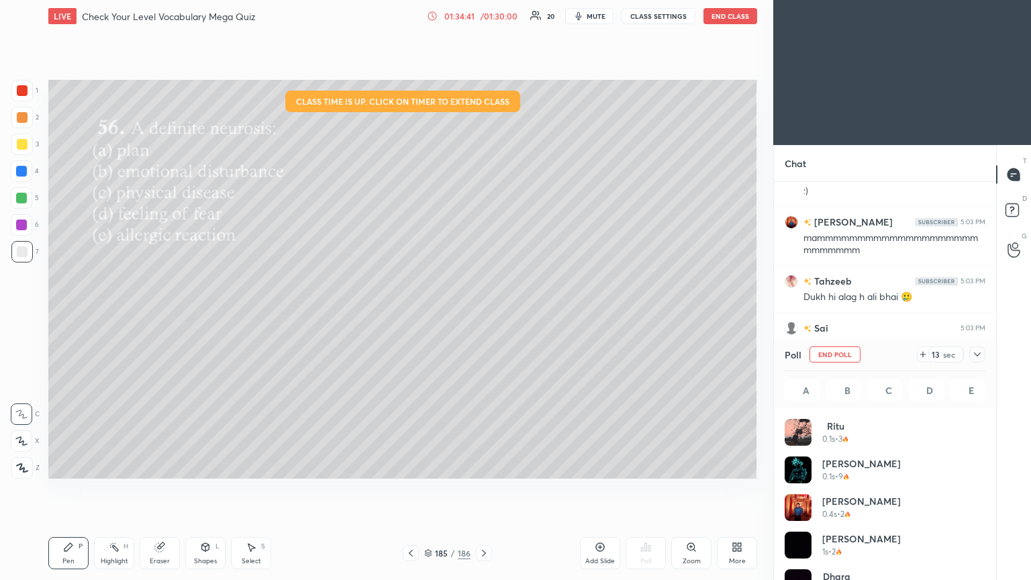
scroll to position [157, 197]
click at [481, 12] on icon "button" at bounding box center [578, 16] width 11 height 11
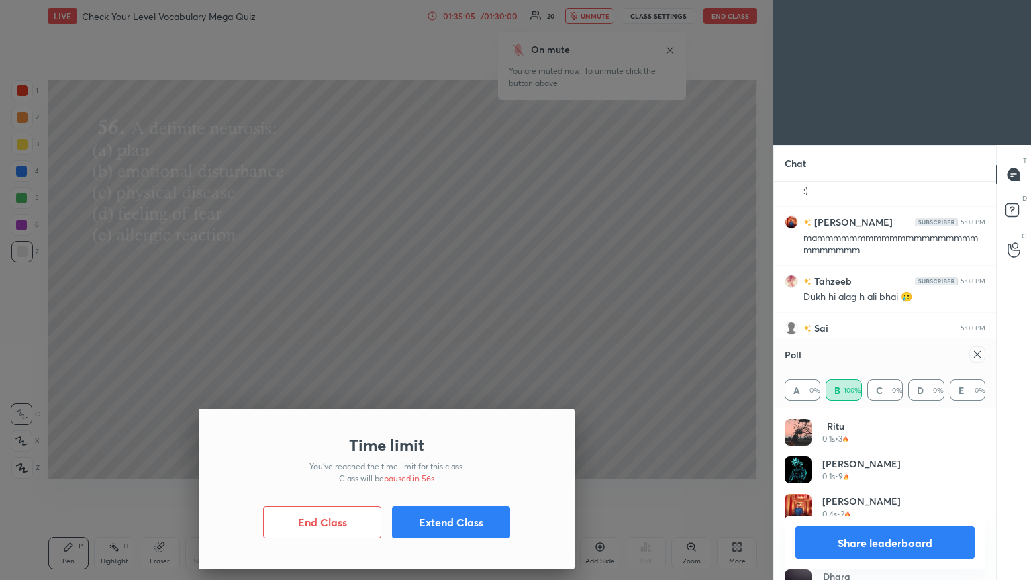
click at [470, 315] on button "Extend Class" at bounding box center [451, 522] width 118 height 32
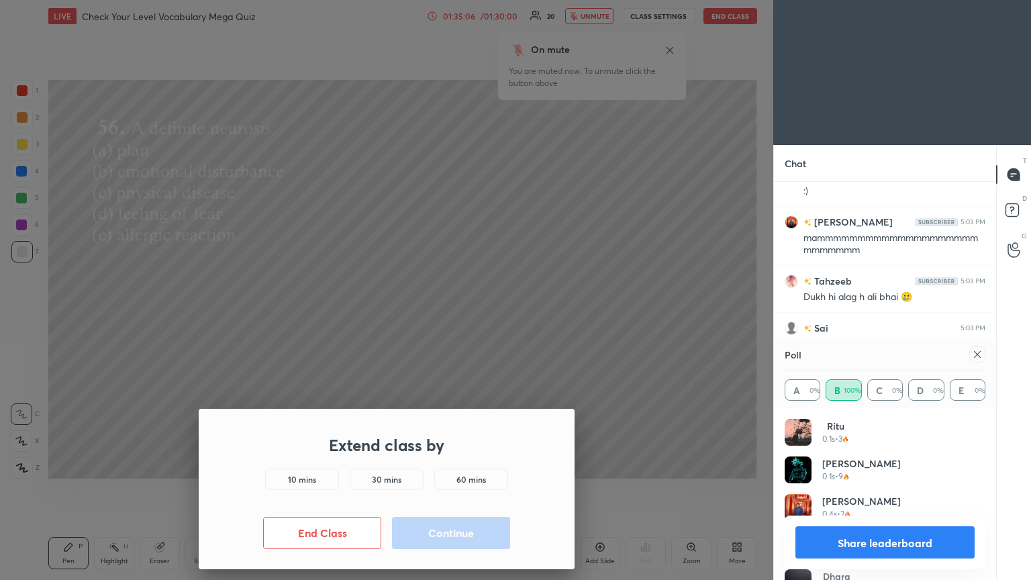
scroll to position [5939, 0]
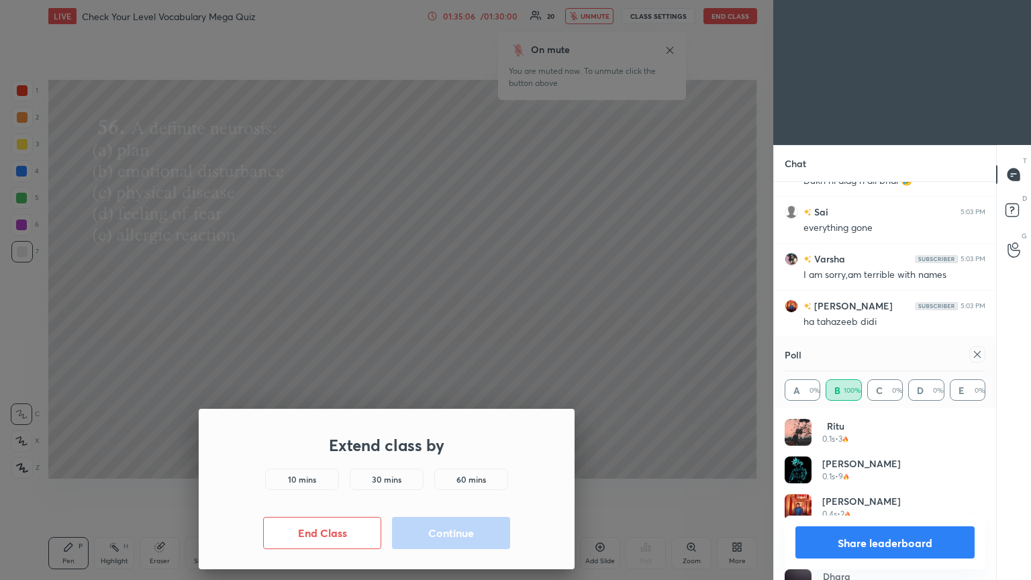
click at [290, 315] on h5 "10 mins" at bounding box center [302, 479] width 28 height 12
click at [448, 315] on button "Continue" at bounding box center [451, 533] width 118 height 32
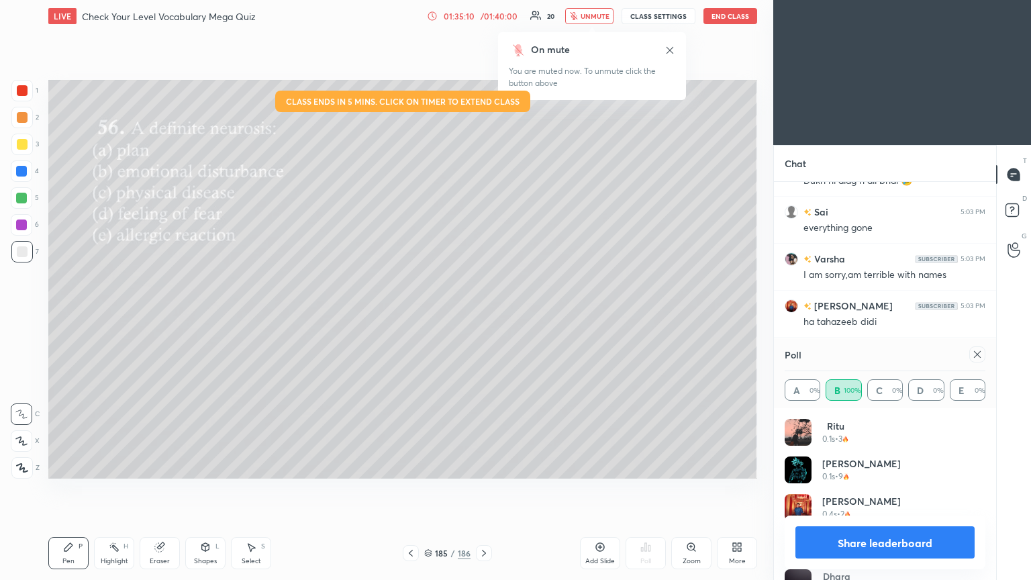
click at [481, 16] on button "unmute" at bounding box center [589, 16] width 48 height 16
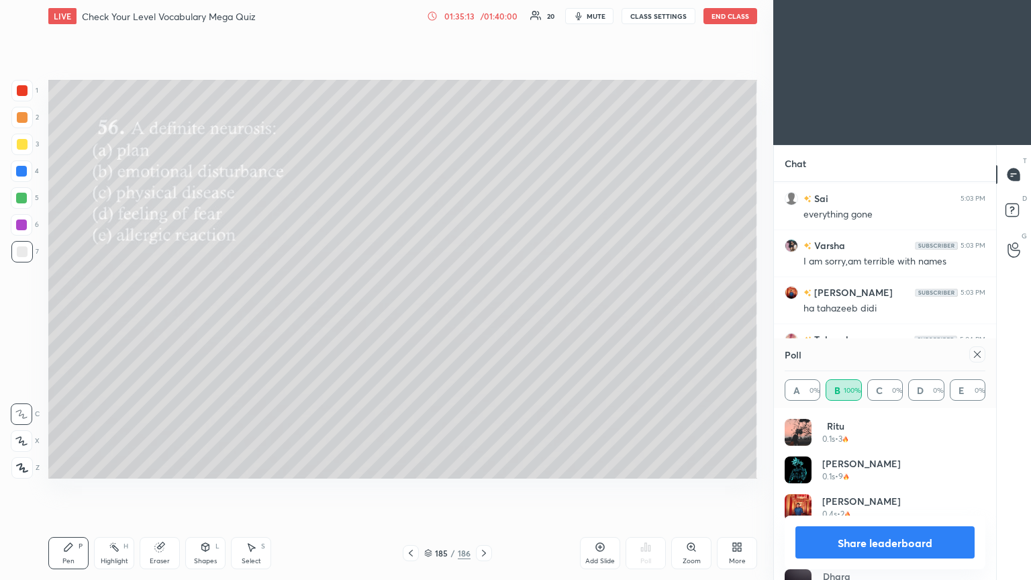
click at [481, 315] on icon at bounding box center [977, 354] width 11 height 11
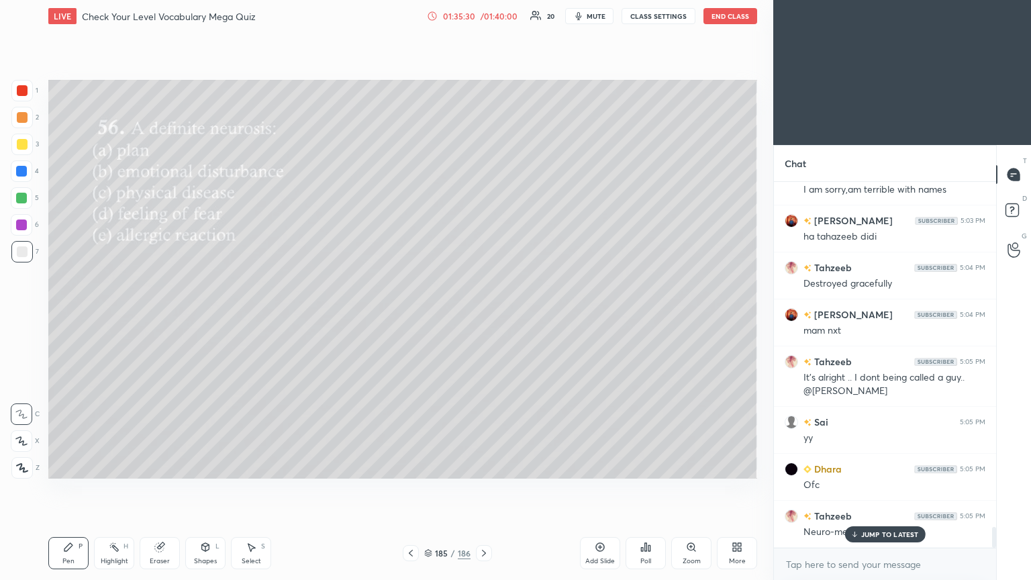
scroll to position [6071, 0]
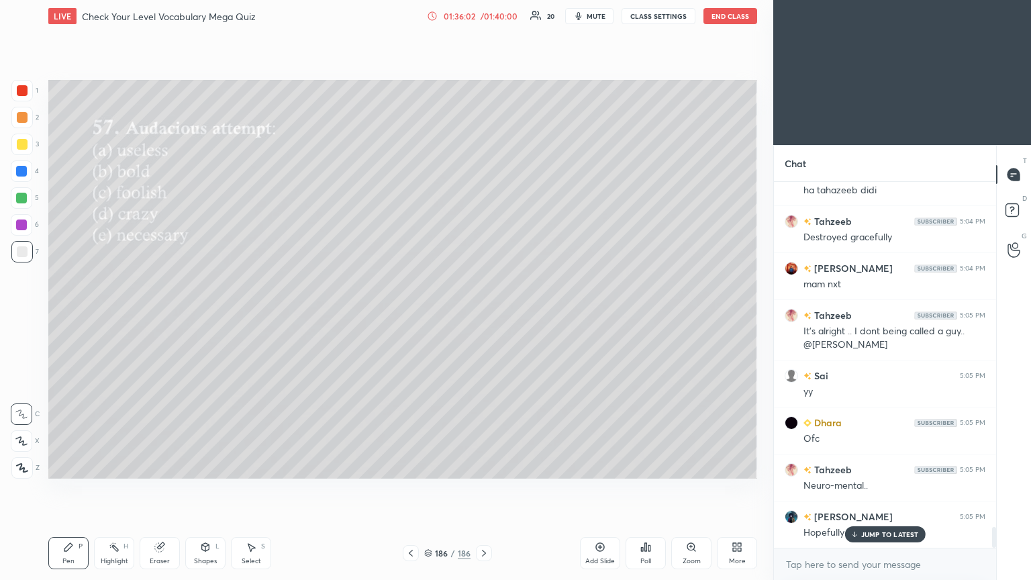
click at [481, 315] on div "Poll" at bounding box center [646, 553] width 40 height 32
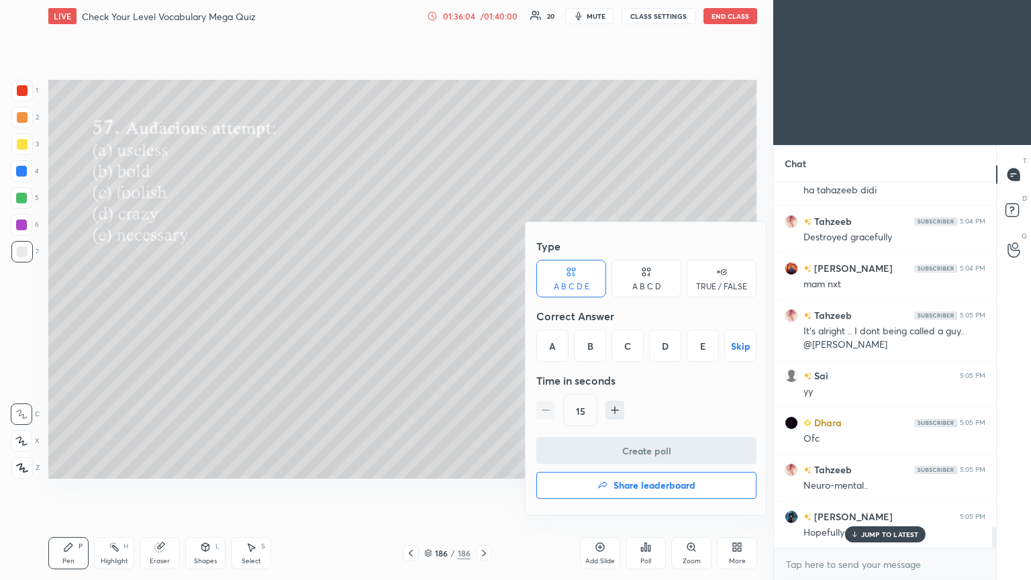
click at [481, 315] on div "B" at bounding box center [590, 346] width 32 height 32
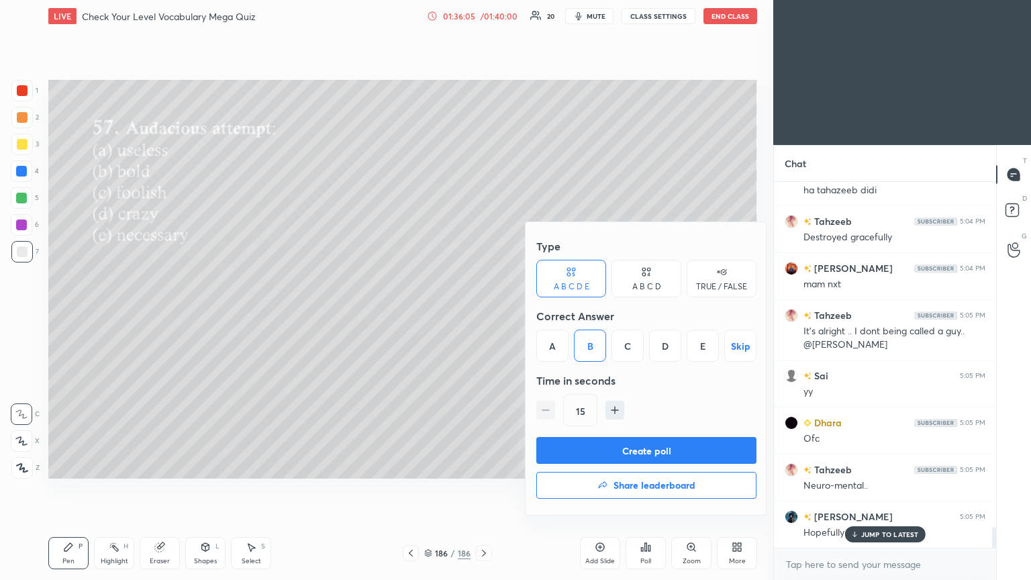
click at [481, 315] on button "Create poll" at bounding box center [646, 450] width 220 height 27
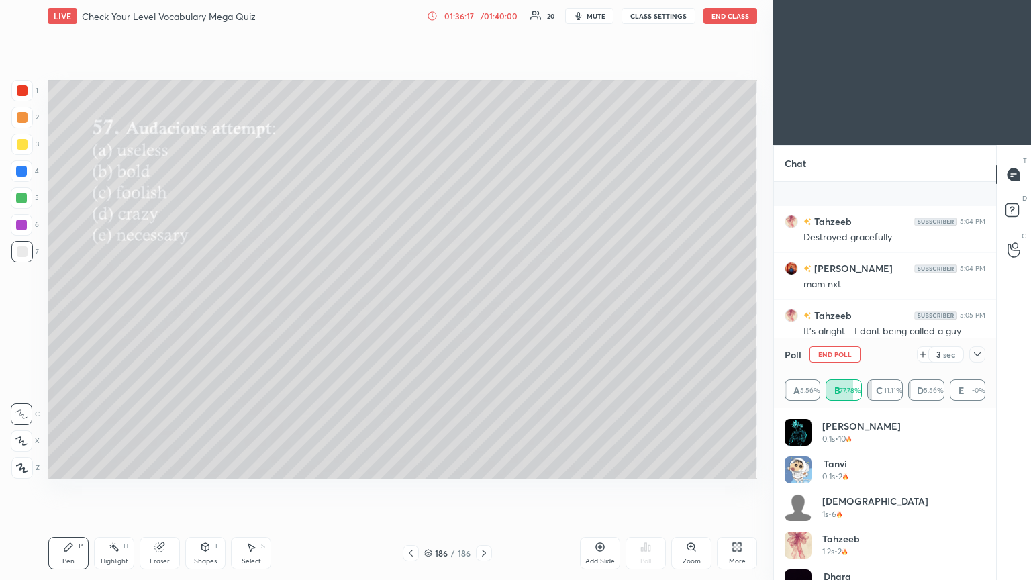
scroll to position [6188, 0]
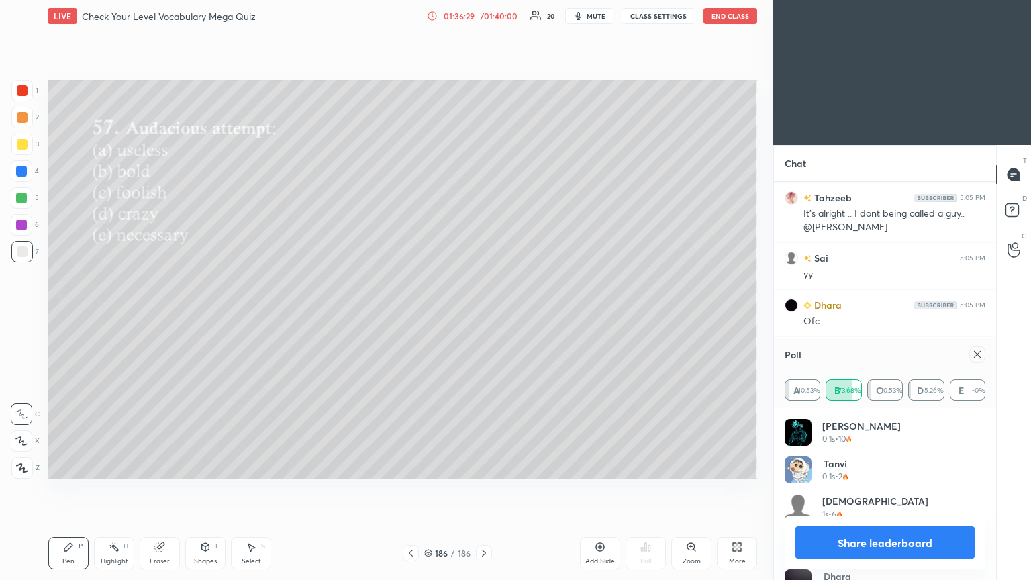
drag, startPoint x: 977, startPoint y: 354, endPoint x: 964, endPoint y: 356, distance: 13.6
click at [481, 315] on icon at bounding box center [977, 354] width 11 height 11
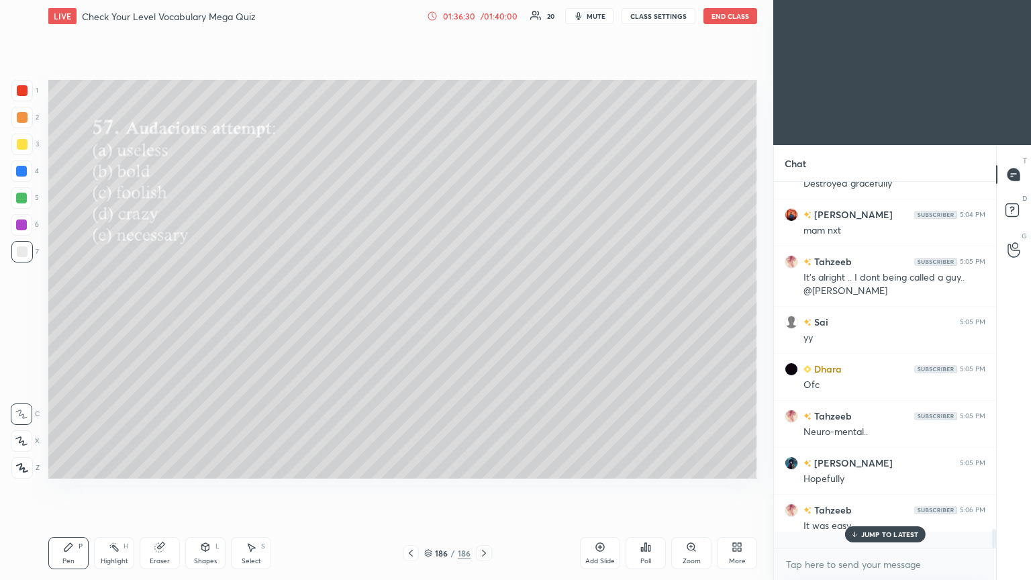
scroll to position [250, 218]
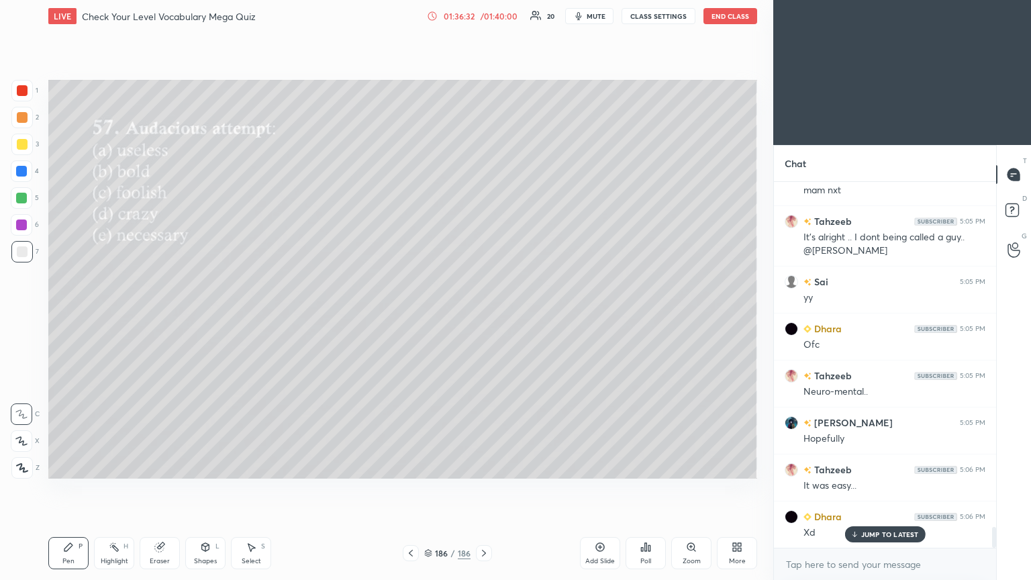
click at [481, 315] on p "JUMP TO LATEST" at bounding box center [890, 534] width 58 height 8
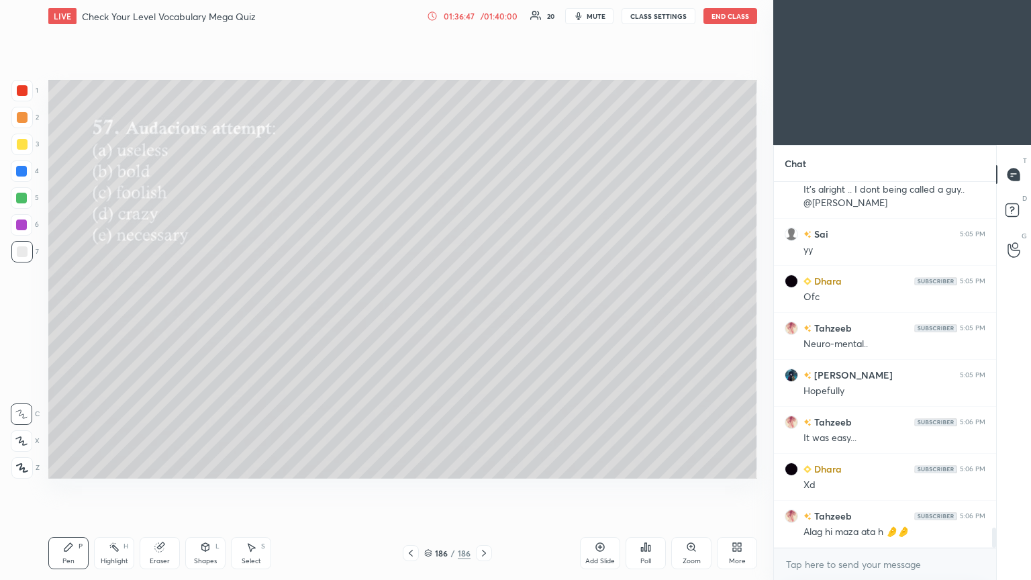
click at [481, 315] on div "Poll" at bounding box center [646, 553] width 40 height 32
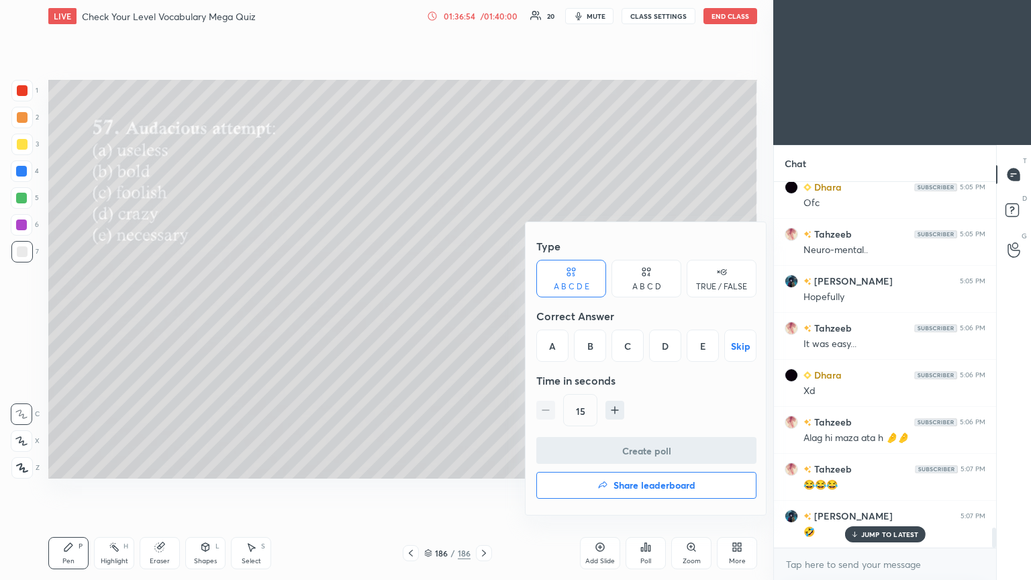
scroll to position [6353, 0]
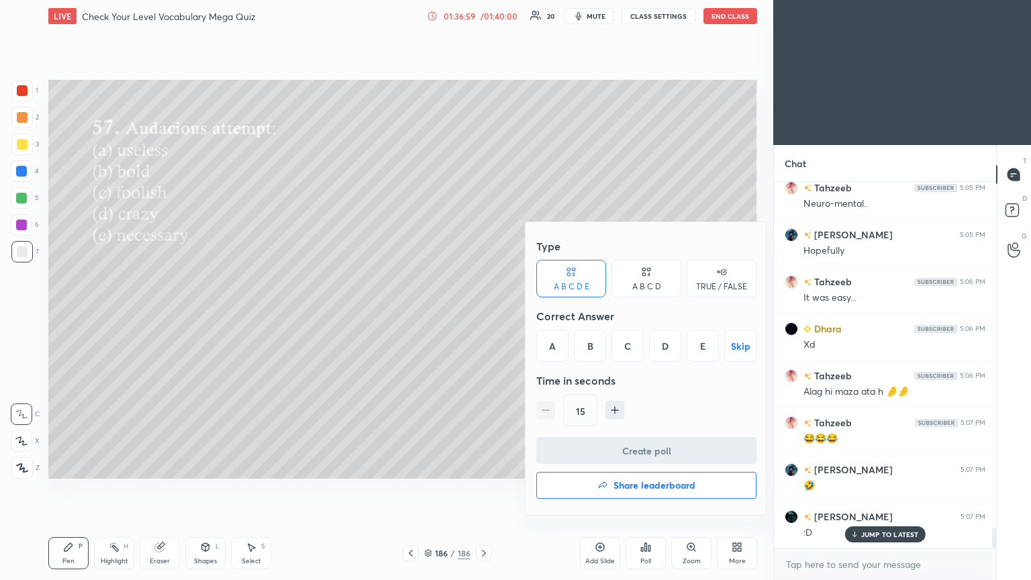
drag, startPoint x: 701, startPoint y: 491, endPoint x: 690, endPoint y: 495, distance: 11.5
click at [481, 315] on button "Share leaderboard" at bounding box center [646, 485] width 220 height 27
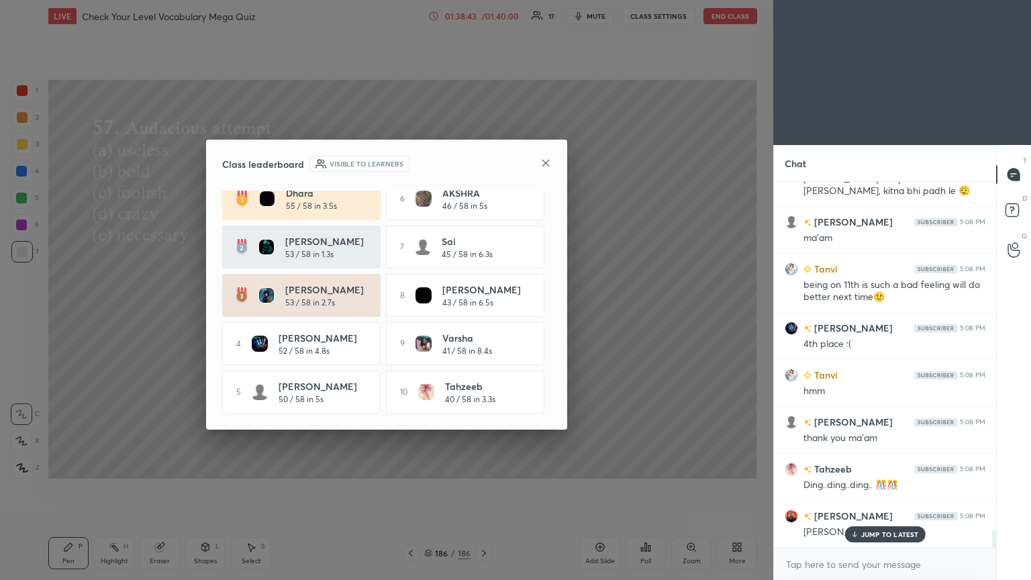
scroll to position [6941, 0]
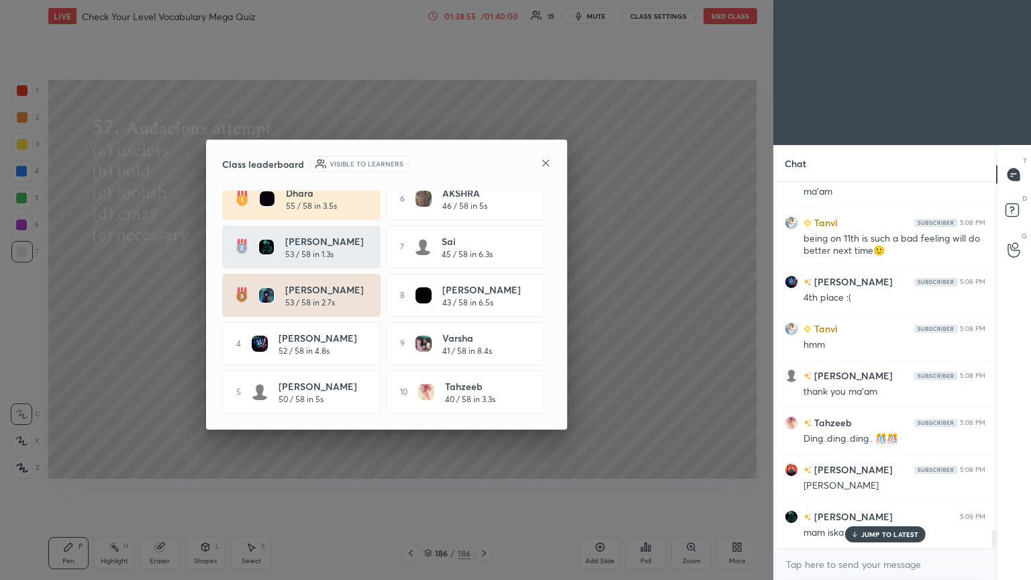
click at [481, 315] on p "JUMP TO LATEST" at bounding box center [890, 534] width 58 height 8
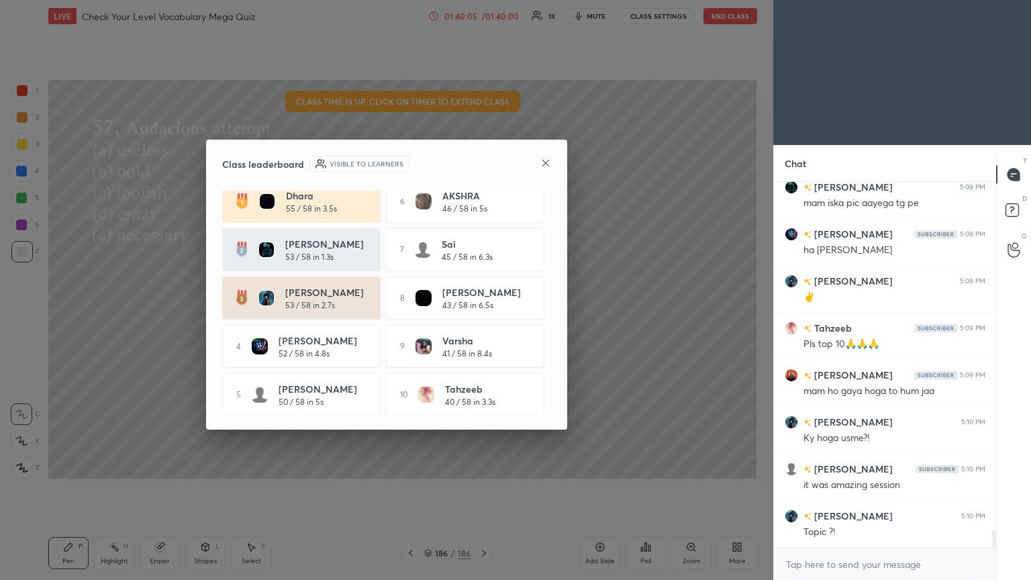
scroll to position [7317, 0]
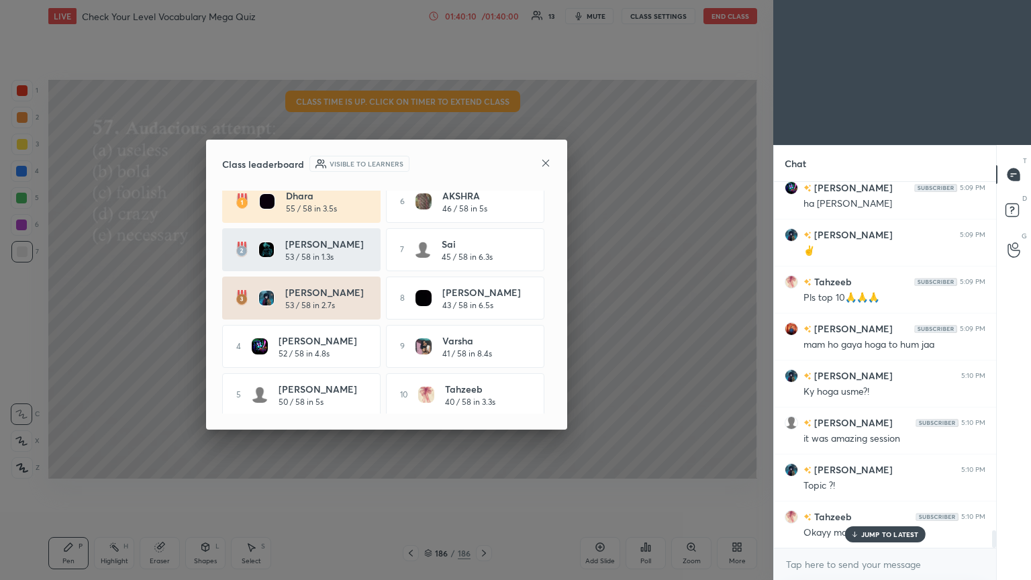
click at [481, 315] on p "JUMP TO LATEST" at bounding box center [890, 534] width 58 height 8
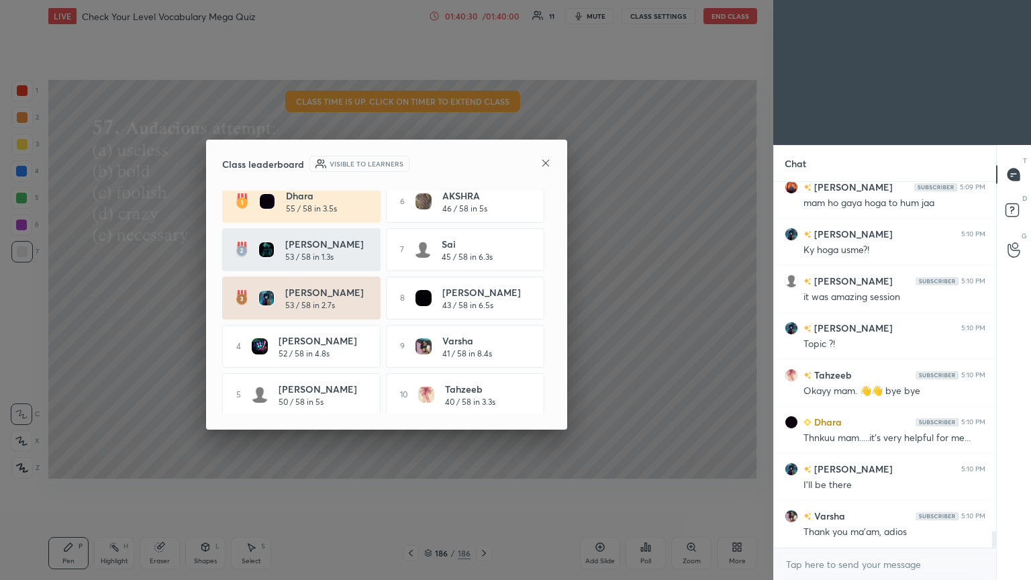
scroll to position [7505, 0]
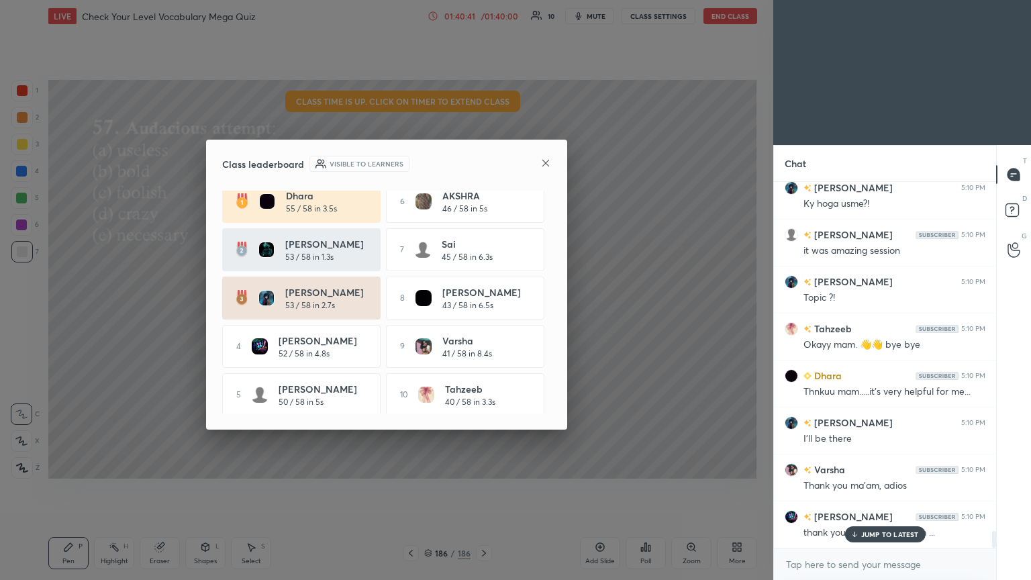
click at [481, 315] on p "JUMP TO LATEST" at bounding box center [890, 534] width 58 height 8
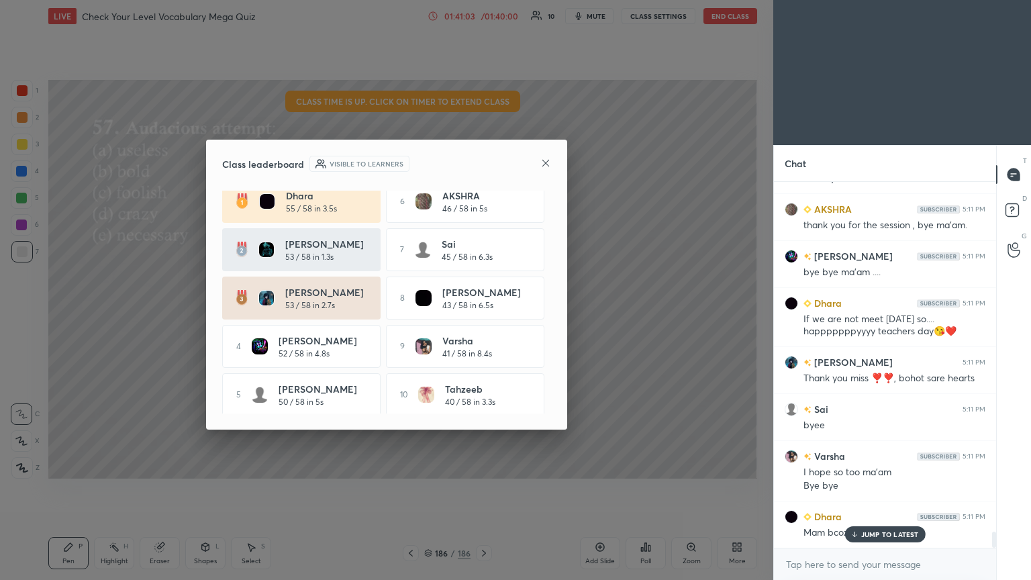
scroll to position [7918, 0]
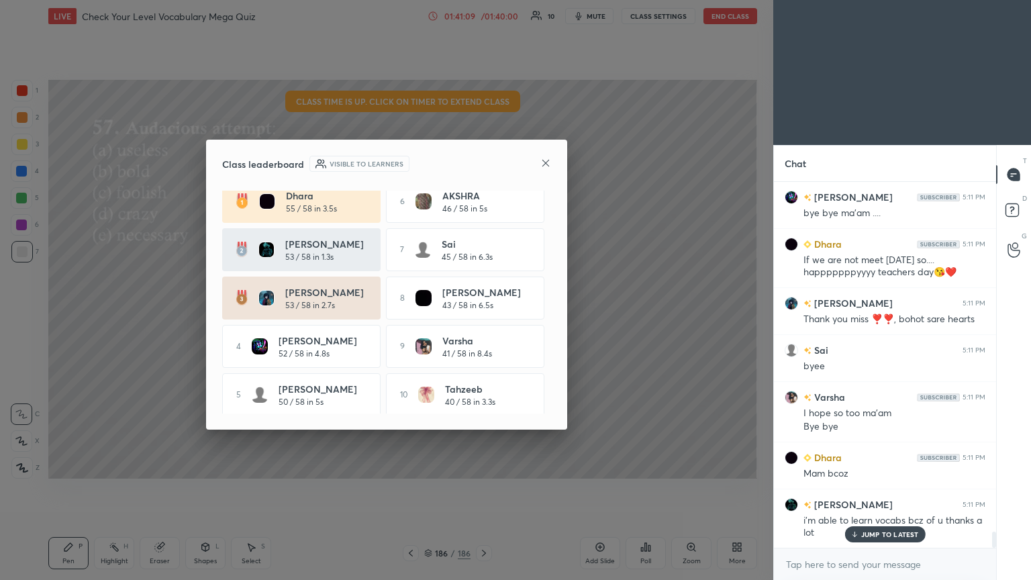
click at [481, 315] on p "JUMP TO LATEST" at bounding box center [890, 534] width 58 height 8
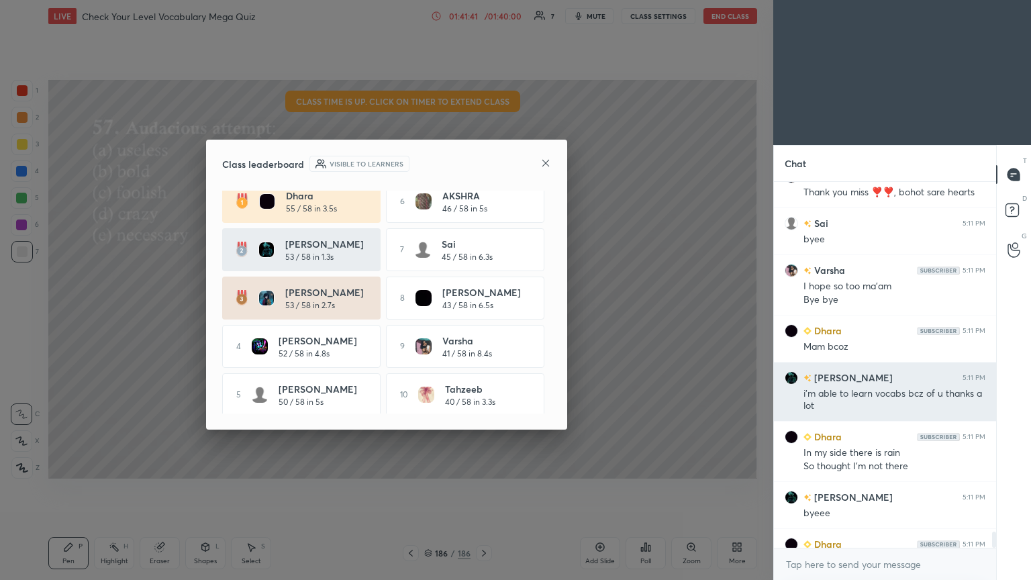
scroll to position [8073, 0]
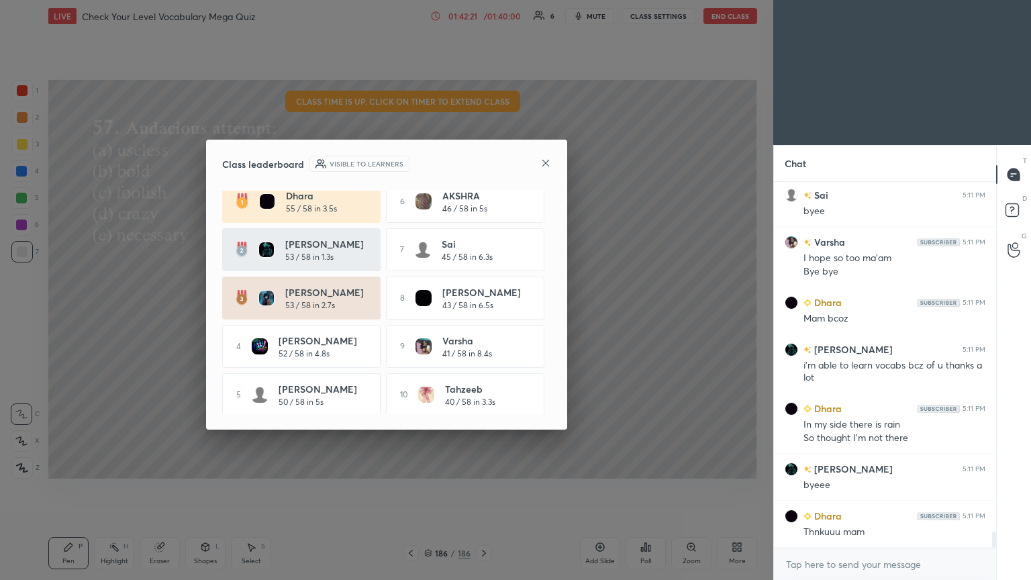
click at [481, 166] on icon at bounding box center [545, 163] width 11 height 11
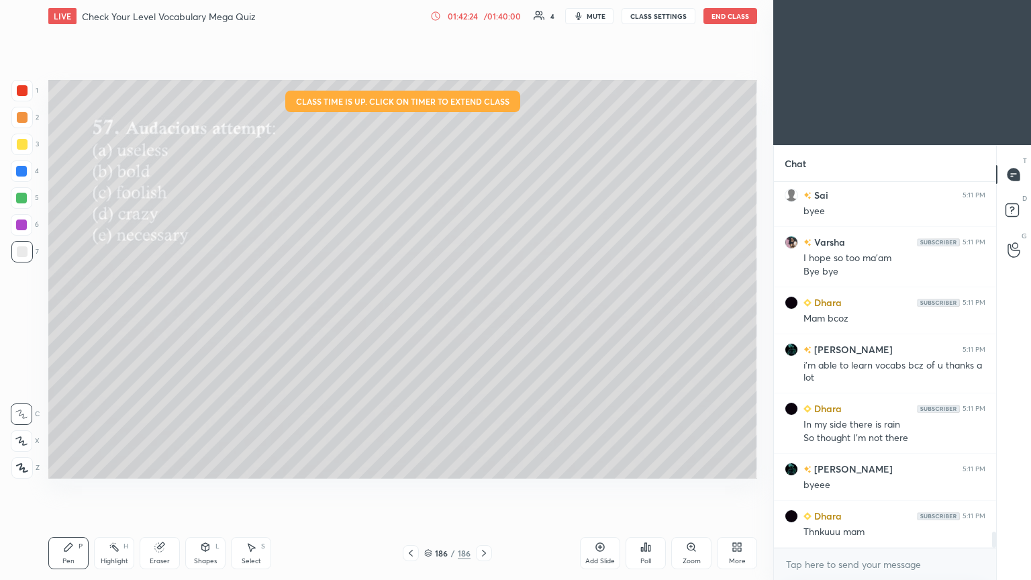
click at [481, 19] on button "End Class" at bounding box center [730, 16] width 54 height 16
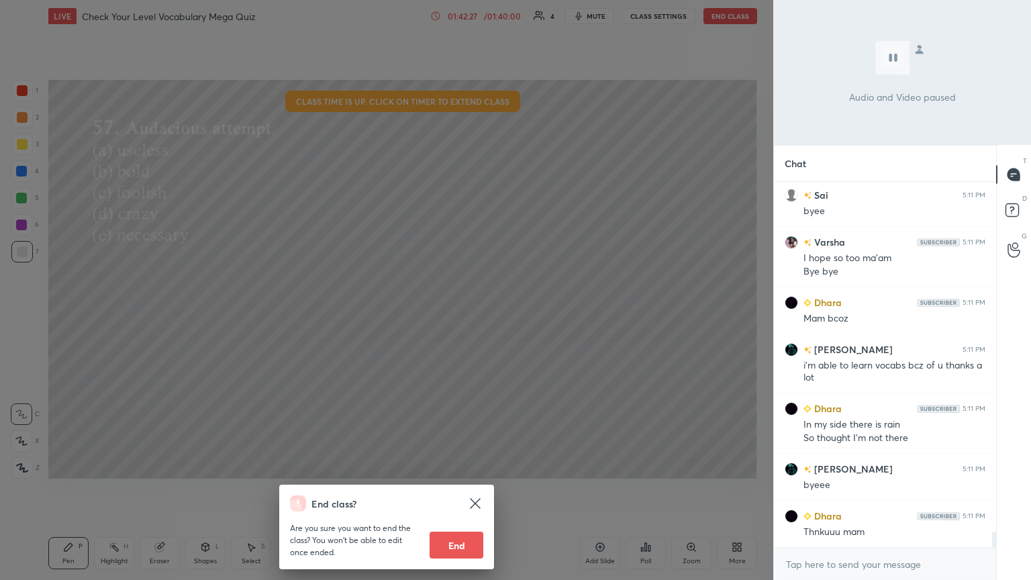
click at [444, 315] on button "End" at bounding box center [457, 545] width 54 height 27
type textarea "x"
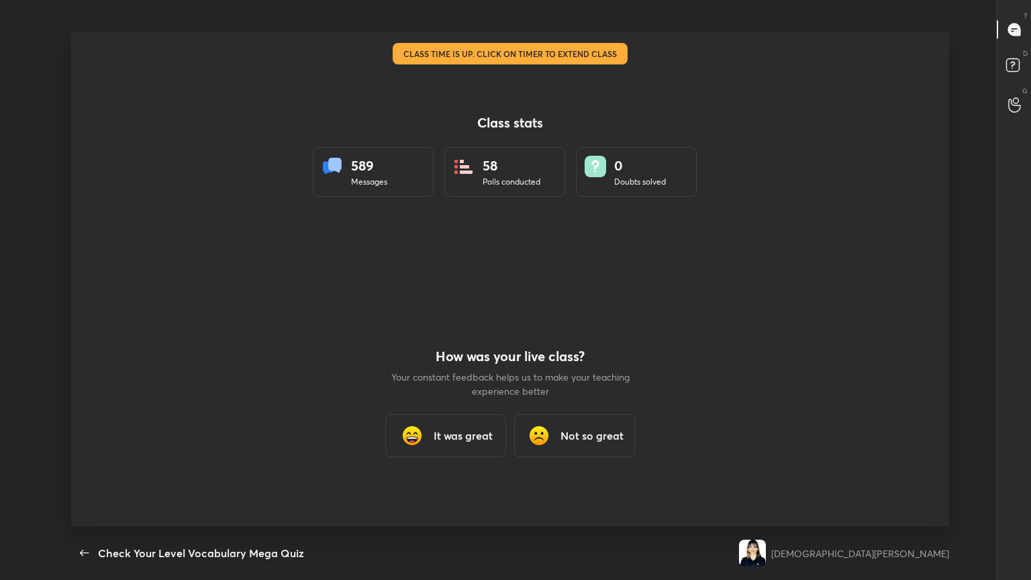
scroll to position [0, 0]
click at [82, 315] on icon "button" at bounding box center [85, 553] width 16 height 16
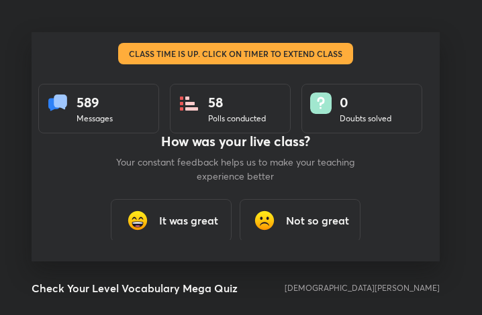
scroll to position [66897, 66655]
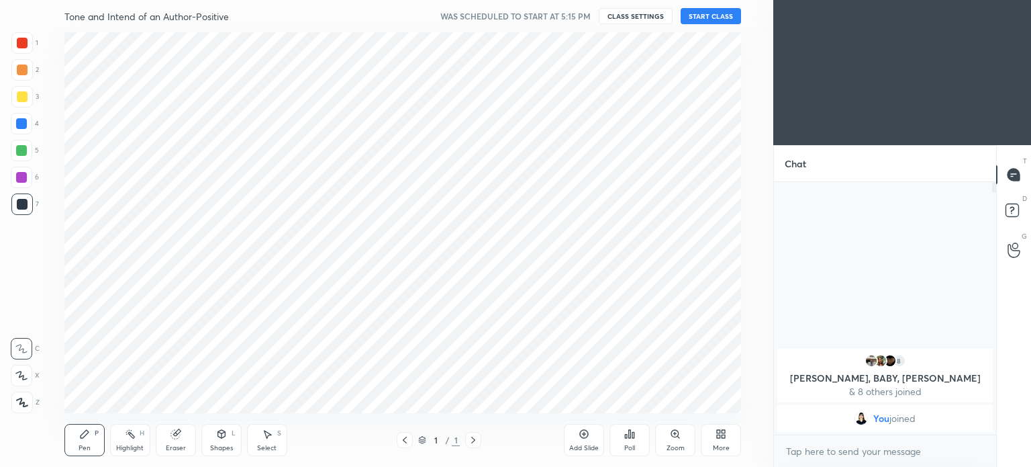
scroll to position [66746, 66407]
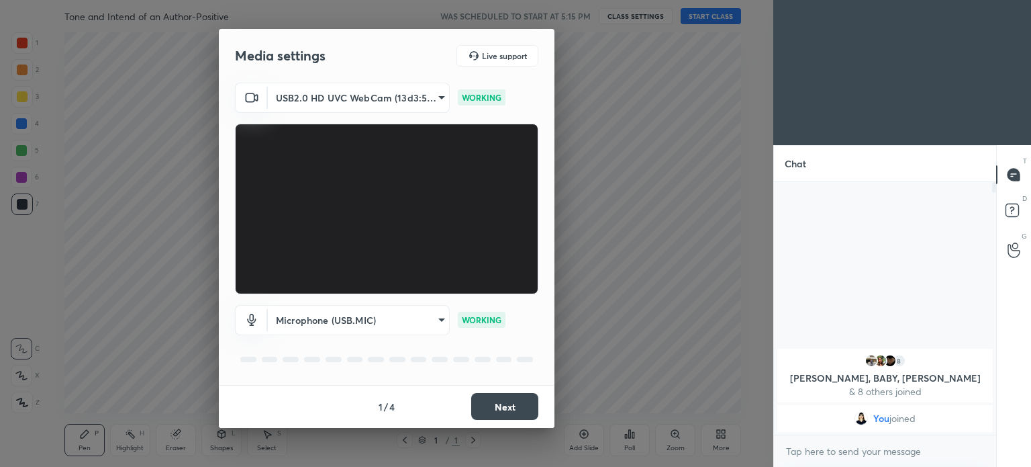
click at [522, 403] on button "Next" at bounding box center [504, 406] width 67 height 27
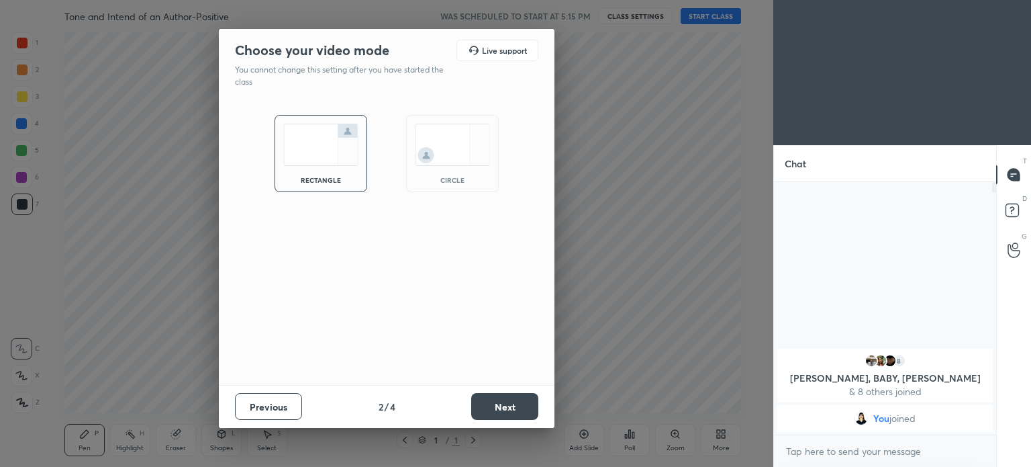
click at [522, 403] on button "Next" at bounding box center [504, 406] width 67 height 27
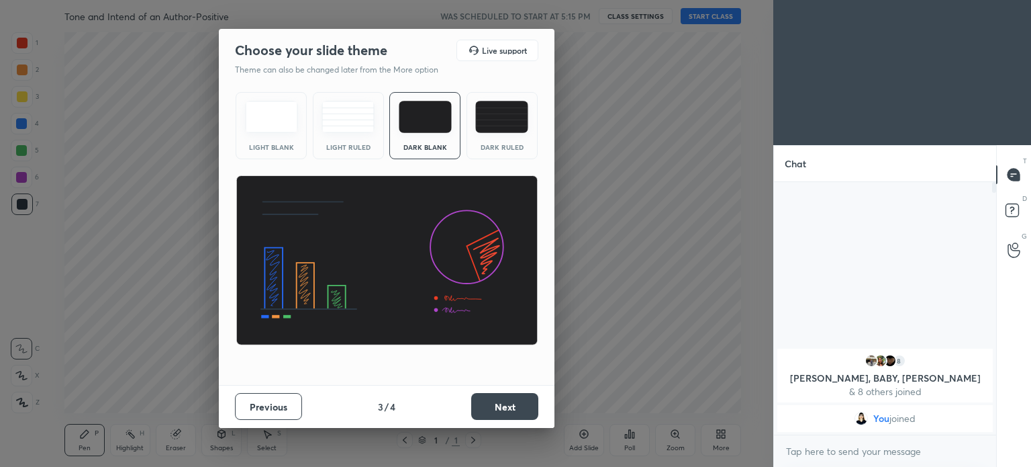
click at [522, 403] on button "Next" at bounding box center [504, 406] width 67 height 27
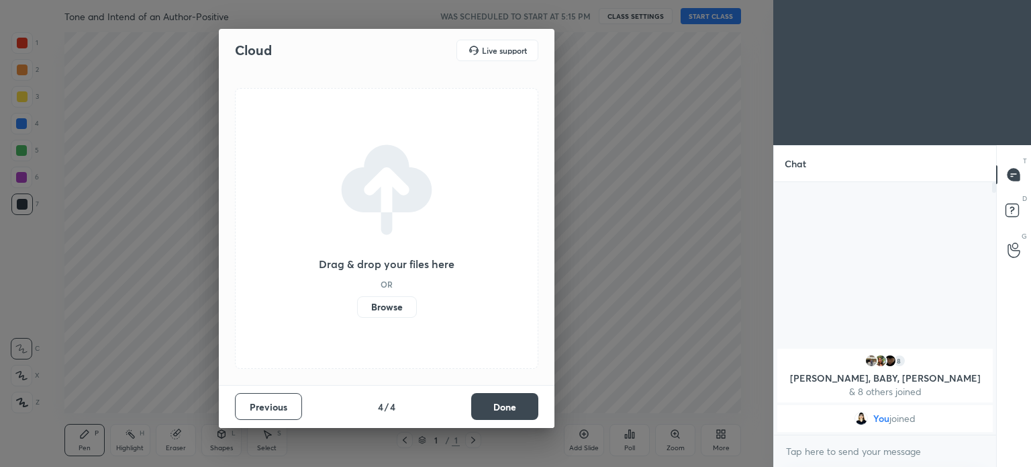
click at [522, 403] on button "Done" at bounding box center [504, 406] width 67 height 27
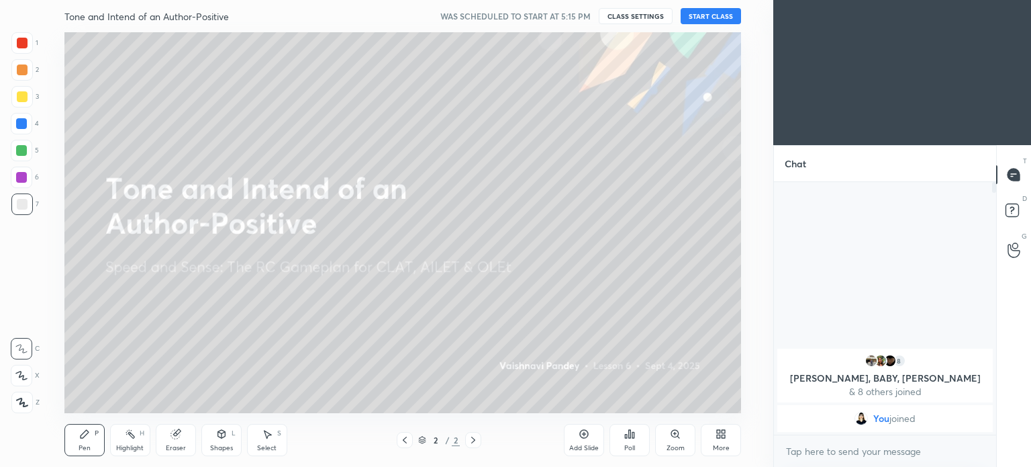
click at [718, 20] on button "START CLASS" at bounding box center [711, 16] width 60 height 16
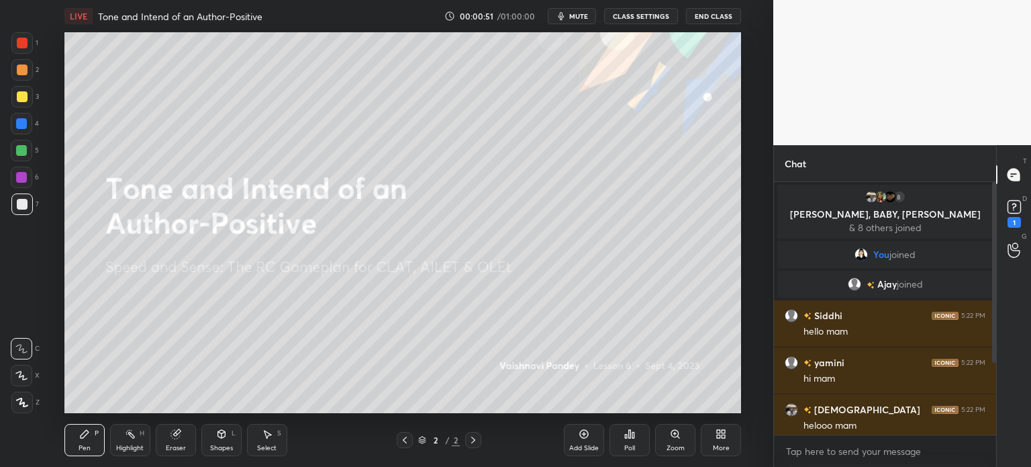
click at [578, 19] on span "mute" at bounding box center [578, 15] width 19 height 9
click at [578, 19] on span "unmute" at bounding box center [577, 15] width 29 height 9
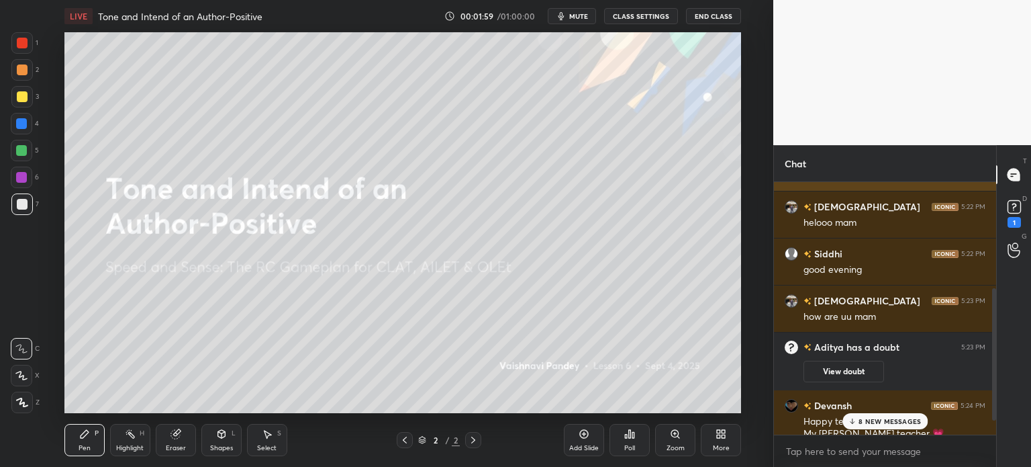
scroll to position [230, 0]
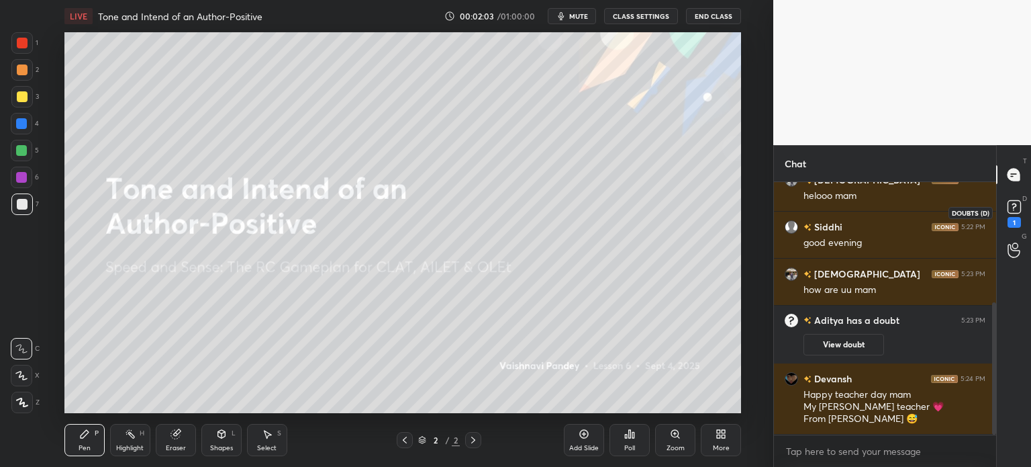
click at [1015, 211] on rect at bounding box center [1014, 207] width 13 height 13
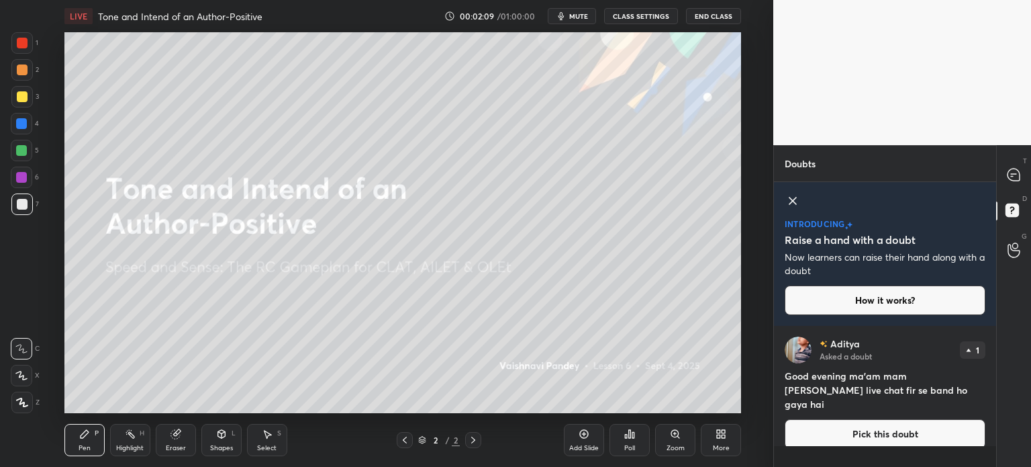
click at [788, 203] on icon at bounding box center [793, 201] width 16 height 16
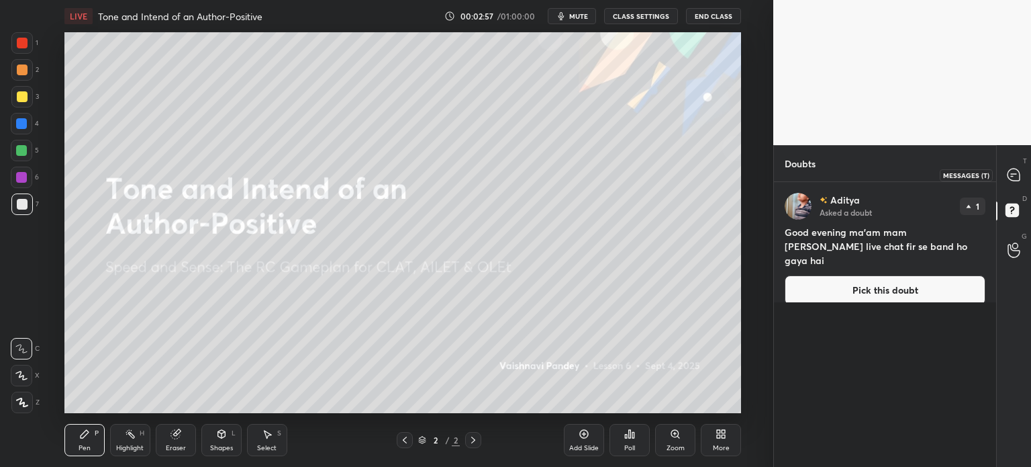
click at [1012, 181] on icon at bounding box center [1014, 175] width 14 height 14
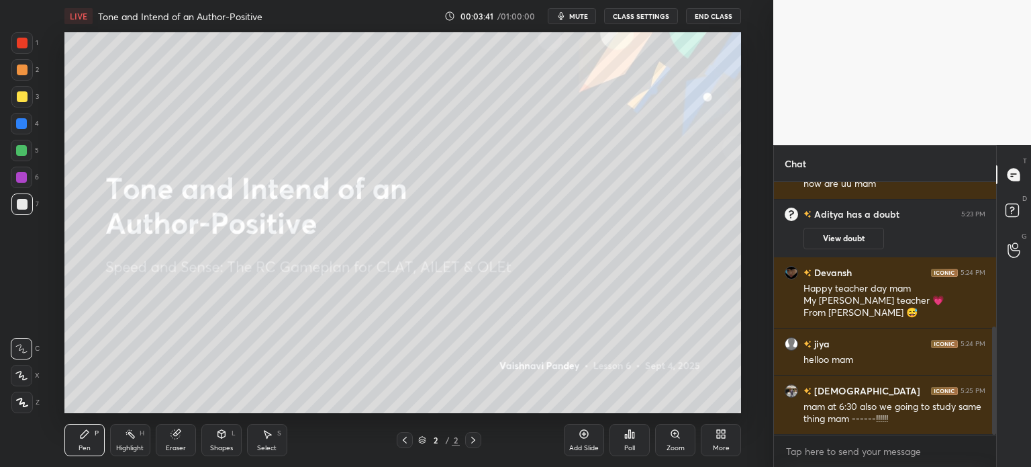
scroll to position [383, 0]
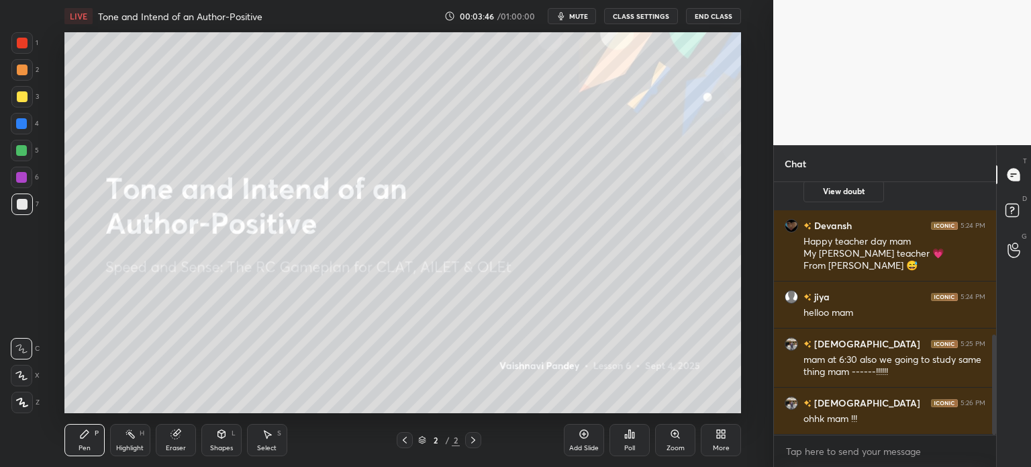
click at [570, 18] on button "mute" at bounding box center [572, 16] width 48 height 16
click at [569, 19] on span "unmute" at bounding box center [577, 15] width 29 height 9
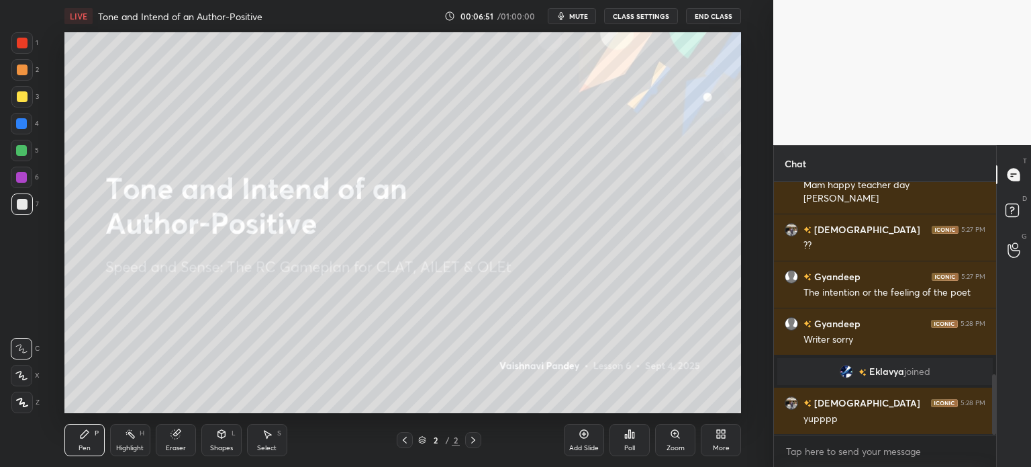
scroll to position [800, 0]
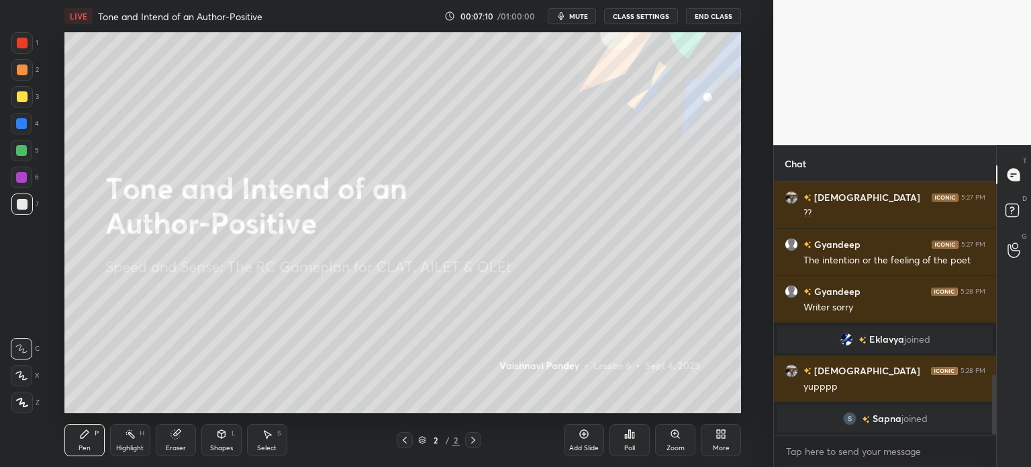
click at [16, 126] on div at bounding box center [21, 123] width 11 height 11
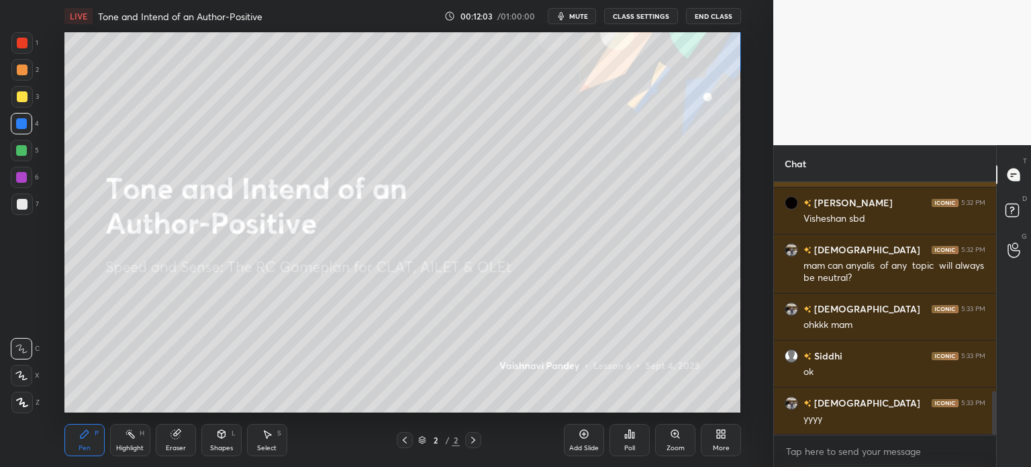
scroll to position [3, 4]
type textarea "x"
click at [583, 437] on icon at bounding box center [584, 433] width 11 height 11
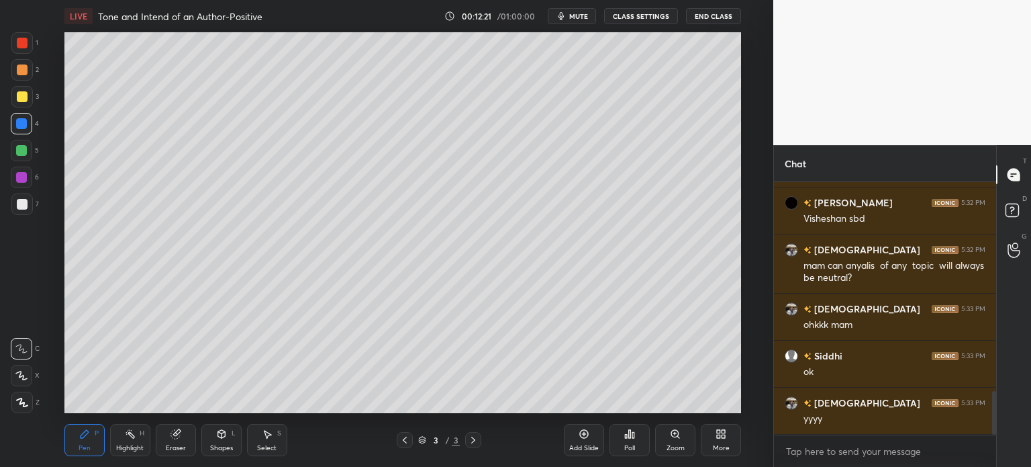
click at [22, 96] on div at bounding box center [22, 96] width 11 height 11
drag, startPoint x: 21, startPoint y: 410, endPoint x: 19, endPoint y: 403, distance: 7.0
click at [21, 407] on div at bounding box center [21, 401] width 21 height 21
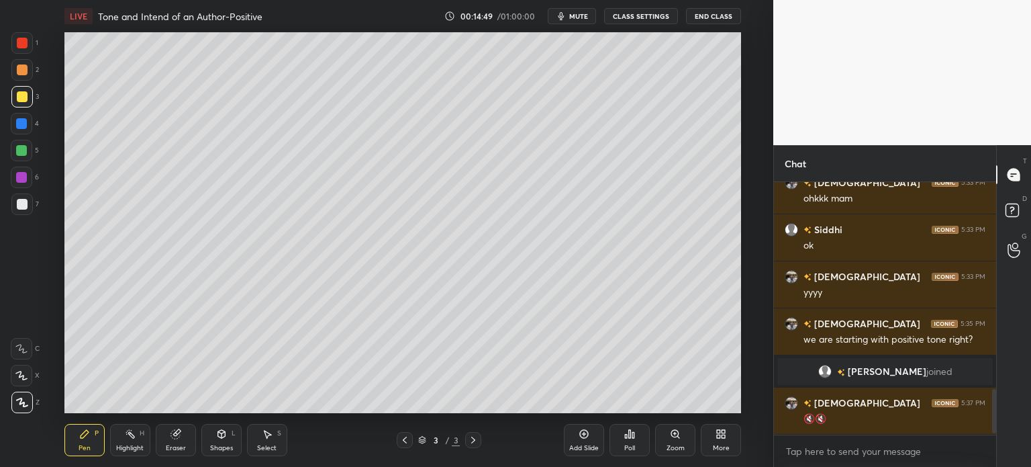
scroll to position [1179, 0]
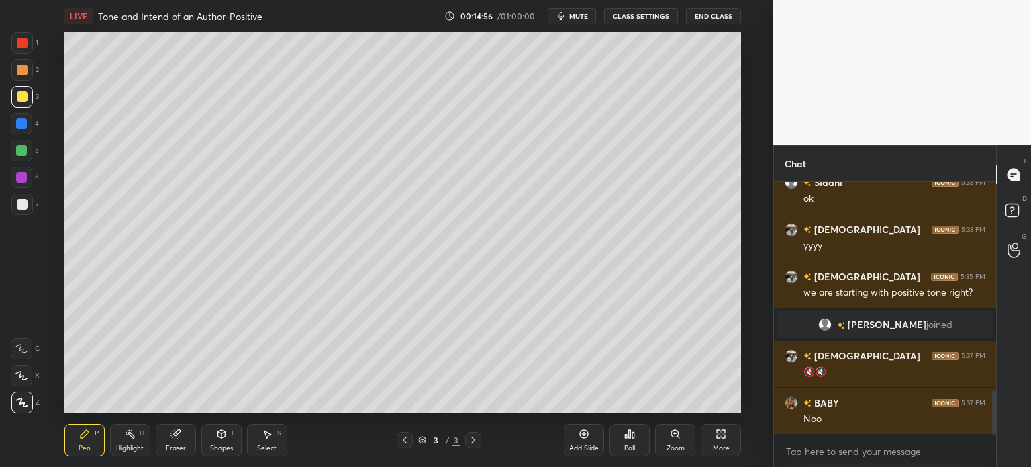
click at [614, 16] on button "CLASS SETTINGS" at bounding box center [641, 16] width 74 height 16
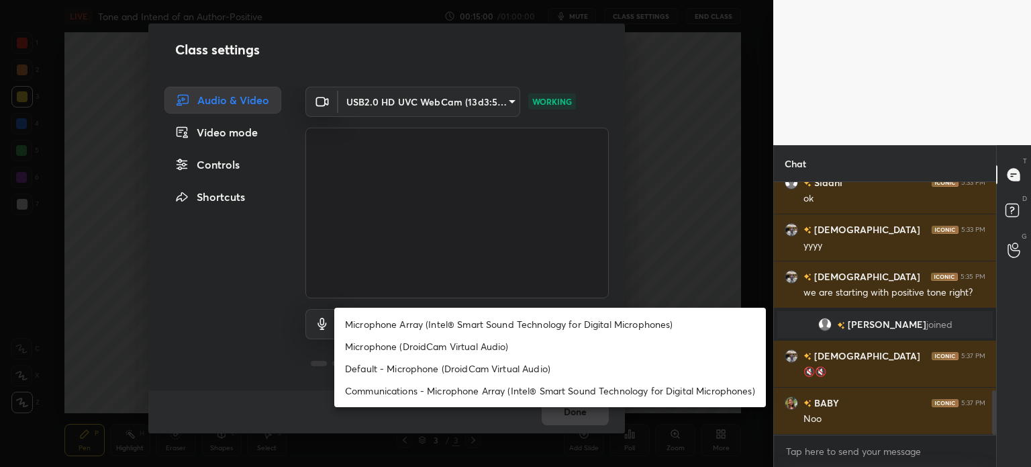
click at [506, 327] on body "1 2 3 4 5 6 7 C X Z C X Z E E Erase all H H LIVE Tone and Intend of an Author-P…" at bounding box center [515, 233] width 1031 height 467
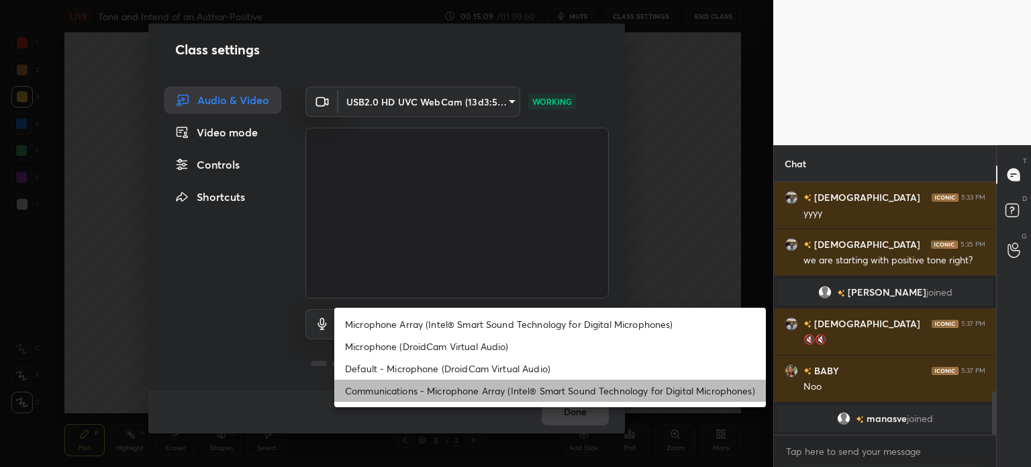
click at [475, 394] on li "Communications - Microphone Array (Intel® Smart Sound Technology for Digital Mi…" at bounding box center [550, 390] width 432 height 22
type input "communications"
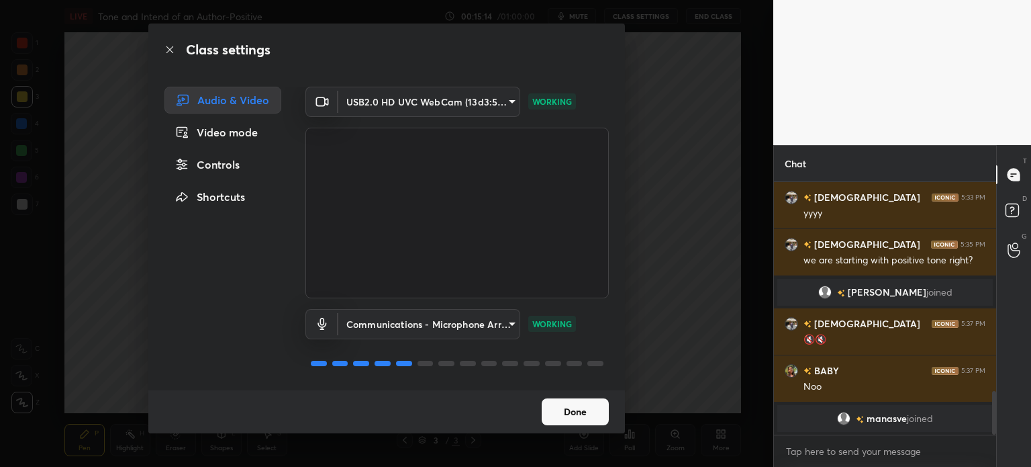
click at [545, 409] on button "Done" at bounding box center [575, 411] width 67 height 27
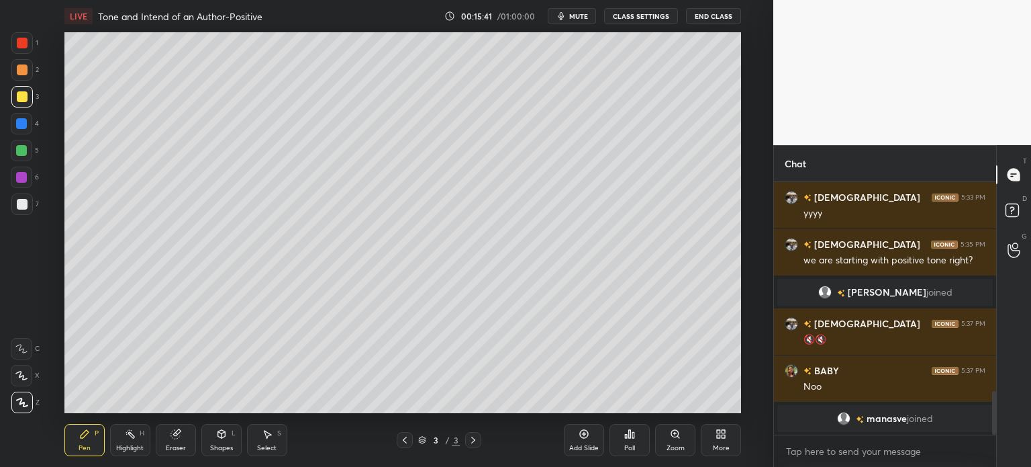
click at [573, 18] on span "mute" at bounding box center [578, 15] width 19 height 9
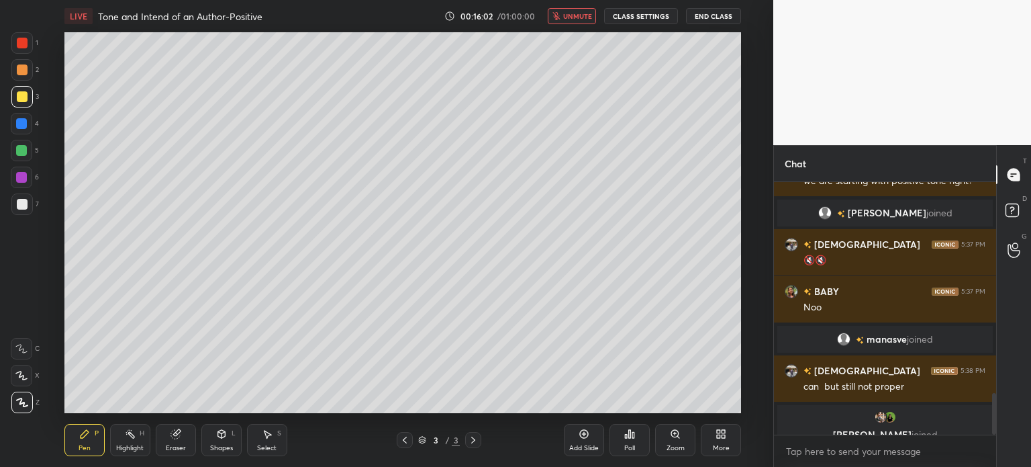
scroll to position [1279, 0]
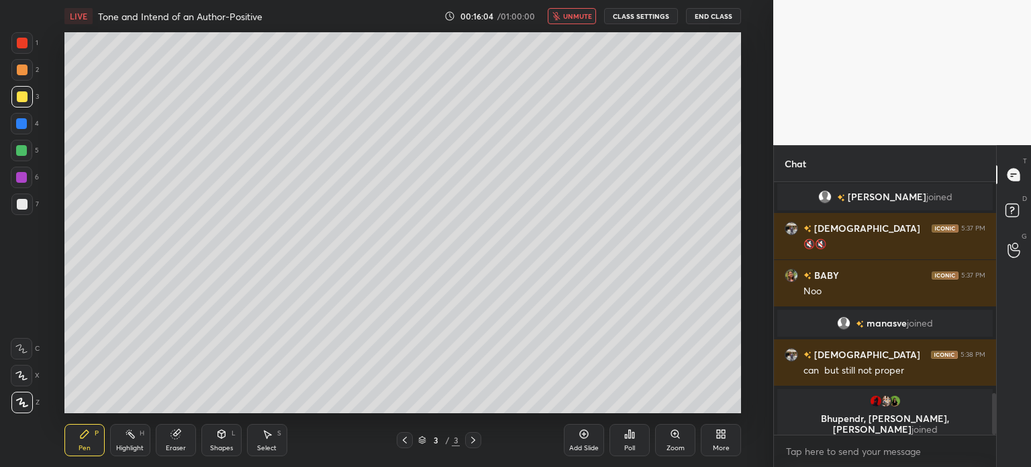
click at [889, 401] on img "grid" at bounding box center [885, 400] width 13 height 13
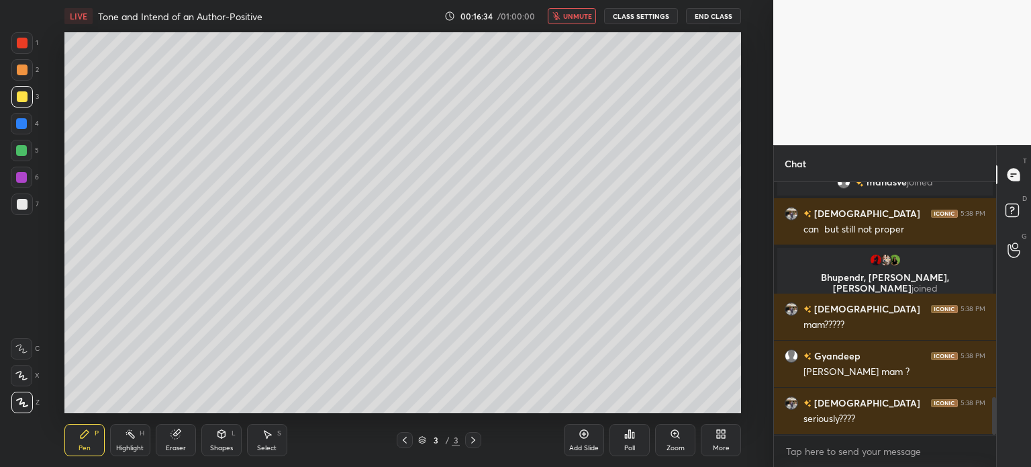
scroll to position [1454, 0]
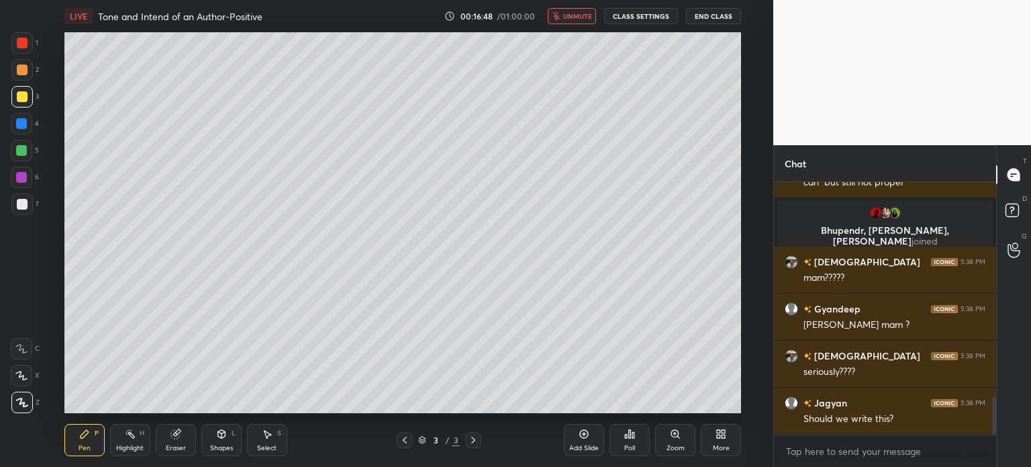
click at [880, 211] on img "grid" at bounding box center [875, 212] width 13 height 13
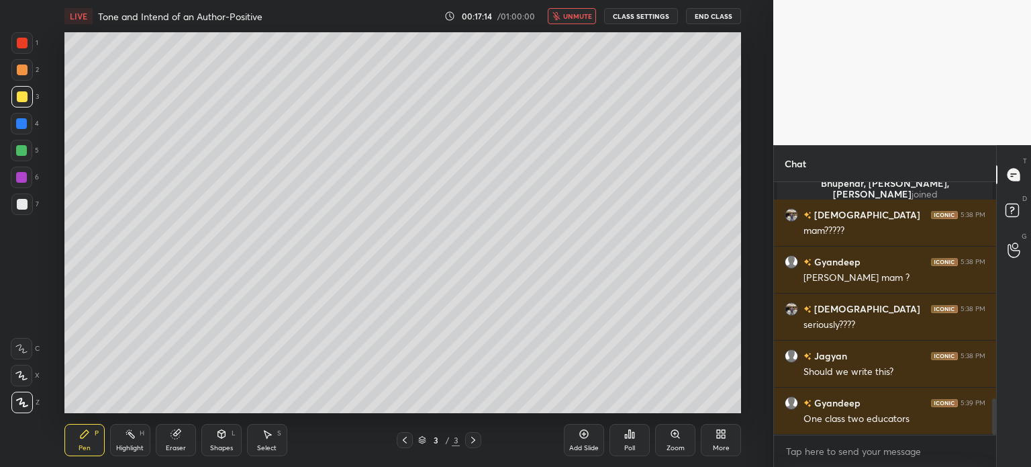
click at [569, 16] on span "unmute" at bounding box center [577, 15] width 29 height 9
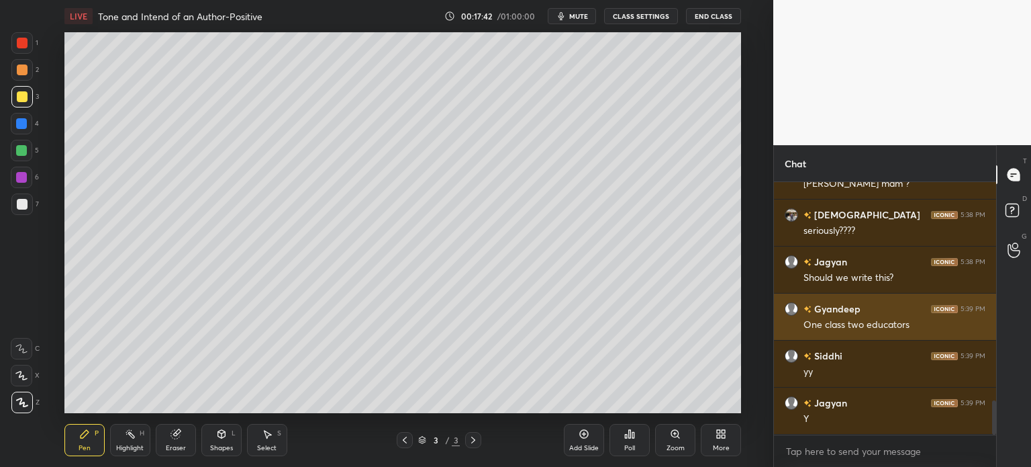
scroll to position [1642, 0]
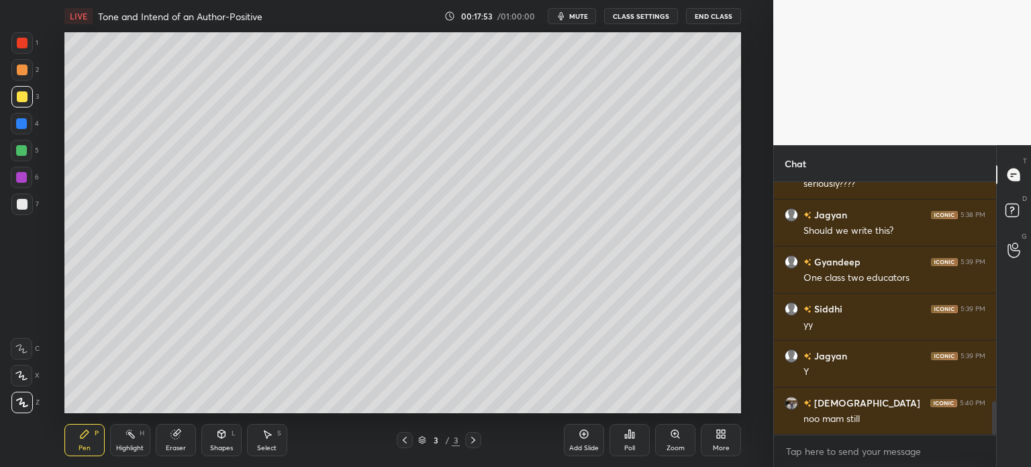
click at [642, 15] on button "CLASS SETTINGS" at bounding box center [641, 16] width 74 height 16
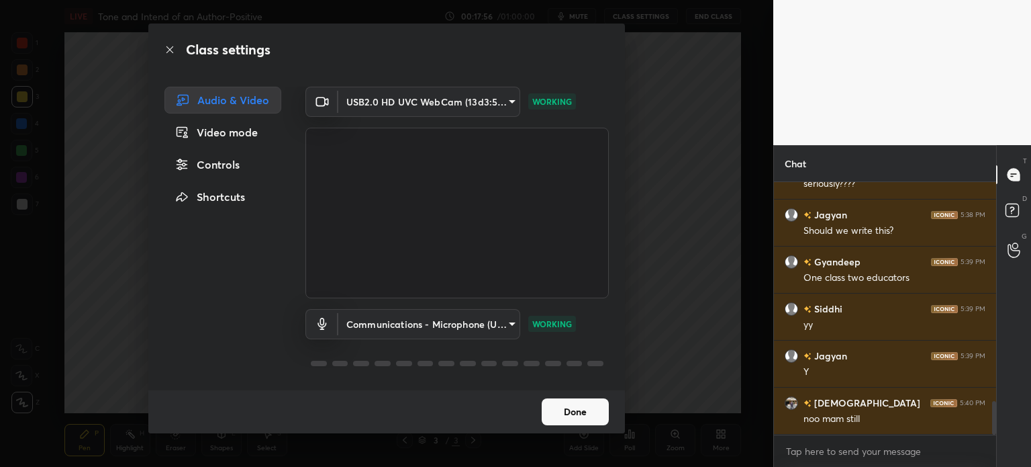
click at [499, 325] on body "1 2 3 4 5 6 7 C X Z C X Z E E Erase all H H LIVE Tone and Intend of an Author-P…" at bounding box center [515, 233] width 1031 height 467
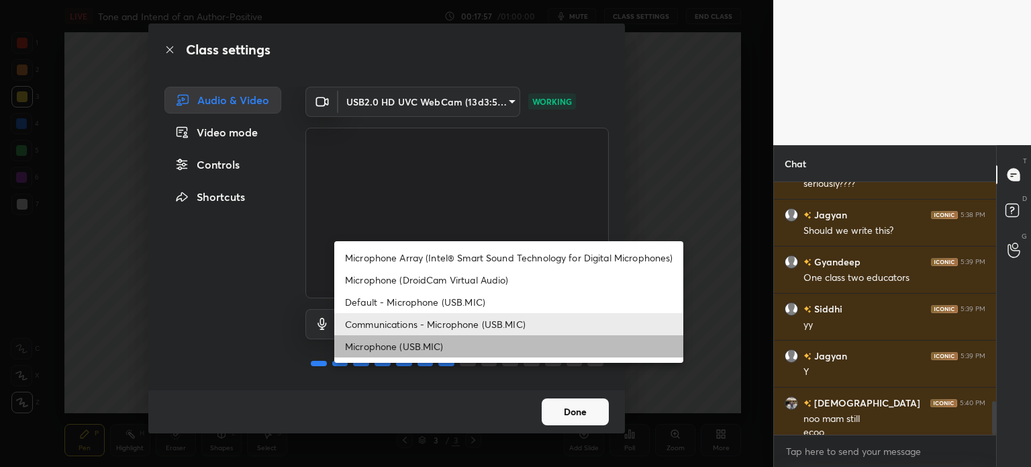
scroll to position [1655, 0]
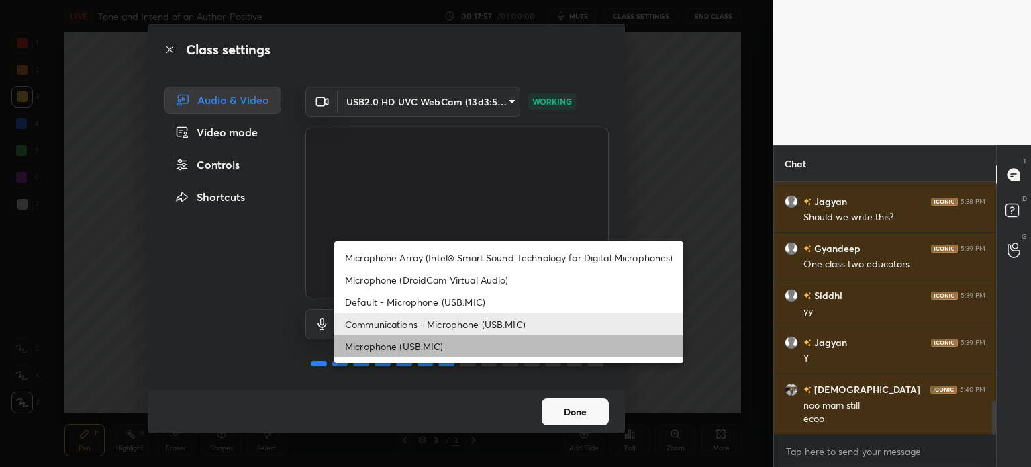
click at [434, 351] on li "Microphone (USB.MIC)" at bounding box center [508, 346] width 349 height 22
type input "f73c8d046a2301114d5f20e0e758b63cc6d9228815ff42b64d47bcfd1e571357"
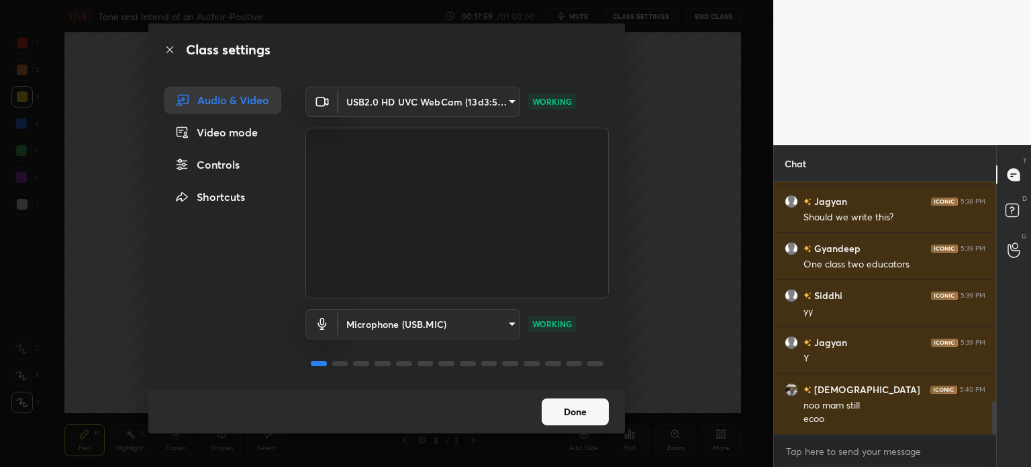
scroll to position [1702, 0]
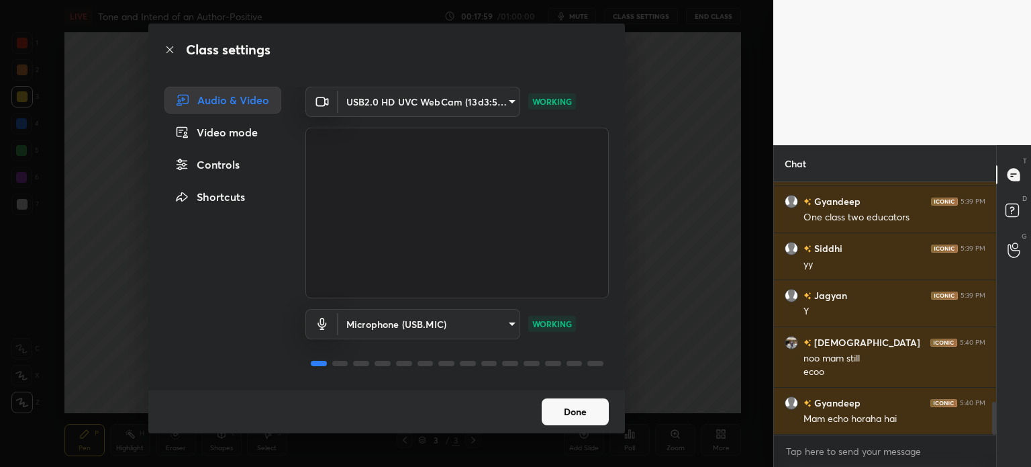
click at [567, 422] on button "Done" at bounding box center [575, 411] width 67 height 27
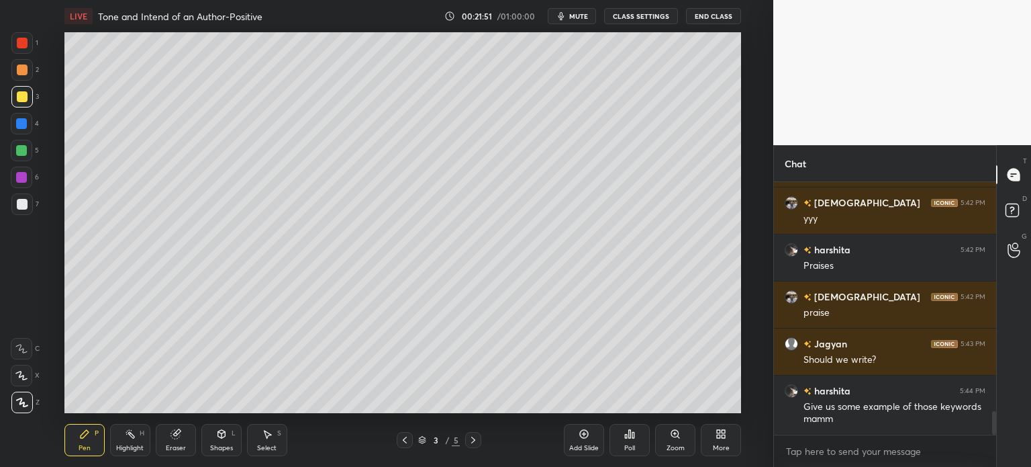
scroll to position [2466, 0]
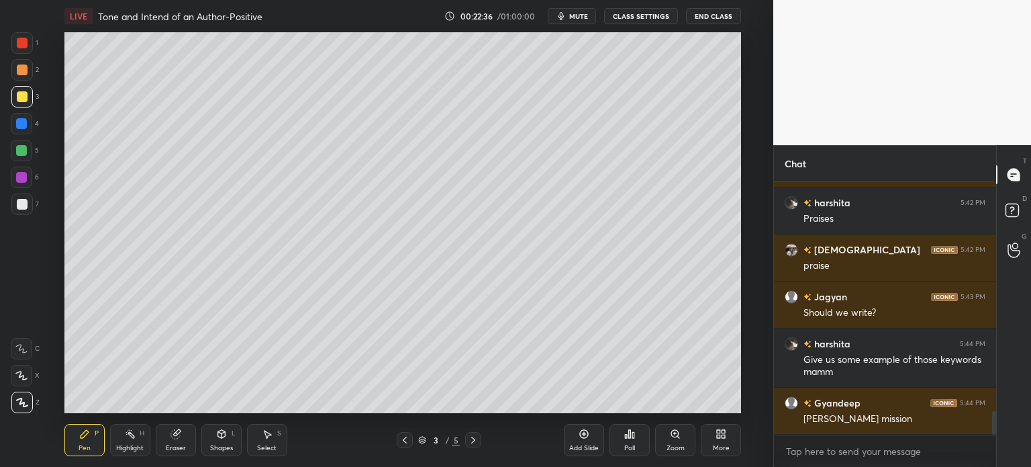
click at [585, 440] on div "Add Slide" at bounding box center [584, 440] width 40 height 32
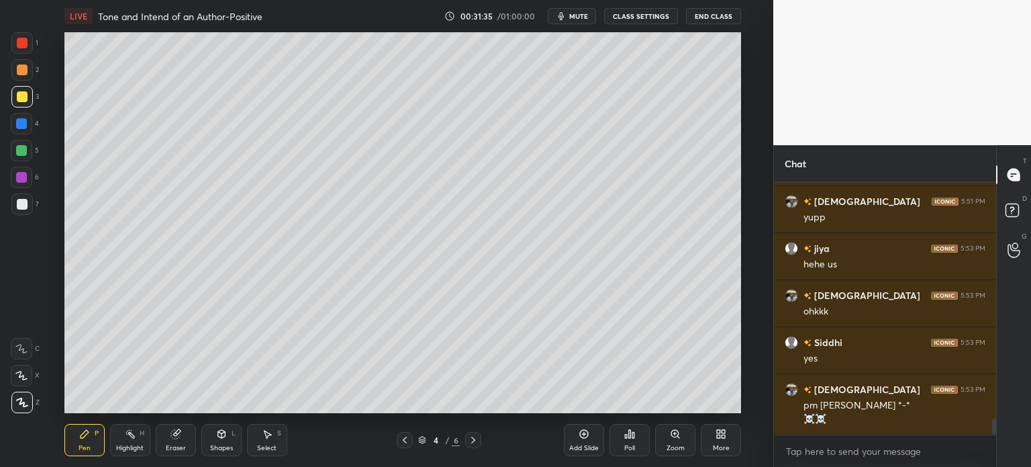
scroll to position [3491, 0]
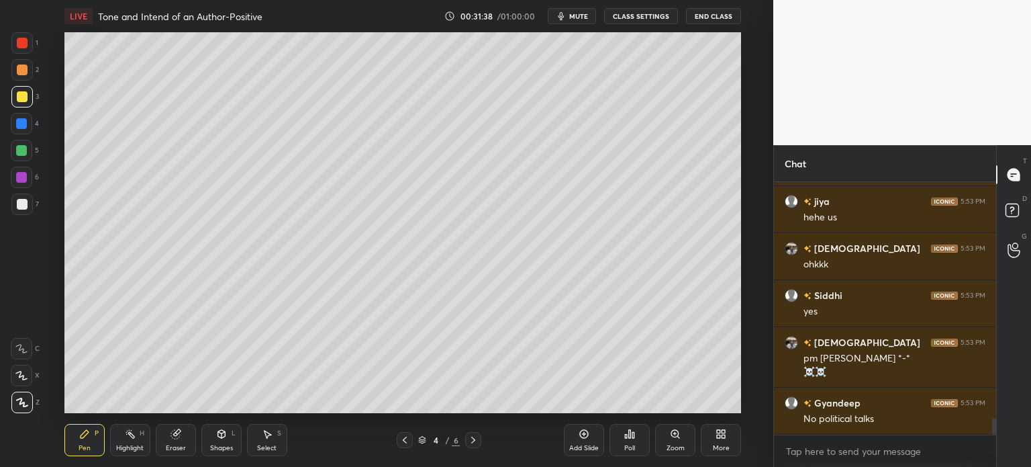
drag, startPoint x: 584, startPoint y: 439, endPoint x: 548, endPoint y: 426, distance: 38.0
click at [577, 438] on div "Add Slide" at bounding box center [584, 440] width 40 height 32
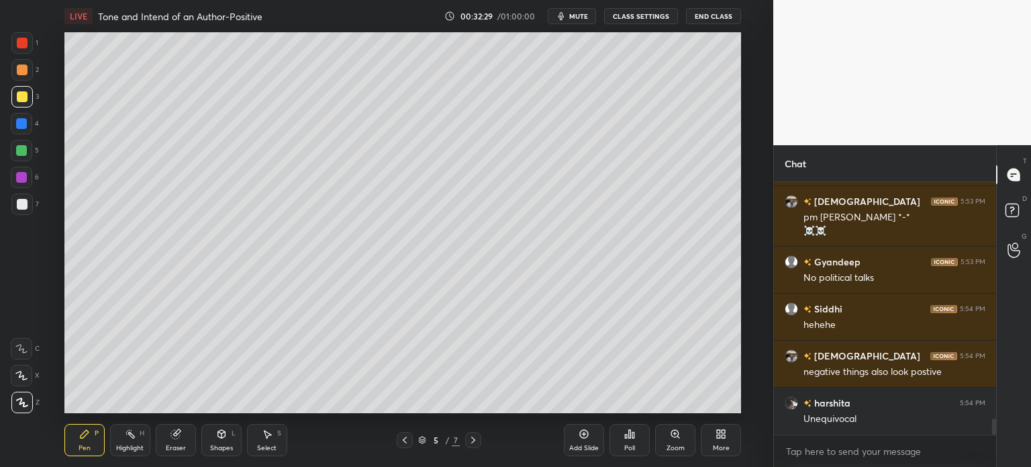
scroll to position [3664, 0]
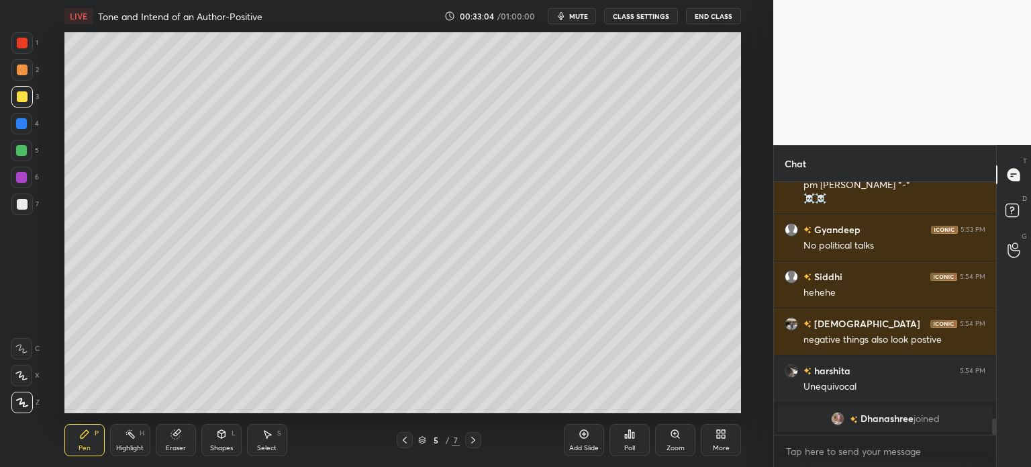
click at [746, 66] on div "Setting up your live class Poll for secs No correct answer Start poll" at bounding box center [403, 222] width 720 height 381
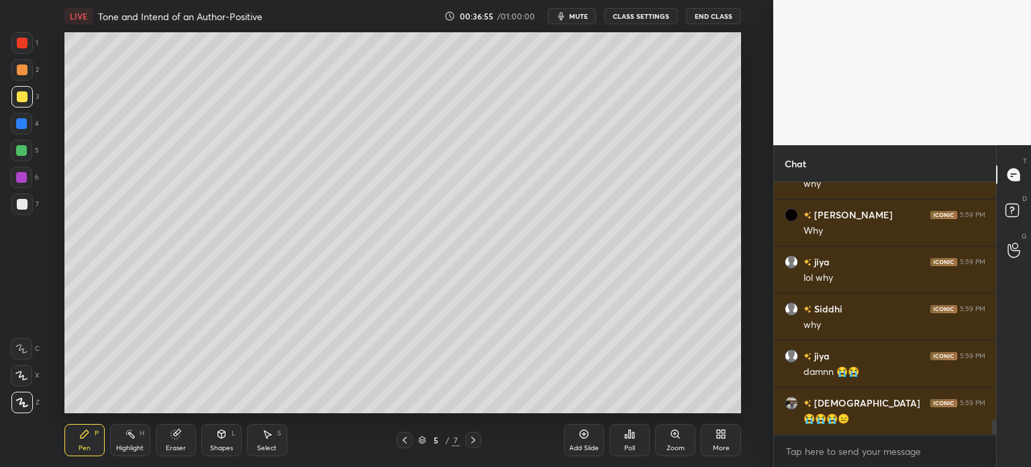
scroll to position [4146, 0]
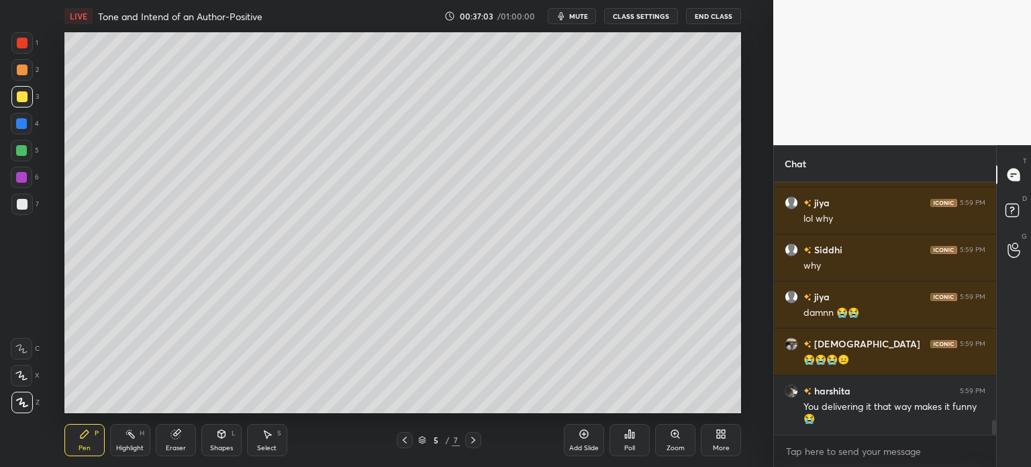
click at [575, 21] on button "mute" at bounding box center [572, 16] width 48 height 16
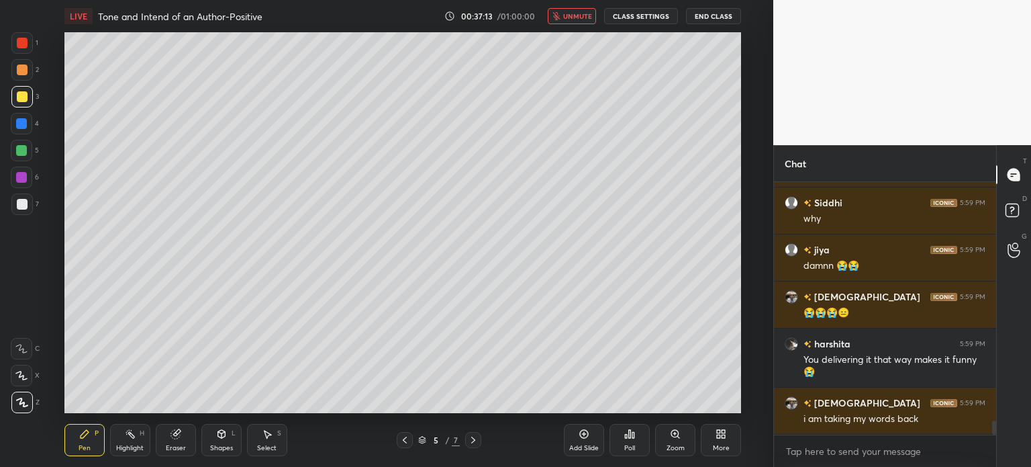
click at [568, 14] on span "unmute" at bounding box center [577, 15] width 29 height 9
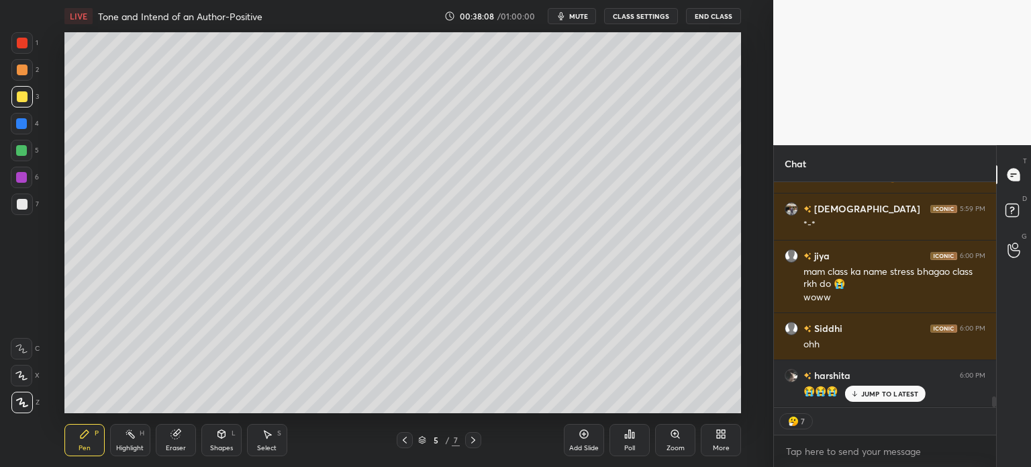
scroll to position [4527, 0]
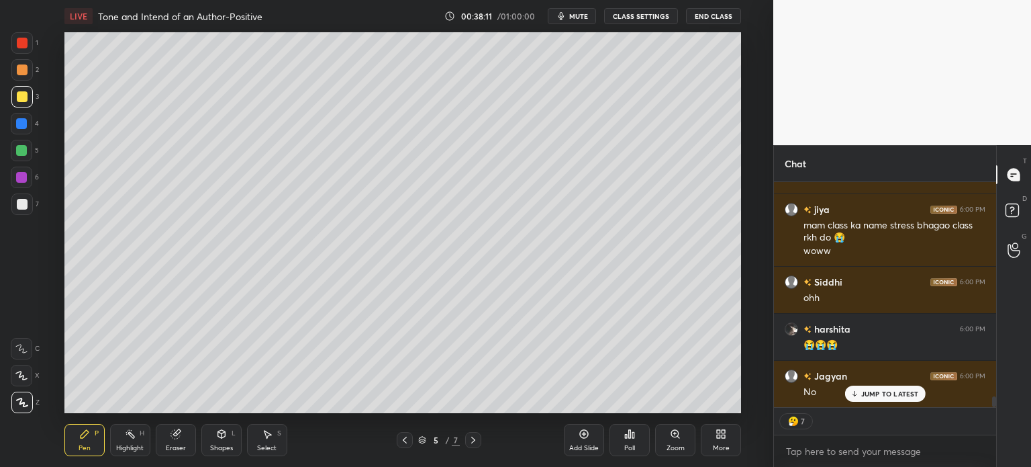
click at [908, 395] on p "JUMP TO LATEST" at bounding box center [890, 393] width 58 height 8
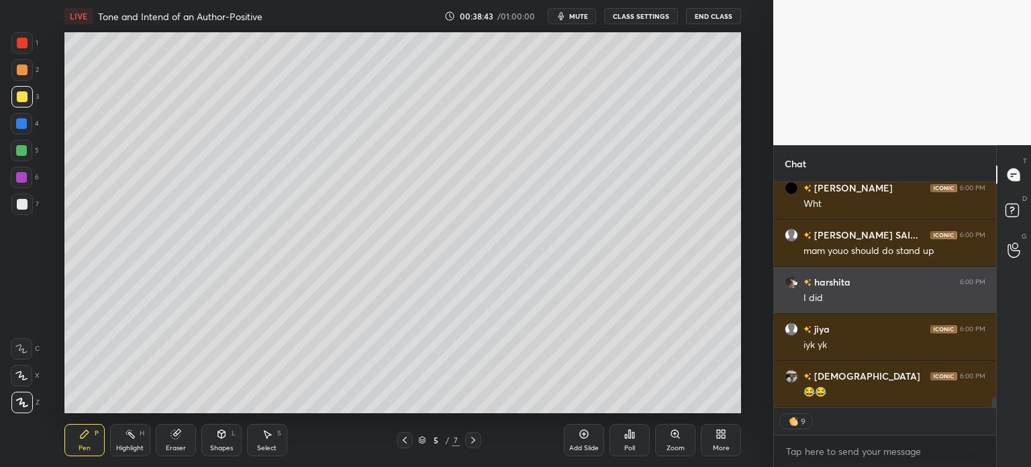
scroll to position [4857, 0]
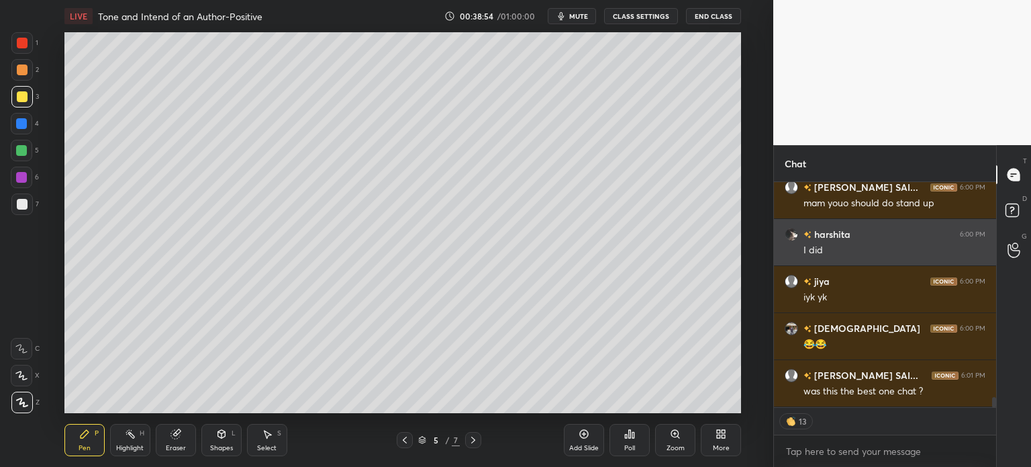
type textarea "x"
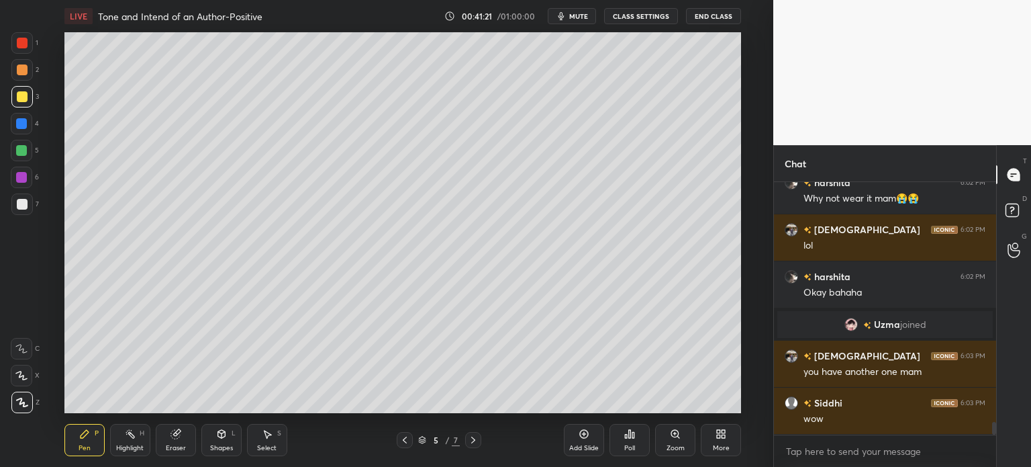
scroll to position [4793, 0]
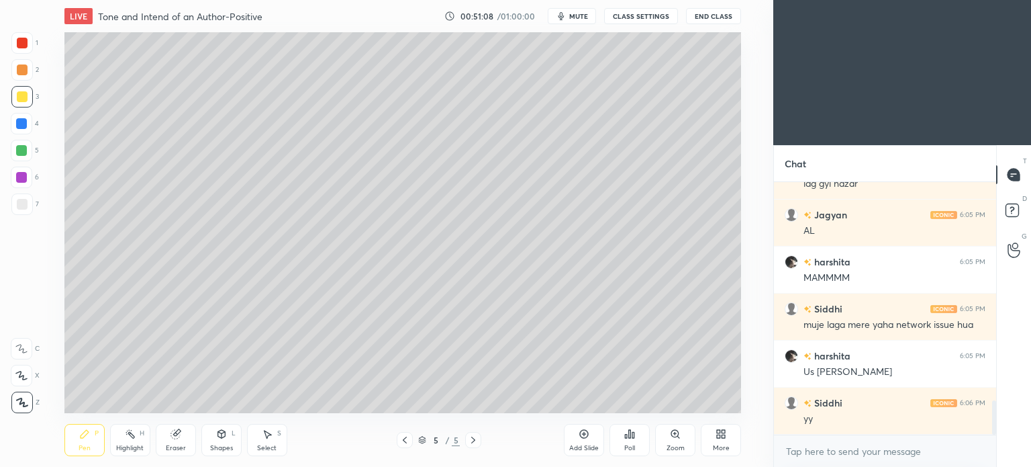
scroll to position [66746, 66407]
click at [580, 17] on span "mute" at bounding box center [578, 15] width 19 height 9
click at [580, 17] on span "unmute" at bounding box center [577, 15] width 29 height 9
click at [635, 16] on button "CLASS SETTINGS" at bounding box center [641, 16] width 74 height 16
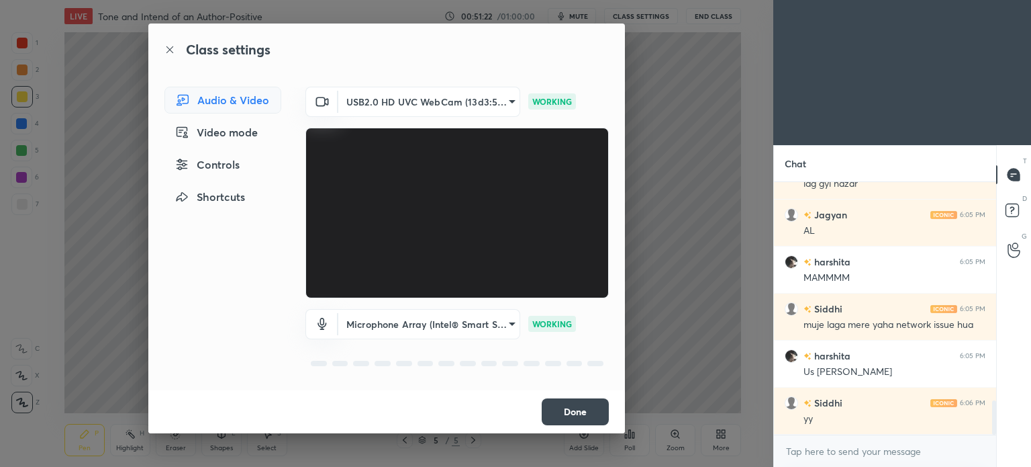
scroll to position [1, 0]
click at [549, 419] on button "Done" at bounding box center [575, 411] width 67 height 27
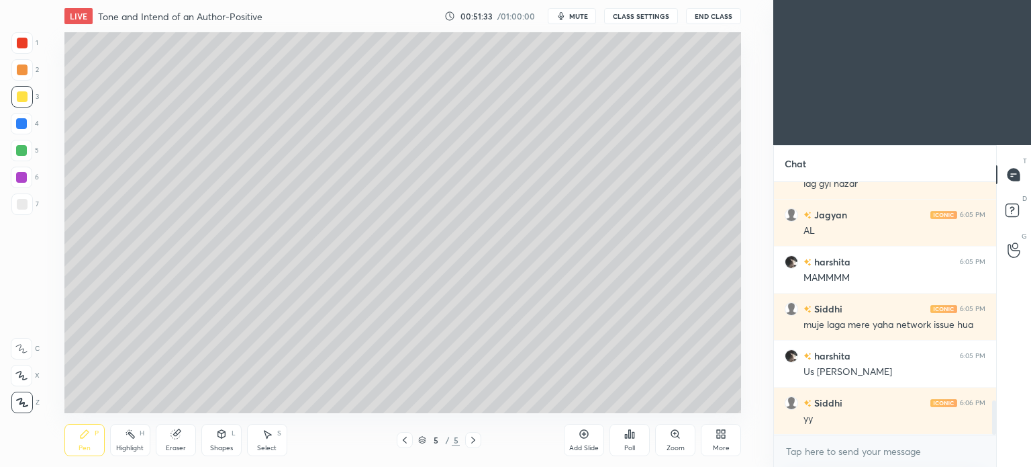
click at [581, 10] on button "mute" at bounding box center [572, 16] width 48 height 16
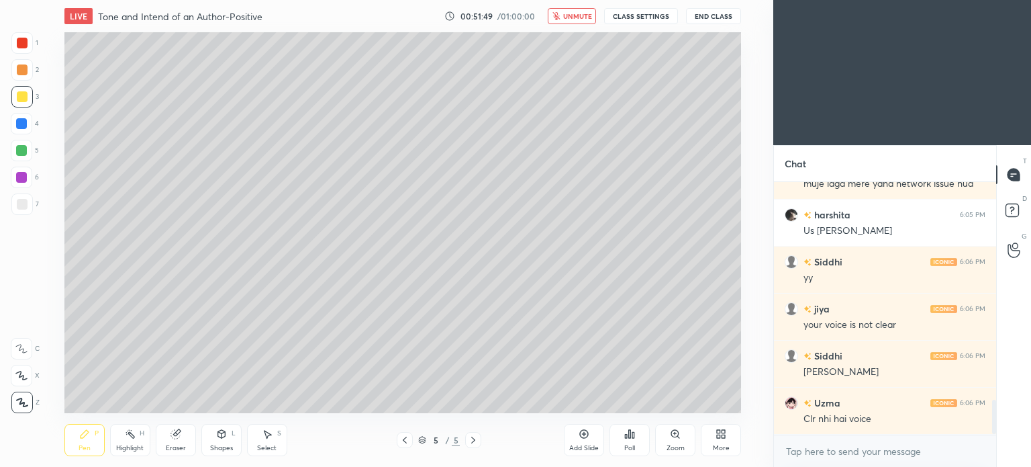
scroll to position [1604, 0]
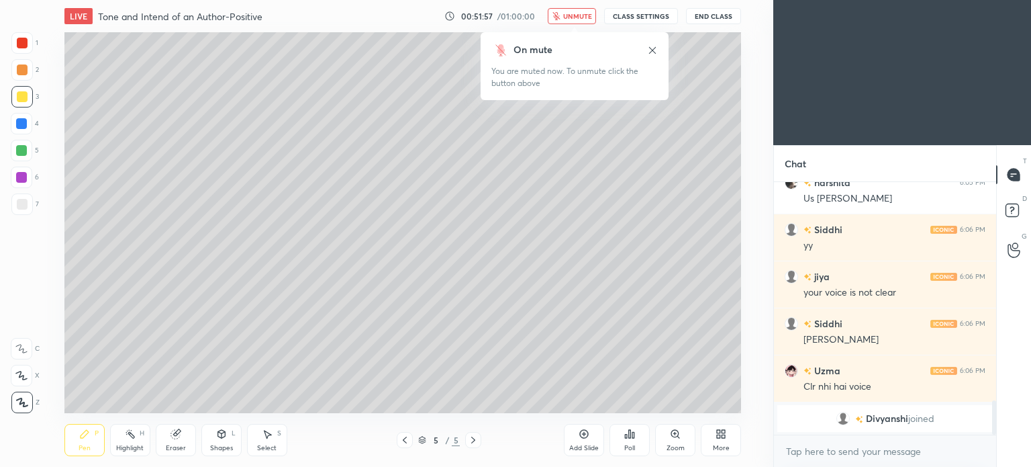
click at [577, 9] on button "unmute" at bounding box center [572, 16] width 48 height 16
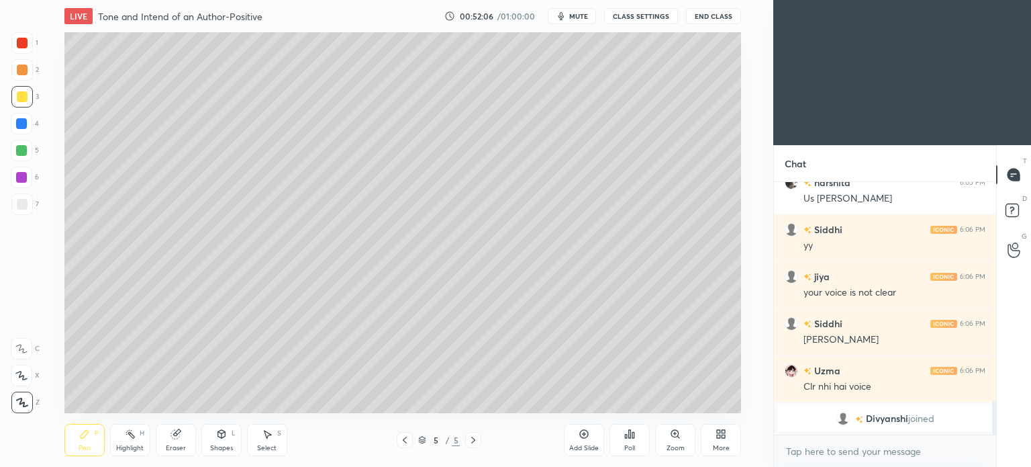
scroll to position [1624, 0]
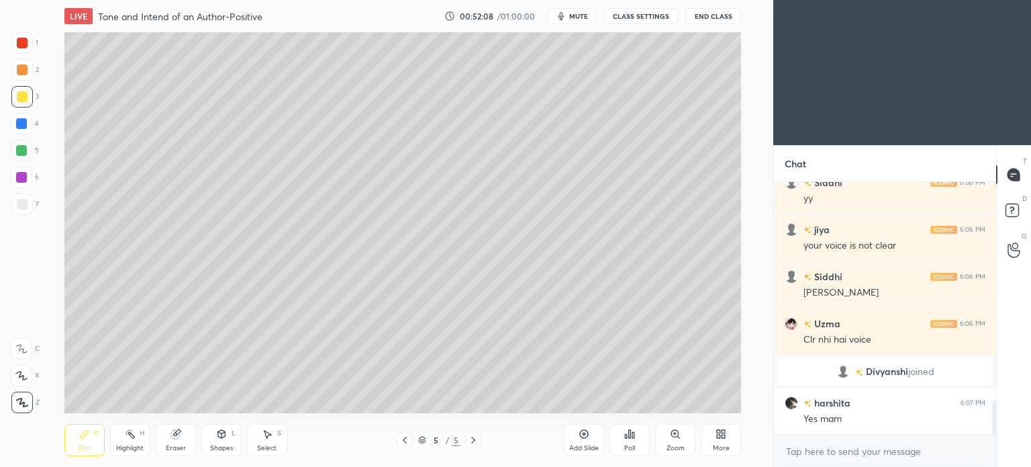
drag, startPoint x: 585, startPoint y: 15, endPoint x: 566, endPoint y: 22, distance: 20.8
click at [585, 15] on span "mute" at bounding box center [578, 15] width 19 height 9
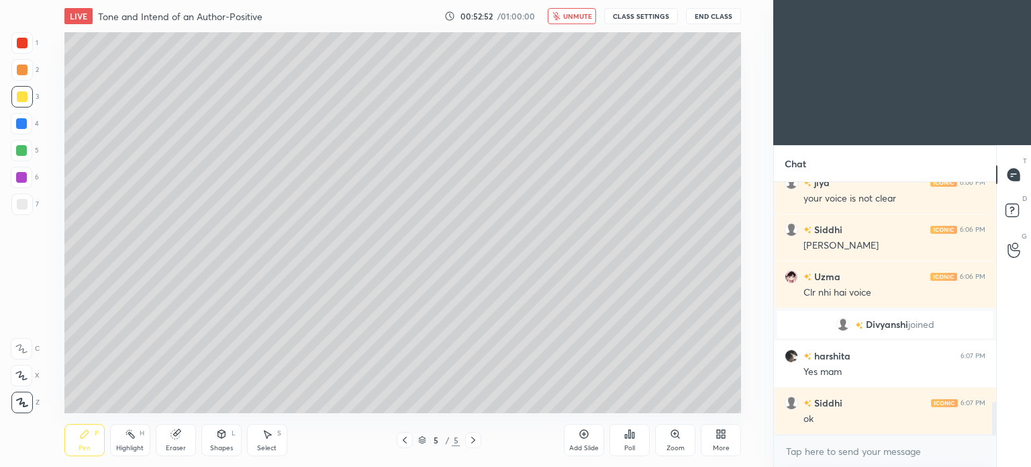
click at [581, 17] on span "unmute" at bounding box center [577, 15] width 29 height 9
click at [584, 15] on span "mute" at bounding box center [578, 15] width 19 height 9
click at [579, 19] on span "unmute" at bounding box center [577, 15] width 29 height 9
click at [630, 19] on button "CLASS SETTINGS" at bounding box center [641, 16] width 74 height 16
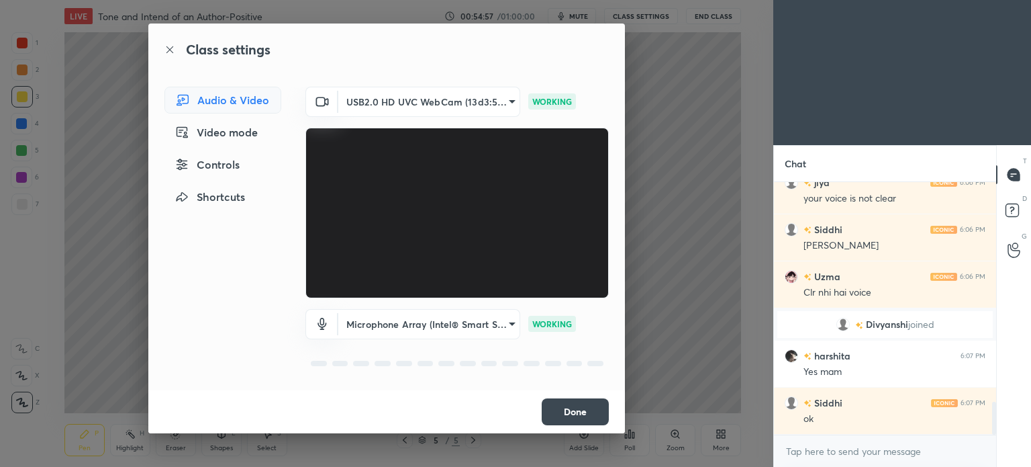
click at [491, 334] on body "1 2 3 4 5 6 7 C X Z C X Z E E Erase all H H LIVE Tone and Intend of an Author-P…" at bounding box center [515, 233] width 1031 height 467
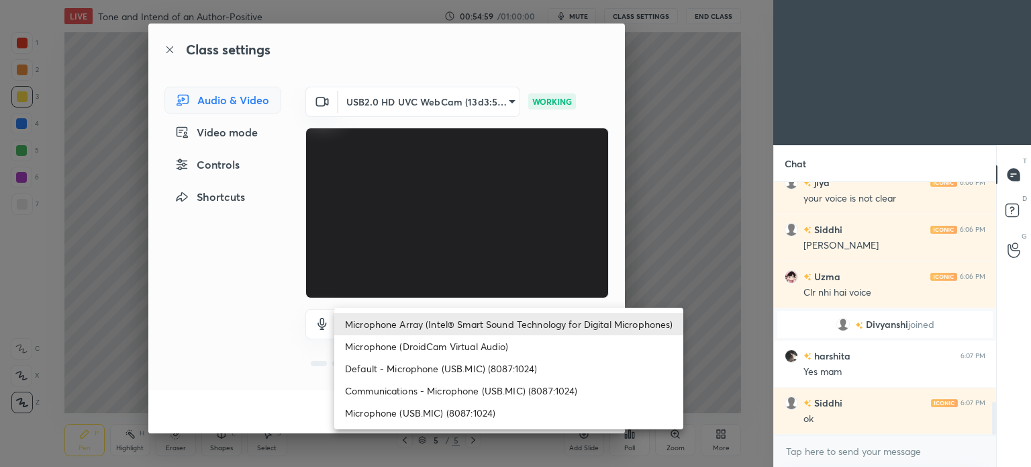
click at [459, 414] on li "Microphone (USB.MIC) (8087:1024)" at bounding box center [508, 412] width 349 height 22
type input "308e3e851e463a1548f2ace4f8111132a0ba3bc98e0a798f3501aae6df7944cd"
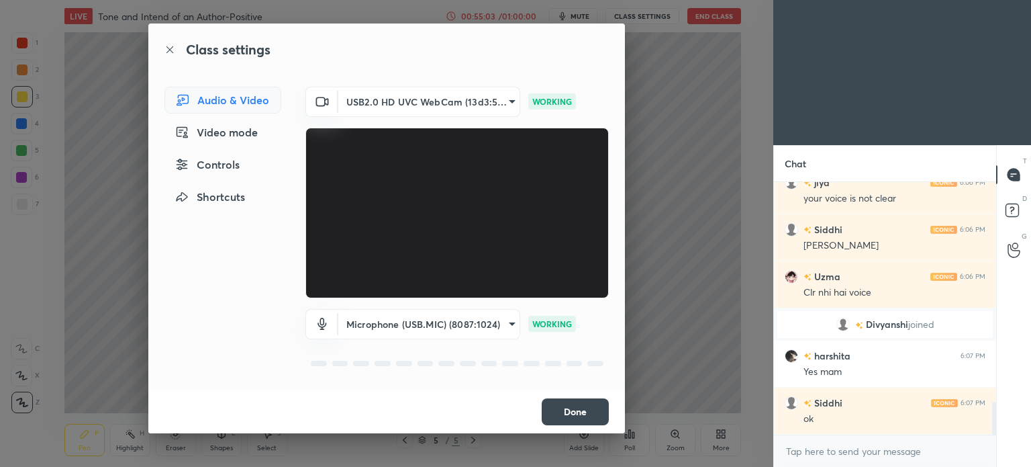
click at [583, 413] on button "Done" at bounding box center [575, 411] width 67 height 27
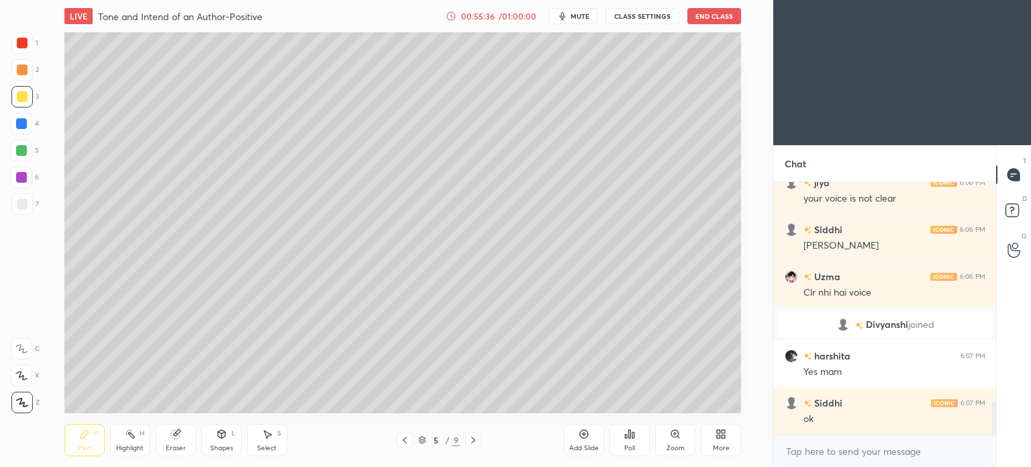
click at [632, 22] on button "CLASS SETTINGS" at bounding box center [642, 16] width 74 height 16
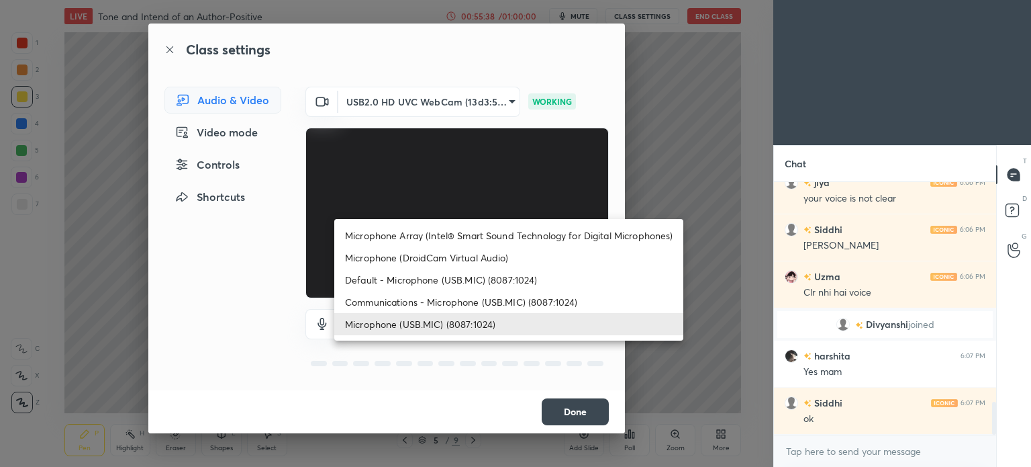
click at [494, 329] on body "1 2 3 4 5 6 7 C X Z C X Z E E Erase all H H LIVE Tone and Intend of an Author-P…" at bounding box center [515, 233] width 1031 height 467
click at [451, 281] on li "Default - Microphone (USB.MIC) (8087:1024)" at bounding box center [508, 280] width 349 height 22
type input "default"
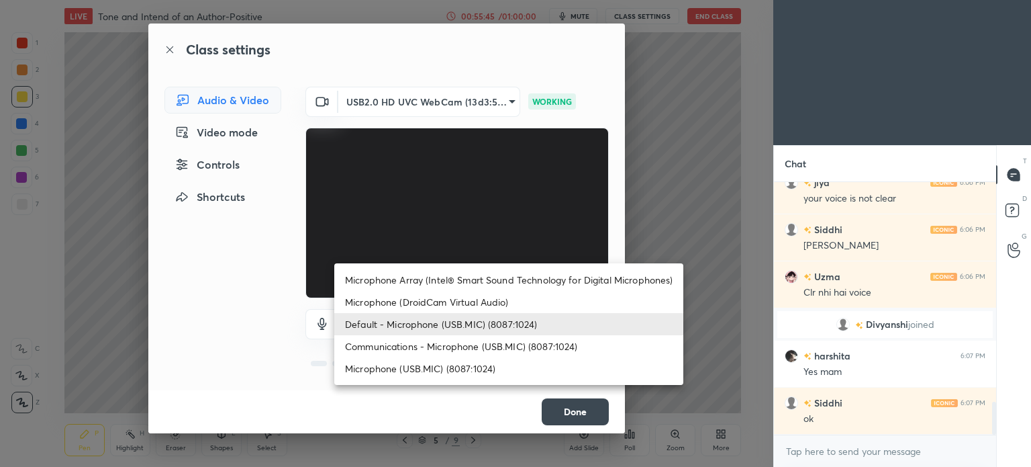
click at [506, 329] on body "1 2 3 4 5 6 7 C X Z C X Z E E Erase all H H LIVE Tone and Intend of an Author-P…" at bounding box center [515, 233] width 1031 height 467
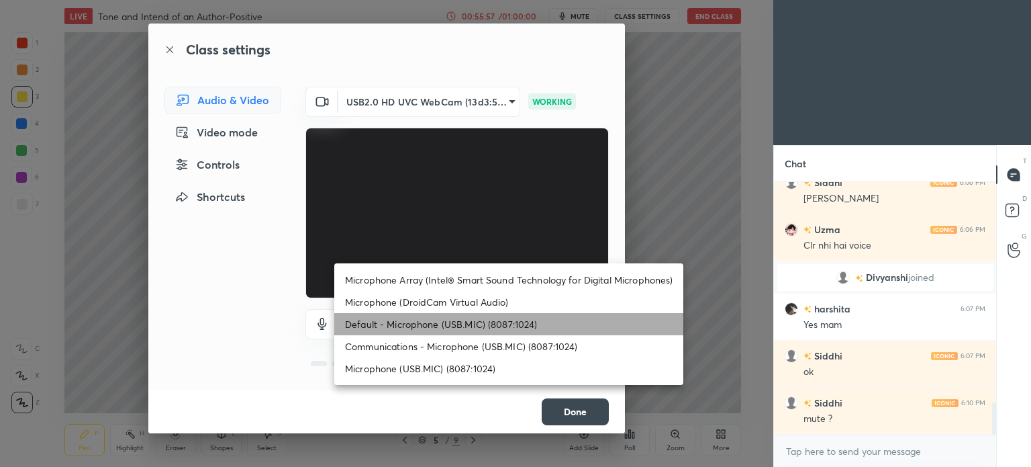
click at [493, 330] on li "Default - Microphone (USB.MIC) (8087:1024)" at bounding box center [508, 324] width 349 height 22
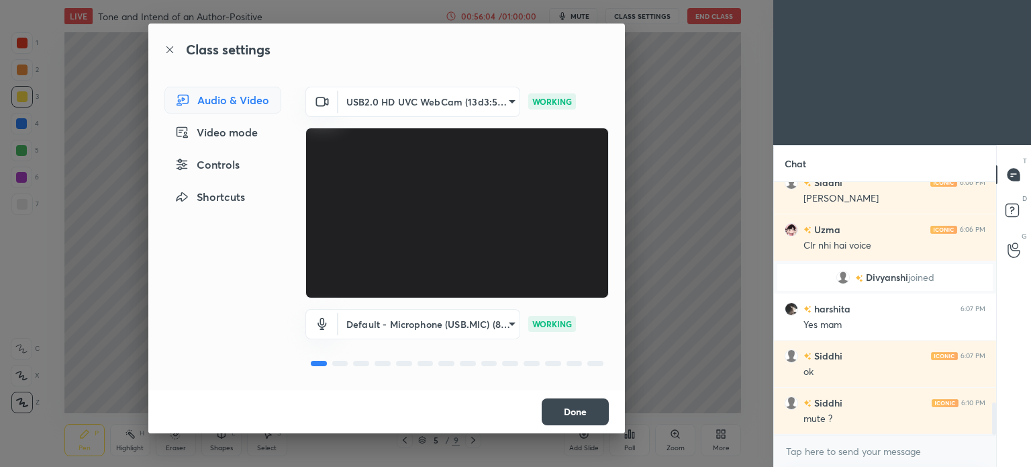
click at [573, 412] on button "Done" at bounding box center [575, 411] width 67 height 27
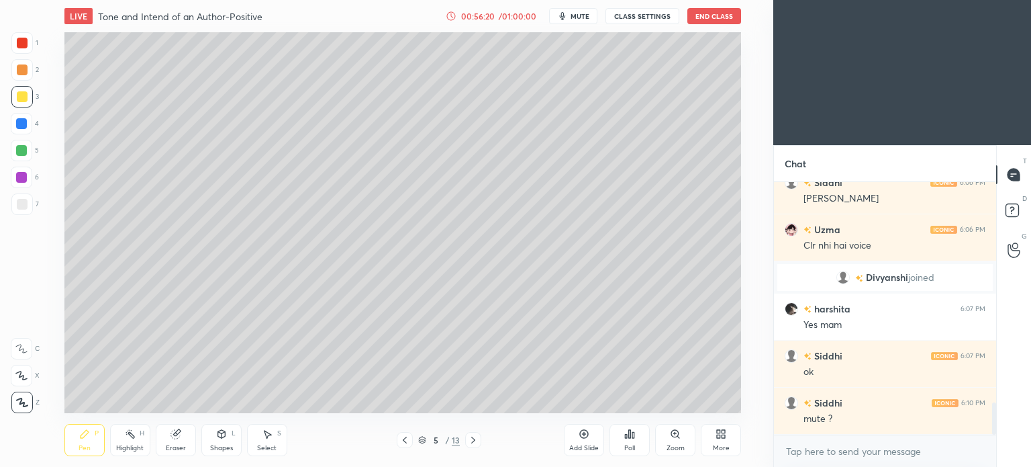
click at [582, 15] on span "mute" at bounding box center [580, 15] width 19 height 9
click at [650, 20] on button "CLASS SETTINGS" at bounding box center [642, 16] width 74 height 16
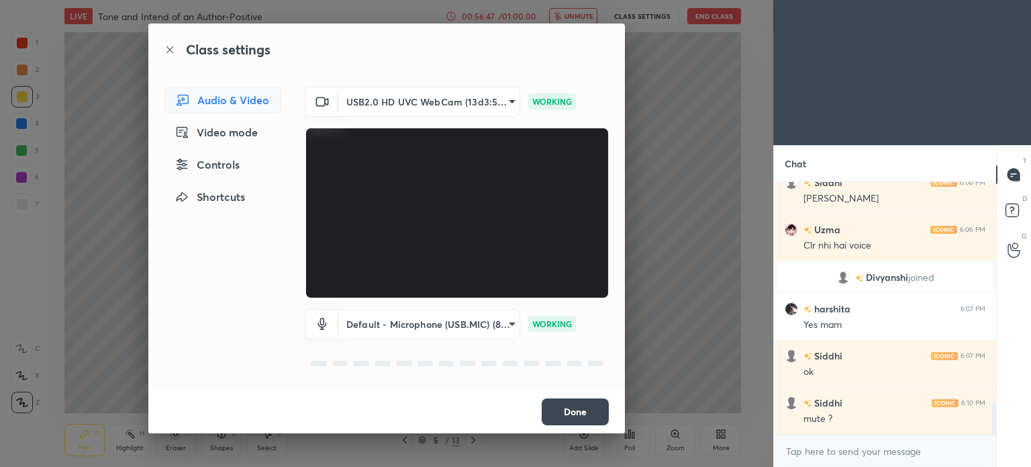
click at [570, 409] on button "Done" at bounding box center [575, 411] width 67 height 27
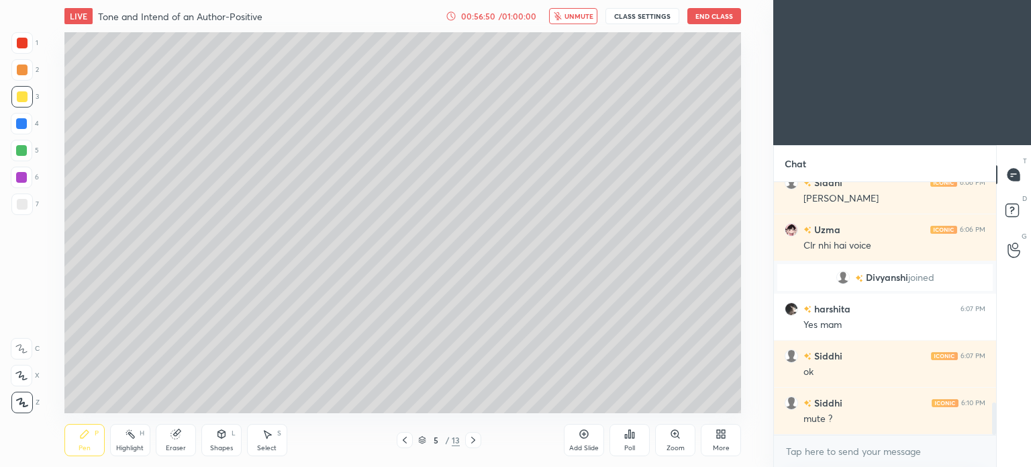
click at [579, 13] on span "unmute" at bounding box center [579, 15] width 29 height 9
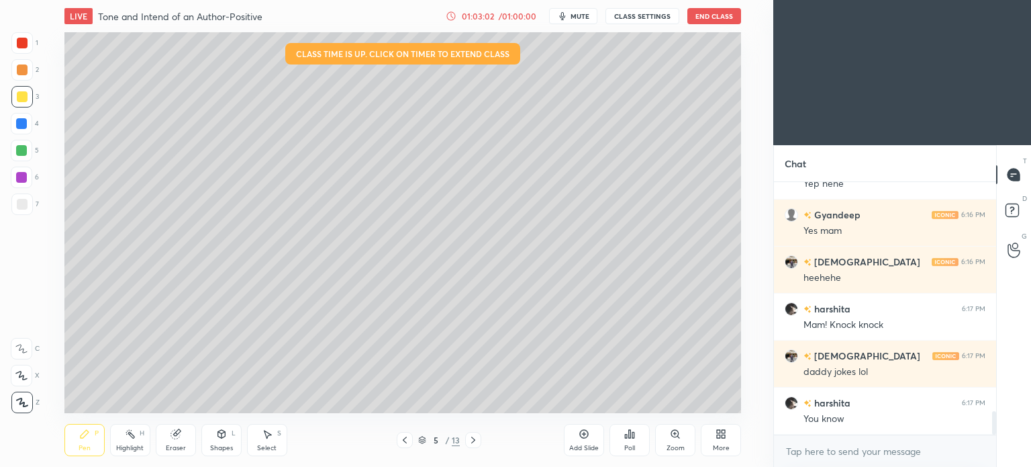
scroll to position [2429, 0]
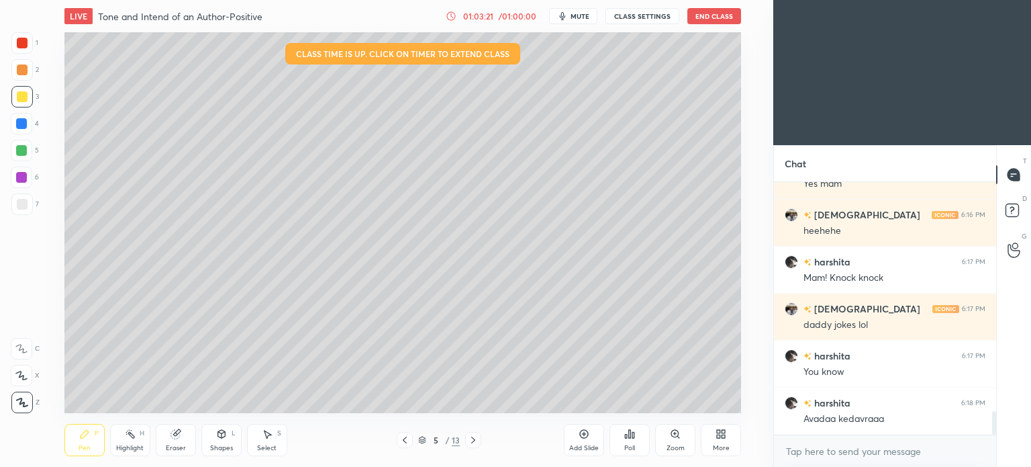
click at [587, 15] on span "mute" at bounding box center [580, 15] width 19 height 9
click at [572, 12] on span "unmute" at bounding box center [579, 15] width 29 height 9
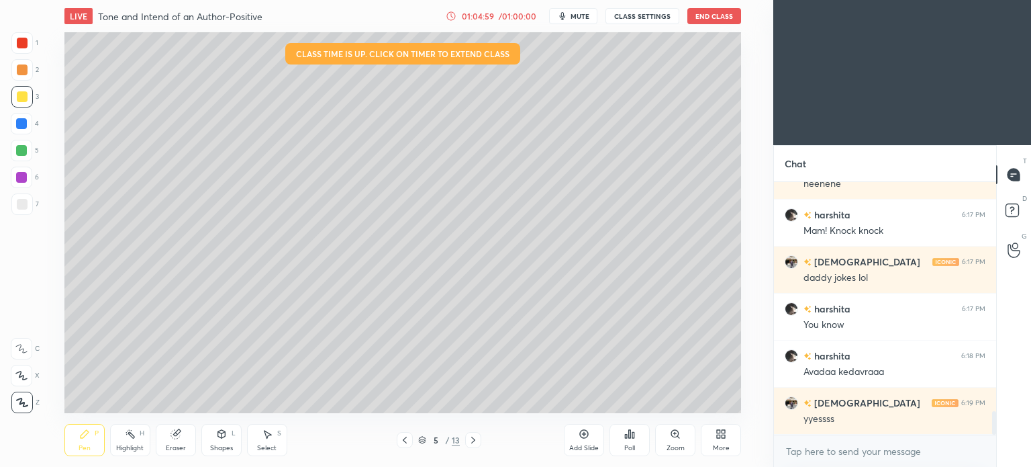
scroll to position [2489, 0]
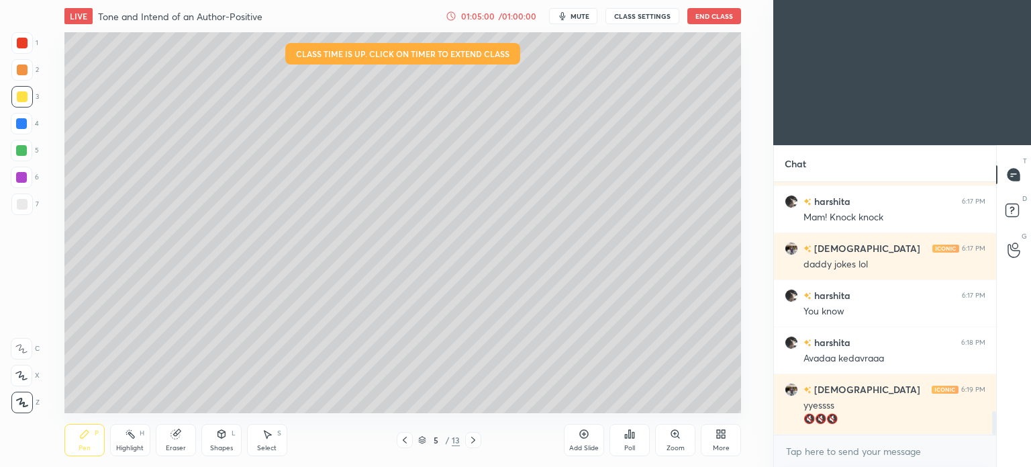
click at [325, 348] on body "1 2 3 4 5 6 7 C X Z C X Z E E Erase all H H LIVE Tone and Intend of an Author-P…" at bounding box center [515, 233] width 1031 height 467
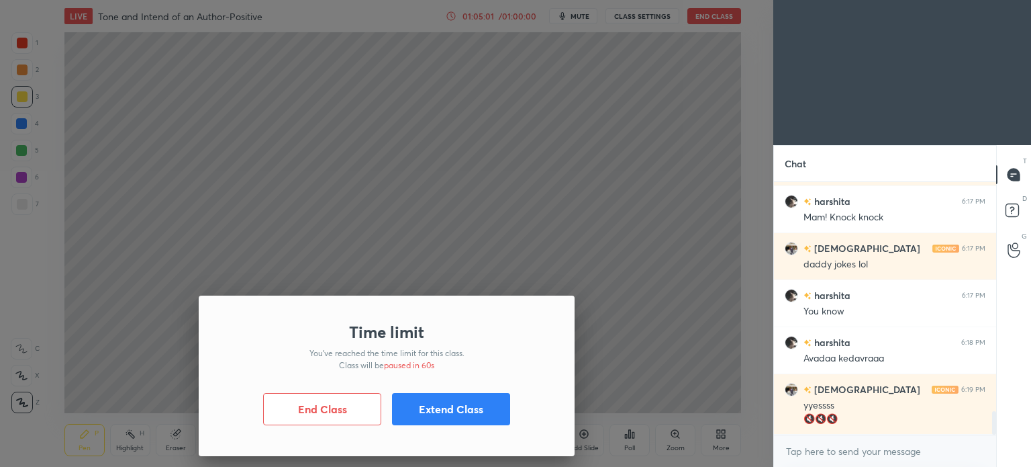
click at [338, 346] on div "Time limit You’ve reached the time limit for this class. Class will be paused i…" at bounding box center [386, 233] width 773 height 467
drag, startPoint x: 428, startPoint y: 398, endPoint x: 396, endPoint y: 397, distance: 32.2
click at [427, 399] on button "Extend Class" at bounding box center [451, 409] width 118 height 32
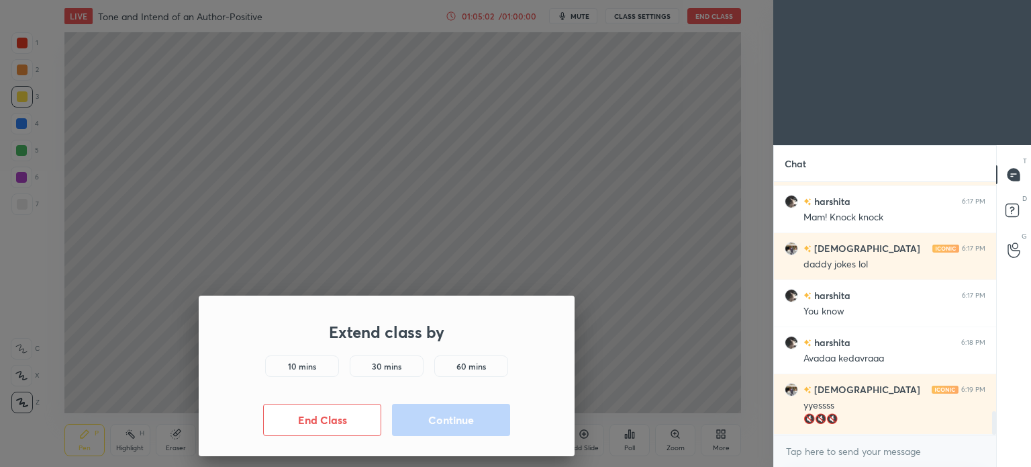
drag, startPoint x: 305, startPoint y: 369, endPoint x: 325, endPoint y: 378, distance: 21.6
click at [303, 369] on h5 "10 mins" at bounding box center [302, 366] width 28 height 12
drag, startPoint x: 456, startPoint y: 420, endPoint x: 448, endPoint y: 416, distance: 9.0
click at [456, 421] on button "Continue" at bounding box center [451, 419] width 118 height 32
drag, startPoint x: 438, startPoint y: 421, endPoint x: 427, endPoint y: 416, distance: 12.0
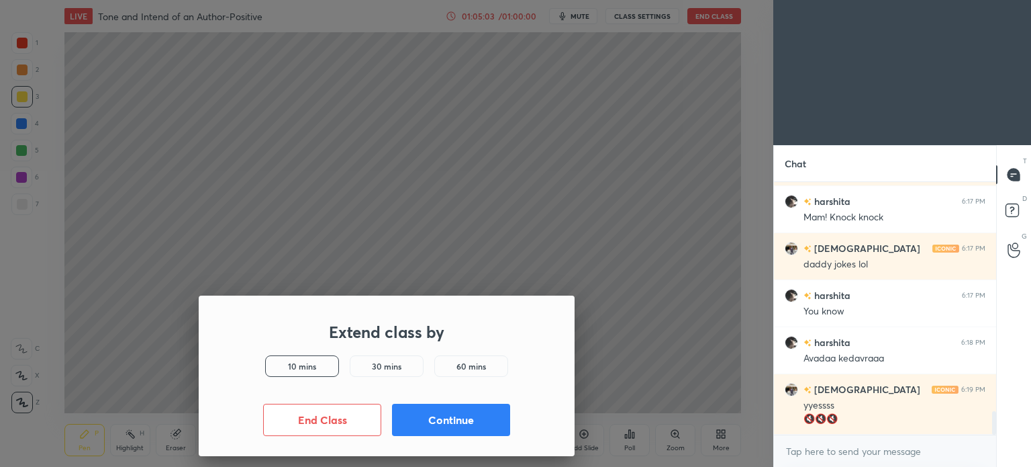
click at [436, 421] on button "Continue" at bounding box center [451, 419] width 118 height 32
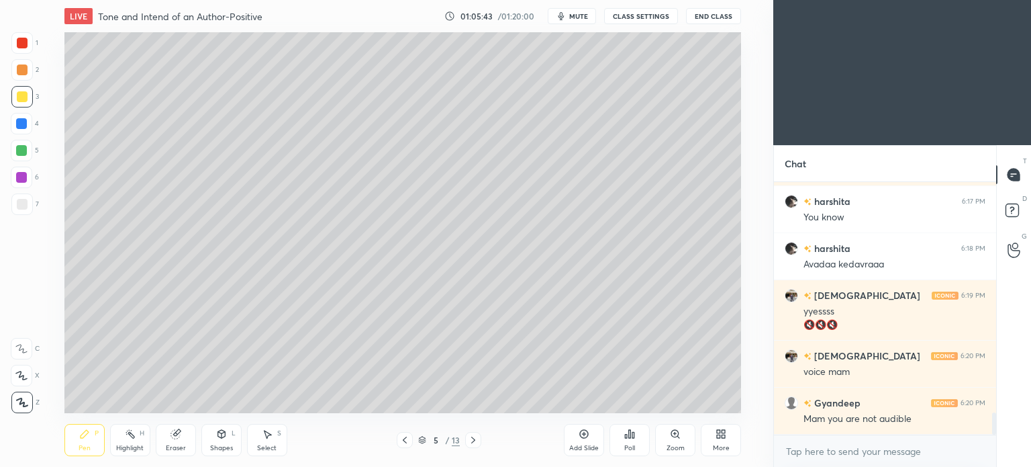
scroll to position [2630, 0]
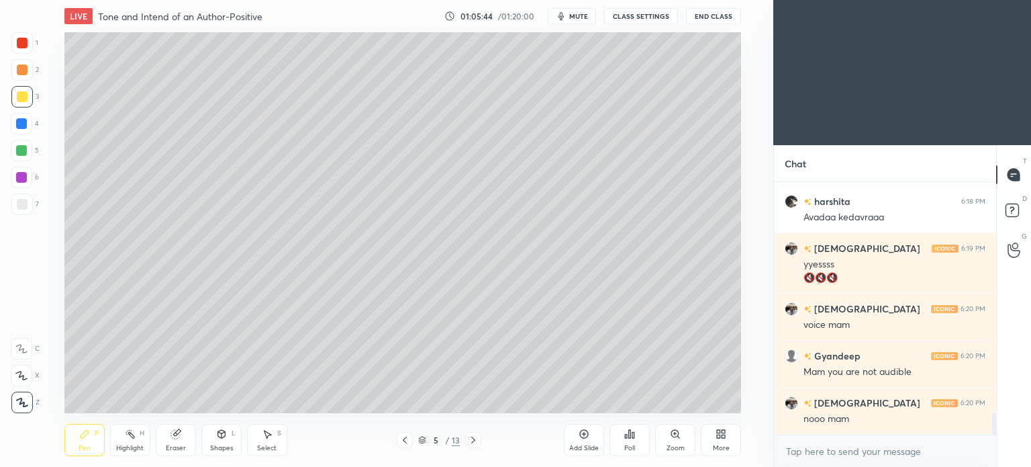
click at [631, 15] on button "CLASS SETTINGS" at bounding box center [641, 16] width 74 height 16
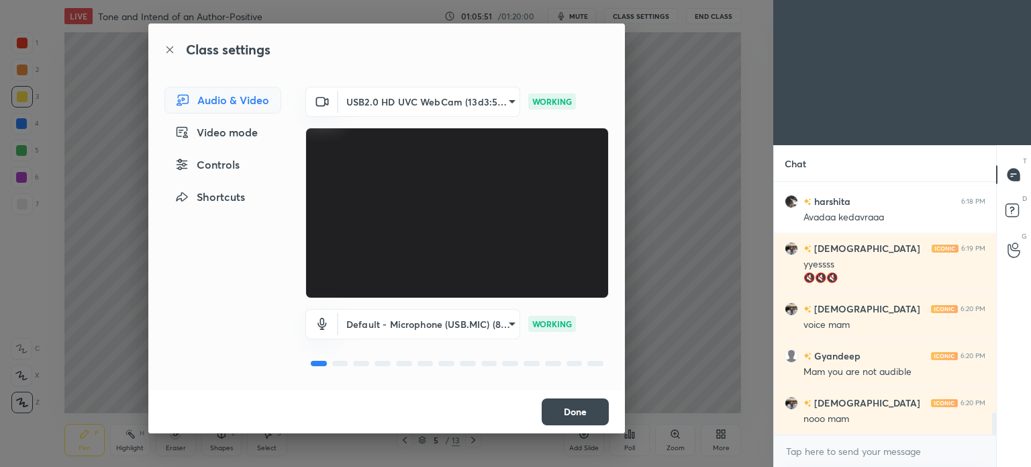
click at [572, 405] on button "Done" at bounding box center [575, 411] width 67 height 27
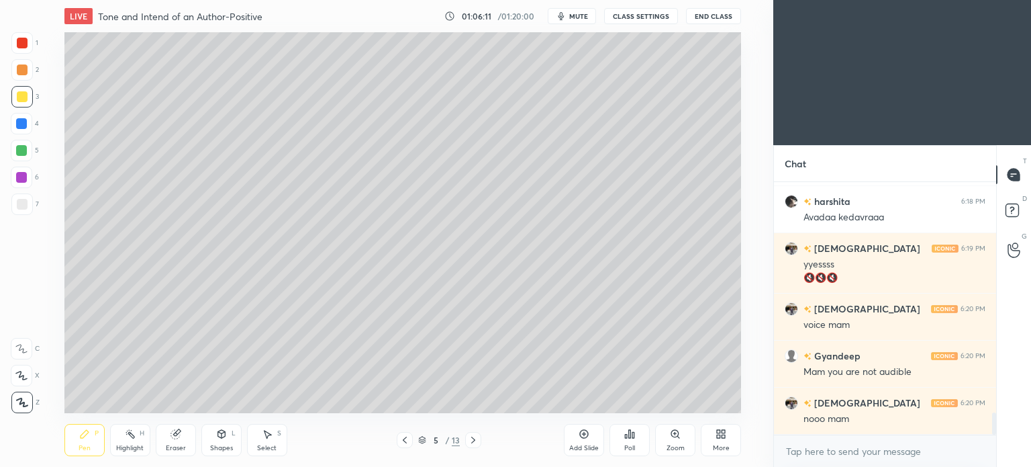
scroll to position [2677, 0]
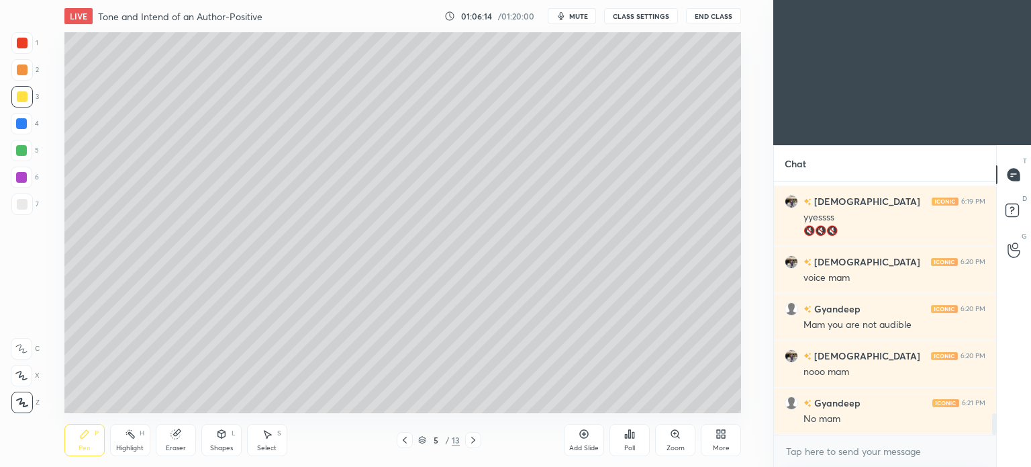
click at [626, 13] on button "CLASS SETTINGS" at bounding box center [641, 16] width 74 height 16
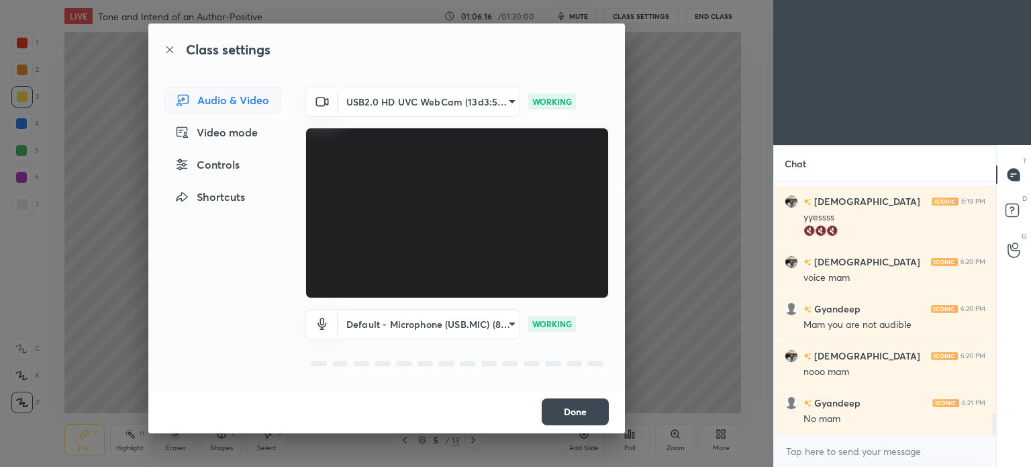
click at [572, 418] on button "Done" at bounding box center [575, 411] width 67 height 27
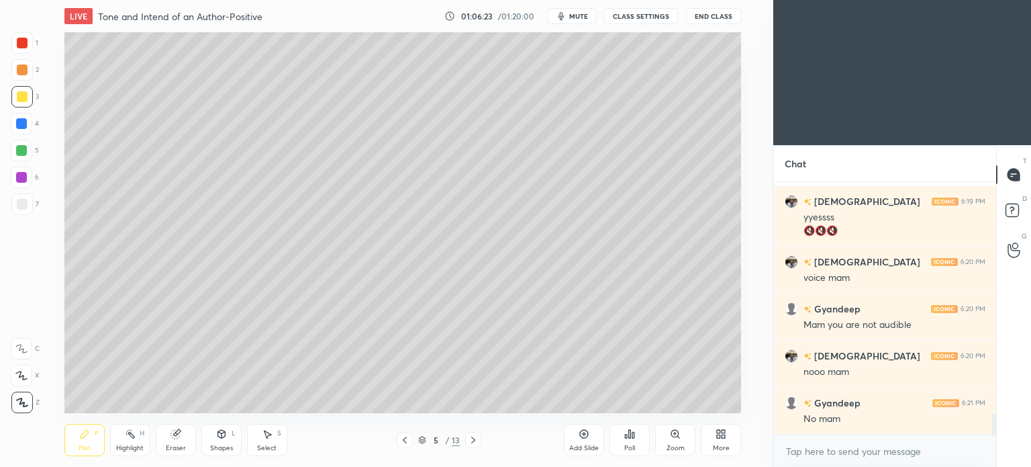
click at [624, 17] on button "CLASS SETTINGS" at bounding box center [641, 16] width 74 height 16
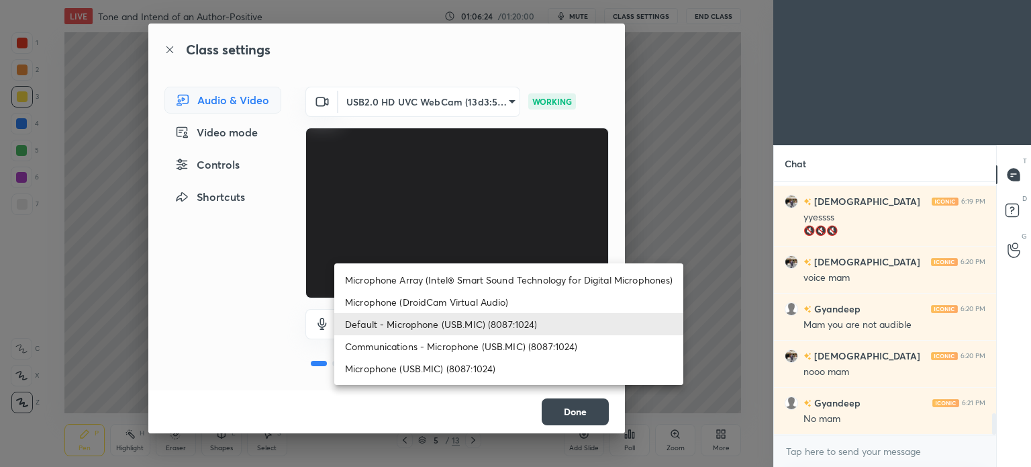
drag, startPoint x: 507, startPoint y: 328, endPoint x: 500, endPoint y: 340, distance: 14.4
click at [505, 327] on body "1 2 3 4 5 6 7 C X Z C X Z E E Erase all H H LIVE Tone and Intend of an Author-P…" at bounding box center [515, 233] width 1031 height 467
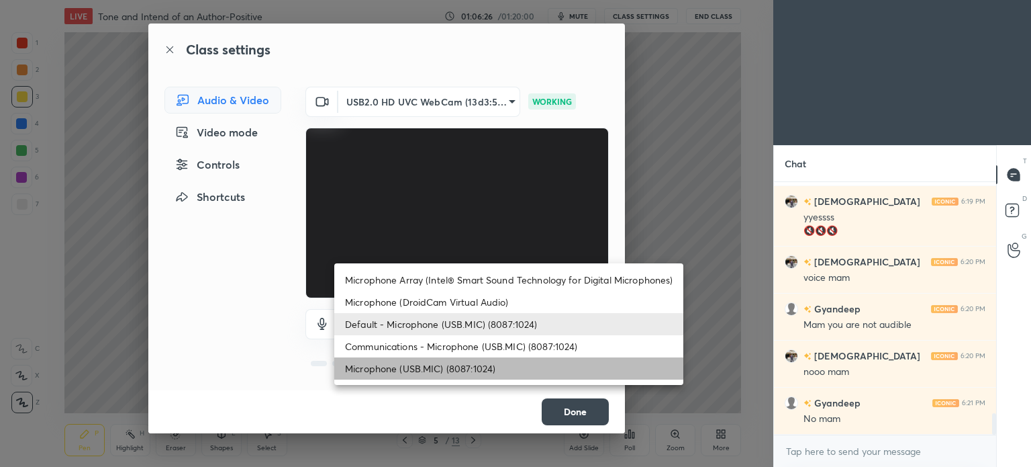
click at [481, 367] on li "Microphone (USB.MIC) (8087:1024)" at bounding box center [508, 368] width 349 height 22
type input "308e3e851e463a1548f2ace4f8111132a0ba3bc98e0a798f3501aae6df7944cd"
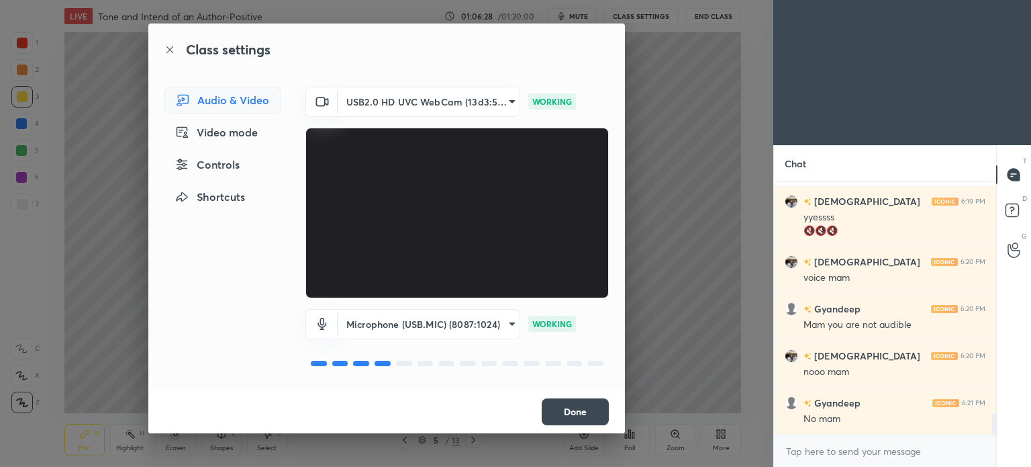
click at [571, 411] on button "Done" at bounding box center [575, 411] width 67 height 27
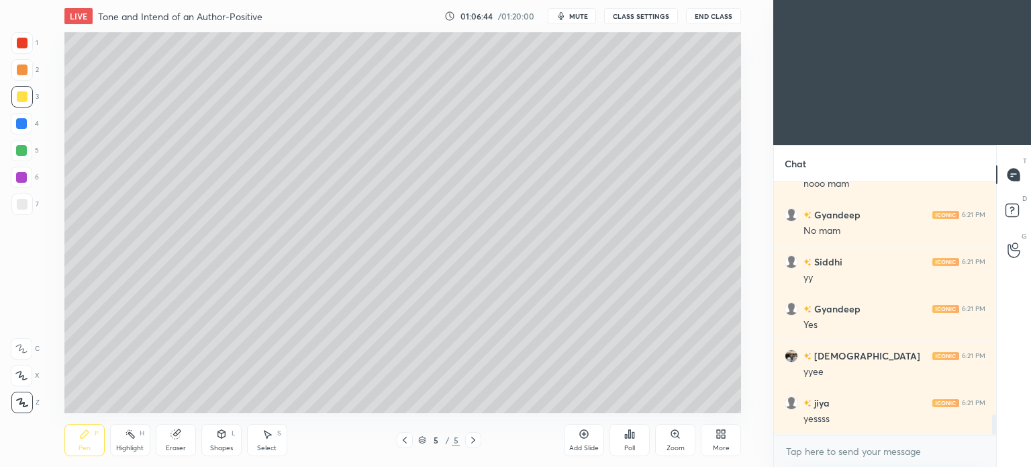
scroll to position [2912, 0]
click at [581, 428] on div "Add Slide" at bounding box center [584, 440] width 40 height 32
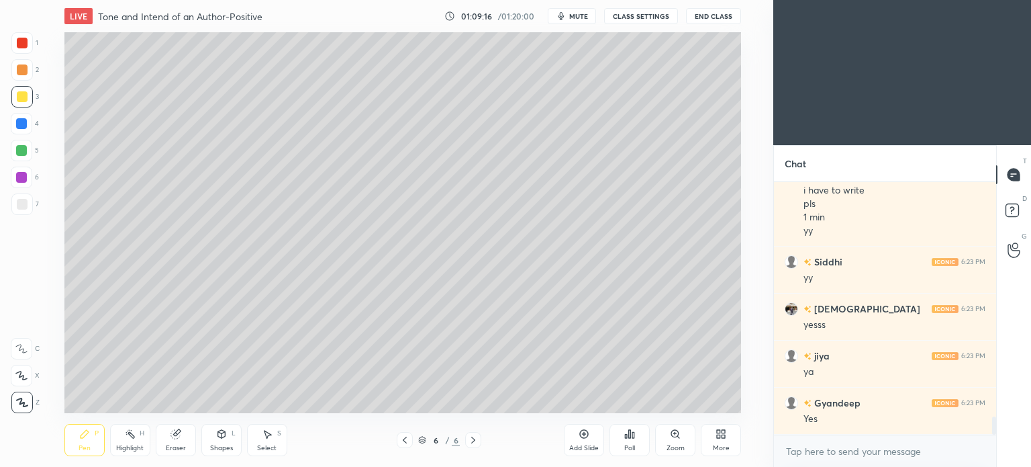
scroll to position [3219, 0]
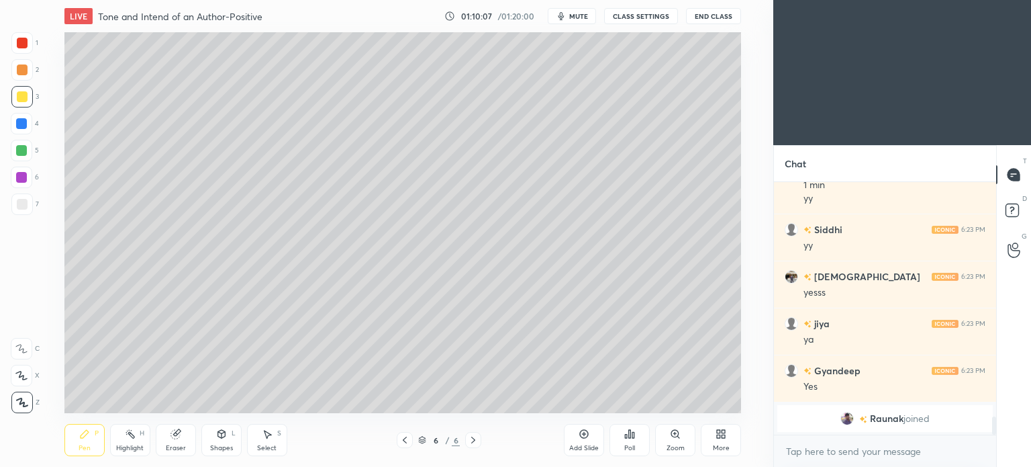
click at [164, 445] on div "Eraser" at bounding box center [176, 440] width 40 height 32
click at [17, 305] on icon at bounding box center [22, 305] width 12 height 12
click at [86, 441] on div "Pen P" at bounding box center [84, 440] width 40 height 32
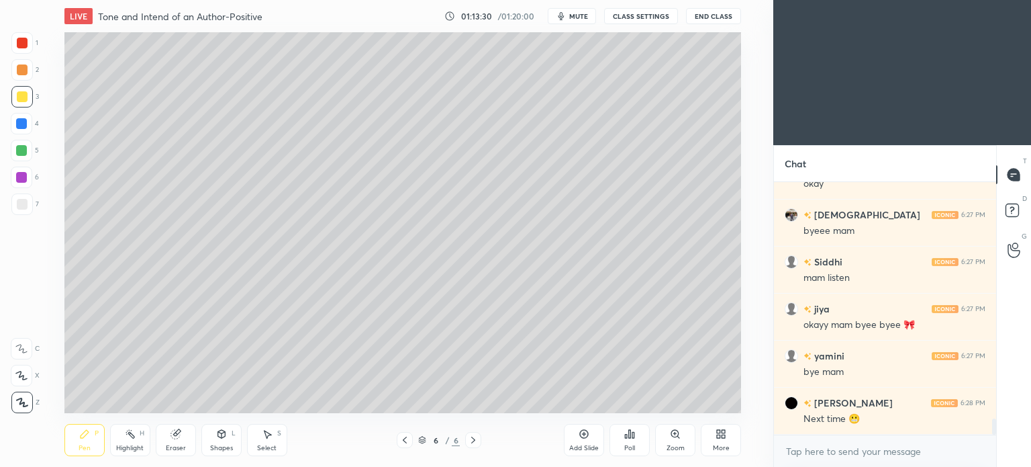
scroll to position [3786, 0]
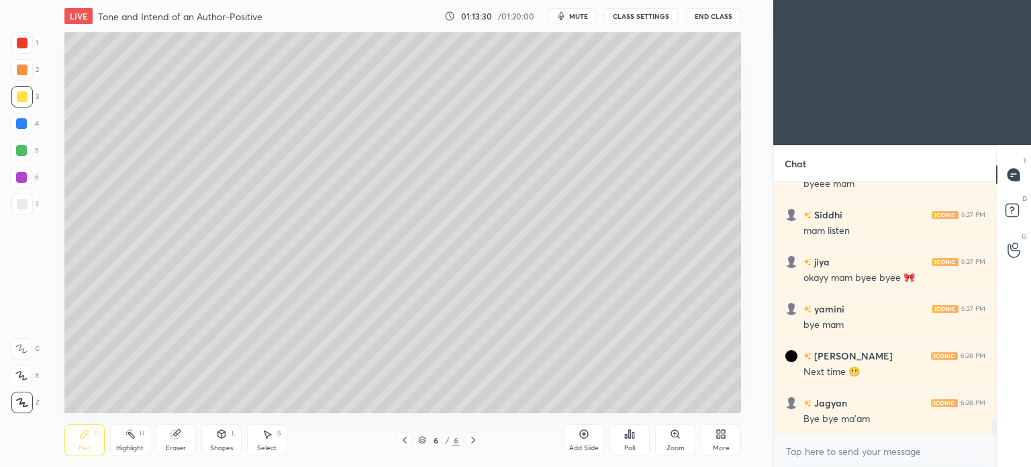
click at [716, 17] on button "End Class" at bounding box center [713, 16] width 55 height 16
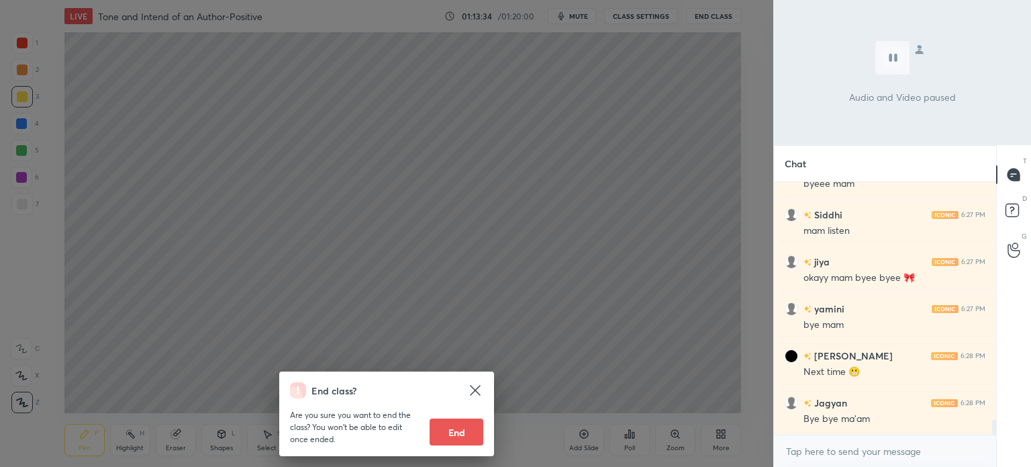
click at [453, 432] on button "End" at bounding box center [457, 431] width 54 height 27
type textarea "x"
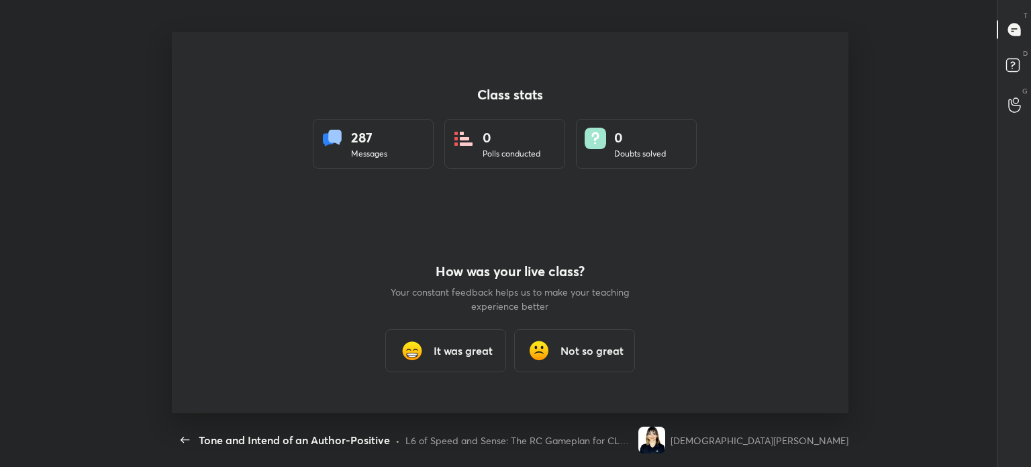
scroll to position [0, 0]
click at [180, 448] on icon "button" at bounding box center [185, 440] width 16 height 16
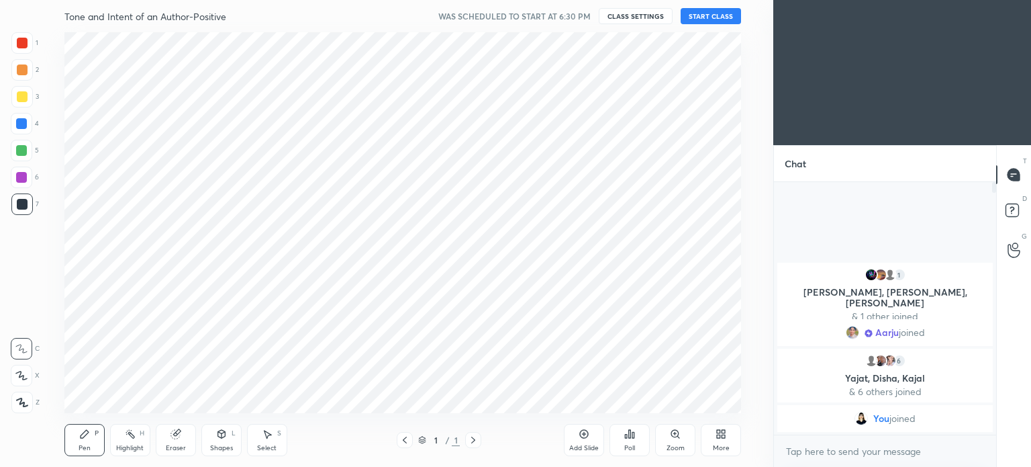
scroll to position [66746, 66407]
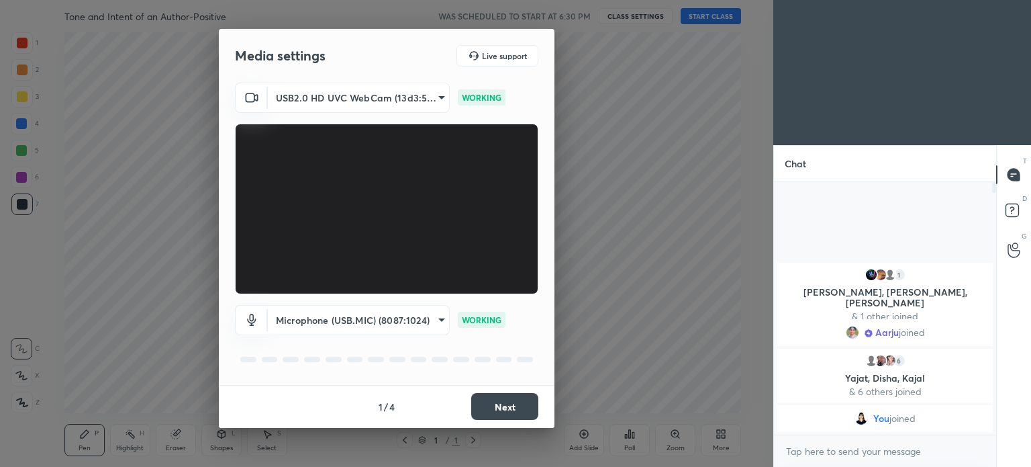
click at [486, 402] on button "Next" at bounding box center [504, 406] width 67 height 27
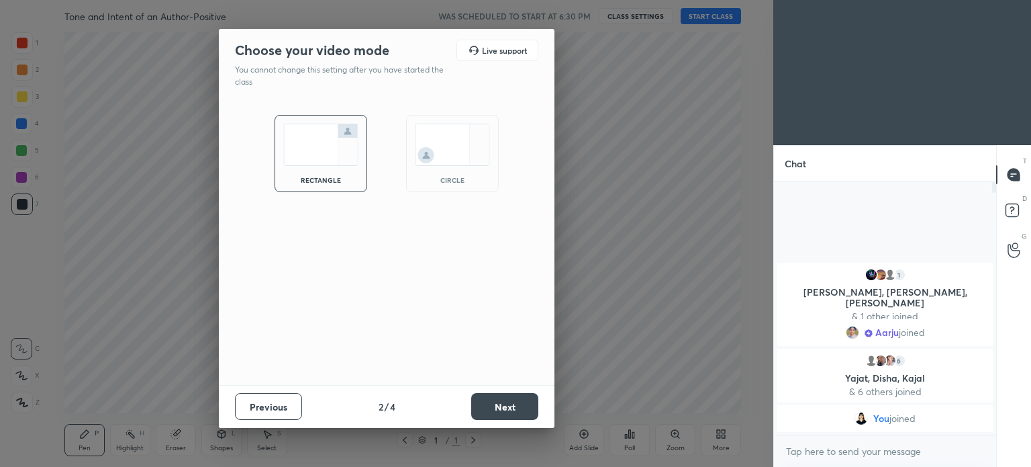
click at [486, 402] on button "Next" at bounding box center [504, 406] width 67 height 27
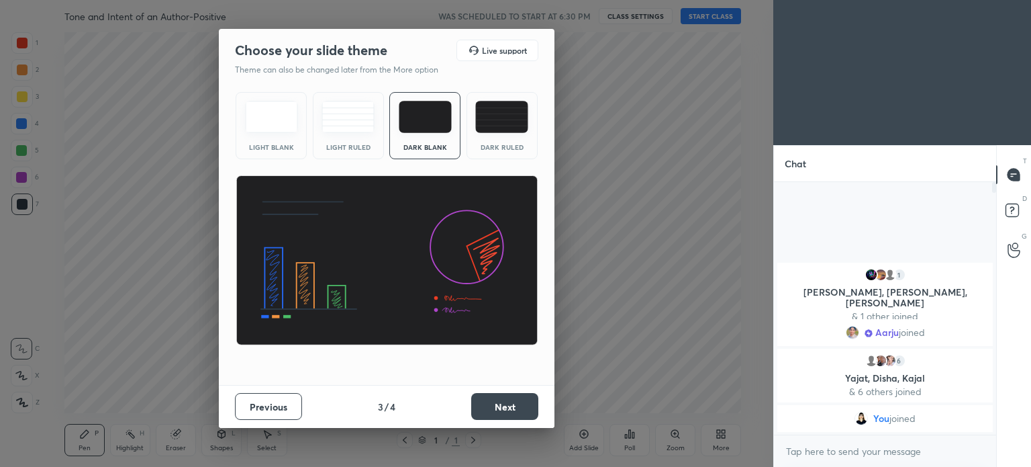
click at [486, 402] on button "Next" at bounding box center [504, 406] width 67 height 27
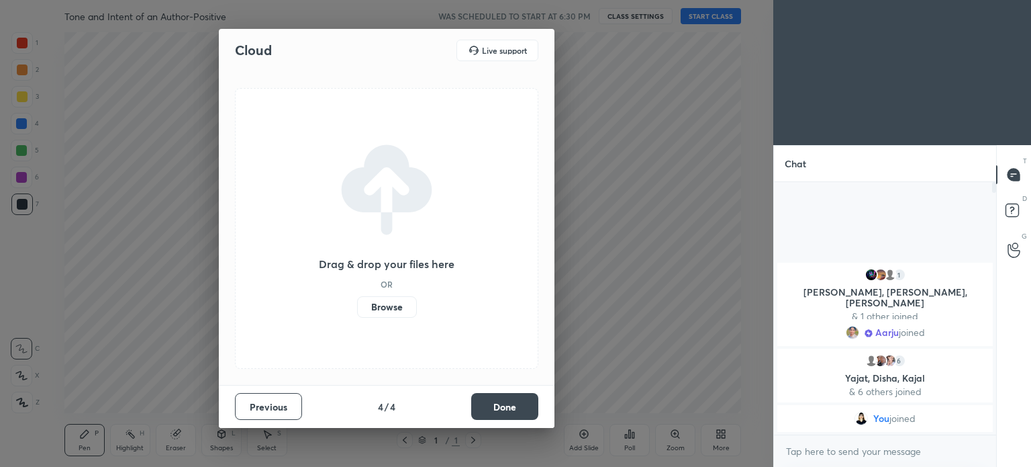
click at [486, 402] on button "Done" at bounding box center [504, 406] width 67 height 27
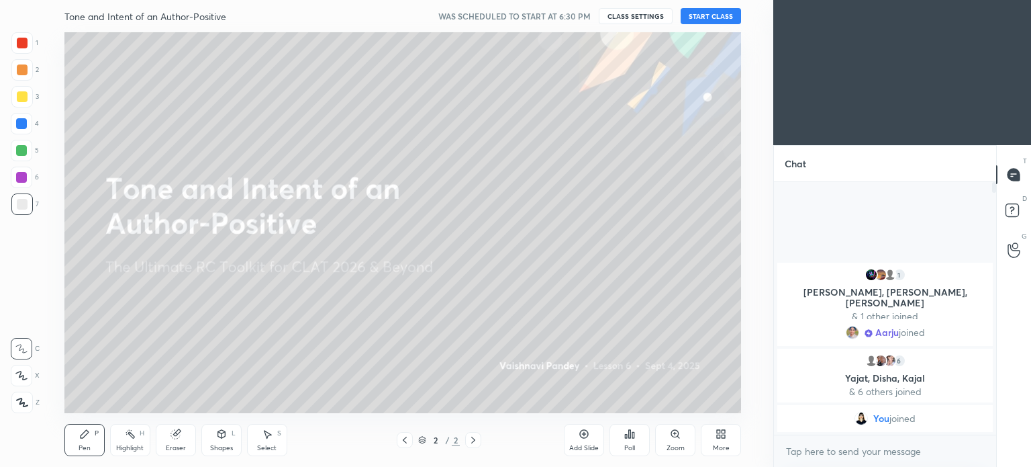
click at [720, 18] on button "START CLASS" at bounding box center [711, 16] width 60 height 16
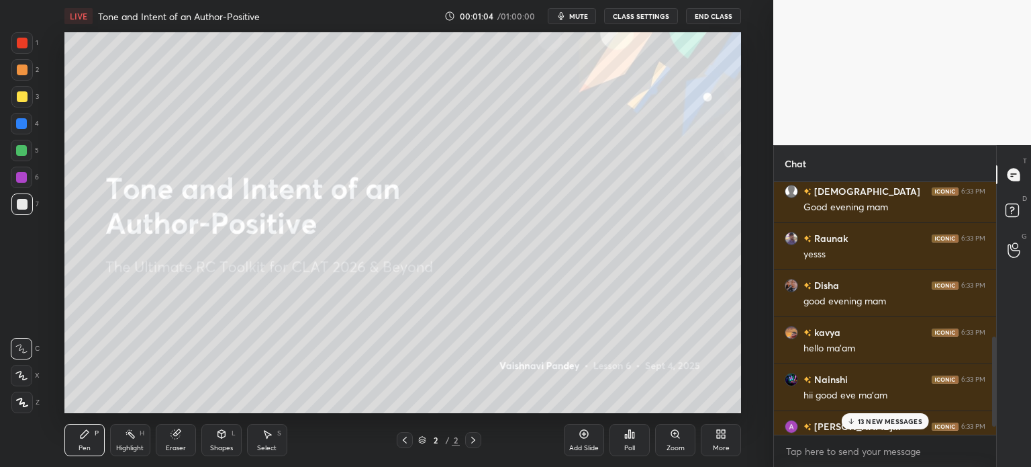
scroll to position [447, 0]
click at [886, 418] on p "13 NEW MESSAGES" at bounding box center [890, 421] width 64 height 8
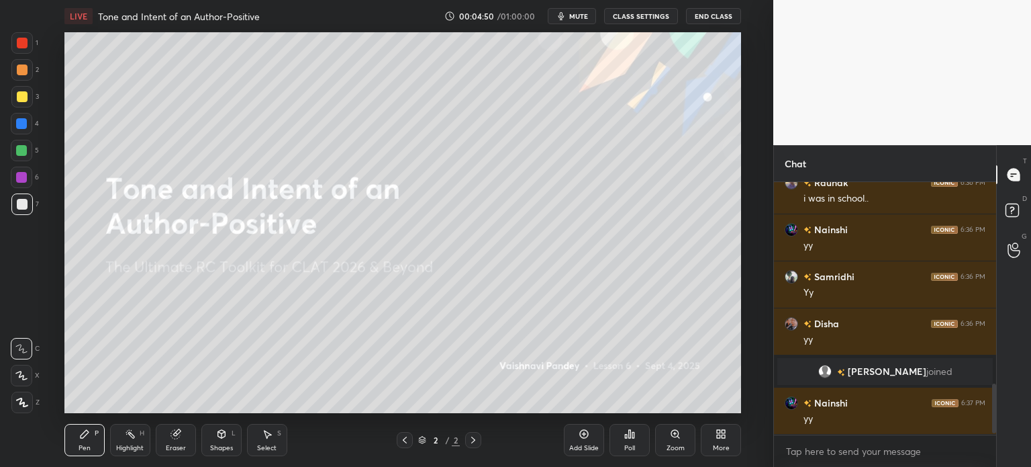
scroll to position [1094, 0]
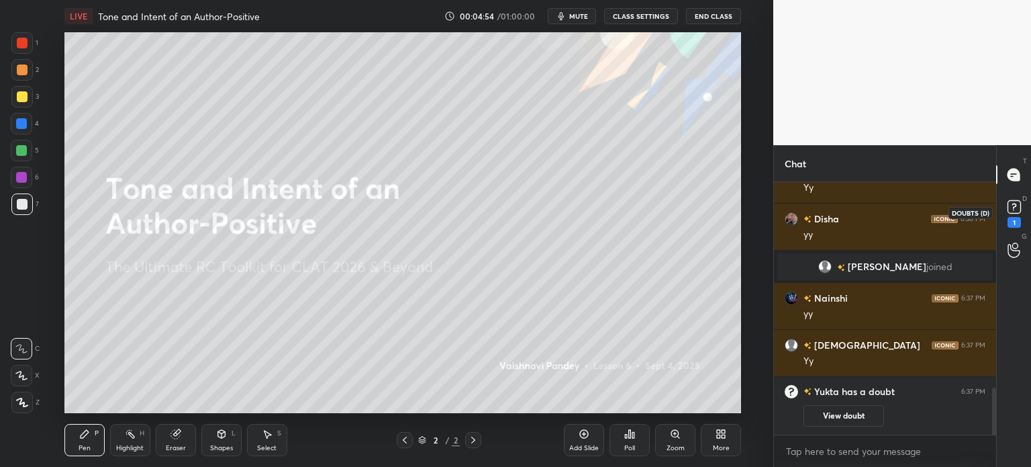
click at [1013, 204] on rect at bounding box center [1014, 207] width 13 height 13
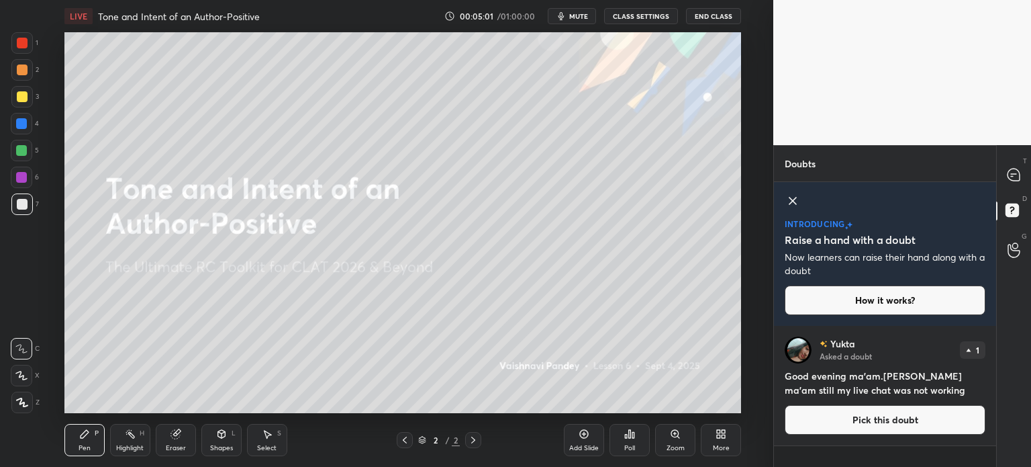
click at [792, 203] on icon at bounding box center [793, 201] width 16 height 16
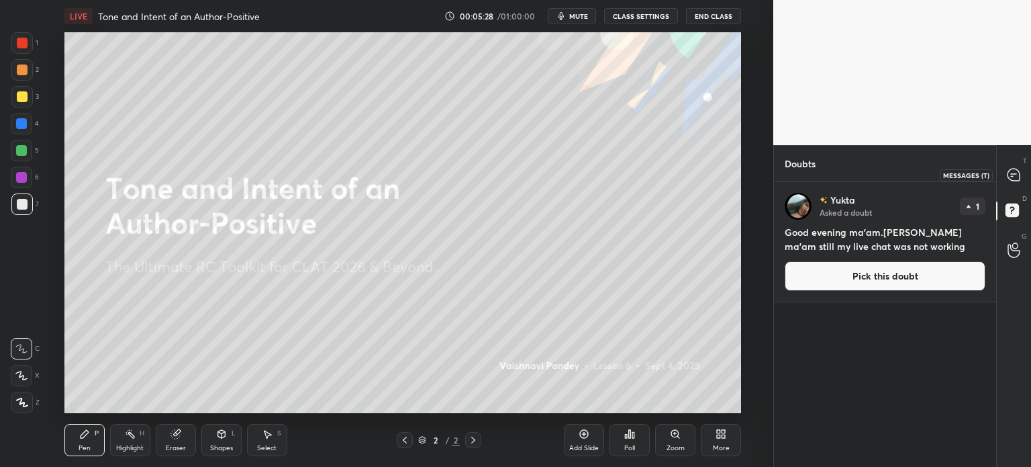
drag, startPoint x: 1012, startPoint y: 173, endPoint x: 980, endPoint y: 177, distance: 32.6
click at [1010, 170] on icon at bounding box center [1014, 174] width 12 height 12
type textarea "x"
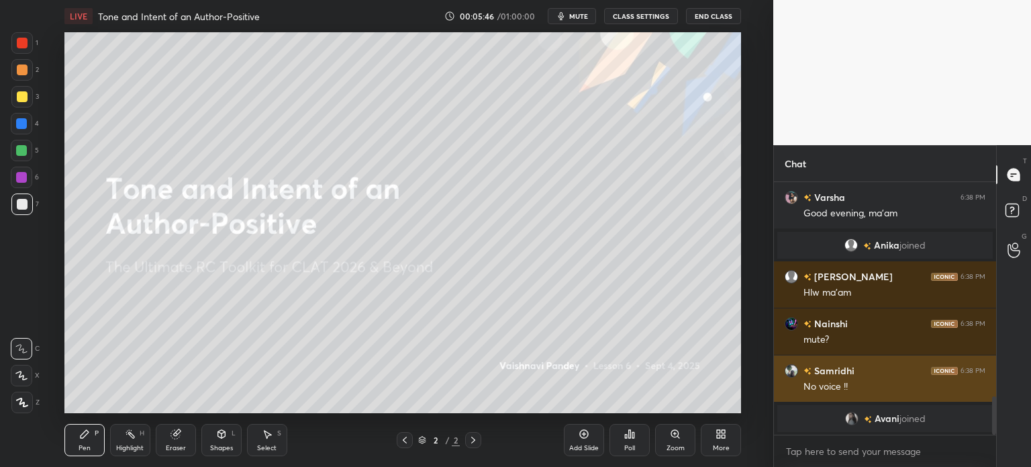
scroll to position [1279, 0]
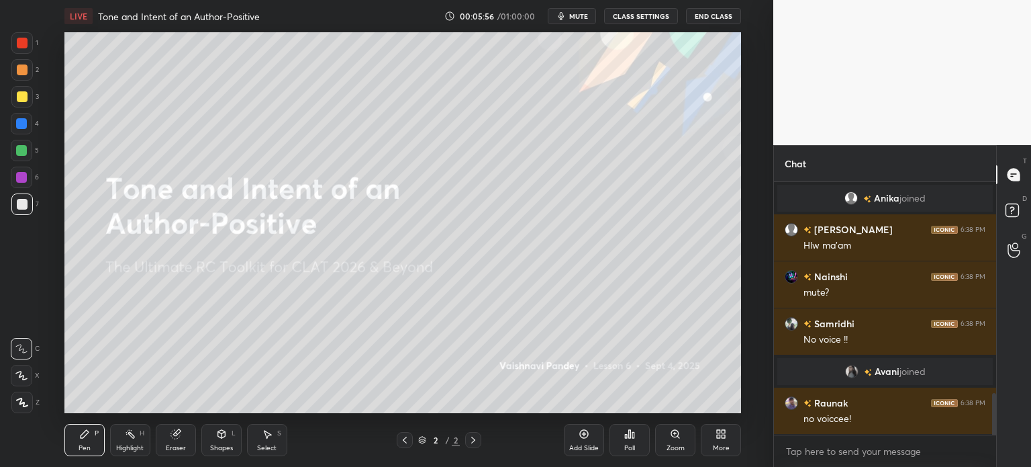
click at [633, 21] on button "CLASS SETTINGS" at bounding box center [641, 16] width 74 height 16
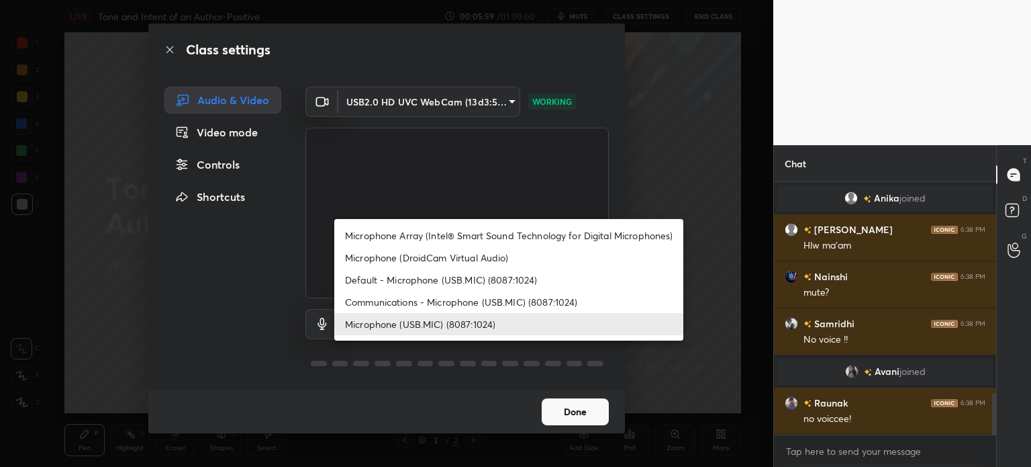
click at [499, 325] on body "1 2 3 4 5 6 7 C X Z C X Z E E Erase all H H LIVE Tone and Intent of an Author-P…" at bounding box center [515, 233] width 1031 height 467
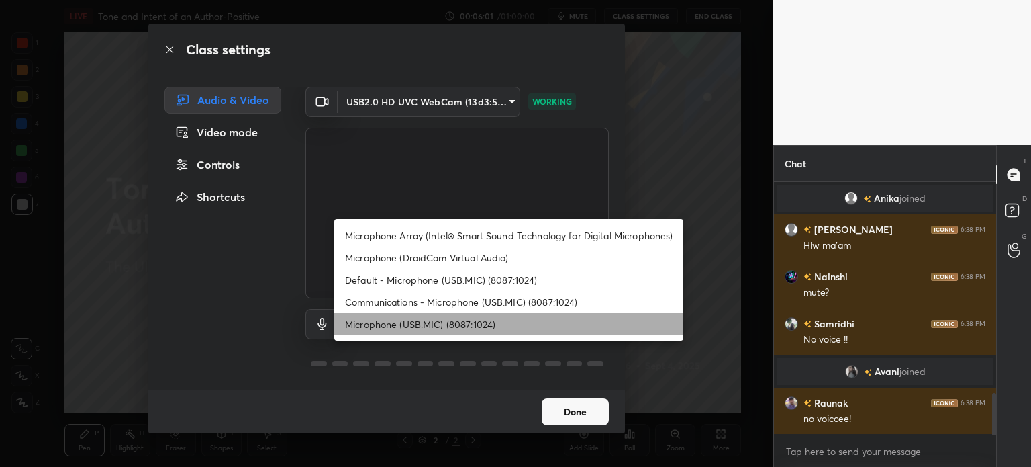
click at [452, 328] on li "Microphone (USB.MIC) (8087:1024)" at bounding box center [508, 324] width 349 height 22
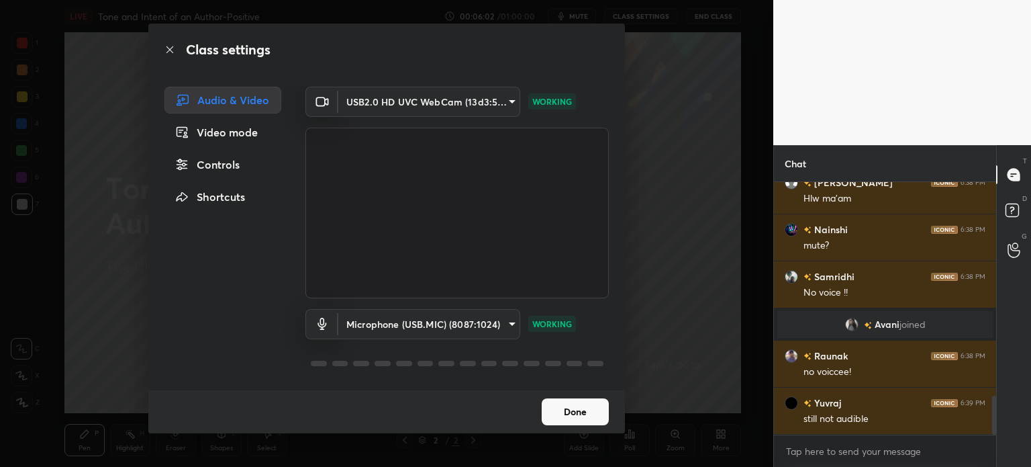
scroll to position [1373, 0]
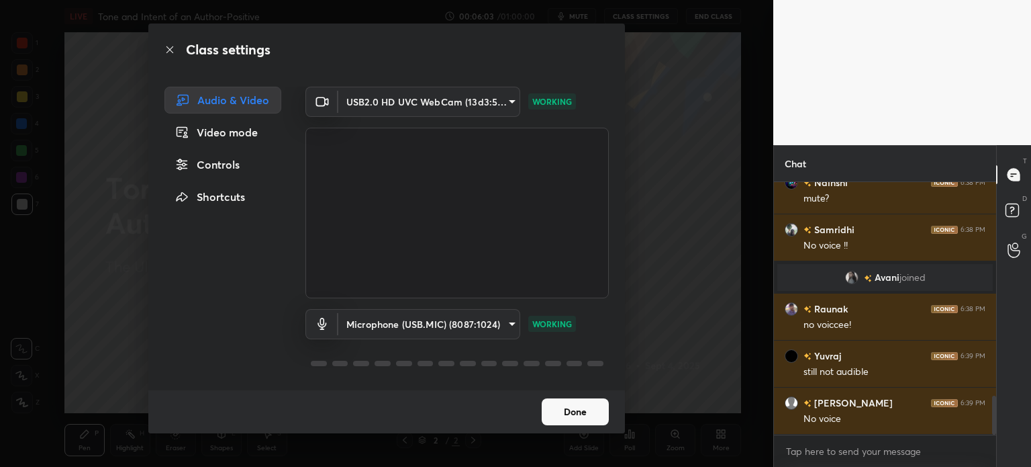
click at [495, 326] on body "1 2 3 4 5 6 7 C X Z C X Z E E Erase all H H LIVE Tone and Intent of an Author-P…" at bounding box center [515, 233] width 1031 height 467
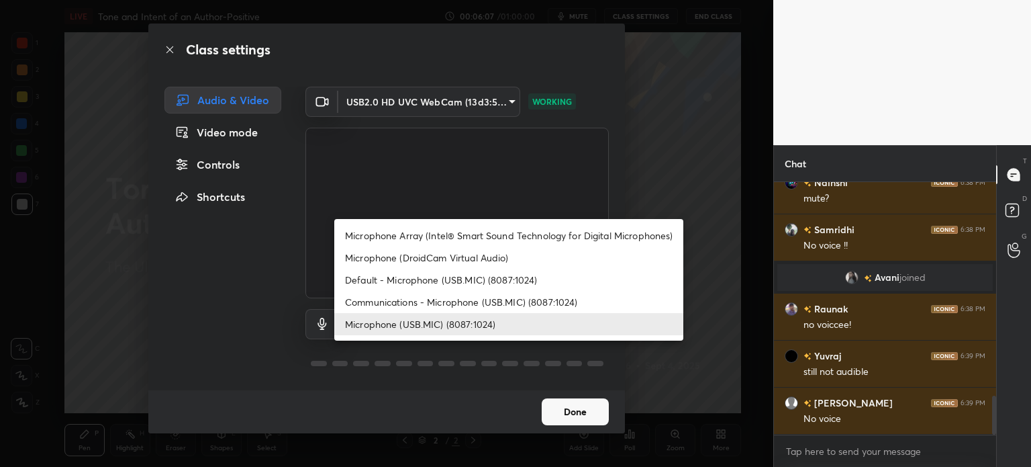
scroll to position [1420, 0]
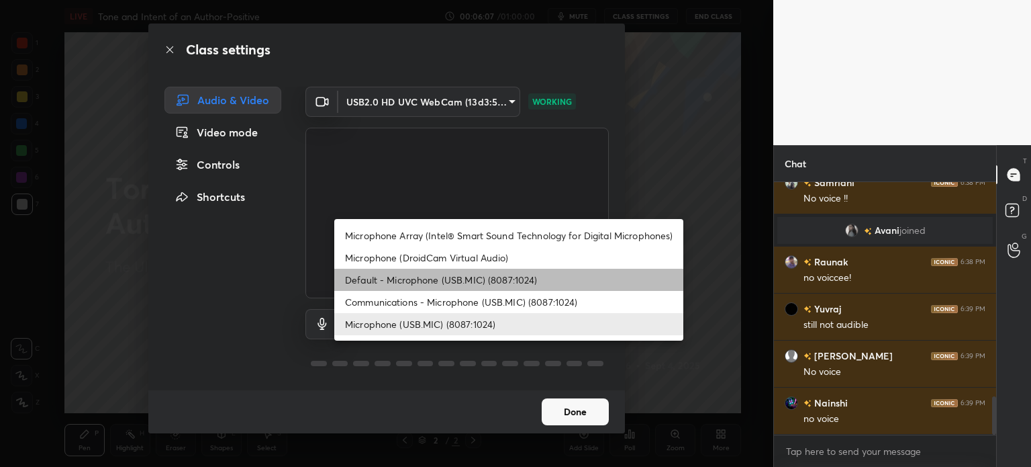
click at [438, 282] on li "Default - Microphone (USB.MIC) (8087:1024)" at bounding box center [508, 280] width 349 height 22
type input "default"
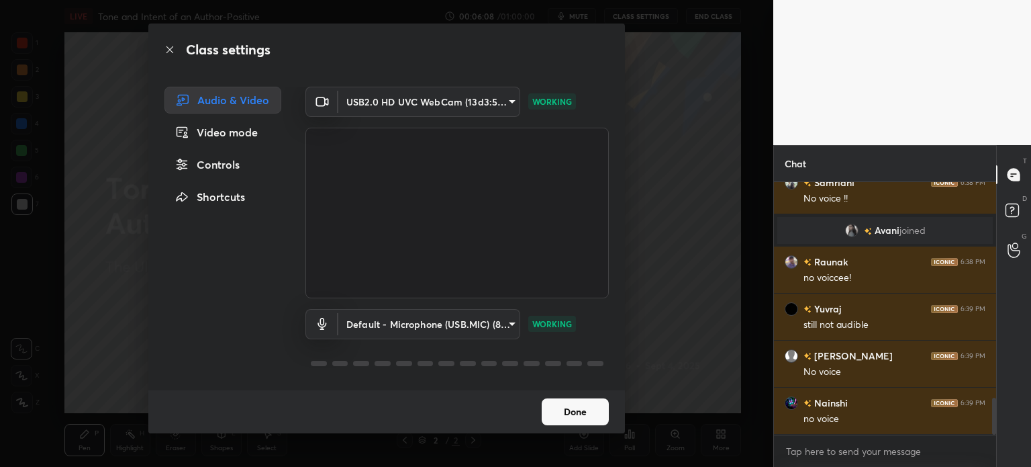
scroll to position [1467, 0]
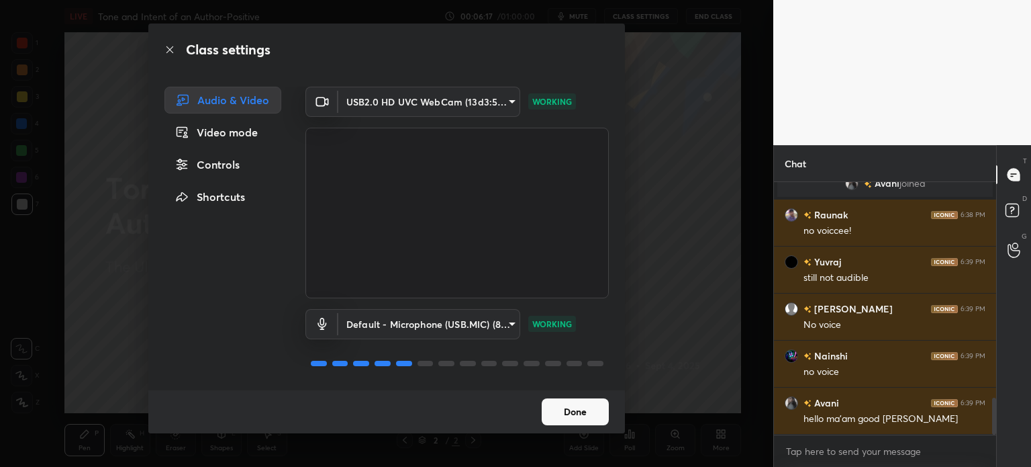
click at [566, 424] on button "Done" at bounding box center [575, 411] width 67 height 27
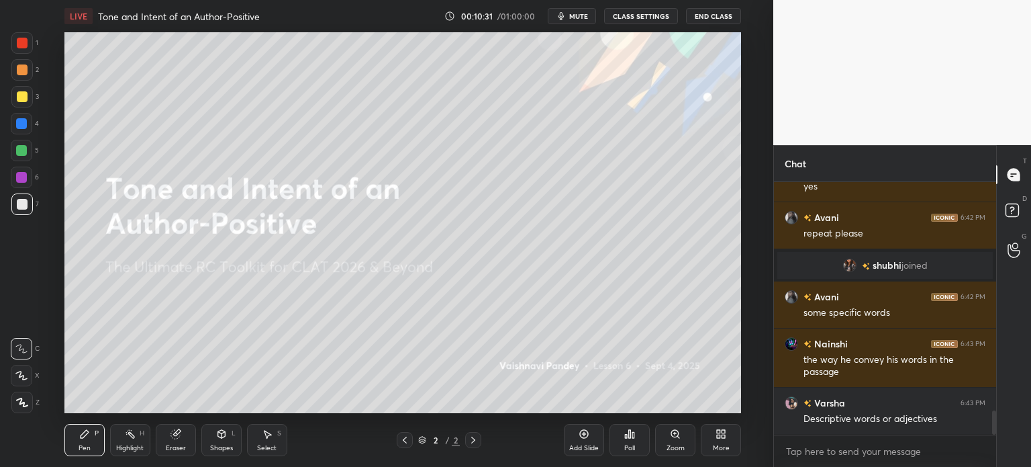
scroll to position [2367, 0]
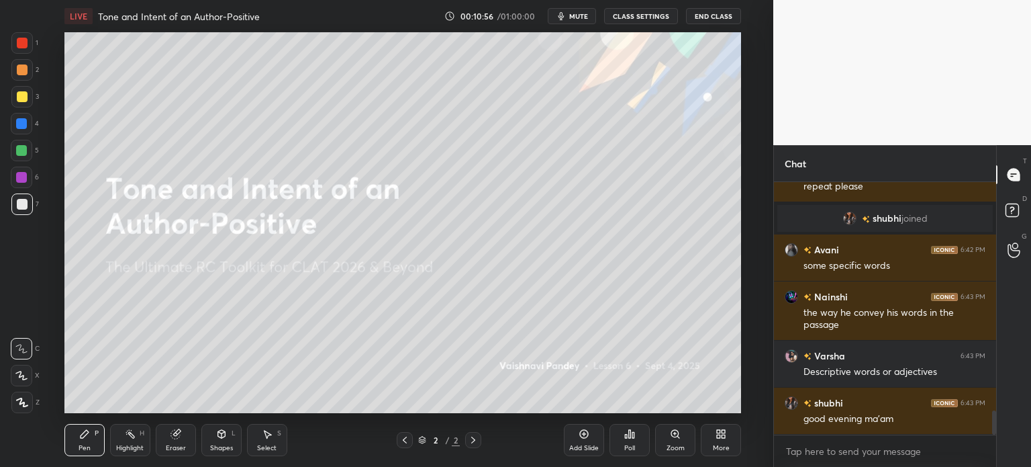
drag, startPoint x: 164, startPoint y: 437, endPoint x: 173, endPoint y: 418, distance: 20.7
click at [164, 437] on div "Eraser" at bounding box center [176, 440] width 40 height 32
drag, startPoint x: 10, startPoint y: 309, endPoint x: 21, endPoint y: 306, distance: 11.9
click at [9, 309] on div "1 2 3 4 5 6 7 C X Z C X Z E E Erase all H H" at bounding box center [21, 222] width 43 height 381
click at [25, 305] on div at bounding box center [21, 304] width 21 height 21
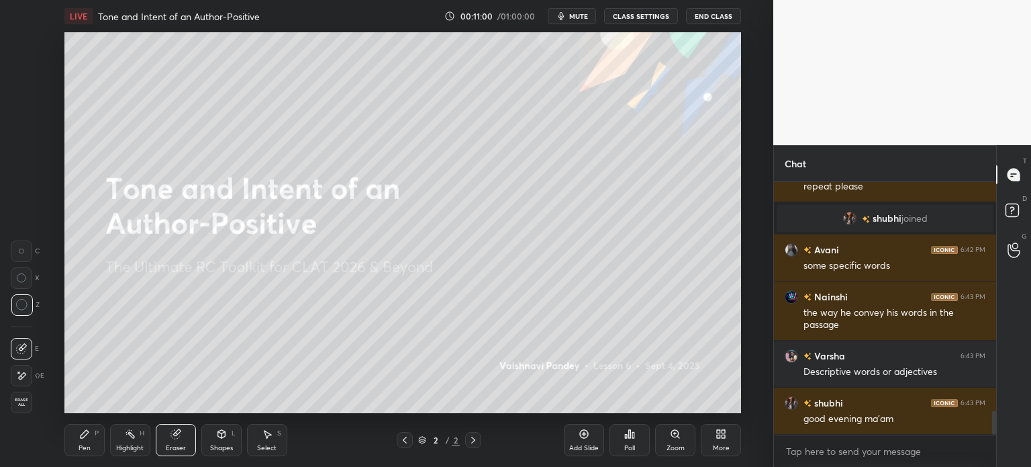
click at [77, 442] on div "Pen P" at bounding box center [84, 440] width 40 height 32
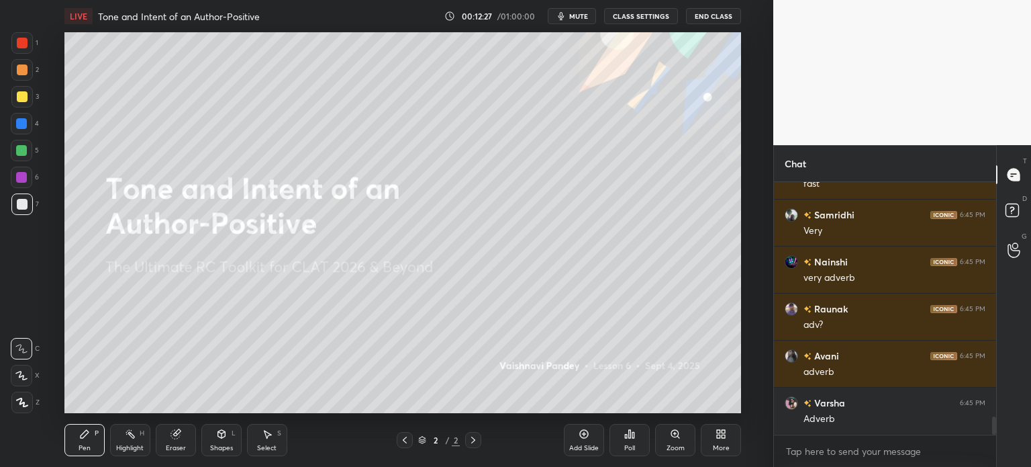
scroll to position [3307, 0]
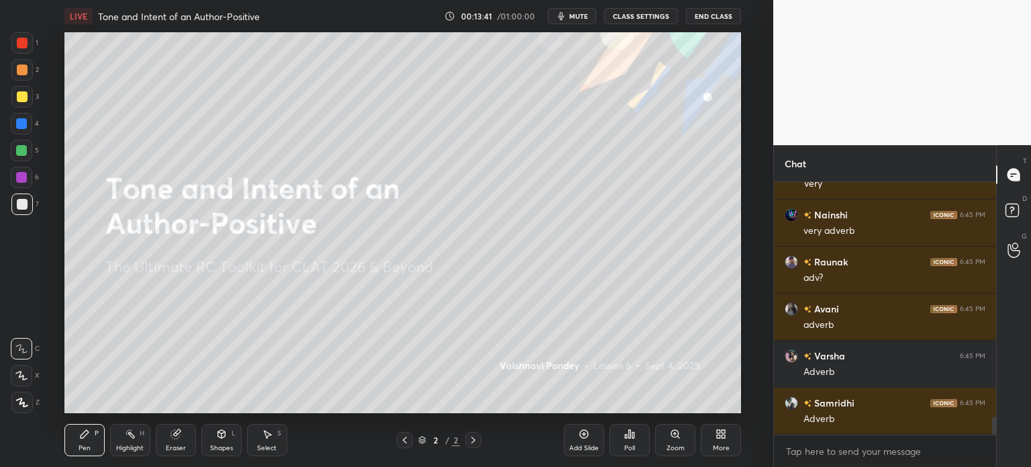
drag, startPoint x: 24, startPoint y: 94, endPoint x: 28, endPoint y: 87, distance: 8.1
click at [21, 89] on div at bounding box center [21, 96] width 21 height 21
drag, startPoint x: 20, startPoint y: 40, endPoint x: 60, endPoint y: 51, distance: 41.7
click at [21, 42] on div at bounding box center [22, 43] width 11 height 11
drag, startPoint x: 18, startPoint y: 123, endPoint x: 39, endPoint y: 123, distance: 20.8
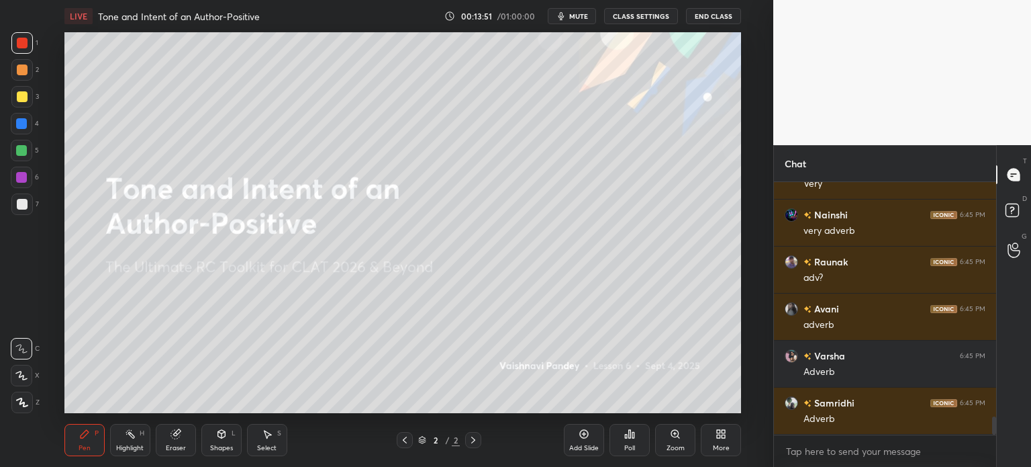
click at [19, 128] on div at bounding box center [21, 123] width 11 height 11
drag, startPoint x: 20, startPoint y: 209, endPoint x: 23, endPoint y: 201, distance: 9.1
click at [20, 207] on div at bounding box center [21, 203] width 21 height 21
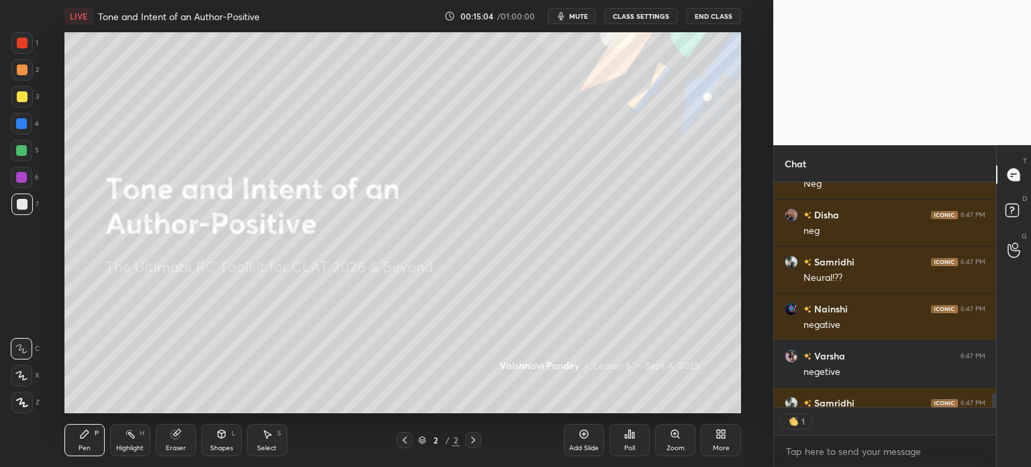
scroll to position [4, 4]
type textarea "x"
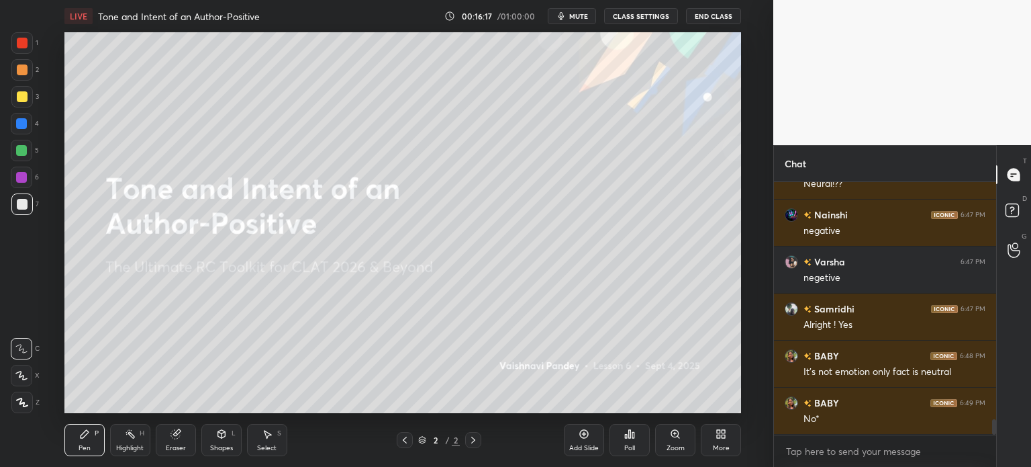
scroll to position [3809, 0]
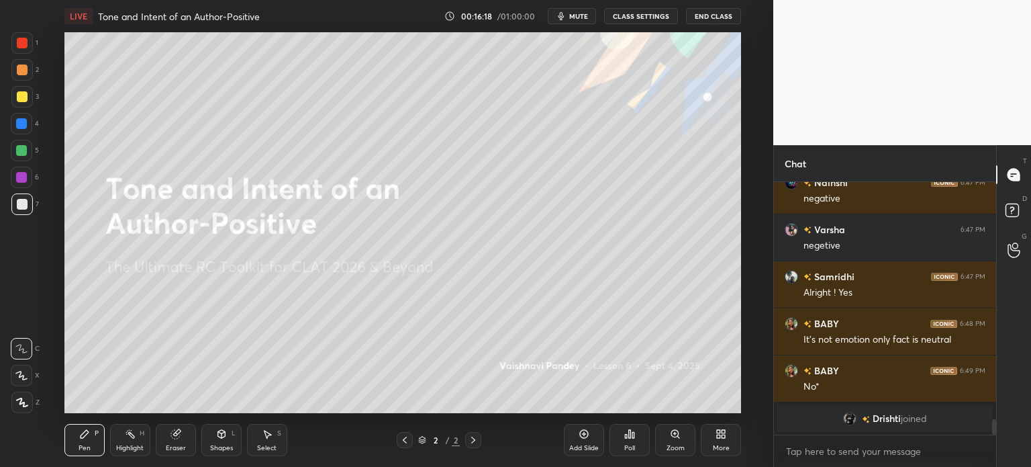
click at [585, 434] on icon at bounding box center [584, 433] width 11 height 11
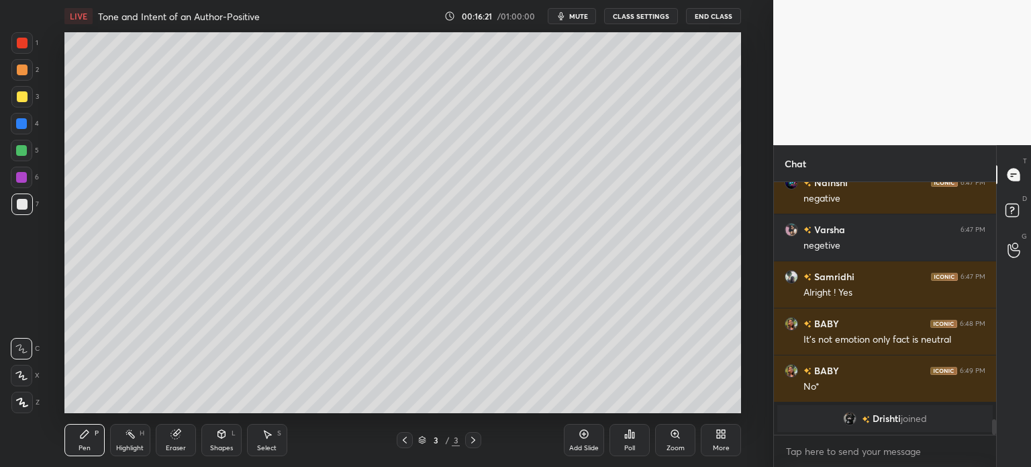
click at [22, 399] on icon at bounding box center [22, 401] width 12 height 9
drag, startPoint x: 20, startPoint y: 92, endPoint x: 32, endPoint y: 84, distance: 14.5
click at [19, 92] on div at bounding box center [22, 96] width 11 height 11
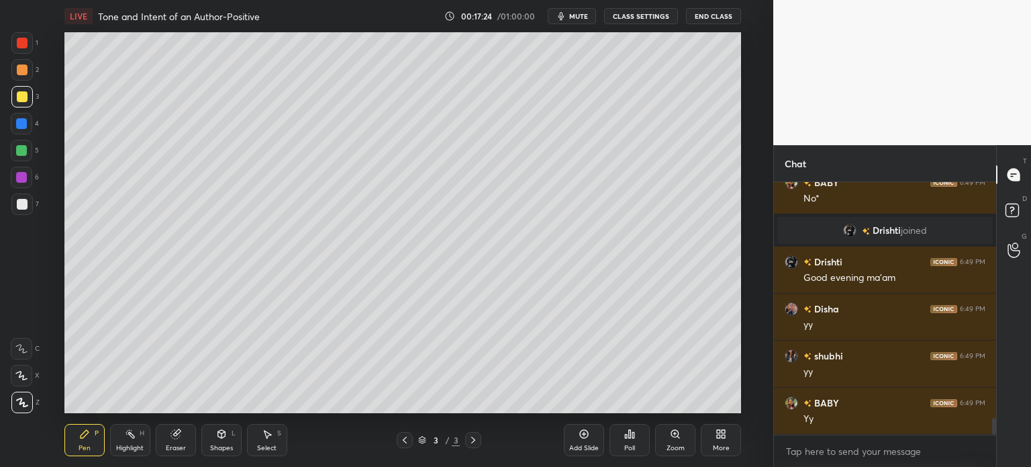
scroll to position [3551, 0]
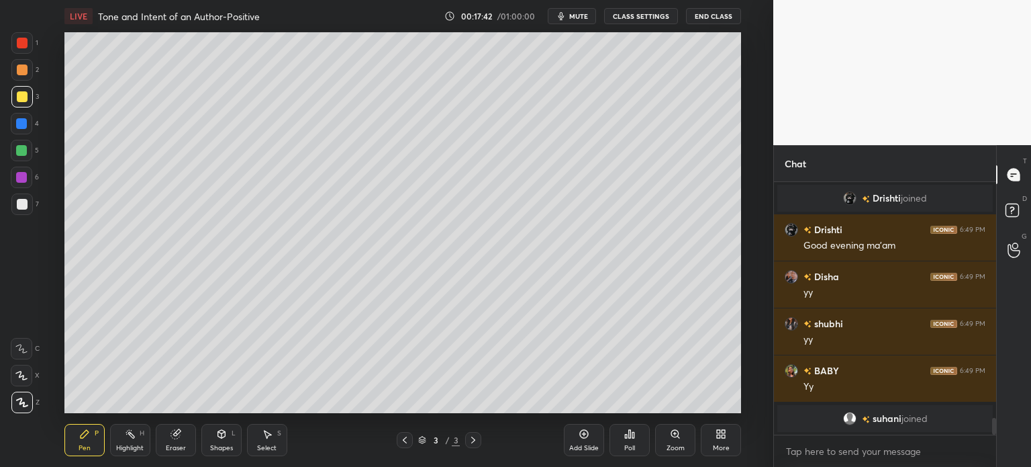
drag, startPoint x: 17, startPoint y: 210, endPoint x: 26, endPoint y: 203, distance: 11.4
click at [19, 206] on div at bounding box center [21, 203] width 21 height 21
click at [734, 80] on div "Setting up your live class Poll for secs No correct answer Start poll" at bounding box center [403, 222] width 720 height 381
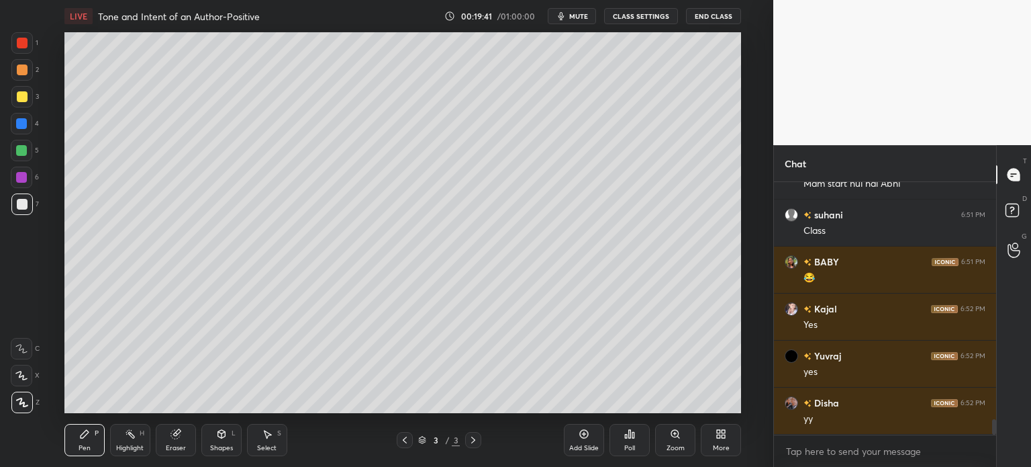
scroll to position [3826, 0]
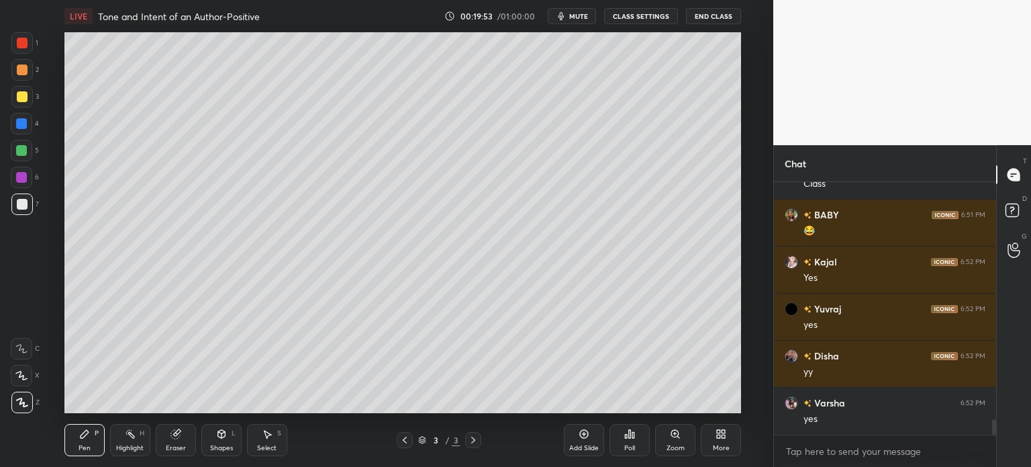
click at [17, 96] on div at bounding box center [22, 96] width 11 height 11
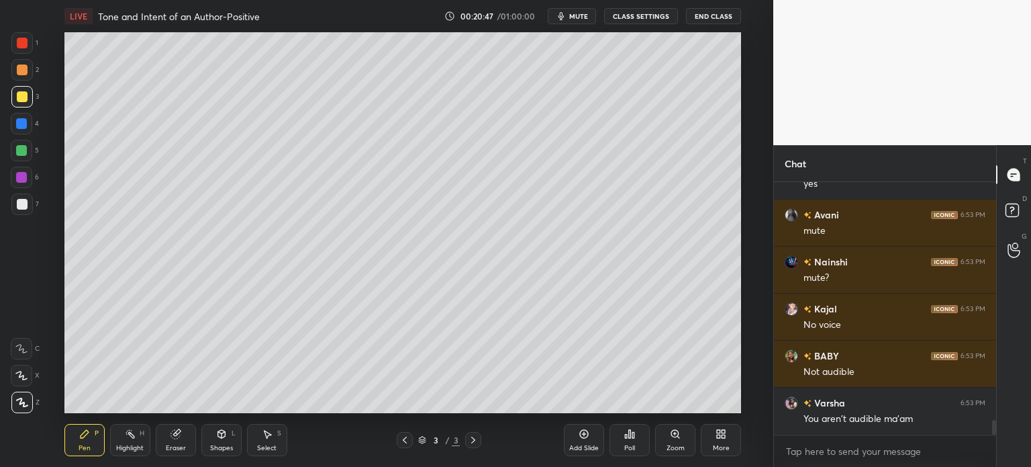
scroll to position [4108, 0]
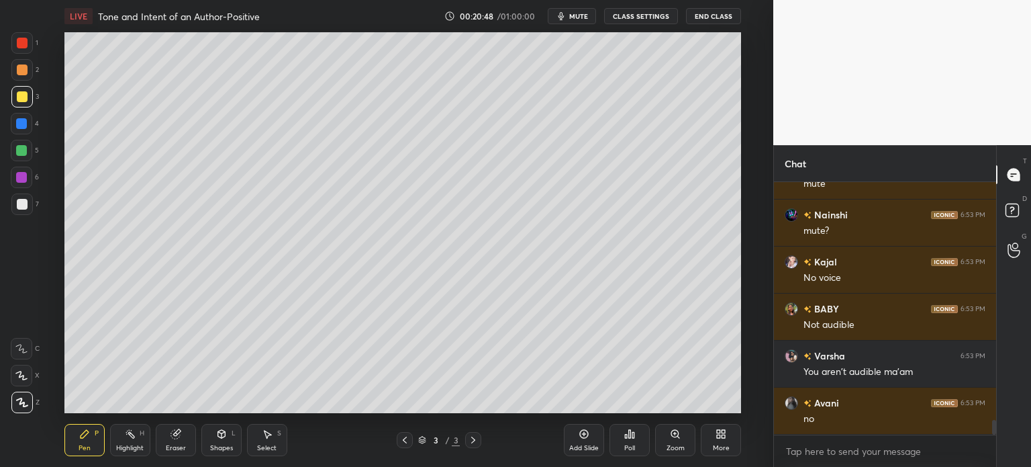
click at [655, 17] on button "CLASS SETTINGS" at bounding box center [641, 16] width 74 height 16
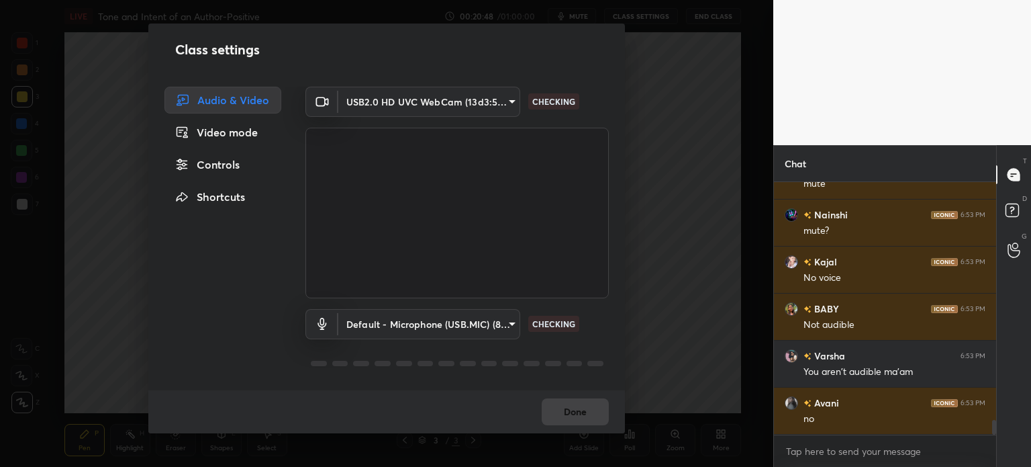
scroll to position [4155, 0]
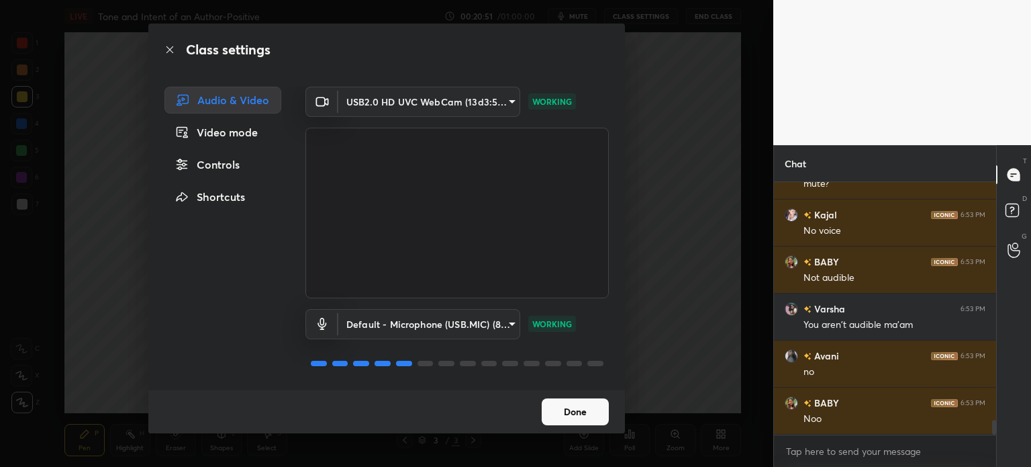
click at [561, 416] on button "Done" at bounding box center [575, 411] width 67 height 27
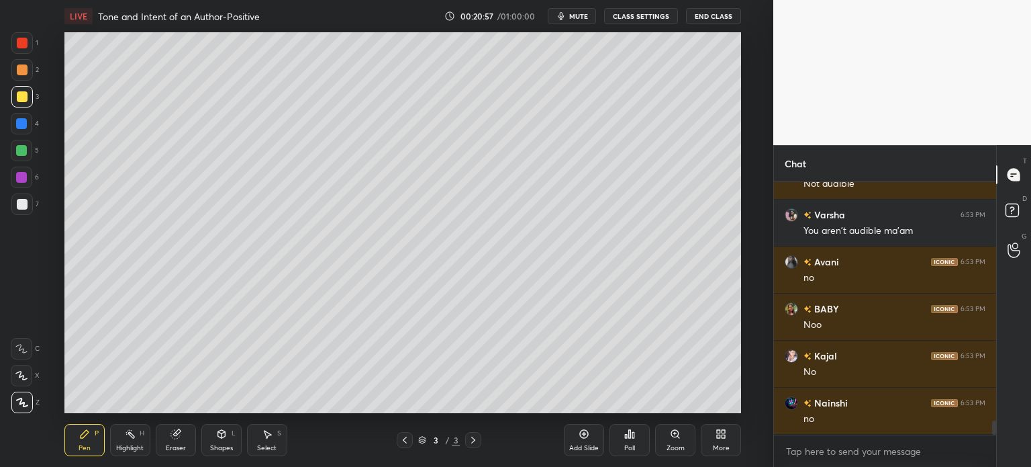
scroll to position [4296, 0]
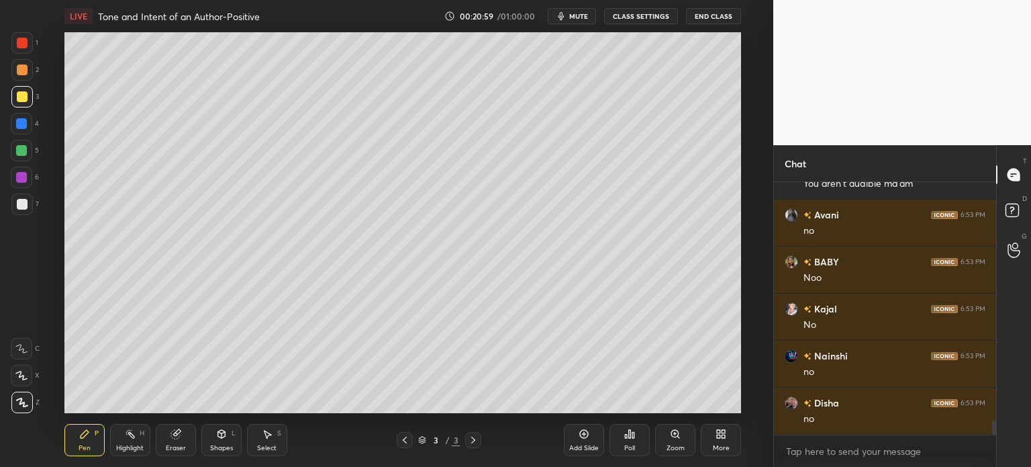
click at [624, 10] on button "CLASS SETTINGS" at bounding box center [641, 16] width 74 height 16
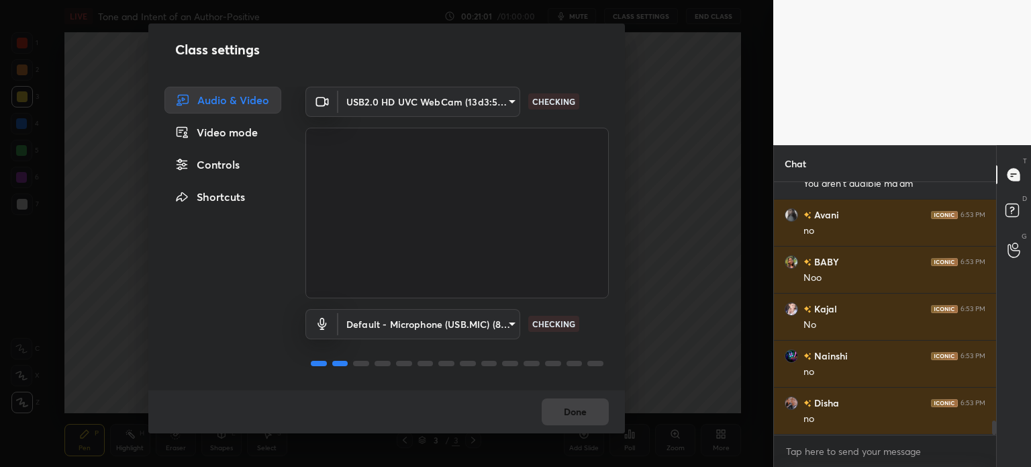
scroll to position [4343, 0]
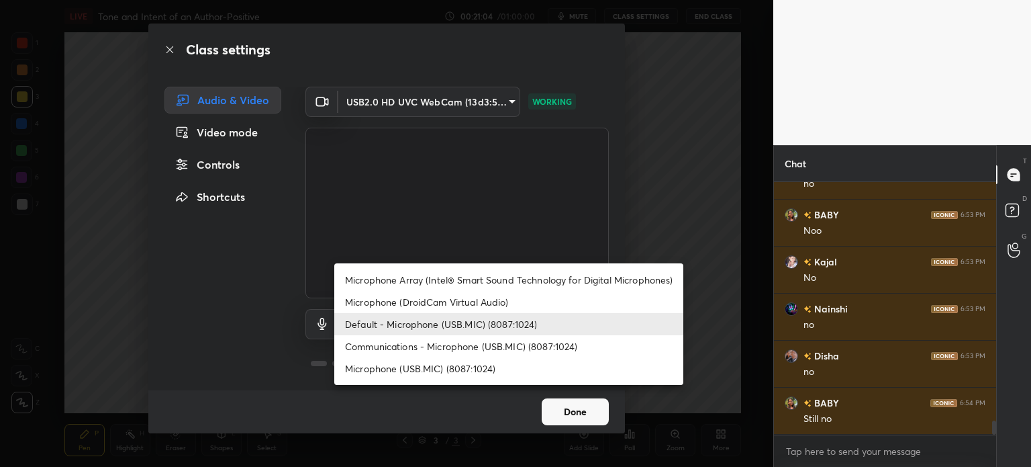
click at [504, 332] on body "1 2 3 4 5 6 7 C X Z C X Z E E Erase all H H LIVE Tone and Intent of an Author-P…" at bounding box center [515, 233] width 1031 height 467
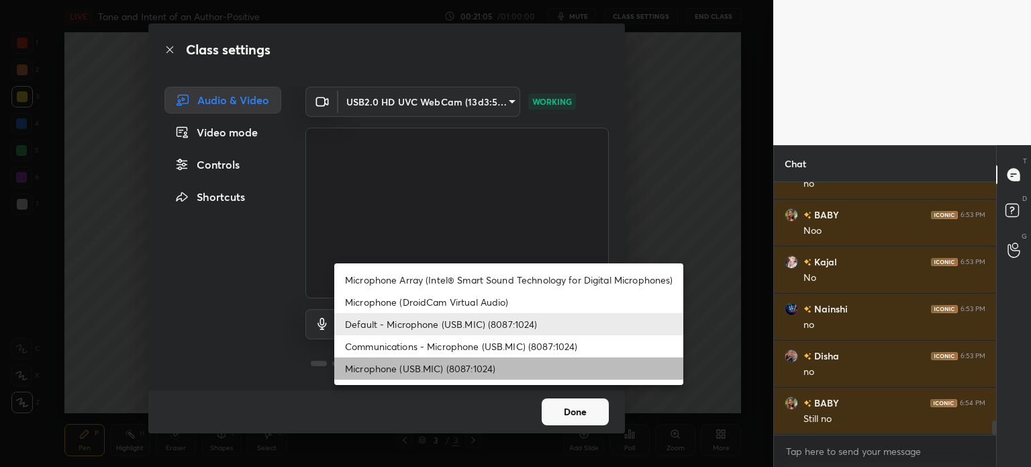
click at [494, 373] on li "Microphone (USB.MIC) (8087:1024)" at bounding box center [508, 368] width 349 height 22
type input "308e3e851e463a1548f2ace4f8111132a0ba3bc98e0a798f3501aae6df7944cd"
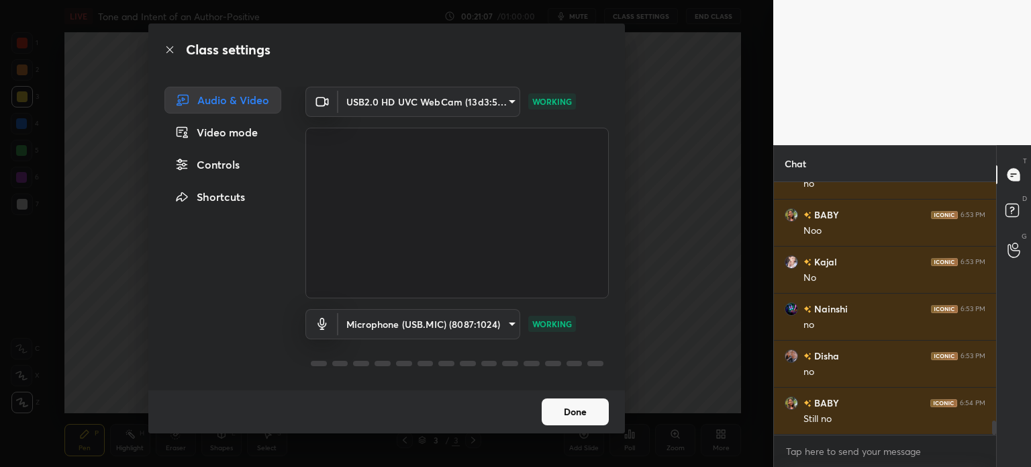
click at [558, 407] on button "Done" at bounding box center [575, 411] width 67 height 27
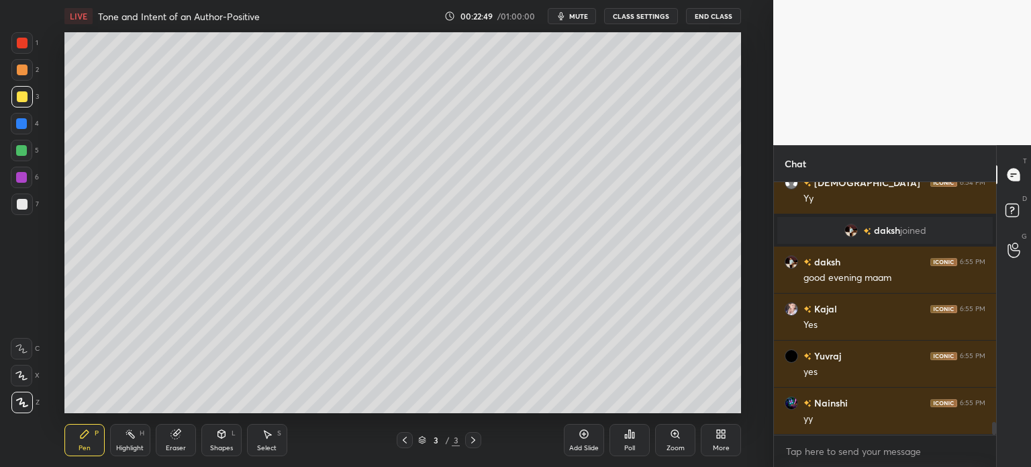
scroll to position [4673, 0]
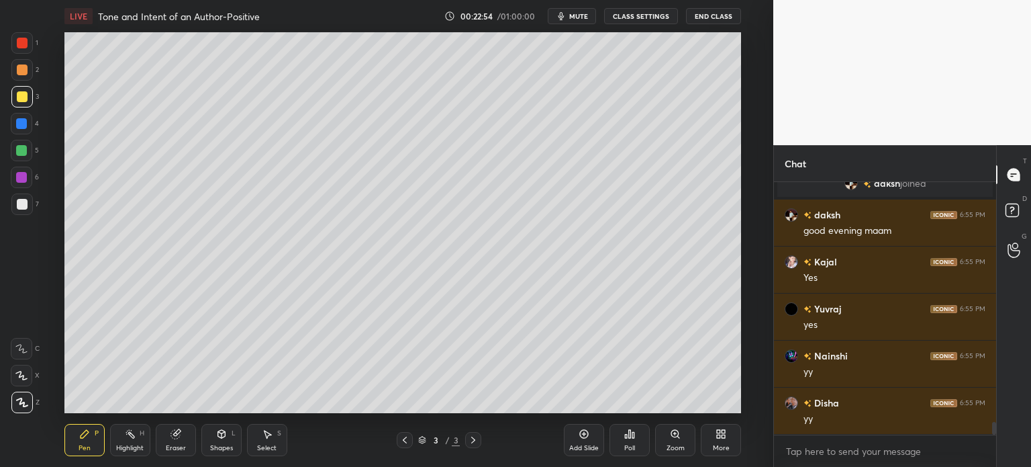
drag, startPoint x: 177, startPoint y: 440, endPoint x: 197, endPoint y: 416, distance: 31.0
click at [179, 440] on div "Eraser" at bounding box center [176, 440] width 40 height 32
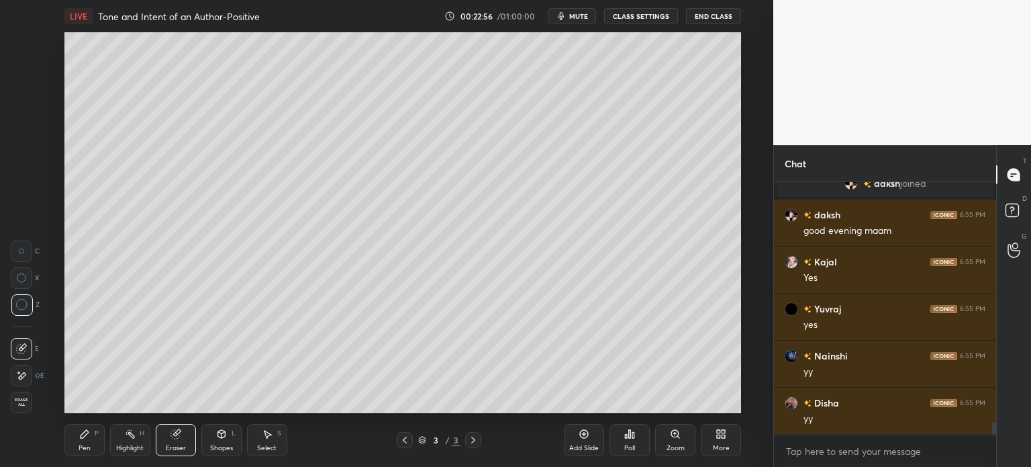
click at [76, 446] on div "Pen P" at bounding box center [84, 440] width 40 height 32
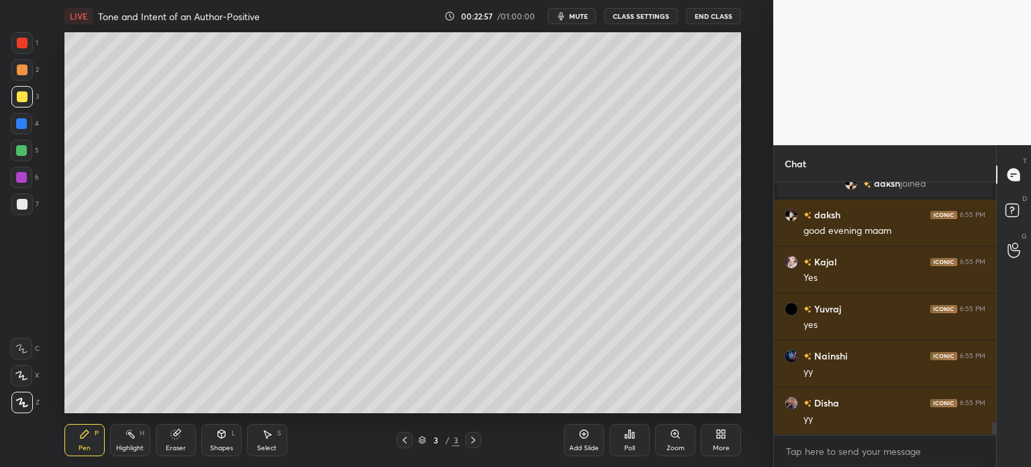
click at [19, 202] on div at bounding box center [22, 204] width 11 height 11
click at [19, 101] on div at bounding box center [22, 96] width 11 height 11
click at [17, 207] on div at bounding box center [22, 204] width 11 height 11
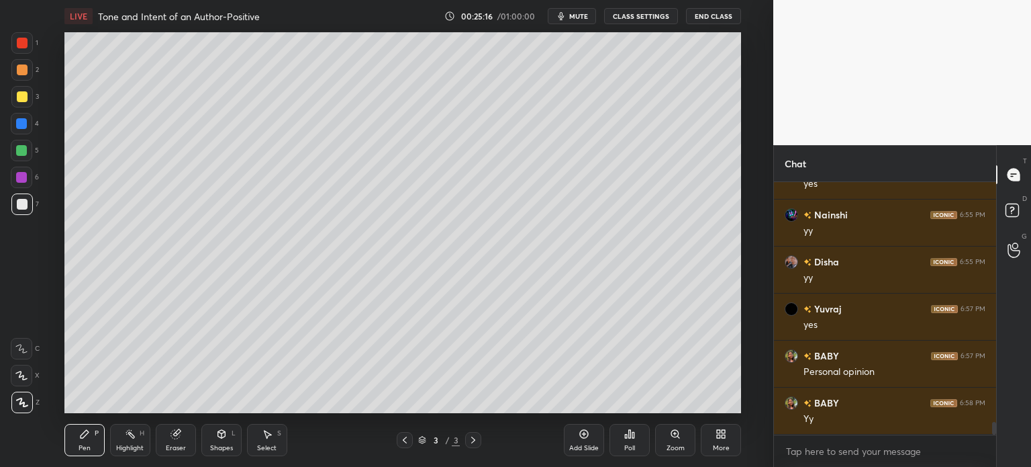
scroll to position [4861, 0]
drag, startPoint x: 20, startPoint y: 97, endPoint x: 23, endPoint y: 120, distance: 23.7
click at [18, 97] on div at bounding box center [22, 96] width 11 height 11
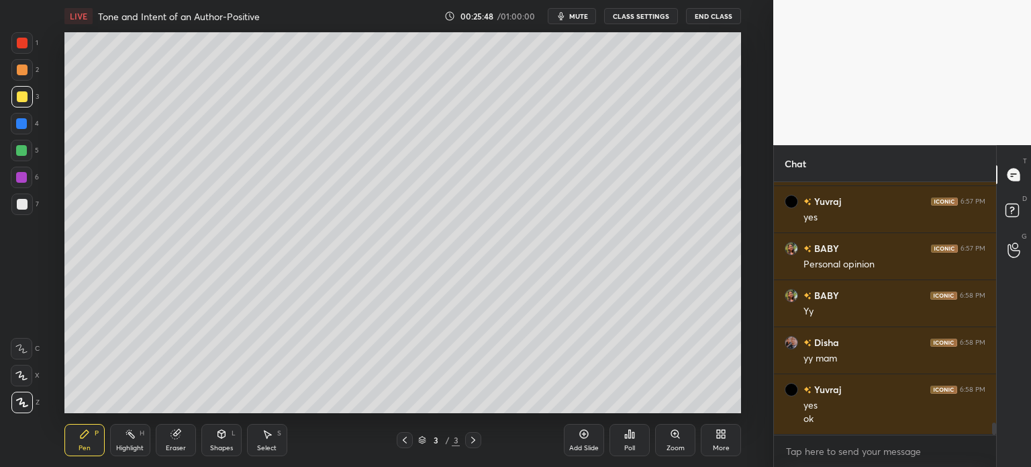
click at [582, 440] on div "Add Slide" at bounding box center [584, 440] width 40 height 32
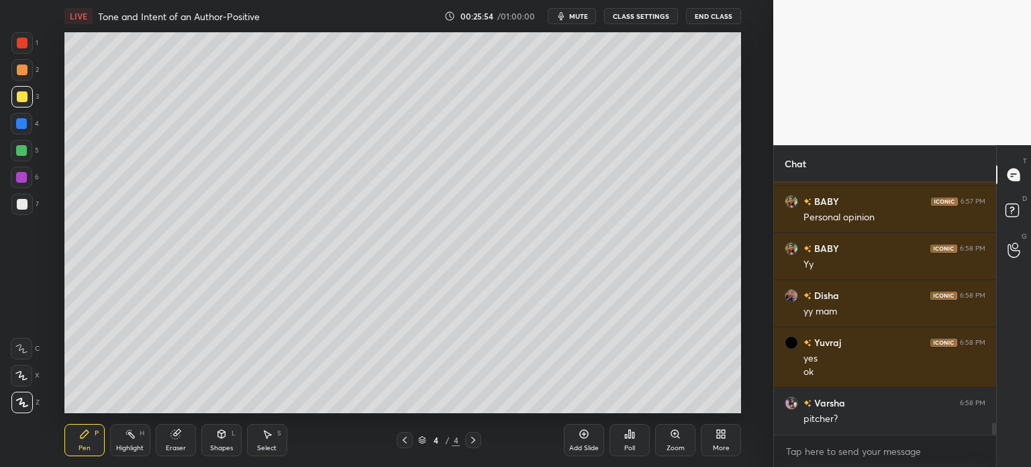
scroll to position [5016, 0]
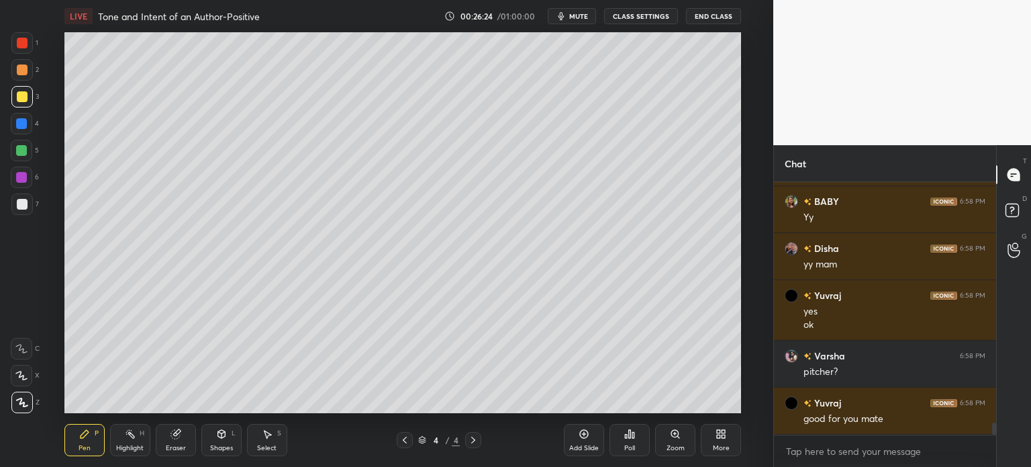
click at [23, 199] on div at bounding box center [22, 204] width 11 height 11
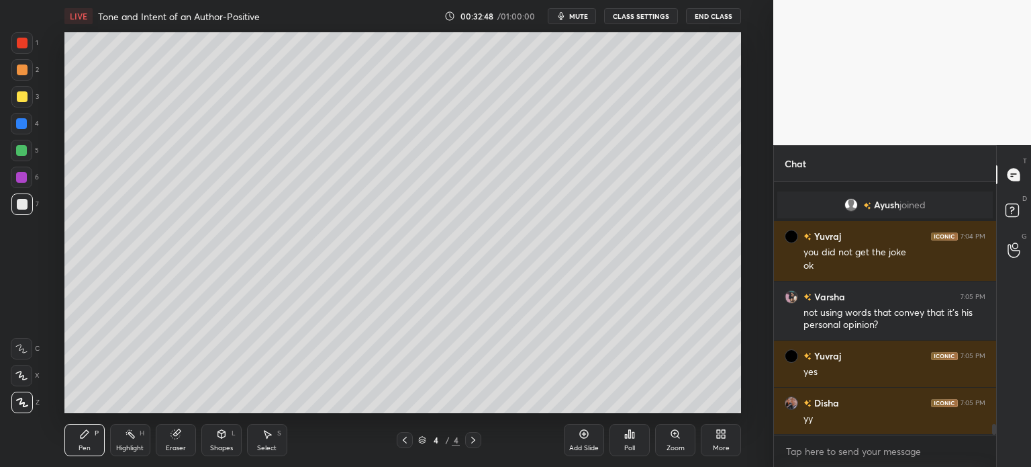
scroll to position [5735, 0]
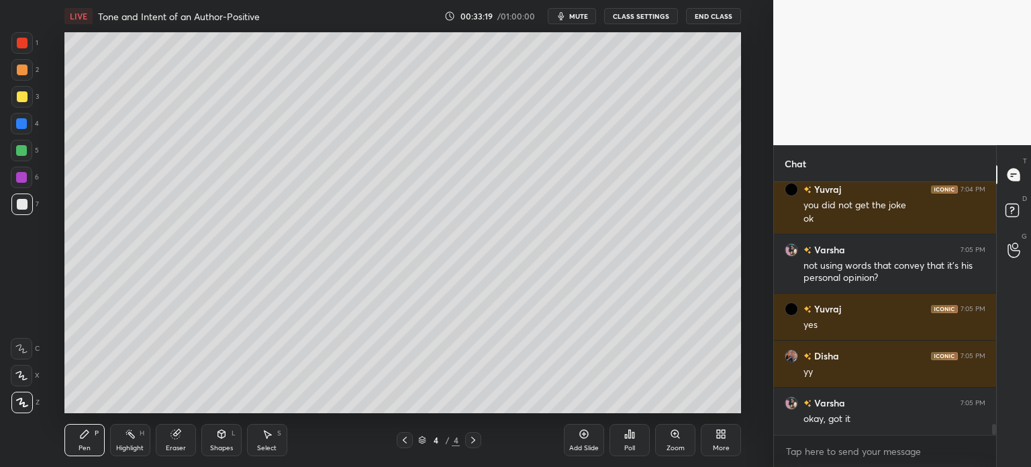
click at [15, 99] on div at bounding box center [21, 96] width 21 height 21
click at [166, 437] on div "Eraser" at bounding box center [176, 440] width 40 height 32
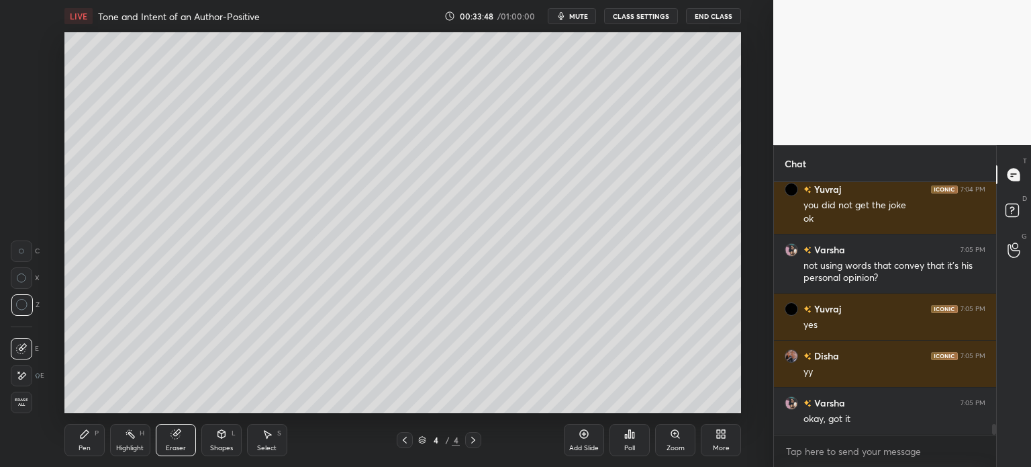
drag, startPoint x: 78, startPoint y: 445, endPoint x: 83, endPoint y: 439, distance: 8.1
click at [80, 445] on div "Pen" at bounding box center [85, 447] width 12 height 7
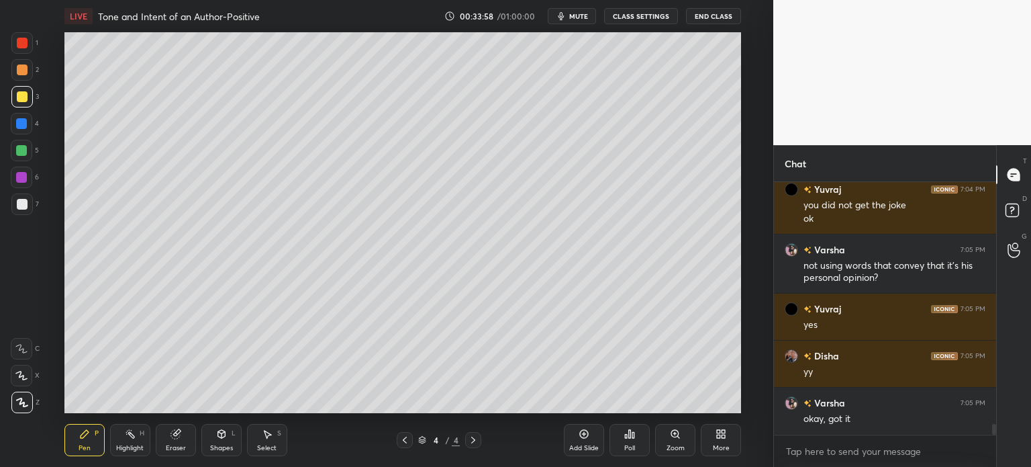
drag, startPoint x: 22, startPoint y: 206, endPoint x: 1, endPoint y: 215, distance: 22.6
click at [2, 215] on div "1 2 3 4 5 6 7 C X Z C X Z E E Erase all H H" at bounding box center [21, 222] width 43 height 381
drag, startPoint x: 11, startPoint y: 205, endPoint x: 19, endPoint y: 203, distance: 8.3
click at [12, 204] on div at bounding box center [21, 203] width 21 height 21
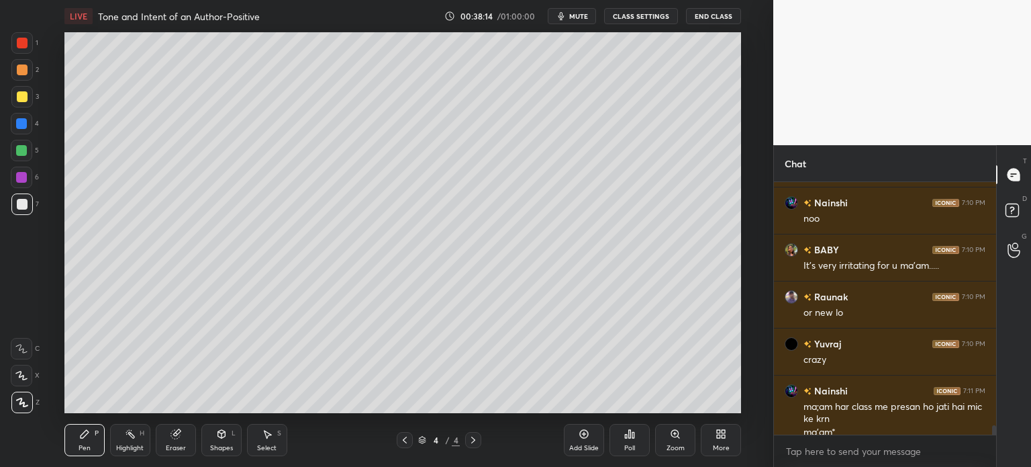
scroll to position [6646, 0]
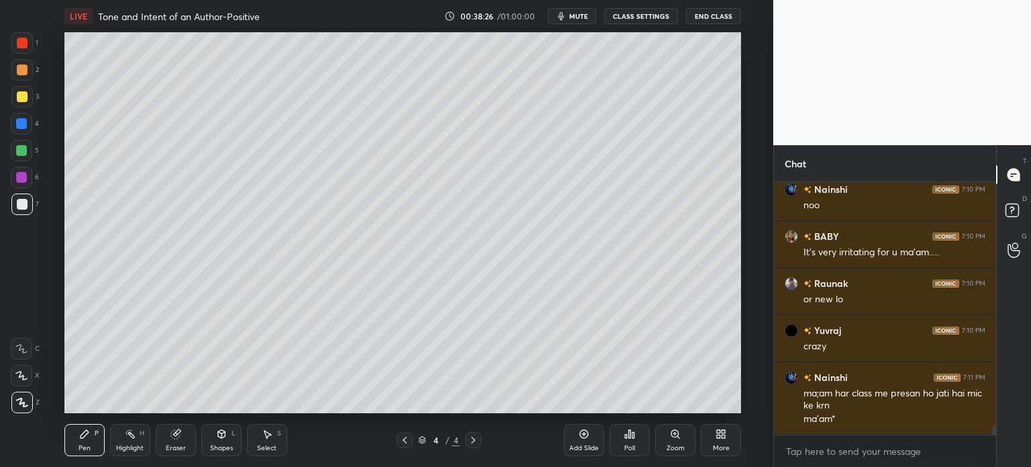
click at [622, 17] on button "CLASS SETTINGS" at bounding box center [641, 16] width 74 height 16
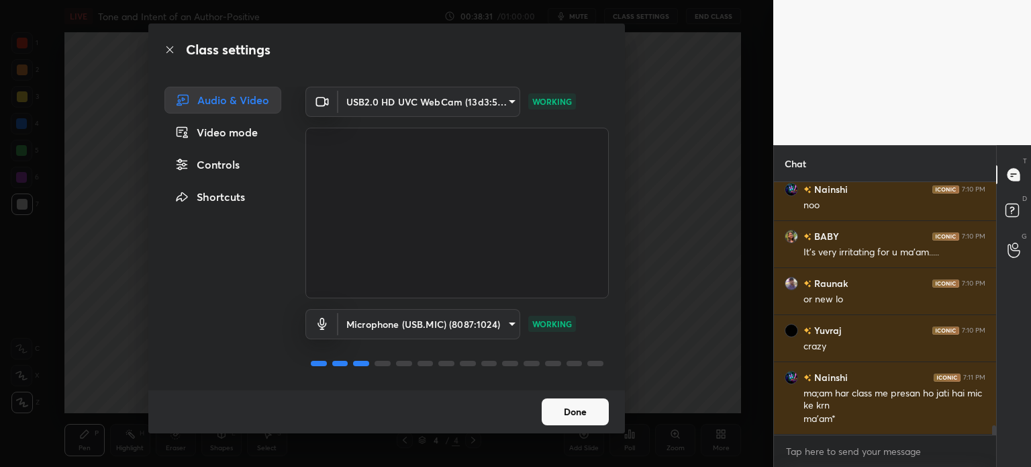
click at [553, 407] on button "Done" at bounding box center [575, 411] width 67 height 27
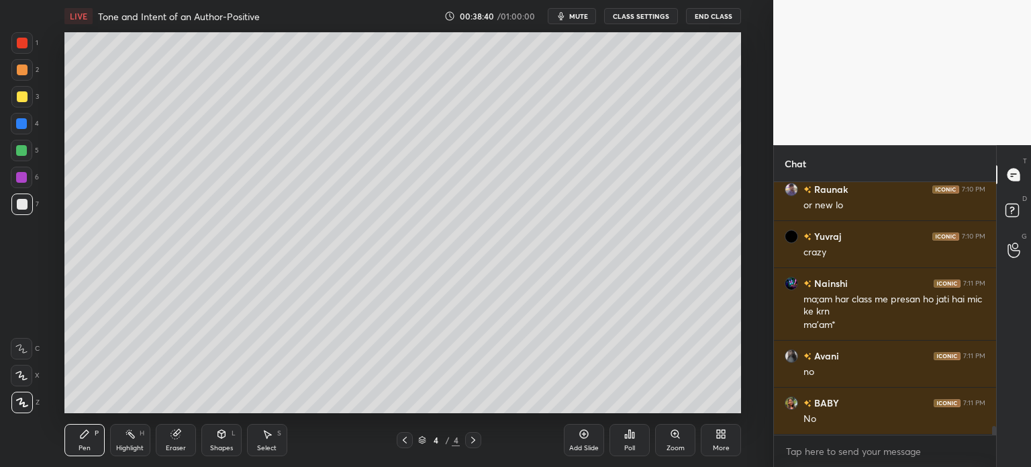
scroll to position [6787, 0]
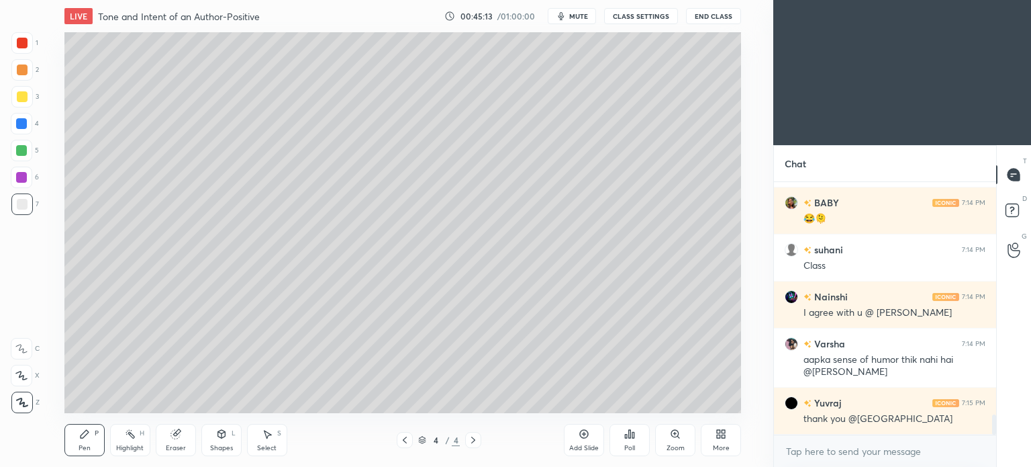
scroll to position [2927, 0]
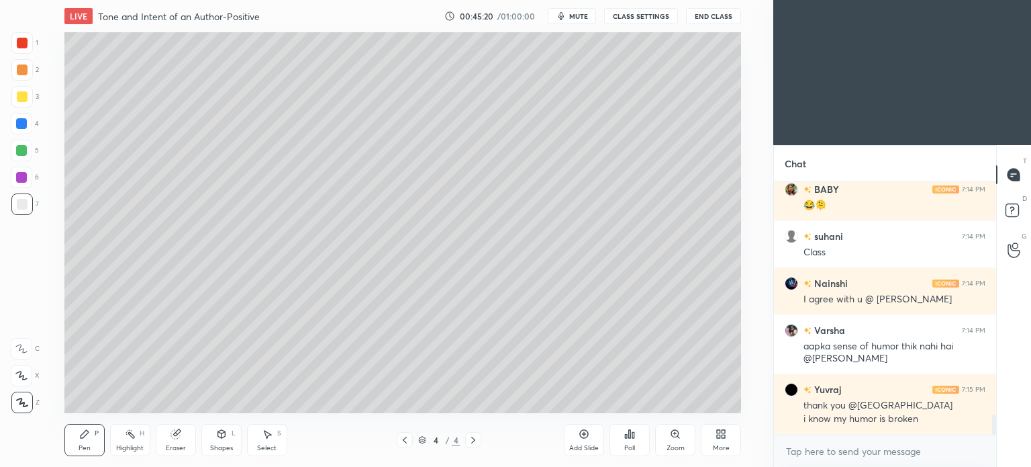
click at [584, 442] on div "Add Slide" at bounding box center [584, 440] width 40 height 32
click at [18, 99] on div at bounding box center [22, 96] width 11 height 11
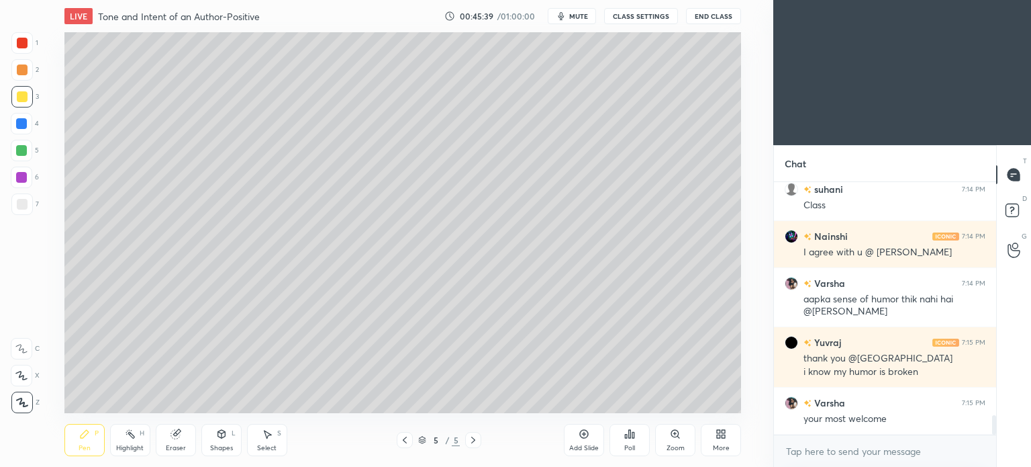
scroll to position [3021, 0]
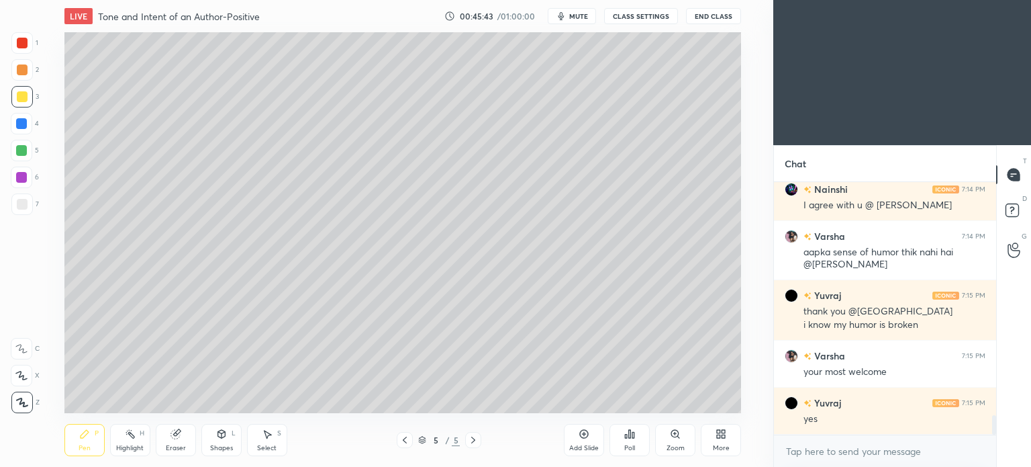
click at [172, 434] on icon at bounding box center [175, 434] width 9 height 9
click at [84, 444] on div "Pen" at bounding box center [85, 447] width 12 height 7
drag, startPoint x: 22, startPoint y: 204, endPoint x: 40, endPoint y: 207, distance: 18.4
click at [22, 203] on div at bounding box center [22, 204] width 11 height 11
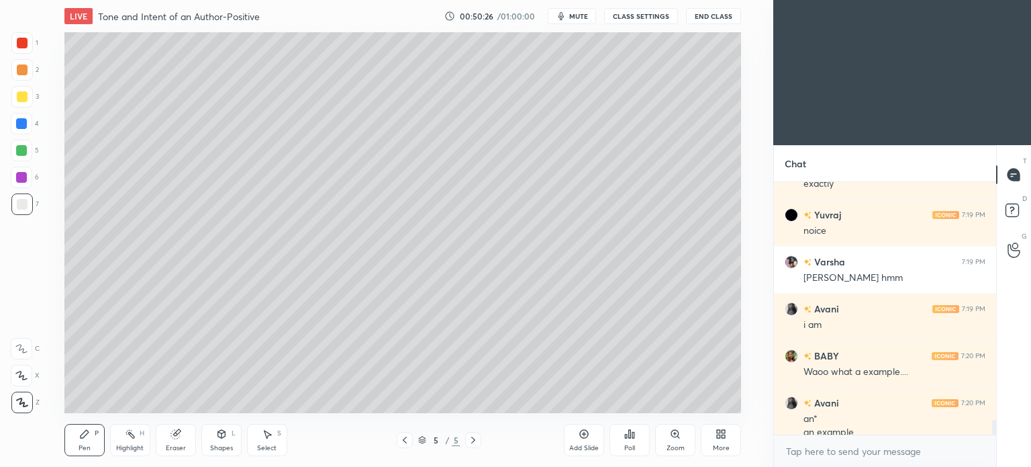
scroll to position [4059, 0]
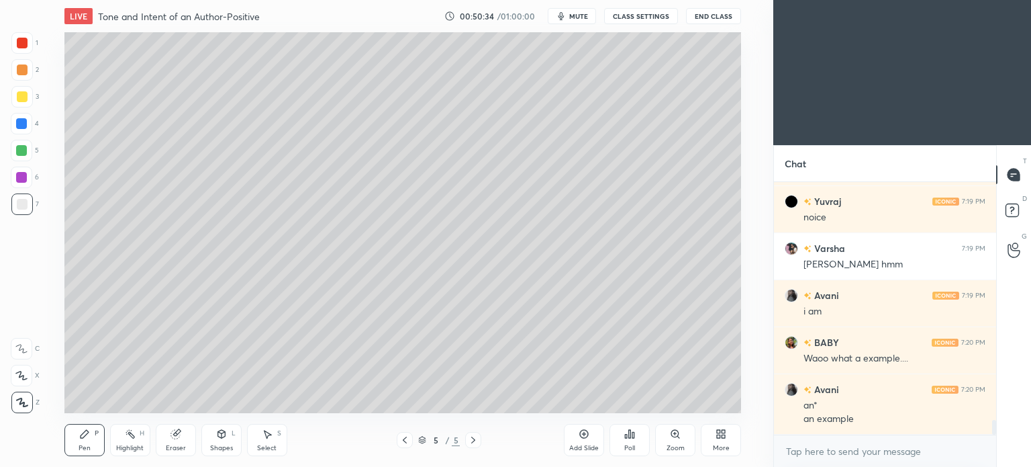
drag, startPoint x: 24, startPoint y: 97, endPoint x: 48, endPoint y: 127, distance: 38.7
click at [24, 101] on div at bounding box center [22, 96] width 11 height 11
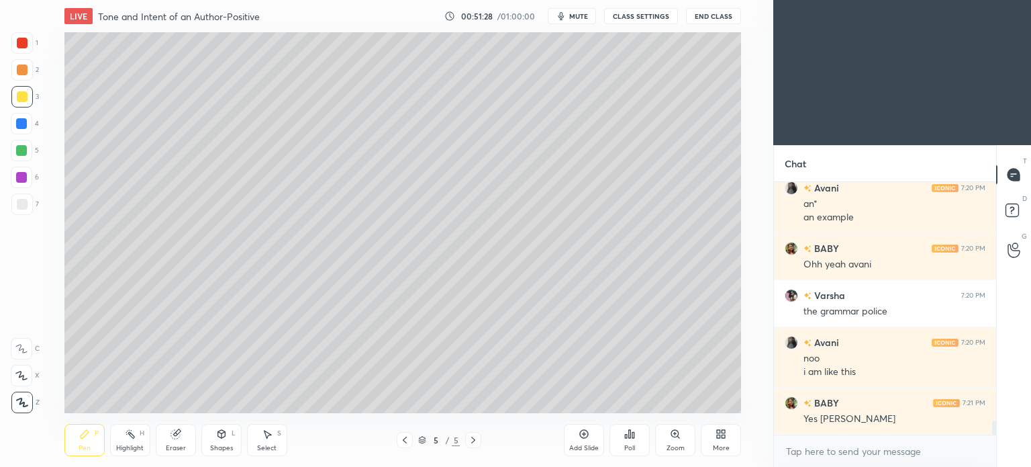
scroll to position [4319, 0]
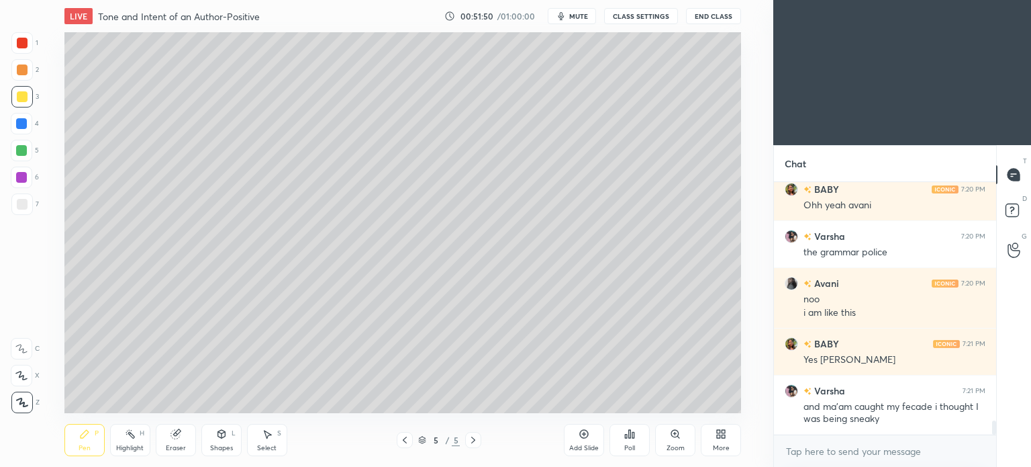
click at [18, 207] on div at bounding box center [22, 204] width 11 height 11
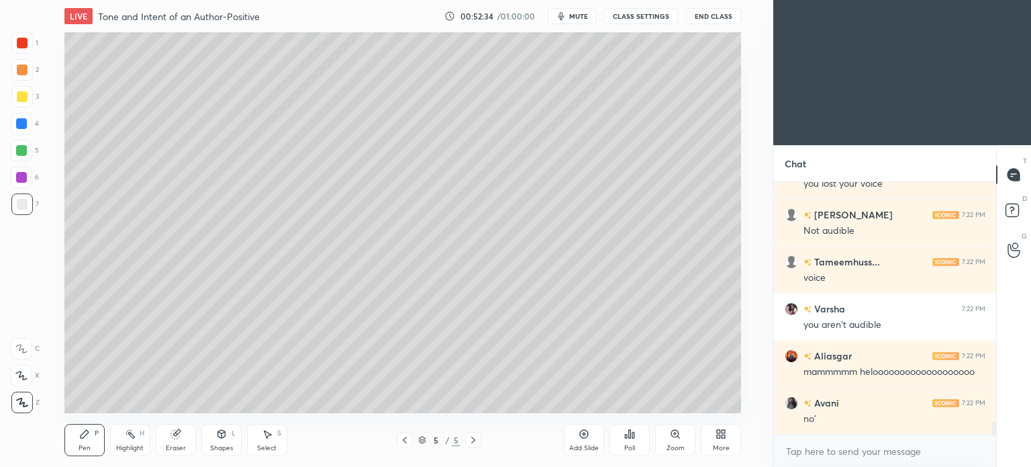
scroll to position [4789, 0]
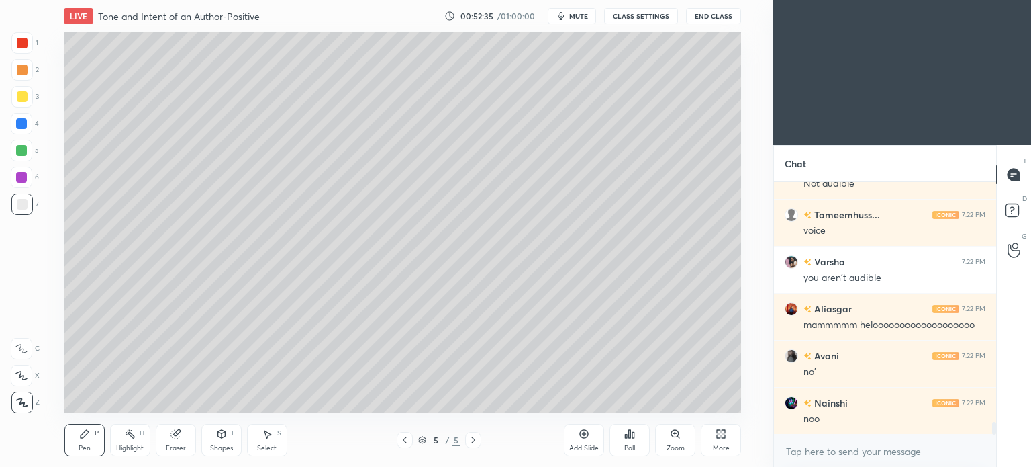
click at [639, 20] on button "CLASS SETTINGS" at bounding box center [641, 16] width 74 height 16
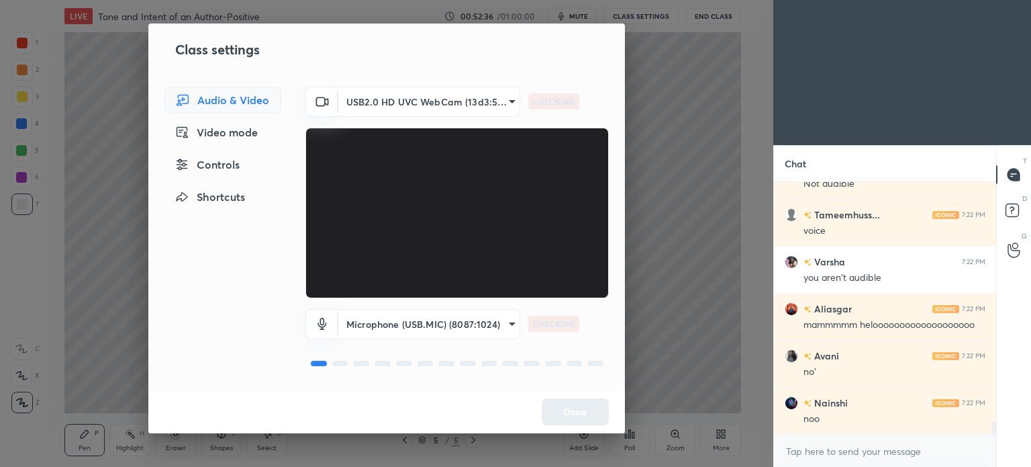
scroll to position [4836, 0]
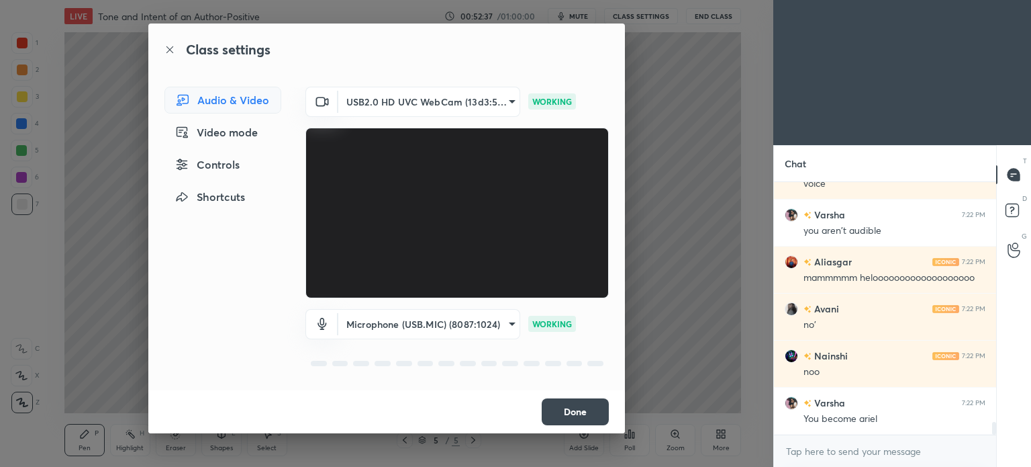
click at [509, 324] on body "1 2 3 4 5 6 7 C X Z C X Z E E Erase all H H LIVE Tone and Intent of an Author-P…" at bounding box center [515, 233] width 1031 height 467
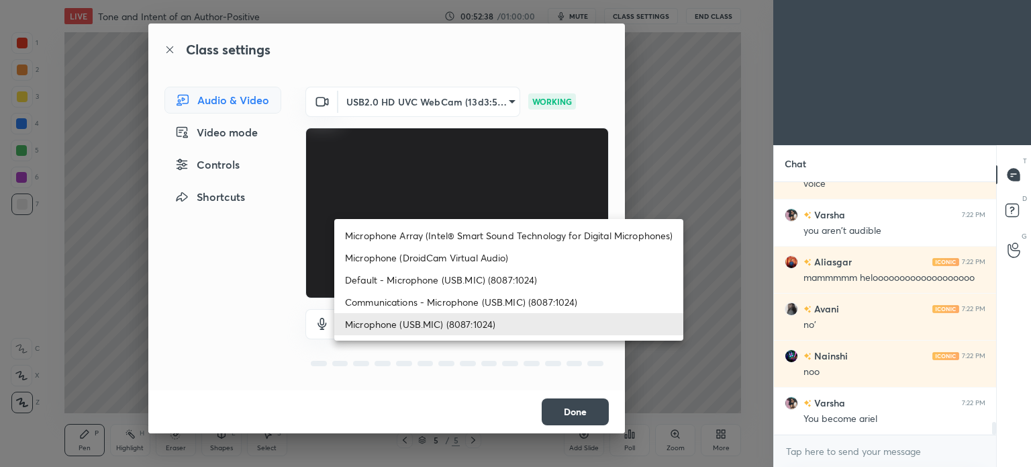
scroll to position [4883, 0]
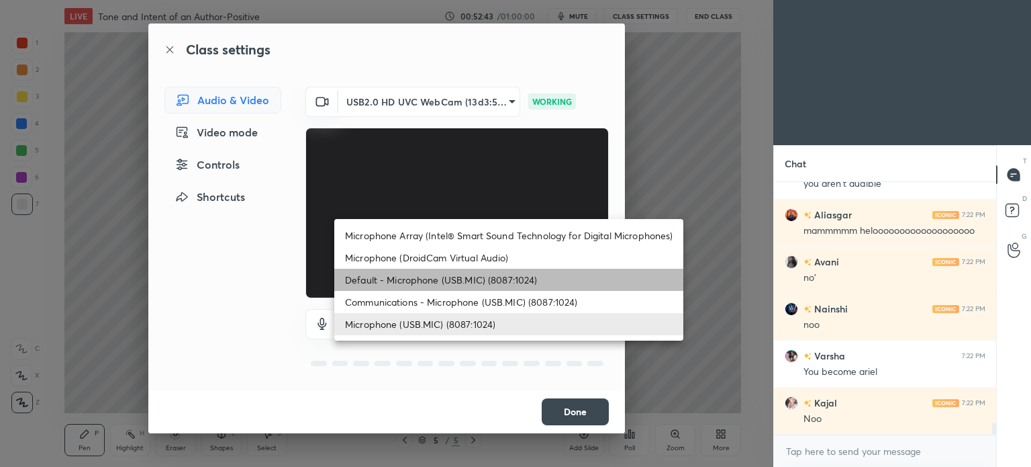
click at [418, 280] on li "Default - Microphone (USB.MIC) (8087:1024)" at bounding box center [508, 280] width 349 height 22
type input "default"
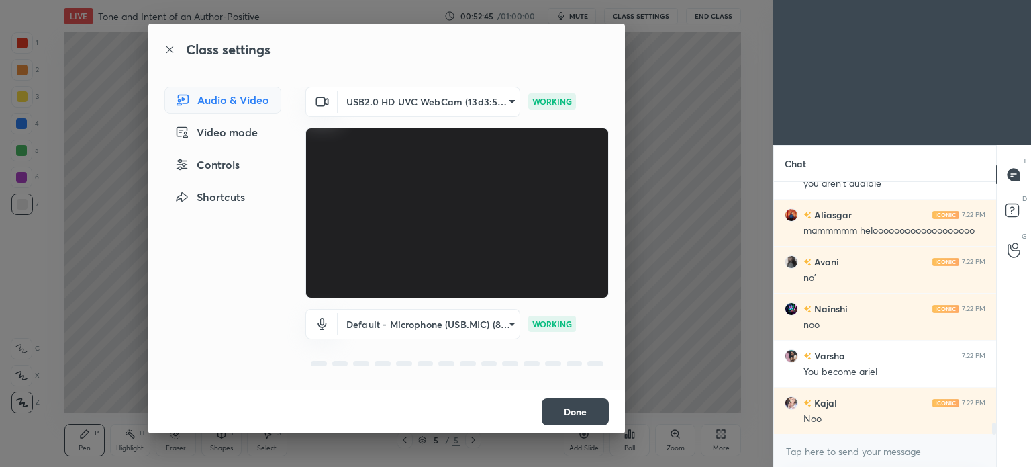
scroll to position [4930, 0]
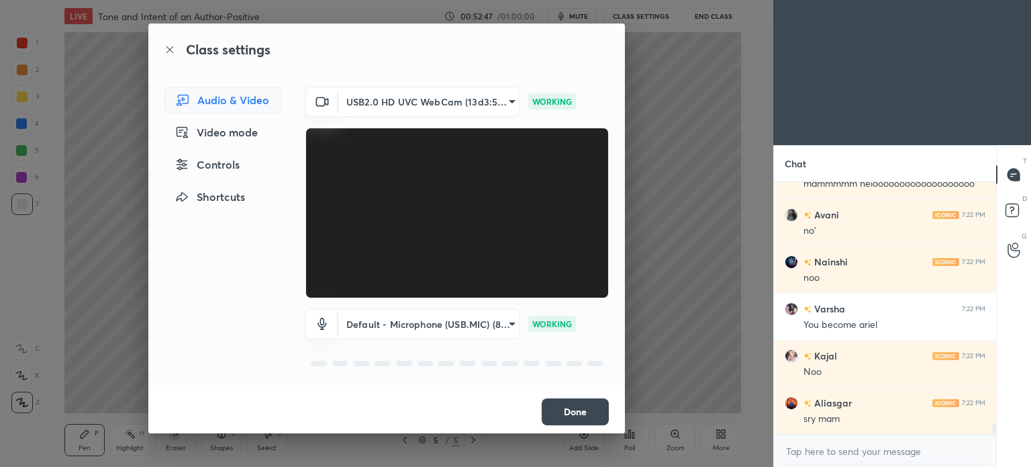
click at [569, 407] on button "Done" at bounding box center [575, 411] width 67 height 27
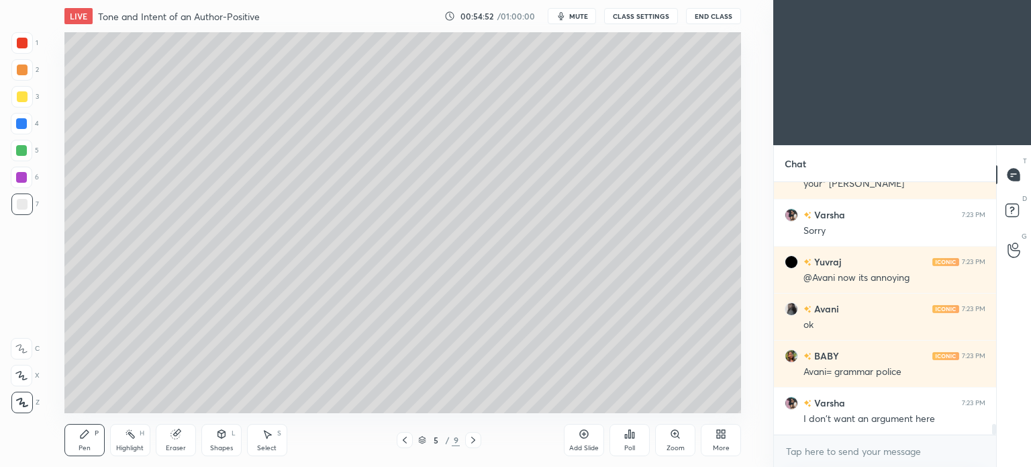
scroll to position [5742, 0]
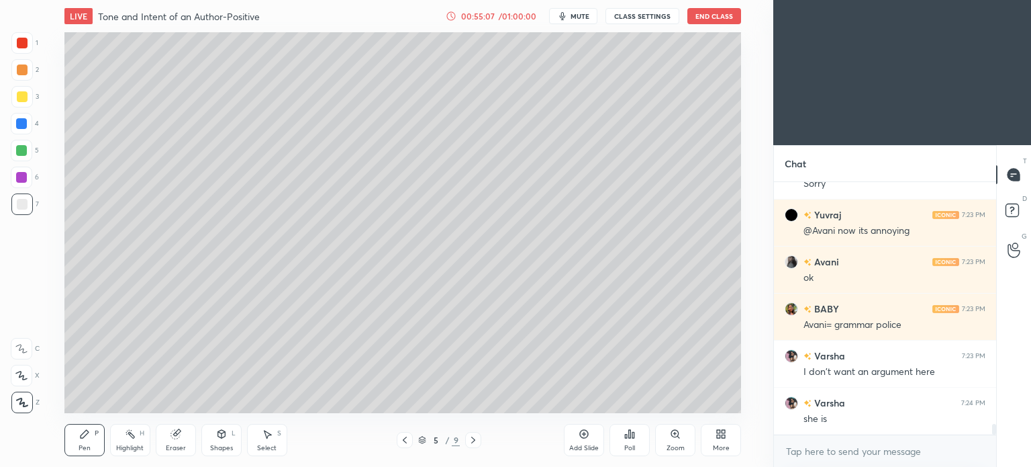
click at [21, 99] on div at bounding box center [22, 96] width 11 height 11
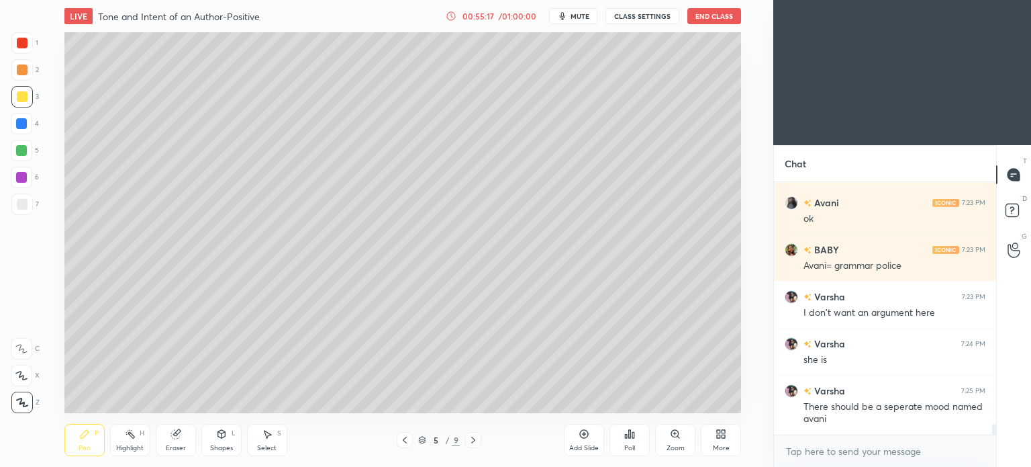
click at [21, 205] on div at bounding box center [22, 204] width 11 height 11
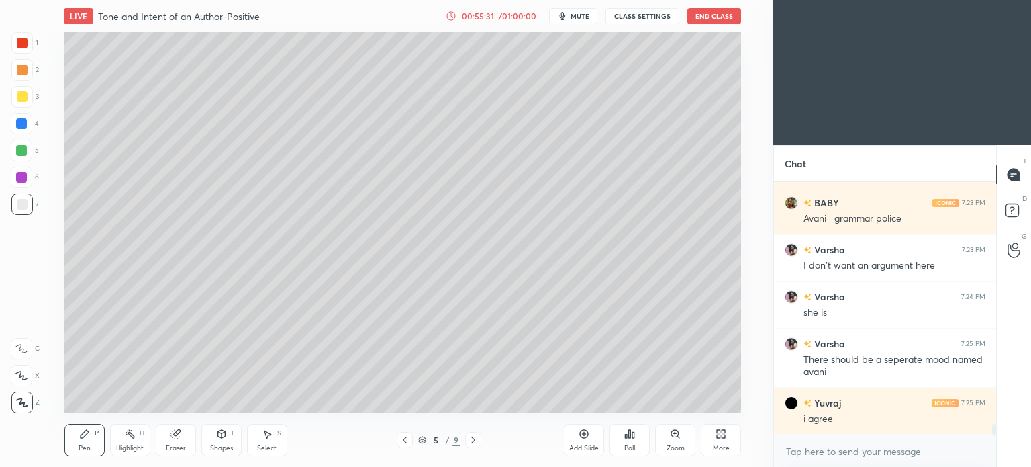
click at [16, 91] on div at bounding box center [21, 96] width 21 height 21
drag, startPoint x: 21, startPoint y: 198, endPoint x: 27, endPoint y: 226, distance: 28.0
click at [22, 196] on div at bounding box center [21, 203] width 21 height 21
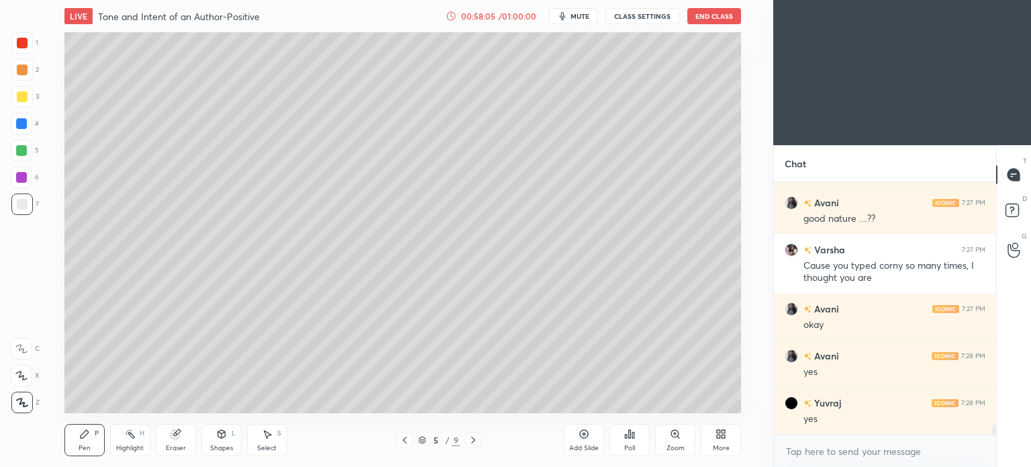
scroll to position [6484, 0]
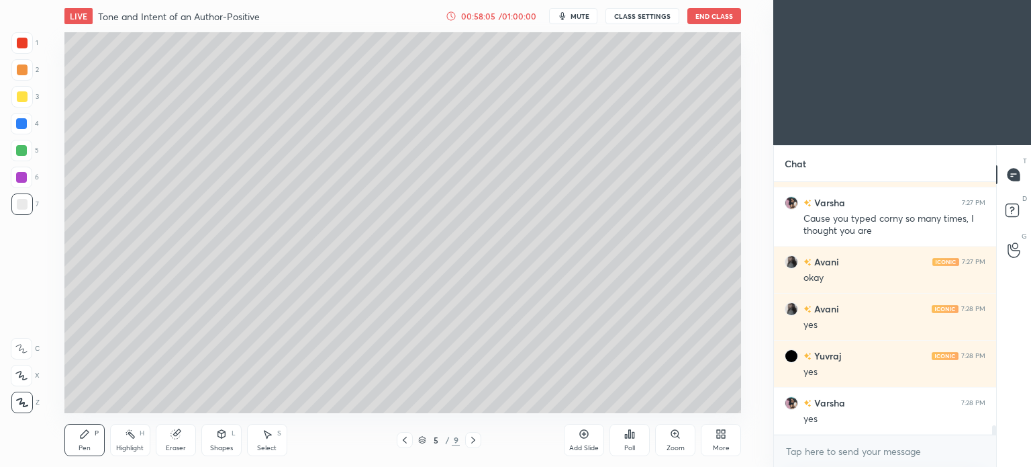
click at [581, 450] on div "Add Slide" at bounding box center [584, 447] width 30 height 7
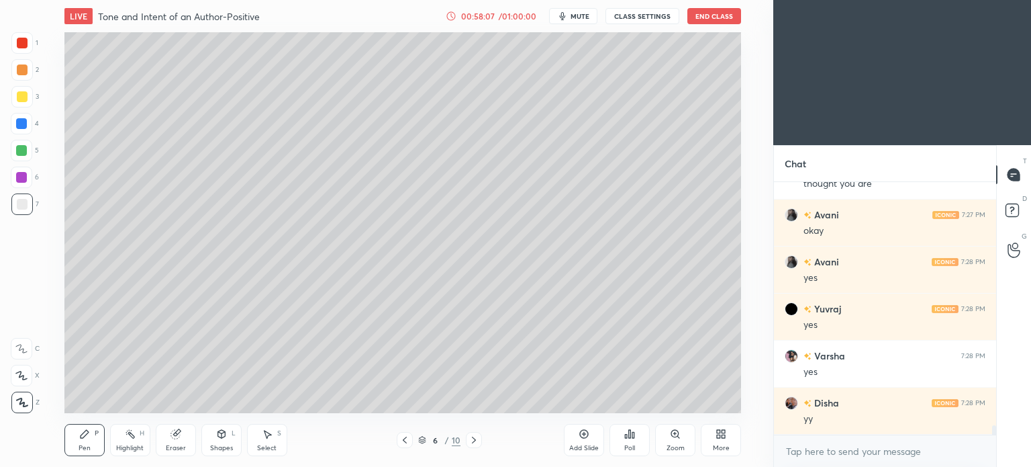
drag, startPoint x: 19, startPoint y: 100, endPoint x: 56, endPoint y: 77, distance: 44.0
click at [17, 104] on div at bounding box center [21, 96] width 21 height 21
drag, startPoint x: 172, startPoint y: 433, endPoint x: 172, endPoint y: 413, distance: 20.1
click at [172, 427] on div "Eraser" at bounding box center [176, 440] width 40 height 32
click at [89, 434] on icon at bounding box center [84, 433] width 11 height 11
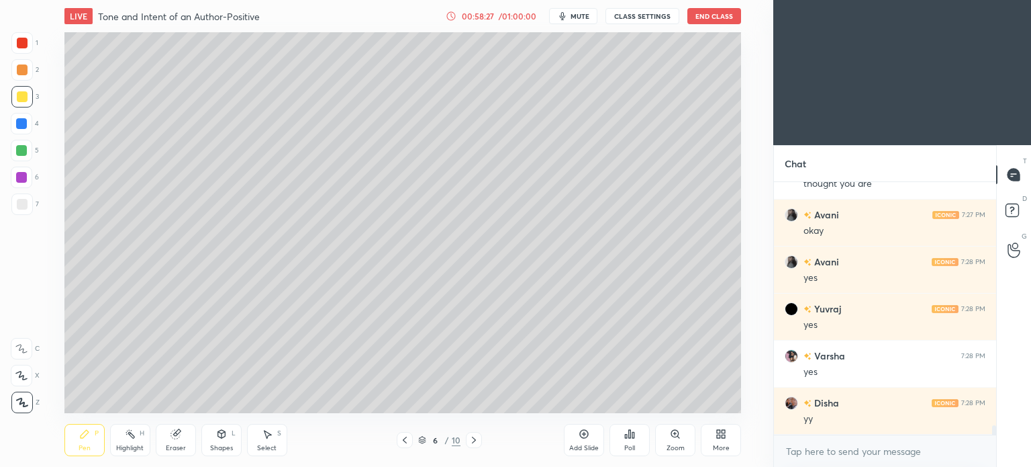
click at [27, 202] on div at bounding box center [22, 204] width 11 height 11
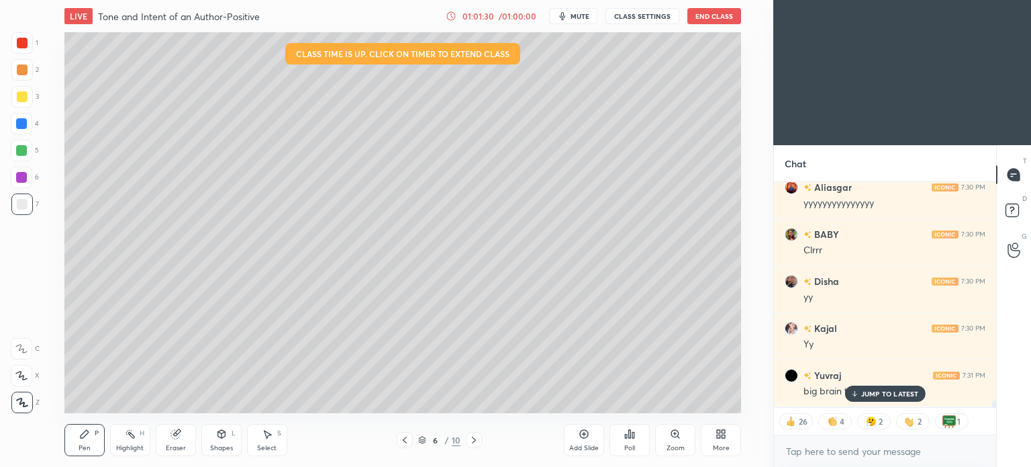
scroll to position [6981, 0]
click at [859, 391] on icon at bounding box center [854, 393] width 9 height 8
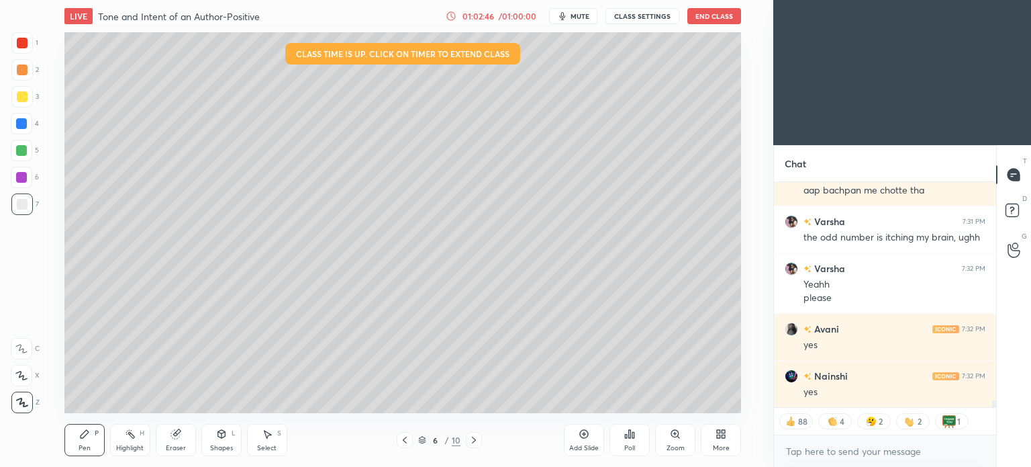
scroll to position [7230, 0]
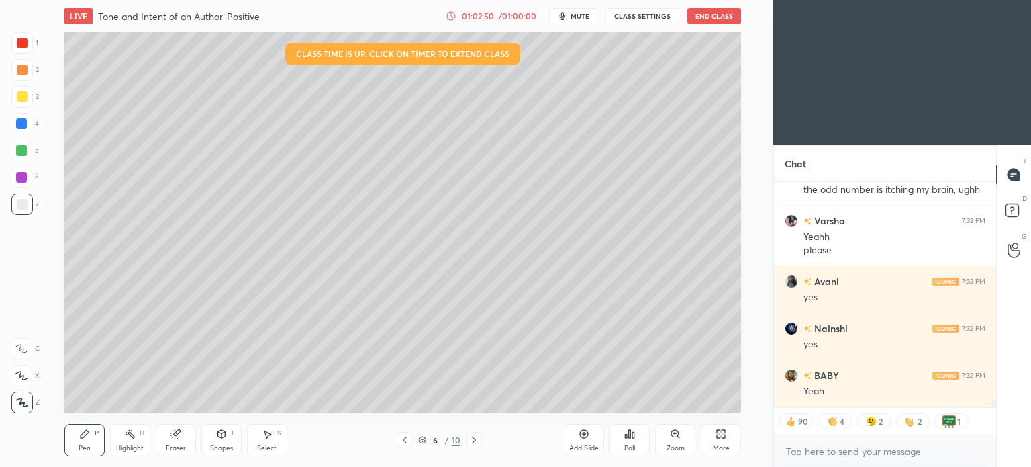
click at [18, 93] on div at bounding box center [22, 96] width 11 height 11
click at [19, 204] on div at bounding box center [22, 204] width 11 height 11
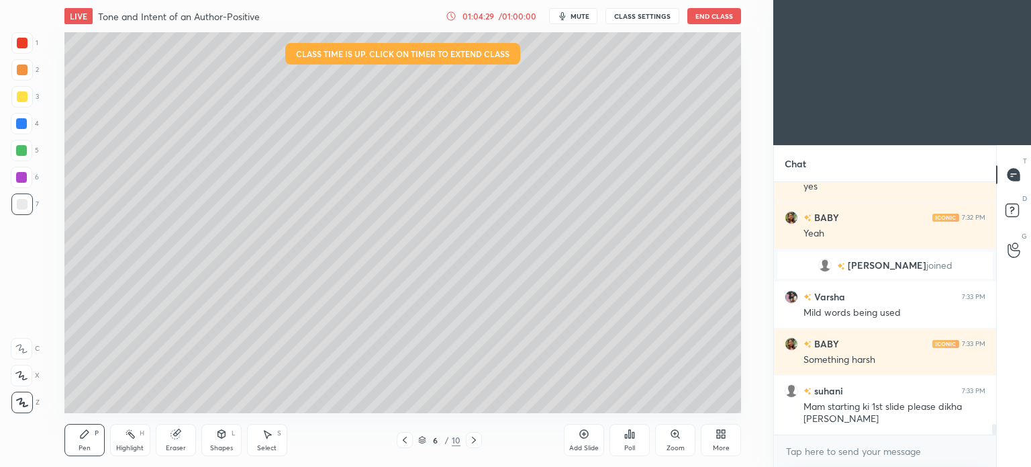
scroll to position [5645, 0]
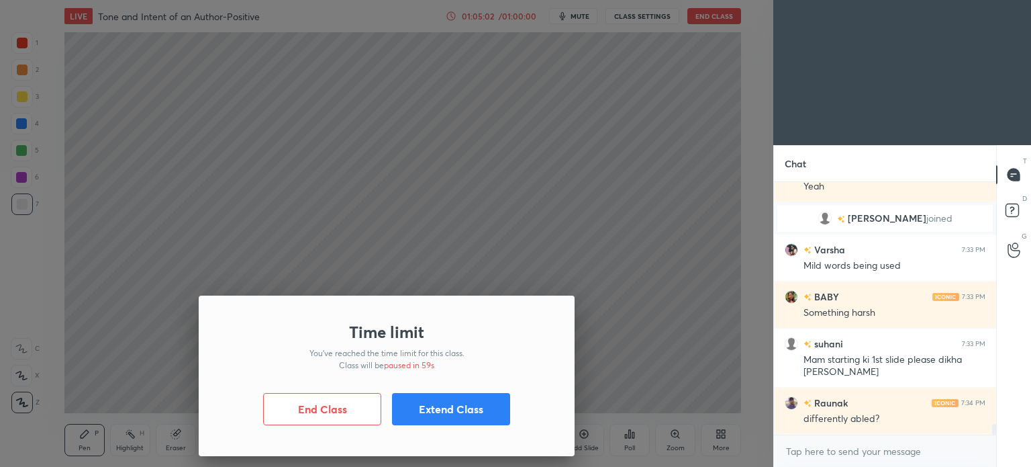
click at [376, 356] on body "1 2 3 4 5 6 7 C X Z C X Z E E Erase all H H LIVE Tone and Intent of an Author-P…" at bounding box center [515, 233] width 1031 height 467
drag, startPoint x: 442, startPoint y: 405, endPoint x: 358, endPoint y: 399, distance: 84.1
click at [441, 405] on button "Extend Class" at bounding box center [451, 409] width 118 height 32
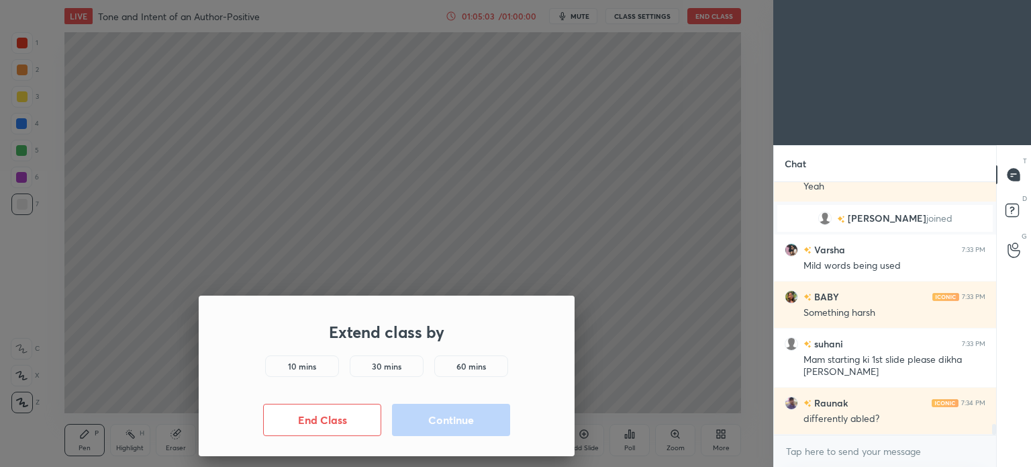
drag, startPoint x: 305, startPoint y: 364, endPoint x: 429, endPoint y: 426, distance: 138.7
click at [310, 373] on div "10 mins" at bounding box center [302, 365] width 74 height 21
click at [439, 424] on button "Continue" at bounding box center [451, 419] width 118 height 32
click at [440, 422] on button "Continue" at bounding box center [451, 419] width 118 height 32
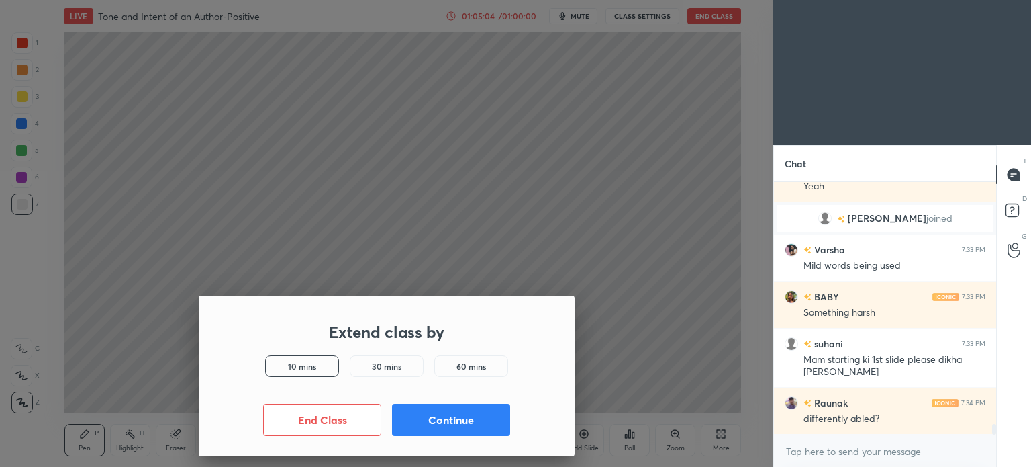
click at [448, 418] on button "Continue" at bounding box center [451, 419] width 118 height 32
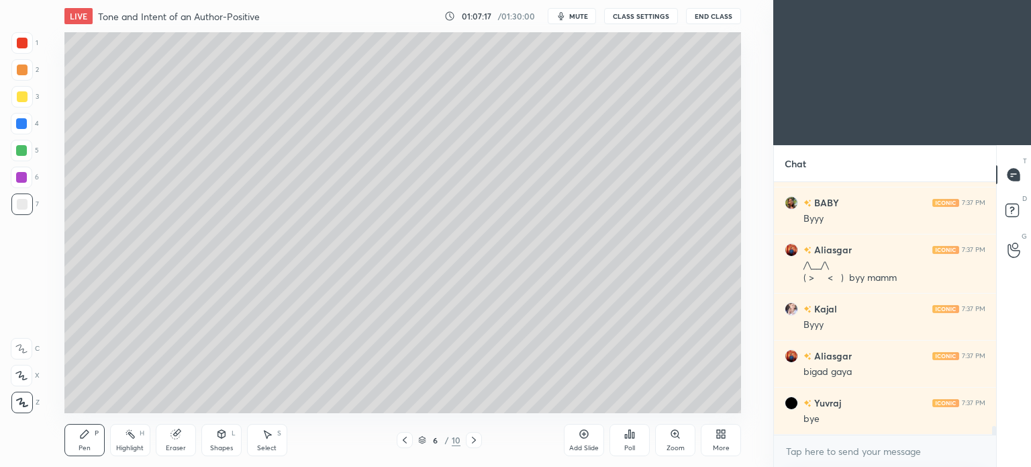
scroll to position [7114, 0]
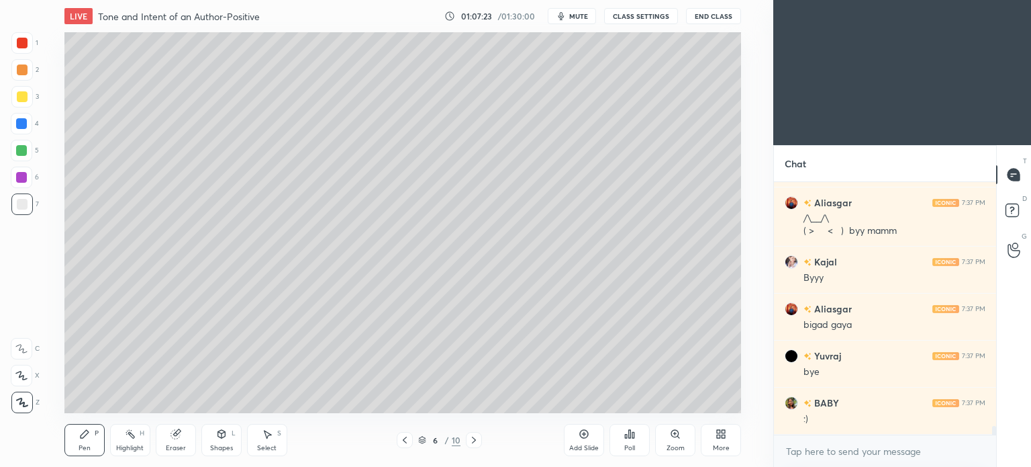
click at [719, 17] on button "End Class" at bounding box center [713, 16] width 55 height 16
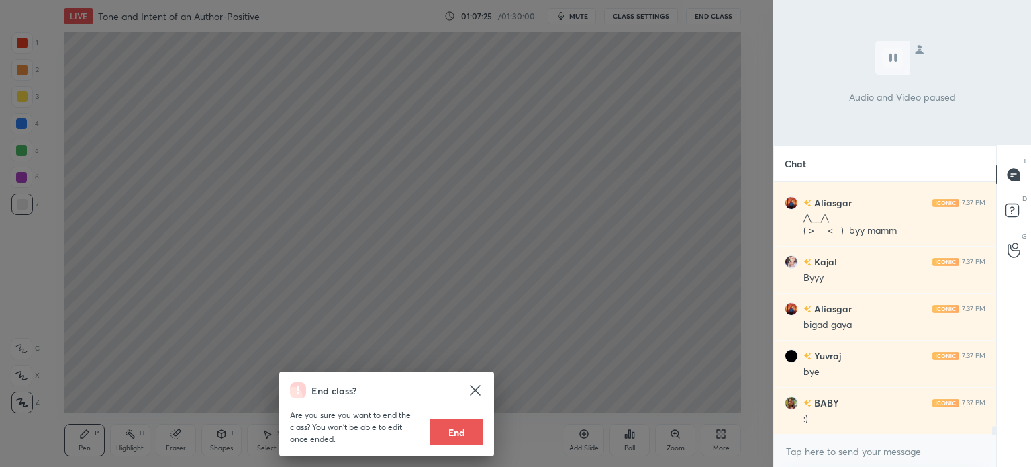
click at [445, 444] on button "End" at bounding box center [457, 431] width 54 height 27
type textarea "x"
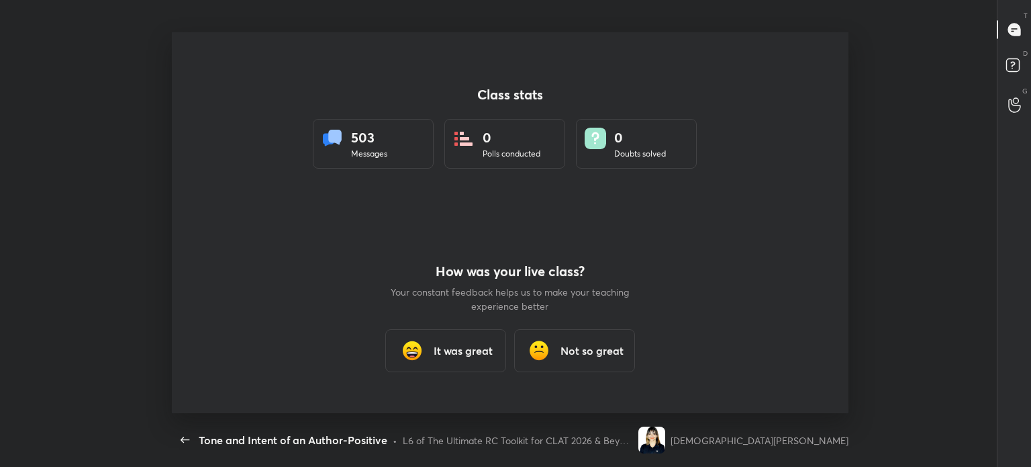
scroll to position [0, 0]
